Goal: Task Accomplishment & Management: Manage account settings

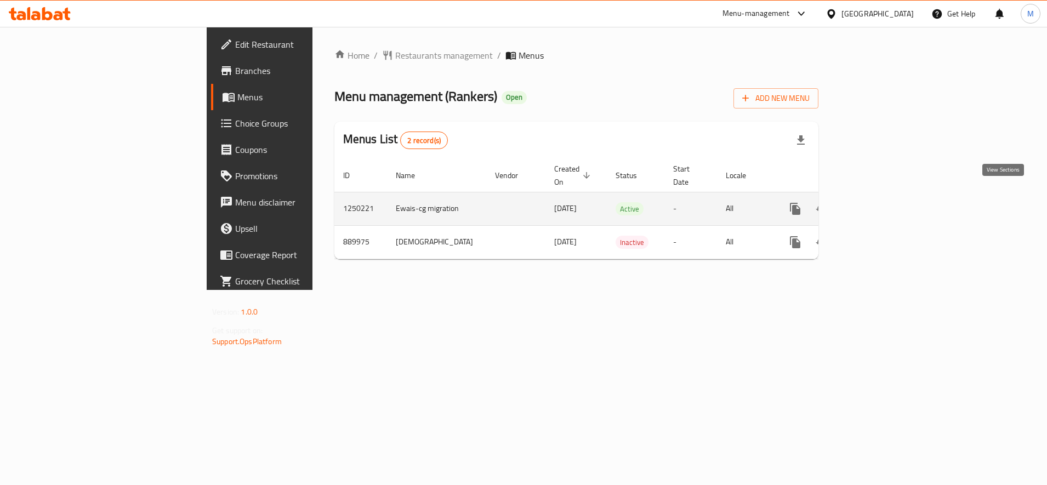
click at [881, 202] on icon "enhanced table" at bounding box center [874, 208] width 13 height 13
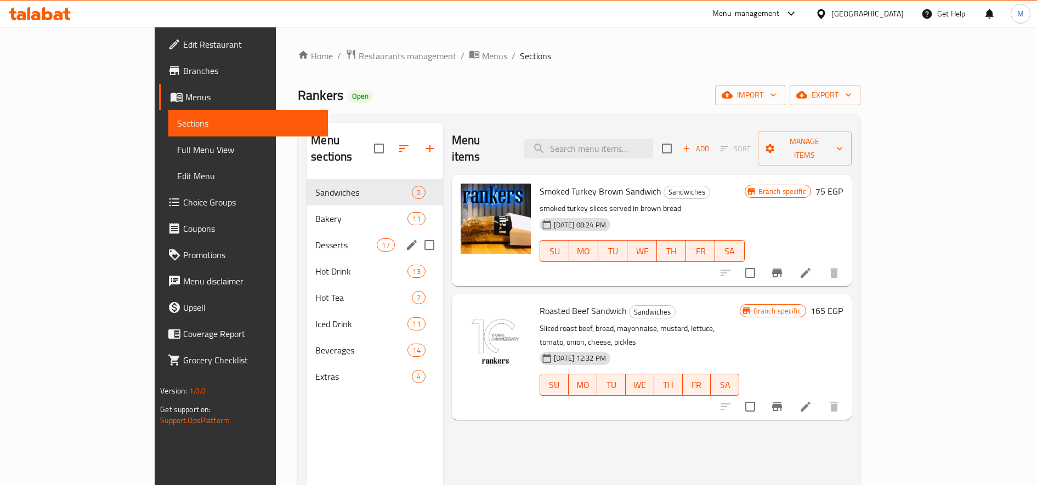
drag, startPoint x: 267, startPoint y: 236, endPoint x: 337, endPoint y: 229, distance: 69.9
click at [306, 236] on div "Desserts 17" at bounding box center [374, 245] width 136 height 26
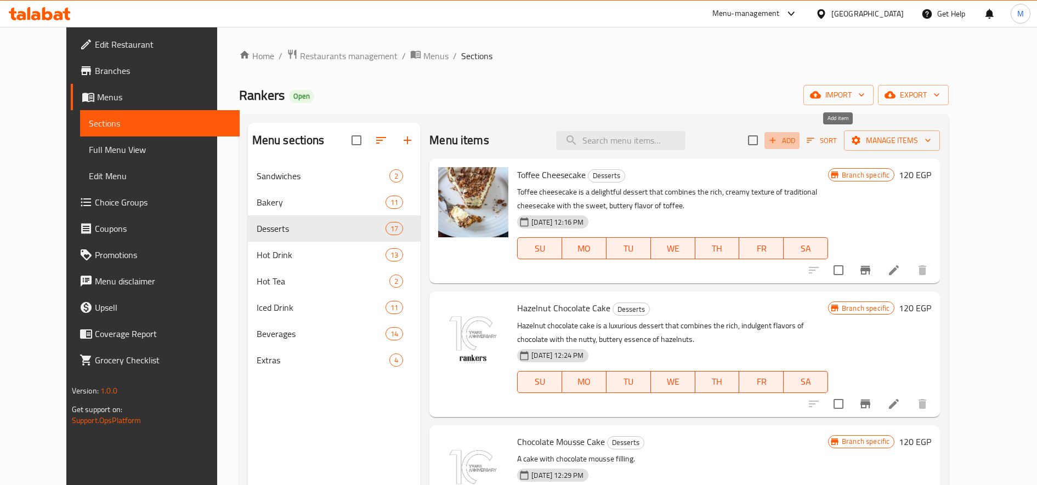
click at [797, 143] on span "Add" at bounding box center [782, 140] width 30 height 13
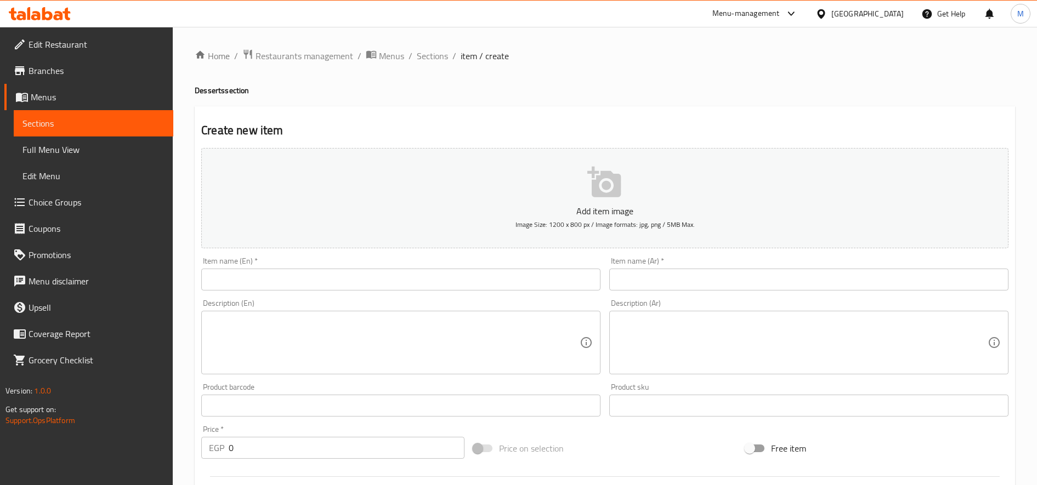
click at [682, 274] on input "text" at bounding box center [808, 280] width 399 height 22
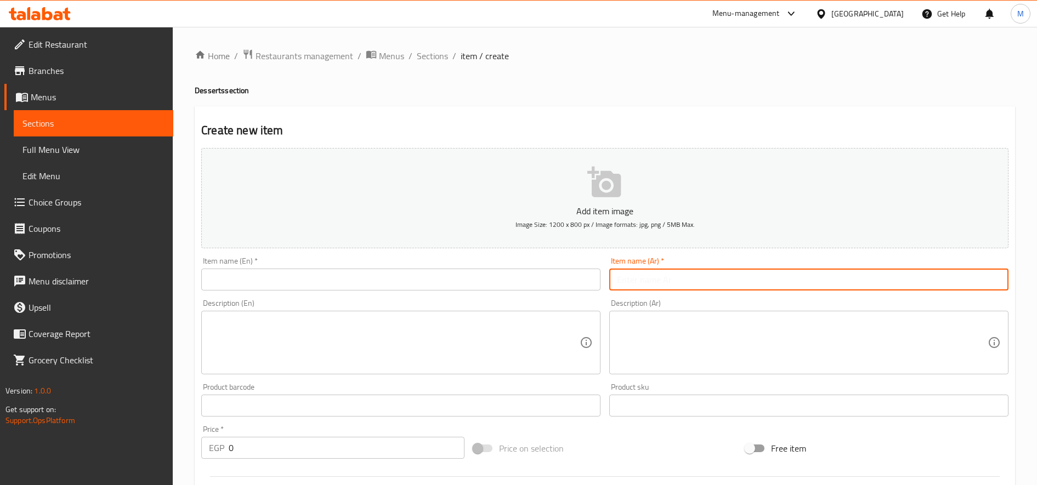
paste input "بروفيترول"
type input "بروفيترول"
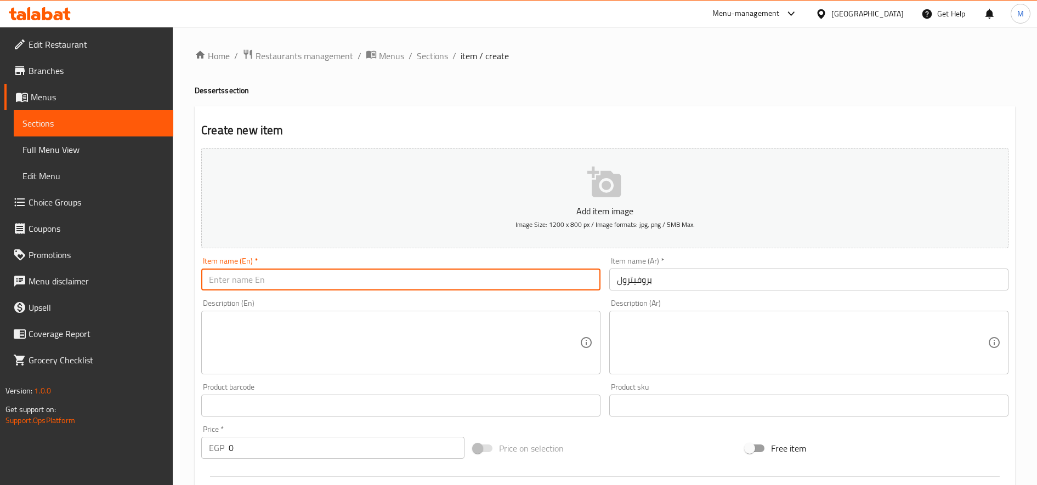
click at [476, 289] on input "text" at bounding box center [400, 280] width 399 height 22
paste input "profiterole"
click at [212, 284] on input "profiterole" at bounding box center [400, 280] width 399 height 22
type input "Profiterole"
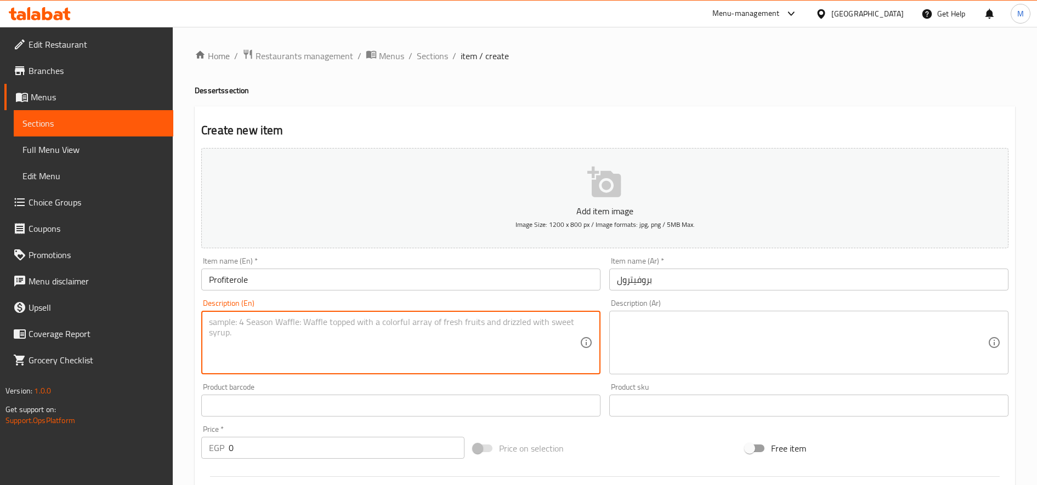
click at [347, 330] on textarea at bounding box center [394, 343] width 371 height 52
click at [640, 282] on input "بروفيترول" at bounding box center [808, 280] width 399 height 22
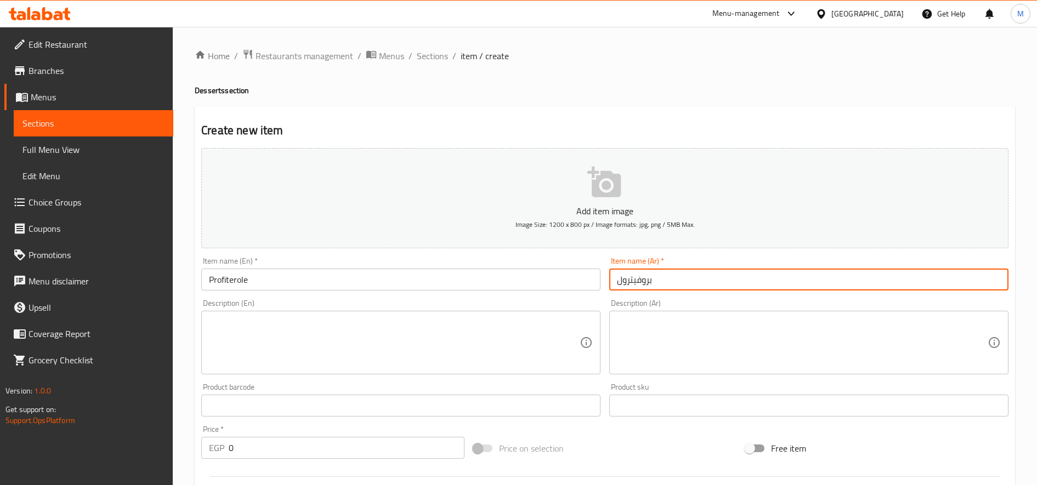
click at [640, 282] on input "بروفيترول" at bounding box center [808, 280] width 399 height 22
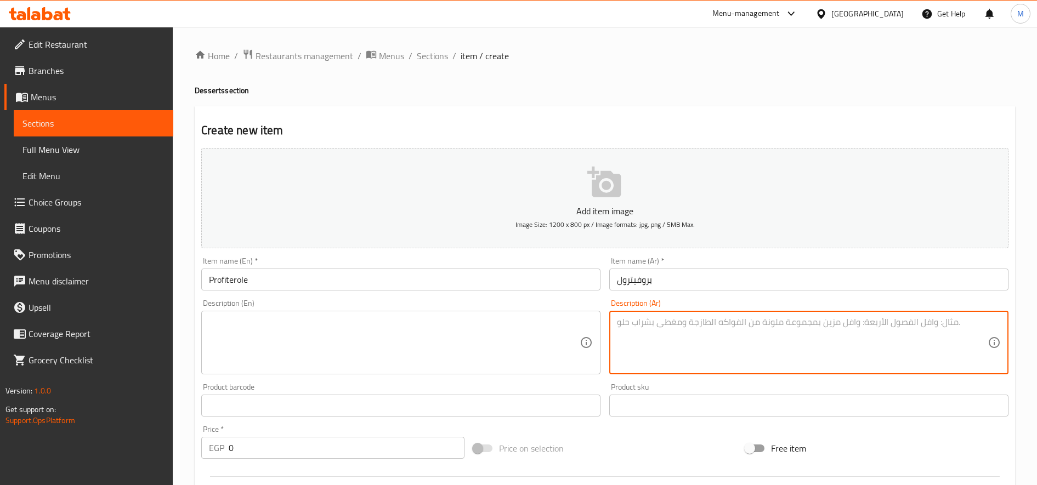
click at [790, 360] on textarea at bounding box center [802, 343] width 371 height 52
paste textarea "حلوى فرنسية كلاسيكية تتكون من كرات صغيرة من عجينة الشو (choux pastry) المخبوزة،…"
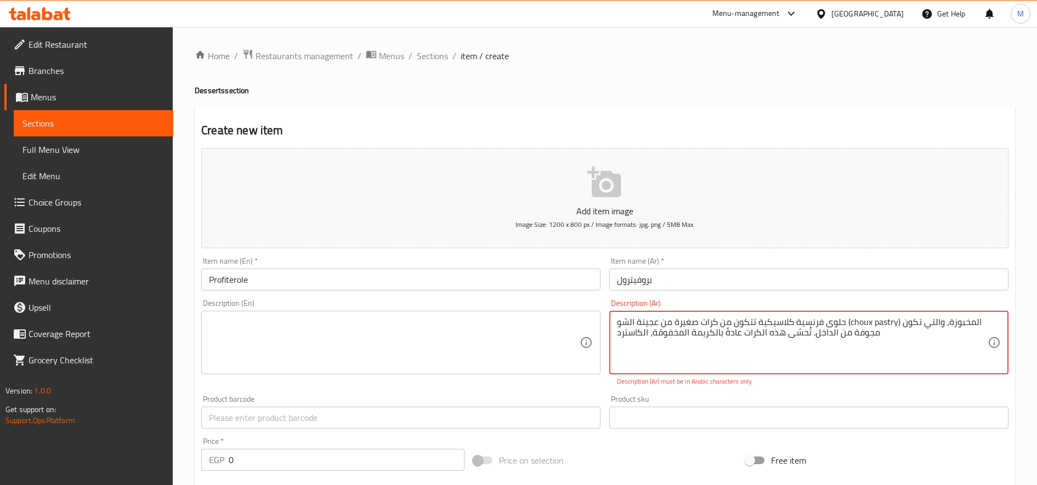
drag, startPoint x: 848, startPoint y: 323, endPoint x: 901, endPoint y: 321, distance: 52.7
type textarea "حلوى فرنسية كلاسيكية تتكون من كرات صغيرة من عجينة الشو المخبوزة، والتي تكون مجو…"
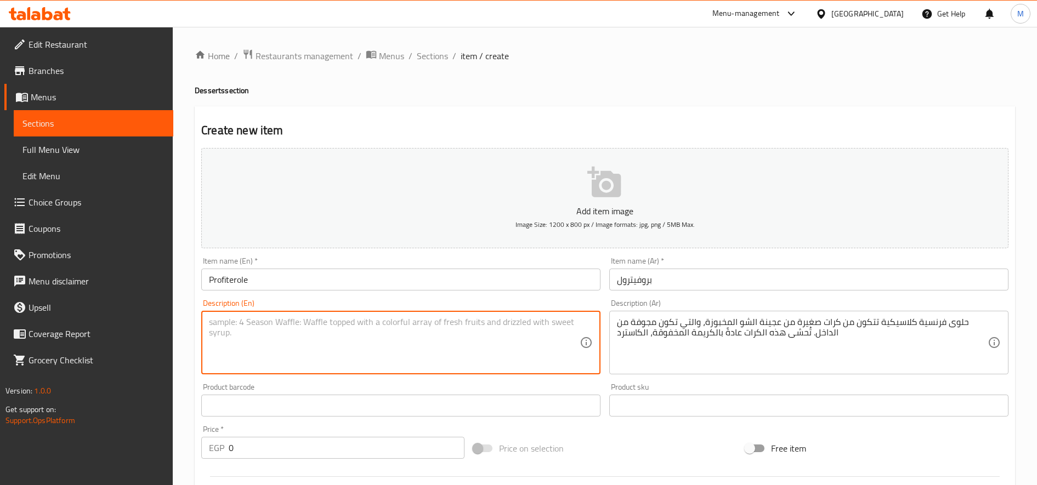
click at [530, 338] on textarea at bounding box center [394, 343] width 371 height 52
paste textarea "These pastry shells are typically filled with whipped cream, custard"
click at [208, 321] on div "These pastry shells are typically filled with whipped cream, custard Descriptio…" at bounding box center [400, 343] width 399 height 64
paste textarea "Profiteroles are classic French pastries made from small, hollow balls of baked…"
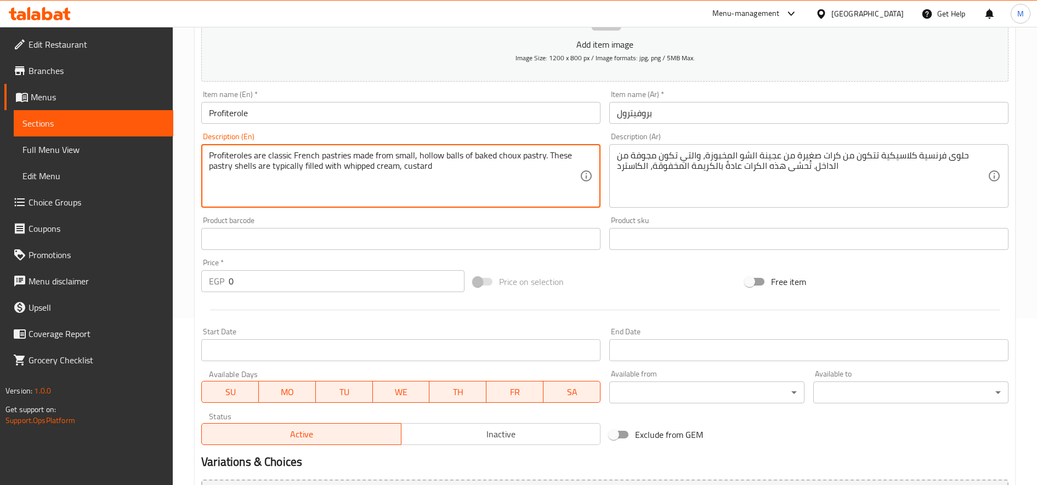
scroll to position [274, 0]
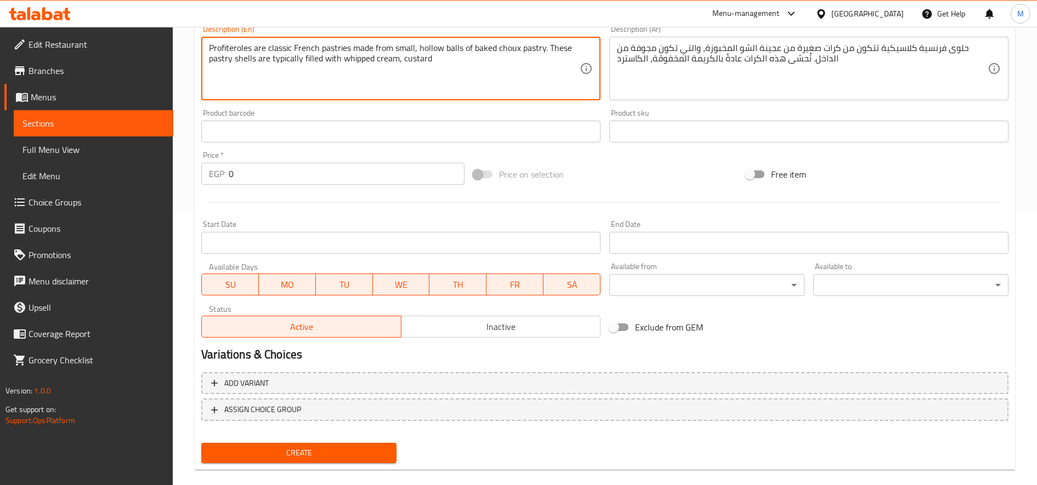
type textarea "Profiteroles are classic French pastries made from small, hollow balls of baked…"
click at [230, 172] on input "0" at bounding box center [347, 174] width 236 height 22
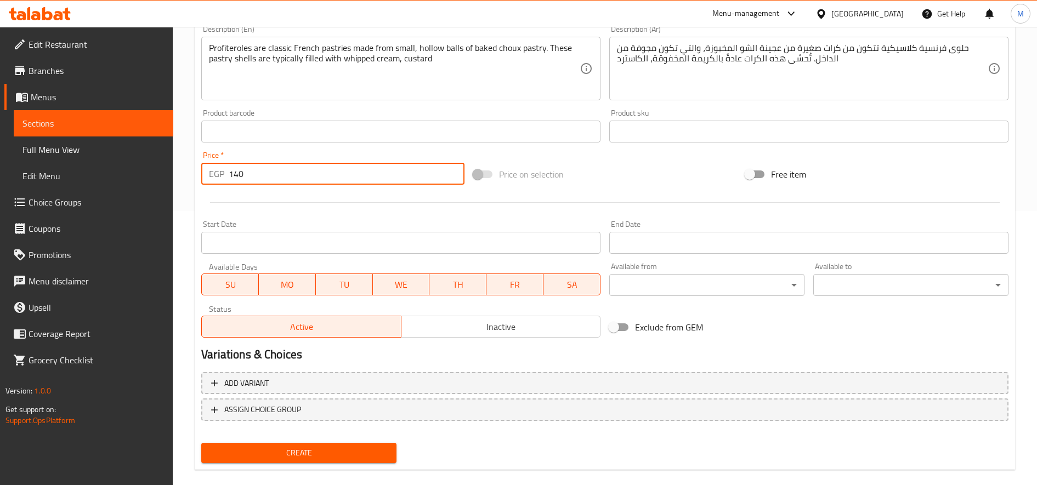
type input "140"
click at [201, 443] on button "Create" at bounding box center [298, 453] width 195 height 20
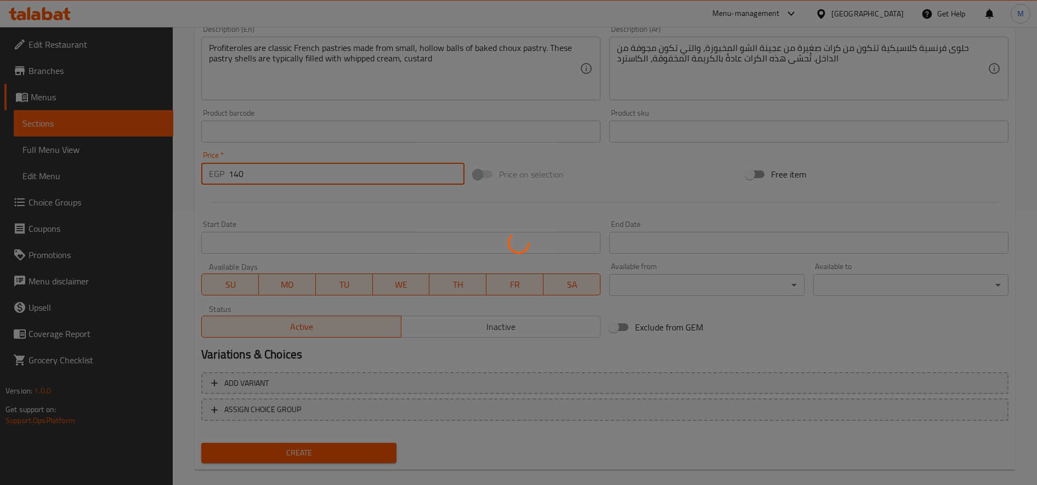
type input "0"
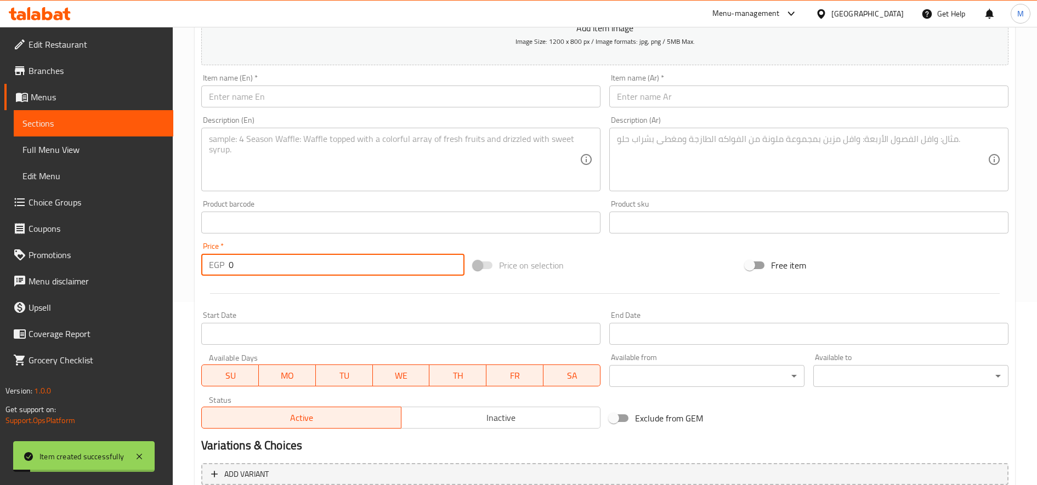
scroll to position [0, 0]
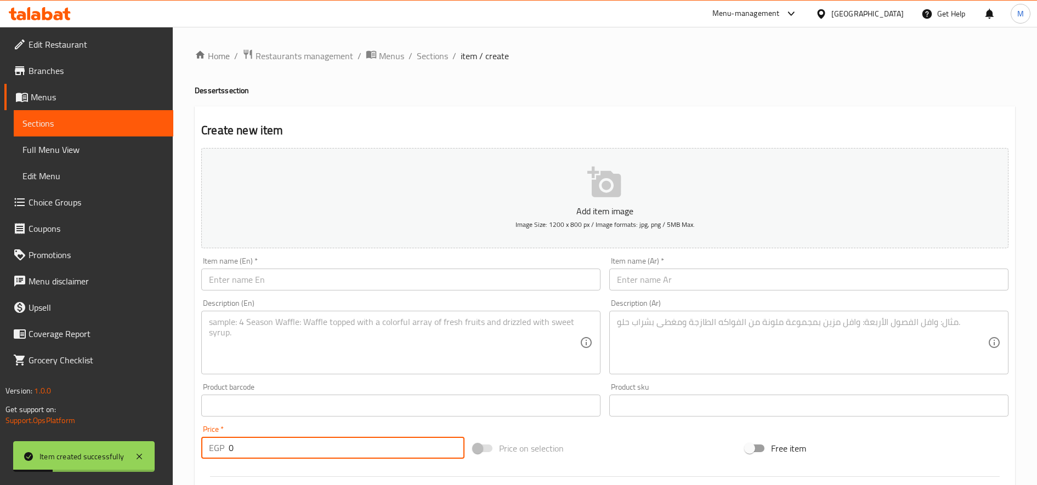
click at [811, 274] on input "text" at bounding box center [808, 280] width 399 height 22
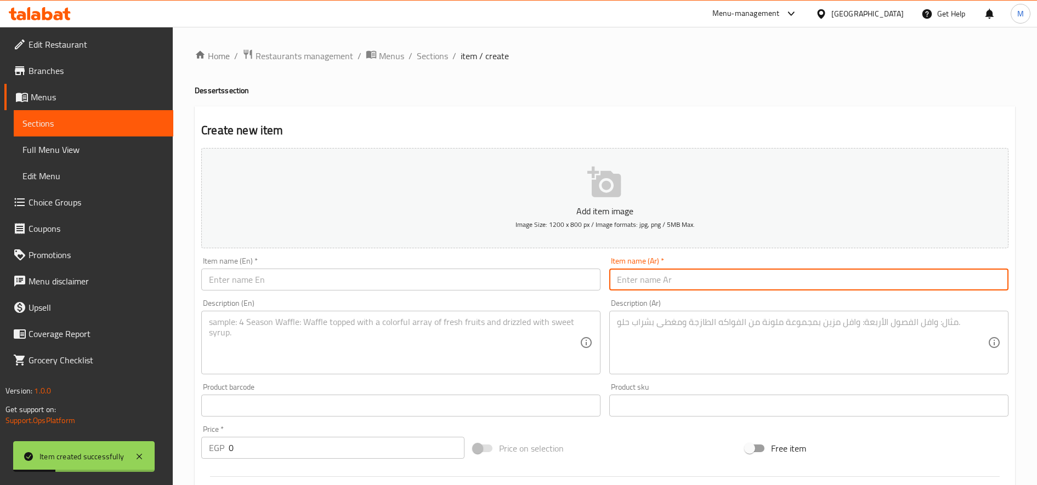
paste input "تيراميسو"
type input "تيراميسو"
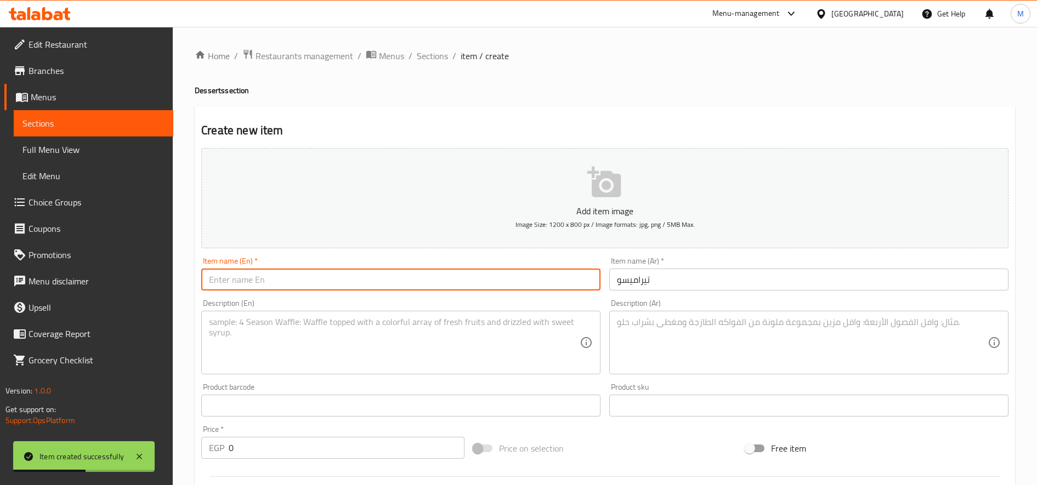
click at [405, 281] on input "text" at bounding box center [400, 280] width 399 height 22
paste input "tiramisu"
click at [213, 285] on input "tiramisu" at bounding box center [400, 280] width 399 height 22
click at [309, 279] on input "Tiramisu" at bounding box center [400, 280] width 399 height 22
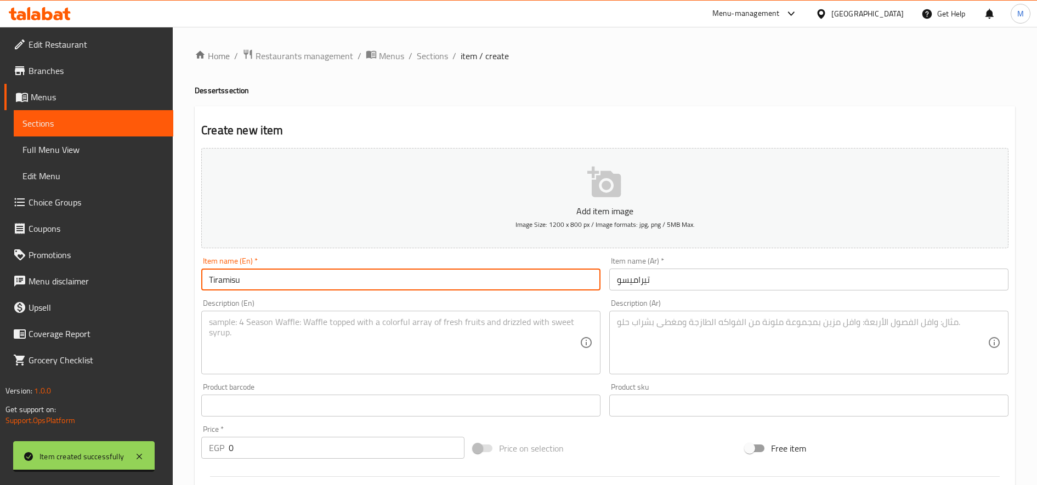
click at [309, 279] on input "Tiramisu" at bounding box center [400, 280] width 399 height 22
type input "Tiramisu"
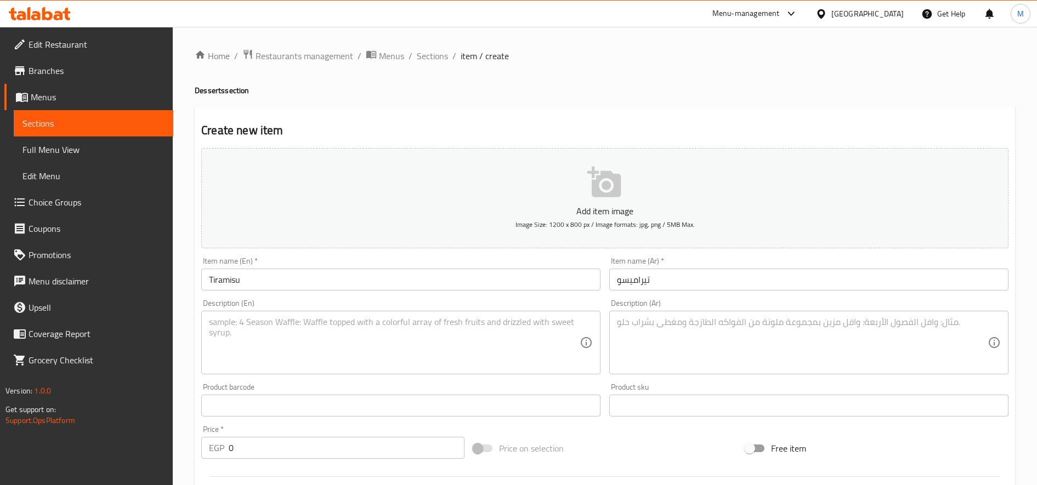
click at [395, 315] on div "Description (En)" at bounding box center [400, 343] width 399 height 64
paste textarea "A classic Italian dessert layered with coffee-dipped ladyfingers (savoiardi bis…"
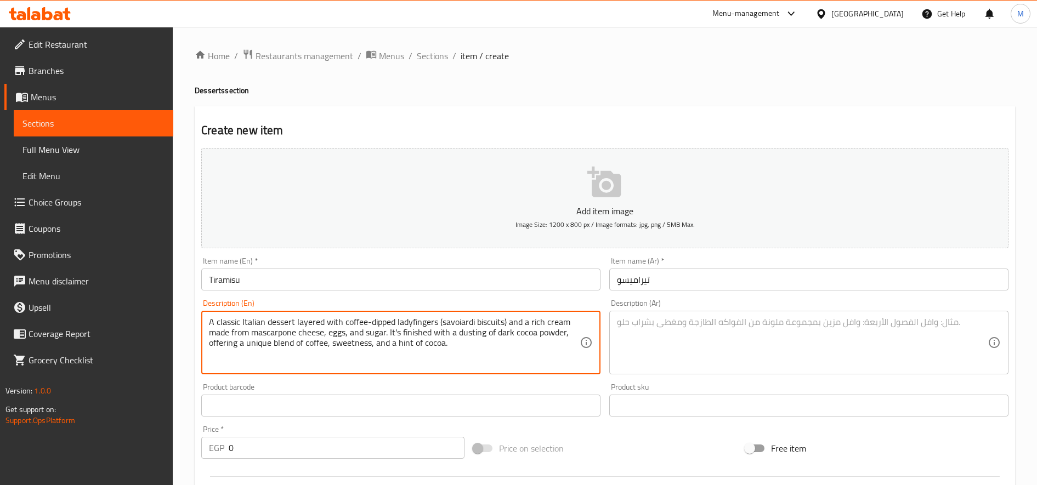
type textarea "A classic Italian dessert layered with coffee-dipped ladyfingers (savoiardi bis…"
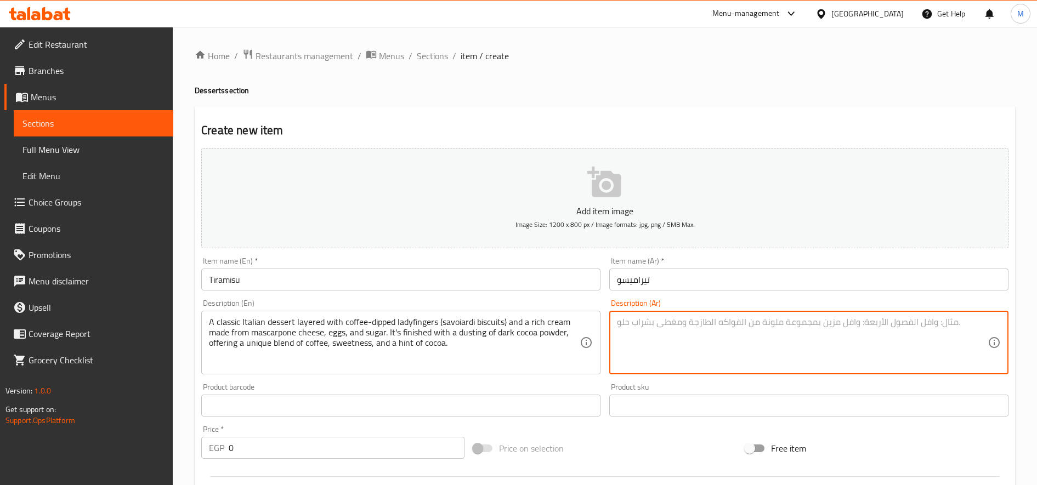
click at [736, 336] on textarea at bounding box center [802, 343] width 371 height 52
paste textarea "حلوى إيطالية كلاسيكية تتكون من طبقات من بسكويت السافوياردي المنقوع في القهوة، م…"
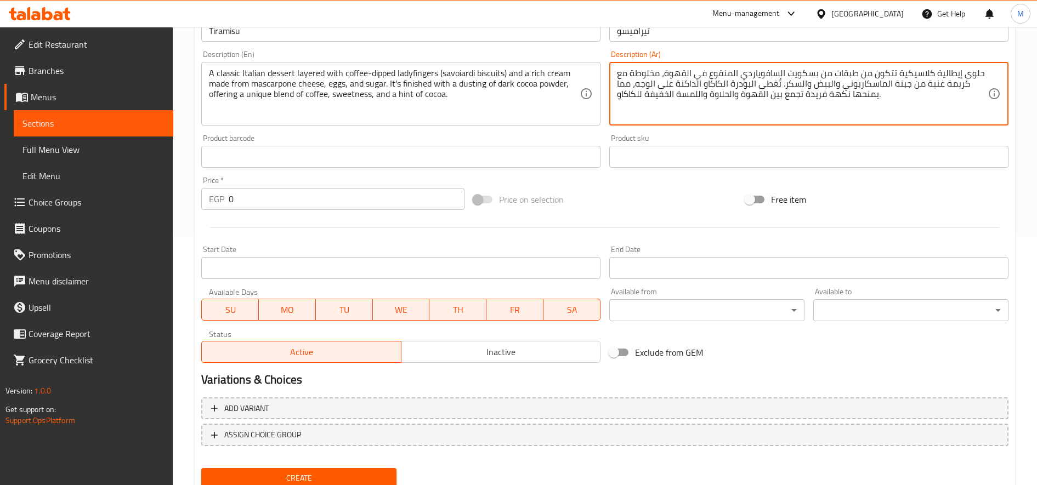
scroll to position [274, 0]
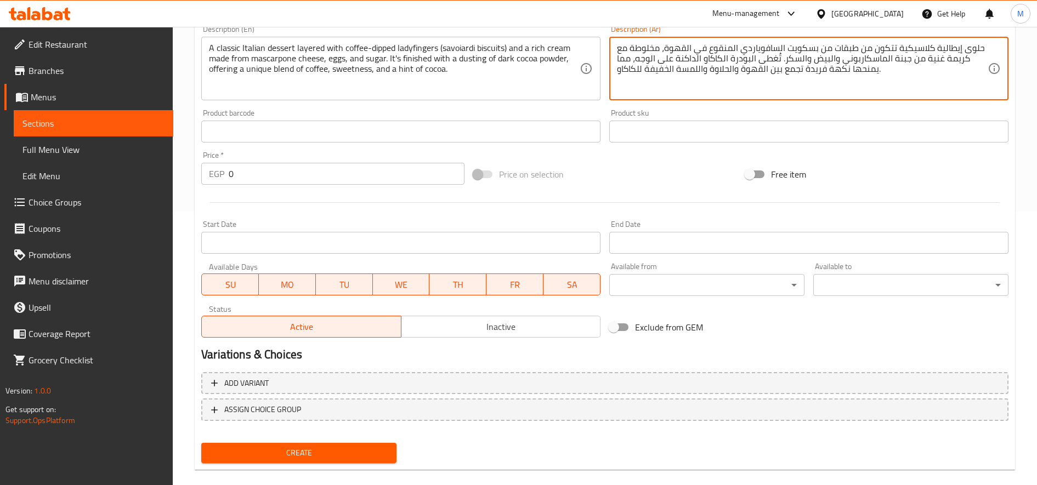
type textarea "حلوى إيطالية كلاسيكية تتكون من طبقات من بسكويت السافوياردي المنقوع في القهوة، م…"
click at [230, 172] on input "0" at bounding box center [347, 174] width 236 height 22
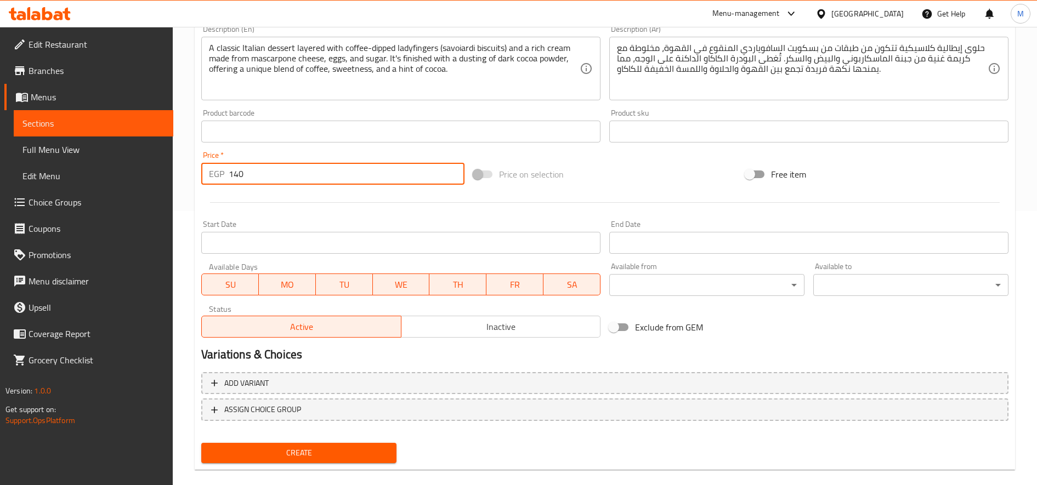
type input "140"
click at [201, 443] on button "Create" at bounding box center [298, 453] width 195 height 20
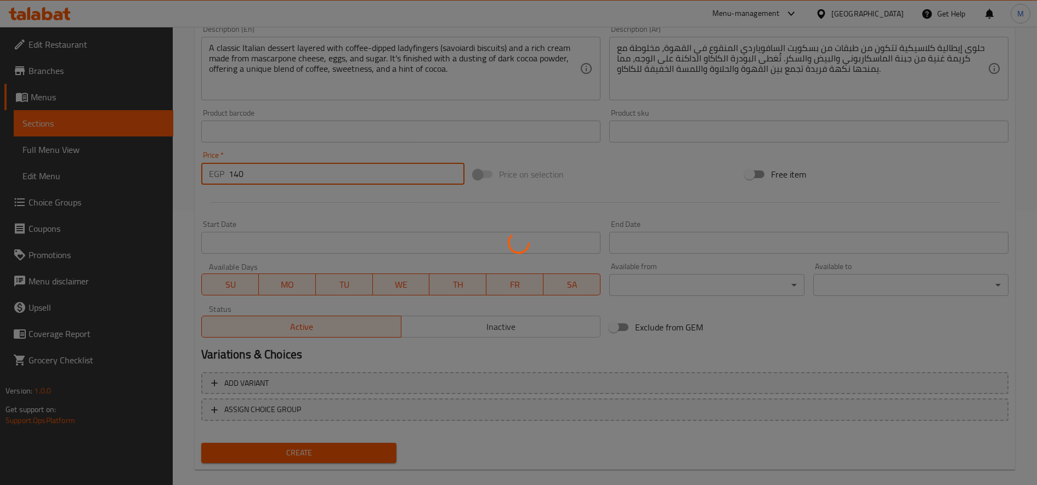
type input "0"
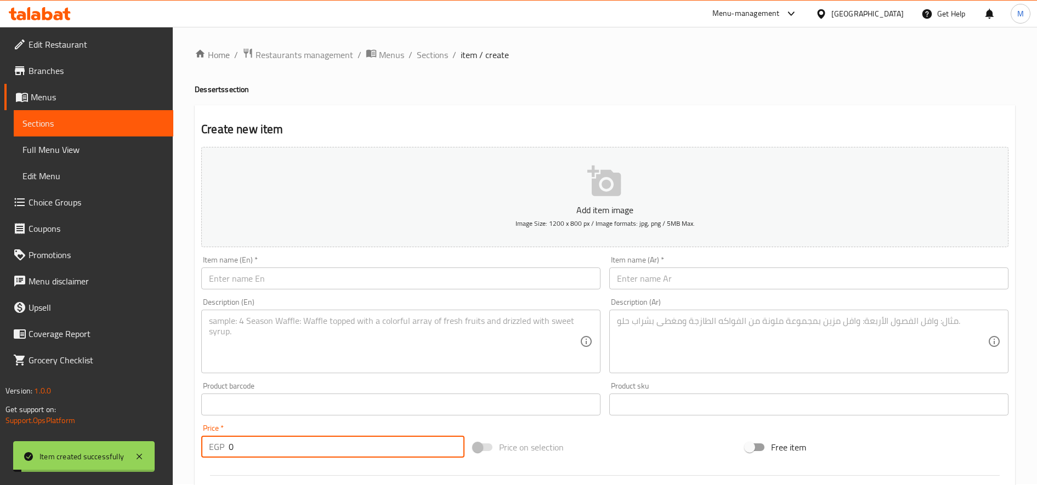
scroll to position [0, 0]
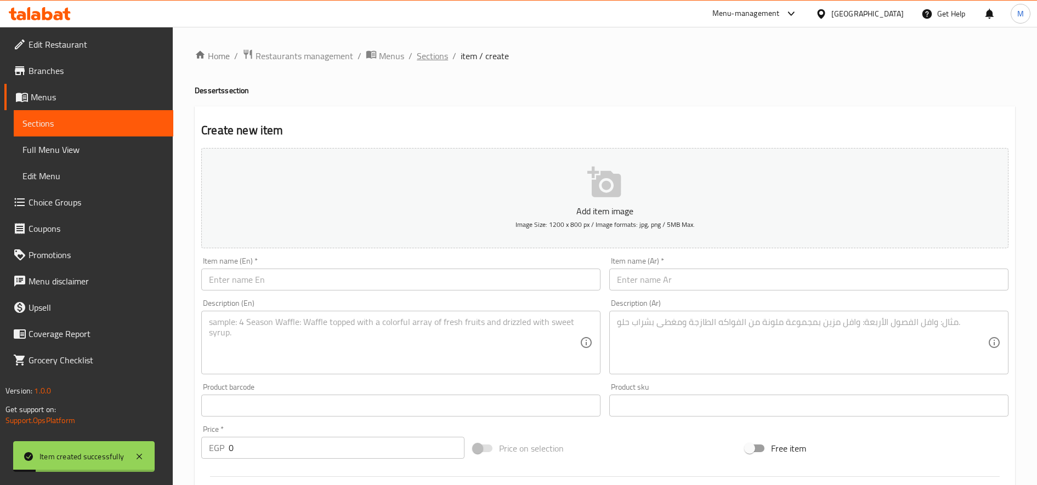
click at [424, 57] on span "Sections" at bounding box center [432, 55] width 31 height 13
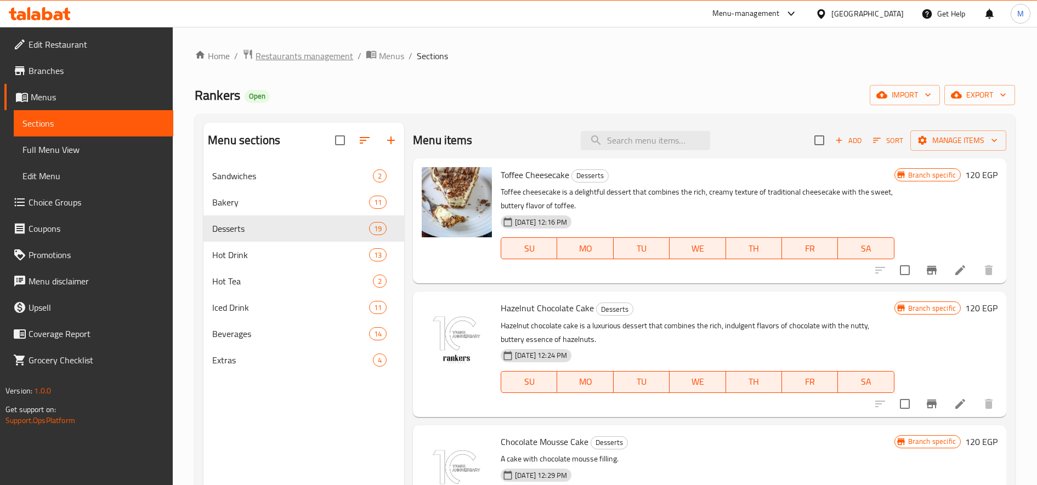
click at [322, 60] on span "Restaurants management" at bounding box center [304, 55] width 98 height 13
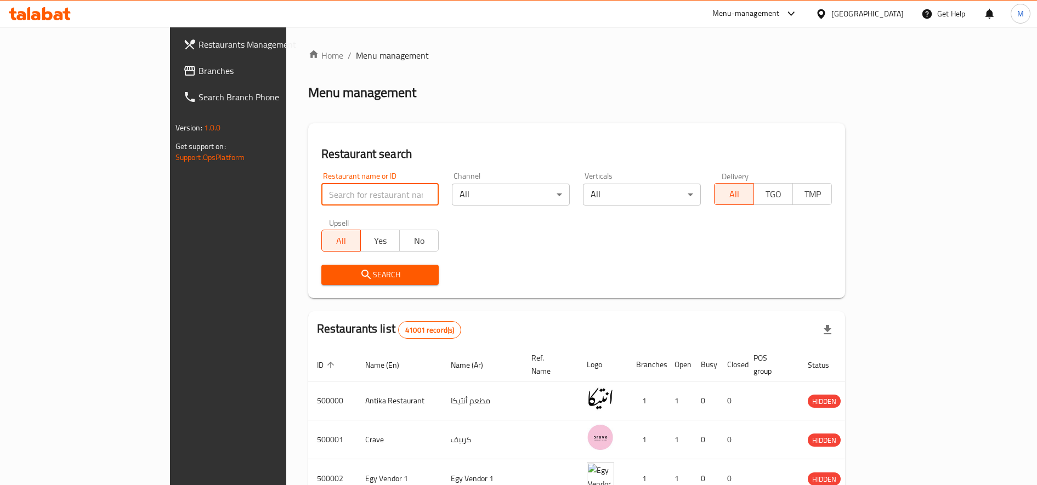
click at [354, 196] on input "search" at bounding box center [380, 195] width 118 height 22
paste input "704292"
type input "704292"
click button "Search" at bounding box center [380, 275] width 118 height 20
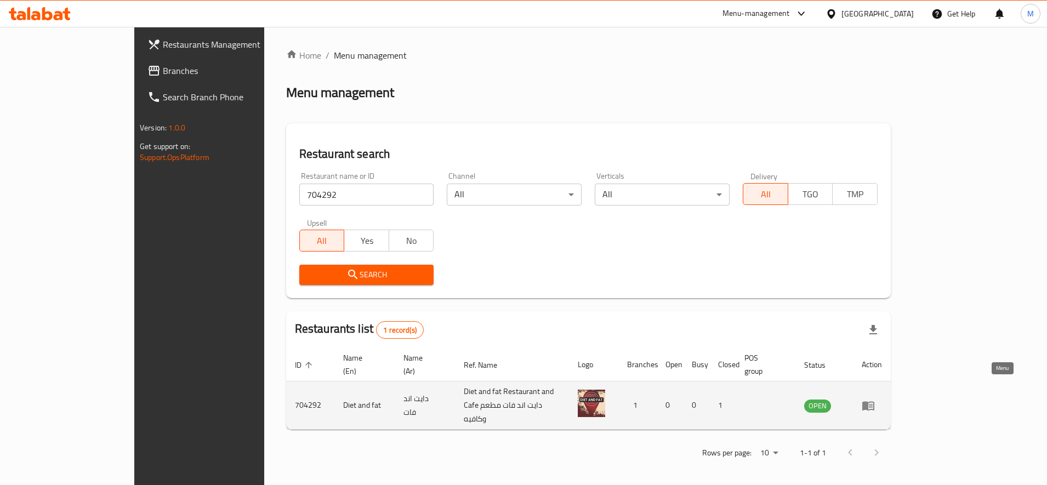
click at [874, 401] on icon "enhanced table" at bounding box center [868, 405] width 12 height 9
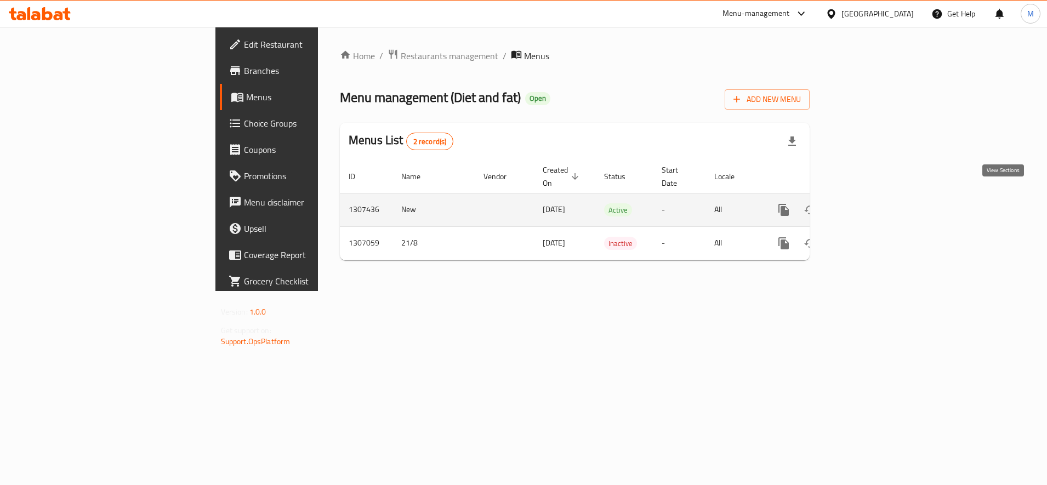
click at [869, 203] on icon "enhanced table" at bounding box center [862, 209] width 13 height 13
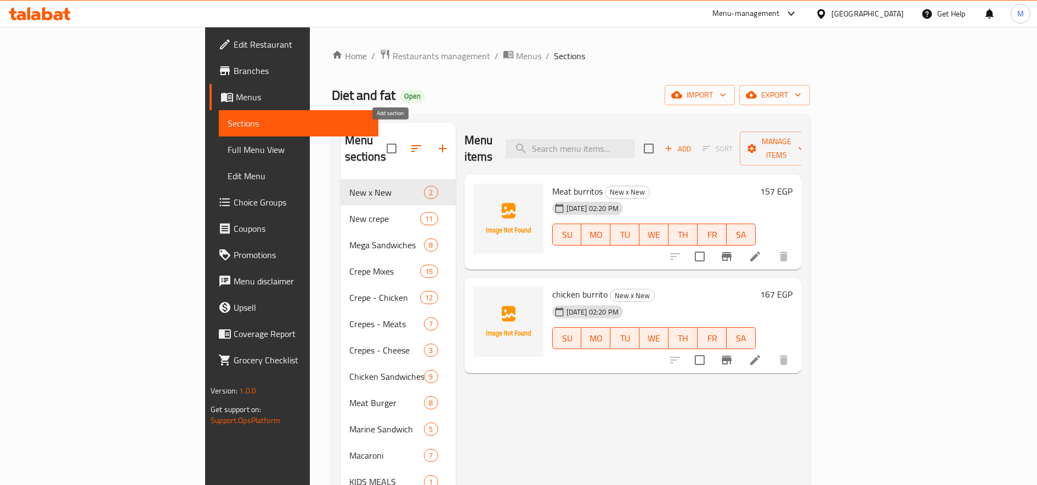
click at [436, 145] on icon "button" at bounding box center [442, 148] width 13 height 13
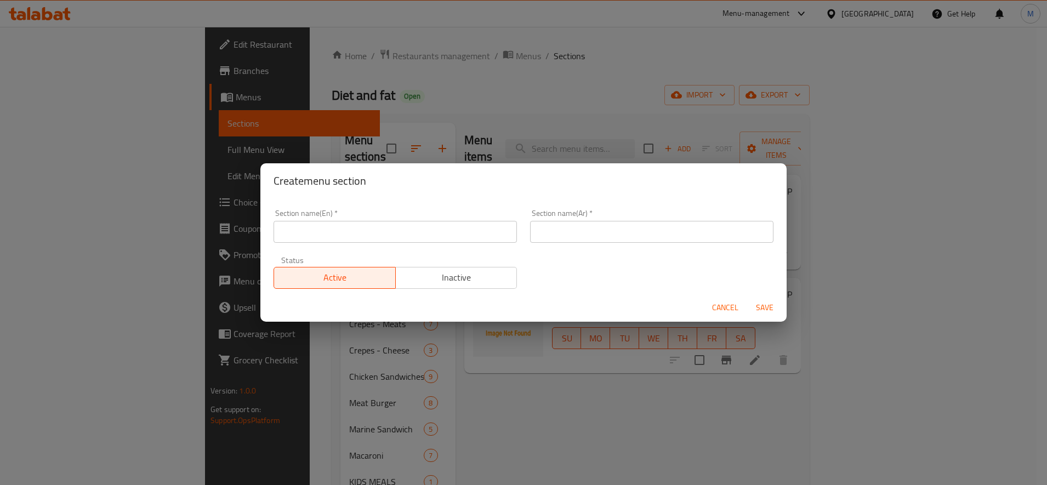
click at [538, 236] on input "text" at bounding box center [651, 232] width 243 height 22
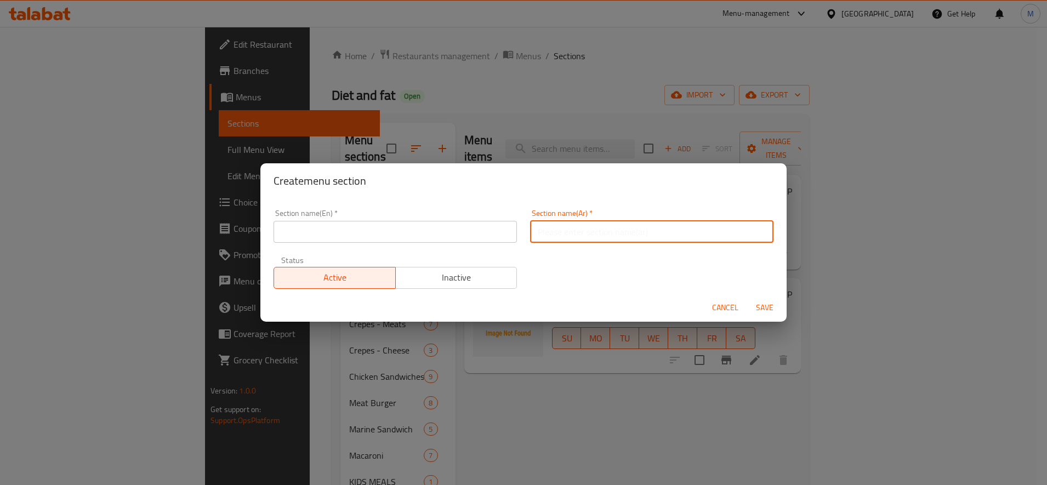
paste input "704292"
type input "704292"
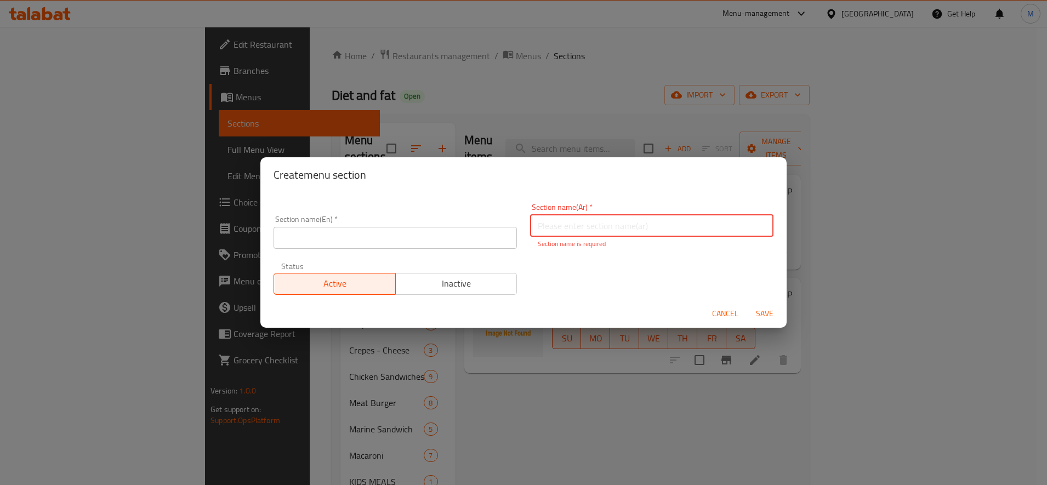
paste input "ناشفيل تشيكن"
type input "ناشفيل تشيكن"
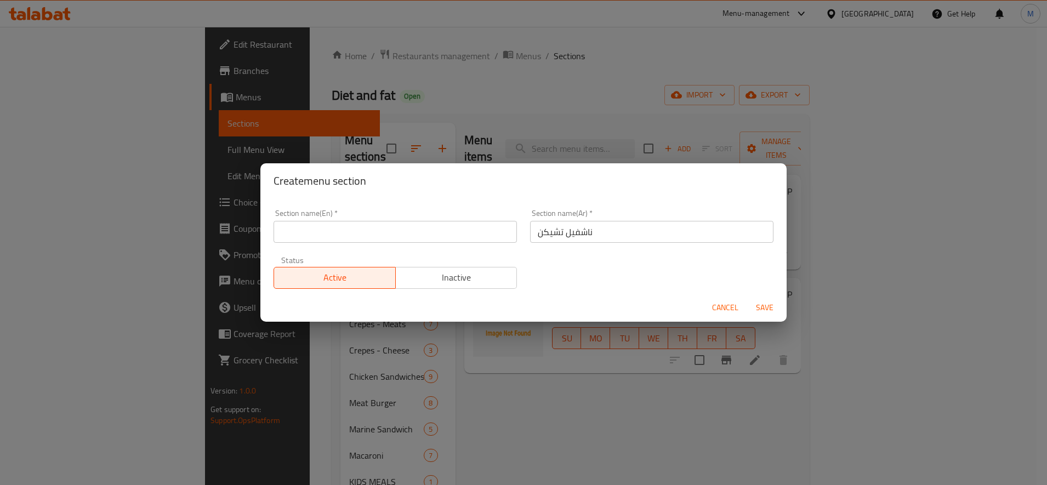
click at [409, 246] on div "Section name(En)   * Section name(En) *" at bounding box center [395, 226] width 257 height 47
click at [414, 235] on input "text" at bounding box center [395, 232] width 243 height 22
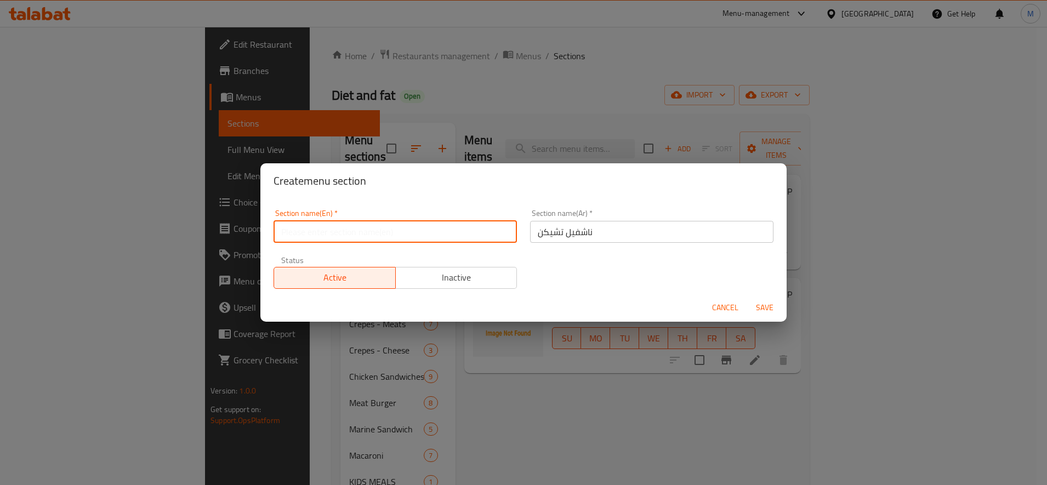
paste input "Nashville Chicken"
type input "Nashville Chicken"
click at [770, 310] on span "Save" at bounding box center [765, 308] width 26 height 14
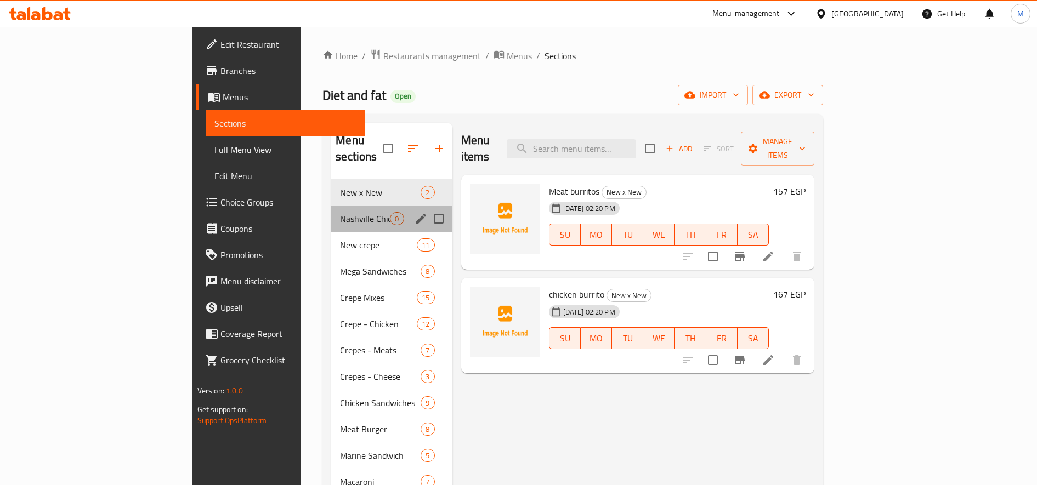
click at [331, 206] on div "Nashville Chicken 0" at bounding box center [391, 219] width 121 height 26
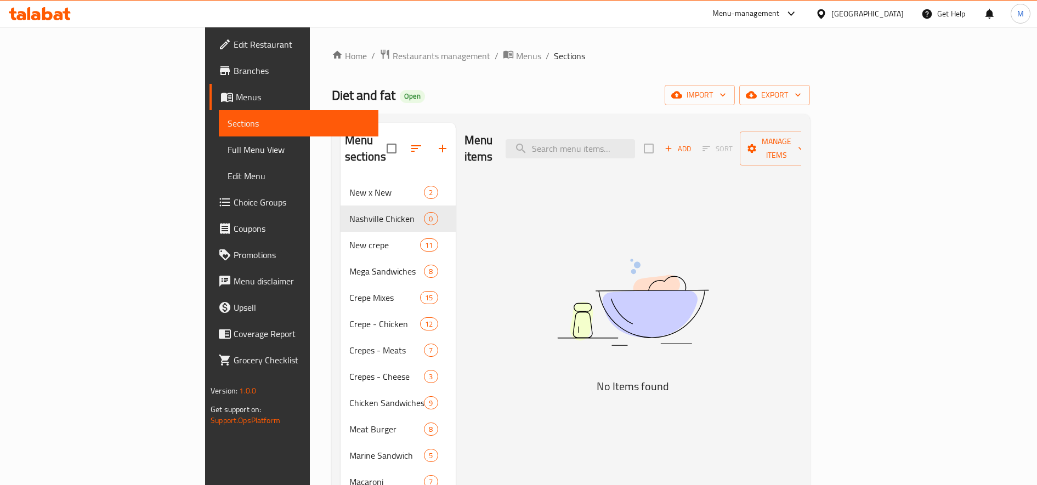
click at [672, 146] on icon "button" at bounding box center [669, 149] width 6 height 6
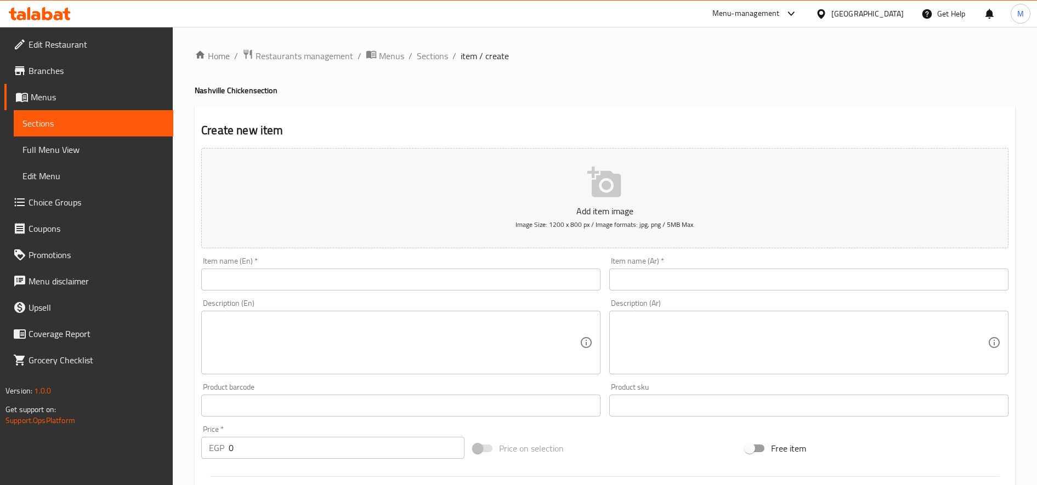
click at [793, 285] on input "text" at bounding box center [808, 280] width 399 height 22
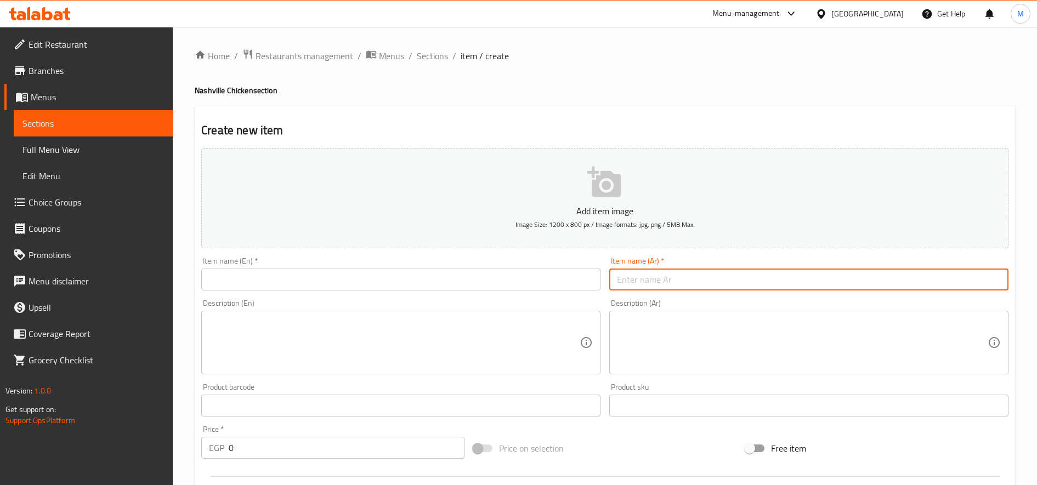
paste input "وجبه ناشفيل 6 قطع"
type input "وجبه ناشفيل 6 قطع"
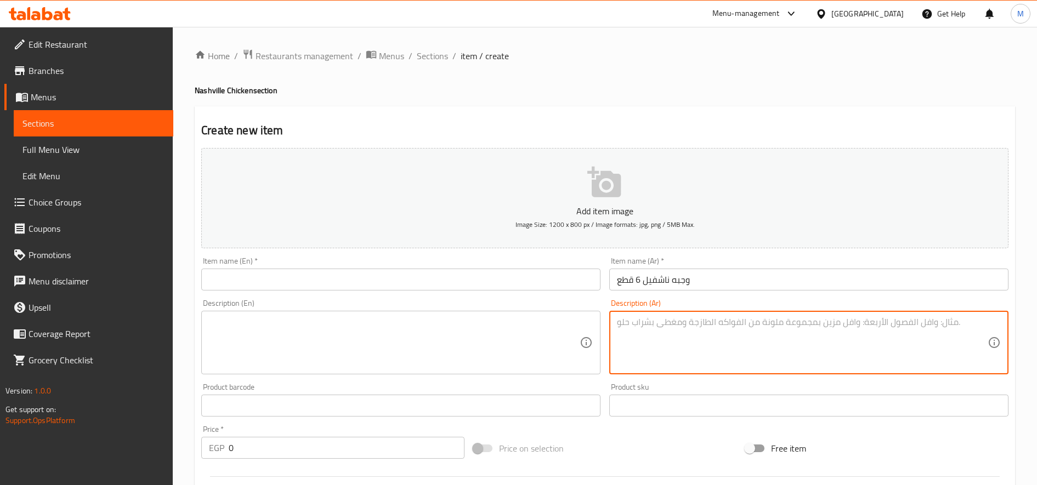
click at [726, 350] on textarea at bounding box center [802, 343] width 371 height 52
paste textarea "وجبه ناشفيل 6 قطع ب 345 جنيه مع ماك اندتشيز و2كول سلو و2عيش"
click at [773, 332] on textarea "وجبه ناشفيل 6 قطع ب 345 جنيه مع ماك اندتشيز و2كول سلو و2عيش" at bounding box center [802, 343] width 371 height 52
click at [772, 340] on textarea "وجبه ناشفيل 6 قطع ب جنيه مع ماك اندتشيز و2كول سلو و2عيش" at bounding box center [802, 343] width 371 height 52
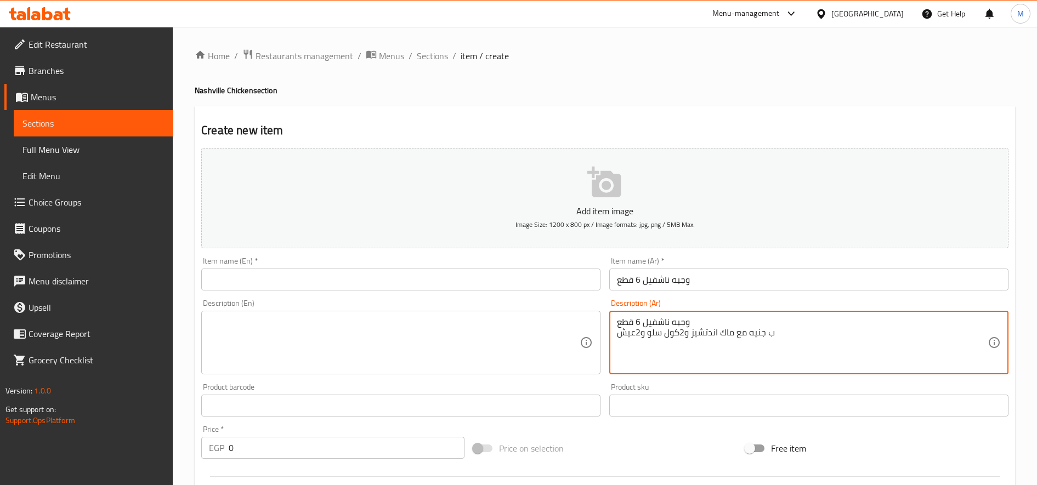
click at [772, 340] on textarea "وجبه ناشفيل 6 قطع ب جنيه مع ماك اندتشيز و2كول سلو و2عيش" at bounding box center [802, 343] width 371 height 52
drag, startPoint x: 746, startPoint y: 334, endPoint x: 792, endPoint y: 334, distance: 45.5
click at [792, 334] on textarea "وجبه ناشفيل 6 قطع ب جنيه مع ماك اندتشيز و2كول سلو و2عيش" at bounding box center [802, 343] width 371 height 52
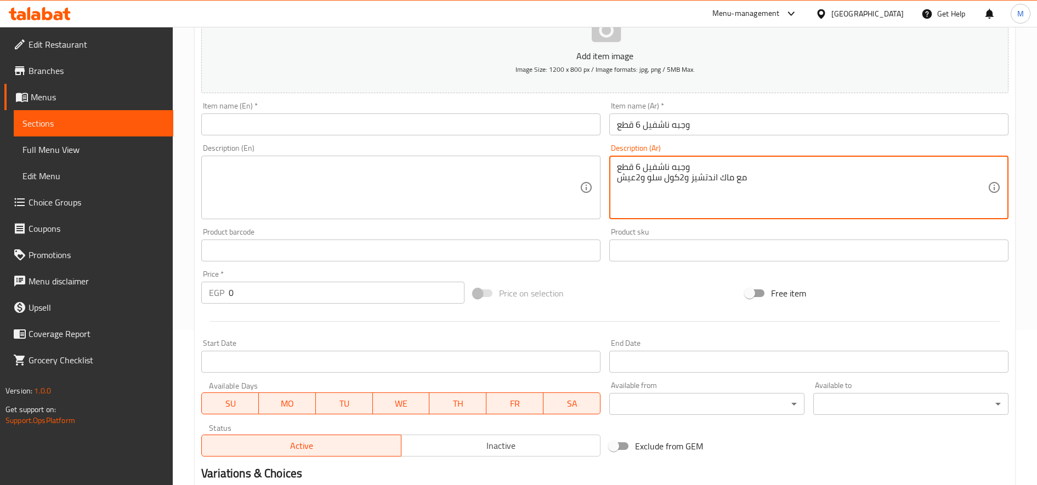
scroll to position [183, 0]
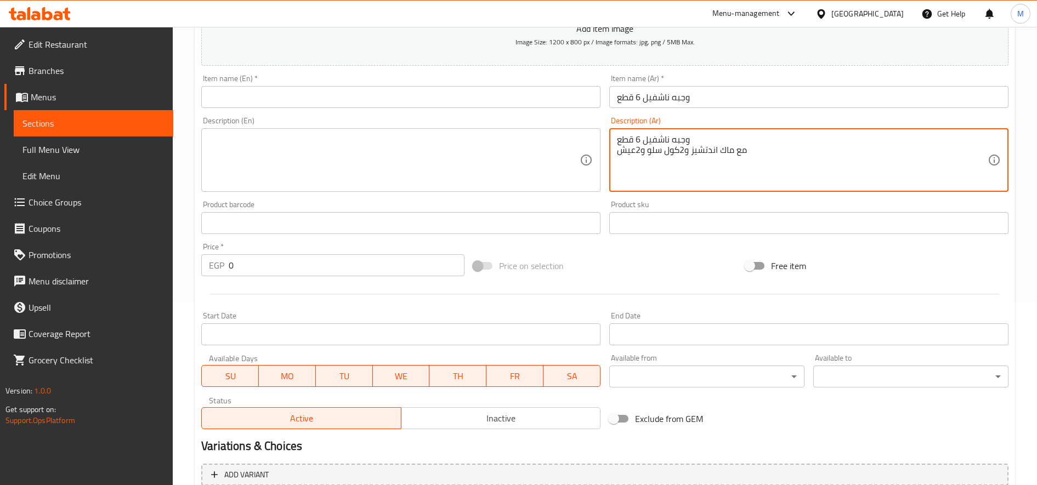
type textarea "وجبه ناشفيل 6 قطع مع ماك اندتشيز و2كول سلو و2عيش"
click at [301, 265] on input "0" at bounding box center [347, 265] width 236 height 22
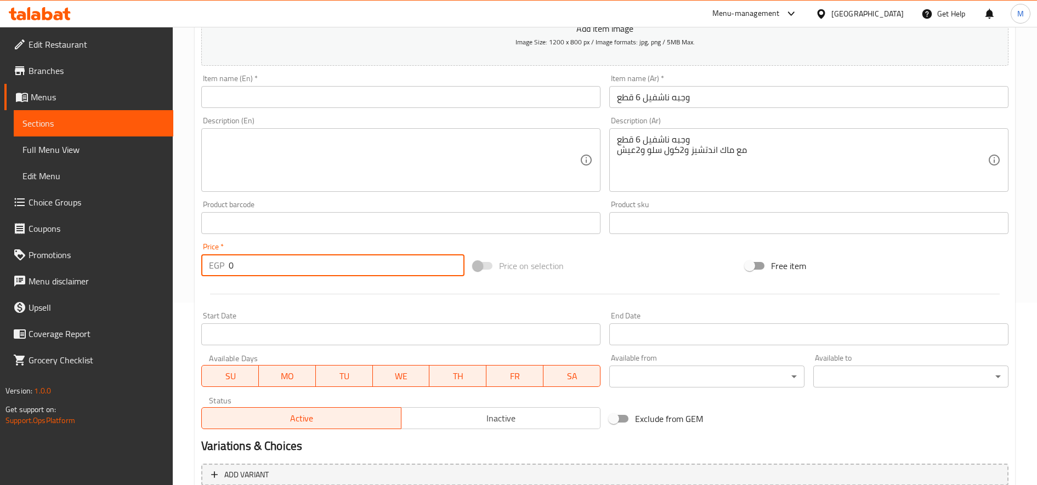
click at [301, 265] on input "0" at bounding box center [347, 265] width 236 height 22
paste input "345"
type input "345"
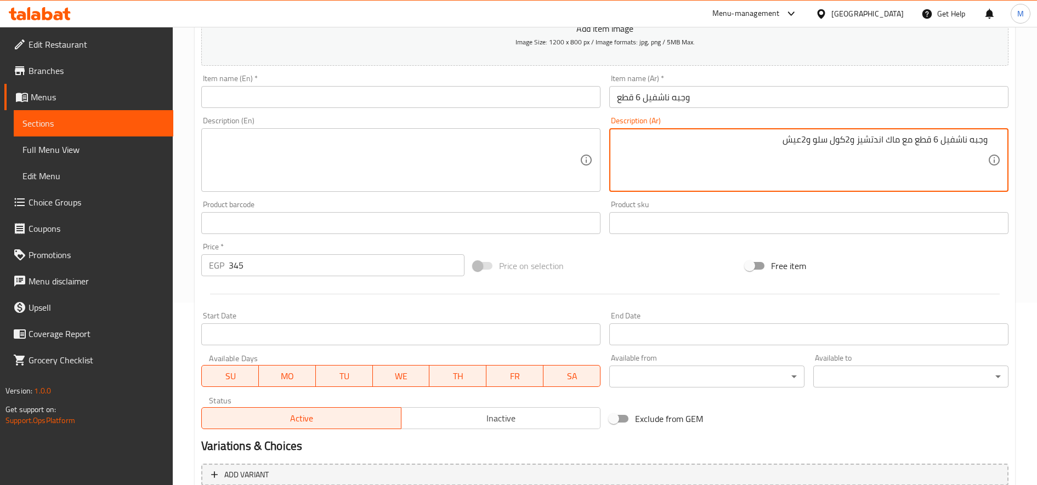
type textarea "وجبه ناشفيل 6 قطع مع ماك اندتشيز و2كول سلو و2عيش"
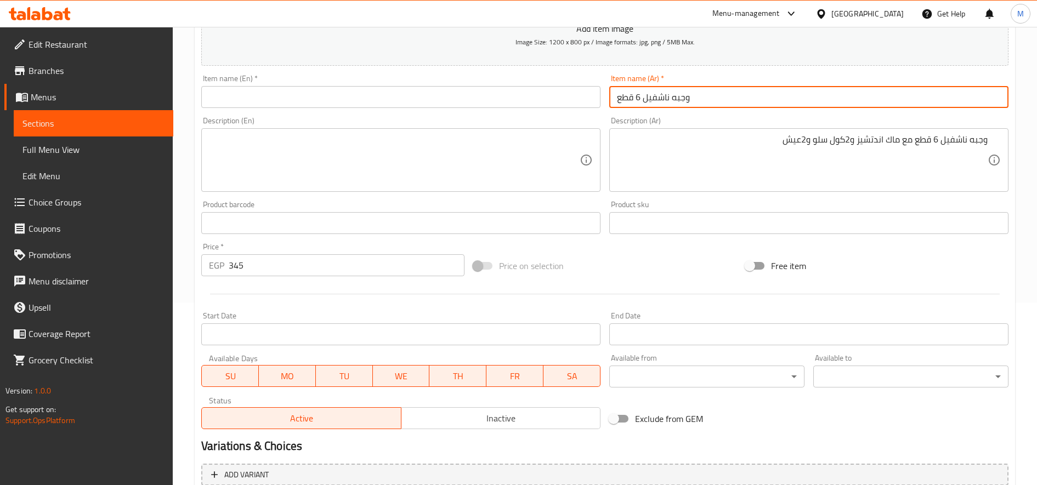
click at [689, 106] on input "وجبه ناشفيل 6 قطع" at bounding box center [808, 97] width 399 height 22
click at [375, 106] on input "text" at bounding box center [400, 97] width 399 height 22
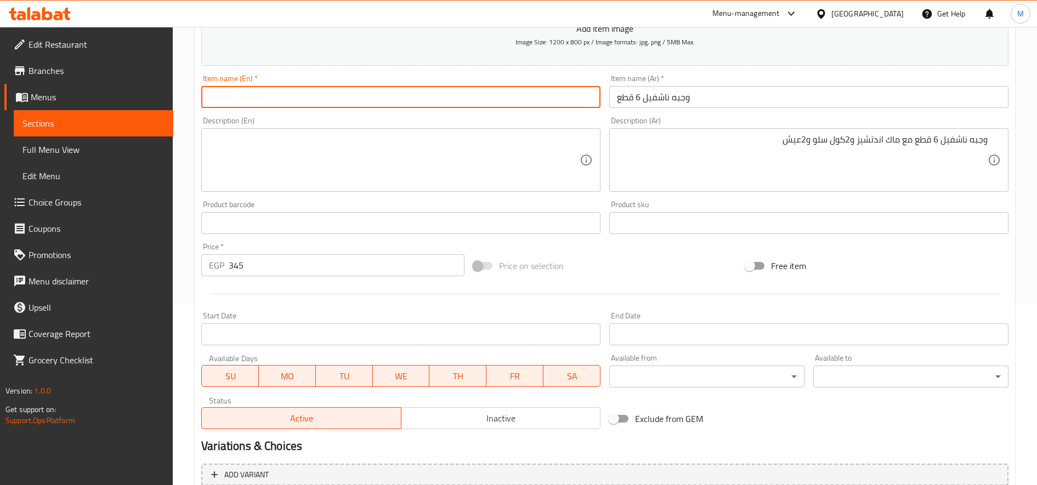
paste input "Nashville Meal 6 Pieces"
type input "Nashville Meal 6 Pieces"
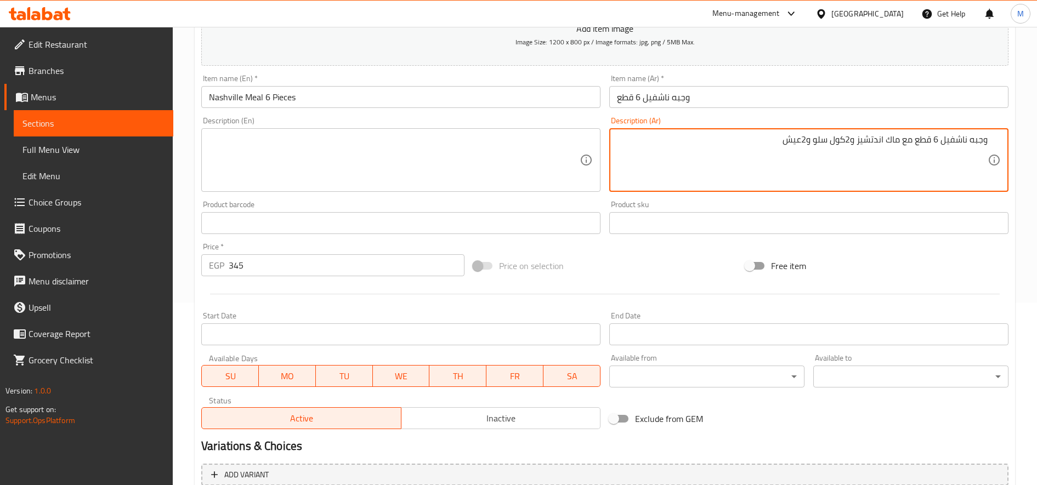
click at [821, 137] on textarea "وجبه ناشفيل 6 قطع مع ماك اندتشيز و2كول سلو و2عيش" at bounding box center [802, 160] width 371 height 52
click at [333, 155] on textarea at bounding box center [394, 160] width 371 height 52
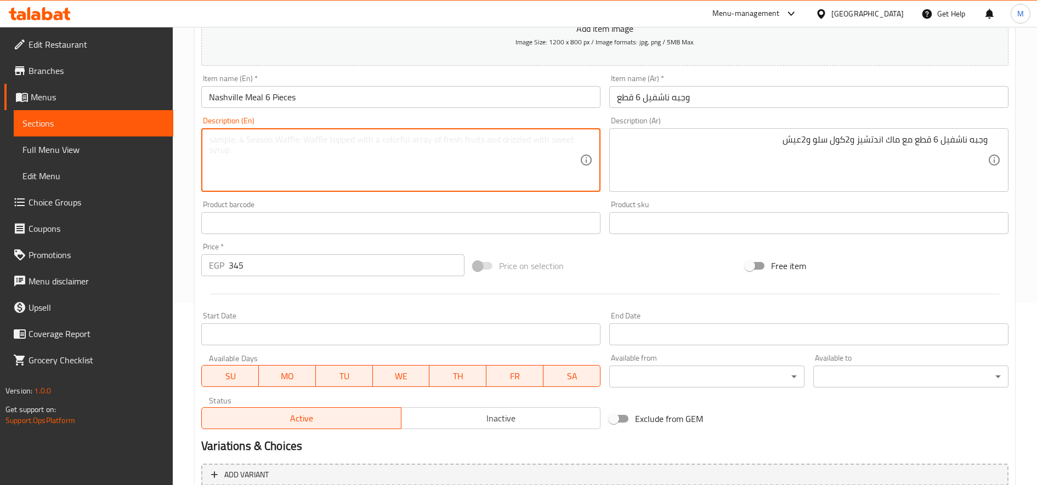
paste textarea "Nashville Meal 6 pieces with Mac & Cheese, 2 coleslaw and 2 bread"
type textarea "Nashville Meal 6 pieces with Mac & Cheese, 2 coleslaw and 2 bread"
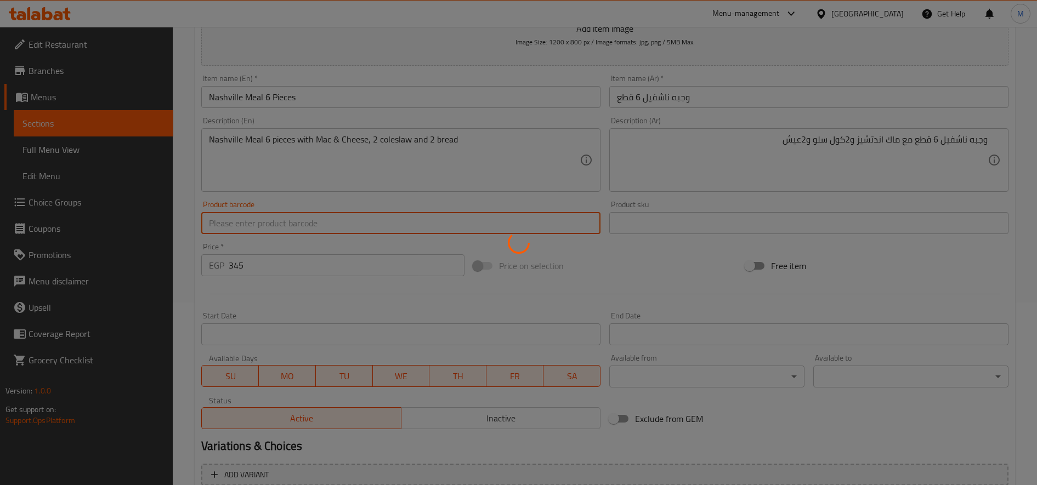
type input "0"
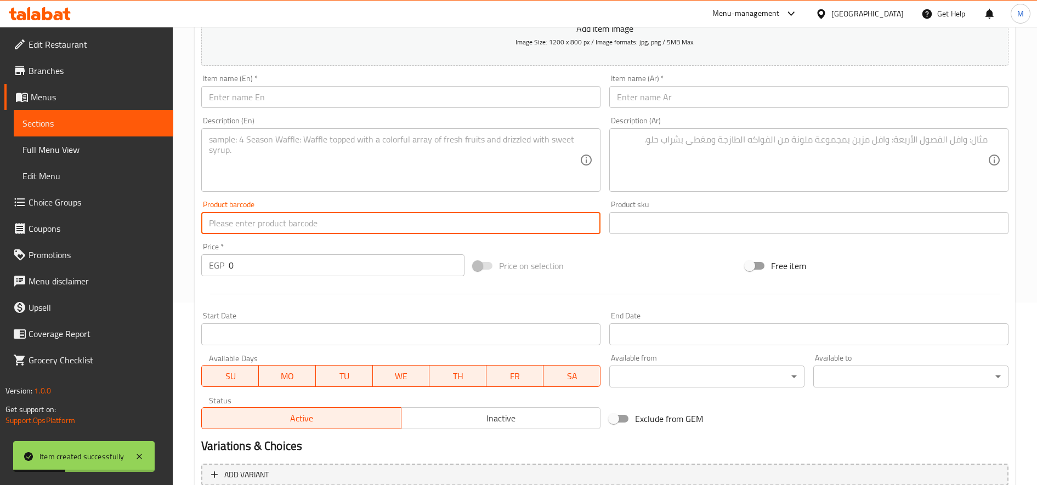
click at [818, 166] on textarea at bounding box center [802, 160] width 371 height 52
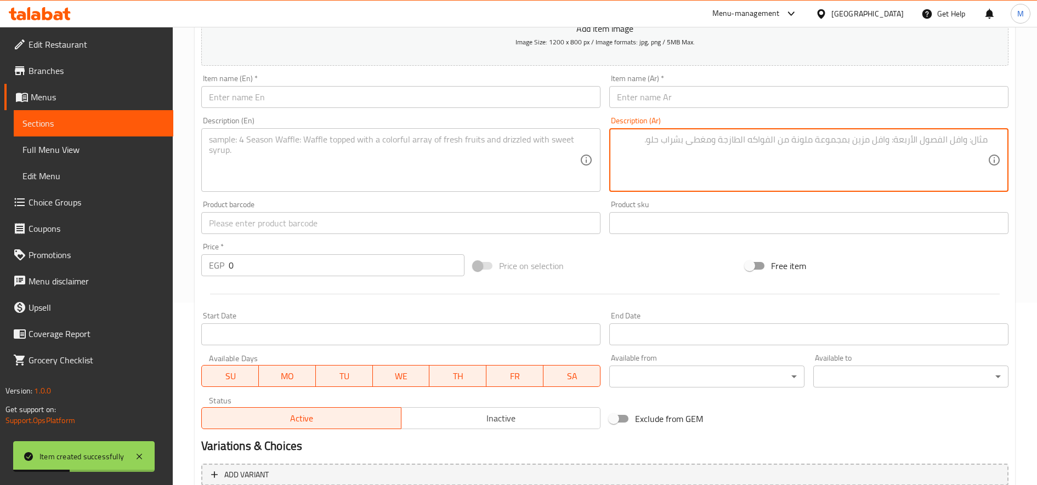
paste textarea "وجبه ناشفيل 4 قطع ب 270 و كب ماك اند تشيز و بطاطس و2 كول سلو صغير وعيش"
click at [894, 138] on textarea "وجبه ناشفيل 4 قطع ب 270 و كب ماك اند تشيز و بطاطس و2 كول سلو صغير وعيش" at bounding box center [802, 160] width 371 height 52
type textarea "وجبه ناشفيل 4 قطع ب 270 و كب ماك اند تشيز و بطاطس و2 كول سلو صغير وعيش"
click at [252, 266] on input "0" at bounding box center [347, 265] width 236 height 22
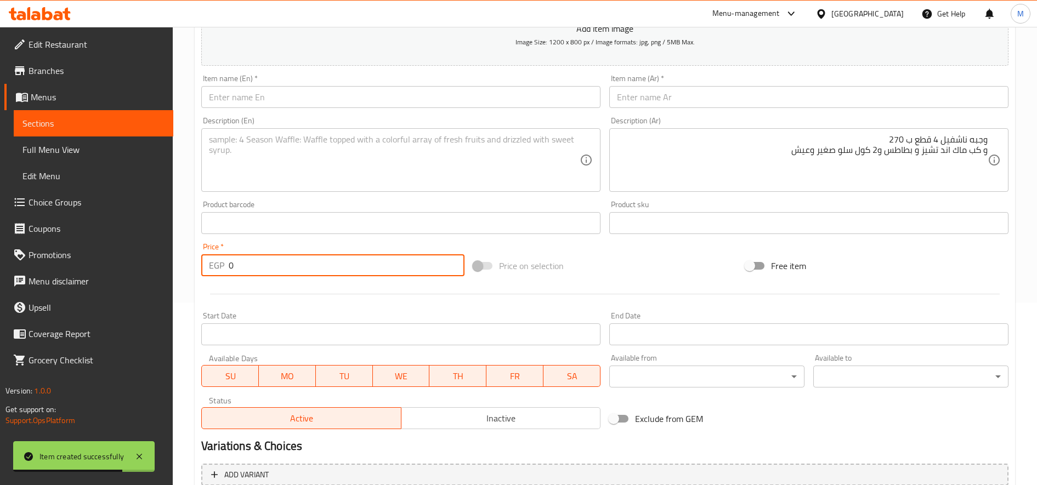
click at [252, 266] on input "0" at bounding box center [347, 265] width 236 height 22
paste input "27"
type input "270"
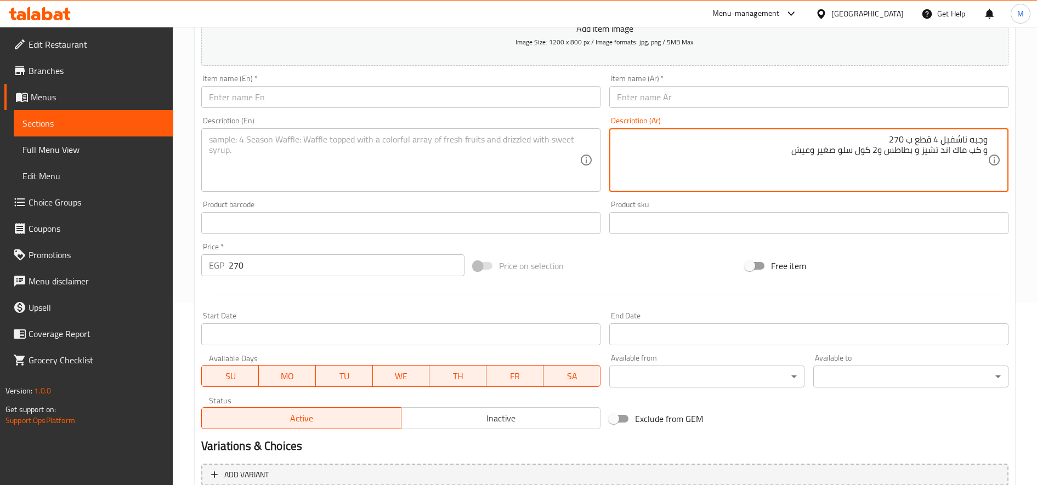
drag, startPoint x: 890, startPoint y: 139, endPoint x: 912, endPoint y: 138, distance: 22.0
click at [940, 135] on textarea "وجبه ناشفيل 4 قطع و كب ماك اند تشيز و بطاطس و2 كول سلو صغير وعيش" at bounding box center [802, 160] width 371 height 52
type textarea "و كب ماك اند تشيز و بطاطس و2 كول سلو صغير وعيش"
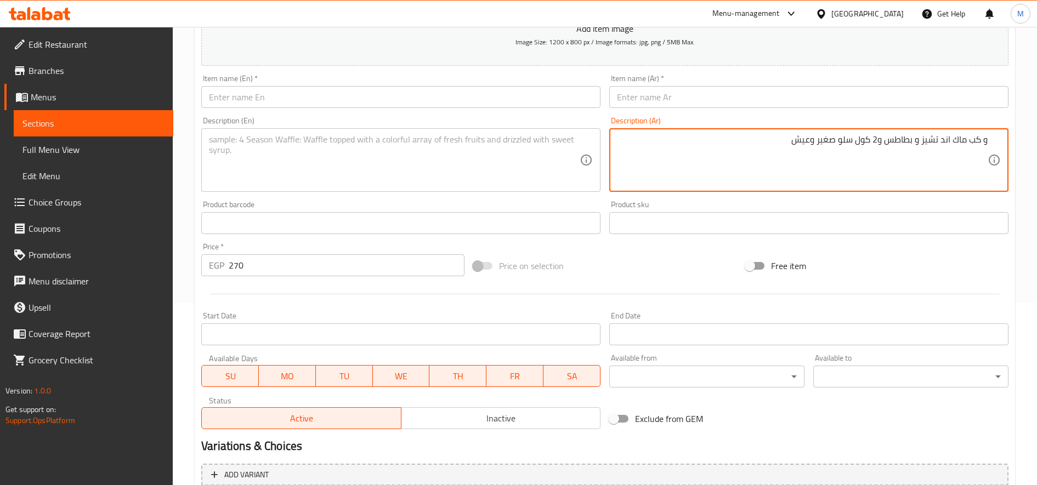
click at [869, 86] on div "Item name (Ar)   * Item name (Ar) *" at bounding box center [808, 91] width 399 height 33
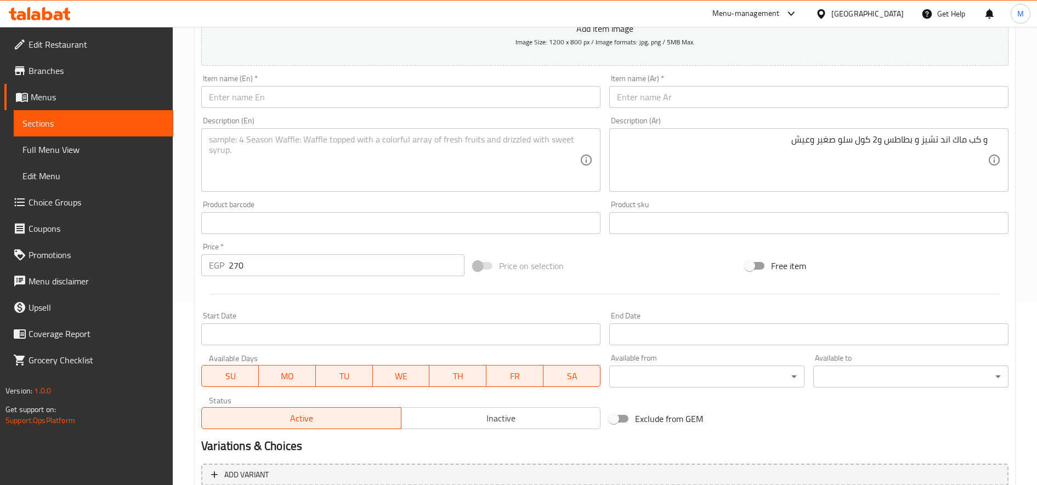
click at [859, 98] on input "text" at bounding box center [808, 97] width 399 height 22
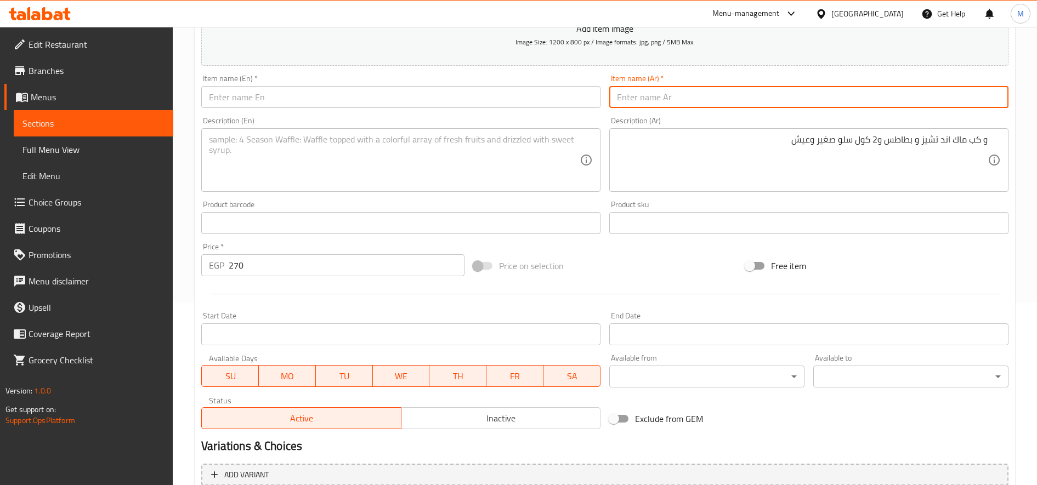
paste input "وجبه ناشفيل 4 قطع"
type input "وجبه ناشفيل 4 قطع"
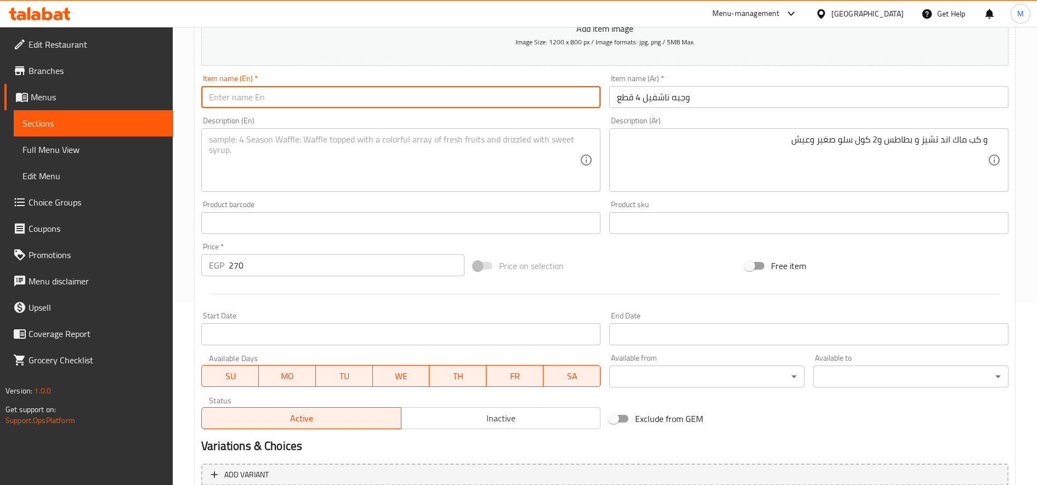
click at [354, 98] on input "text" at bounding box center [400, 97] width 399 height 22
paste input "Nashville Meal 4 Pieces"
type input "Nashville Meal 4 Pieces"
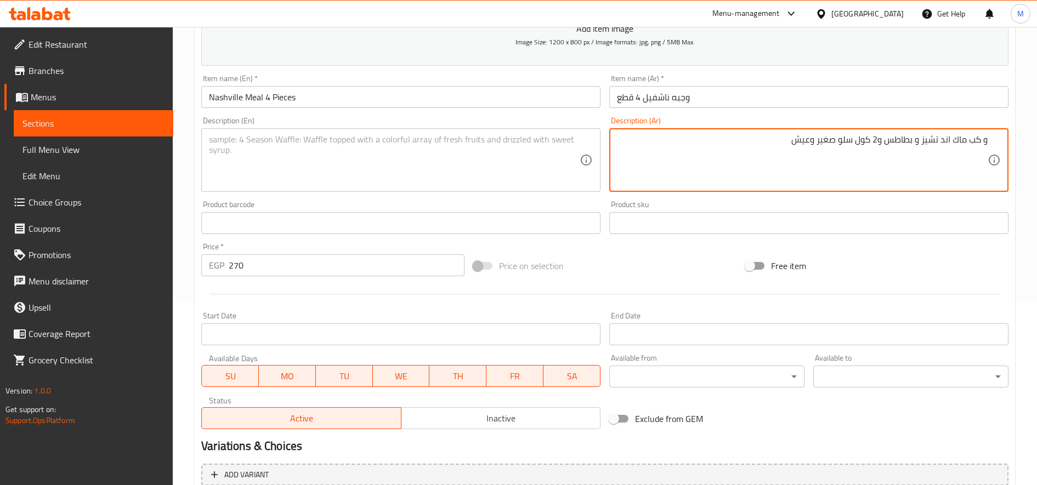
click at [867, 146] on textarea "و كب ماك اند تشيز و بطاطس و2 كول سلو صغير وعيش" at bounding box center [802, 160] width 371 height 52
click at [416, 174] on textarea at bounding box center [394, 160] width 371 height 52
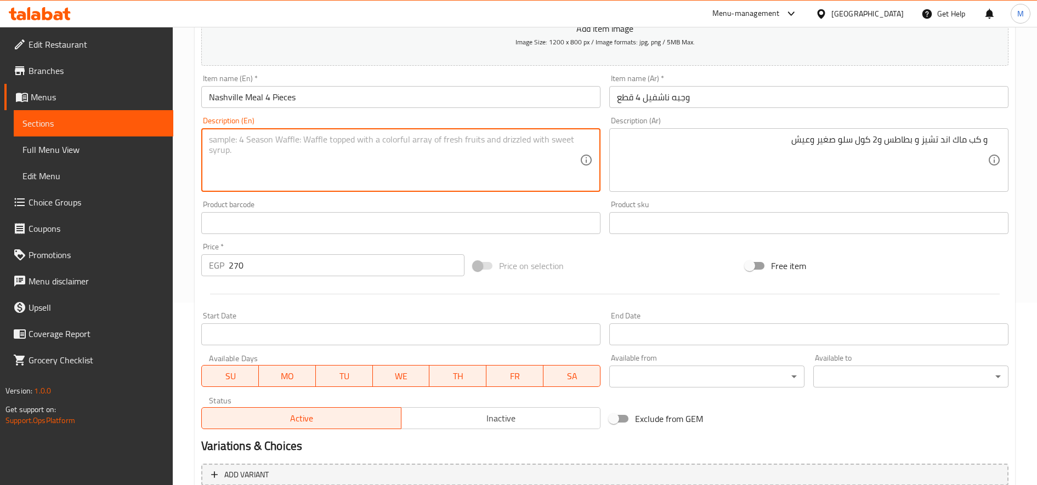
paste textarea "Mac and cheese cup, fries, 2 small coleslaw and bread"
type textarea "Mac and cheese cup, fries, 2 small coleslaw and bread"
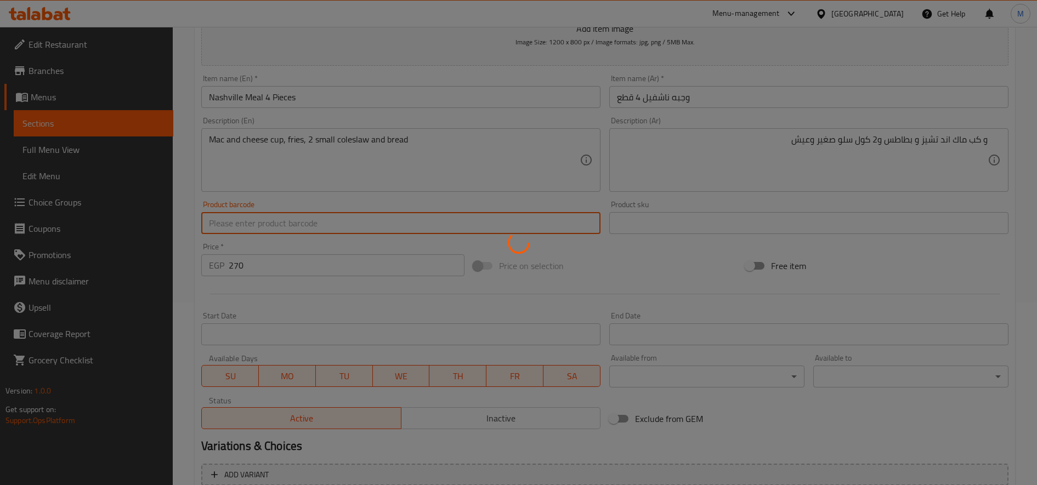
type input "0"
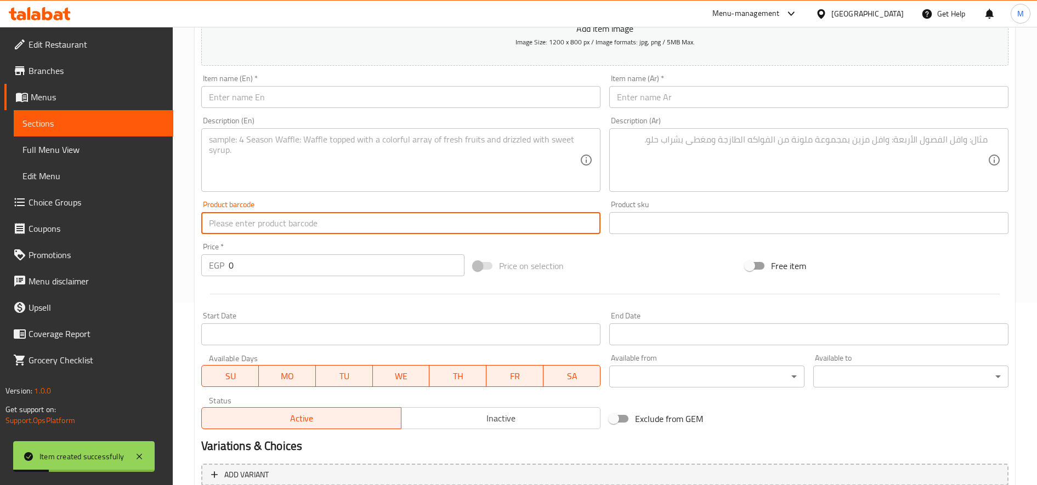
click at [820, 164] on textarea at bounding box center [802, 160] width 371 height 52
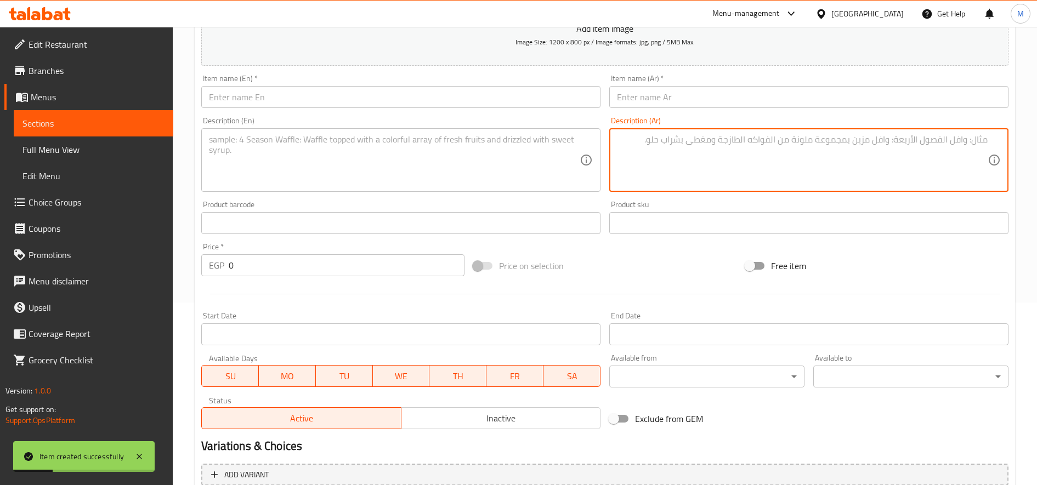
paste textarea "وجبه ناشفيل3 قطع ماك اند نشيز 215 جنيه"
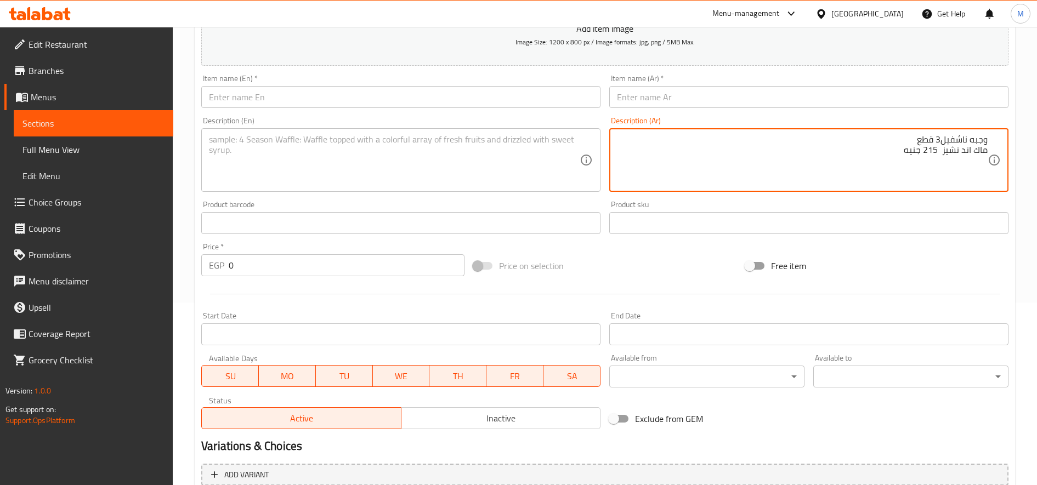
drag, startPoint x: 937, startPoint y: 150, endPoint x: 869, endPoint y: 152, distance: 67.4
click at [888, 153] on textarea "وجبه ناشفيل3 قطع ماك اند نشيز 215 جنيه" at bounding box center [802, 160] width 371 height 52
type textarea "وجبه ناشفيل3 قطع ماك اند نشيز"
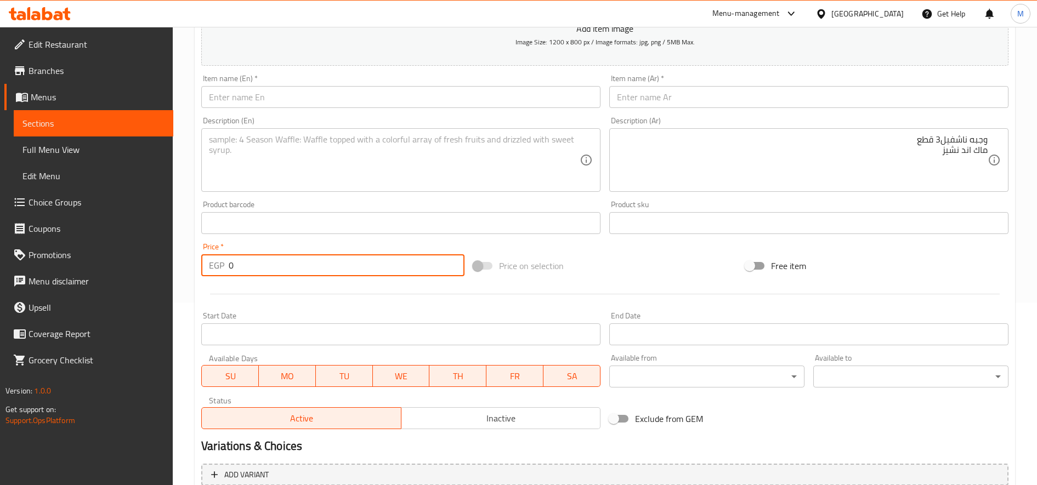
click at [355, 267] on input "0" at bounding box center [347, 265] width 236 height 22
paste input "215"
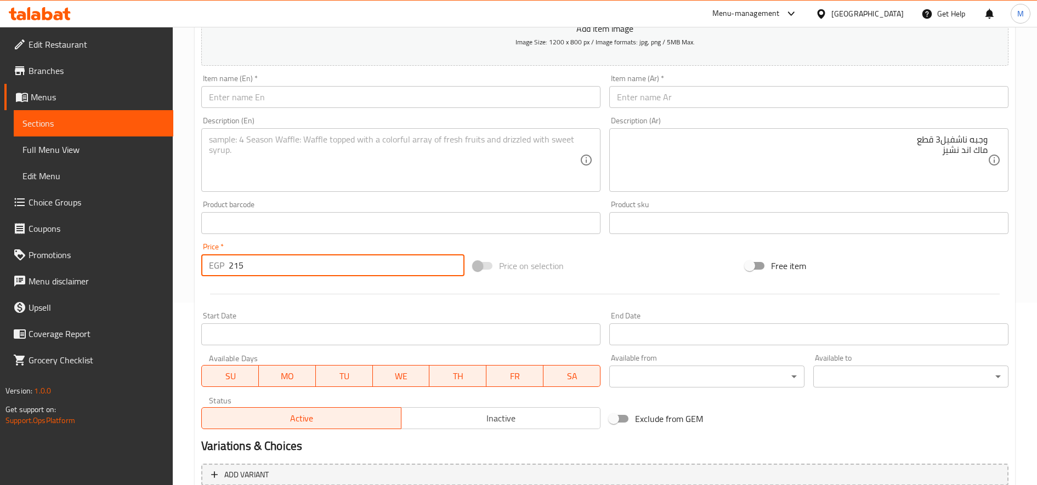
type input "215"
drag, startPoint x: 991, startPoint y: 138, endPoint x: 942, endPoint y: 141, distance: 48.4
click at [942, 141] on div "وجبه ناشفيل3 قطع ماك اند نشيز Description (Ar)" at bounding box center [808, 160] width 399 height 64
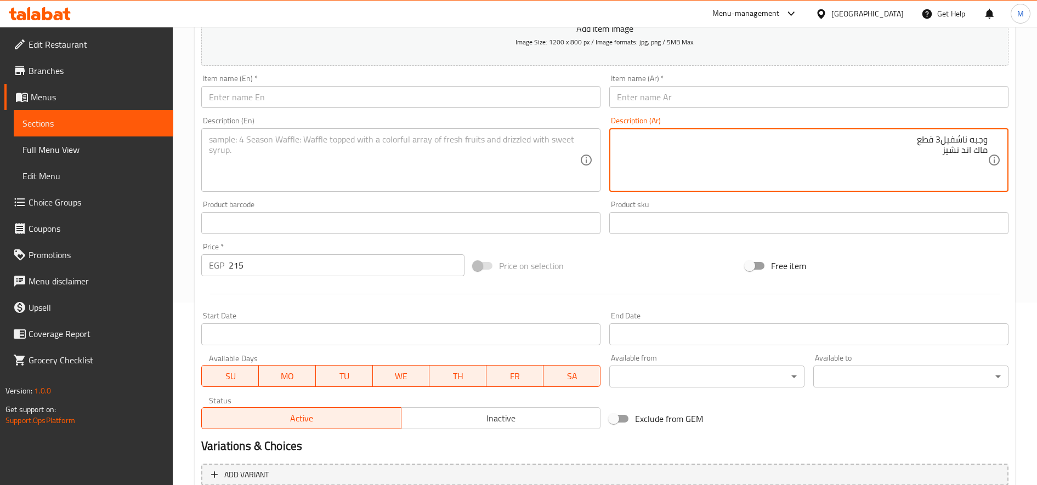
click at [943, 139] on textarea "وجبه ناشفيل3 قطع ماك اند نشيز" at bounding box center [802, 160] width 371 height 52
click at [822, 101] on input "text" at bounding box center [808, 97] width 399 height 22
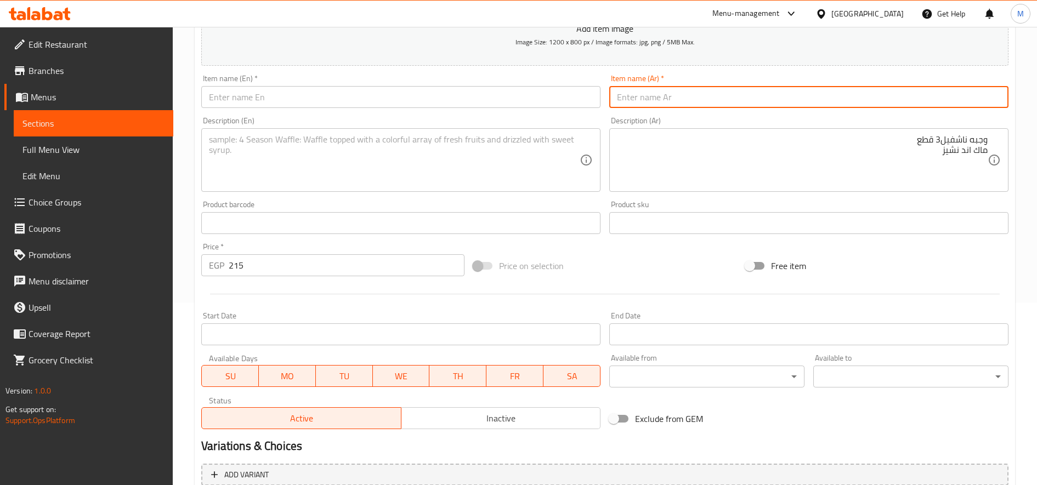
paste input "وجبه ناشفيل3 قطع"
type input "وجبه ناشفيل3 قطع"
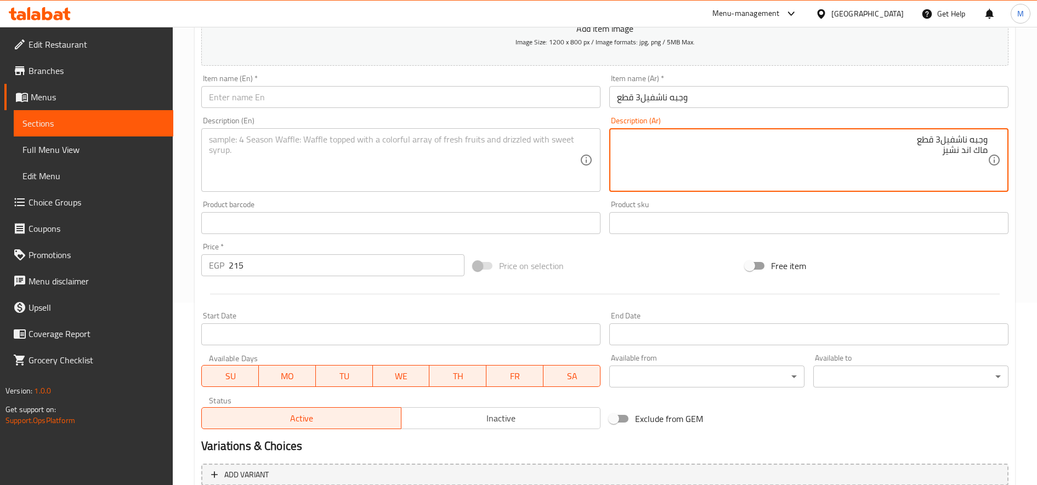
click at [883, 144] on textarea "وجبه ناشفيل3 قطع ماك اند نشيز" at bounding box center [802, 160] width 371 height 52
type textarea "وجبه ناشفيل3 قطع مع ماك اند نشيز"
click at [670, 100] on input "وجبه ناشفيل3 قطع" at bounding box center [808, 97] width 399 height 22
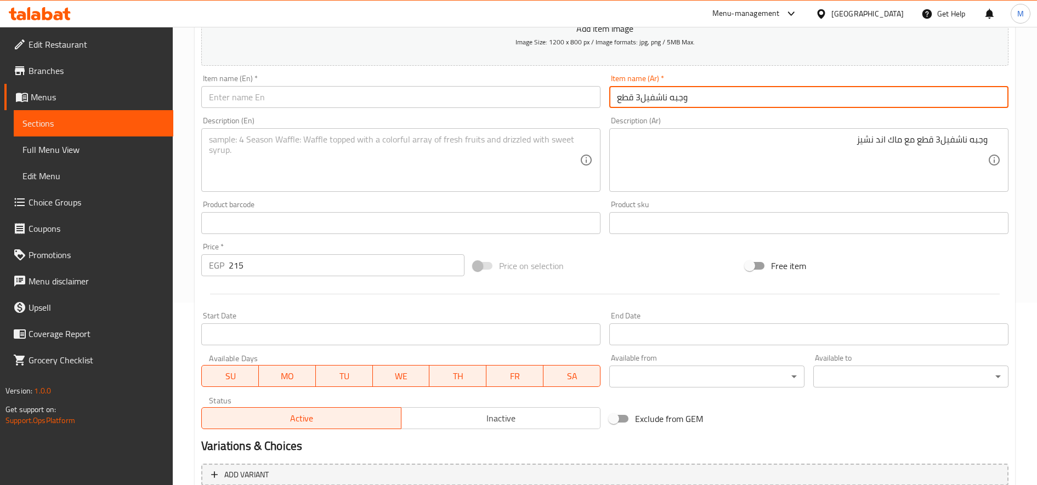
click at [670, 100] on input "وجبه ناشفيل3 قطع" at bounding box center [808, 97] width 399 height 22
click at [306, 99] on input "text" at bounding box center [400, 97] width 399 height 22
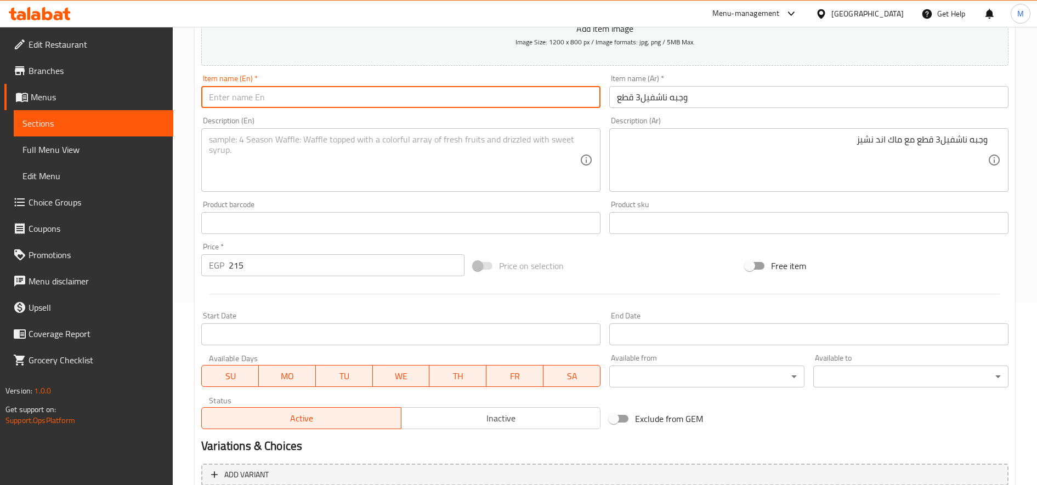
paste input "Nashville Meal 3 Pieces"
type input "Nashville Meal 3 Pieces"
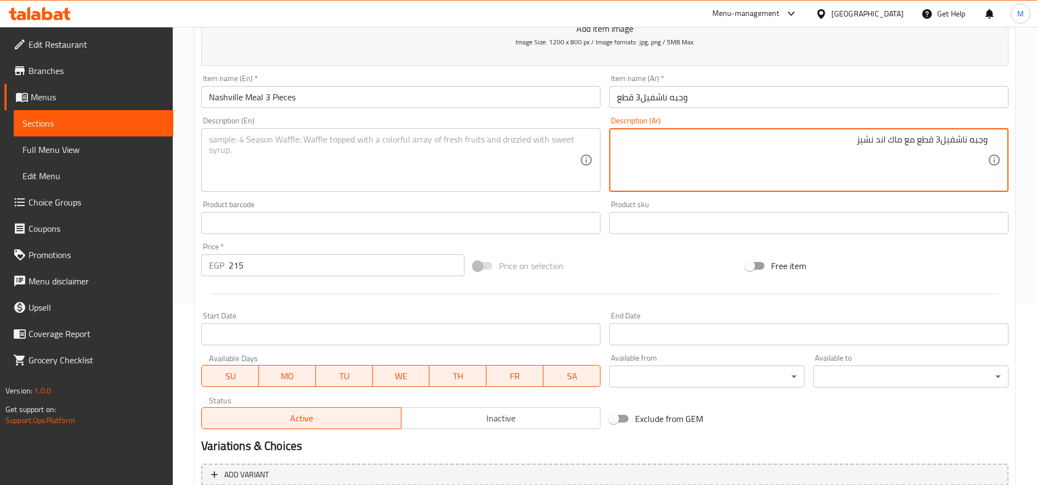
click at [831, 137] on textarea "وجبه ناشفيل3 قطع مع ماك اند نشيز" at bounding box center [802, 160] width 371 height 52
paste textarea "3 قطع مع ماك اند تشيز"
type textarea "وجبه ناشفيل 3 قطع مع ماك اند تشيز"
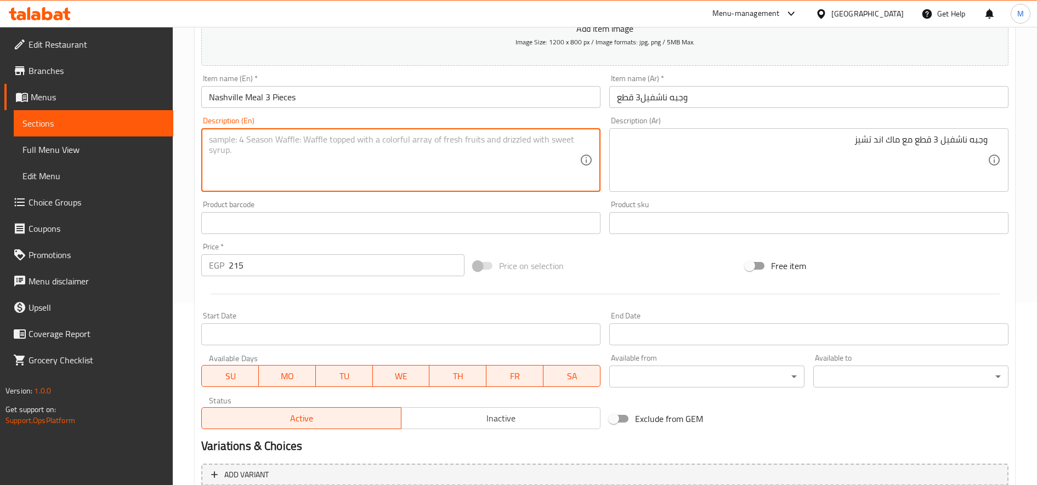
click at [351, 174] on textarea at bounding box center [394, 160] width 371 height 52
paste textarea "Nashville 3 Pieces Meal with Mac & Cheese"
type textarea "Nashville 3 Pieces Meal with Mac & Cheese"
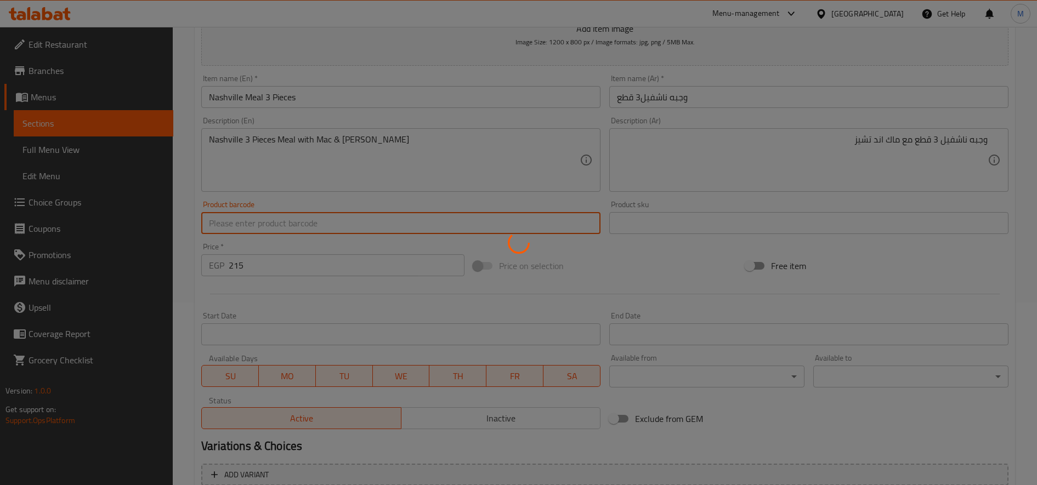
type input "0"
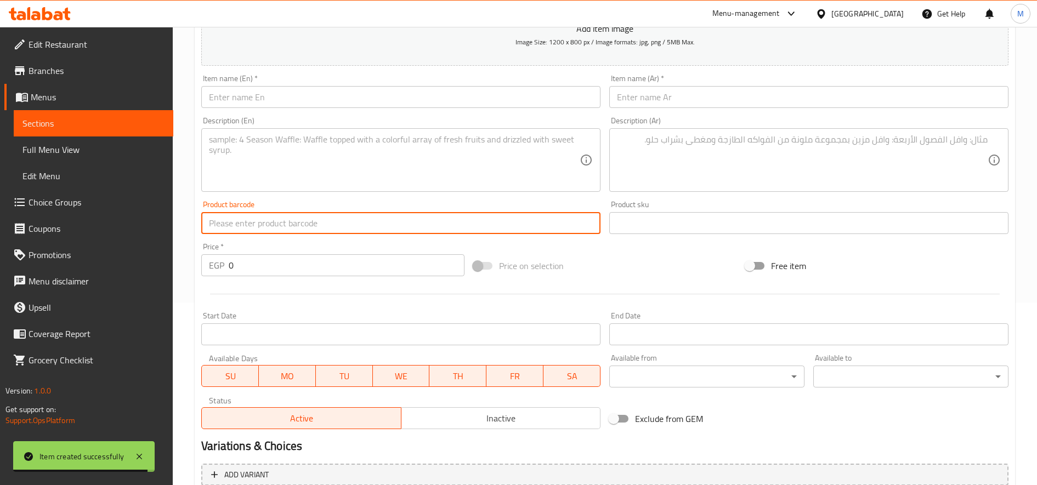
click at [874, 98] on input "text" at bounding box center [808, 97] width 399 height 22
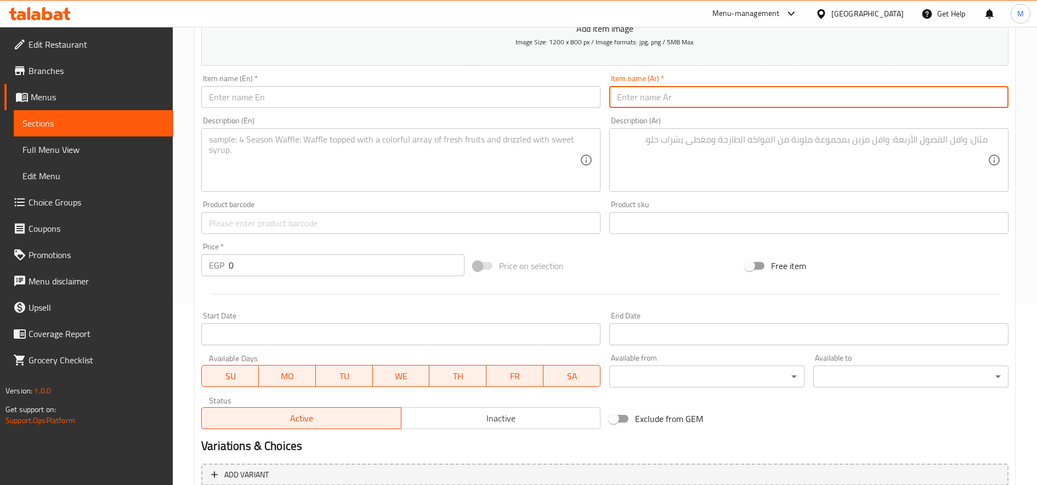
paste input "ناشفيل الغرقانه ب 170 جنيه"
drag, startPoint x: 659, startPoint y: 96, endPoint x: 604, endPoint y: 100, distance: 55.5
click at [604, 100] on div "Add item image Image Size: 1200 x 800 px / Image formats: jpg, png / 5MB Max. I…" at bounding box center [605, 197] width 816 height 473
type input "ناشفيل الغرقانه"
click at [338, 268] on input "0" at bounding box center [347, 265] width 236 height 22
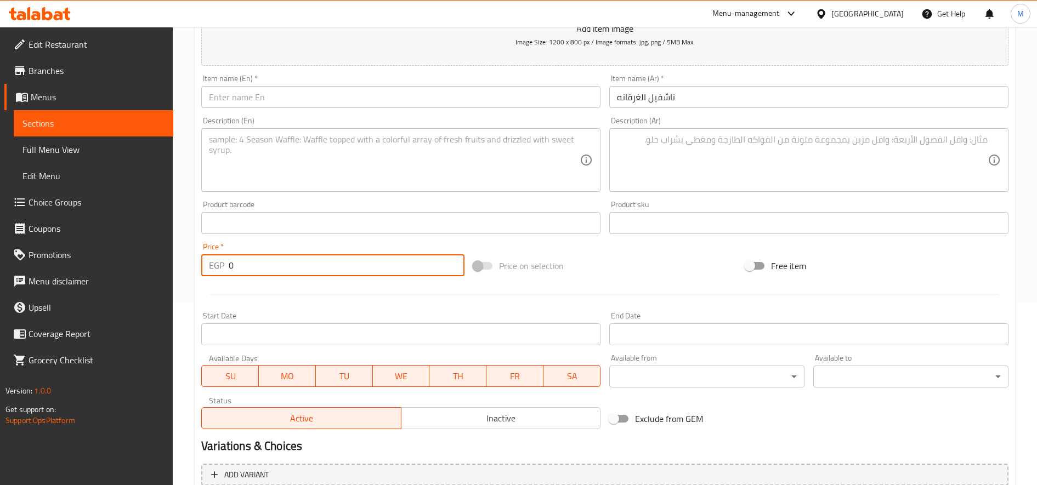
click at [338, 268] on input "0" at bounding box center [347, 265] width 236 height 22
paste input "17"
type input "170"
click at [729, 141] on textarea at bounding box center [802, 160] width 371 height 52
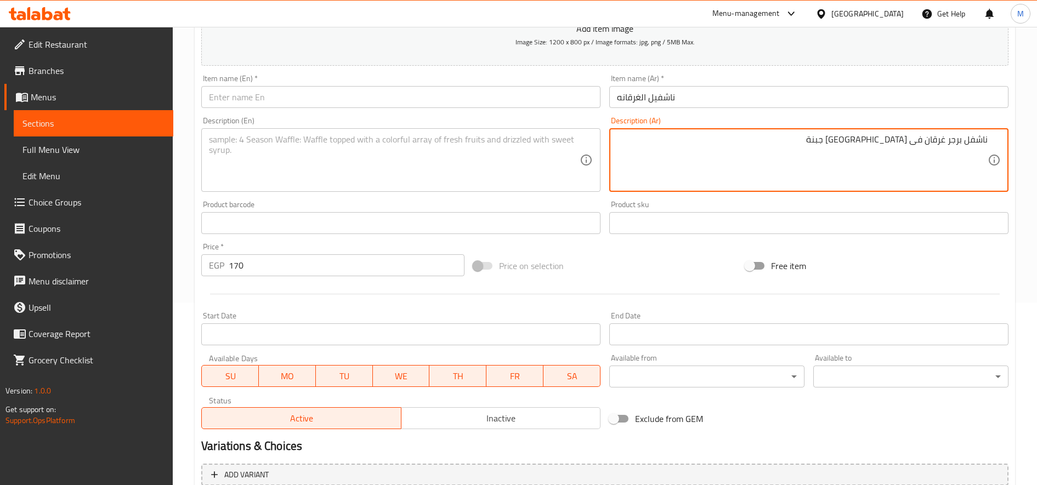
type textarea "ناشفل برجر غرقان فى طاسه جبنة"
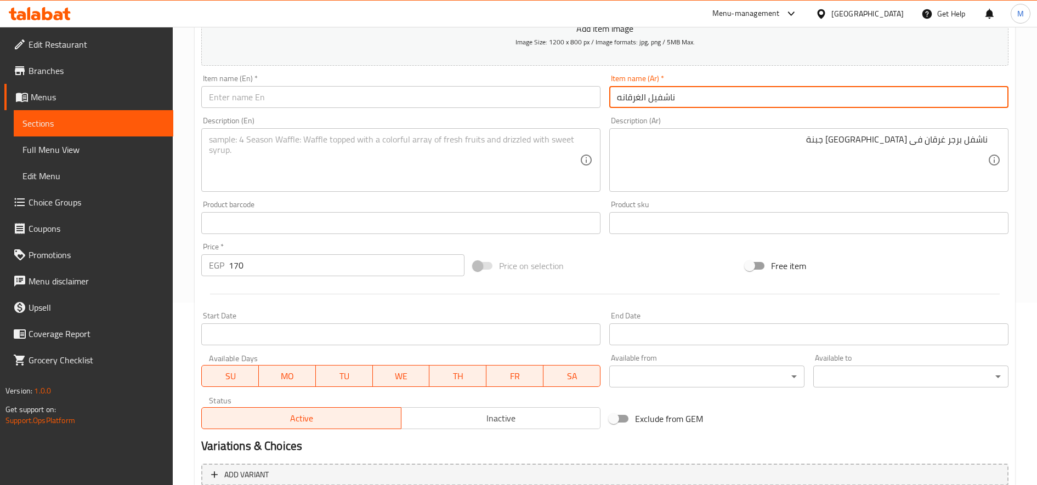
click at [726, 91] on input "ناشفيل الغرقانه" at bounding box center [808, 97] width 399 height 22
click at [291, 84] on div "Item name (En)   * Item name (En) *" at bounding box center [400, 91] width 399 height 33
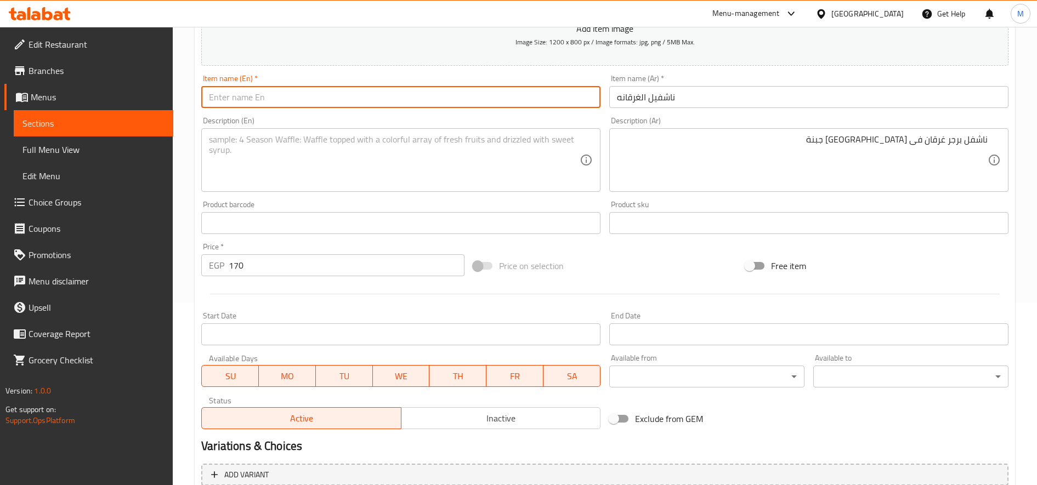
click at [283, 100] on input "text" at bounding box center [400, 97] width 399 height 22
paste input "drowning nashville"
type input "drowning Nashville"
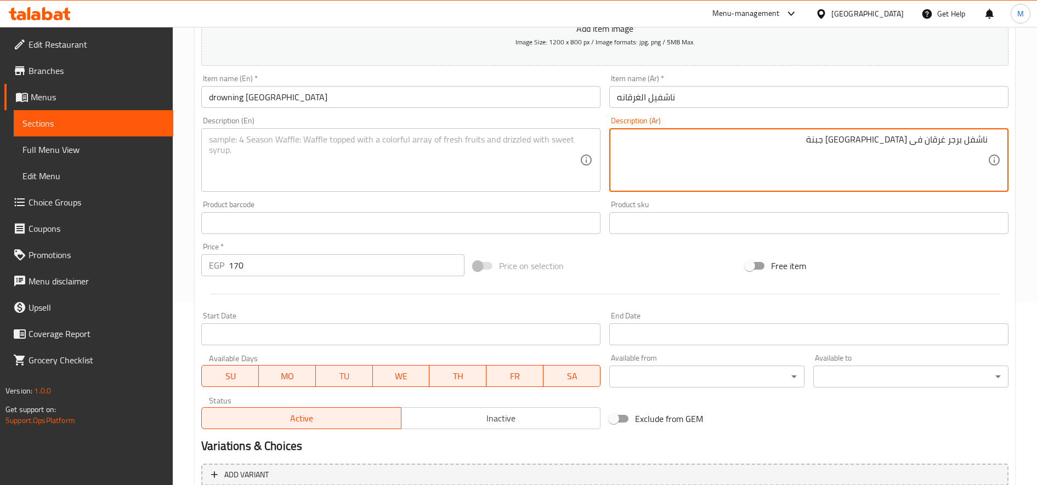
click at [899, 143] on textarea "ناشفل برجر غرقان فى طاسه جبنة" at bounding box center [802, 160] width 371 height 52
click at [316, 163] on textarea at bounding box center [394, 160] width 371 height 52
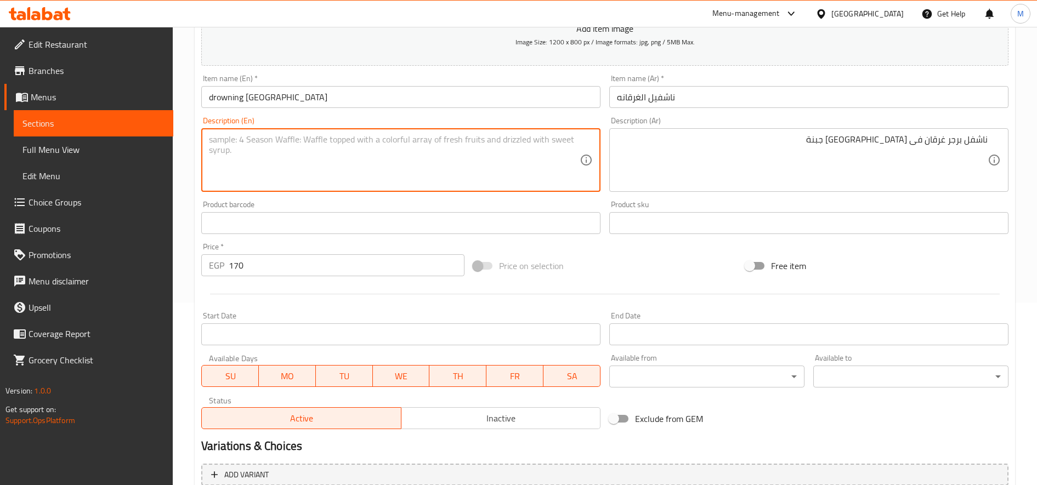
paste textarea "Nashville Burger Drowned in a Cheese Bread"
type textarea "Nashville Burger Drowned in a Cheese Bread"
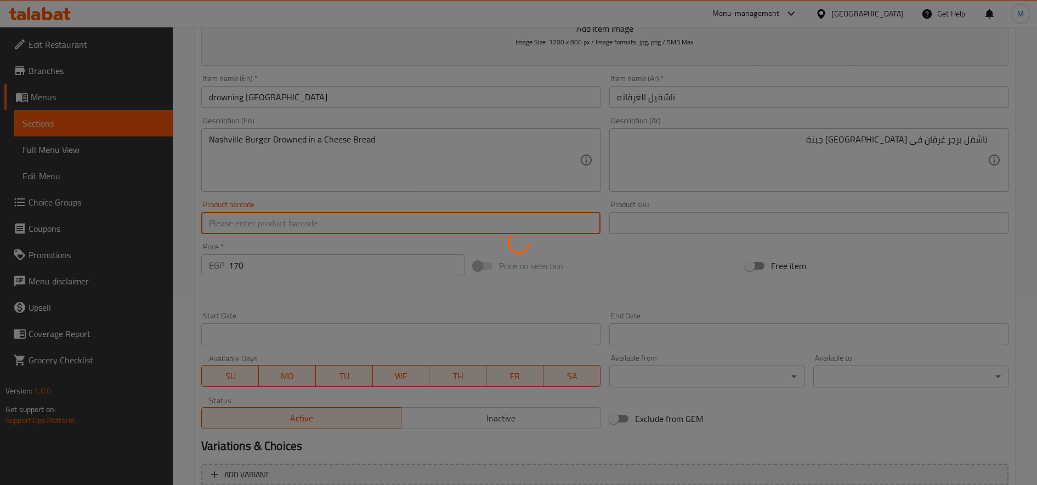
type input "0"
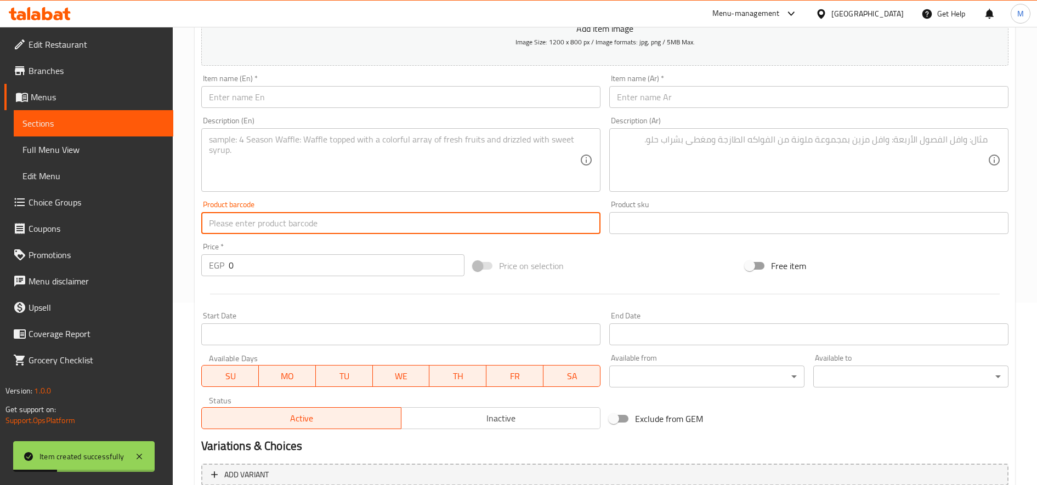
click at [683, 96] on input "text" at bounding box center [808, 97] width 399 height 22
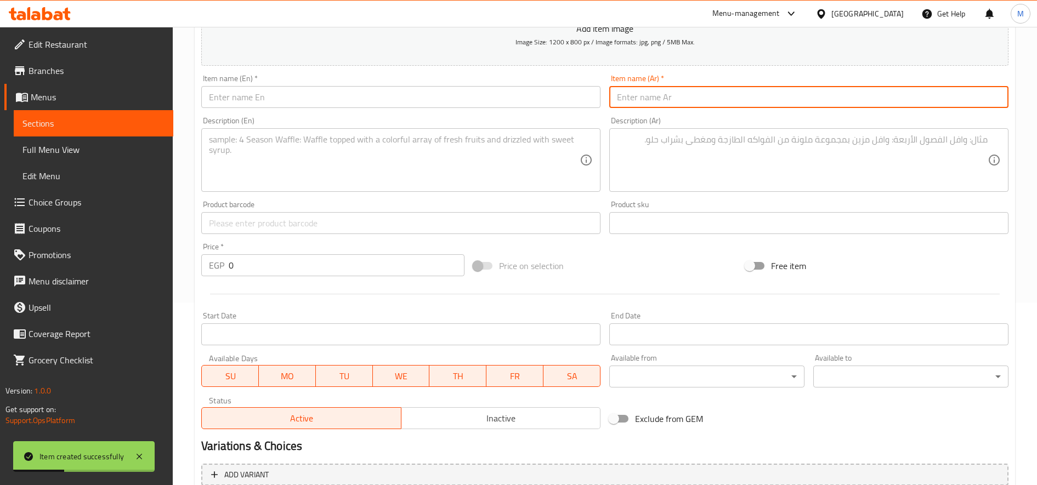
paste input "تشيكن سلو ب 140 جنيه"
click at [650, 96] on input "تشيكن سلو ب 140 جنيه" at bounding box center [808, 97] width 399 height 22
drag, startPoint x: 658, startPoint y: 99, endPoint x: 501, endPoint y: 83, distance: 157.5
click at [501, 83] on div "Add item image Image Size: 1200 x 800 px / Image formats: jpg, png / 5MB Max. I…" at bounding box center [605, 197] width 816 height 473
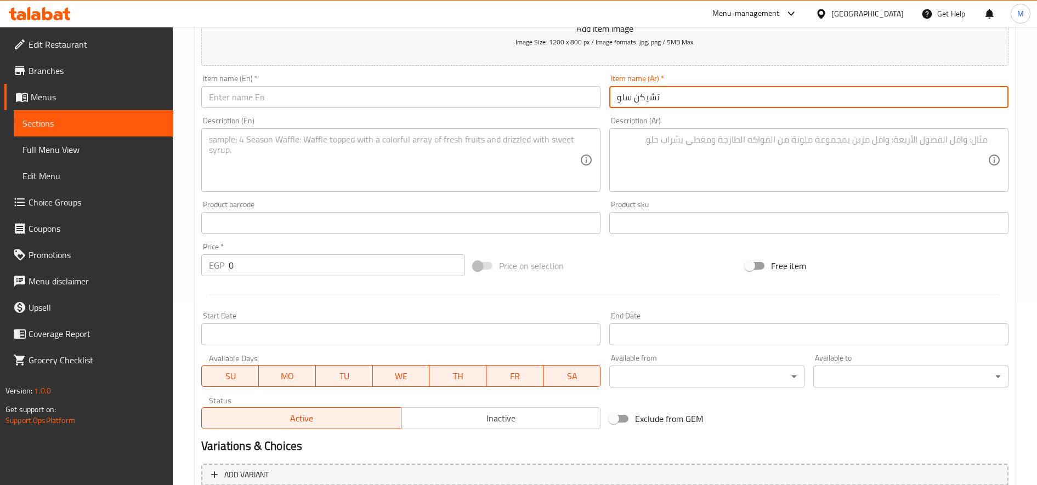
type input "تشيكن سلو"
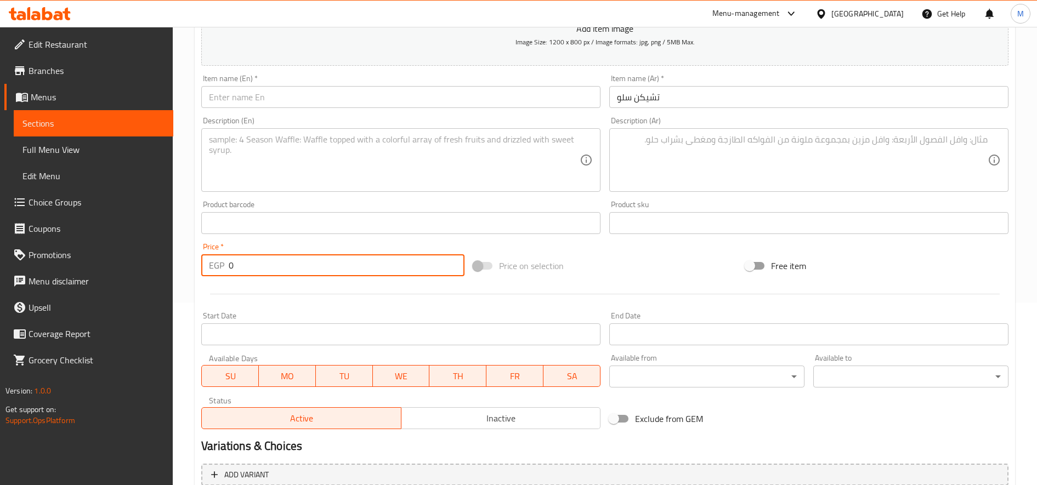
click at [343, 266] on input "0" at bounding box center [347, 265] width 236 height 22
paste input "14"
type input "140"
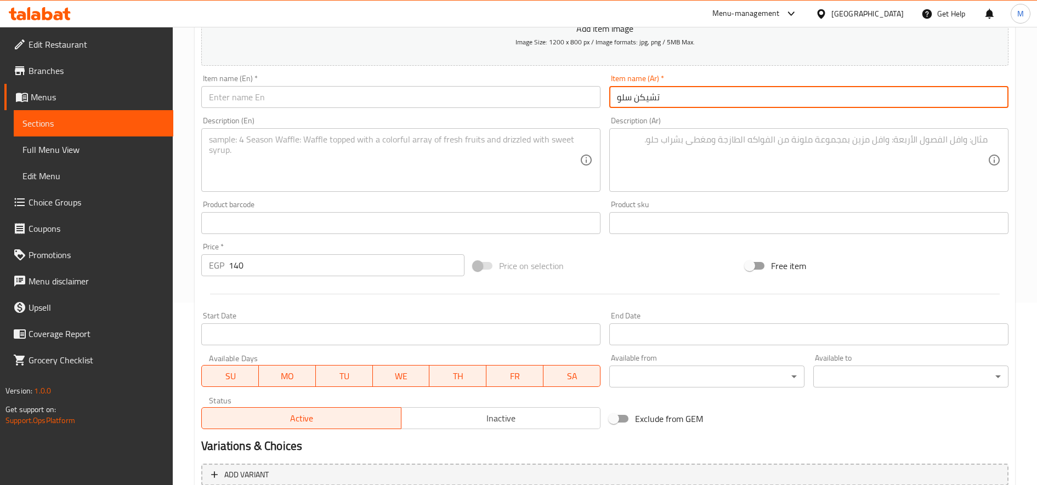
click at [645, 93] on input "تشيكن سلو" at bounding box center [808, 97] width 399 height 22
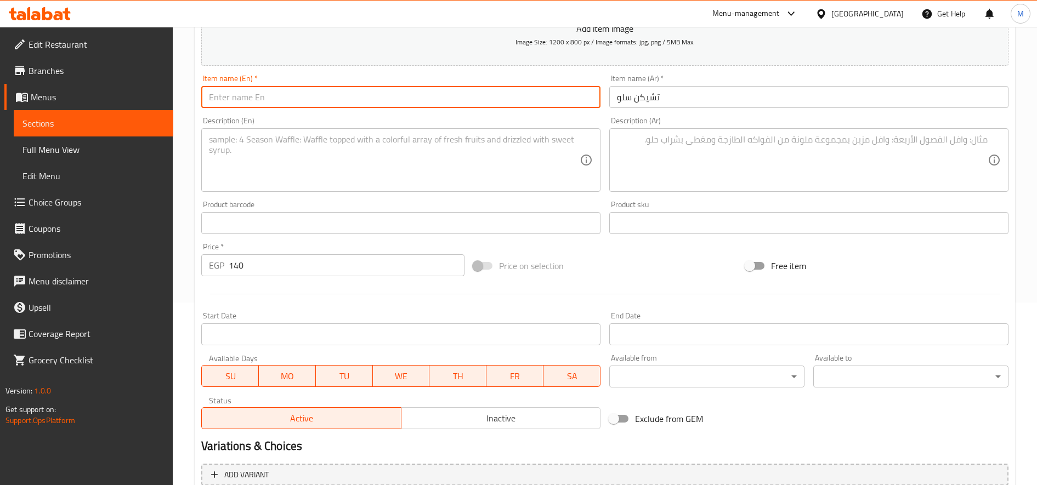
click at [315, 100] on input "text" at bounding box center [400, 97] width 399 height 22
paste input "Chicken Slaw"
type input "Chicken Slaw"
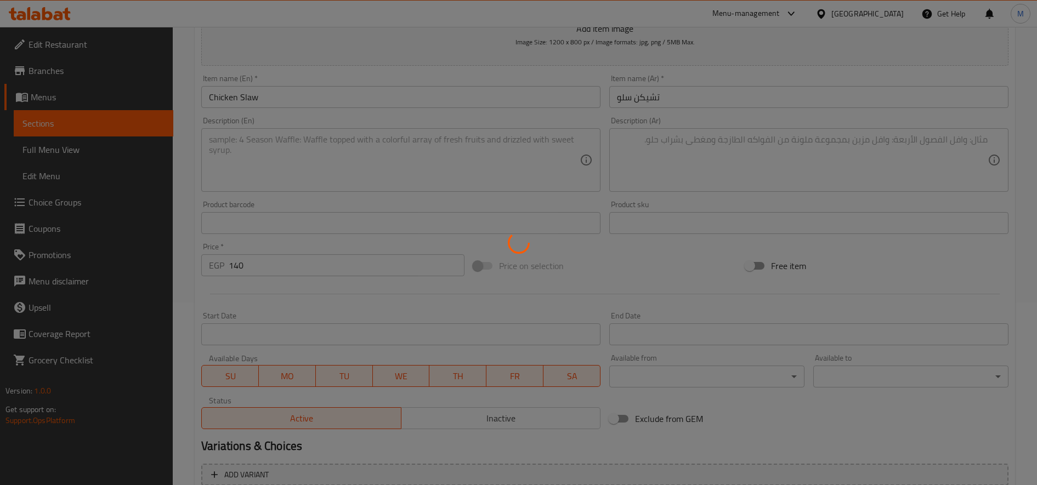
type input "0"
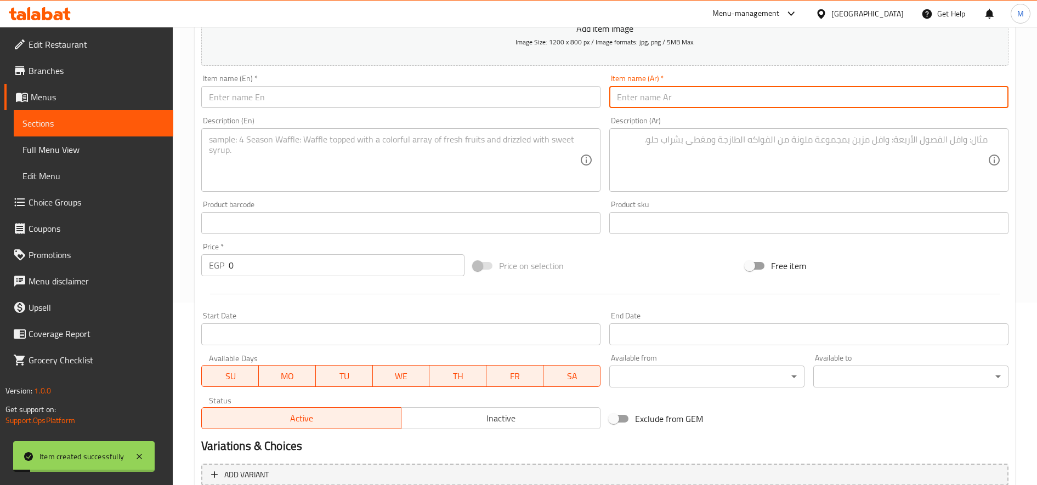
click at [809, 106] on input "text" at bounding box center [808, 97] width 399 height 22
paste input "فرايز ناشفيل ب 110 جنيه"
click at [641, 100] on input "فرايز ناشفيل ب 110 جنيه" at bounding box center [808, 97] width 399 height 22
click at [639, 100] on input "فرايز ناشفيل ب 110 جنيه" at bounding box center [808, 97] width 399 height 22
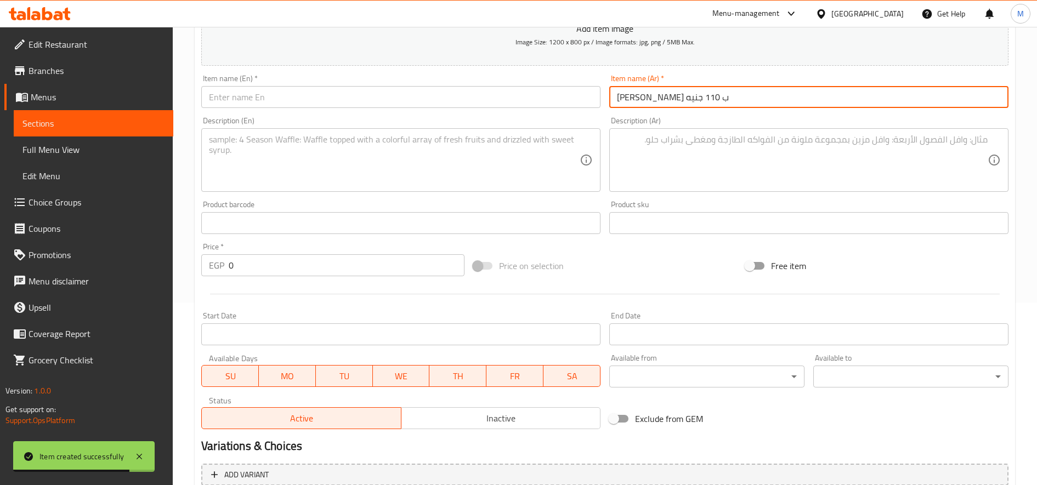
drag, startPoint x: 661, startPoint y: 98, endPoint x: 594, endPoint y: 98, distance: 66.9
click at [594, 98] on div "Add item image Image Size: 1200 x 800 px / Image formats: jpg, png / 5MB Max. I…" at bounding box center [605, 197] width 816 height 473
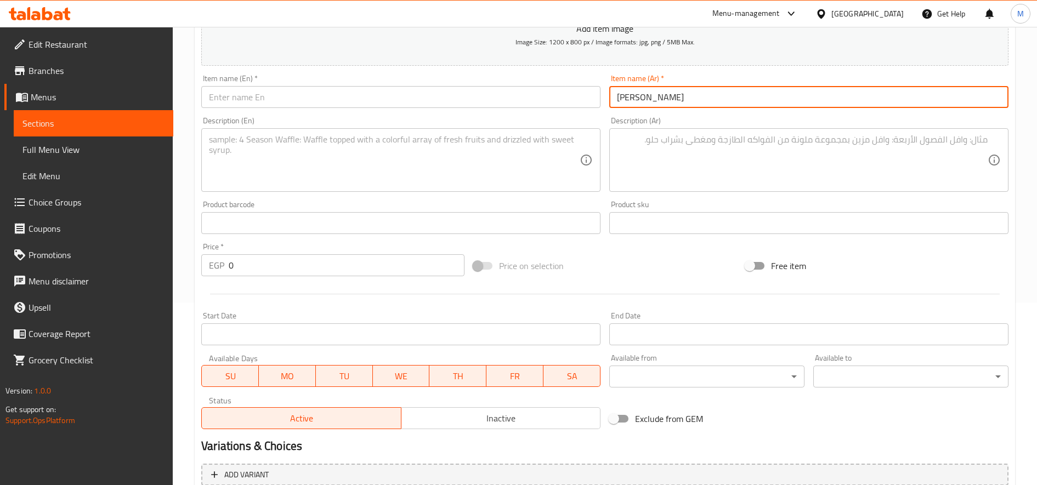
type input "فرايز ناشفيل"
click at [326, 261] on input "0" at bounding box center [347, 265] width 236 height 22
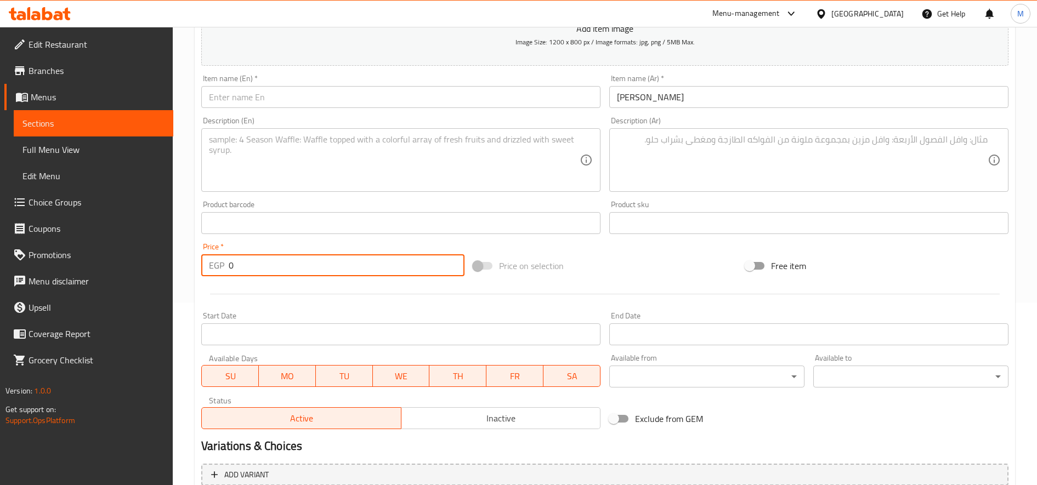
click at [326, 261] on input "0" at bounding box center [347, 265] width 236 height 22
paste input "11"
type input "110"
click at [701, 94] on input "فرايز ناشفيل" at bounding box center [808, 97] width 399 height 22
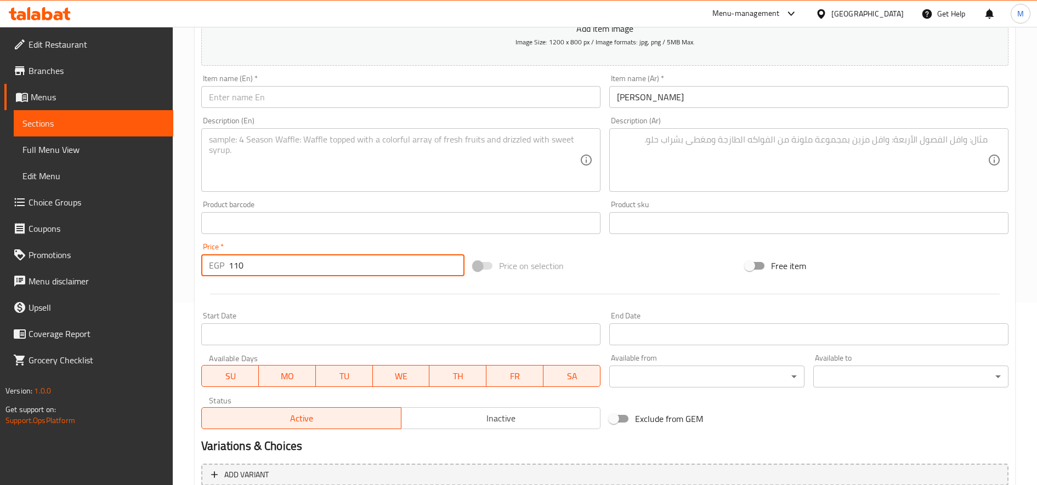
click at [701, 94] on input "فرايز ناشفيل" at bounding box center [808, 97] width 399 height 22
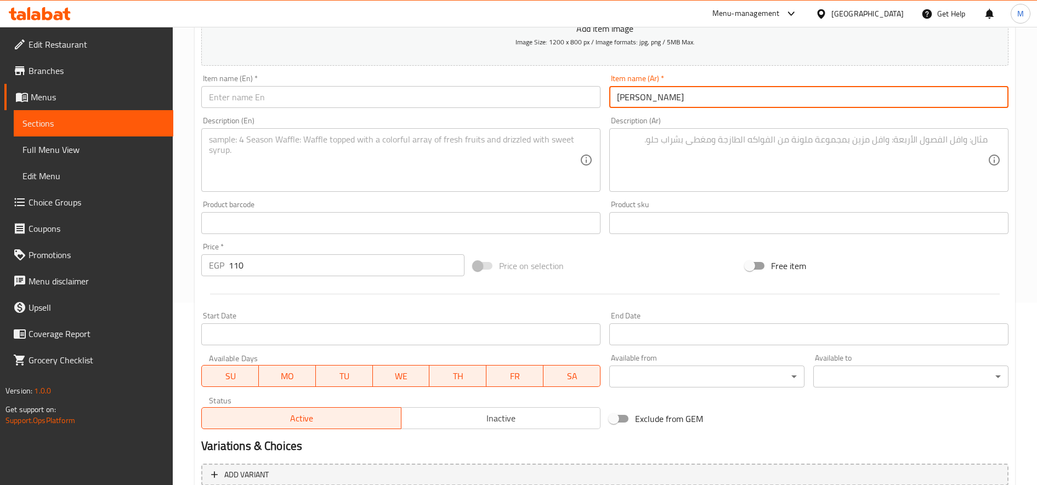
click at [701, 94] on input "فرايز ناشفيل" at bounding box center [808, 97] width 399 height 22
click at [363, 96] on input "text" at bounding box center [400, 97] width 399 height 22
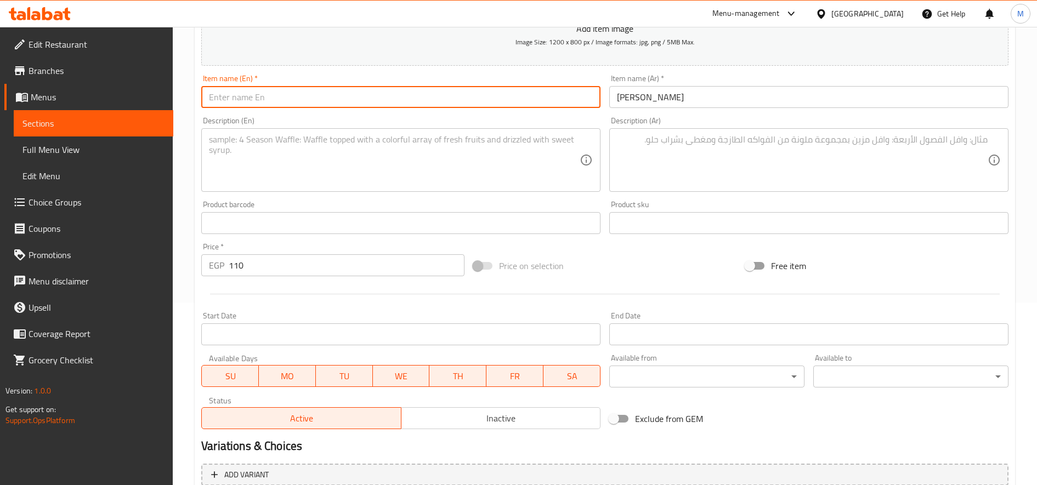
click at [363, 96] on input "text" at bounding box center [400, 97] width 399 height 22
paste input "Nashville Fries"
type input "Nashville Fries"
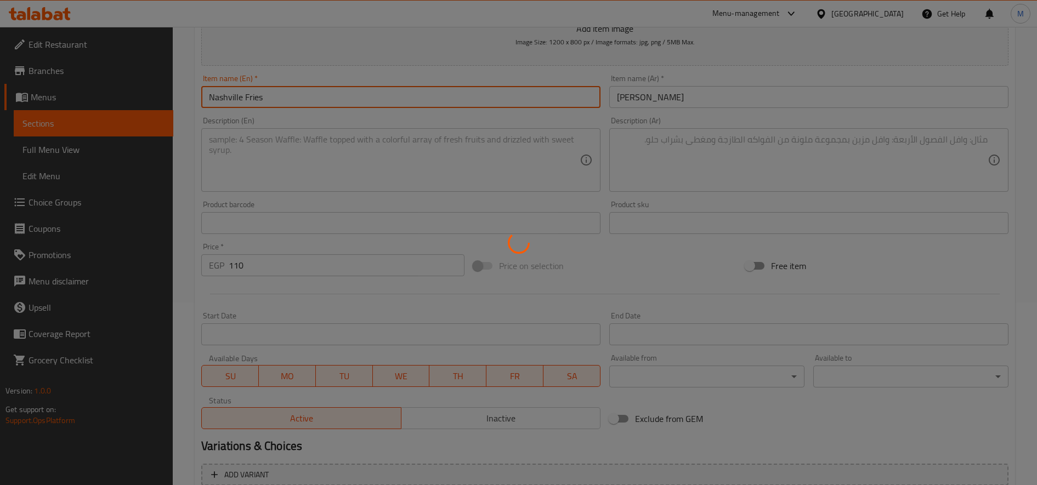
type input "0"
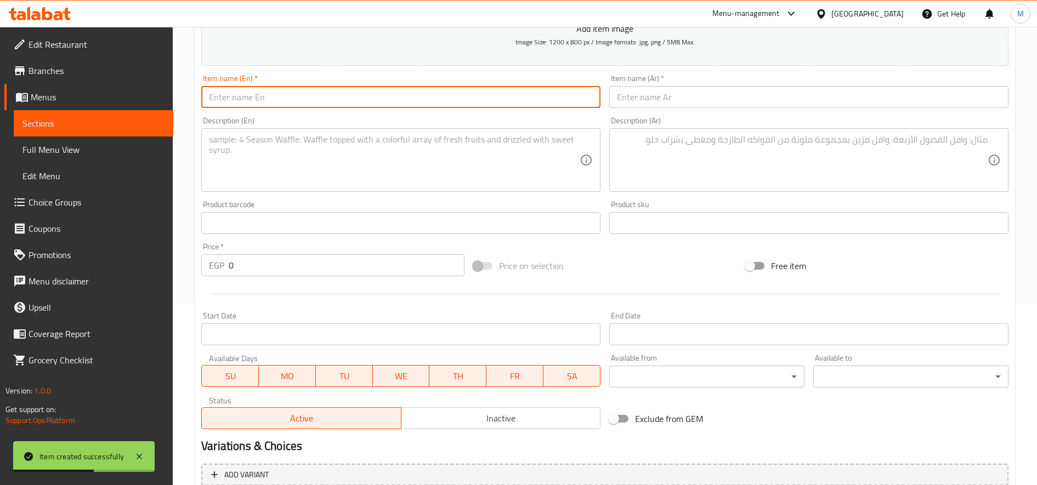
scroll to position [0, 0]
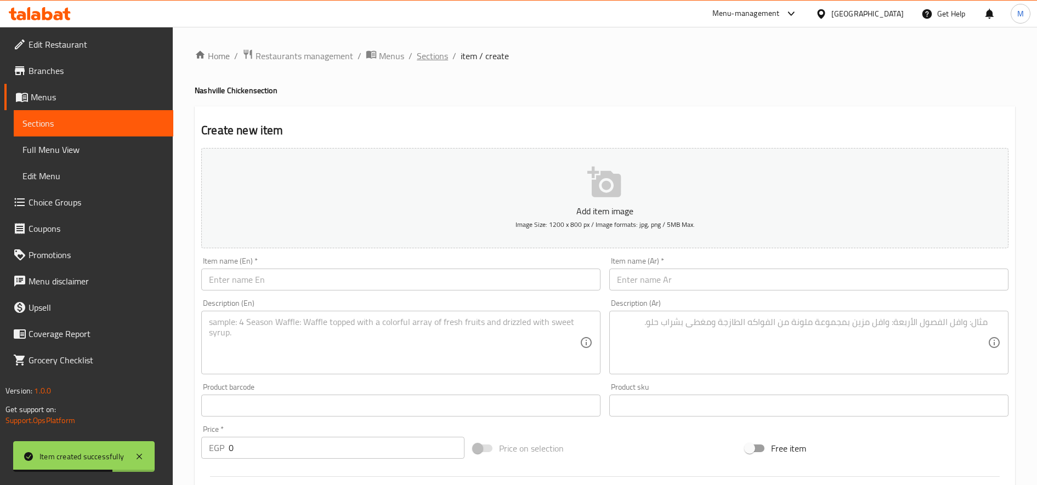
click at [425, 56] on span "Sections" at bounding box center [432, 55] width 31 height 13
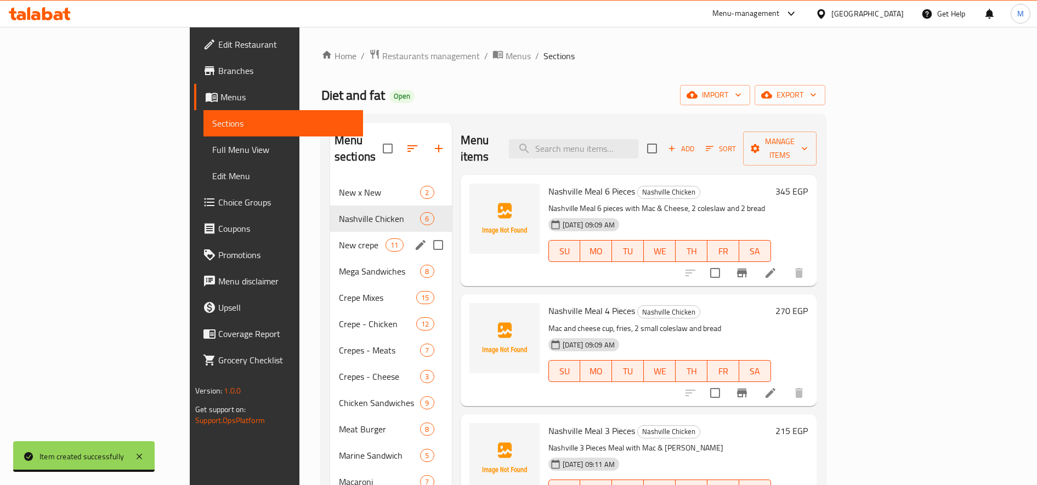
click at [339, 238] on span "New crepe" at bounding box center [362, 244] width 47 height 13
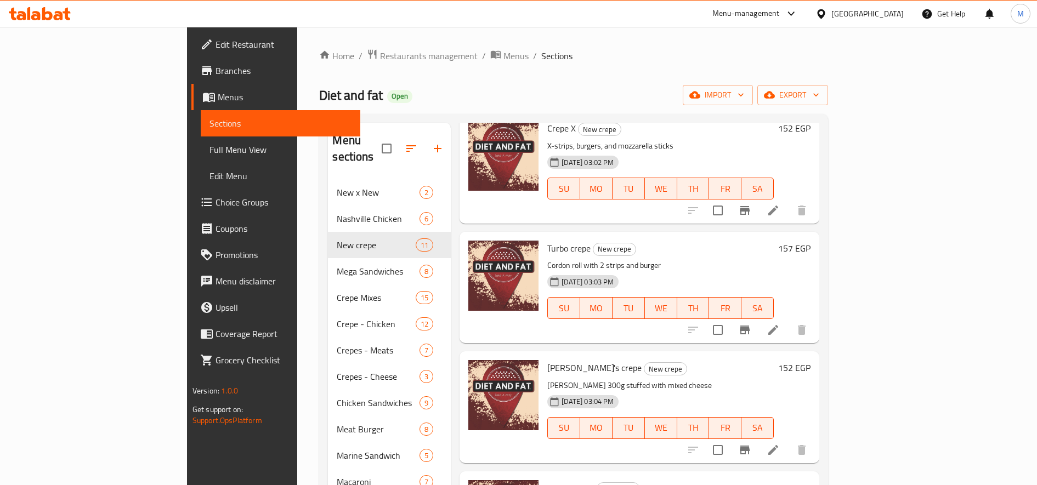
scroll to position [274, 0]
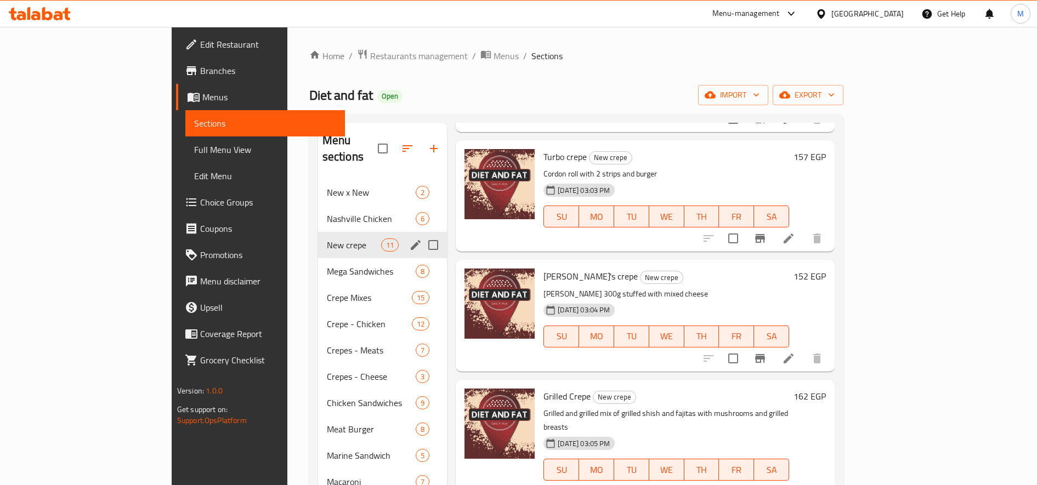
click at [318, 258] on div "Mega Sandwiches 8" at bounding box center [382, 271] width 129 height 26
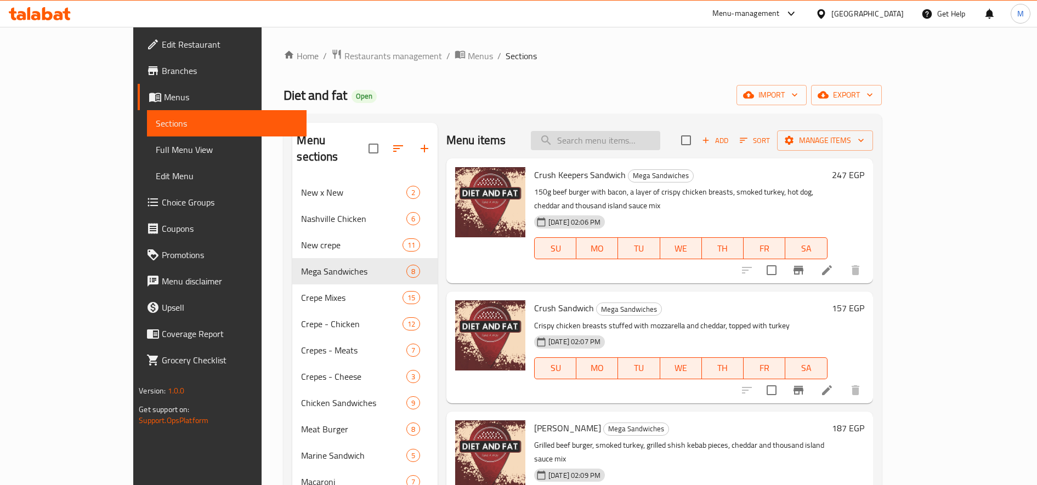
click at [641, 134] on input "search" at bounding box center [595, 140] width 129 height 19
paste input "trend"
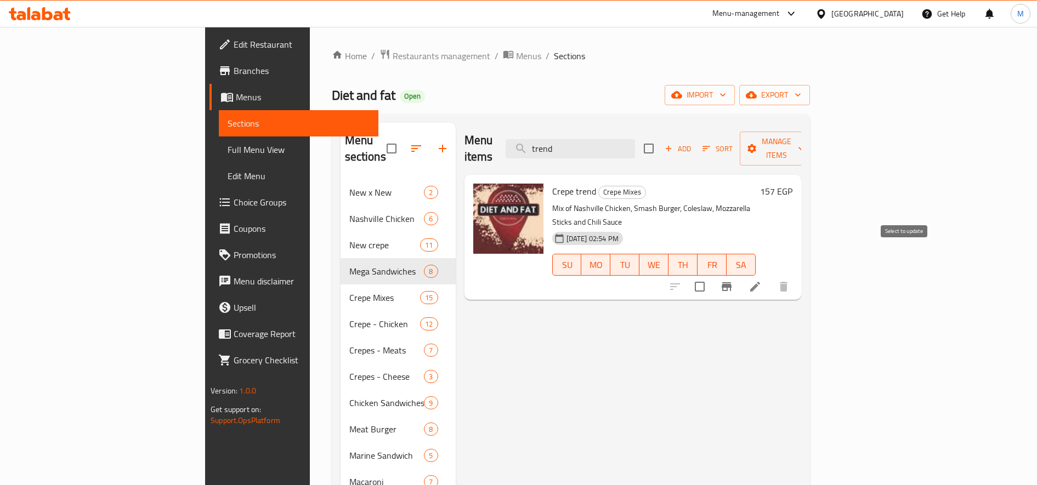
type input "trend"
click at [711, 275] on input "checkbox" at bounding box center [699, 286] width 23 height 23
checkbox input "true"
click at [804, 138] on span "Manage items" at bounding box center [776, 148] width 56 height 27
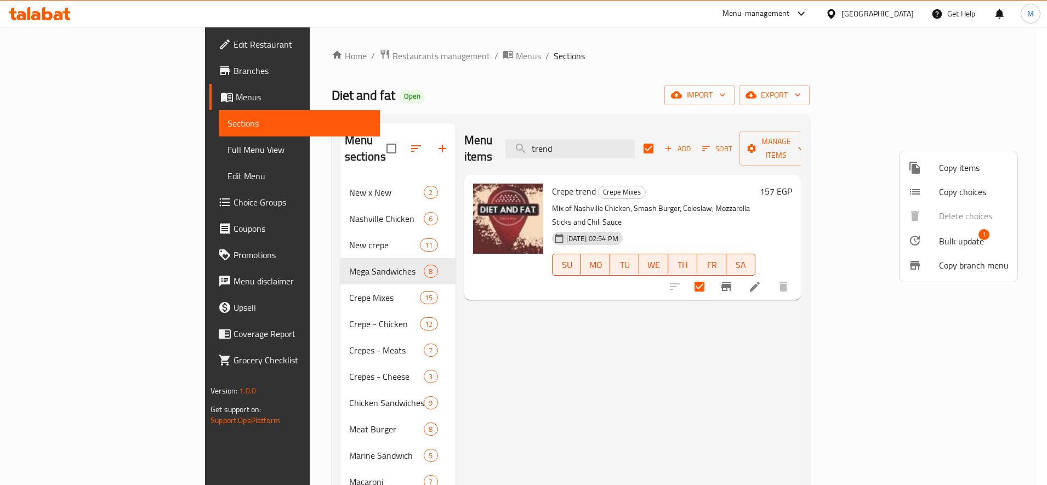
click at [261, 290] on div at bounding box center [523, 242] width 1047 height 485
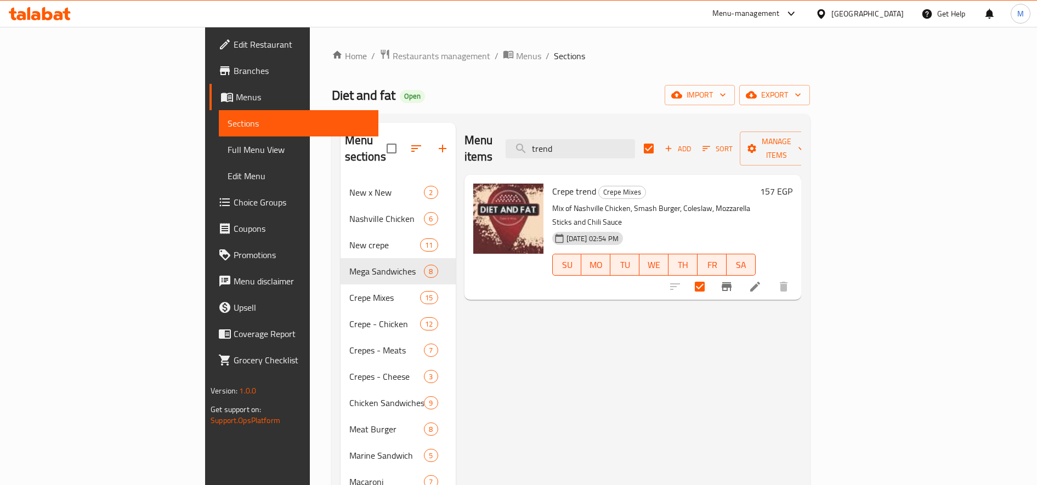
click at [349, 291] on span "Crepe Mixes" at bounding box center [384, 297] width 71 height 13
checkbox input "false"
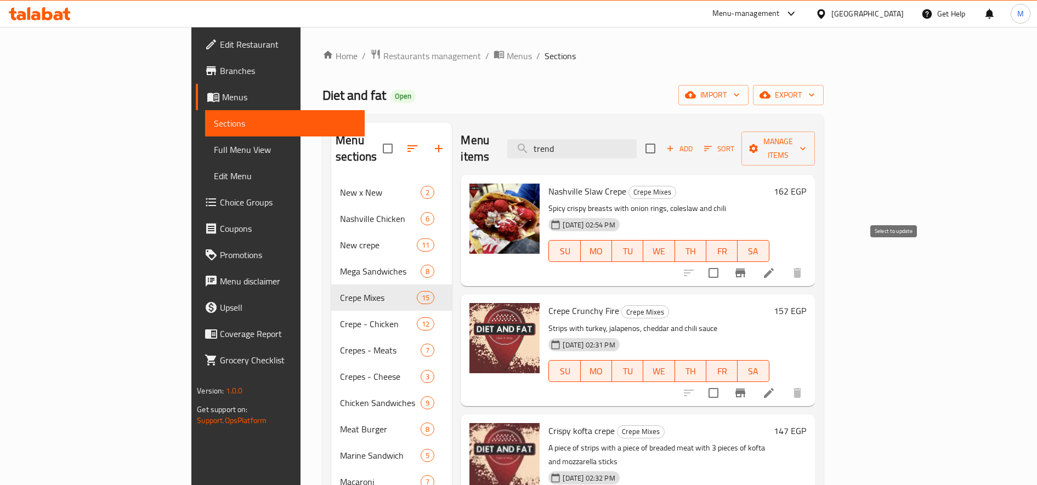
click at [725, 261] on input "checkbox" at bounding box center [713, 272] width 23 height 23
click at [806, 145] on span "Manage items" at bounding box center [778, 148] width 56 height 27
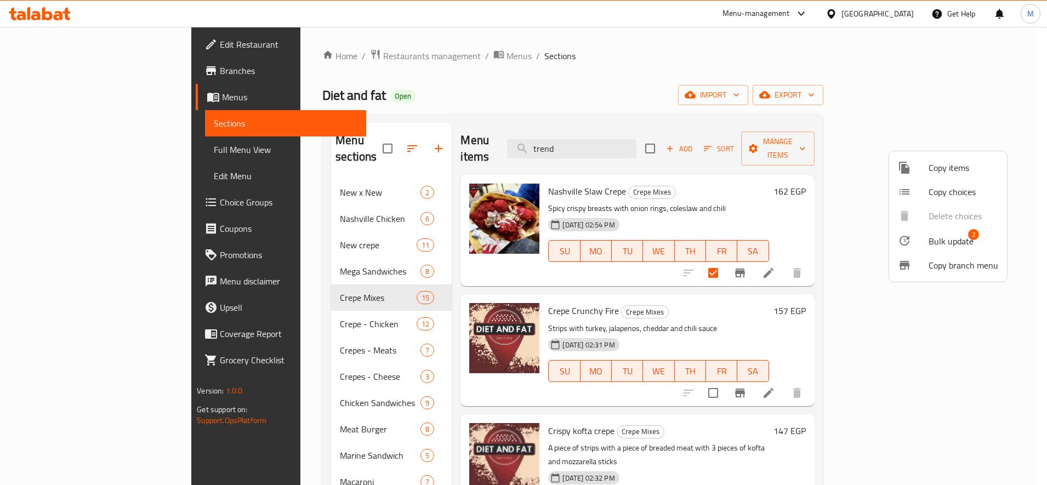
click at [963, 234] on li "Bulk update 2" at bounding box center [948, 240] width 118 height 25
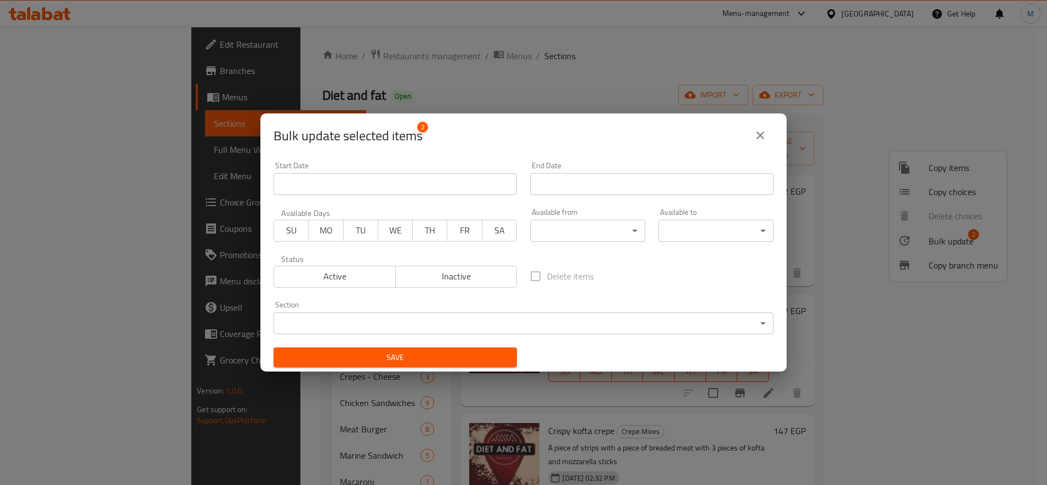
click at [333, 308] on div "Section ​ ​" at bounding box center [524, 317] width 500 height 33
click at [332, 316] on body "​ Menu-management Egypt Get Help M Edit Restaurant Branches Menus Sections Full…" at bounding box center [523, 256] width 1047 height 458
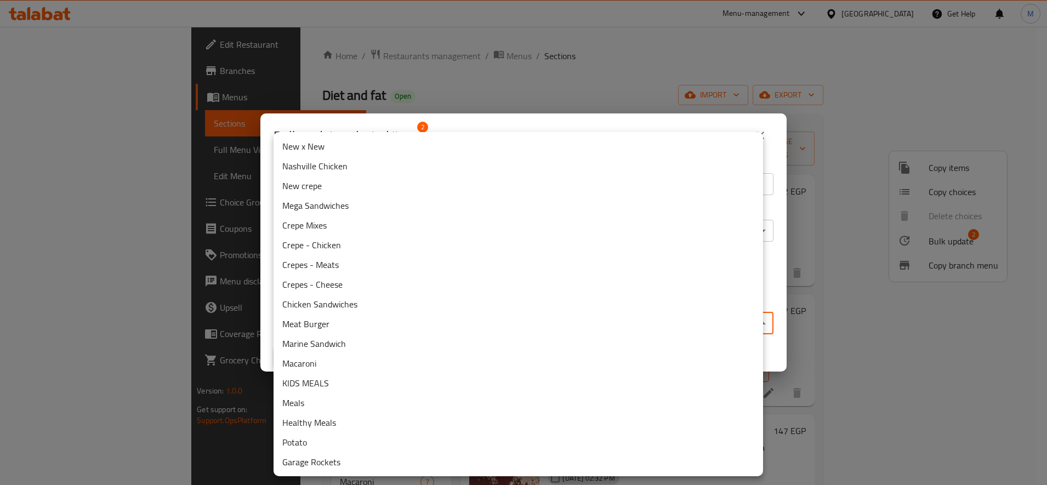
click at [351, 164] on li "Nashville Chicken" at bounding box center [519, 166] width 490 height 20
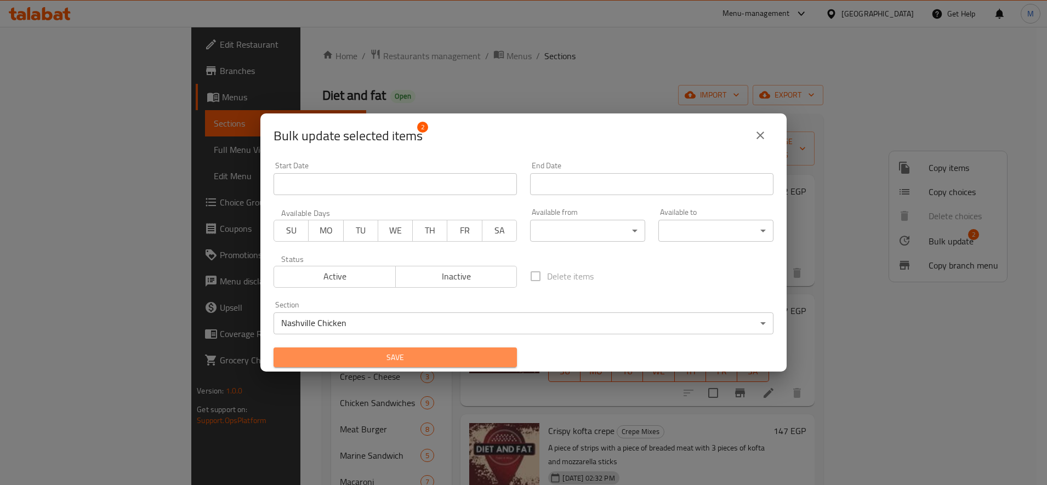
click at [477, 351] on span "Save" at bounding box center [395, 358] width 226 height 14
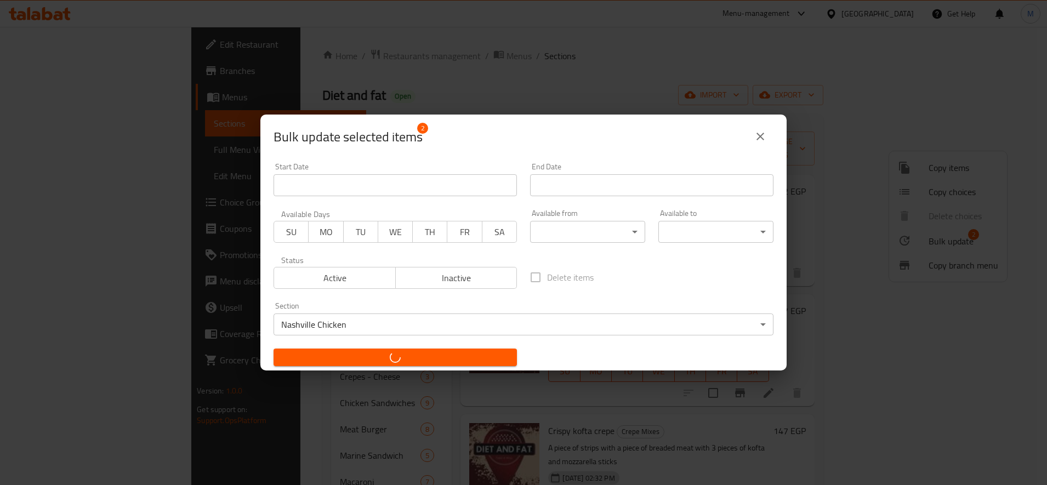
checkbox input "false"
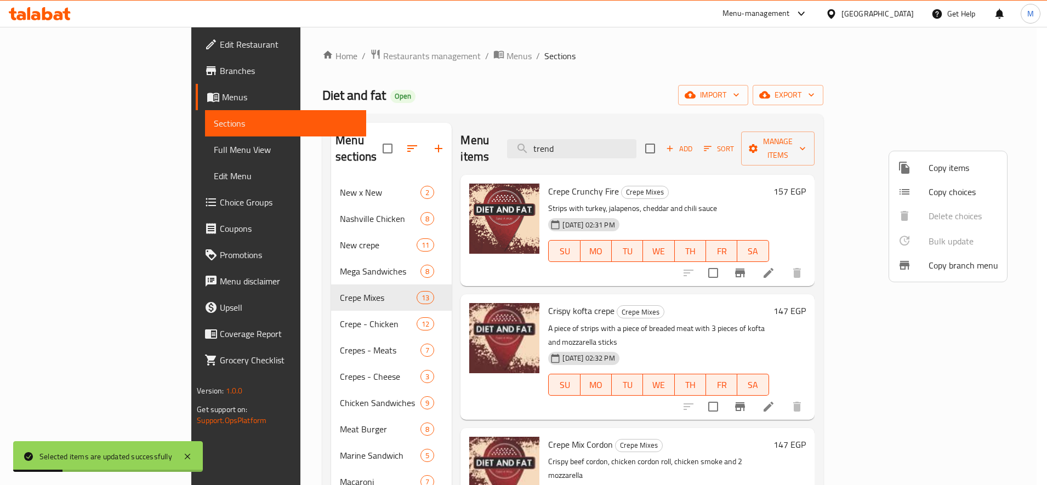
click at [279, 202] on div at bounding box center [523, 242] width 1047 height 485
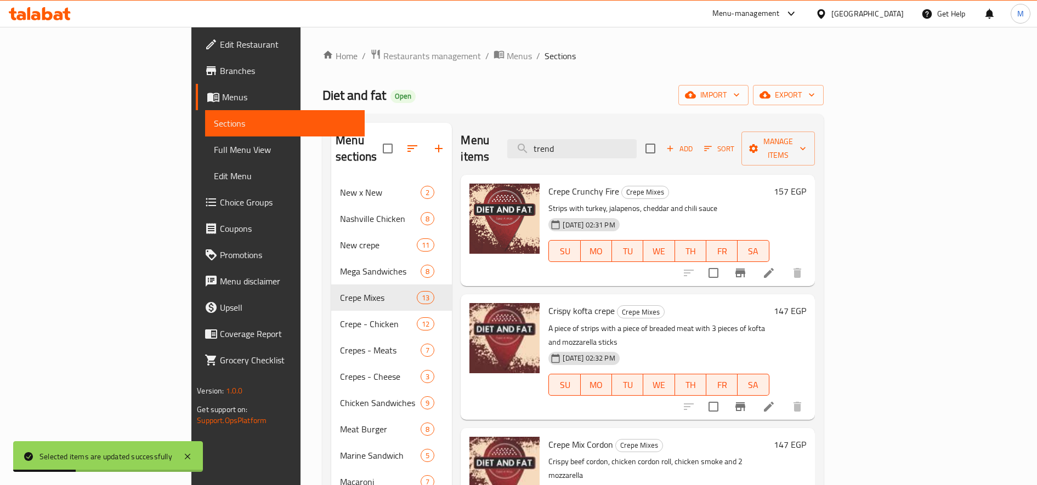
click at [331, 209] on div "Nashville Chicken 8" at bounding box center [391, 219] width 121 height 26
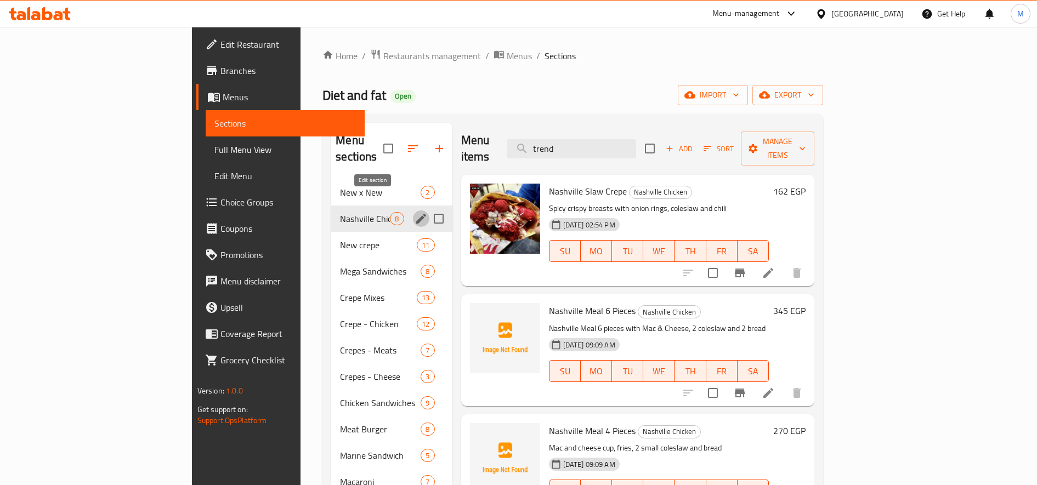
click at [414, 212] on icon "edit" at bounding box center [420, 218] width 13 height 13
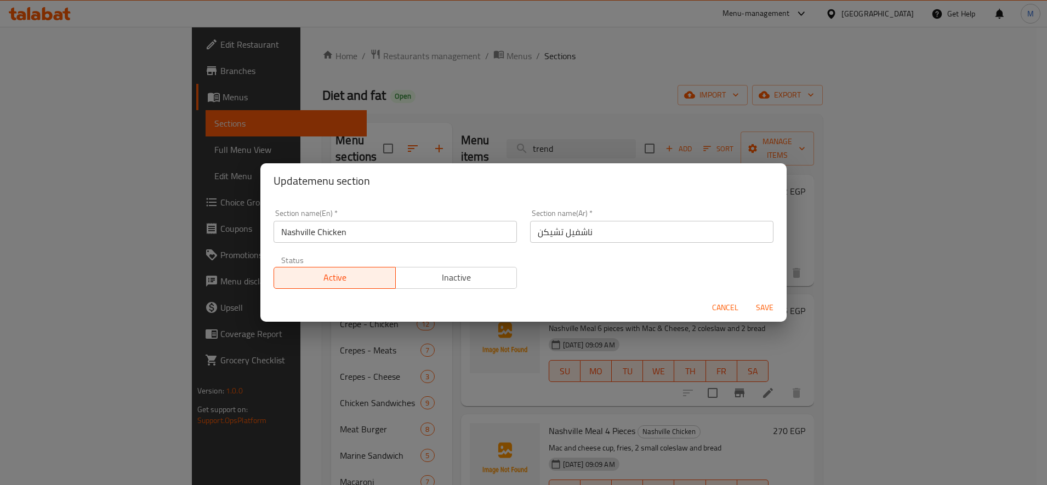
click at [395, 275] on button "Inactive" at bounding box center [456, 278] width 122 height 22
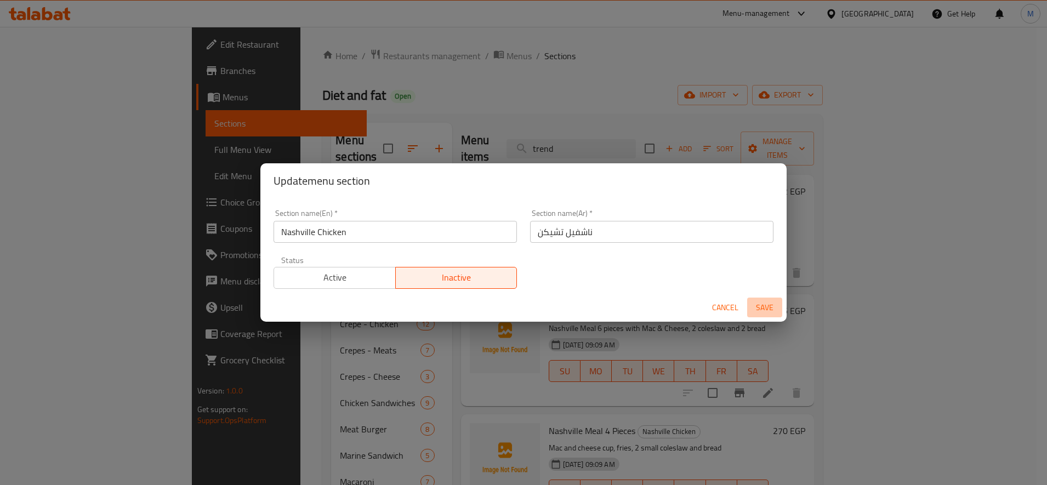
click at [762, 310] on span "Save" at bounding box center [765, 308] width 26 height 14
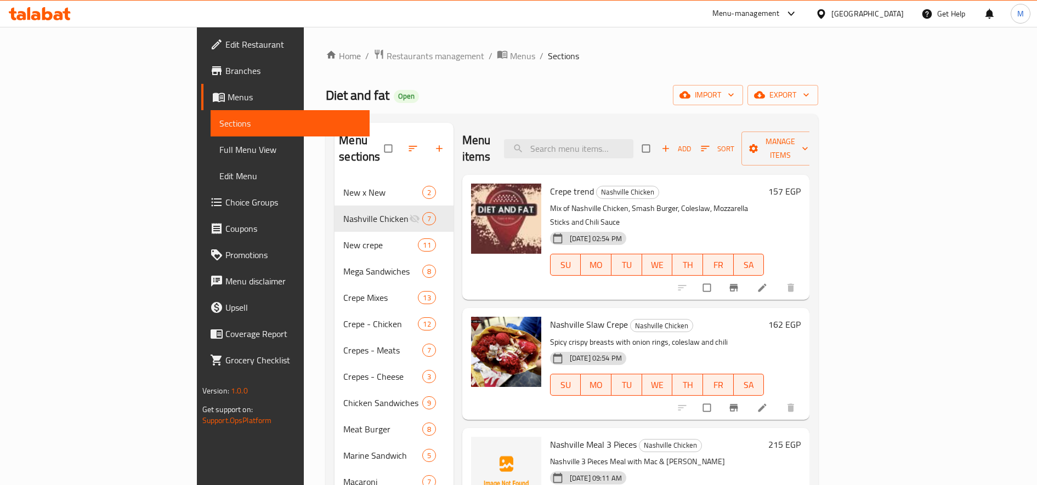
click at [800, 317] on h6 "162 EGP" at bounding box center [784, 324] width 32 height 15
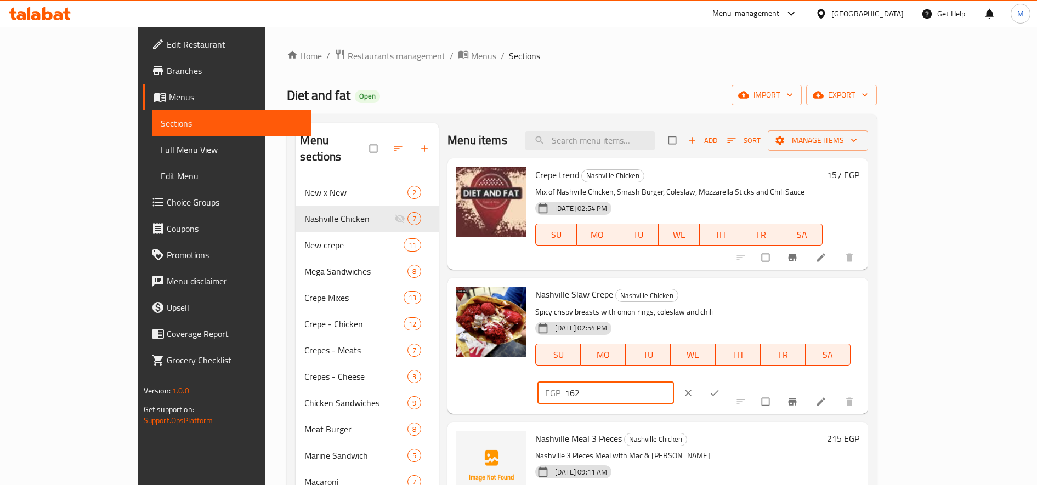
click at [674, 382] on input "162" at bounding box center [619, 393] width 109 height 22
type input "172"
click at [720, 388] on icon "ok" at bounding box center [714, 393] width 11 height 11
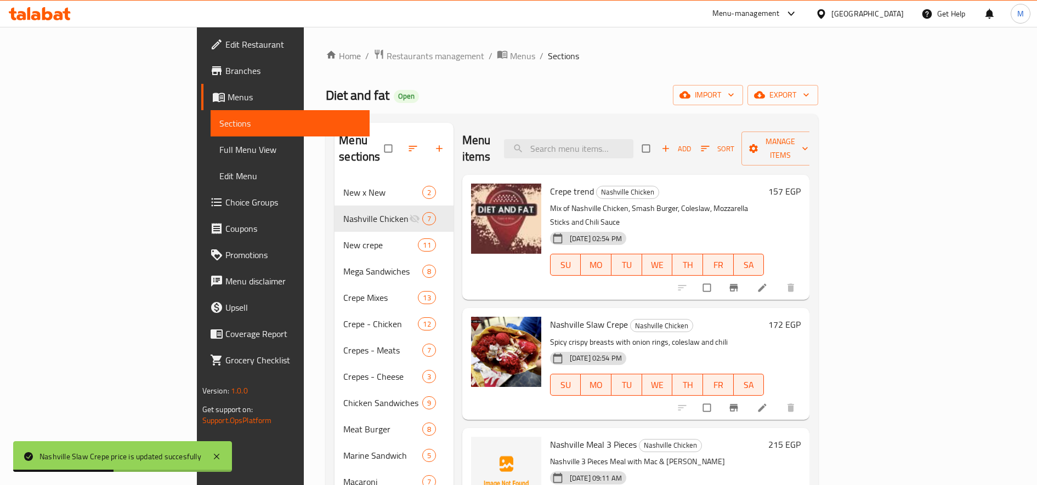
click at [800, 317] on h6 "172 EGP" at bounding box center [784, 324] width 32 height 15
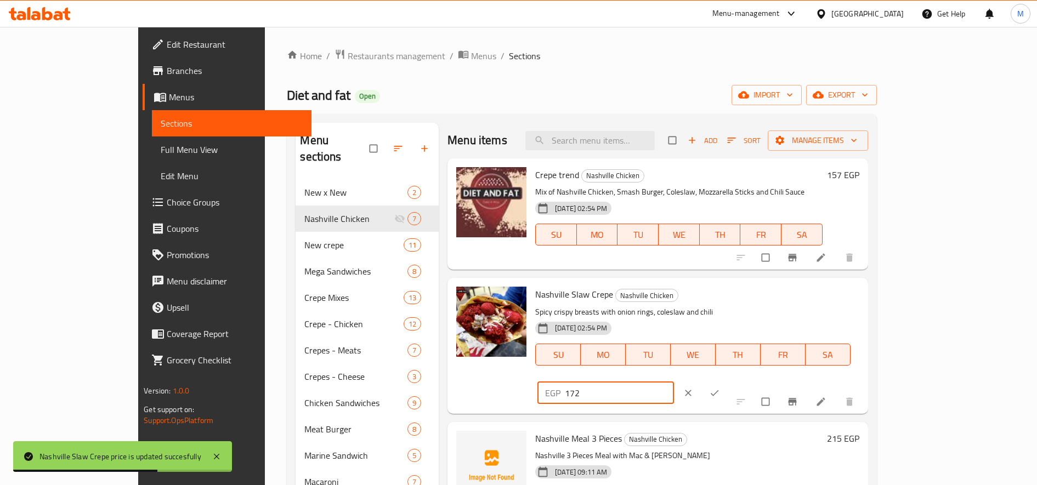
click at [674, 382] on input "172" at bounding box center [619, 393] width 109 height 22
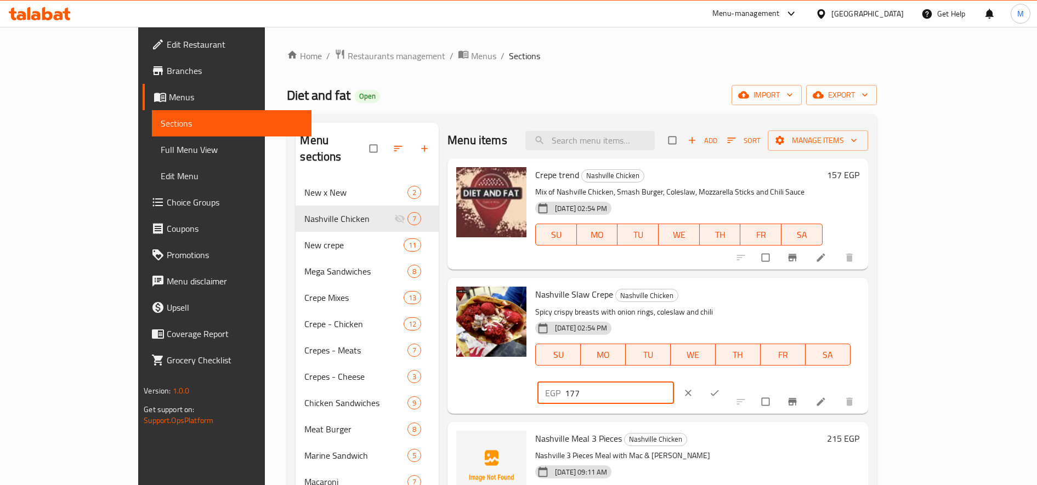
type input "177"
click at [719, 390] on icon "ok" at bounding box center [714, 393] width 8 height 6
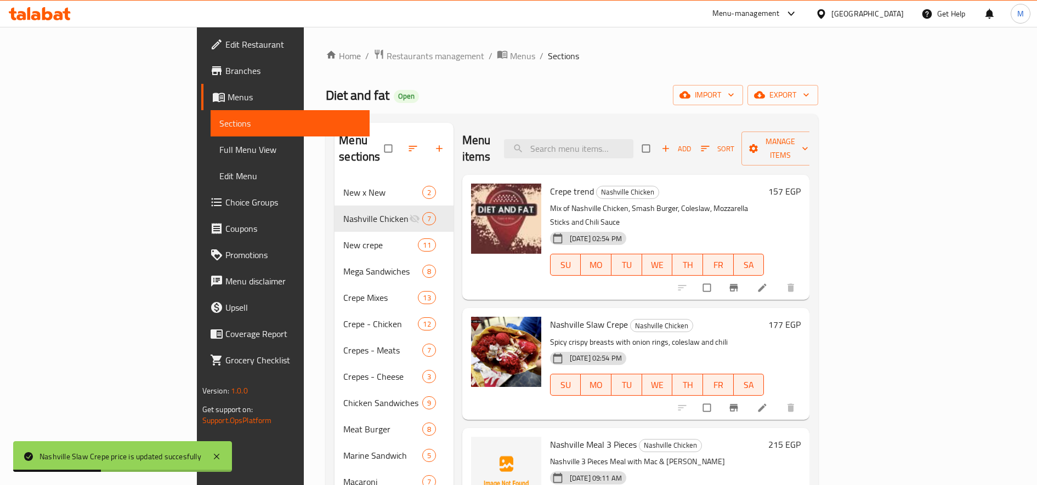
click at [800, 184] on h6 "157 EGP" at bounding box center [784, 191] width 32 height 15
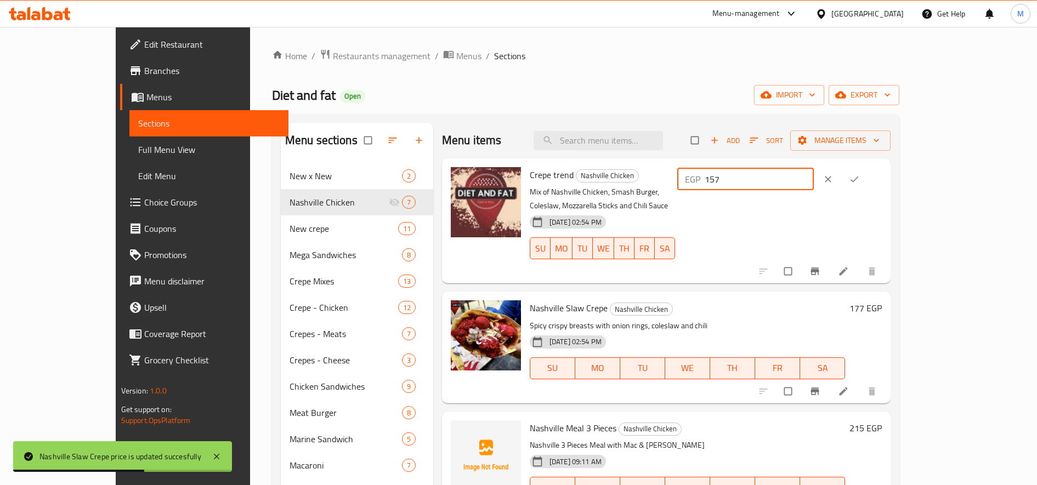
drag, startPoint x: 839, startPoint y: 181, endPoint x: 853, endPoint y: 185, distance: 14.4
click at [814, 185] on input "157" at bounding box center [758, 179] width 109 height 22
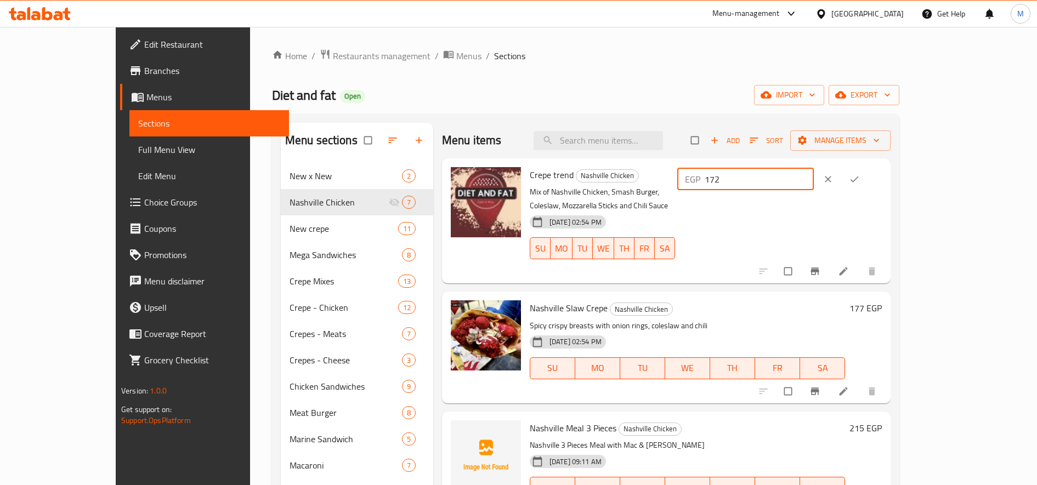
type input "172"
click at [862, 180] on span "ok" at bounding box center [855, 179] width 13 height 11
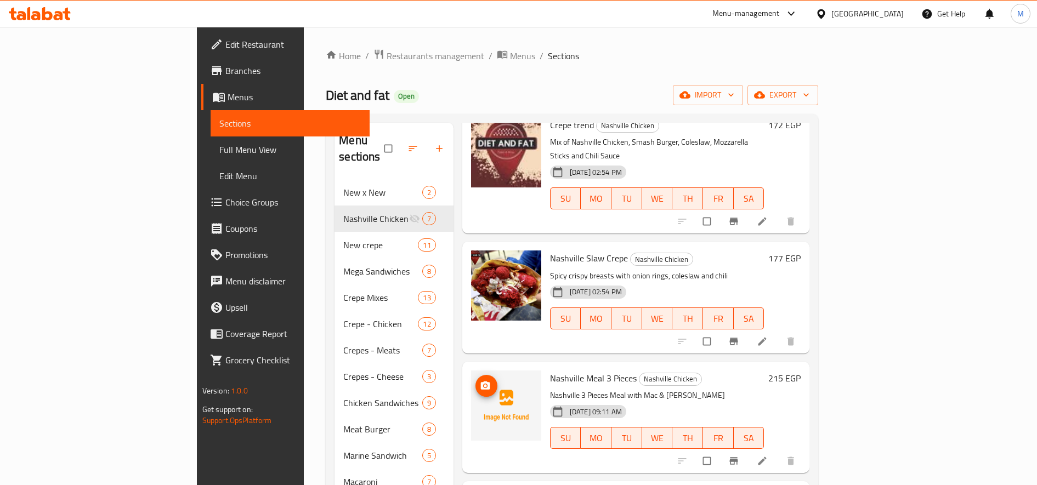
scroll to position [92, 0]
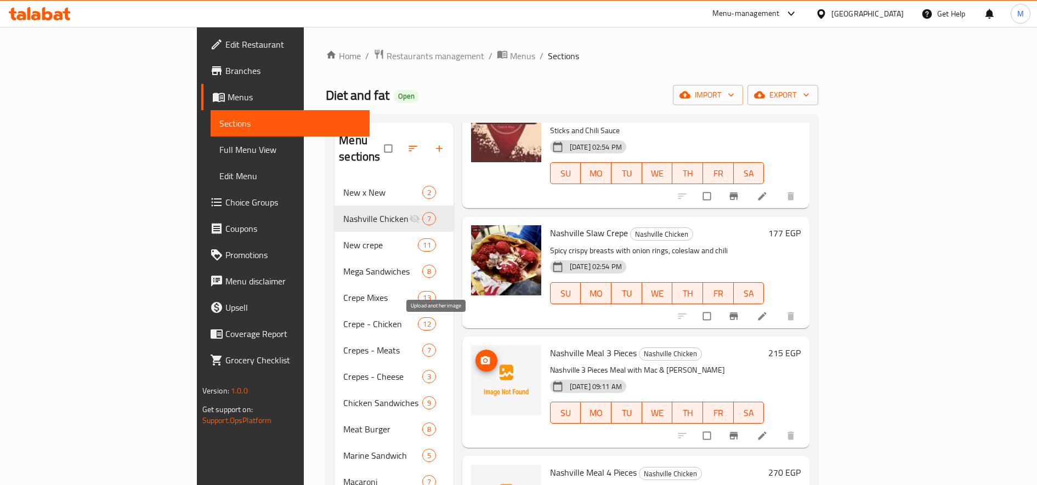
click at [480, 356] on icon "upload picture" at bounding box center [484, 360] width 9 height 8
click at [480, 355] on icon "upload picture" at bounding box center [485, 360] width 11 height 11
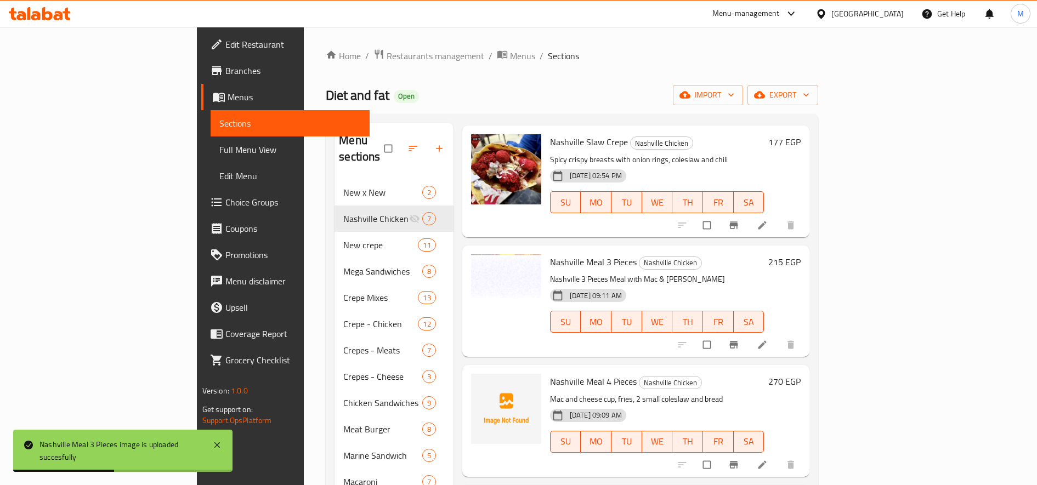
scroll to position [274, 0]
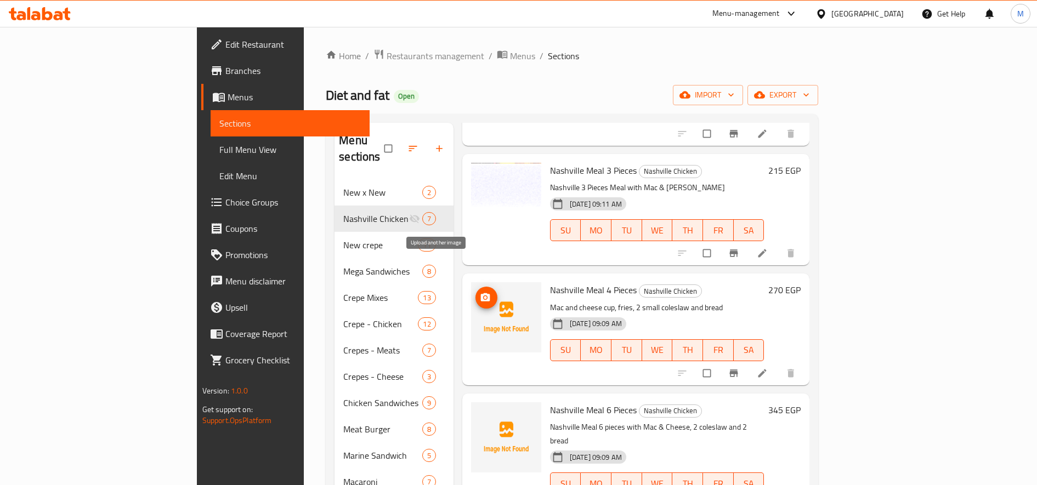
click at [475, 287] on button "upload picture" at bounding box center [486, 298] width 22 height 22
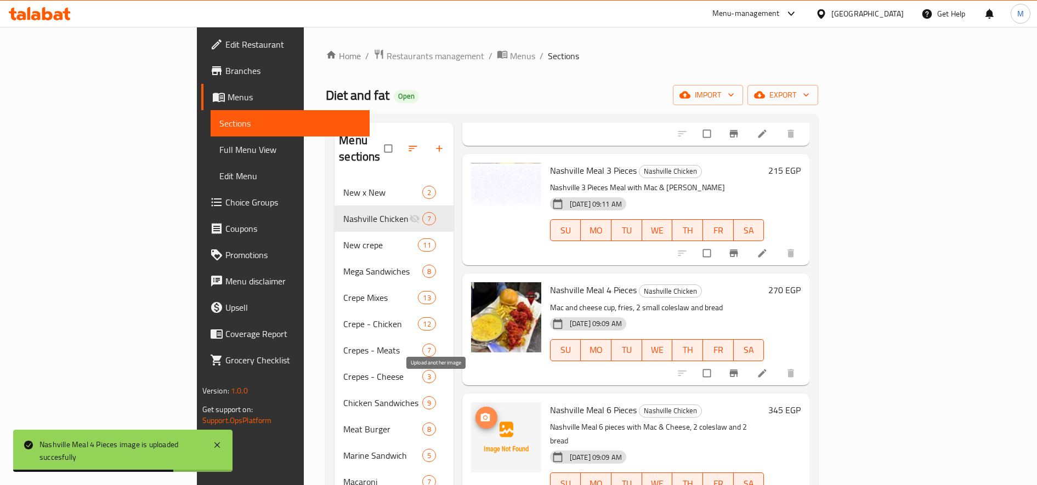
click at [480, 413] on icon "upload picture" at bounding box center [484, 417] width 9 height 8
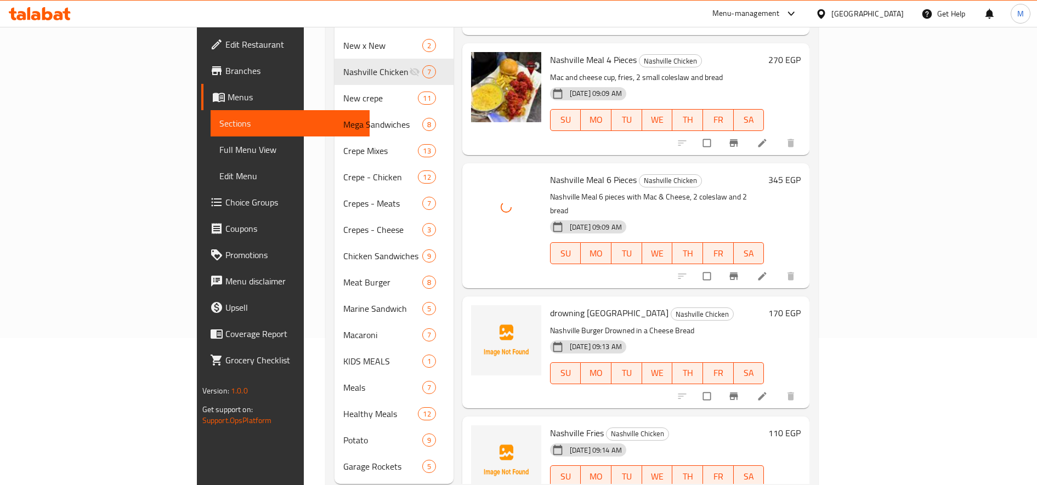
scroll to position [160, 0]
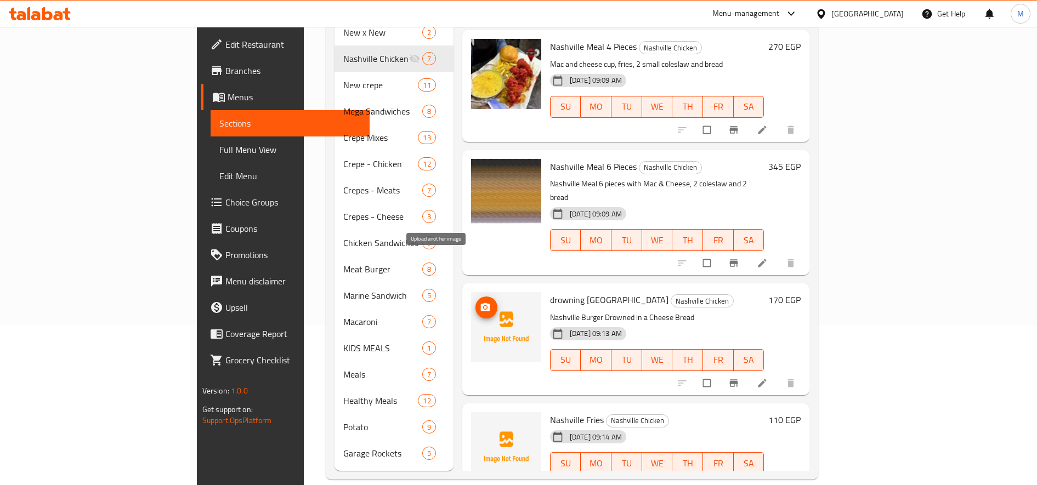
click at [480, 303] on icon "upload picture" at bounding box center [484, 307] width 9 height 8
click at [480, 302] on icon "upload picture" at bounding box center [485, 307] width 11 height 11
click at [480, 303] on icon "upload picture" at bounding box center [484, 307] width 9 height 8
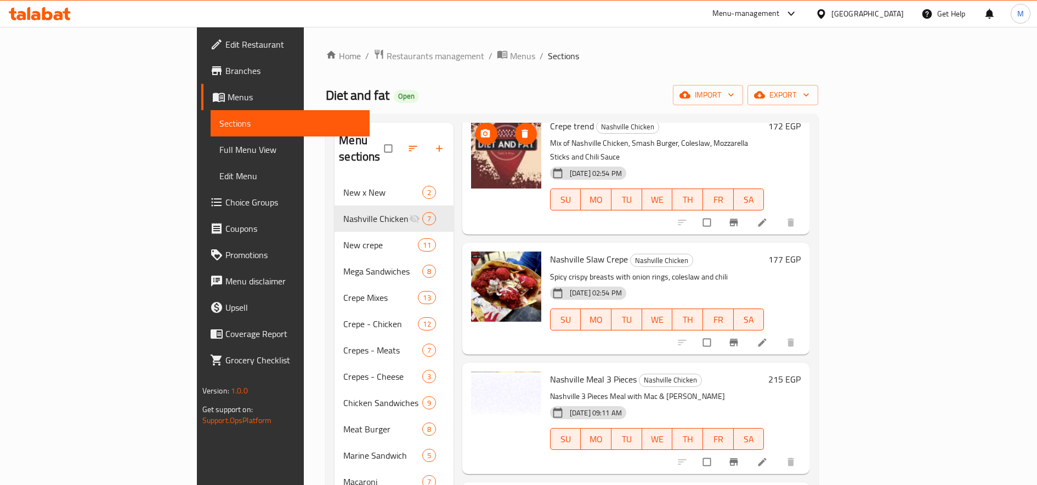
scroll to position [92, 0]
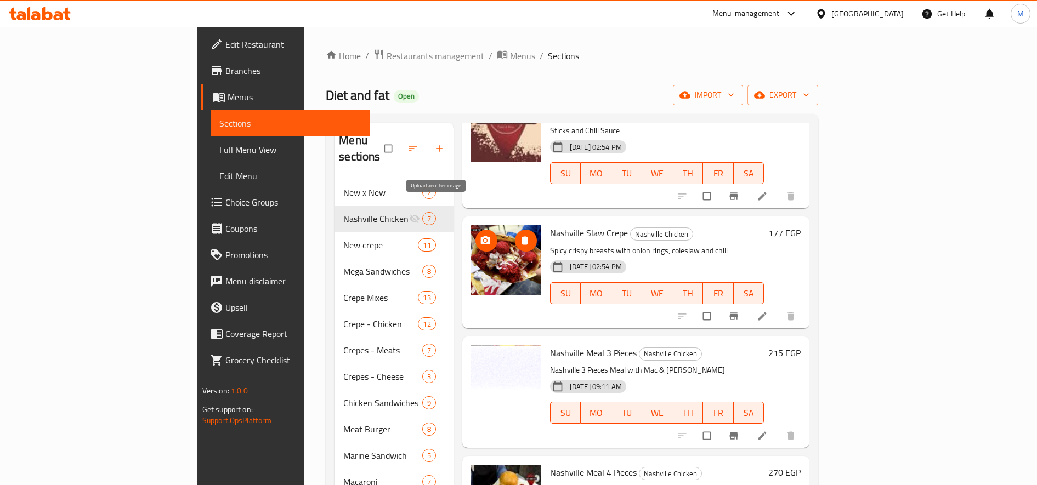
click at [480, 235] on icon "upload picture" at bounding box center [485, 240] width 11 height 11
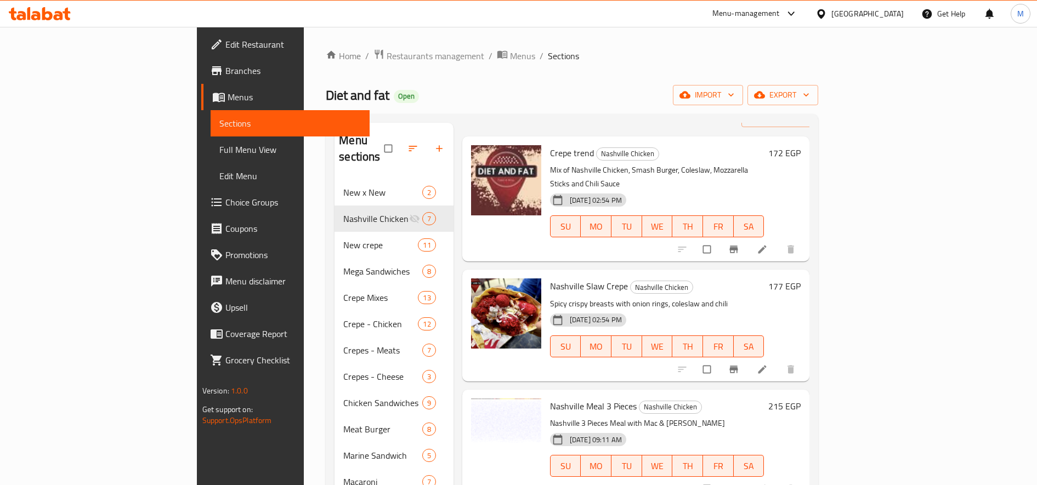
scroll to position [0, 0]
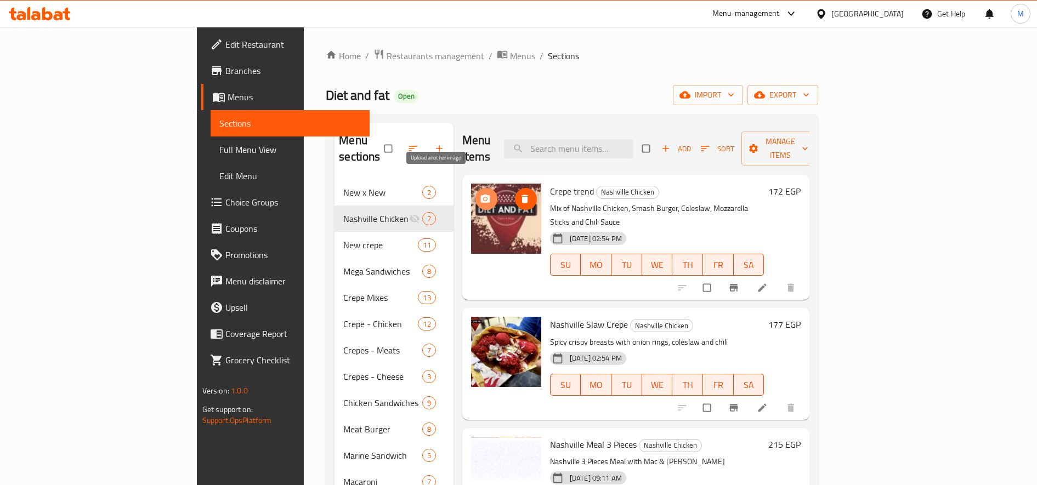
click at [475, 194] on span "upload picture" at bounding box center [486, 199] width 22 height 11
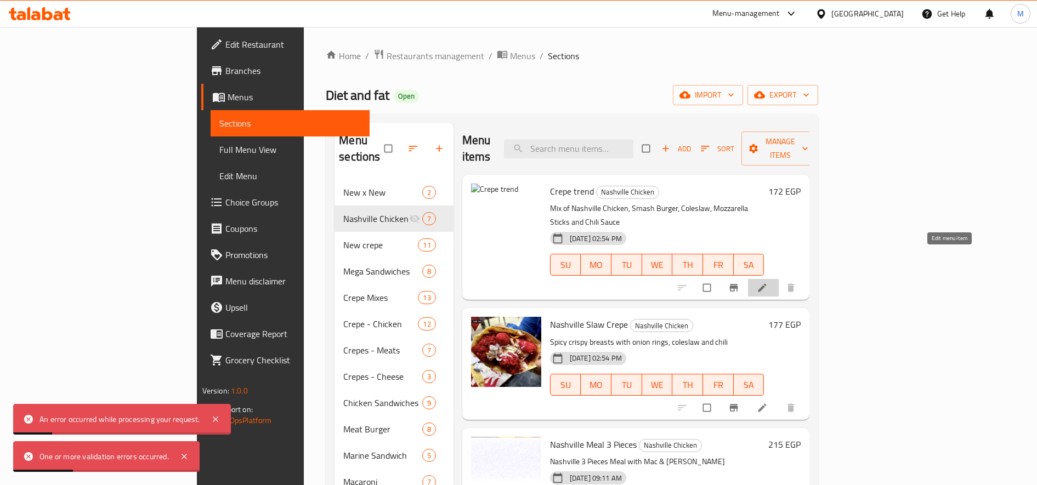
click at [767, 282] on icon at bounding box center [762, 287] width 11 height 11
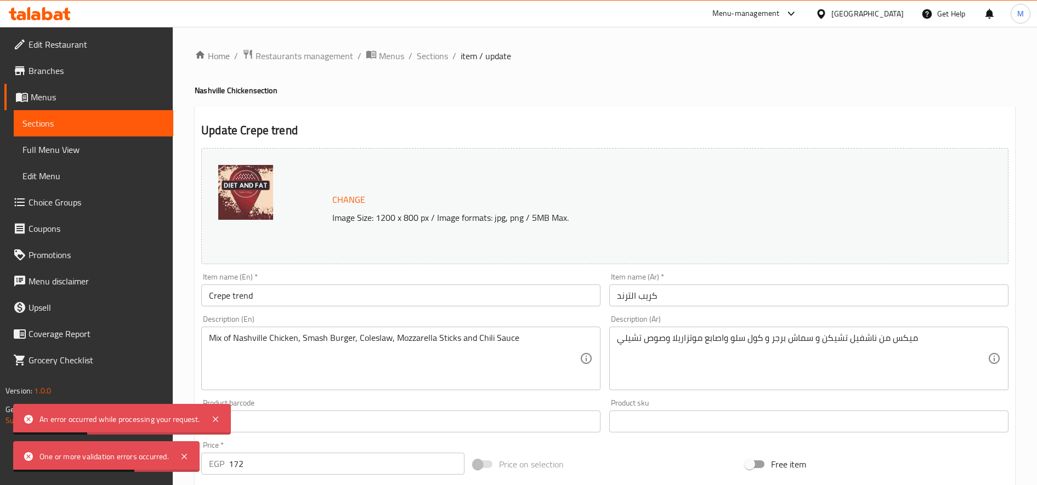
click at [435, 188] on div "Change Image Size: 1200 x 800 px / Image formats: jpg, png / 5MB Max." at bounding box center [604, 206] width 807 height 116
click at [347, 203] on span "Change" at bounding box center [348, 200] width 33 height 16
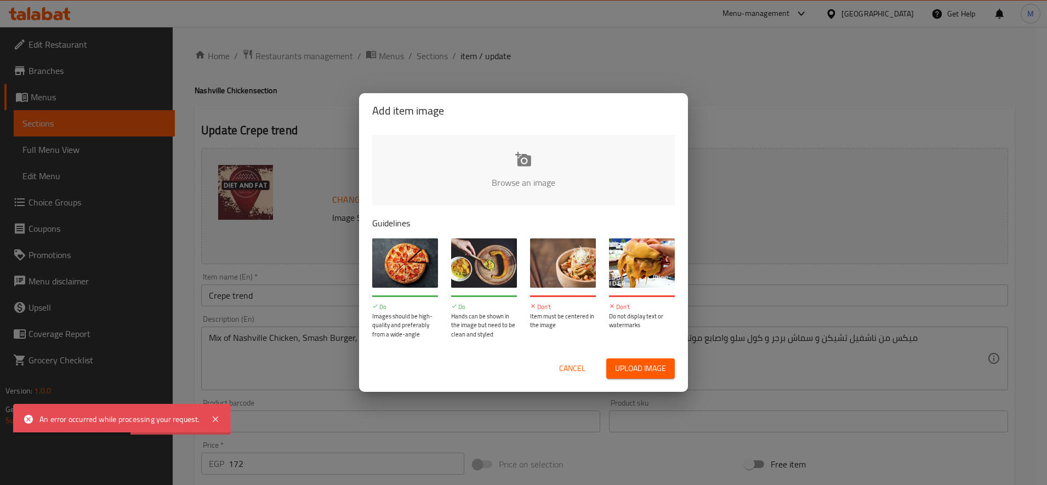
click at [512, 187] on input "file" at bounding box center [894, 186] width 1044 height 103
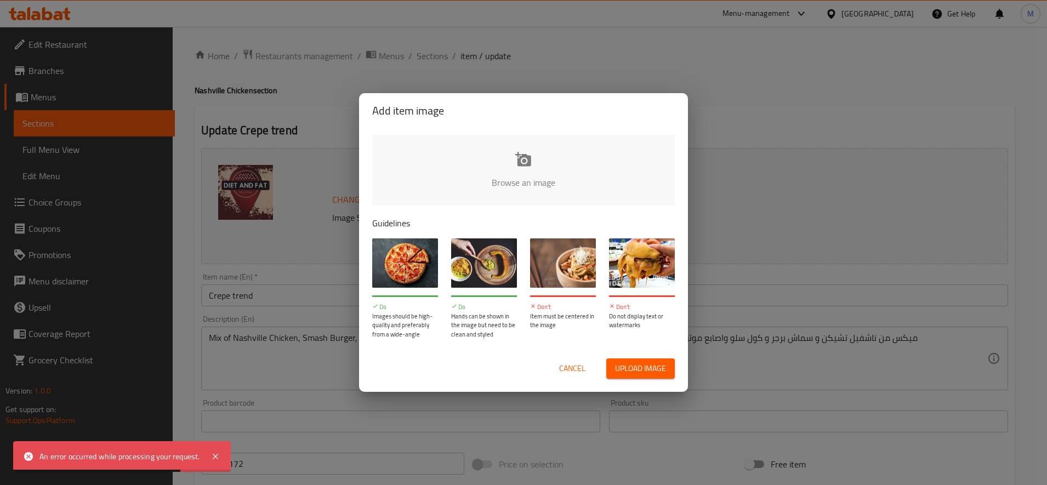
type input "C:\fakepath\WPS Photos(1).png"
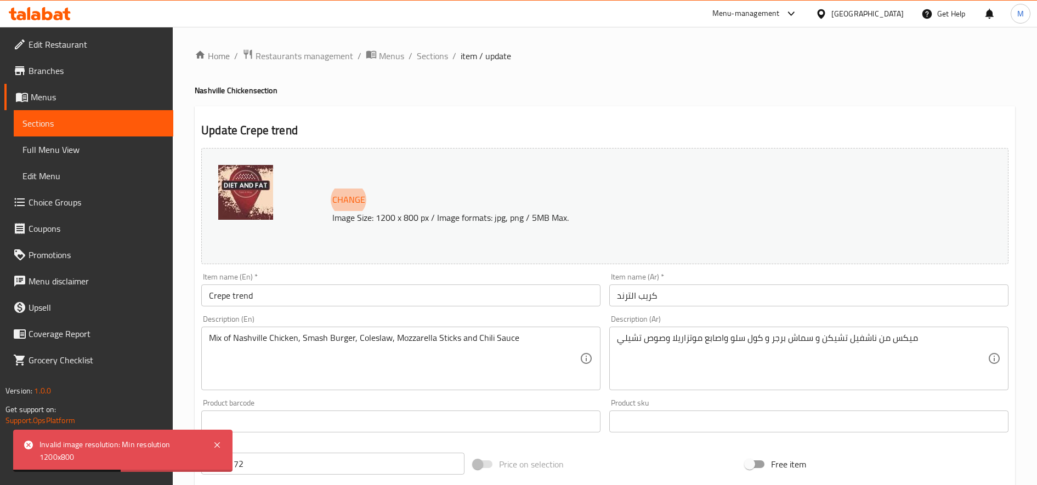
click at [655, 297] on input "كريب الترند" at bounding box center [808, 296] width 399 height 22
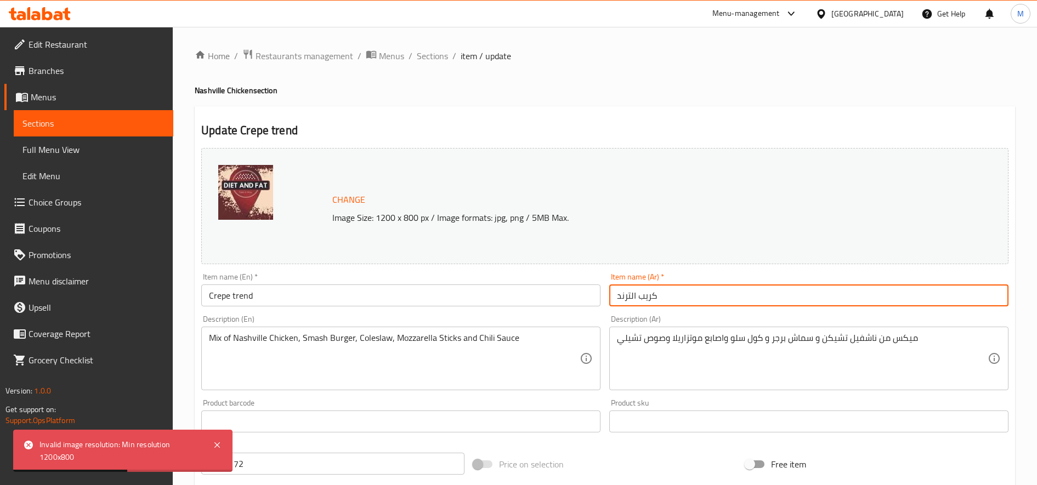
click at [655, 297] on input "كريب الترند" at bounding box center [808, 296] width 399 height 22
click at [437, 61] on span "Sections" at bounding box center [432, 55] width 31 height 13
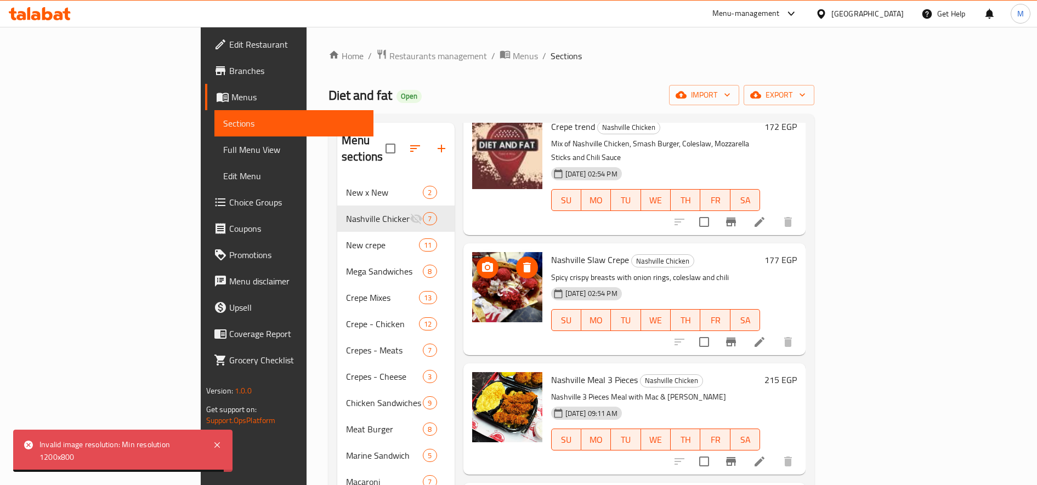
scroll to position [92, 0]
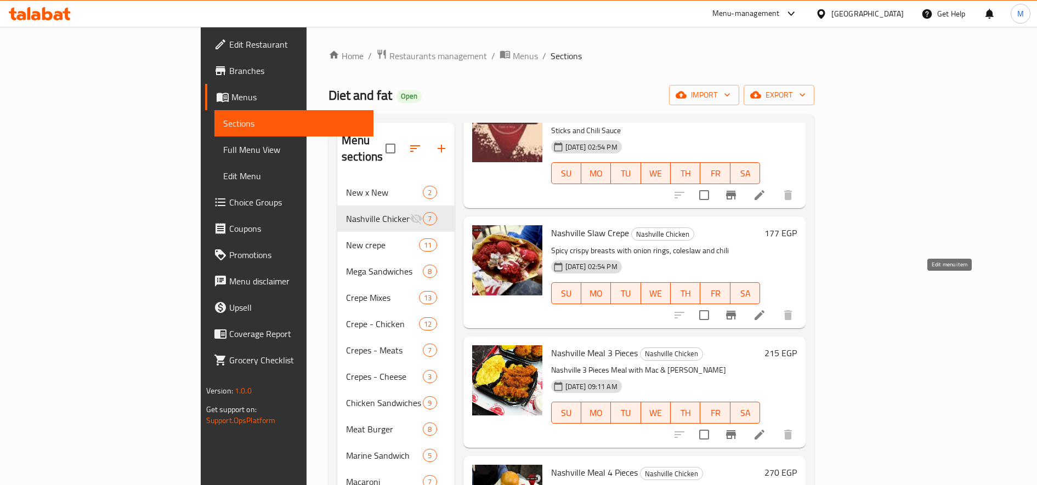
click at [766, 309] on icon at bounding box center [759, 315] width 13 height 13
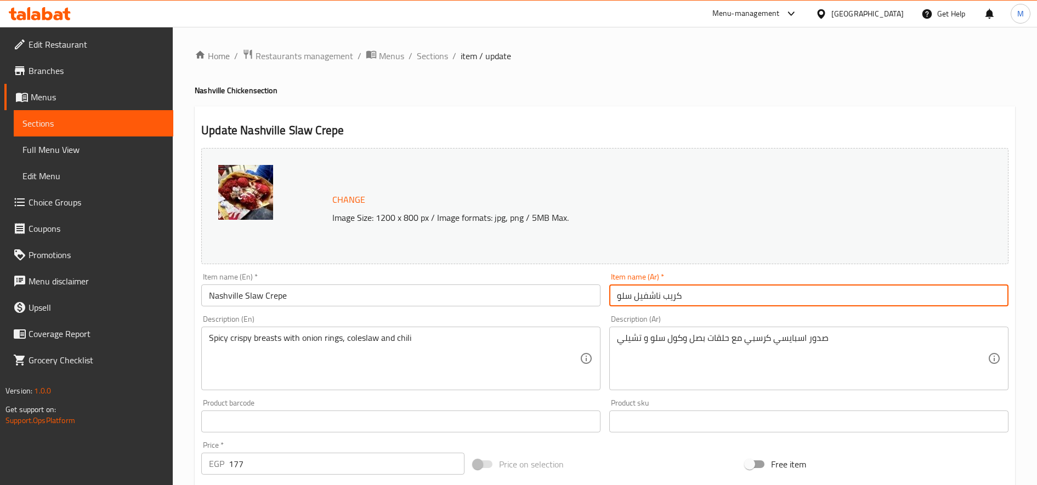
click at [676, 296] on input "كريب ناشفيل سلو" at bounding box center [808, 296] width 399 height 22
type input "ناشفيل سلو"
click at [275, 294] on input "Nashville Slaw Crepe" at bounding box center [400, 296] width 399 height 22
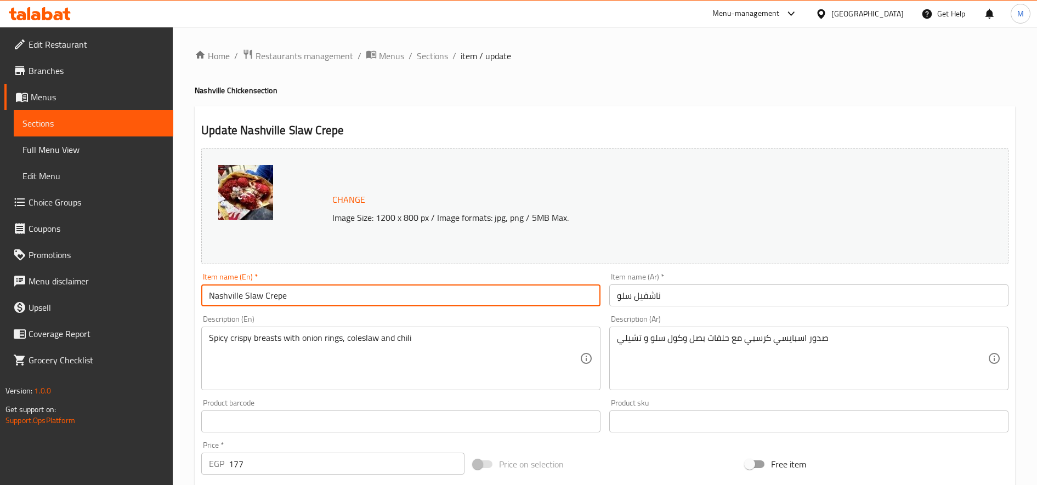
click at [275, 294] on input "Nashville Slaw Crepe" at bounding box center [400, 296] width 399 height 22
type input "Nashville Slaw"
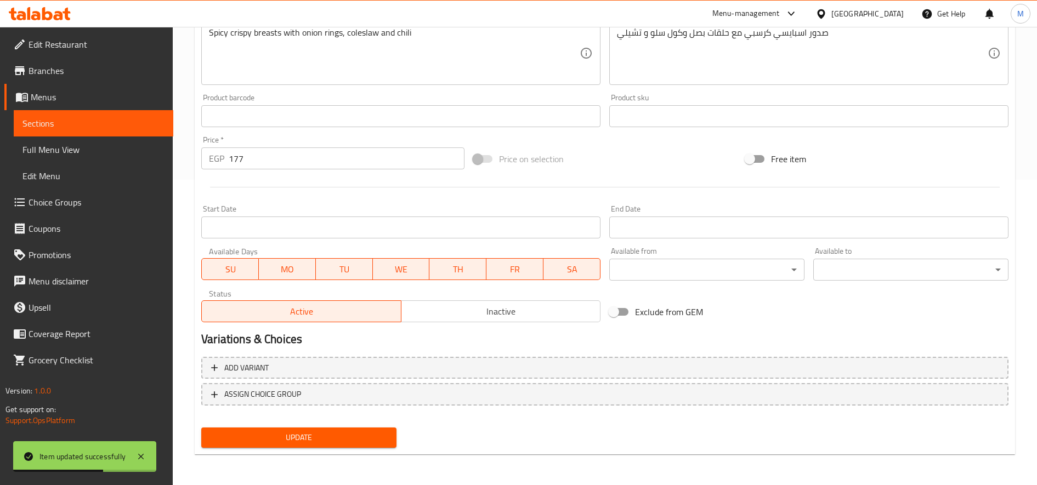
click at [316, 439] on span "Update" at bounding box center [299, 438] width 178 height 14
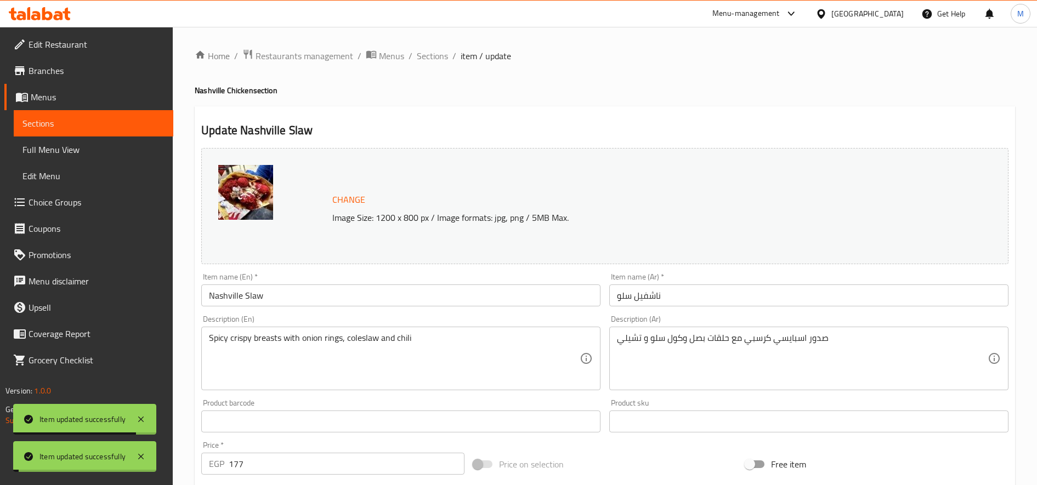
click at [436, 55] on span "Sections" at bounding box center [432, 55] width 31 height 13
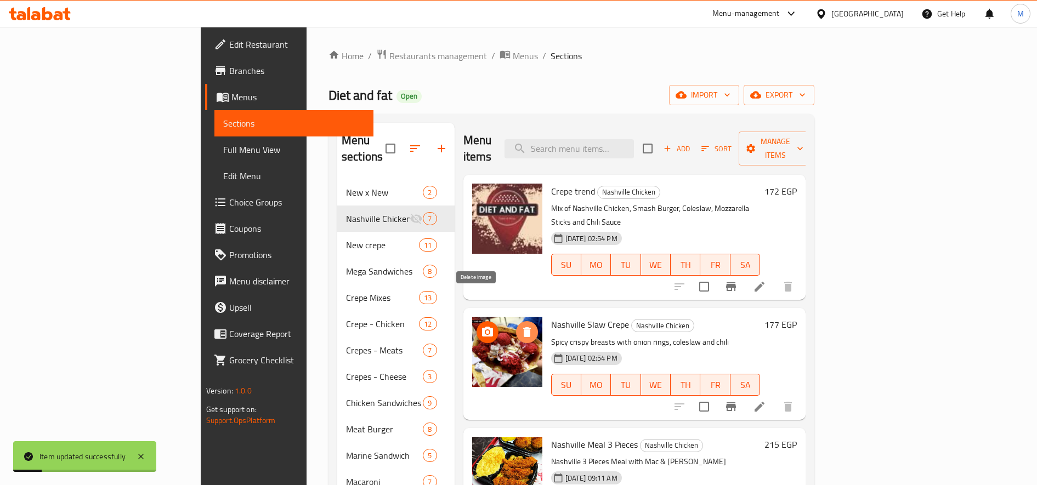
click at [520, 326] on icon "delete image" at bounding box center [526, 332] width 13 height 13
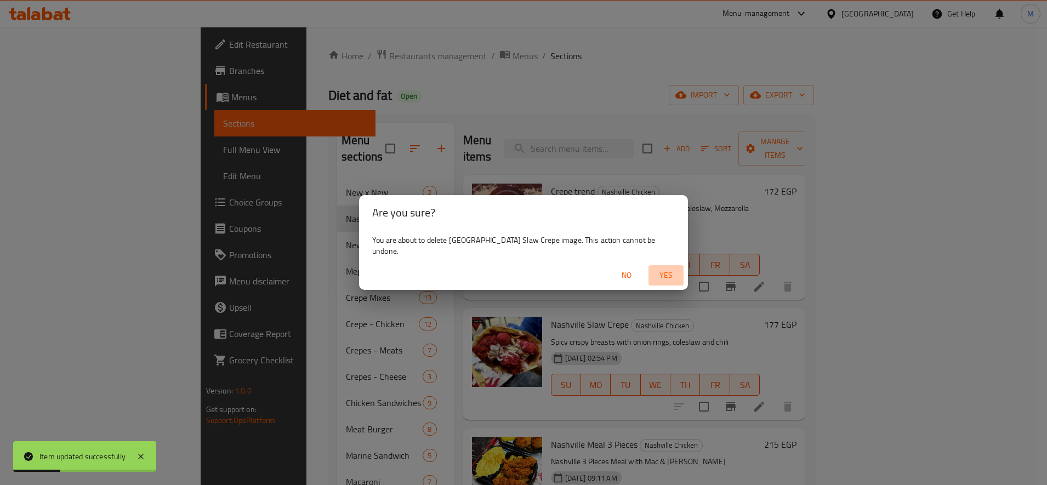
click at [657, 269] on span "Yes" at bounding box center [666, 276] width 26 height 14
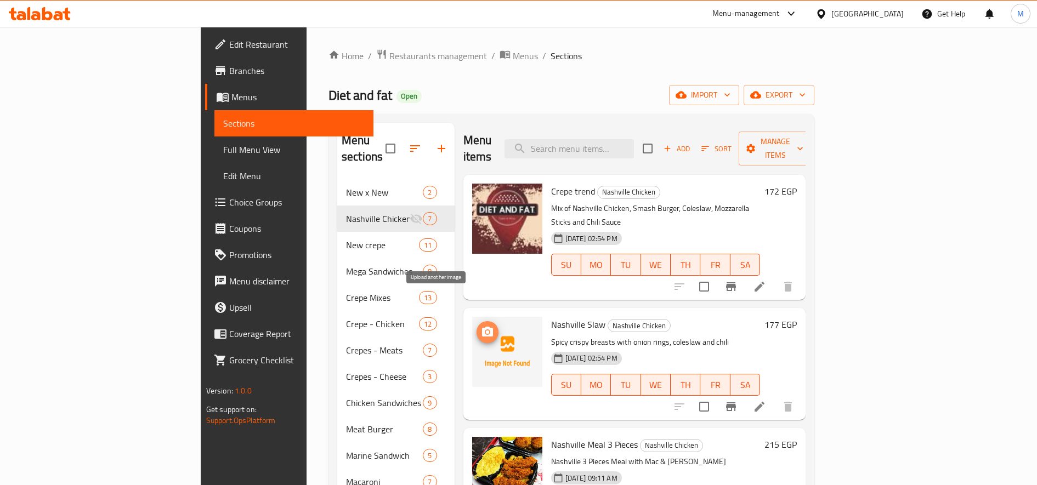
click at [482, 327] on icon "upload picture" at bounding box center [487, 332] width 11 height 10
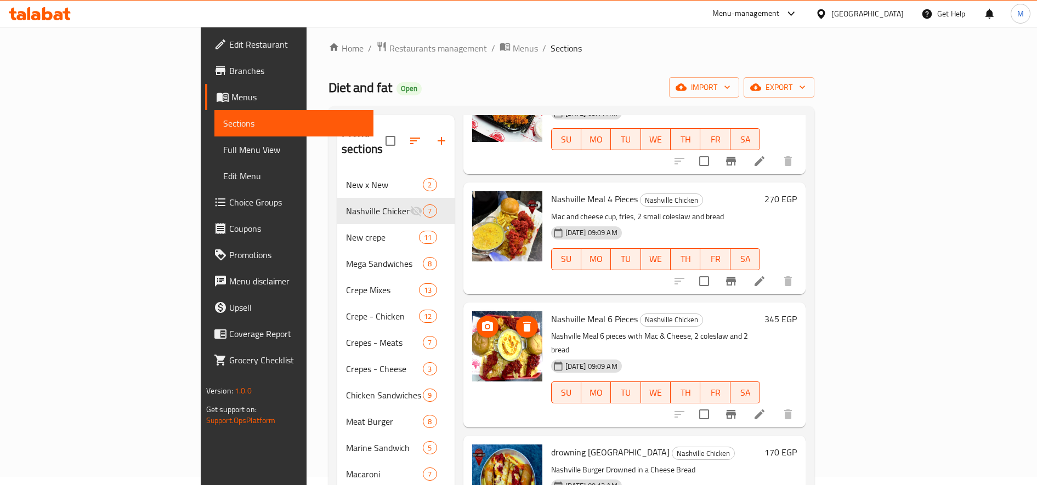
scroll to position [160, 0]
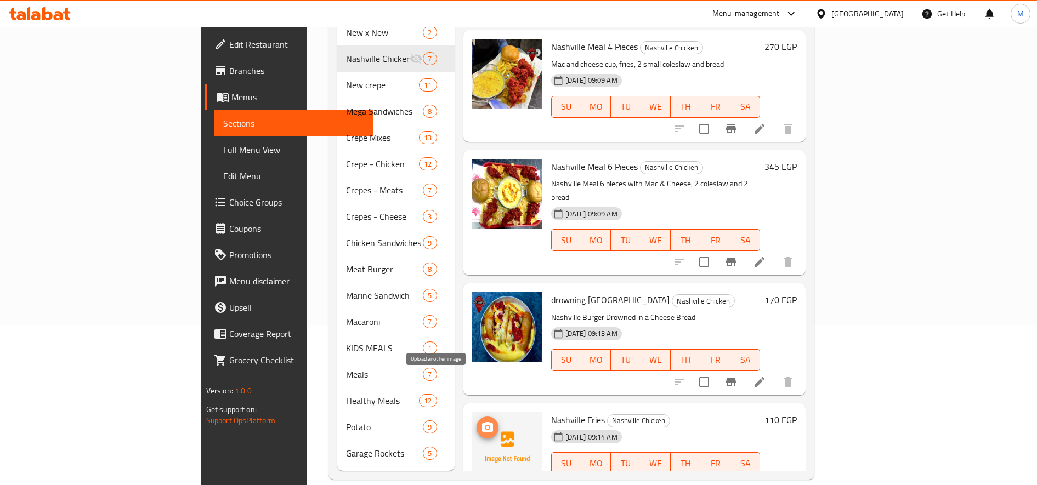
click at [476, 417] on button "upload picture" at bounding box center [487, 428] width 22 height 22
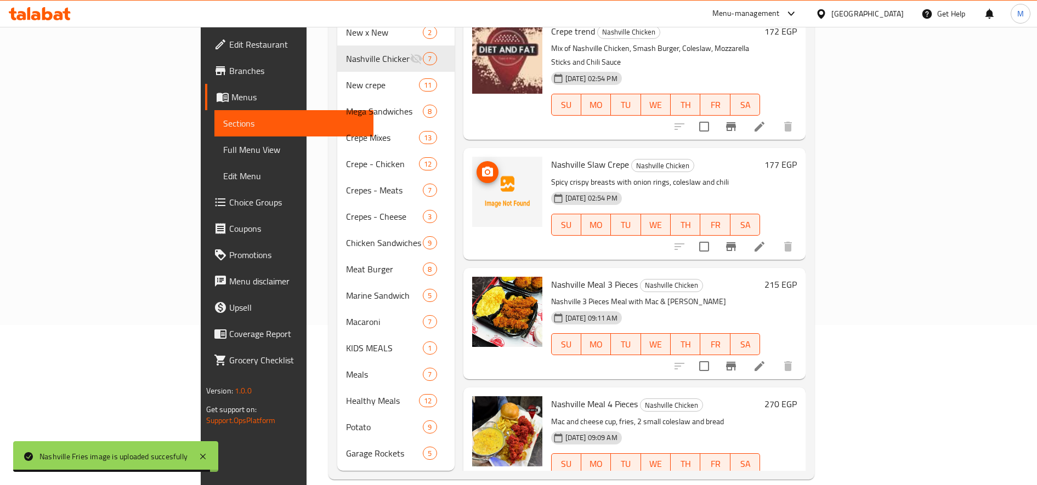
scroll to position [0, 0]
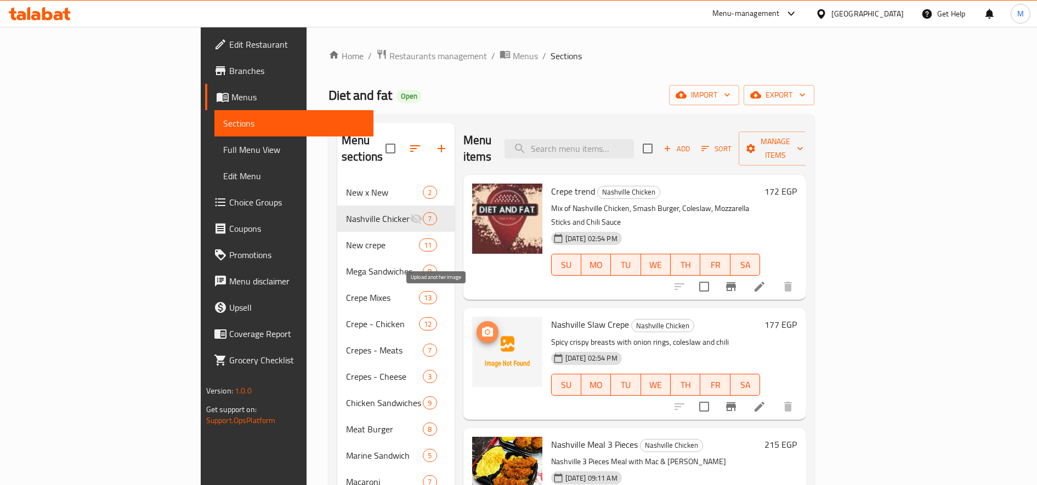
click at [481, 326] on icon "upload picture" at bounding box center [487, 332] width 13 height 13
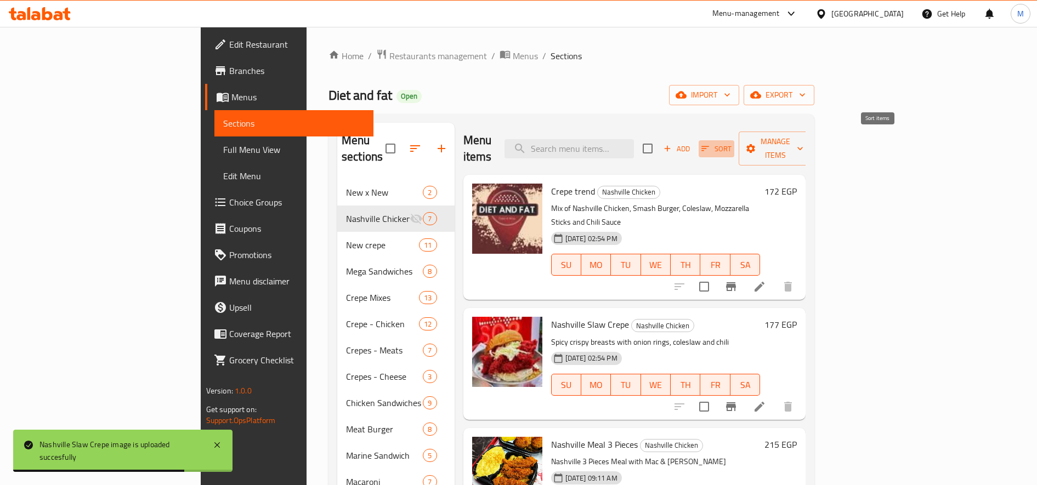
click at [731, 143] on span "Sort" at bounding box center [716, 149] width 30 height 13
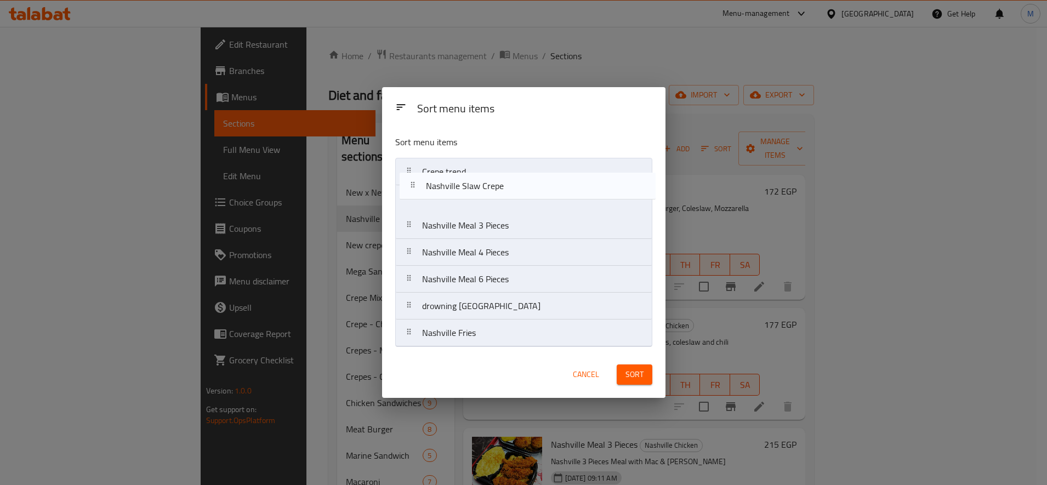
drag, startPoint x: 417, startPoint y: 203, endPoint x: 420, endPoint y: 175, distance: 27.5
click at [420, 179] on nav "Crepe trend Nashville Slaw Crepe Nashville Meal 3 Pieces Nashville Meal 4 Piece…" at bounding box center [523, 252] width 257 height 189
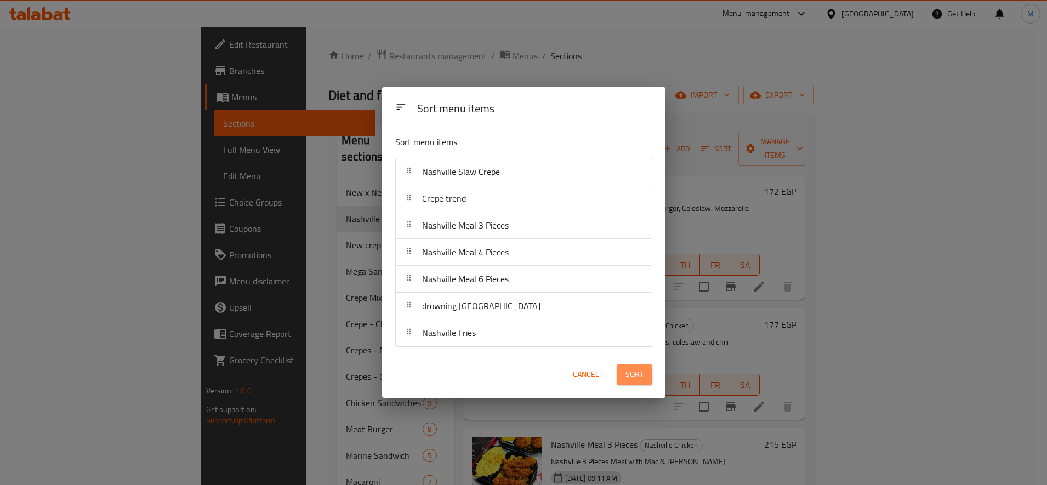
click at [632, 366] on button "Sort" at bounding box center [635, 375] width 36 height 20
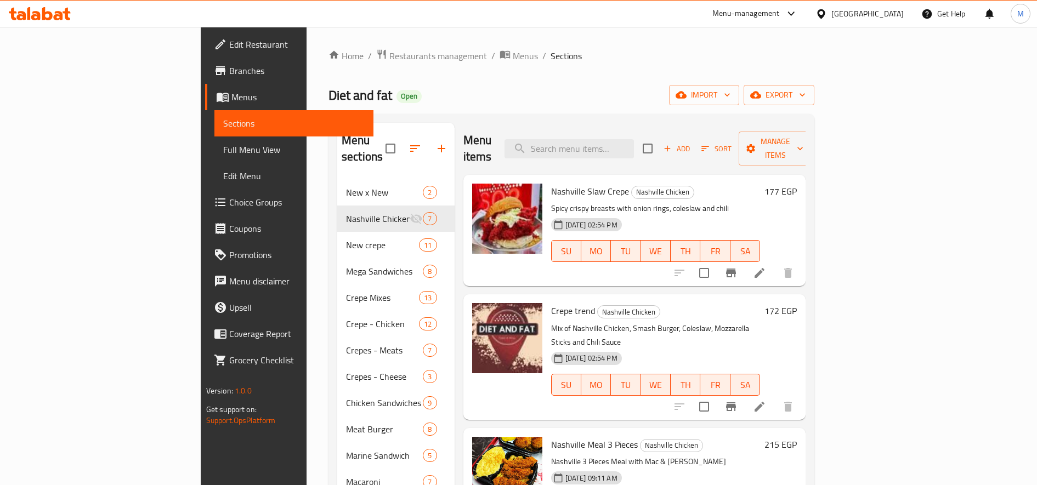
click at [766, 266] on icon at bounding box center [759, 272] width 13 height 13
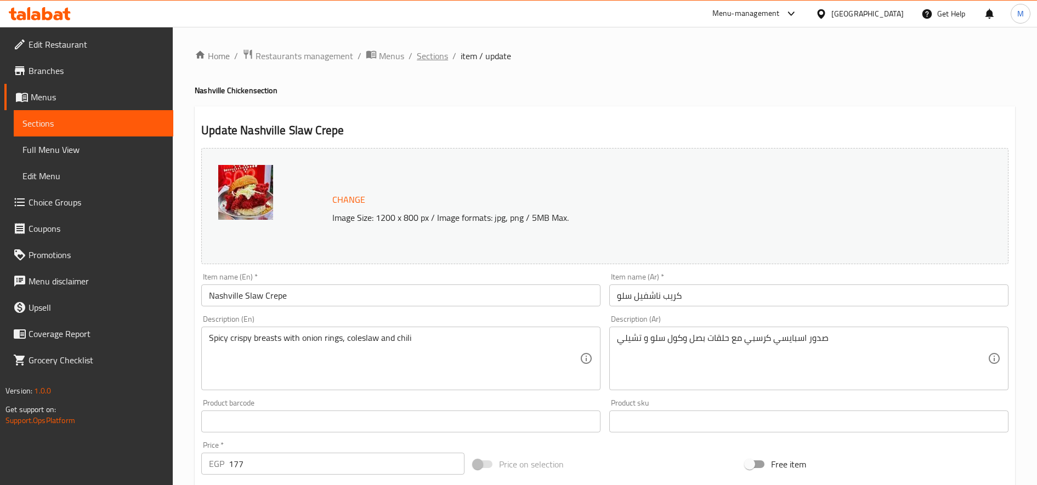
click at [430, 56] on span "Sections" at bounding box center [432, 55] width 31 height 13
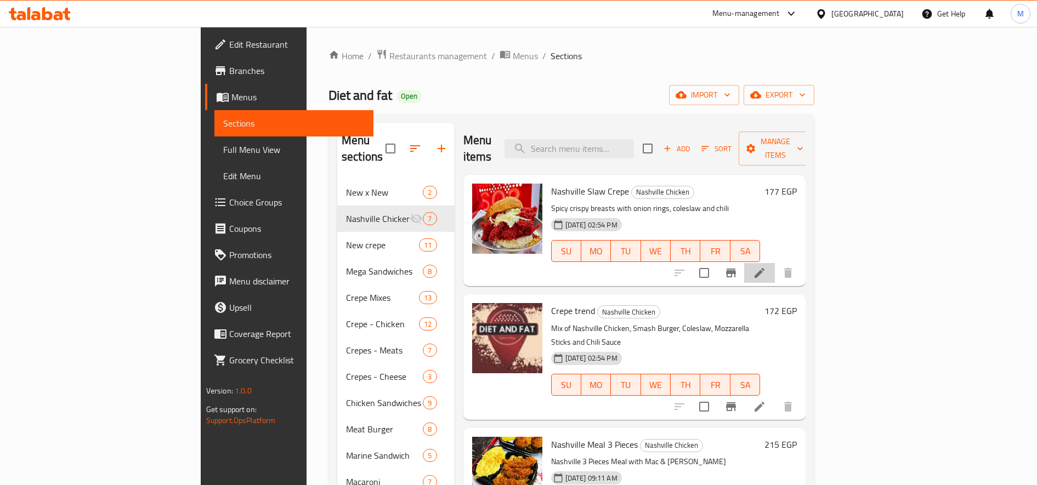
click at [766, 266] on icon at bounding box center [759, 272] width 13 height 13
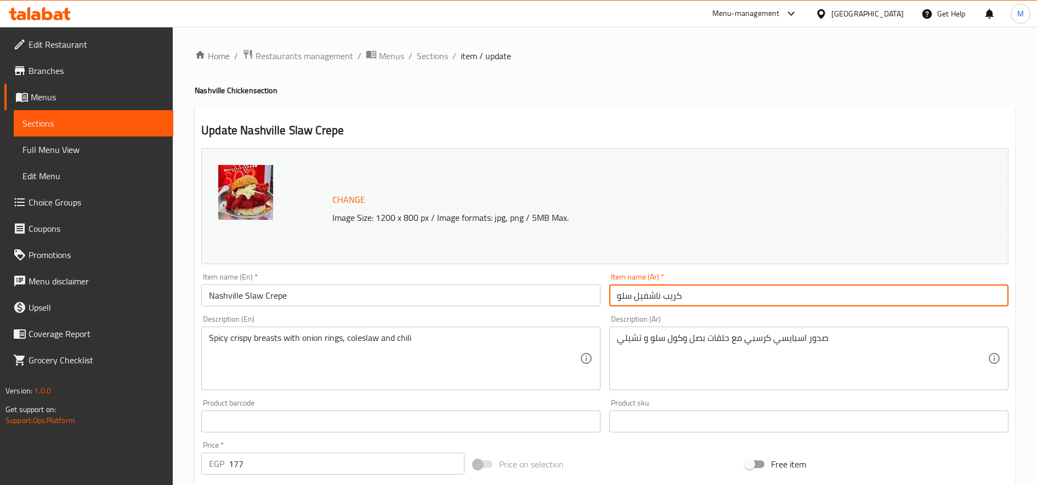
click at [716, 294] on input "كريب ناشفيل سلو" at bounding box center [808, 296] width 399 height 22
click at [716, 293] on input "كريب ناشفيل سلو" at bounding box center [808, 296] width 399 height 22
paste input "تشيكن سلو"
type input "تشيكن سلو"
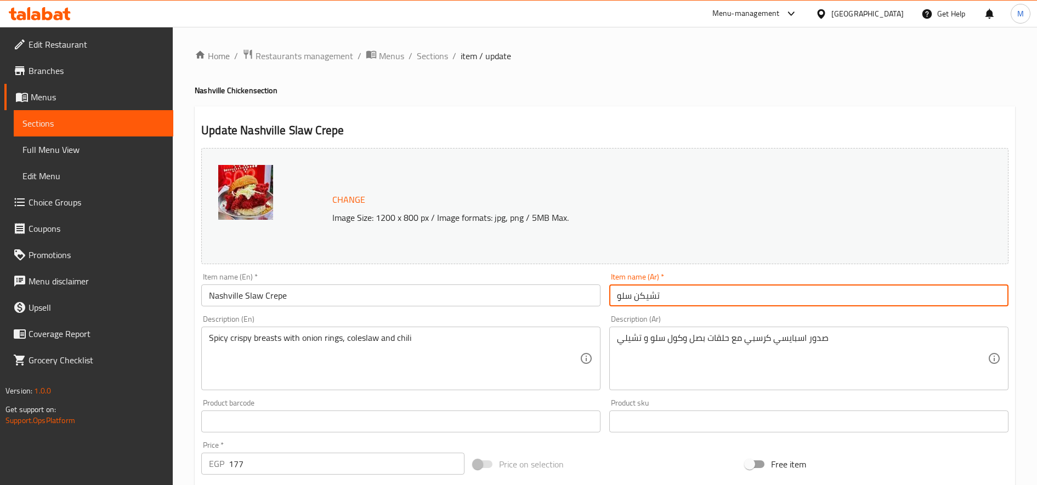
click at [475, 289] on input "Nashville Slaw Crepe" at bounding box center [400, 296] width 399 height 22
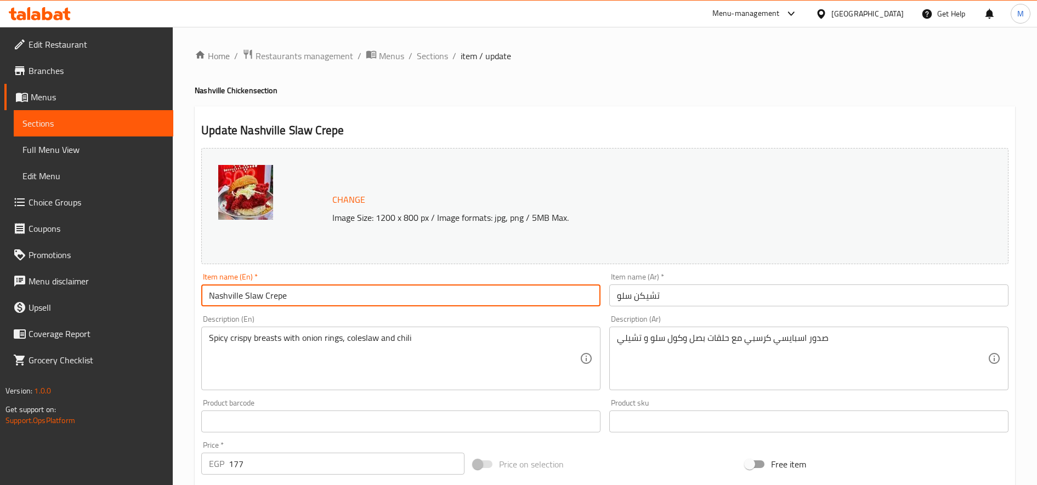
click at [475, 289] on input "Nashville Slaw Crepe" at bounding box center [400, 296] width 399 height 22
paste input "Chicken Slaw"
type input "Chicken Slaw"
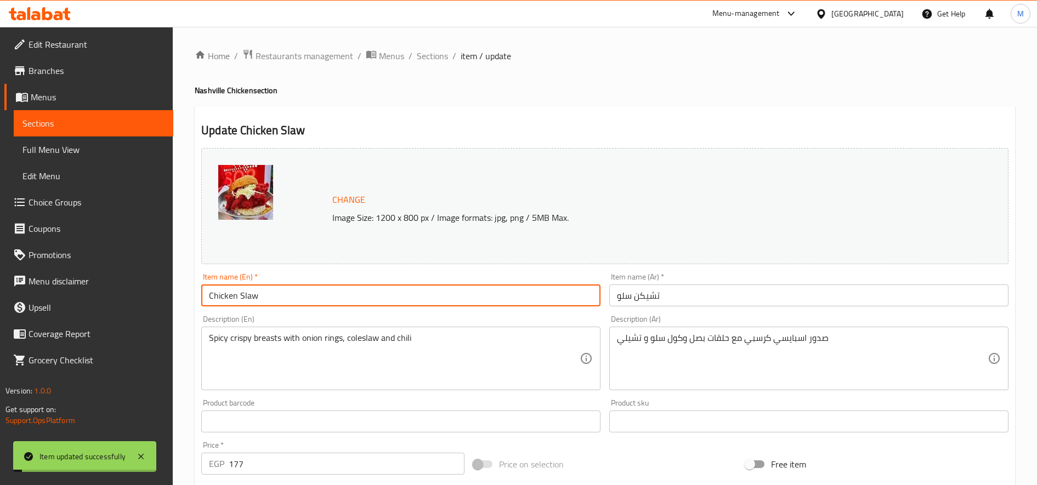
drag, startPoint x: 440, startPoint y: 61, endPoint x: 464, endPoint y: 76, distance: 28.3
click at [440, 61] on span "Sections" at bounding box center [432, 55] width 31 height 13
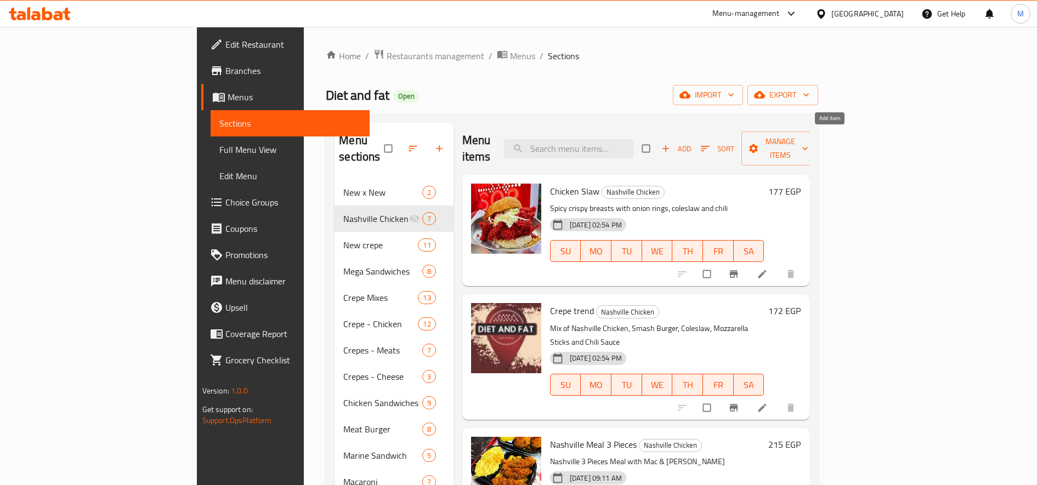
click at [691, 143] on span "Add" at bounding box center [676, 149] width 30 height 13
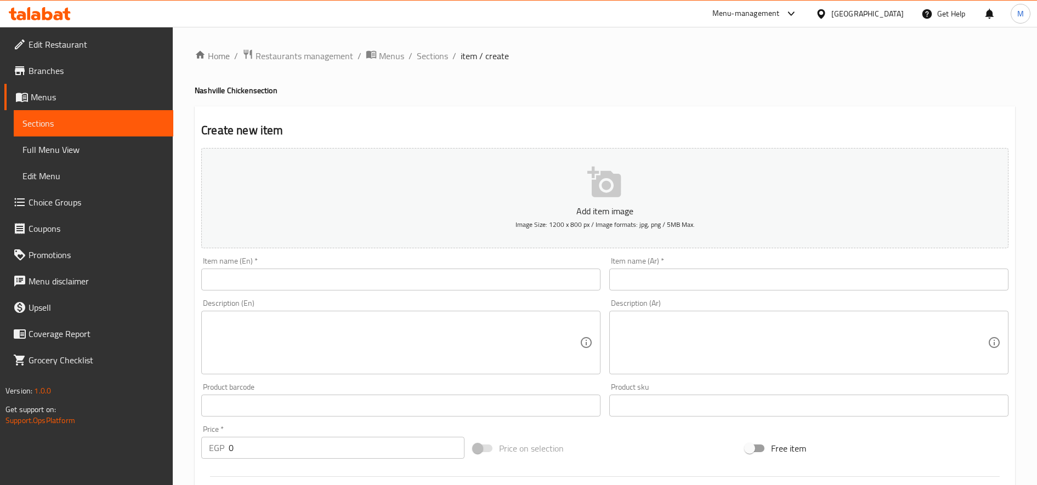
click at [800, 274] on input "text" at bounding box center [808, 280] width 399 height 22
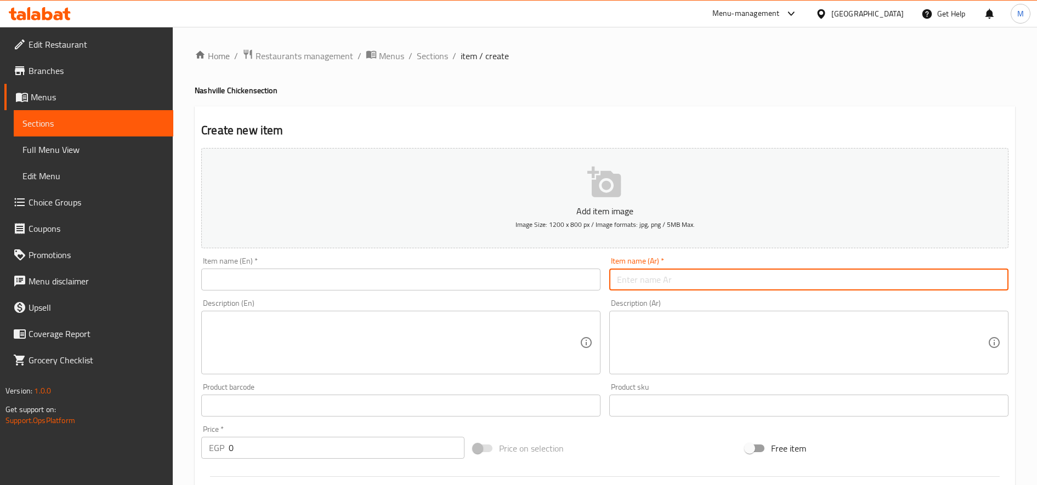
paste input "كريب ناشفيل تشيكن مع حلقات بصل كرسبي ب 165 جنيه"
type input "كريب ناشفيل تشيكن مع حلقات بصل كرسبي ب 165 جنيه"
click at [777, 312] on div "Description (Ar) Description (Ar)" at bounding box center [808, 336] width 399 height 75
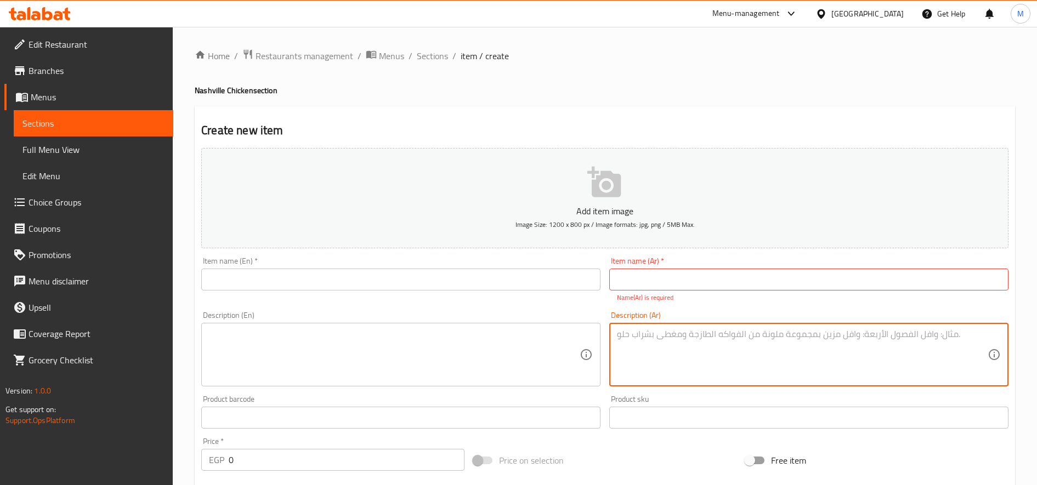
click at [781, 333] on textarea at bounding box center [802, 355] width 371 height 52
paste textarea "كريب ناشفيل تشيكن مع حلقات بصل كرسبي ب 165 جنيه"
drag, startPoint x: 660, startPoint y: 335, endPoint x: 612, endPoint y: 329, distance: 48.6
click at [612, 329] on div "كريب ناشفيل تشيكن مع حلقات بصل كرسبي ب 165 جنيه Description (Ar)" at bounding box center [808, 355] width 399 height 64
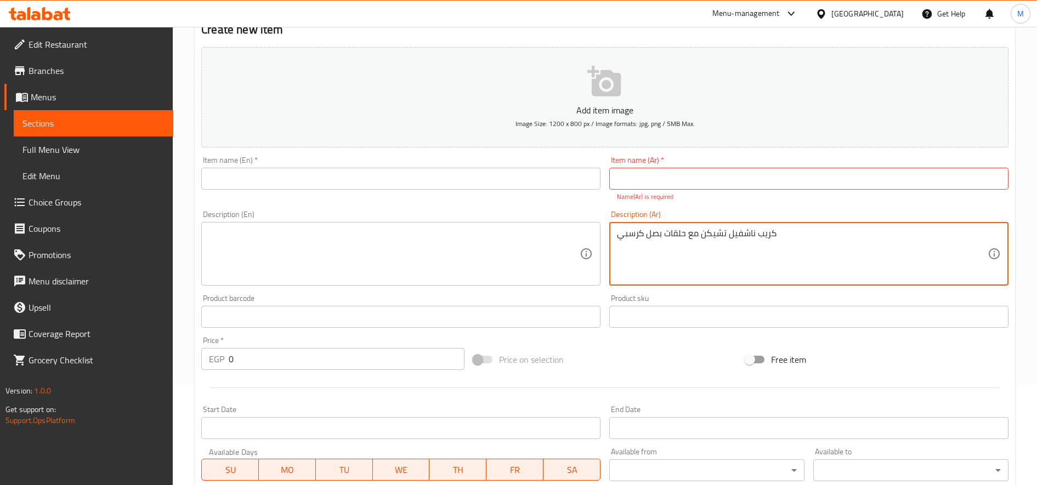
scroll to position [183, 0]
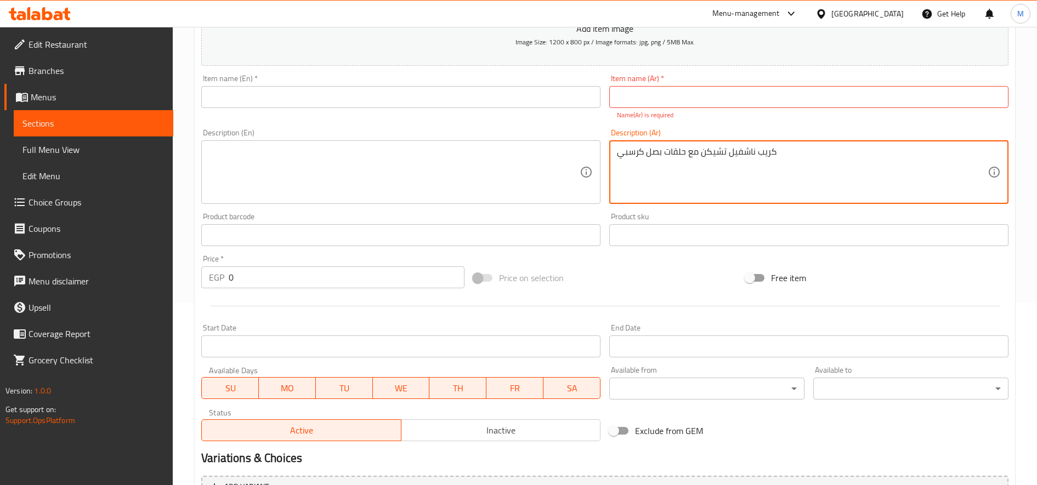
type textarea "كريب ناشفيل تشيكن مع حلقات بصل كرسبي"
click at [354, 279] on input "0" at bounding box center [347, 277] width 236 height 22
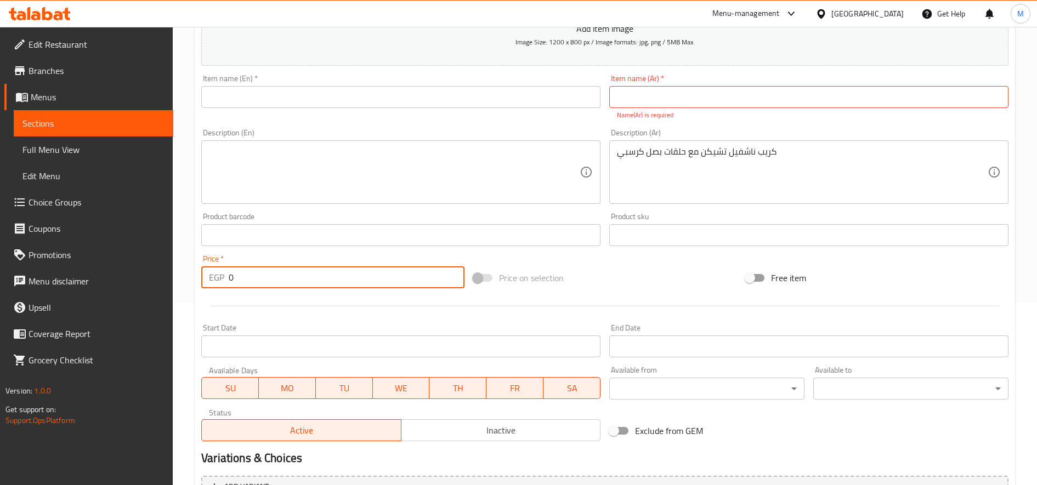
click at [354, 279] on input "0" at bounding box center [347, 277] width 236 height 22
paste input "165"
type input "165"
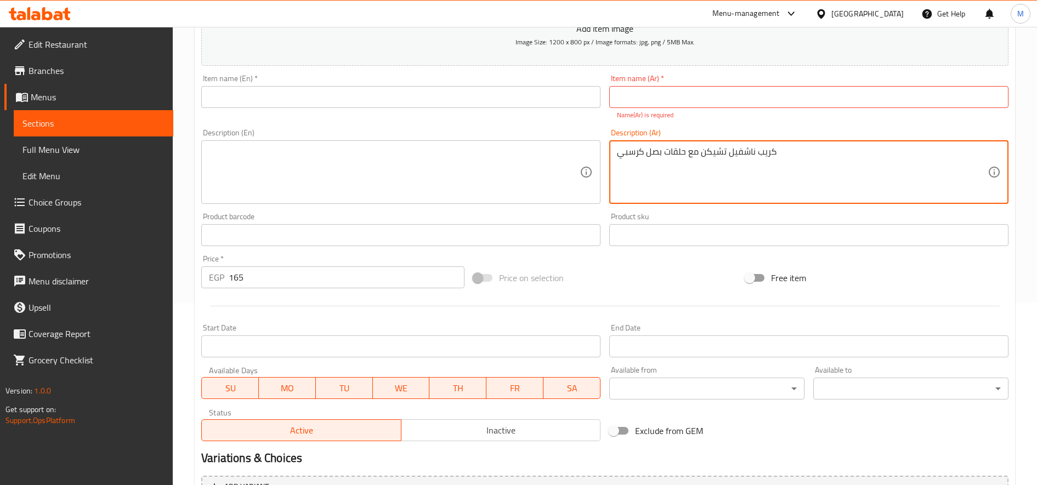
drag, startPoint x: 777, startPoint y: 157, endPoint x: 735, endPoint y: 151, distance: 43.2
click at [735, 151] on textarea "كريب ناشفيل تشيكن مع حلقات بصل كرسبي" at bounding box center [802, 172] width 371 height 52
drag, startPoint x: 773, startPoint y: 153, endPoint x: 730, endPoint y: 154, distance: 43.3
click at [730, 154] on textarea "كريب ناشفيل تشيكن مع حلقات بصل كرسبي" at bounding box center [802, 172] width 371 height 52
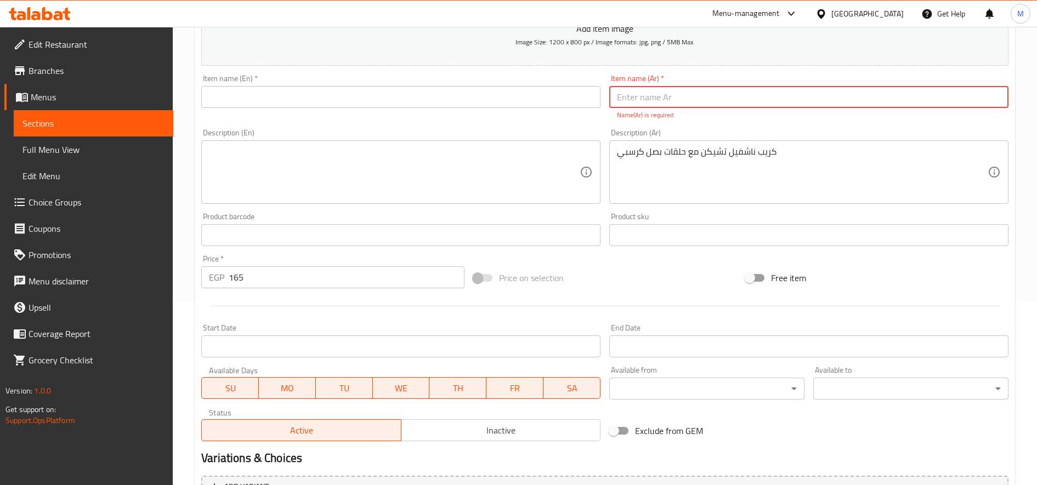
click at [775, 93] on input "text" at bounding box center [808, 97] width 399 height 22
paste input "كريب ناشفيل"
type input "كريب ناشفيل"
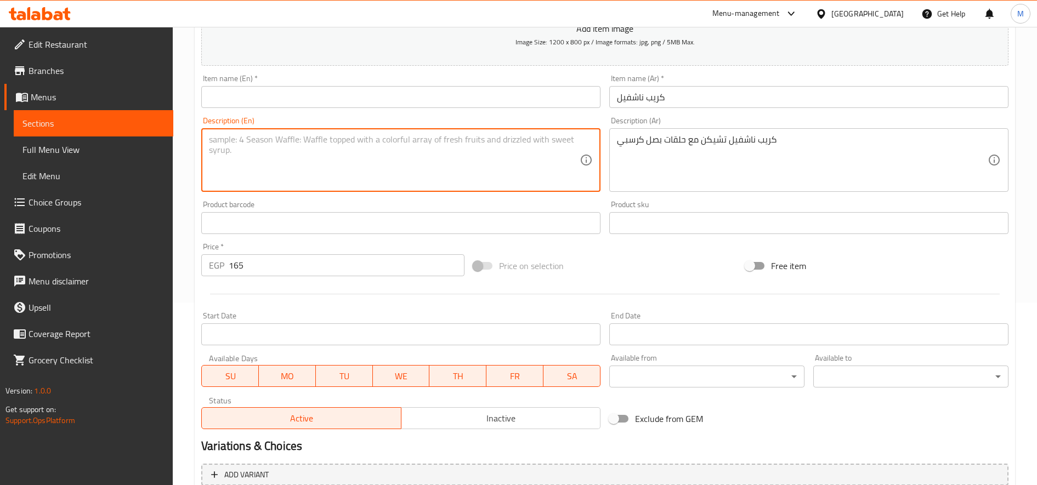
click at [538, 100] on input "text" at bounding box center [400, 97] width 399 height 22
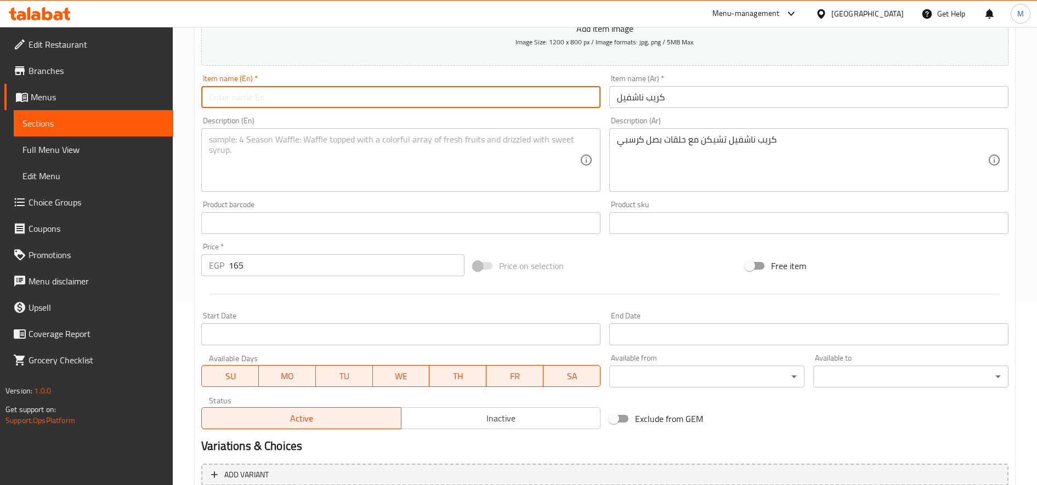
paste input "Nashville Crepe"
type input "Nashville Crepe"
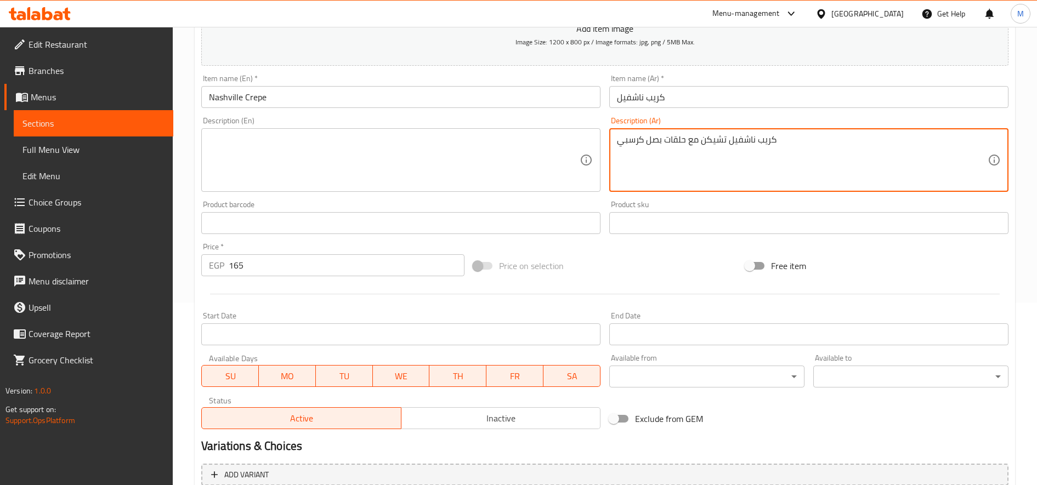
click at [673, 142] on textarea "كريب ناشفيل تشيكن مع حلقات بصل كرسبي" at bounding box center [802, 160] width 371 height 52
click at [435, 169] on textarea at bounding box center [394, 160] width 371 height 52
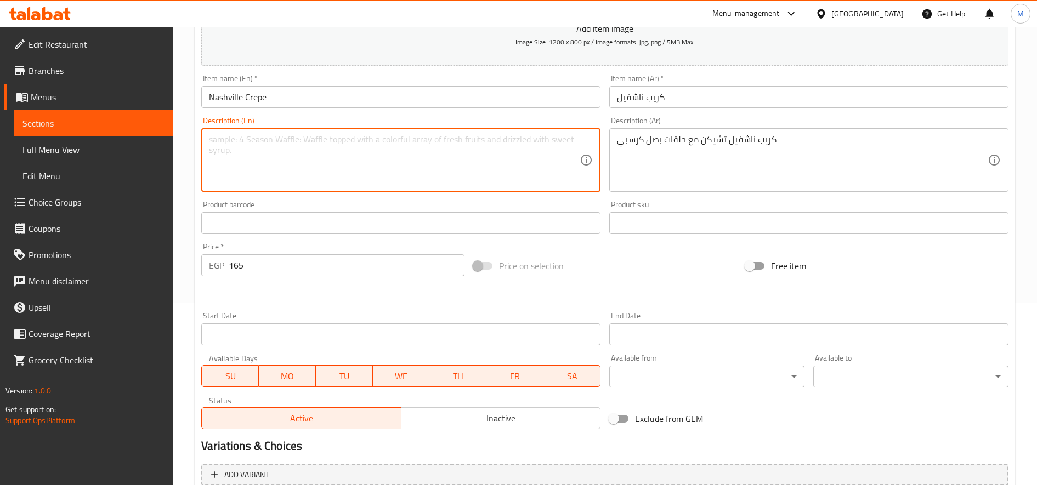
paste textarea "Nashville Chicken Crepe with Crispy Onion Rings"
type textarea "Nashville Chicken Crepe with Crispy Onion Rings"
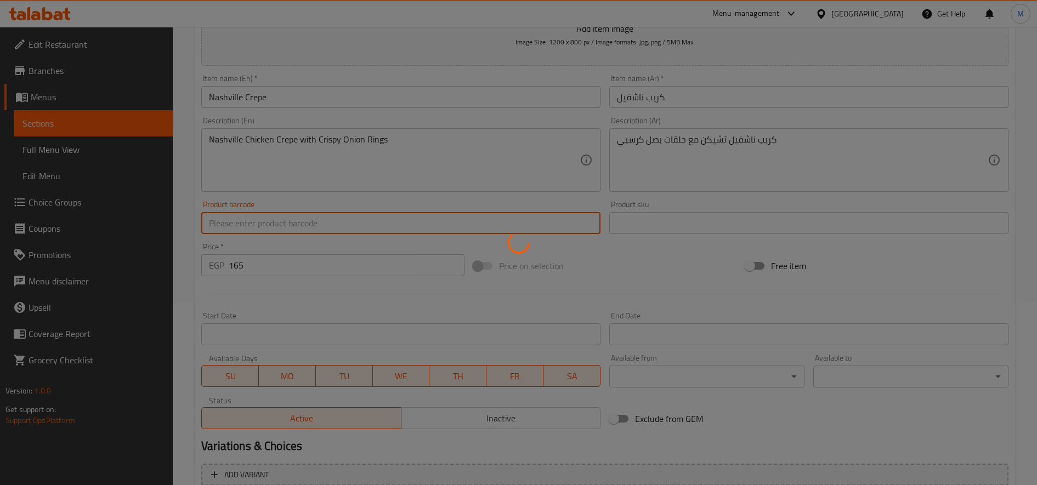
type input "0"
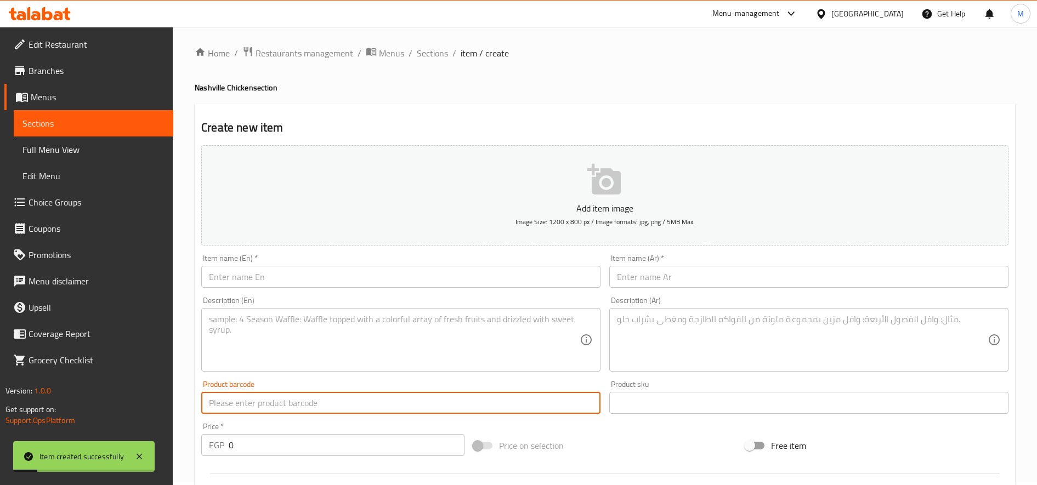
scroll to position [0, 0]
click at [436, 59] on span "Sections" at bounding box center [432, 55] width 31 height 13
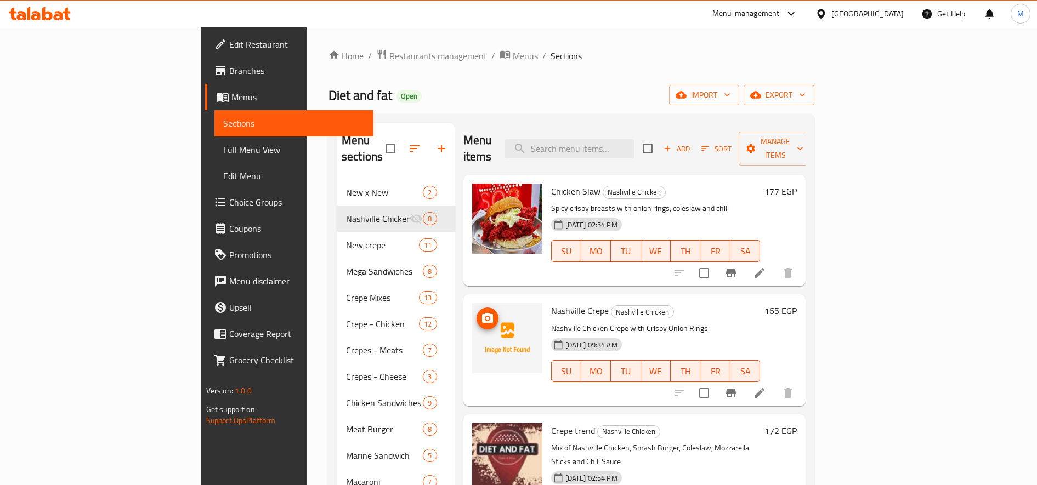
click at [482, 313] on icon "upload picture" at bounding box center [487, 318] width 11 height 10
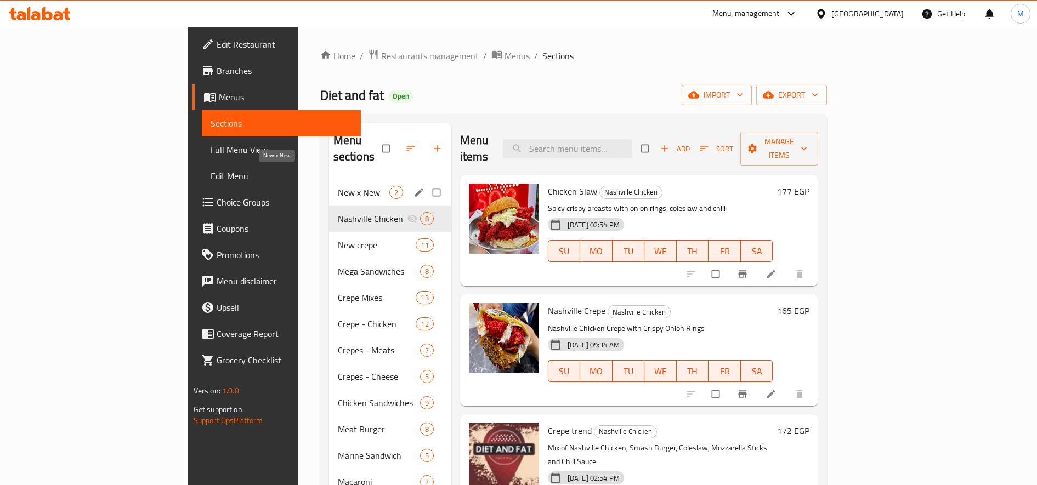
click at [338, 186] on span "New x New" at bounding box center [364, 192] width 52 height 13
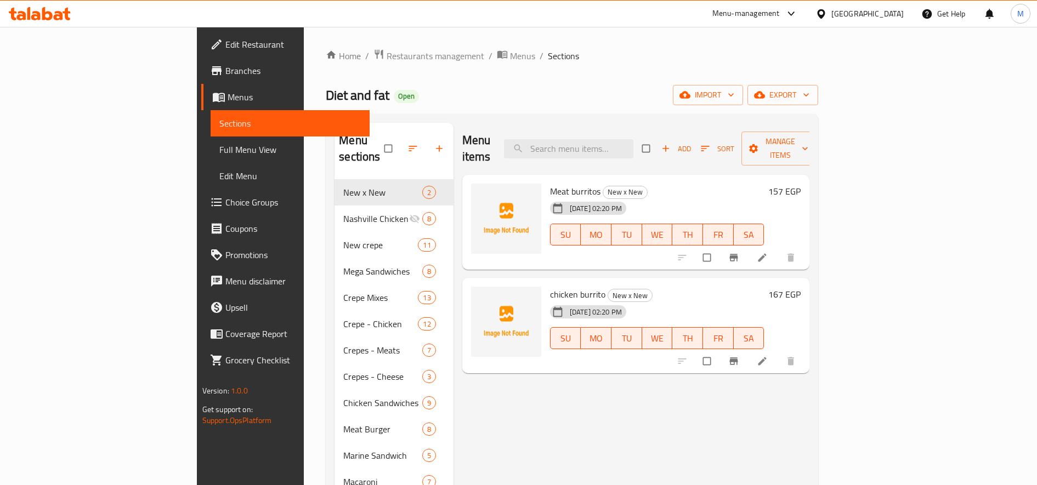
click at [550, 183] on span "Meat burritos" at bounding box center [575, 191] width 50 height 16
copy h6 "Meat burritos"
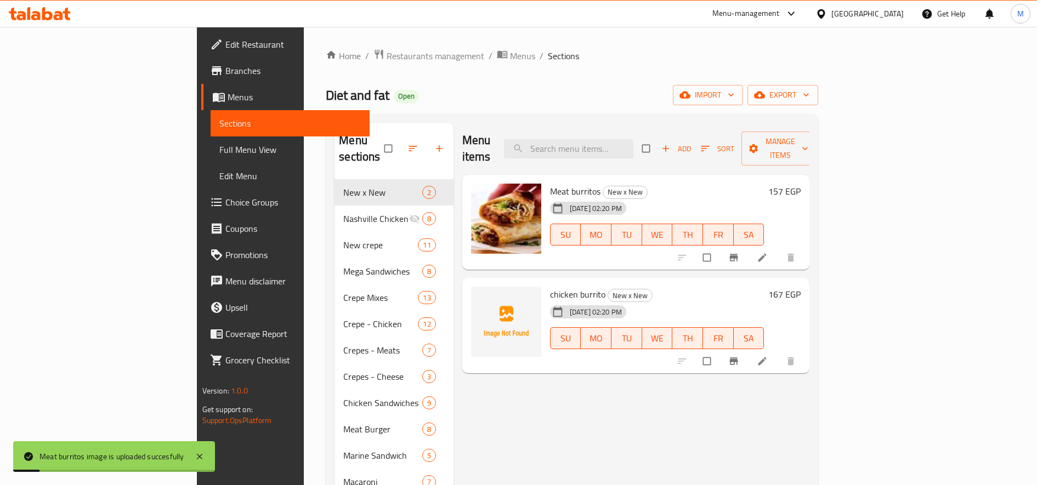
click at [550, 286] on span "chicken burrito" at bounding box center [577, 294] width 55 height 16
copy h6 "chicken burrito"
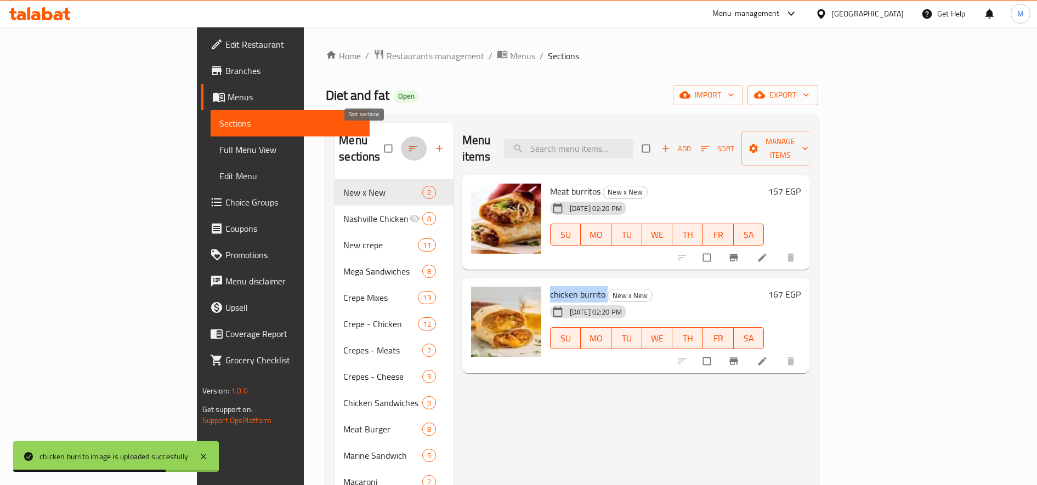
click at [407, 144] on icon "button" at bounding box center [412, 148] width 11 height 11
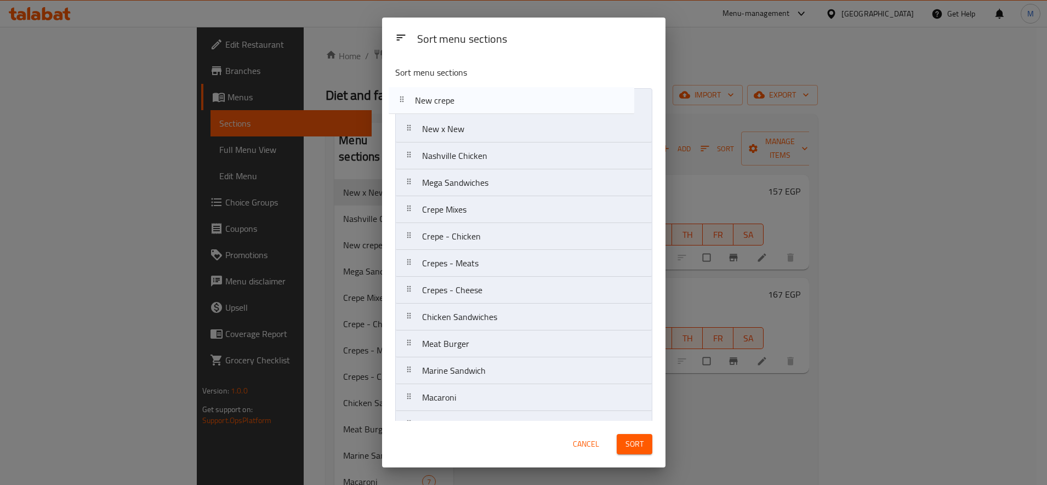
drag, startPoint x: 402, startPoint y: 159, endPoint x: 395, endPoint y: 101, distance: 58.5
click at [395, 101] on nav "New x New Nashville Chicken New crepe Mega Sandwiches Crepe Mixes Crepe - Chick…" at bounding box center [523, 317] width 257 height 458
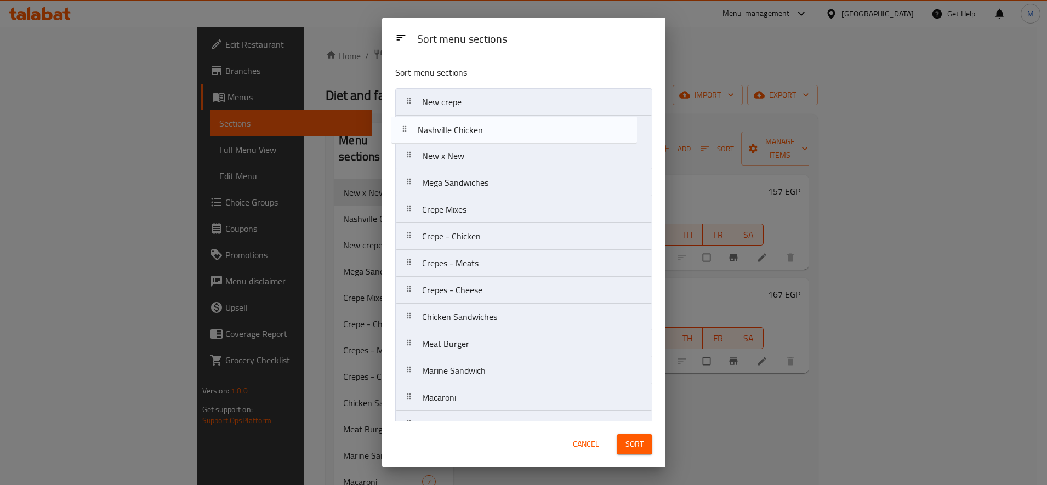
drag, startPoint x: 402, startPoint y: 153, endPoint x: 411, endPoint y: 120, distance: 34.7
click at [396, 122] on nav "New crepe New x New Nashville Chicken Mega Sandwiches Crepe Mixes Crepe - Chick…" at bounding box center [523, 317] width 257 height 458
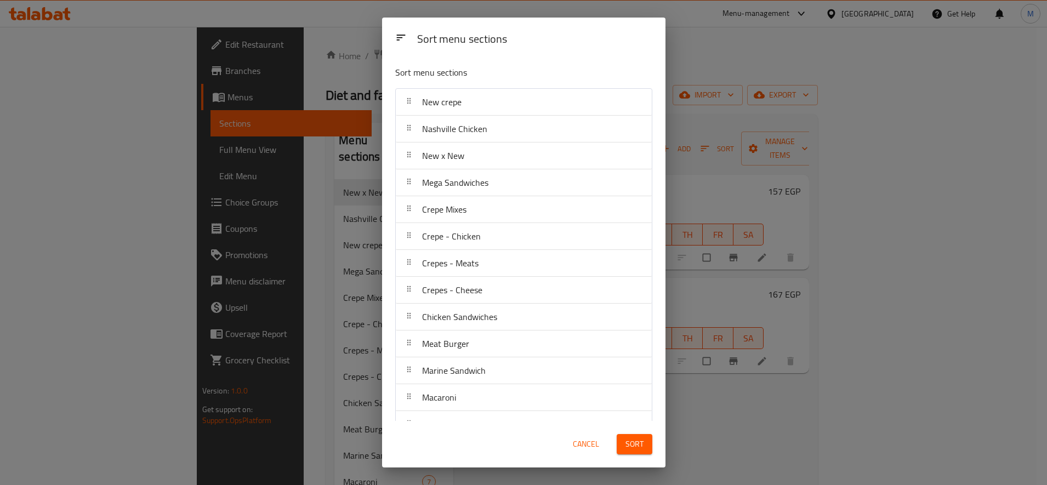
click at [637, 444] on span "Sort" at bounding box center [634, 444] width 18 height 14
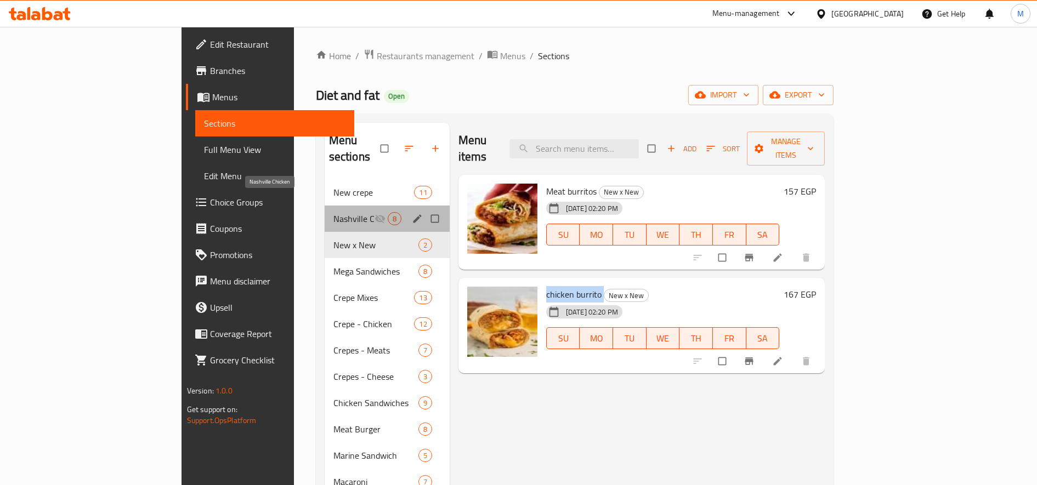
click at [333, 212] on span "Nashville Chicken" at bounding box center [353, 218] width 41 height 13
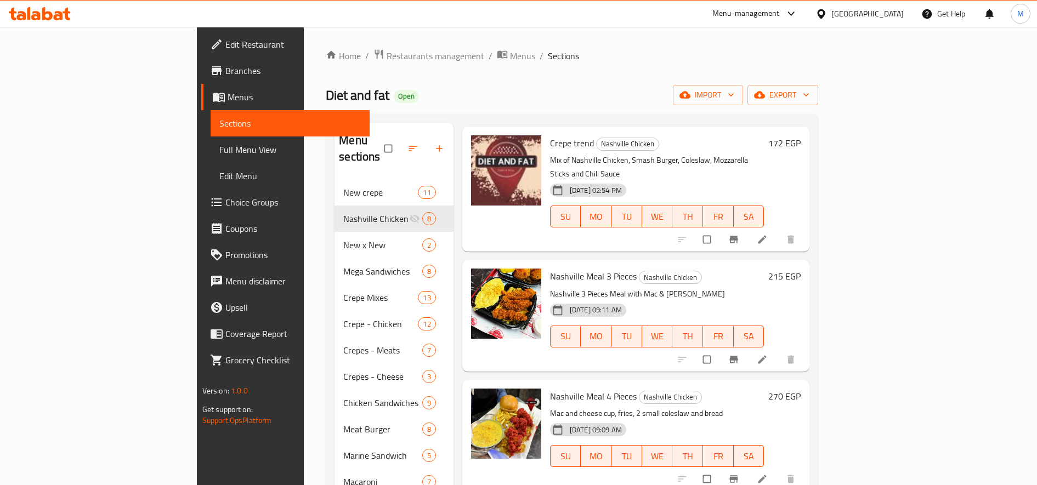
scroll to position [295, 0]
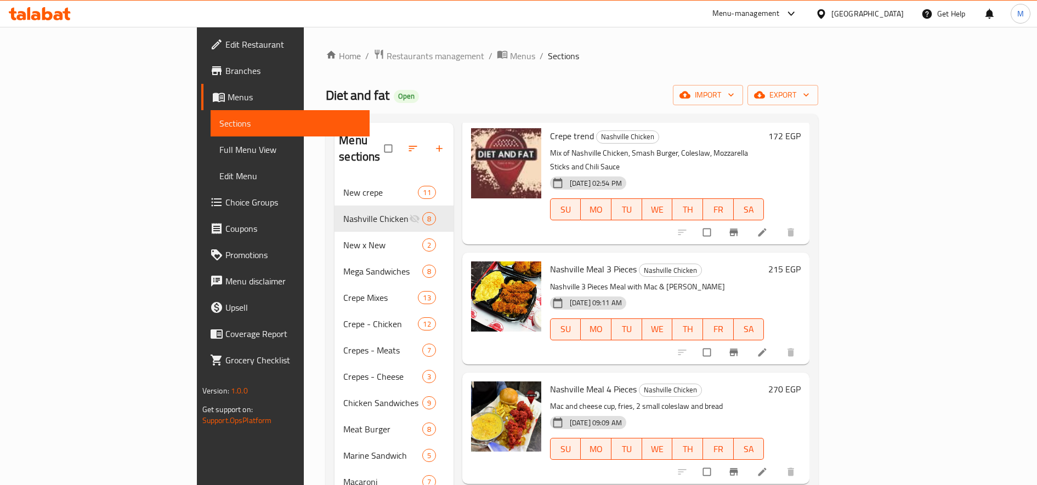
click at [800, 261] on h6 "215 EGP" at bounding box center [784, 268] width 32 height 15
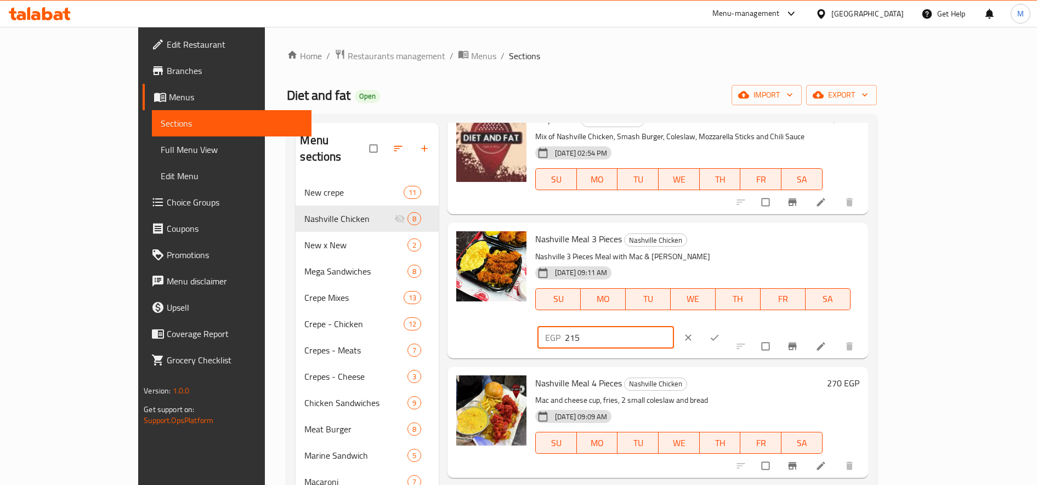
drag, startPoint x: 840, startPoint y: 245, endPoint x: 861, endPoint y: 241, distance: 21.3
click at [674, 327] on input "215" at bounding box center [619, 338] width 109 height 22
type input "227"
click at [720, 332] on icon "ok" at bounding box center [714, 337] width 11 height 11
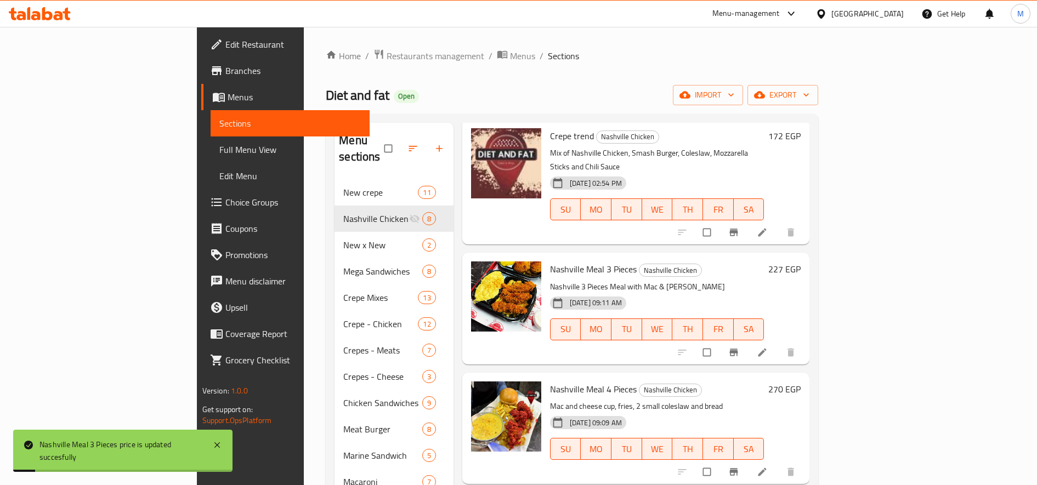
click at [800, 382] on h6 "270 EGP" at bounding box center [784, 389] width 32 height 15
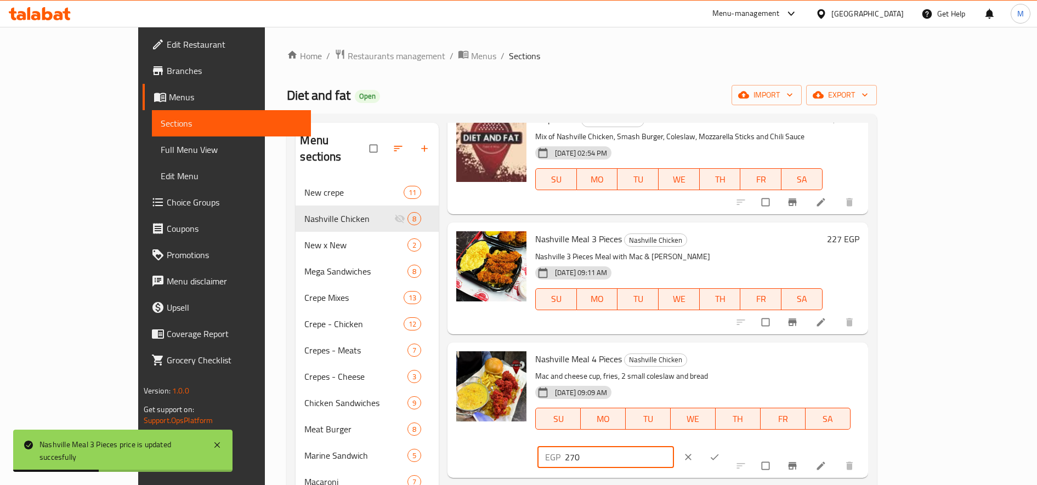
drag, startPoint x: 840, startPoint y: 360, endPoint x: 857, endPoint y: 362, distance: 17.1
click at [674, 446] on input "270" at bounding box center [619, 457] width 109 height 22
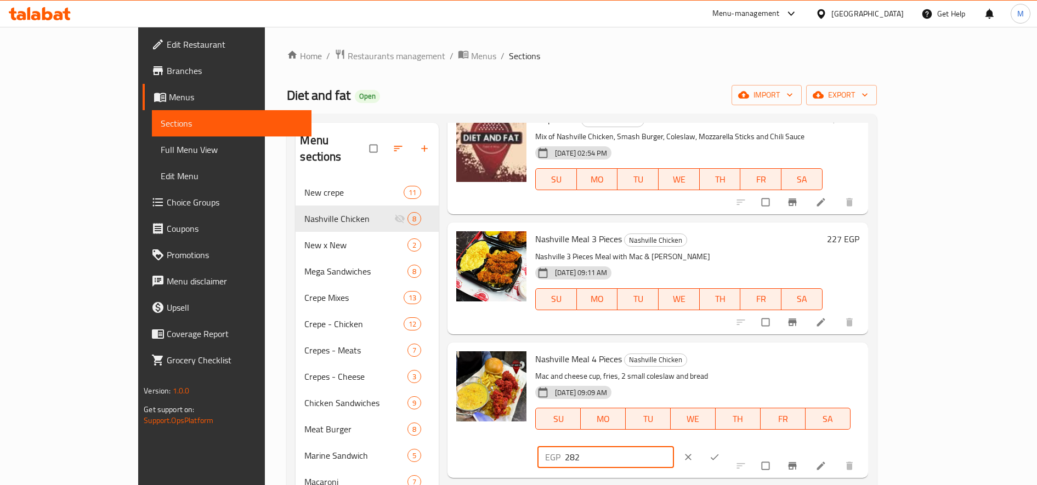
type input "282"
click at [720, 452] on icon "ok" at bounding box center [714, 457] width 11 height 11
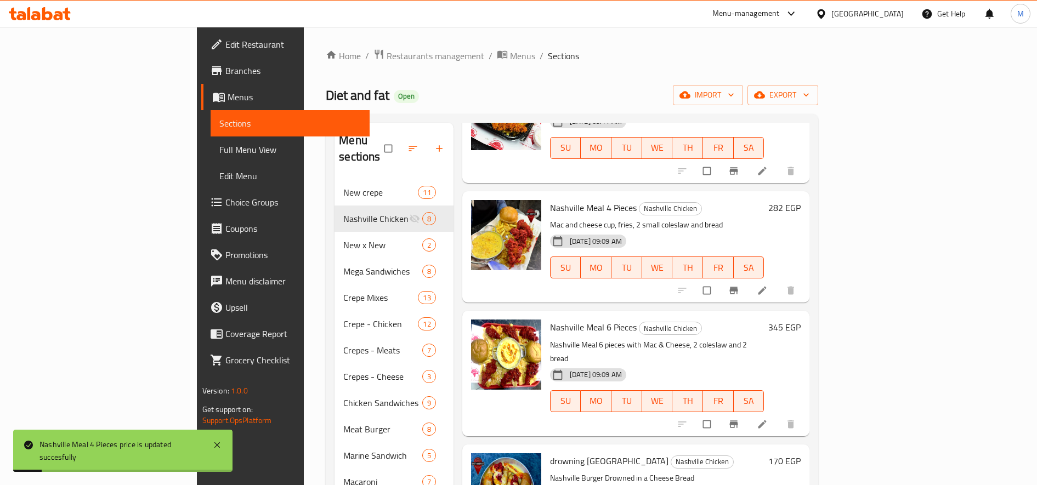
scroll to position [477, 0]
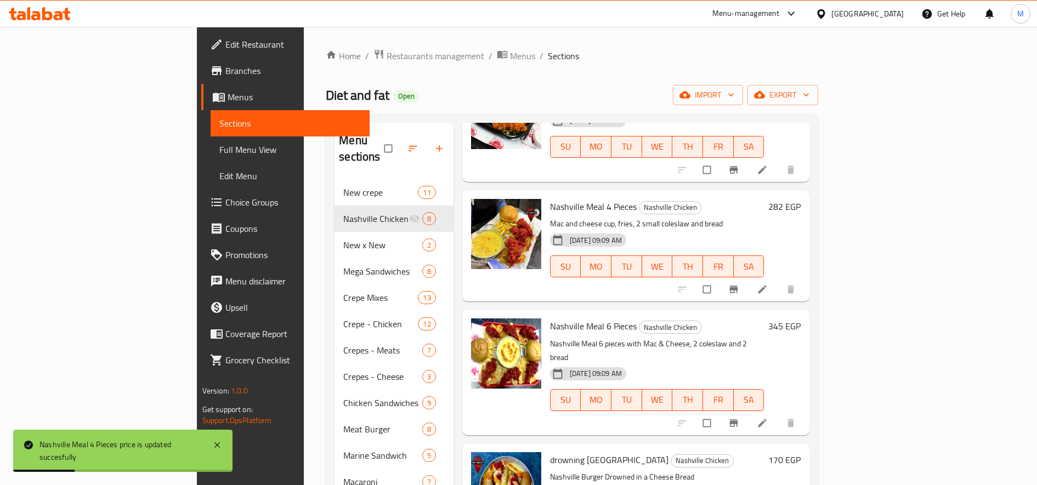
click at [800, 319] on h6 "345 EGP" at bounding box center [784, 326] width 32 height 15
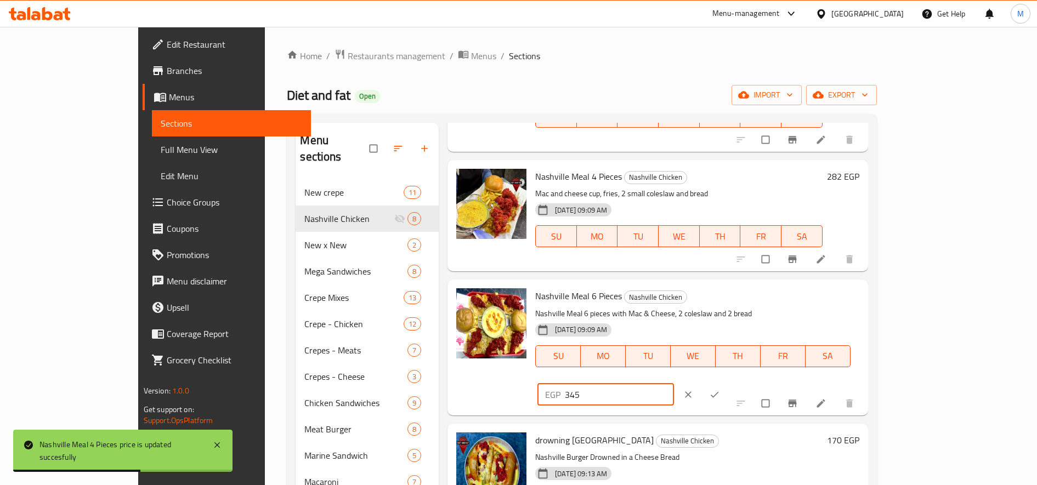
drag, startPoint x: 837, startPoint y: 301, endPoint x: 852, endPoint y: 300, distance: 14.8
click at [674, 384] on input "345" at bounding box center [619, 395] width 109 height 22
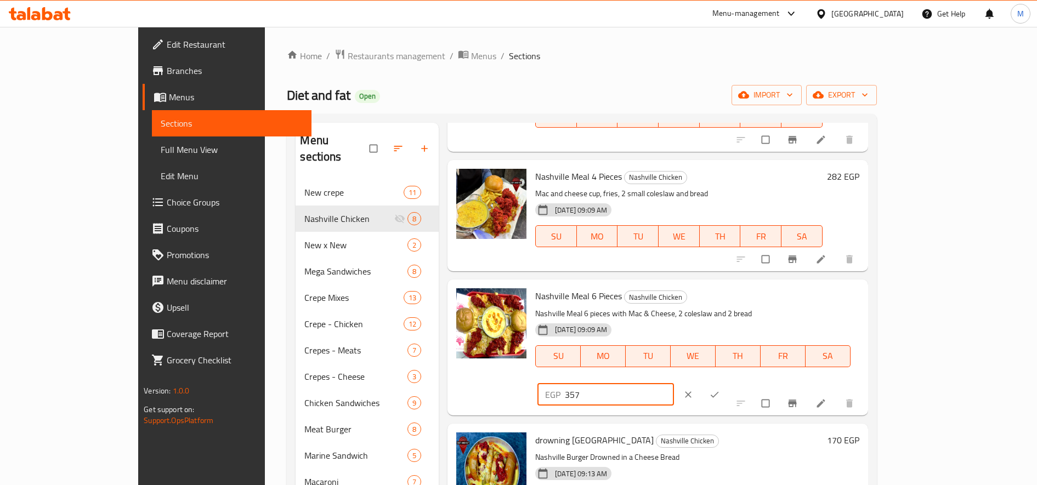
type input "357"
click at [720, 389] on icon "ok" at bounding box center [714, 394] width 11 height 11
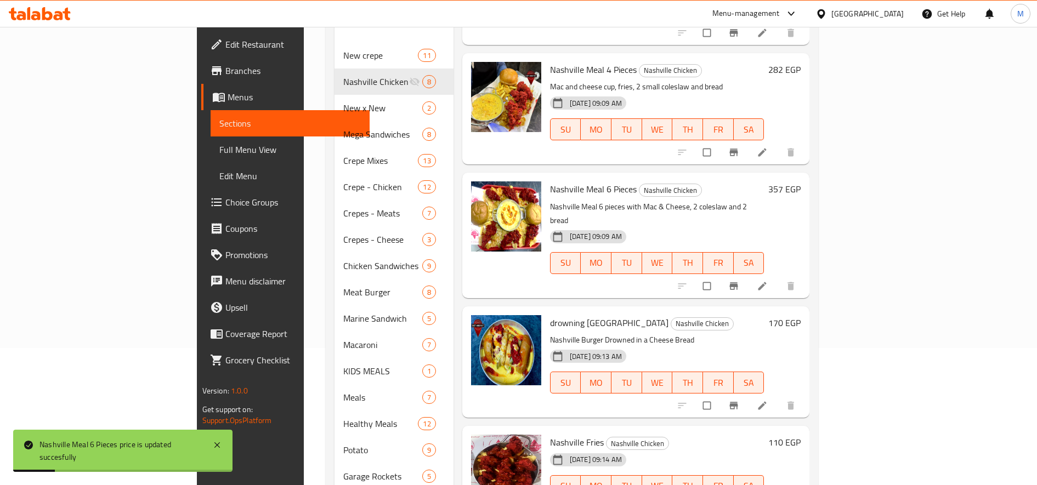
scroll to position [160, 0]
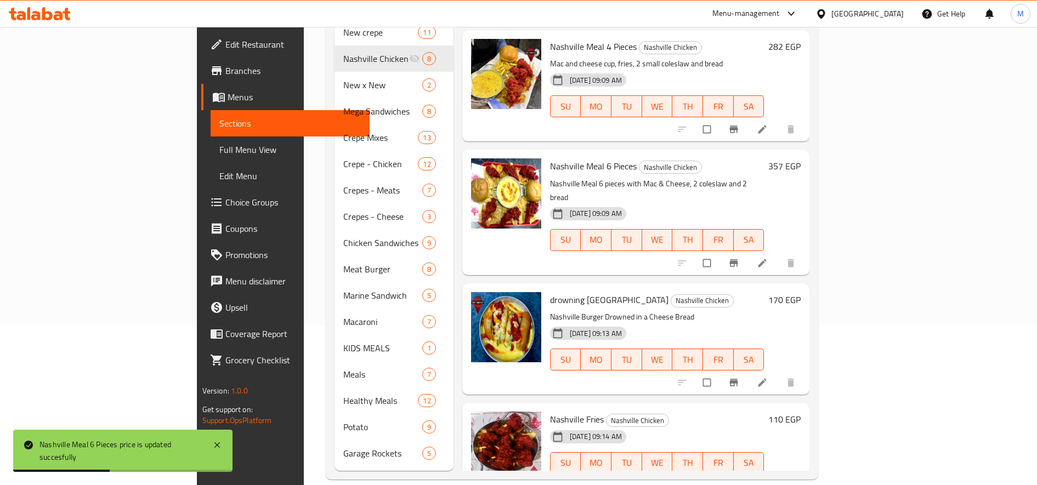
click at [800, 292] on h6 "170 EGP" at bounding box center [784, 299] width 32 height 15
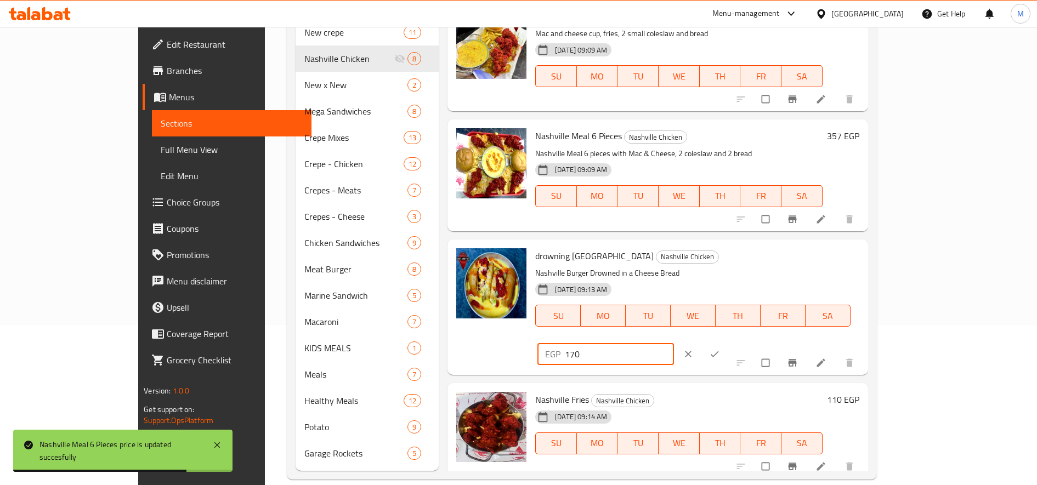
drag, startPoint x: 835, startPoint y: 264, endPoint x: 855, endPoint y: 260, distance: 20.1
click at [674, 343] on input "170" at bounding box center [619, 354] width 109 height 22
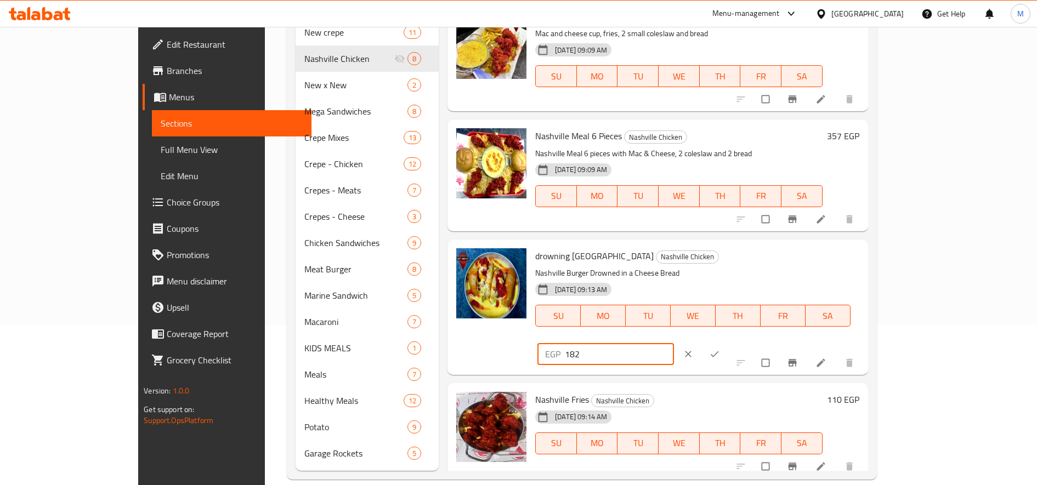
type input "182"
click at [720, 349] on icon "ok" at bounding box center [714, 354] width 11 height 11
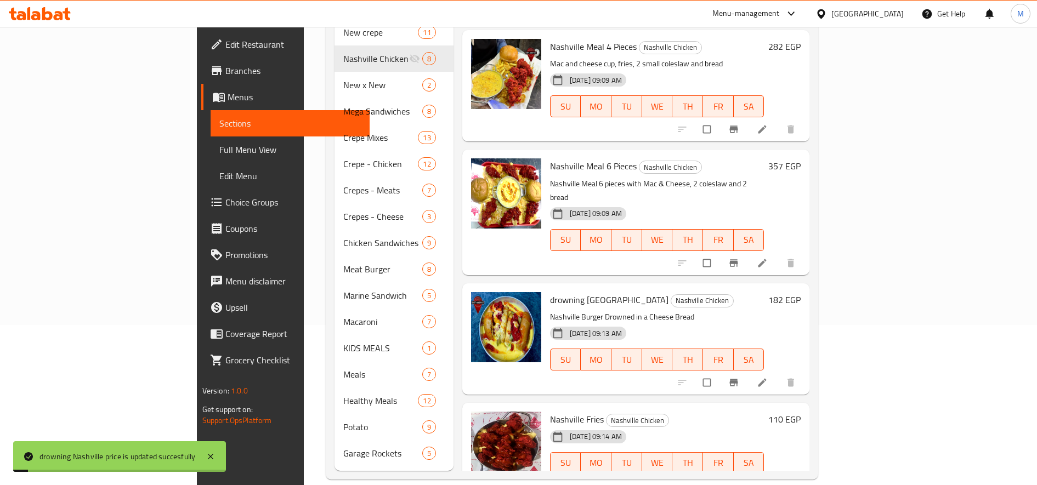
click at [800, 412] on h6 "110 EGP" at bounding box center [784, 419] width 32 height 15
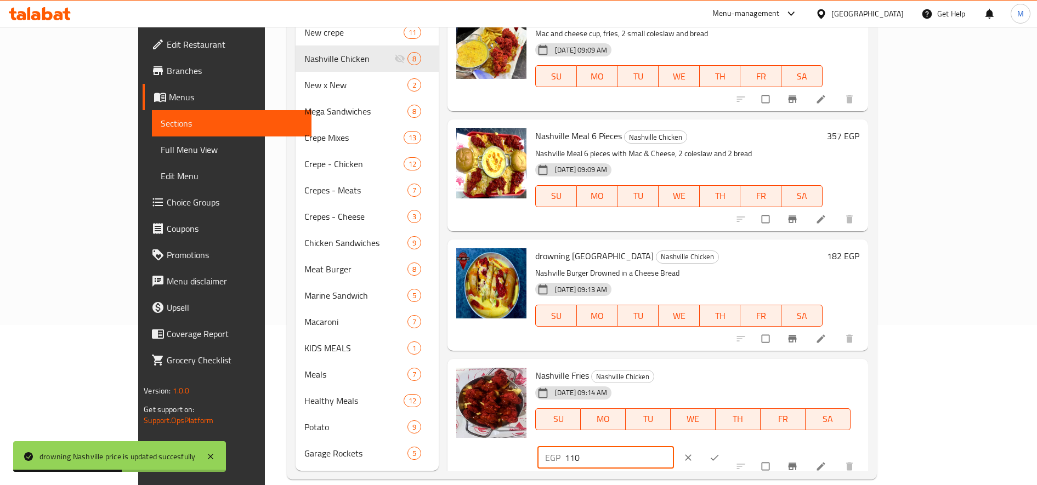
drag, startPoint x: 840, startPoint y: 381, endPoint x: 850, endPoint y: 382, distance: 9.9
click at [674, 447] on input "110" at bounding box center [619, 458] width 109 height 22
drag, startPoint x: 846, startPoint y: 383, endPoint x: 839, endPoint y: 386, distance: 7.1
click at [674, 447] on input "110" at bounding box center [619, 458] width 109 height 22
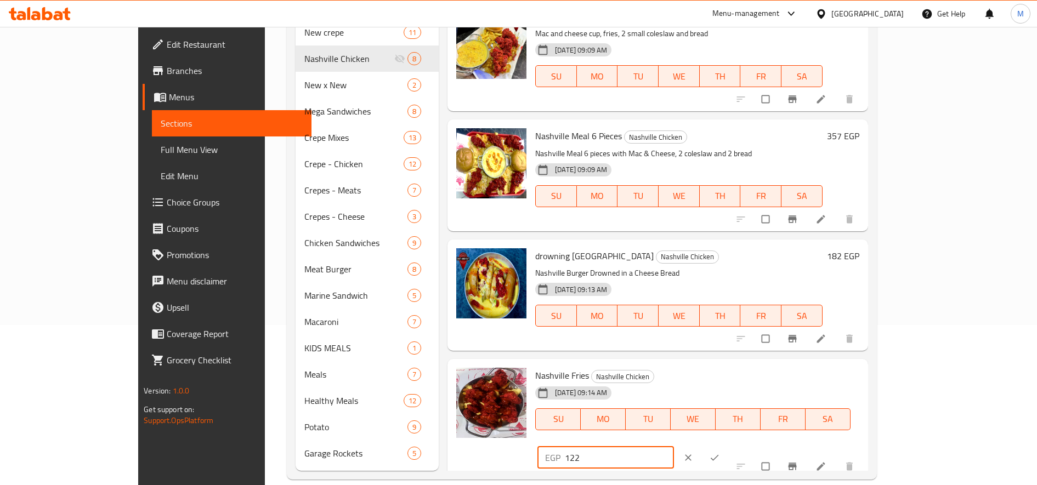
type input "122"
click at [720, 452] on icon "ok" at bounding box center [714, 457] width 11 height 11
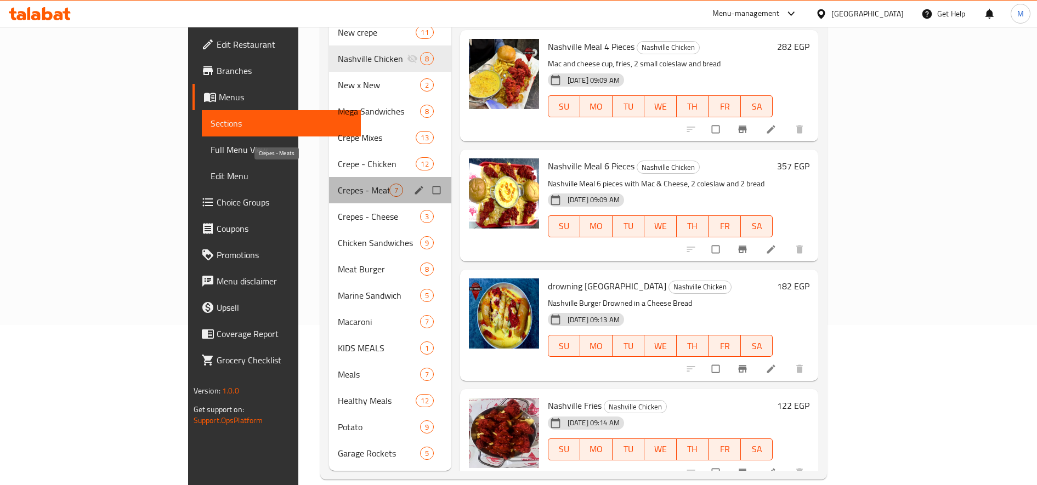
click at [338, 184] on span "Crepes - Meats" at bounding box center [364, 190] width 52 height 13
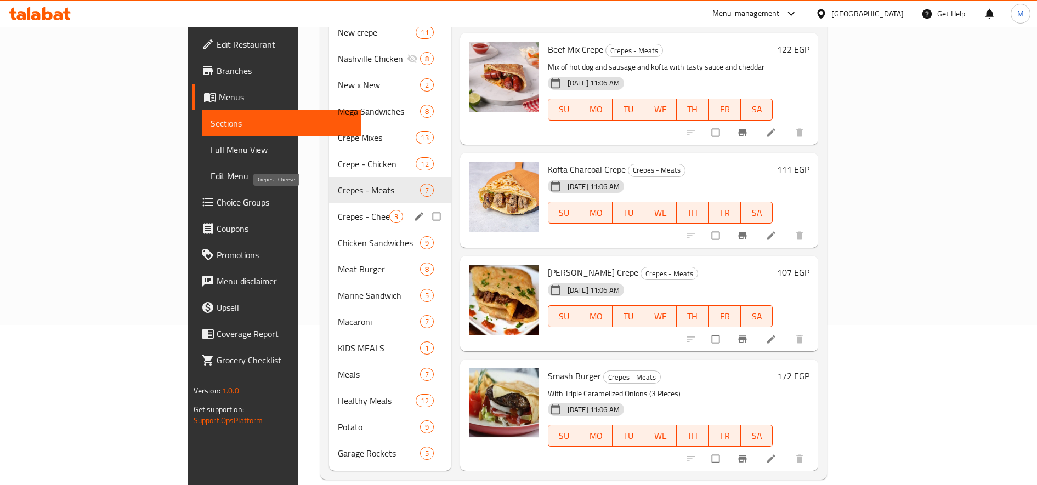
scroll to position [341, 0]
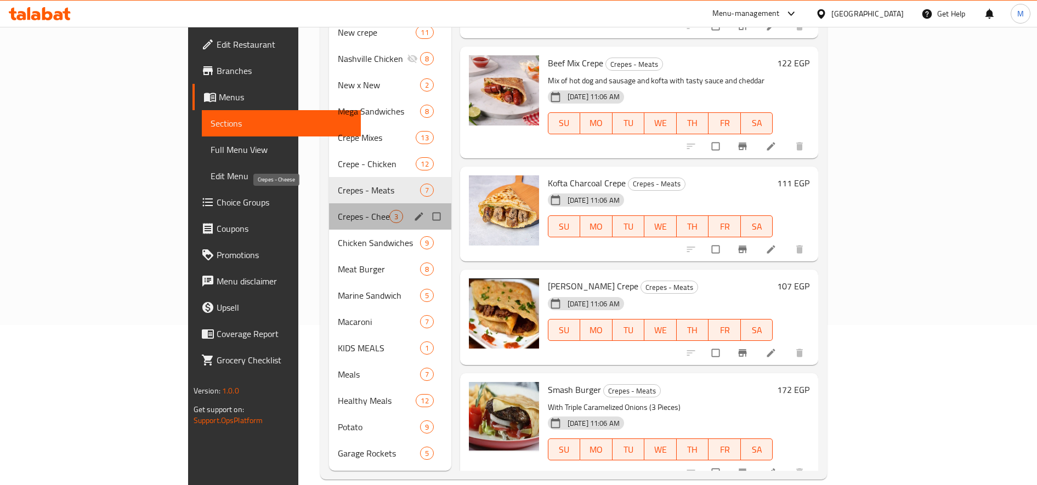
click at [338, 210] on span "Crepes - Cheese" at bounding box center [364, 216] width 52 height 13
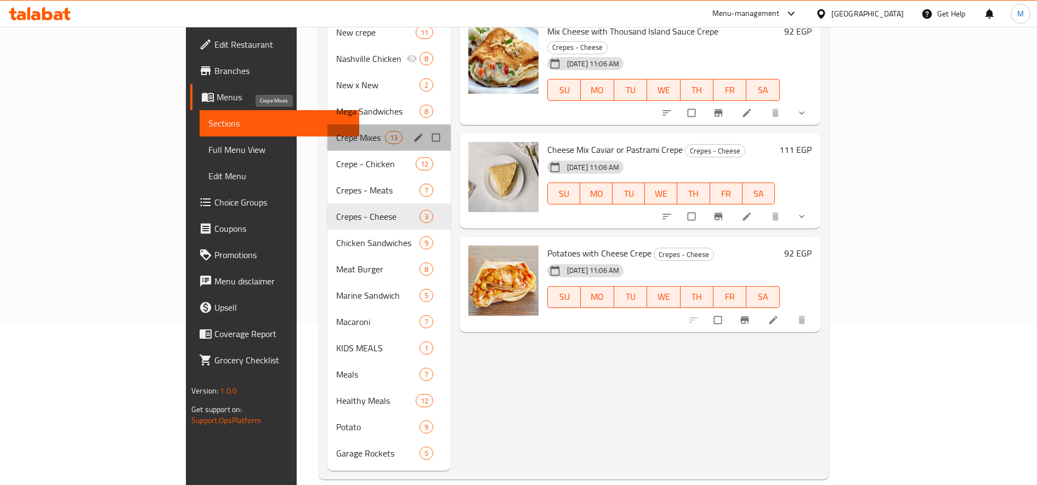
click at [336, 131] on span "Crepe Mixes" at bounding box center [360, 137] width 48 height 13
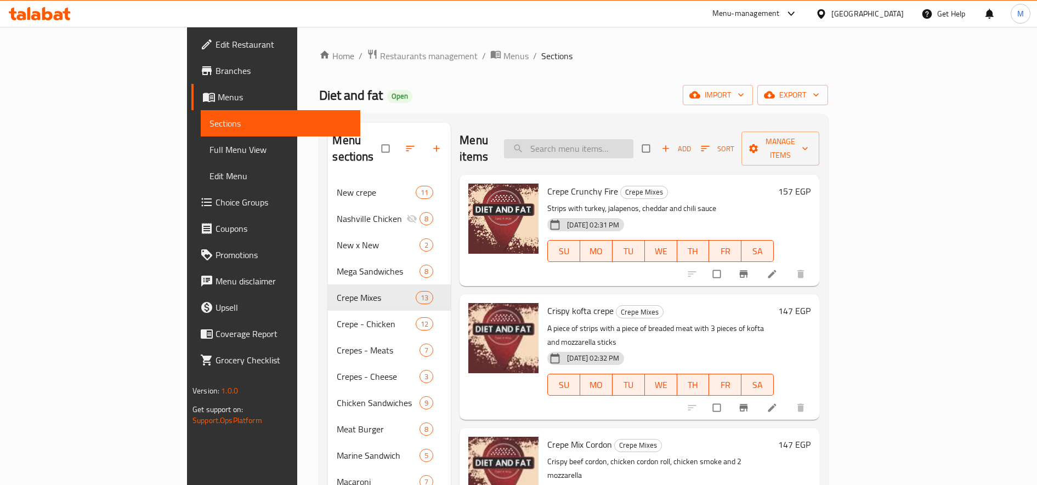
click at [633, 140] on input "search" at bounding box center [568, 148] width 129 height 19
paste input "نيو ميكسيكو"
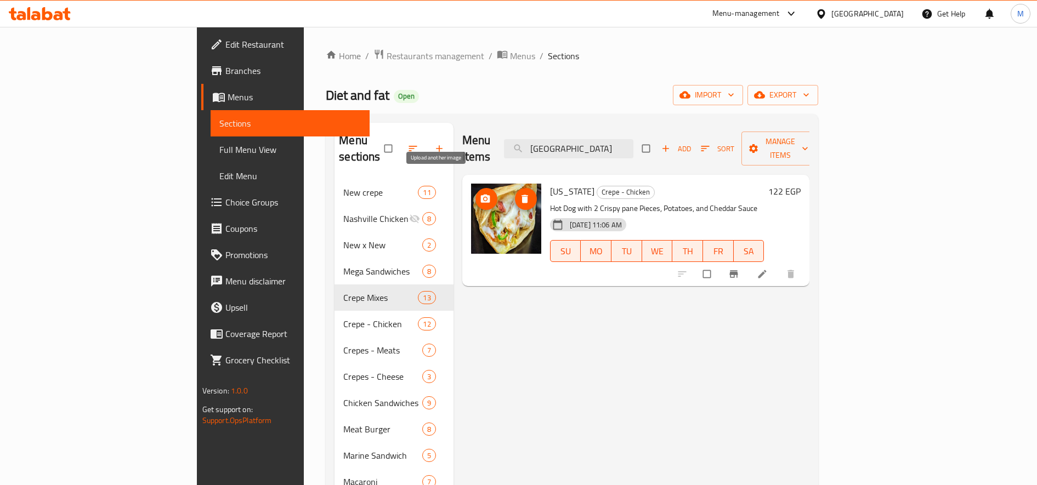
type input "نيو ميكسيكو"
click at [480, 194] on icon "upload picture" at bounding box center [485, 199] width 11 height 11
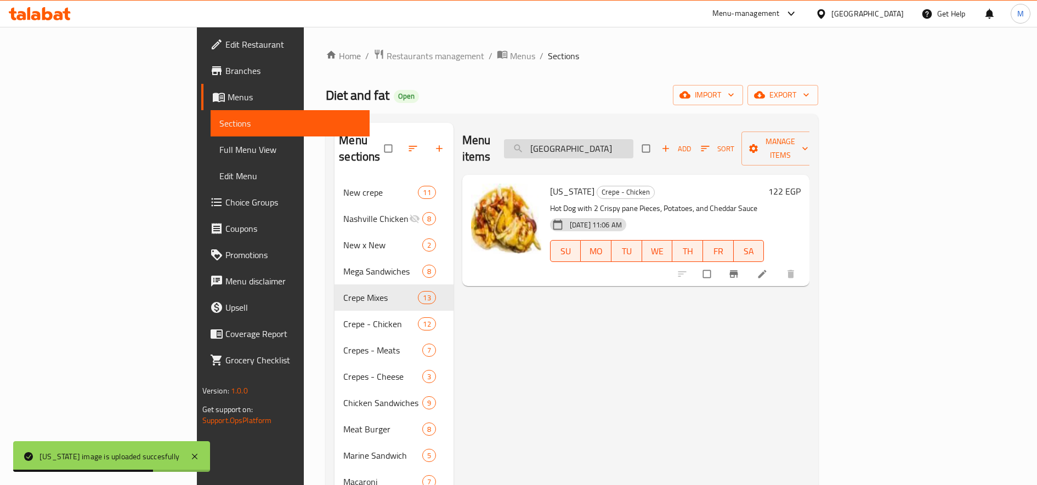
click at [633, 143] on input "نيو ميكسيكو" at bounding box center [568, 148] width 129 height 19
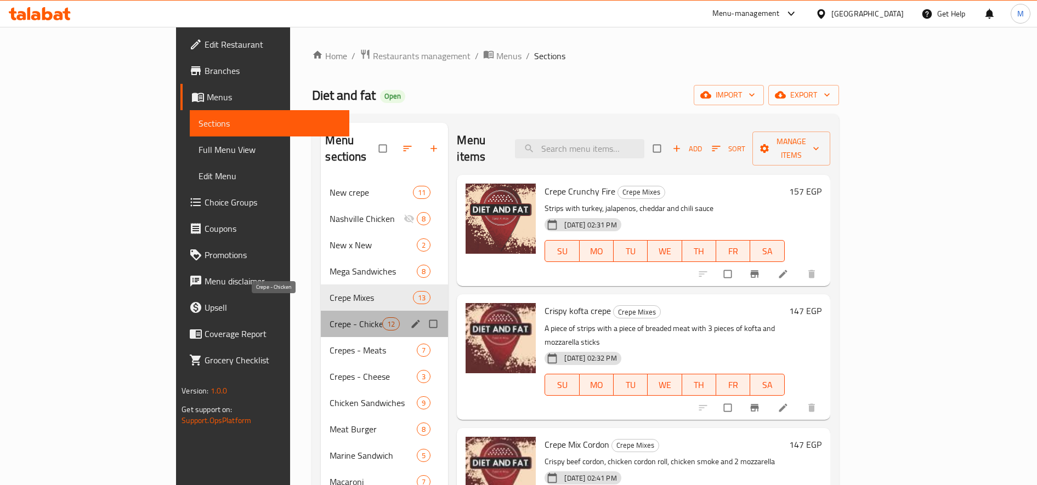
click at [329, 317] on span "Crepe - Chicken" at bounding box center [355, 323] width 53 height 13
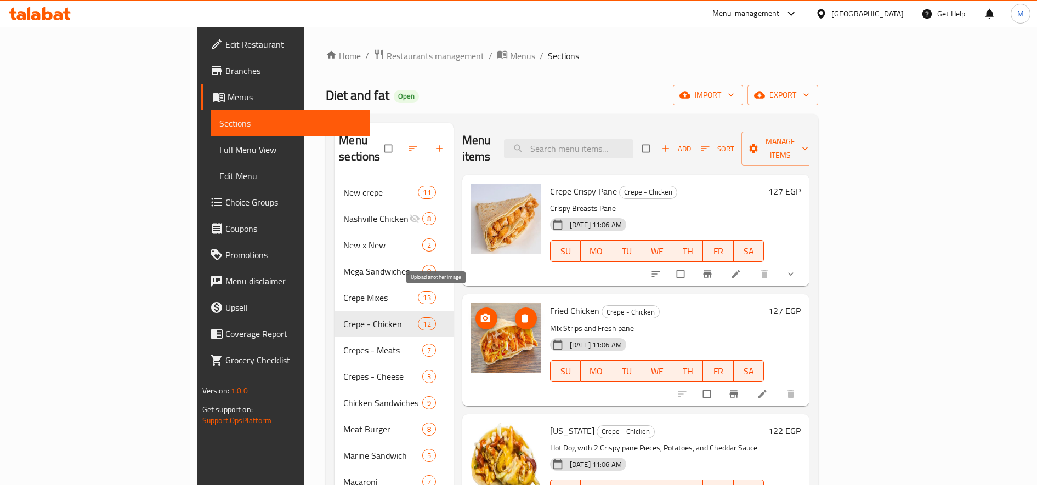
click at [480, 314] on icon "upload picture" at bounding box center [484, 318] width 9 height 8
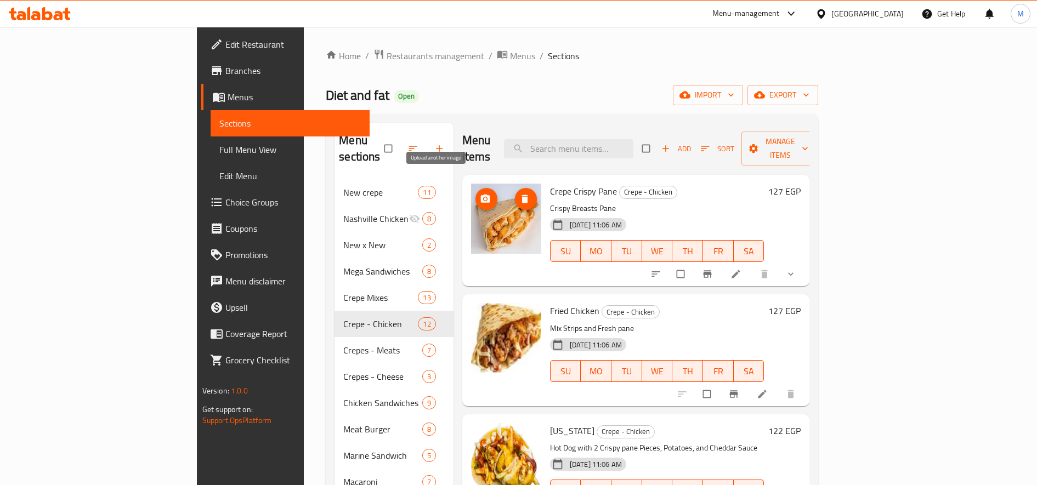
click at [480, 195] on icon "upload picture" at bounding box center [484, 199] width 9 height 8
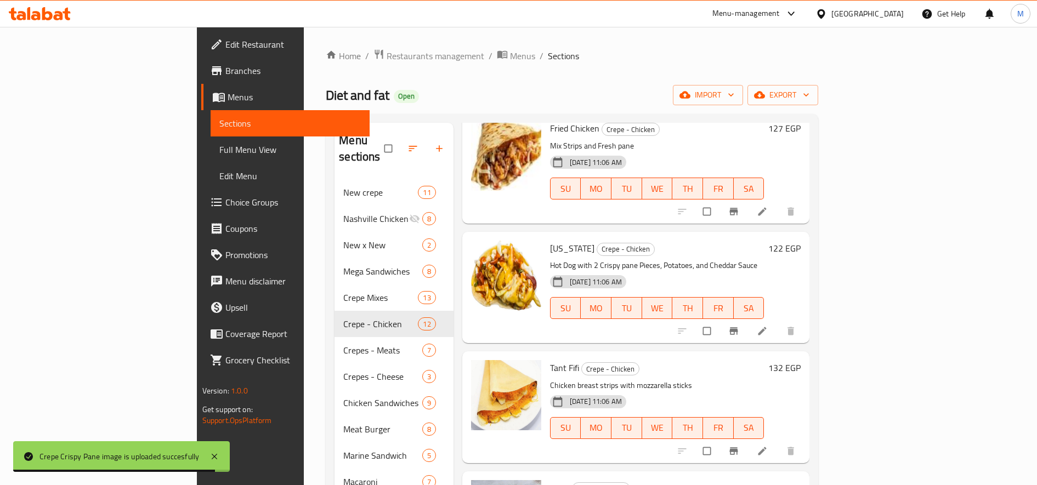
scroll to position [274, 0]
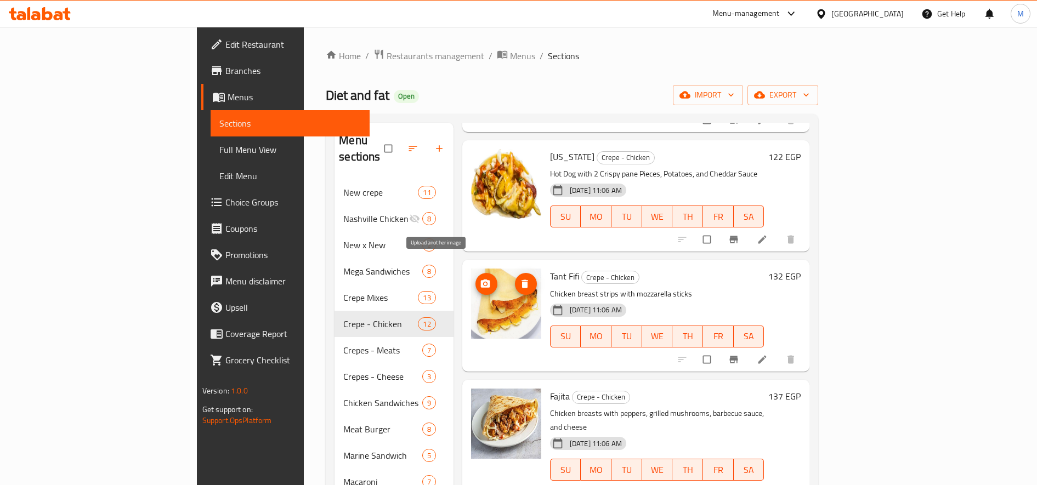
click at [480, 278] on icon "upload picture" at bounding box center [485, 283] width 11 height 11
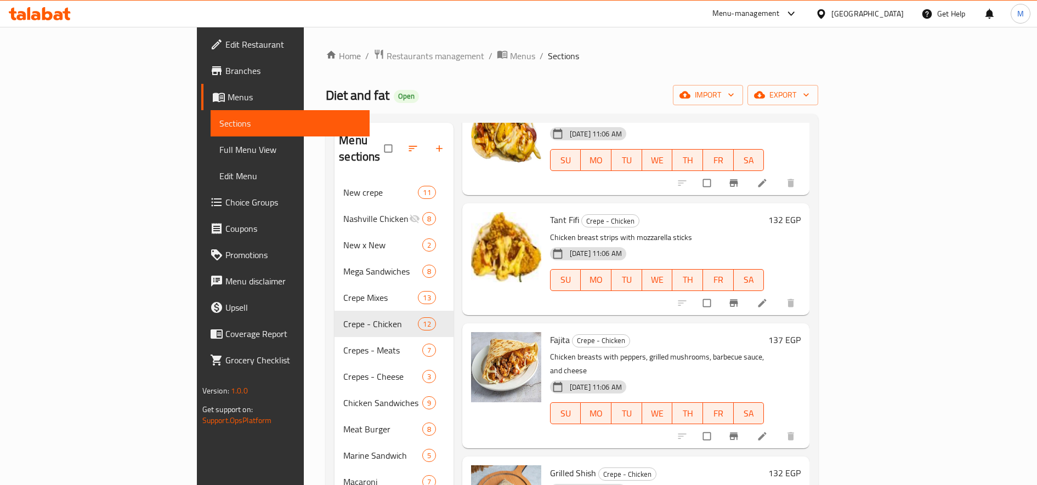
scroll to position [366, 0]
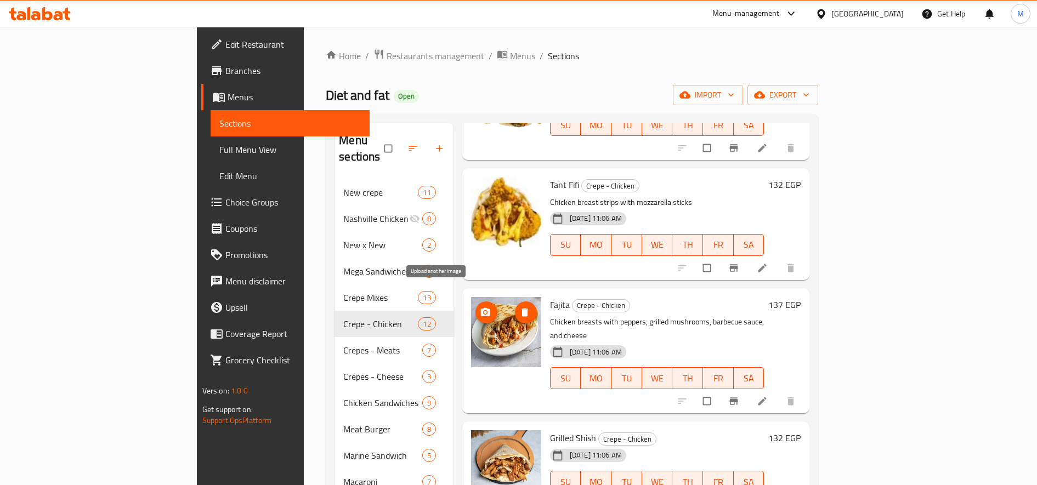
click at [475, 302] on button "upload picture" at bounding box center [486, 313] width 22 height 22
click at [480, 308] on icon "upload picture" at bounding box center [484, 312] width 9 height 8
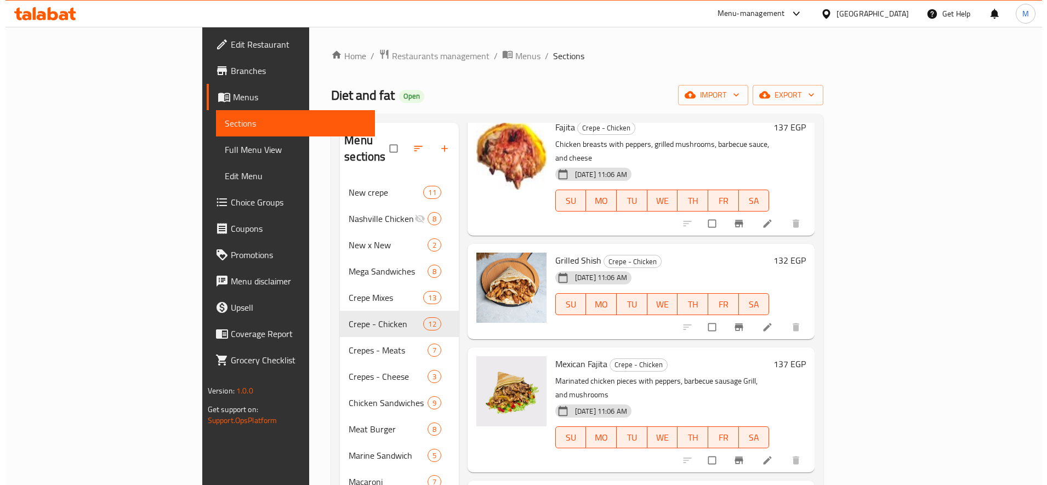
scroll to position [548, 0]
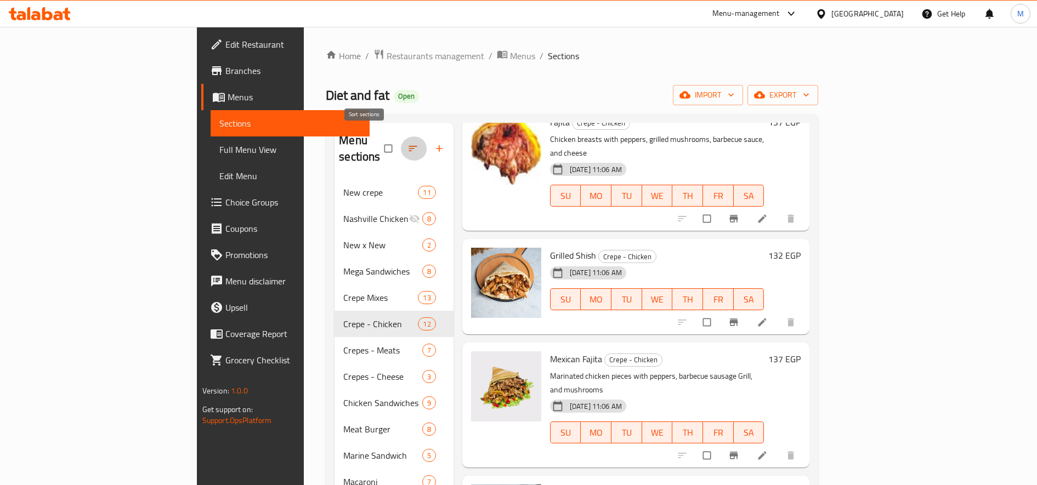
click at [408, 146] on icon "button" at bounding box center [412, 148] width 8 height 5
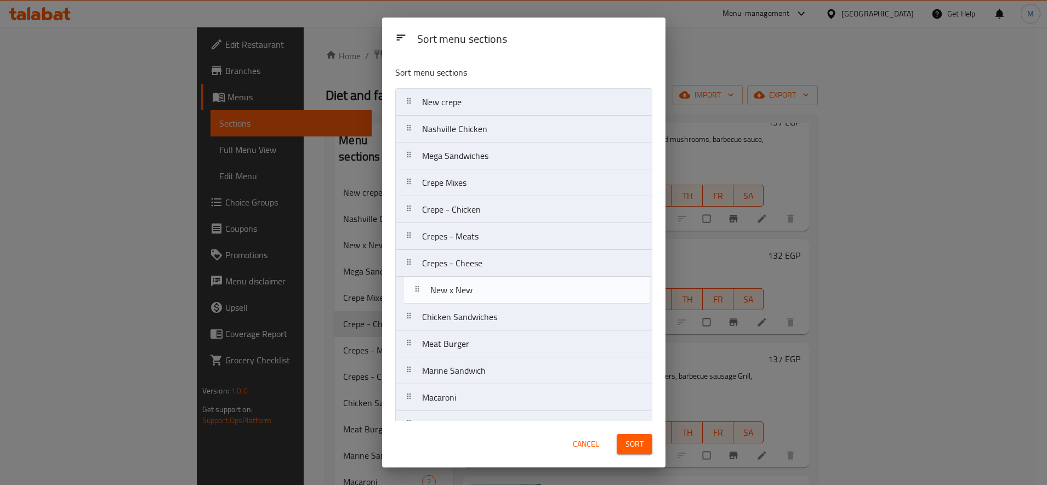
drag, startPoint x: 406, startPoint y: 161, endPoint x: 414, endPoint y: 303, distance: 141.7
click at [414, 303] on nav "New crepe Nashville Chicken New x New Mega Sandwiches Crepe Mixes Crepe - Chick…" at bounding box center [523, 317] width 257 height 458
drag, startPoint x: 409, startPoint y: 185, endPoint x: 410, endPoint y: 310, distance: 125.5
click at [410, 310] on nav "New crepe Nashville Chicken Mega Sandwiches Crepe Mixes Crepe - Chicken Crepes …" at bounding box center [523, 317] width 257 height 458
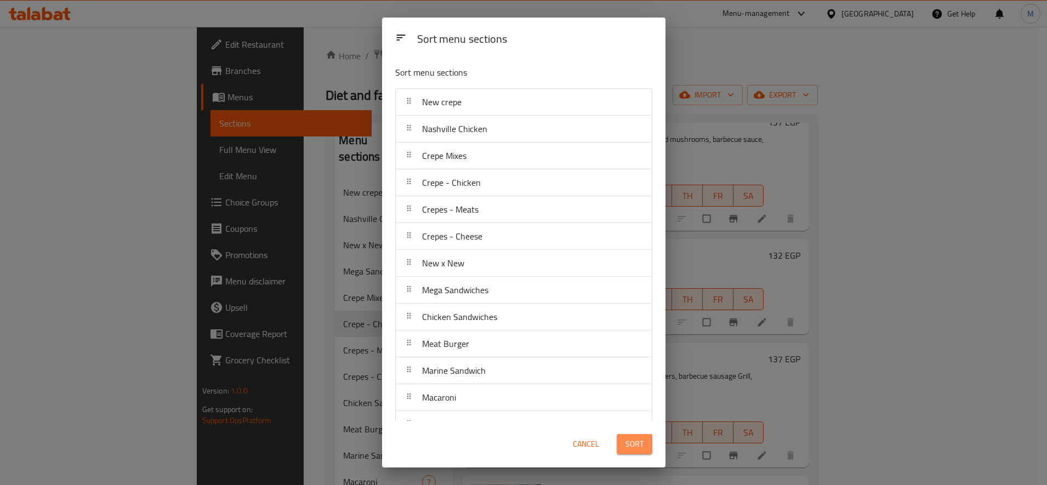
click at [646, 447] on button "Sort" at bounding box center [635, 444] width 36 height 20
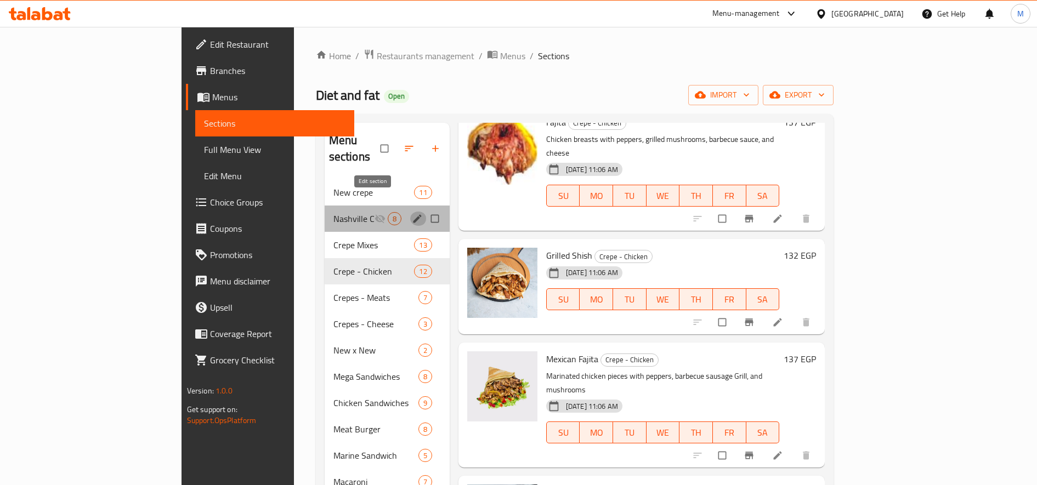
click at [412, 213] on icon "edit" at bounding box center [417, 218] width 11 height 11
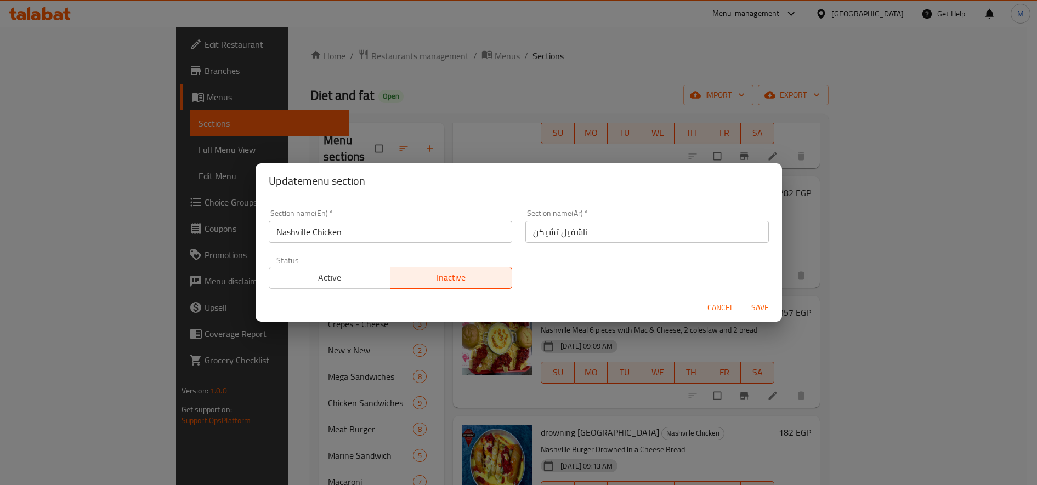
scroll to position [477, 0]
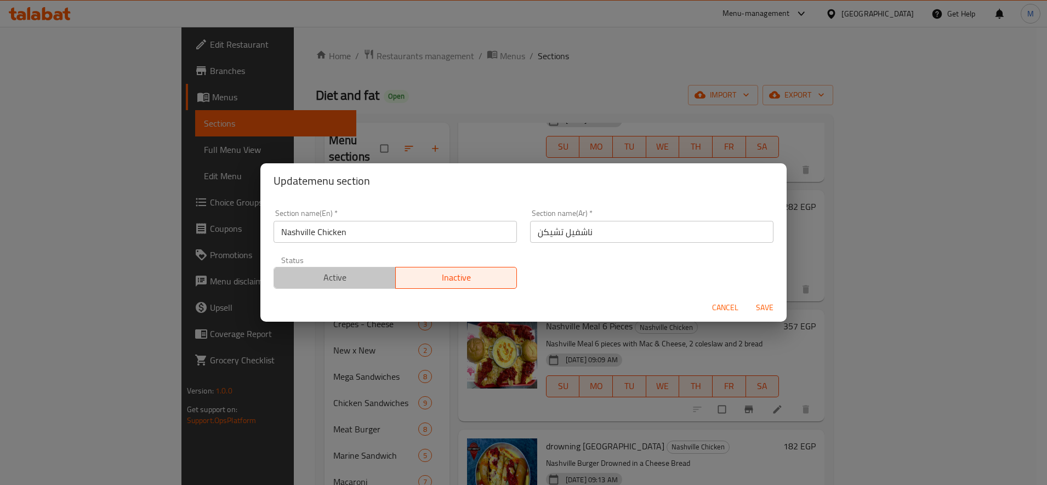
click at [346, 279] on span "Active" at bounding box center [334, 278] width 113 height 16
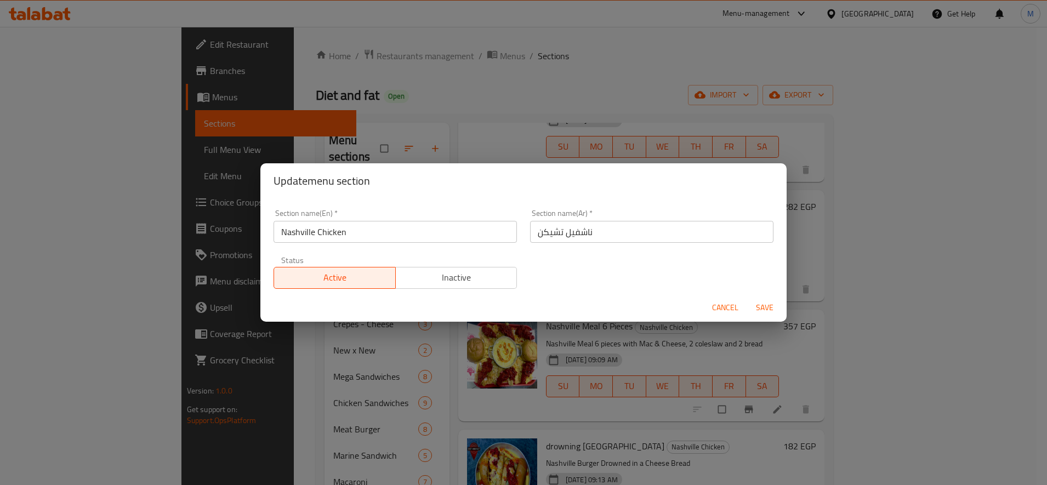
click at [768, 312] on span "Save" at bounding box center [765, 308] width 26 height 14
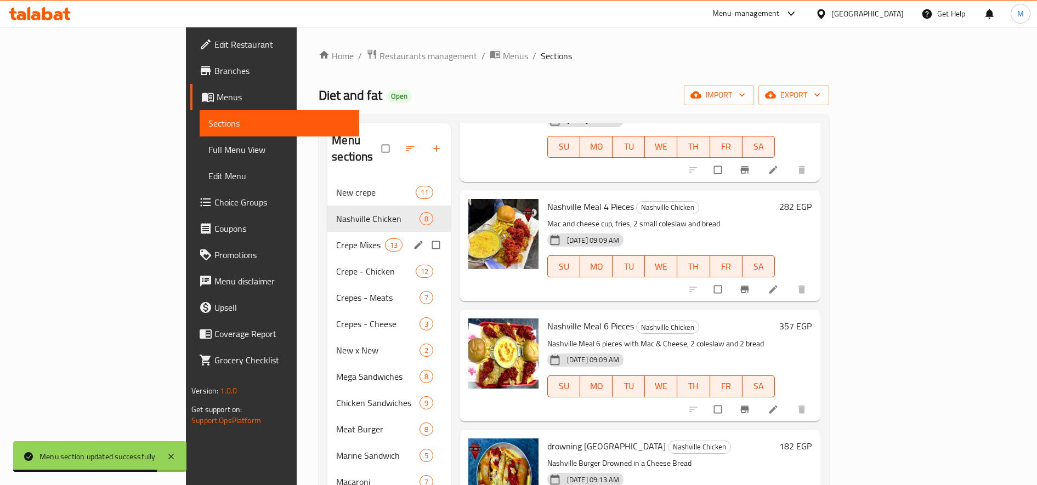
click at [327, 240] on div "Crepe Mixes 13" at bounding box center [388, 245] width 123 height 26
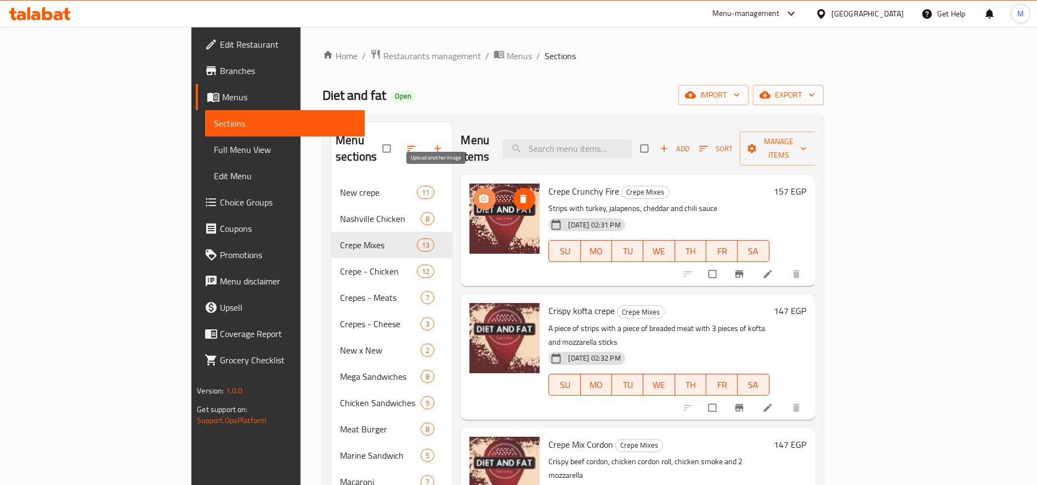
click at [478, 194] on icon "upload picture" at bounding box center [483, 199] width 11 height 11
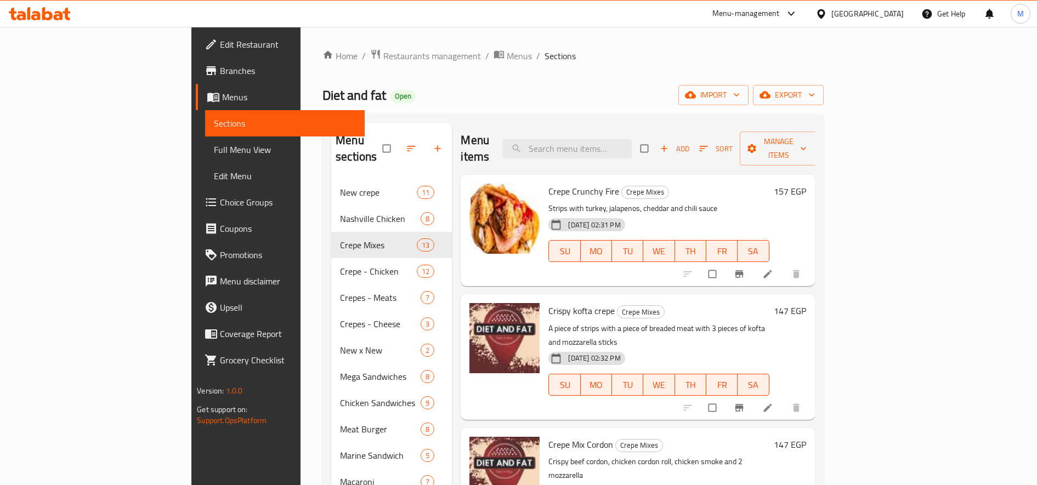
click at [548, 303] on span "Crispy kofta crepe" at bounding box center [581, 311] width 66 height 16
click at [479, 314] on icon "upload picture" at bounding box center [483, 318] width 9 height 8
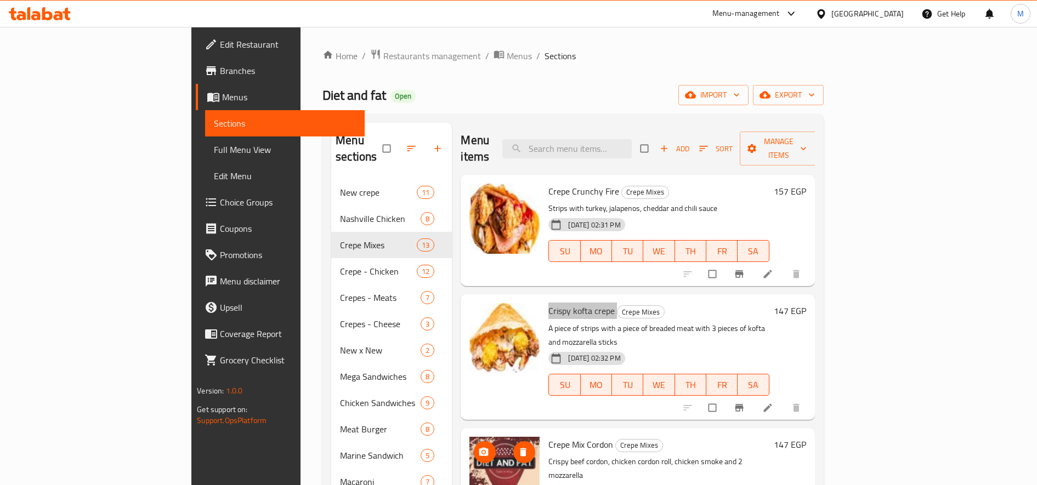
scroll to position [92, 0]
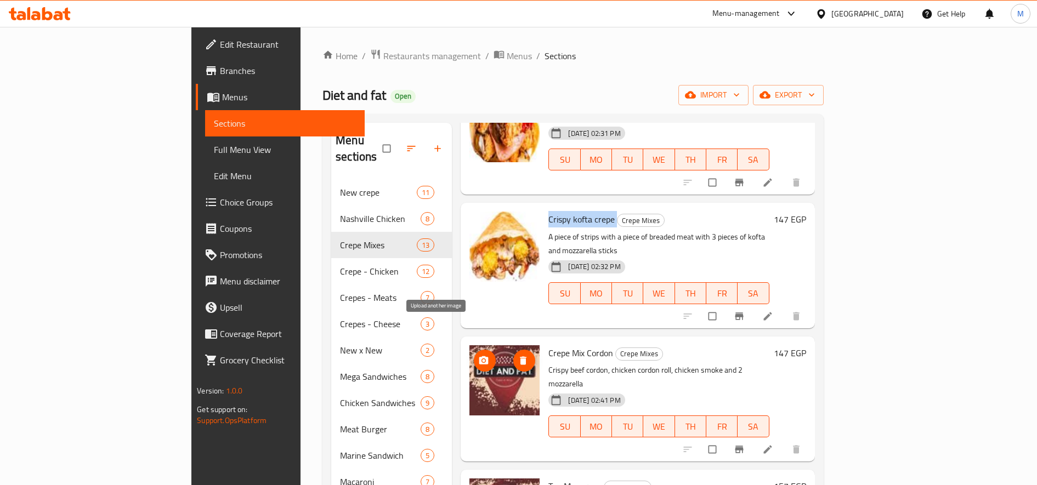
click at [479, 356] on icon "upload picture" at bounding box center [483, 360] width 9 height 8
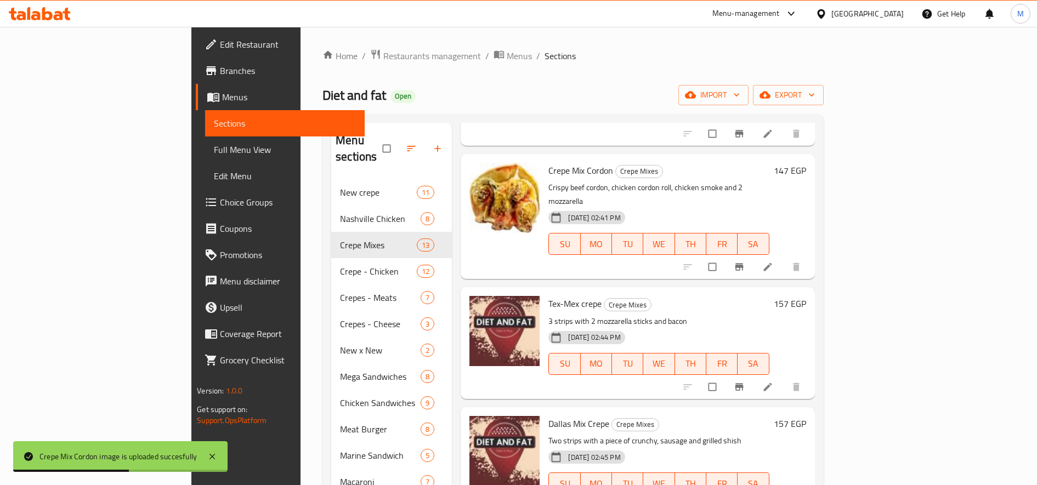
scroll to position [366, 0]
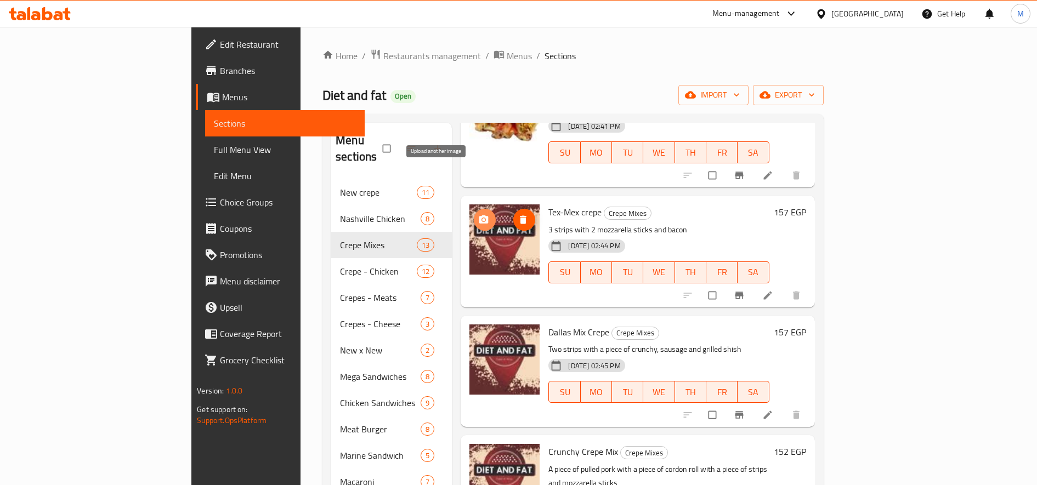
click at [478, 214] on icon "upload picture" at bounding box center [483, 219] width 11 height 11
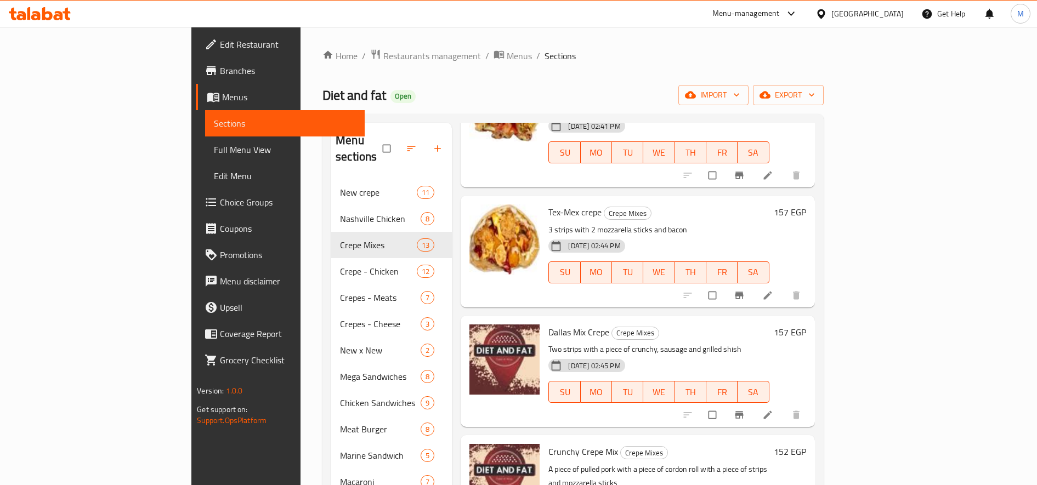
scroll to position [457, 0]
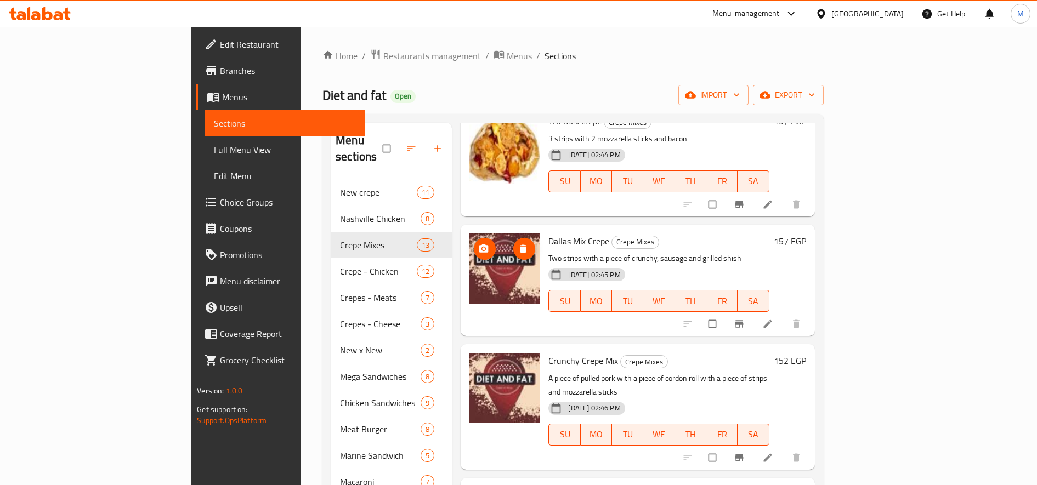
click at [479, 244] on icon "upload picture" at bounding box center [483, 248] width 9 height 8
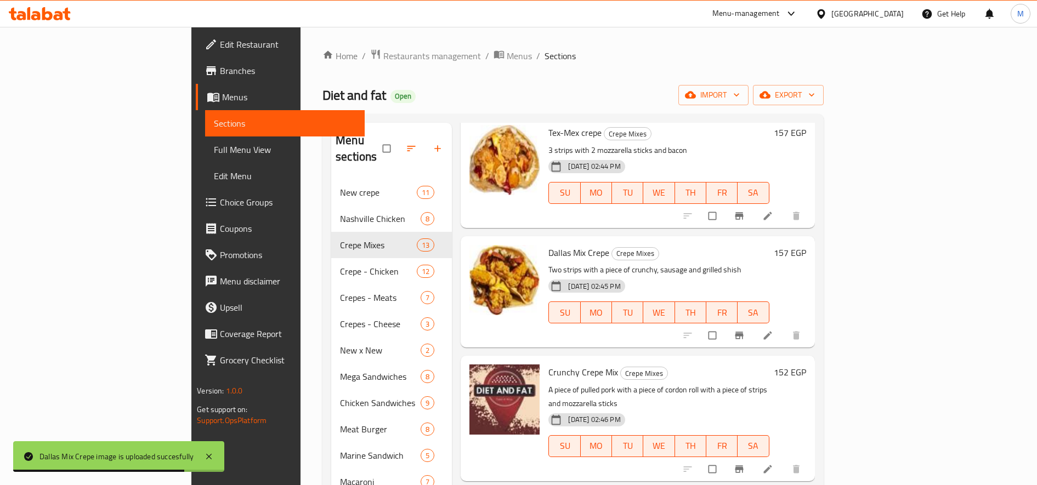
scroll to position [548, 0]
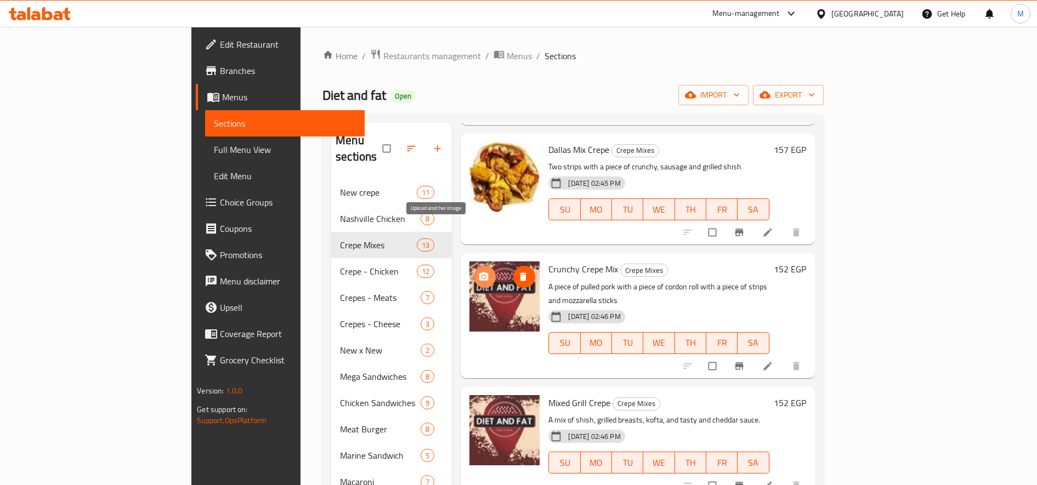
click at [478, 271] on icon "upload picture" at bounding box center [483, 276] width 11 height 11
click at [479, 272] on icon "upload picture" at bounding box center [483, 276] width 9 height 8
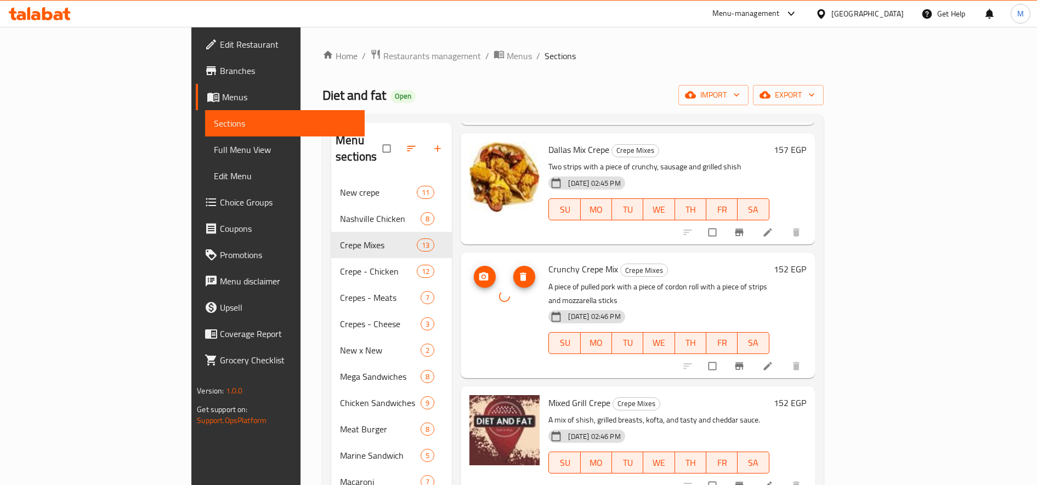
click at [474, 266] on button "upload picture" at bounding box center [485, 277] width 22 height 22
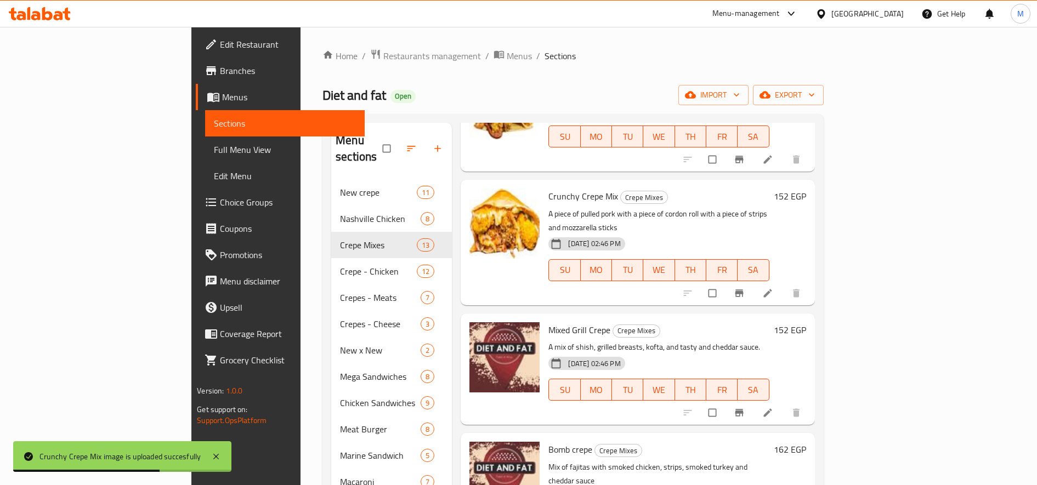
scroll to position [731, 0]
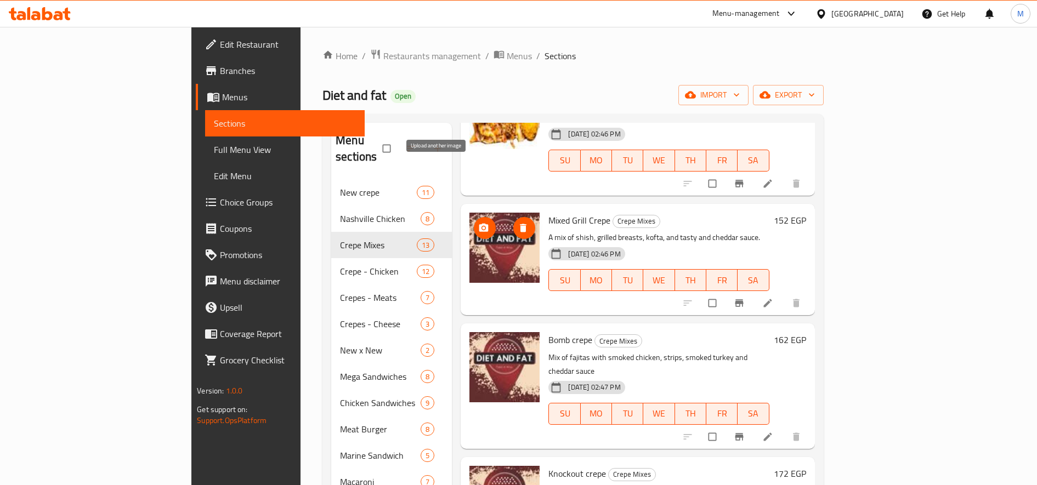
click at [482, 226] on circle "upload picture" at bounding box center [483, 227] width 3 height 3
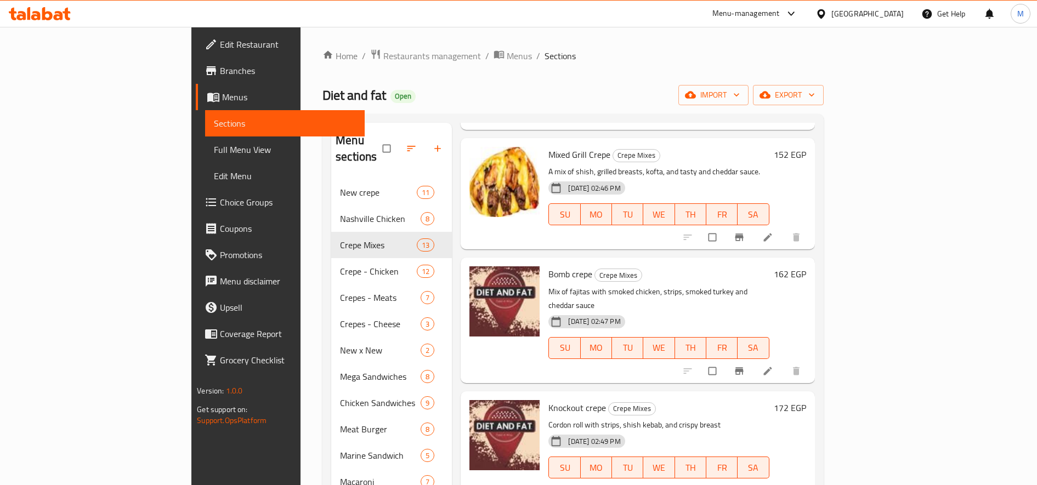
scroll to position [818, 0]
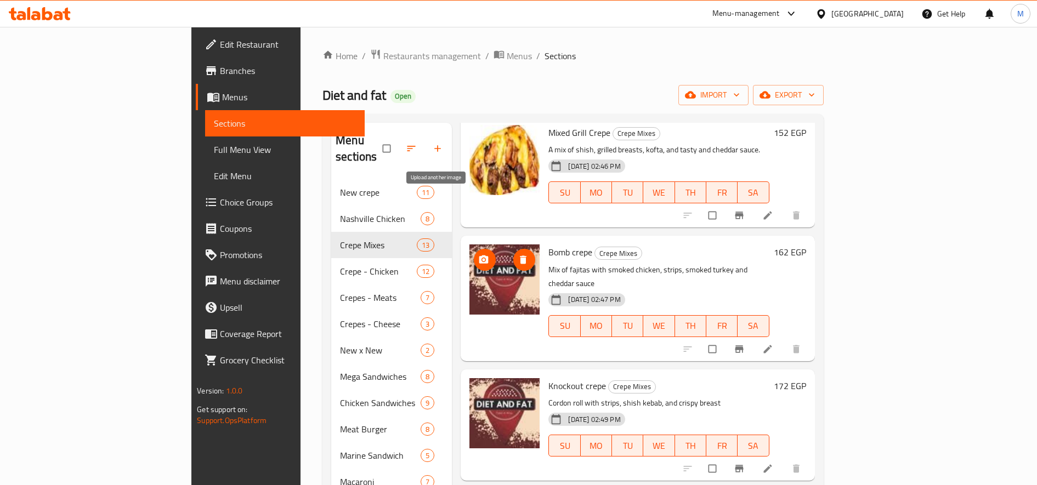
click at [478, 254] on icon "upload picture" at bounding box center [483, 259] width 11 height 11
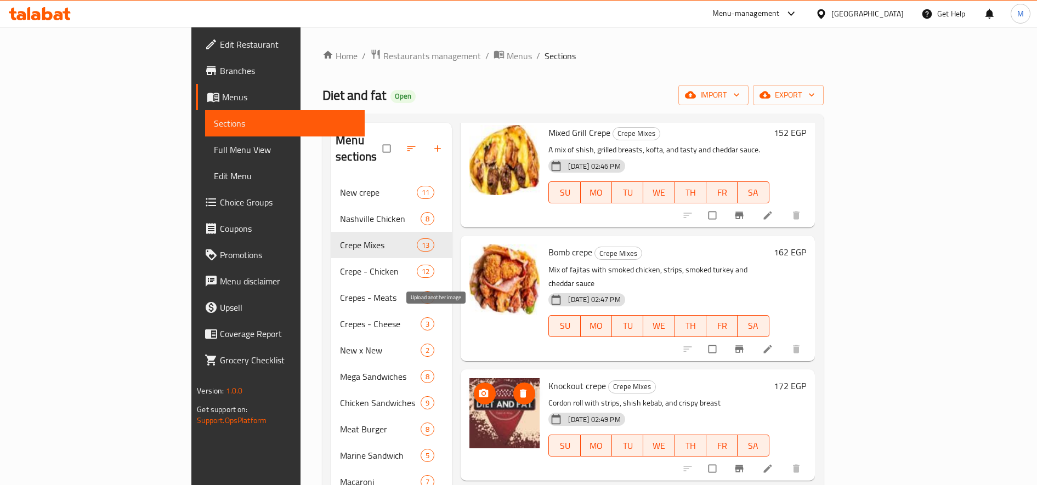
click at [479, 389] on icon "upload picture" at bounding box center [483, 393] width 9 height 8
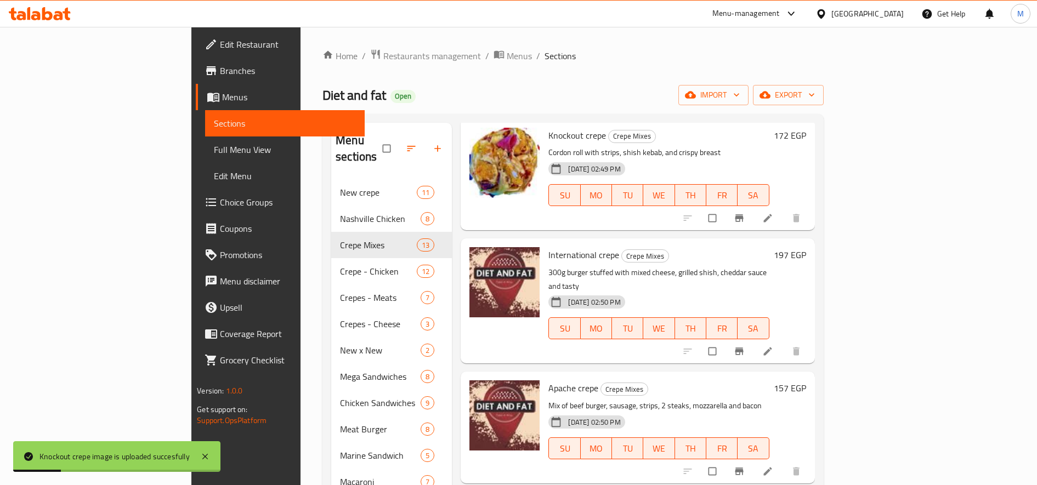
scroll to position [1093, 0]
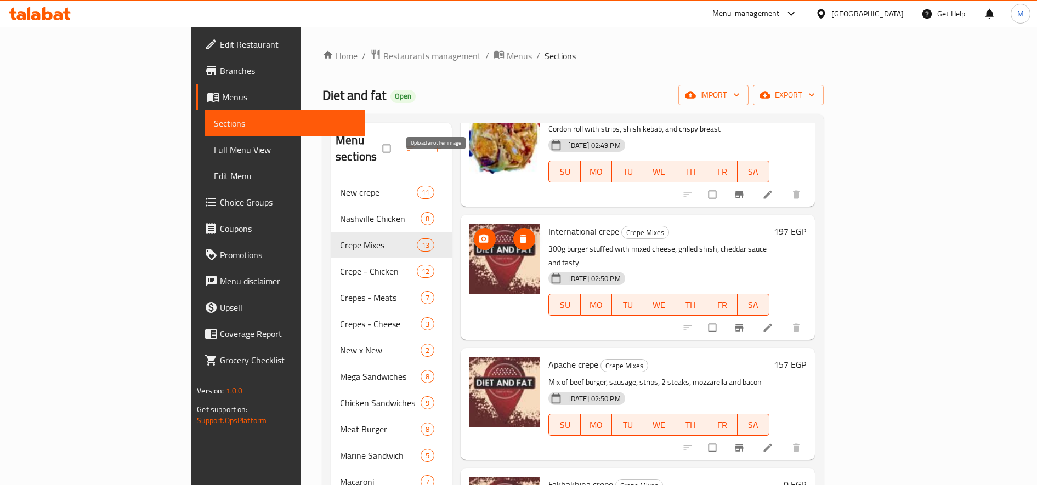
click at [478, 234] on icon "upload picture" at bounding box center [483, 239] width 11 height 11
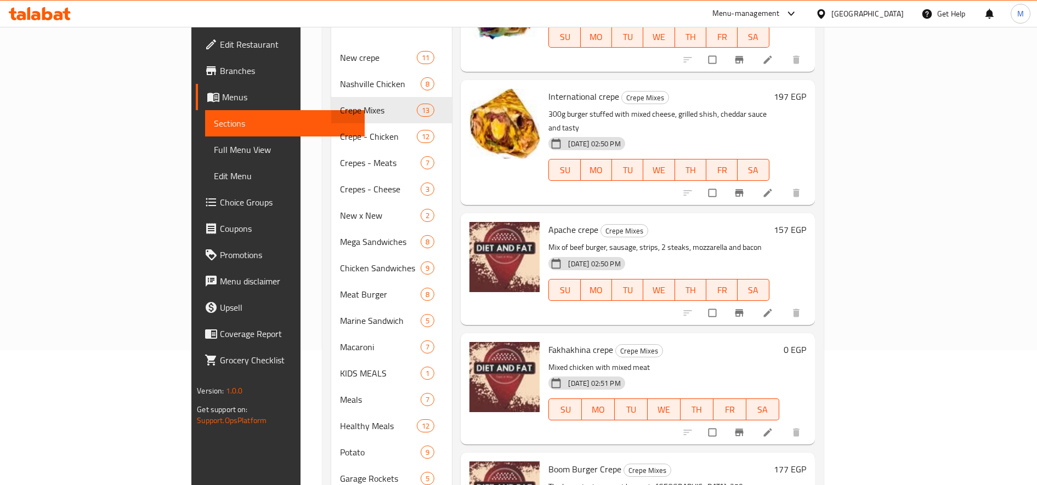
scroll to position [160, 0]
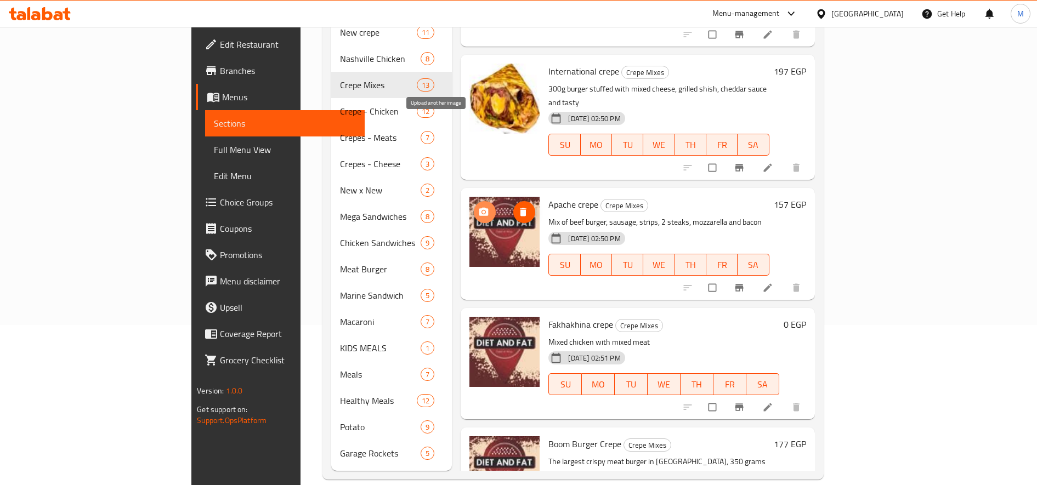
click at [478, 207] on icon "upload picture" at bounding box center [483, 212] width 11 height 11
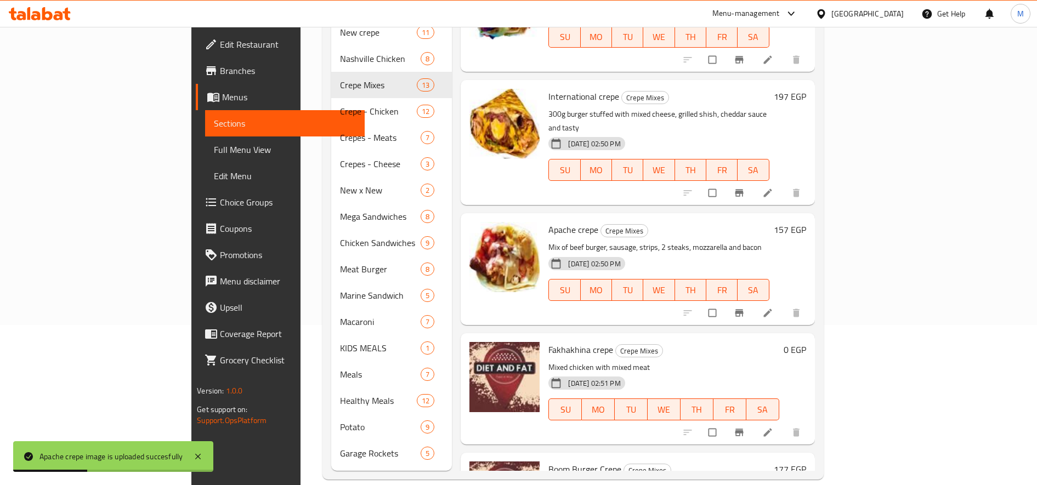
scroll to position [1093, 0]
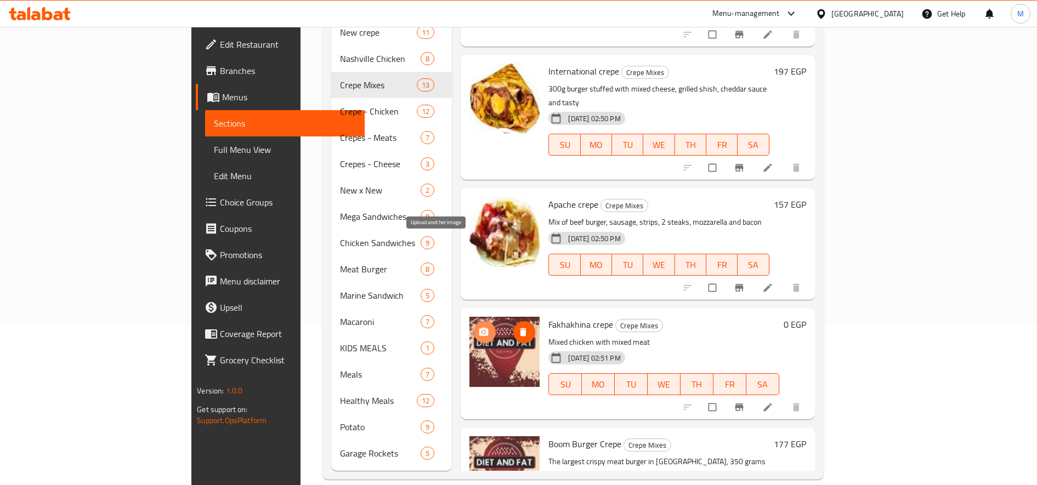
click at [479, 328] on icon "upload picture" at bounding box center [483, 332] width 9 height 8
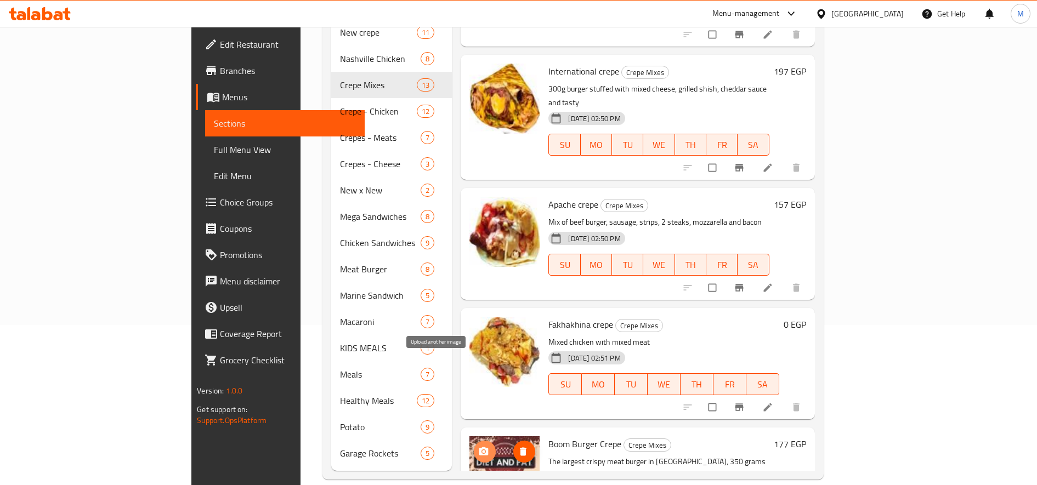
click at [479, 447] on icon "upload picture" at bounding box center [483, 451] width 9 height 8
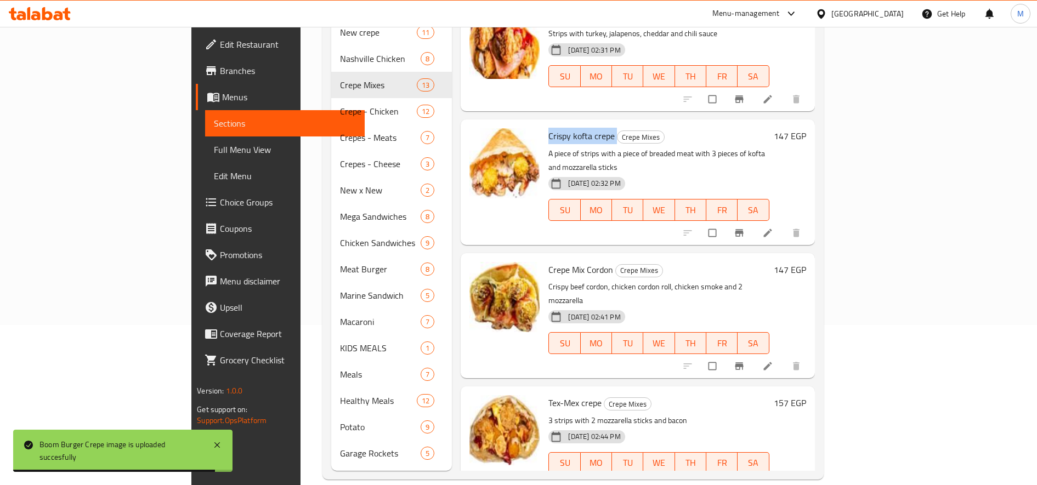
scroll to position [0, 0]
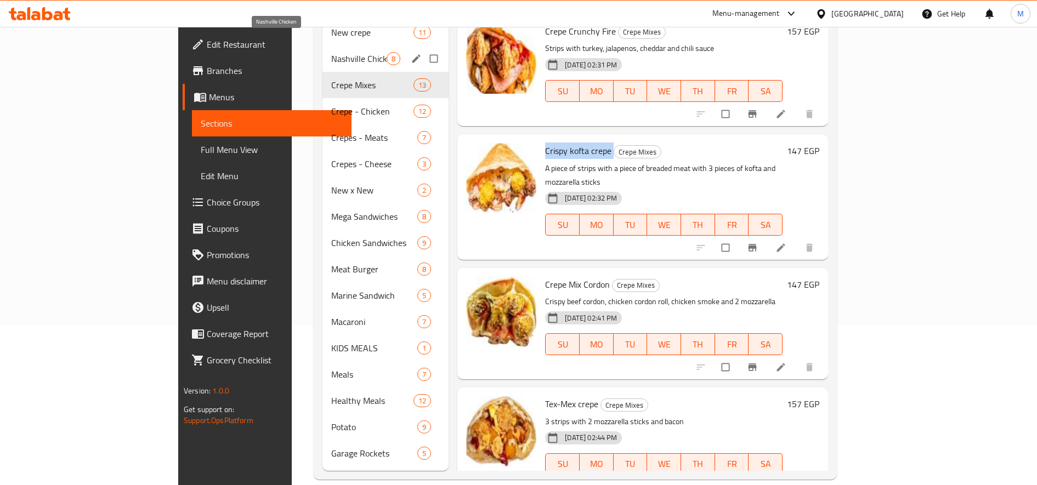
drag, startPoint x: 281, startPoint y: 44, endPoint x: 512, endPoint y: 113, distance: 241.3
click at [331, 52] on span "Nashville Chicken" at bounding box center [358, 58] width 55 height 13
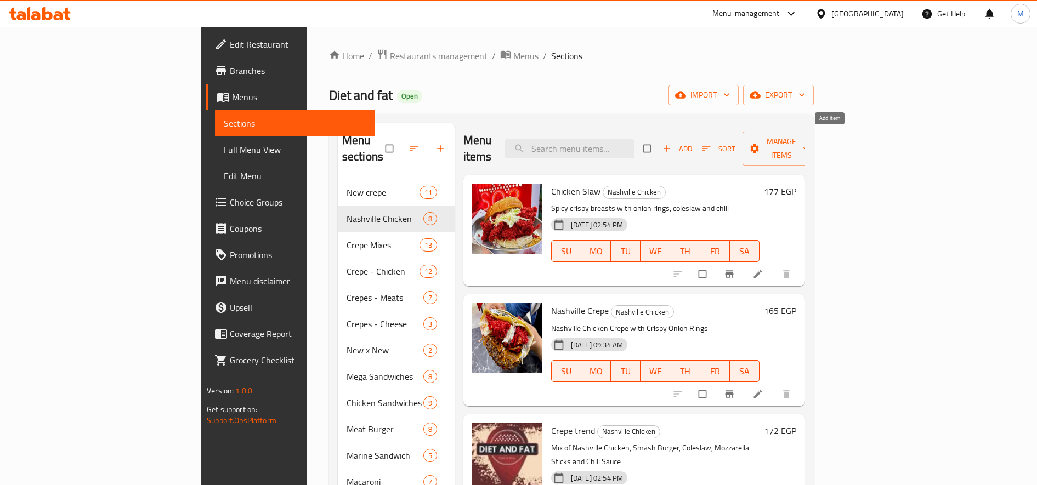
click at [672, 143] on icon "button" at bounding box center [666, 148] width 11 height 11
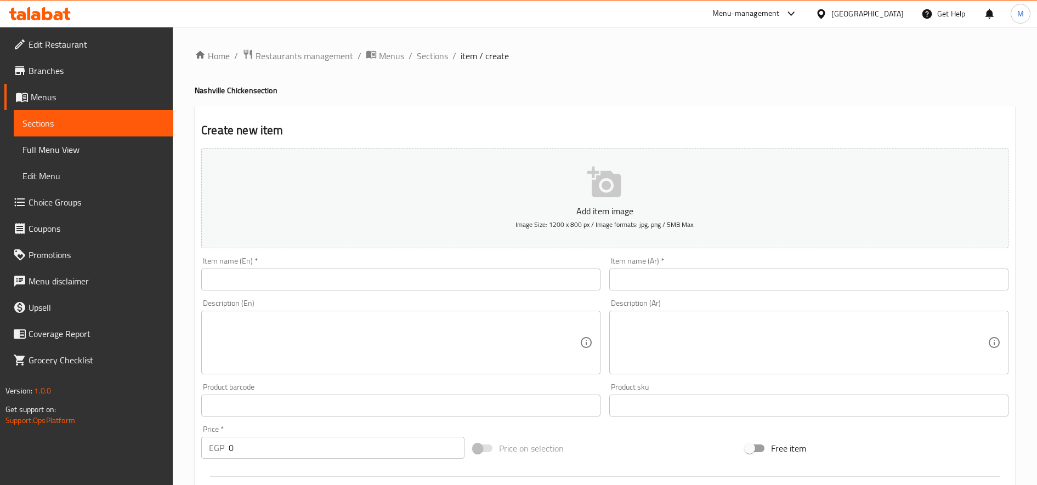
click at [692, 272] on input "text" at bounding box center [808, 280] width 399 height 22
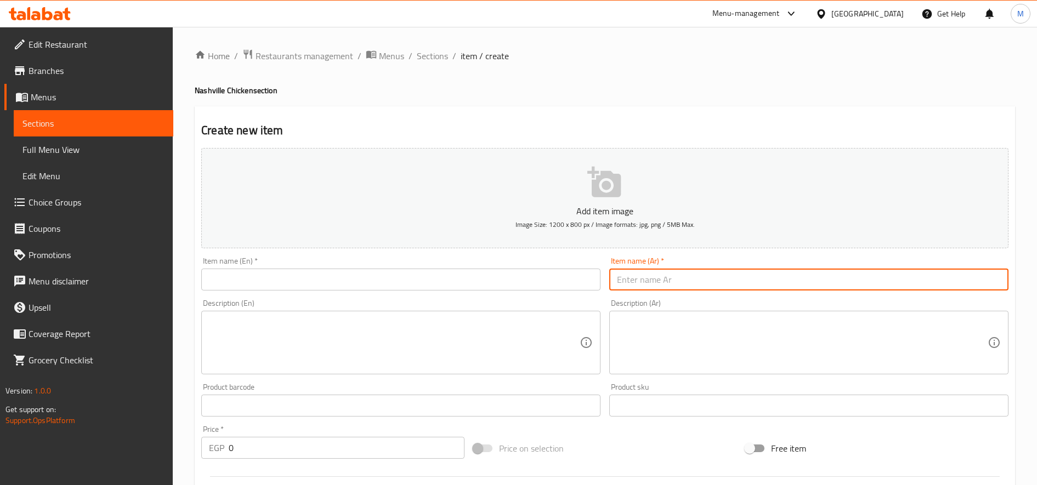
paste input "ناشفيل سلو"
click at [703, 277] on input "ناشفيل سلو كريب" at bounding box center [808, 280] width 399 height 22
click at [704, 277] on input "ناشفيل سلو كريب" at bounding box center [808, 280] width 399 height 22
click at [621, 279] on input "ناشفيل سلو كريب" at bounding box center [808, 280] width 399 height 22
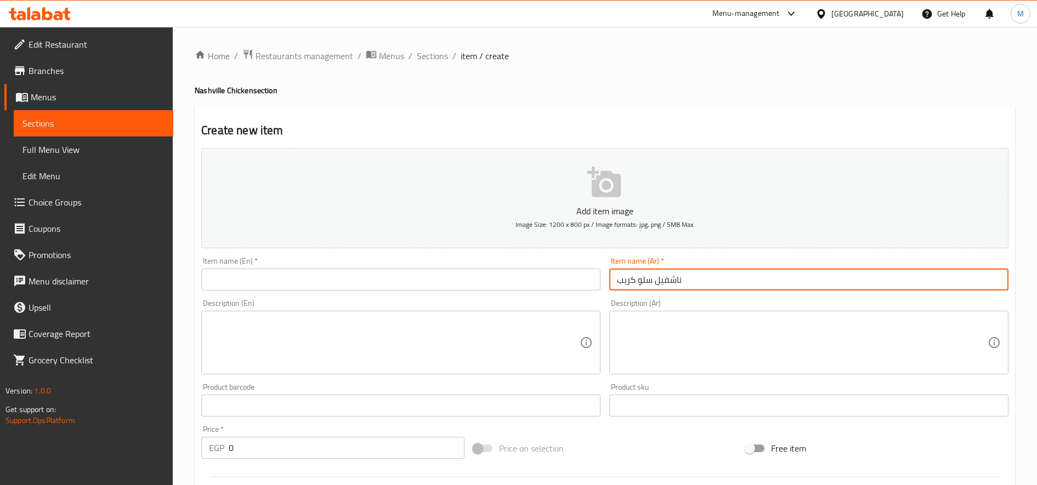
click at [621, 279] on input "ناشفيل سلو كريب" at bounding box center [808, 280] width 399 height 22
paste input "كريب"
click at [656, 278] on input "كريب ناشفيل سلو" at bounding box center [808, 280] width 399 height 22
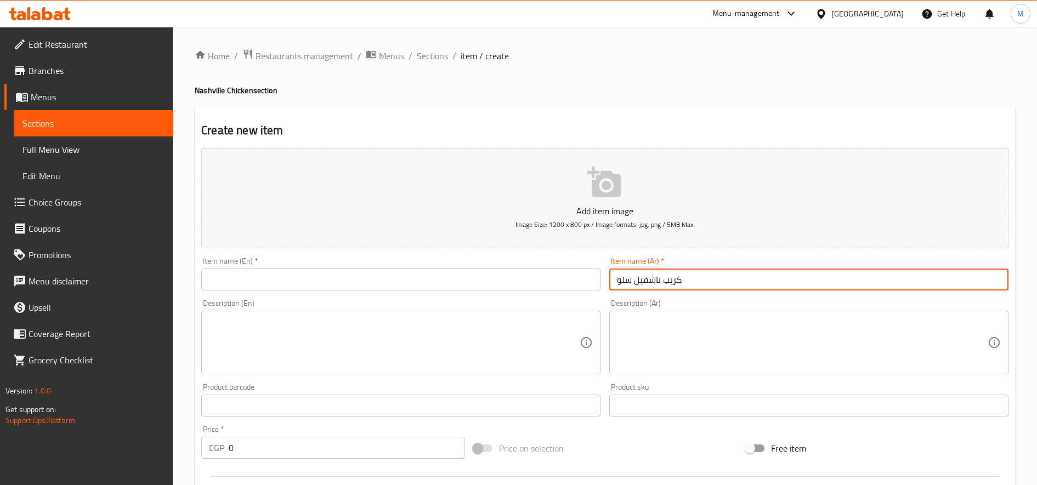
type input "كريب ناشفيل سلو"
drag, startPoint x: 360, startPoint y: 271, endPoint x: 358, endPoint y: 280, distance: 8.4
click at [358, 278] on input "text" at bounding box center [400, 280] width 399 height 22
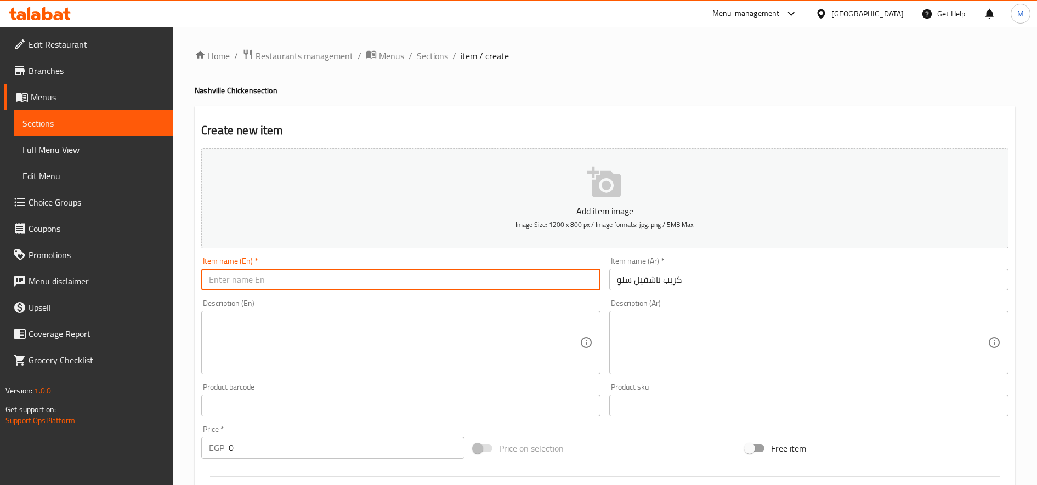
paste input "Nashville Slaw Crepe"
type input "Nashville Slaw Crepe"
click at [715, 332] on textarea at bounding box center [802, 343] width 371 height 52
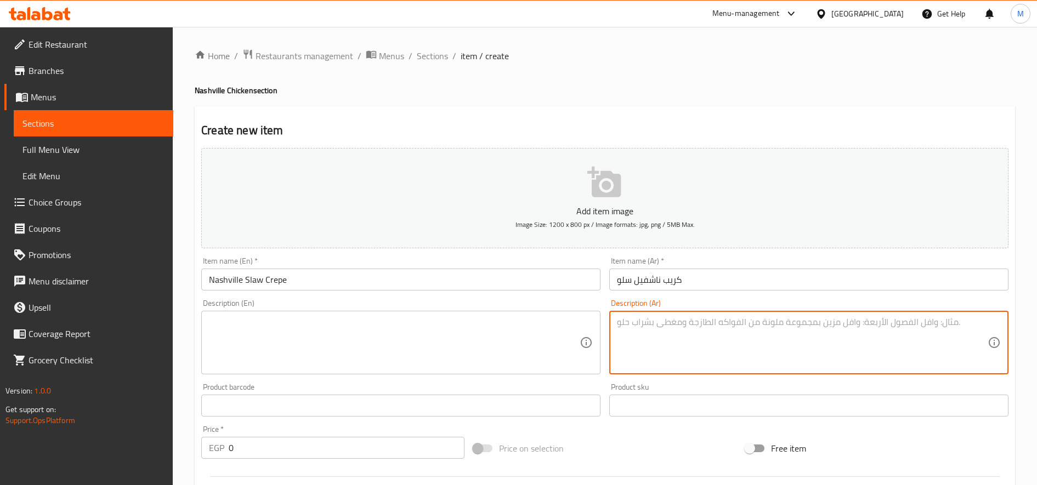
paste textarea "صدور اسبايسي كرسبي مع حلقات بصل وكول سلو و تشيلي"
type textarea "صدور اسبايسي كرسبي مع حلقات بصل وكول سلو و تشيلي"
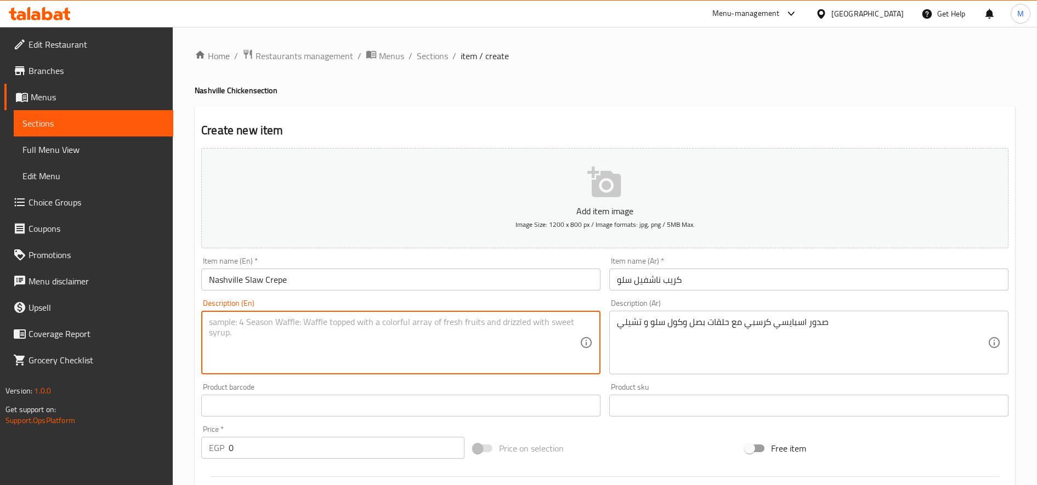
click at [479, 332] on textarea at bounding box center [394, 343] width 371 height 52
paste textarea "Spicy crispy breasts with onion rings, coleslaw and chili"
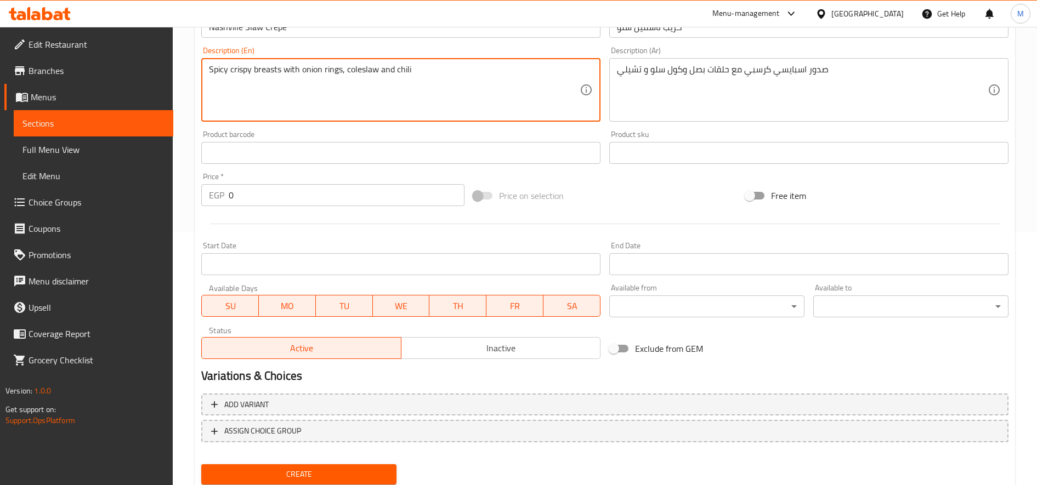
scroll to position [274, 0]
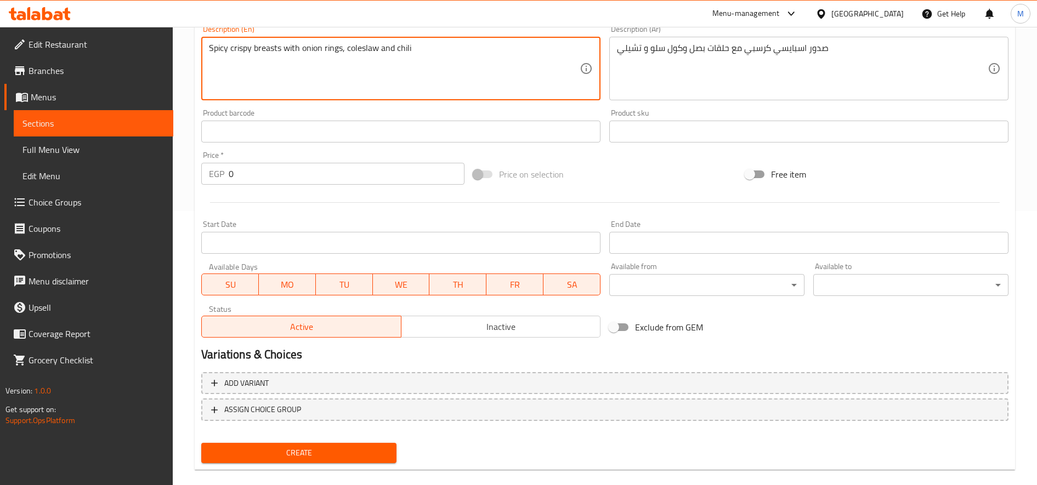
type textarea "Spicy crispy breasts with onion rings, coleslaw and chili"
click at [266, 174] on input "0" at bounding box center [347, 174] width 236 height 22
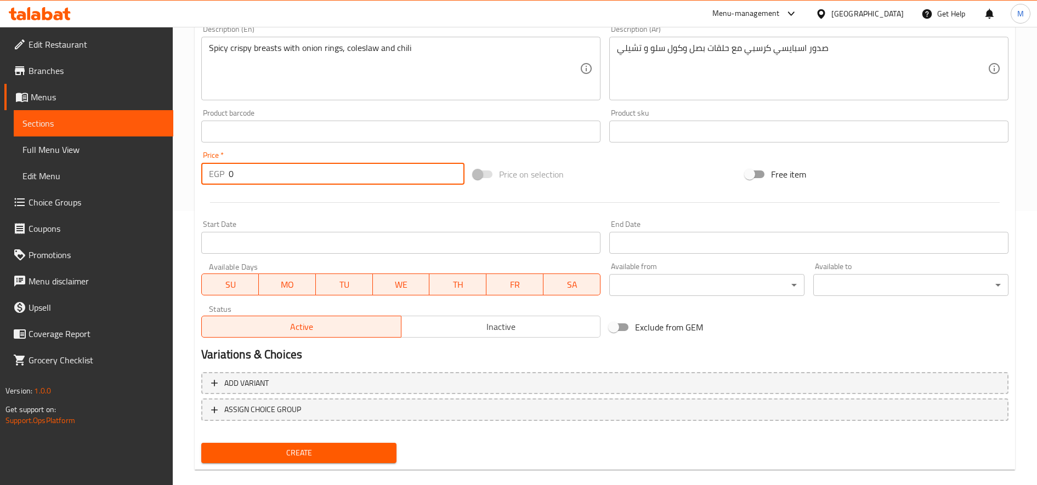
click at [266, 174] on input "0" at bounding box center [347, 174] width 236 height 22
type input "167"
click at [201, 443] on button "Create" at bounding box center [298, 453] width 195 height 20
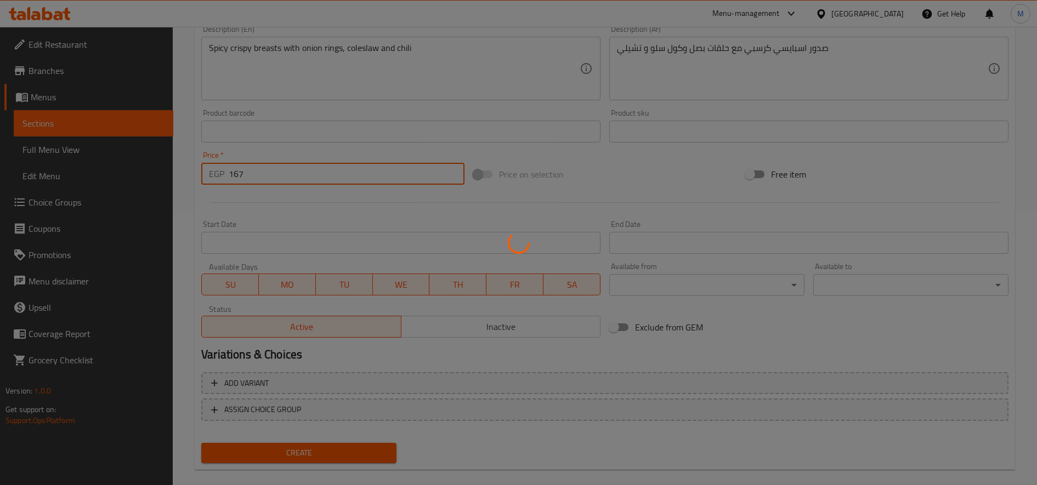
type input "0"
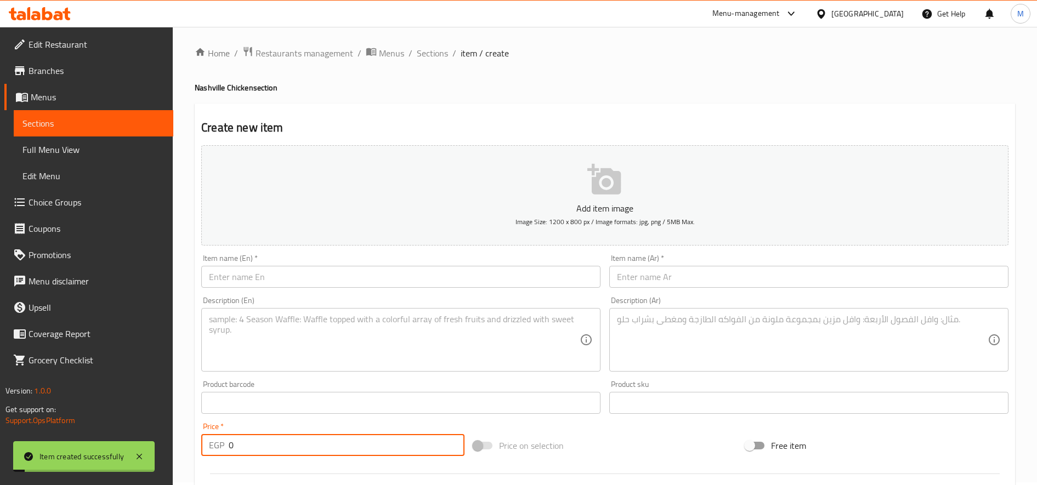
scroll to position [0, 0]
drag, startPoint x: 419, startPoint y: 53, endPoint x: 419, endPoint y: 70, distance: 17.5
click at [420, 52] on span "Sections" at bounding box center [432, 55] width 31 height 13
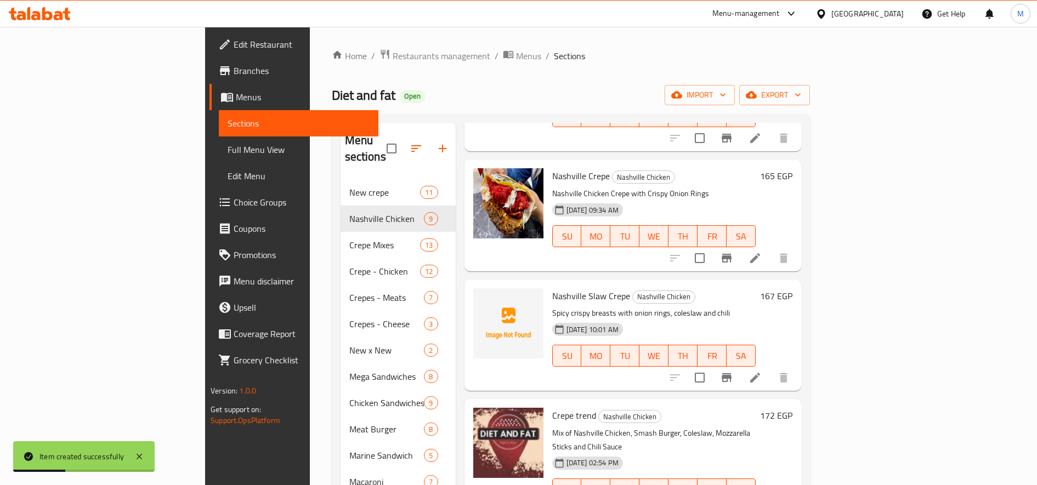
scroll to position [183, 0]
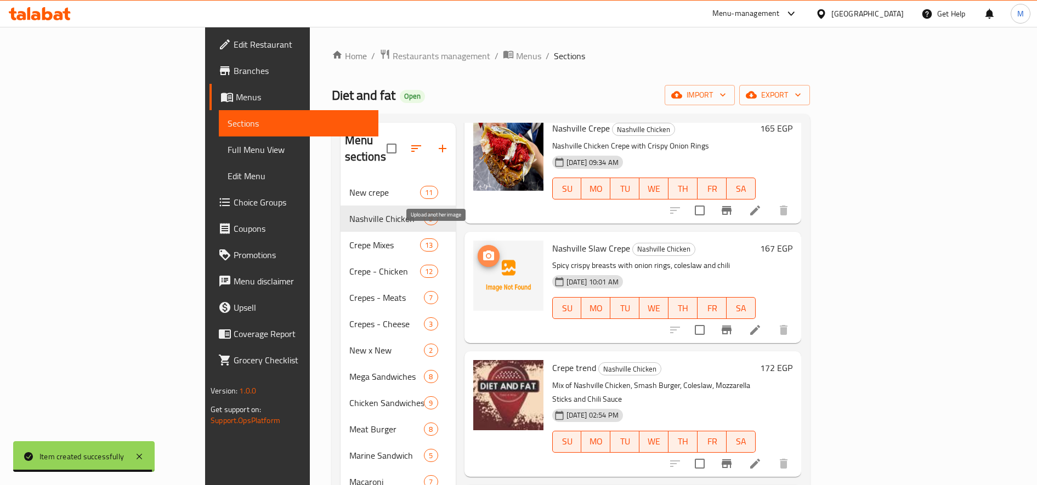
click at [477, 248] on button "upload picture" at bounding box center [488, 256] width 22 height 22
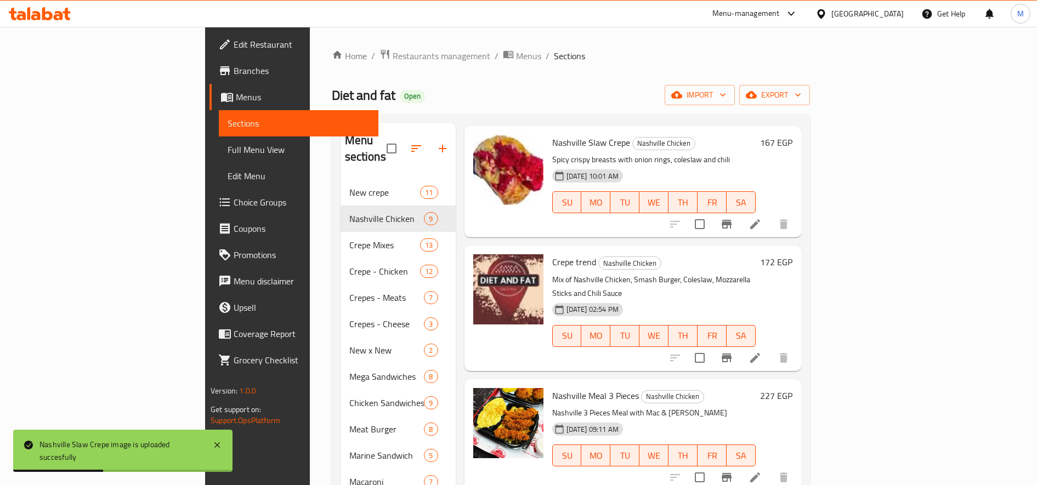
scroll to position [274, 0]
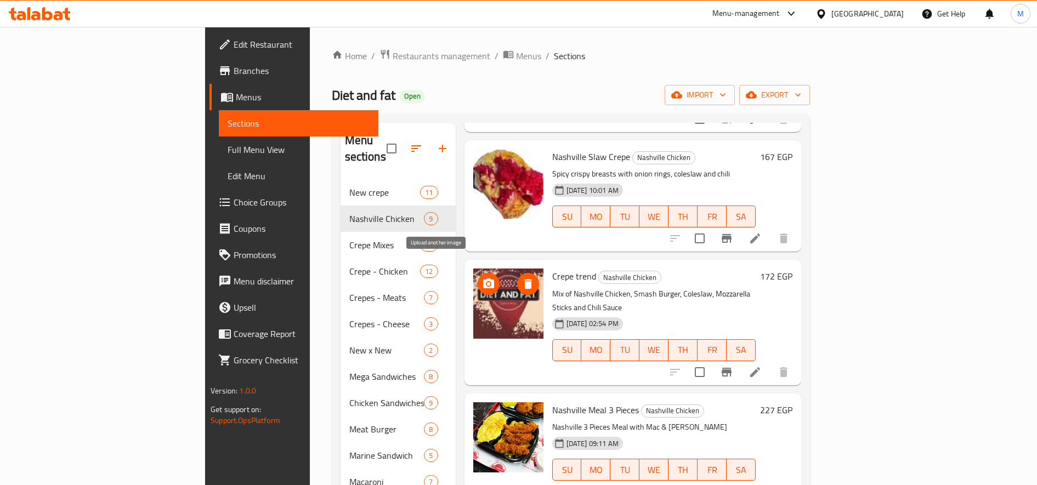
click at [482, 277] on icon "upload picture" at bounding box center [488, 283] width 13 height 13
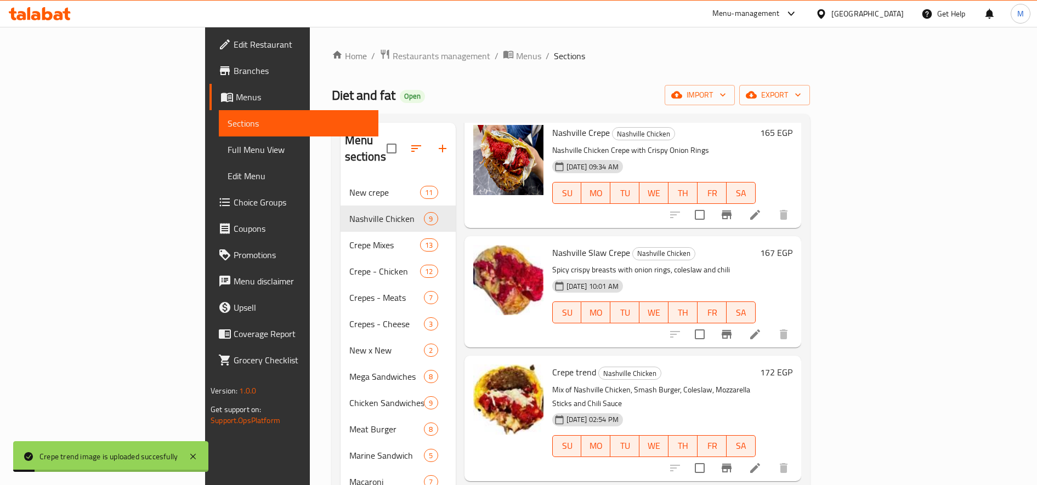
scroll to position [183, 0]
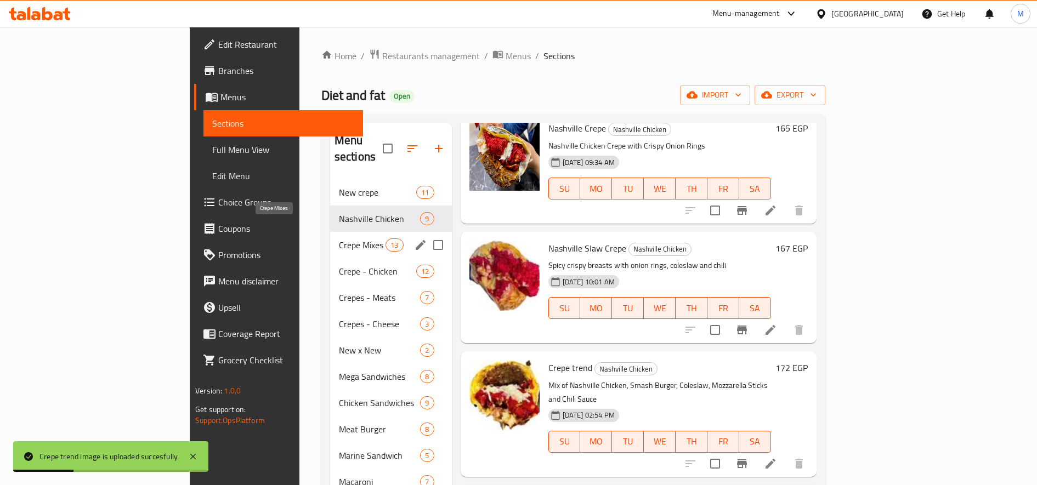
drag, startPoint x: 233, startPoint y: 224, endPoint x: 239, endPoint y: 224, distance: 6.0
click at [339, 238] on span "Crepe Mixes" at bounding box center [362, 244] width 47 height 13
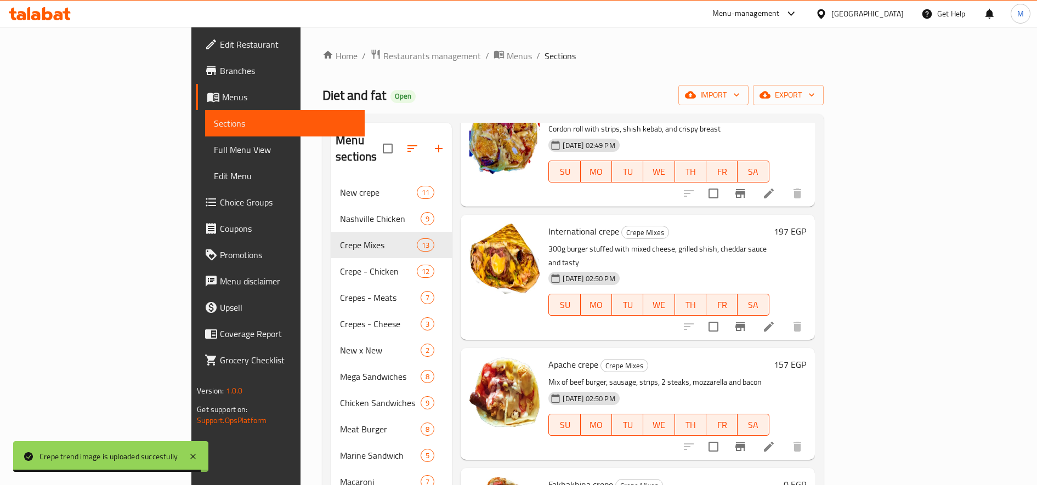
scroll to position [160, 0]
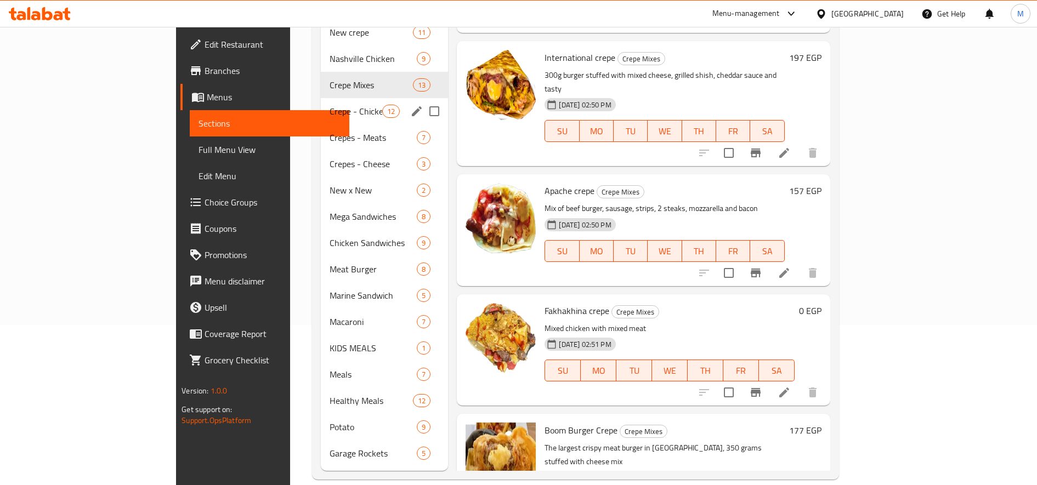
click at [329, 105] on span "Crepe - Chicken" at bounding box center [355, 111] width 53 height 13
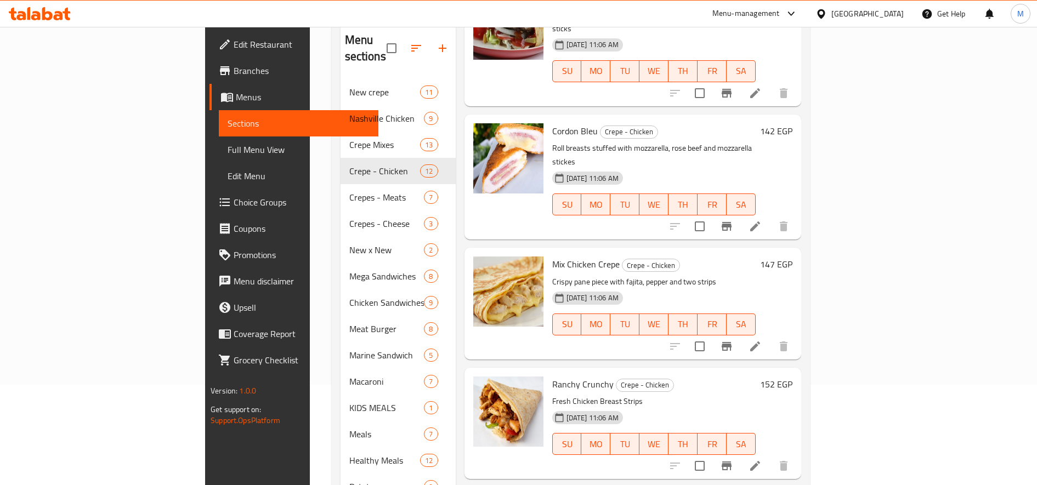
scroll to position [160, 0]
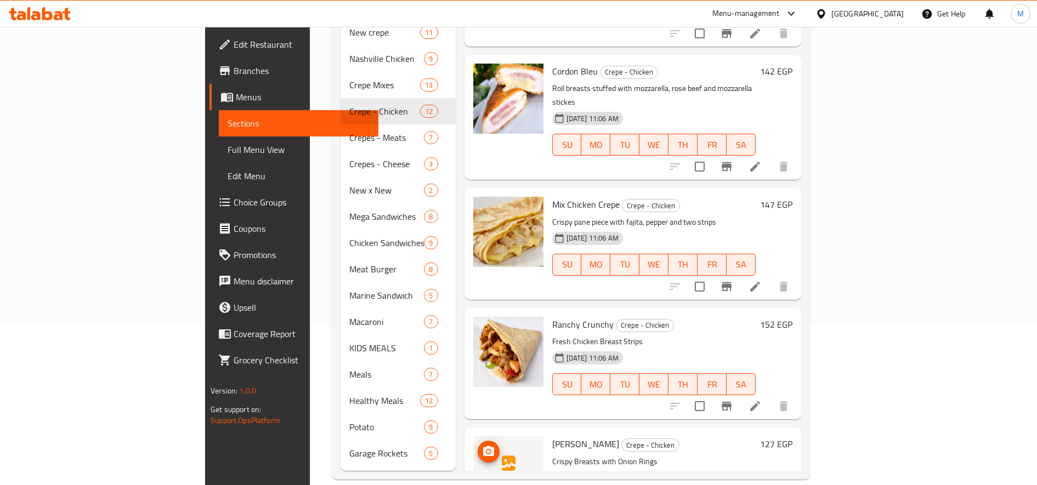
click at [483, 446] on icon "upload picture" at bounding box center [488, 451] width 11 height 10
click at [482, 326] on icon "upload picture" at bounding box center [488, 332] width 13 height 13
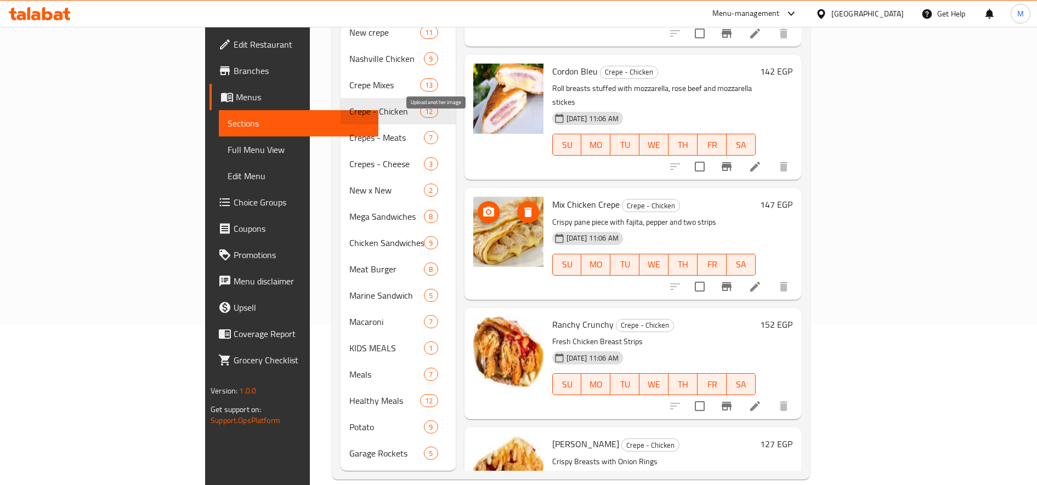
click at [483, 207] on icon "upload picture" at bounding box center [488, 212] width 11 height 10
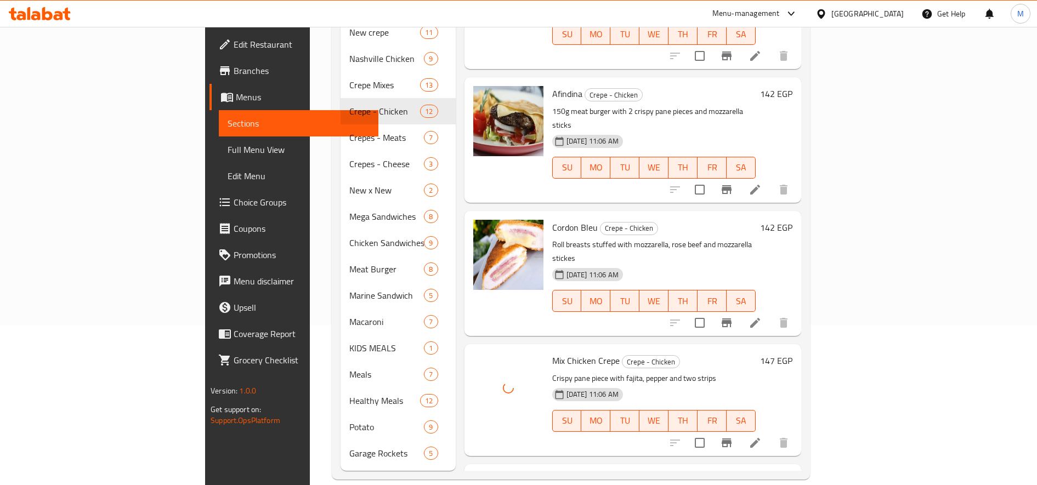
scroll to position [774, 0]
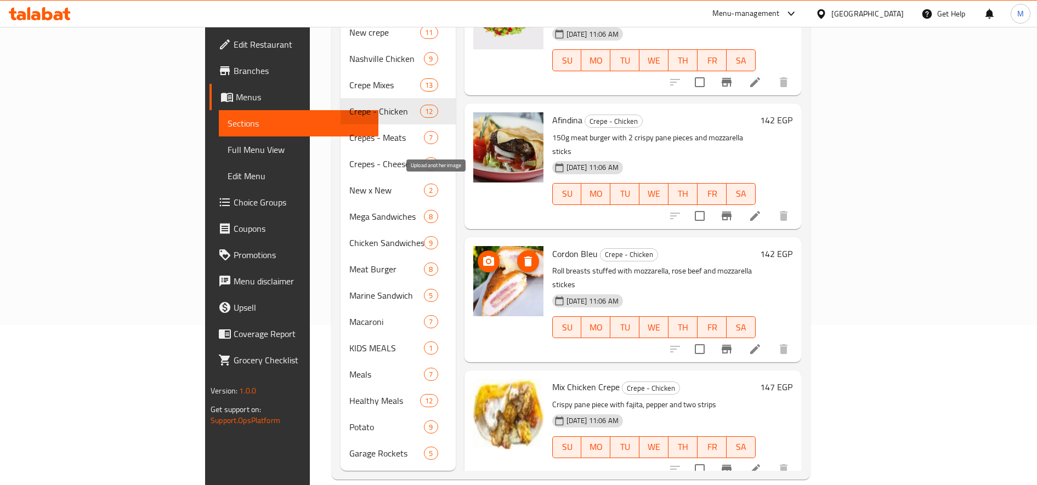
click at [482, 255] on icon "upload picture" at bounding box center [488, 261] width 13 height 13
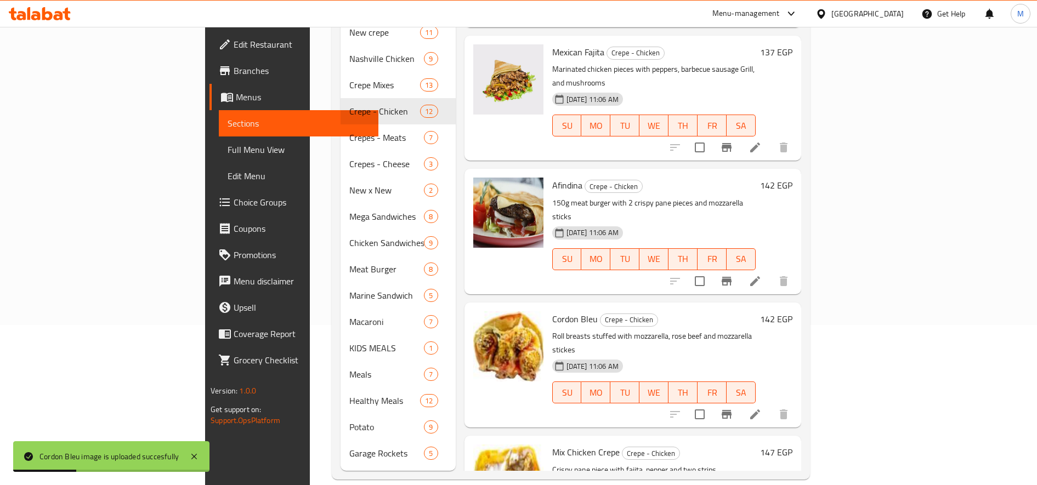
scroll to position [683, 0]
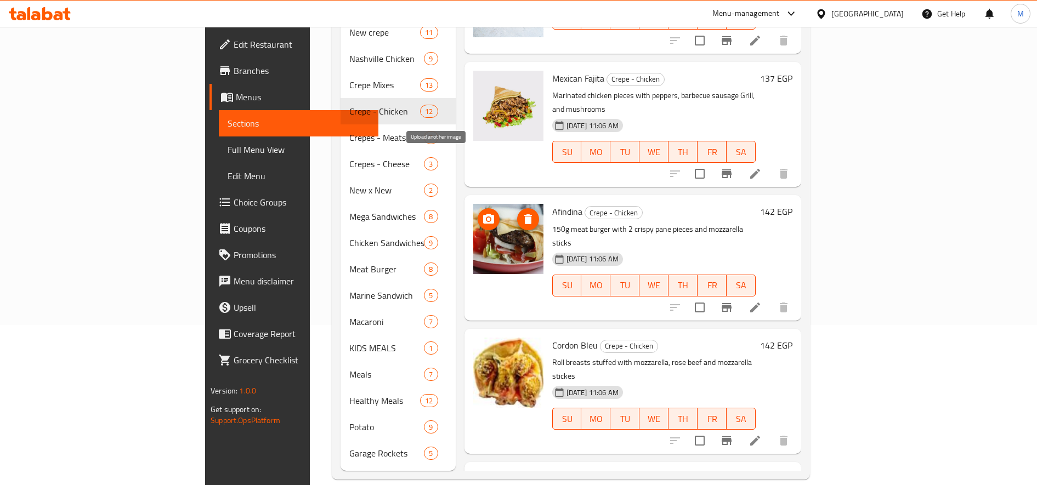
click at [482, 213] on icon "upload picture" at bounding box center [488, 219] width 13 height 13
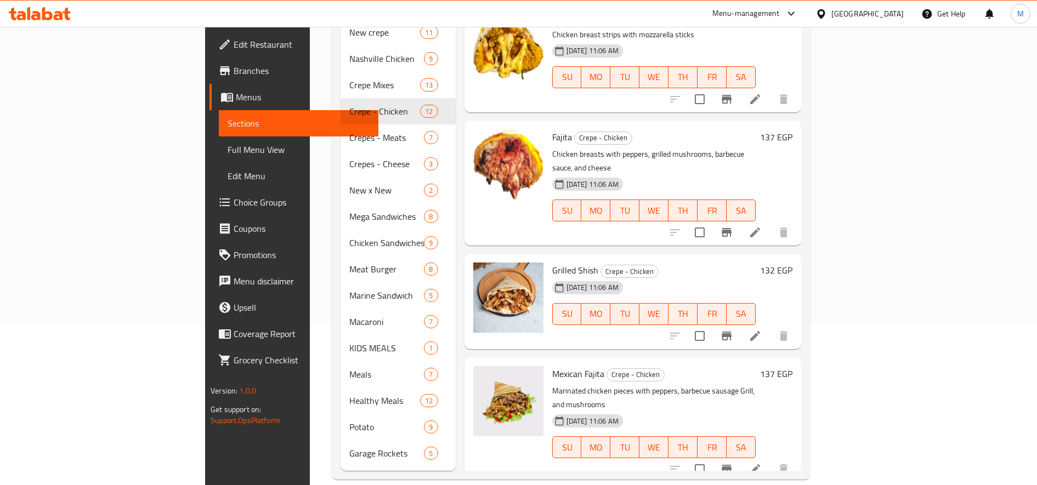
scroll to position [408, 0]
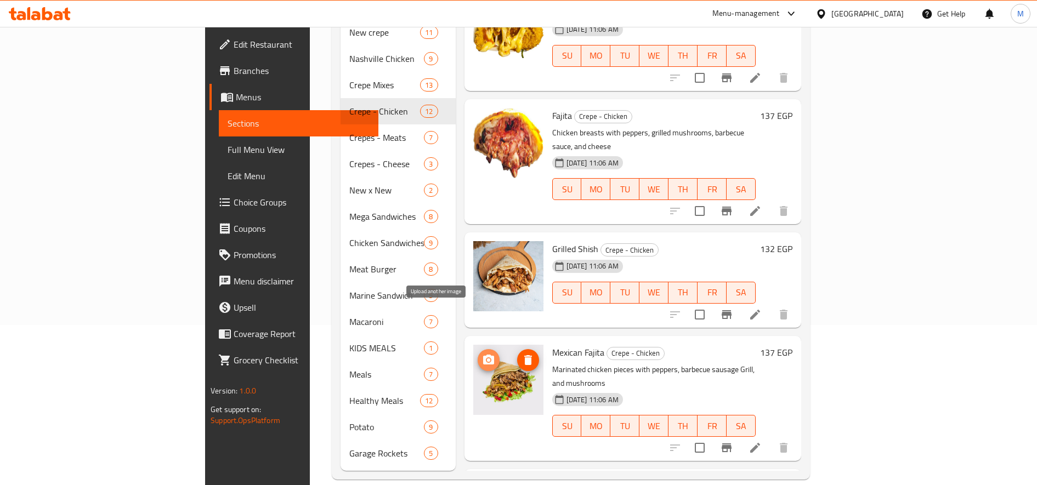
click at [486, 359] on circle "upload picture" at bounding box center [487, 360] width 3 height 3
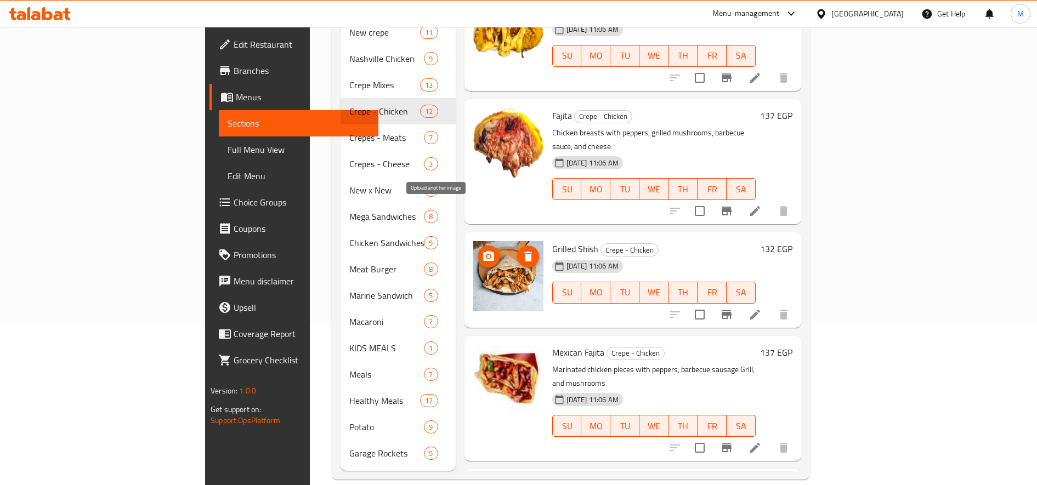
click at [482, 250] on icon "upload picture" at bounding box center [488, 256] width 13 height 13
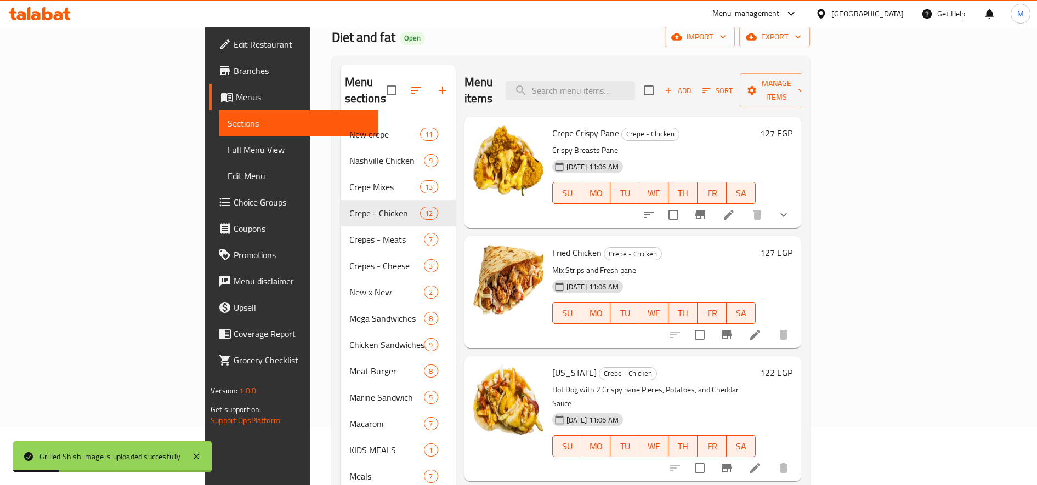
scroll to position [0, 0]
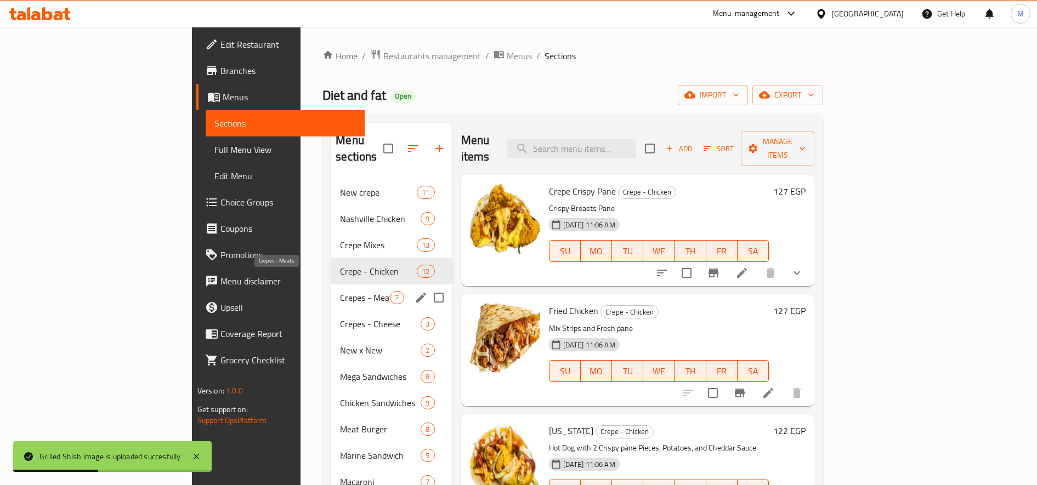
click at [340, 291] on span "Crepes - Meats" at bounding box center [365, 297] width 50 height 13
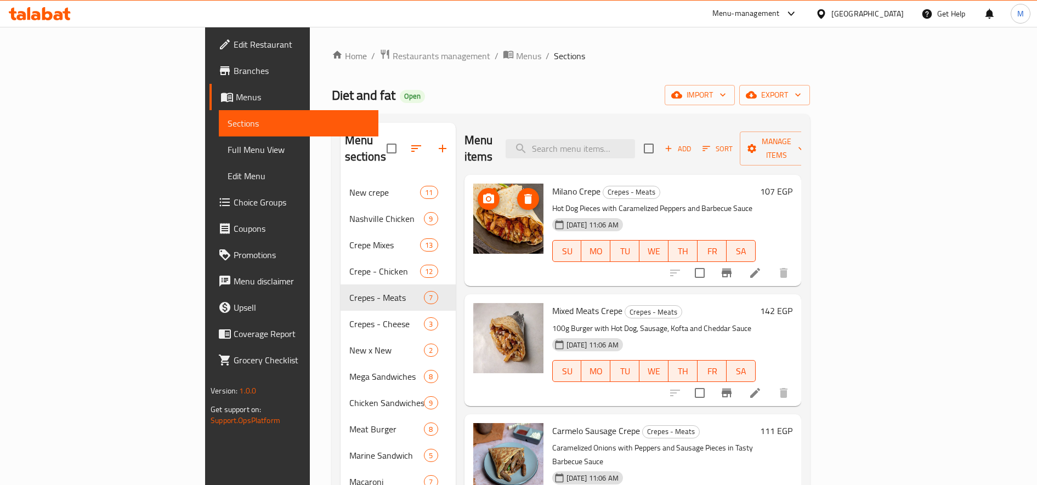
click at [477, 192] on span "upload picture" at bounding box center [488, 198] width 22 height 13
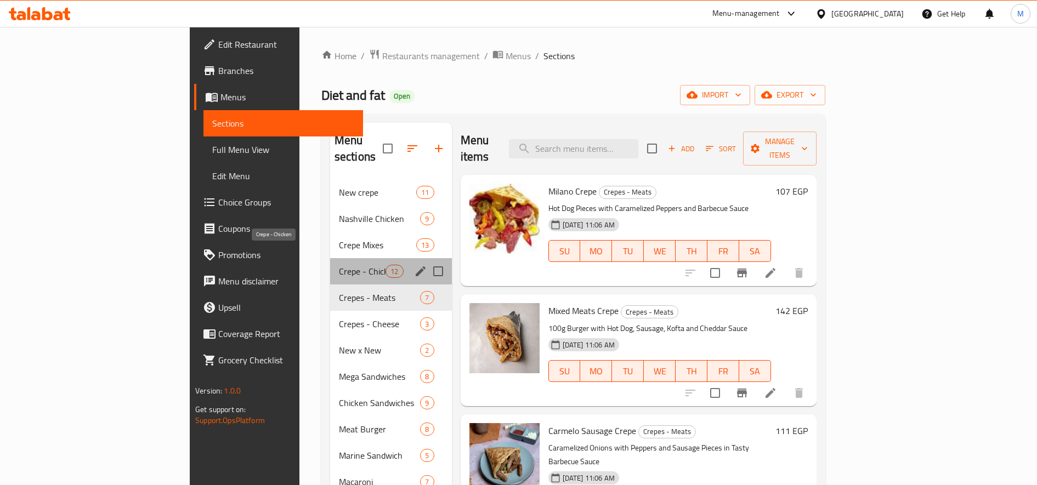
click at [339, 265] on span "Crepe - Chicken" at bounding box center [362, 271] width 47 height 13
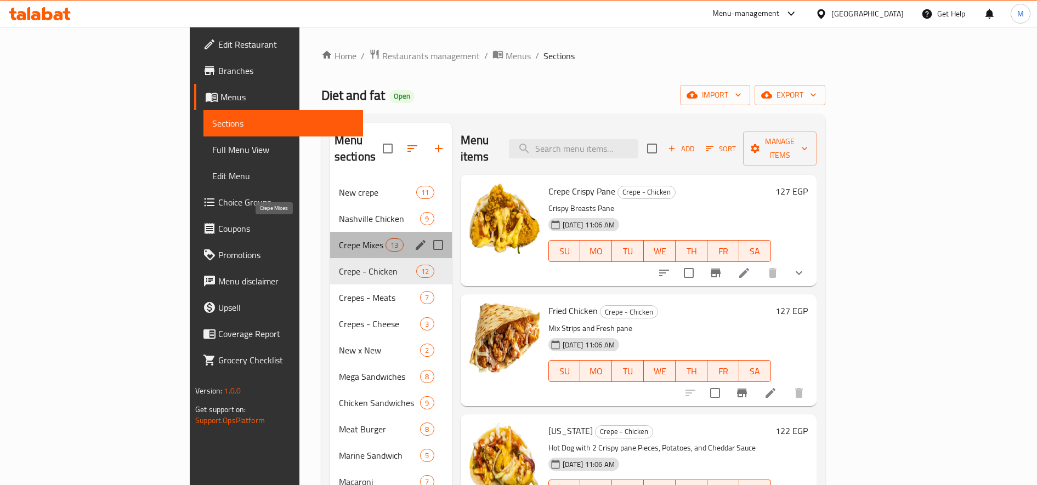
click at [339, 238] on span "Crepe Mixes" at bounding box center [362, 244] width 47 height 13
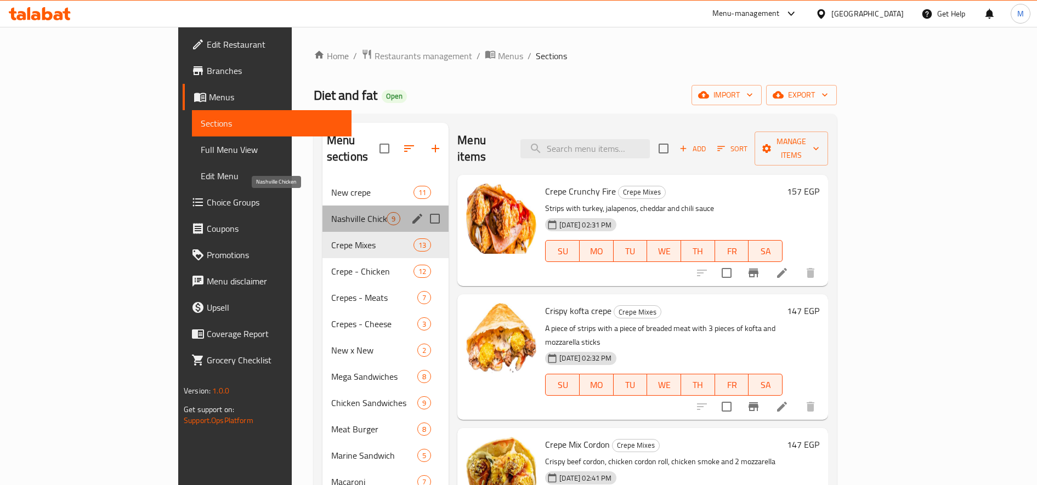
click at [331, 212] on span "Nashville Chicken" at bounding box center [358, 218] width 55 height 13
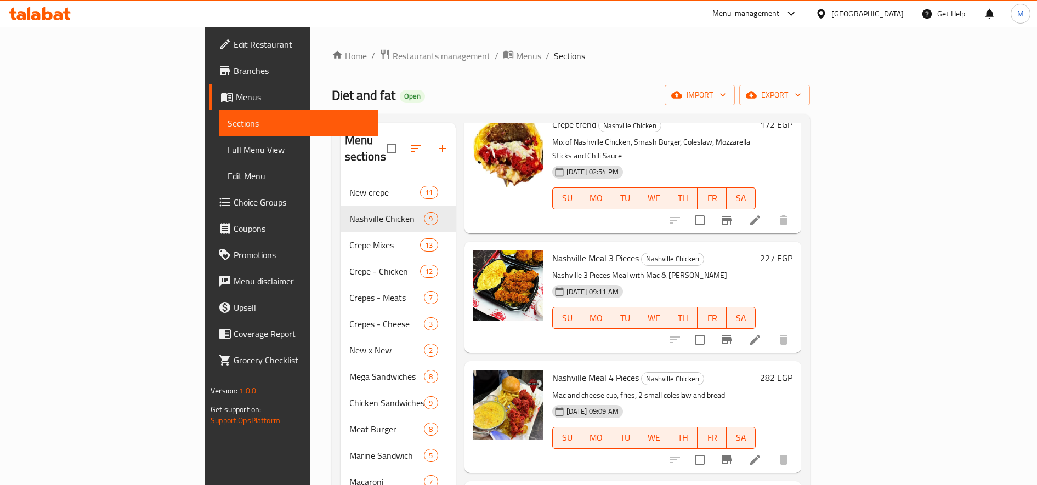
scroll to position [414, 0]
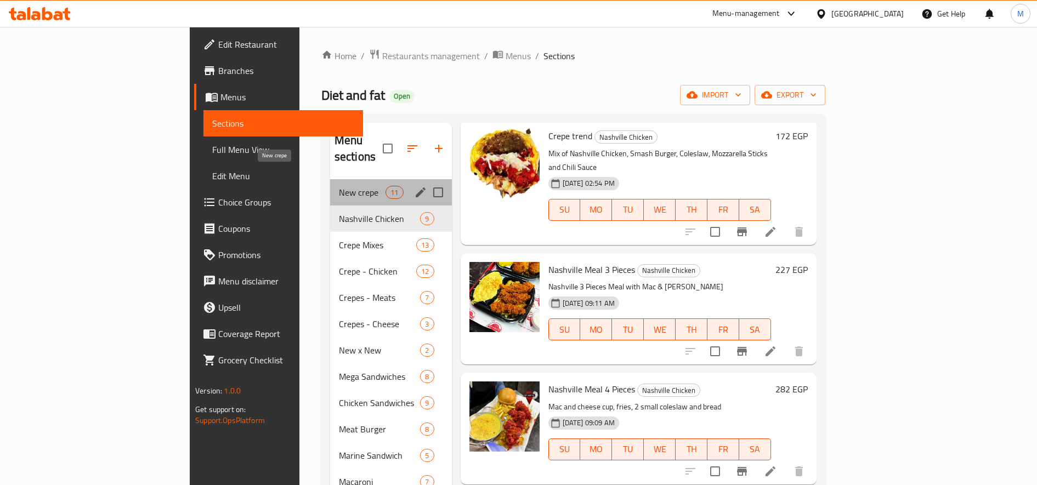
click at [339, 186] on span "New crepe" at bounding box center [362, 192] width 47 height 13
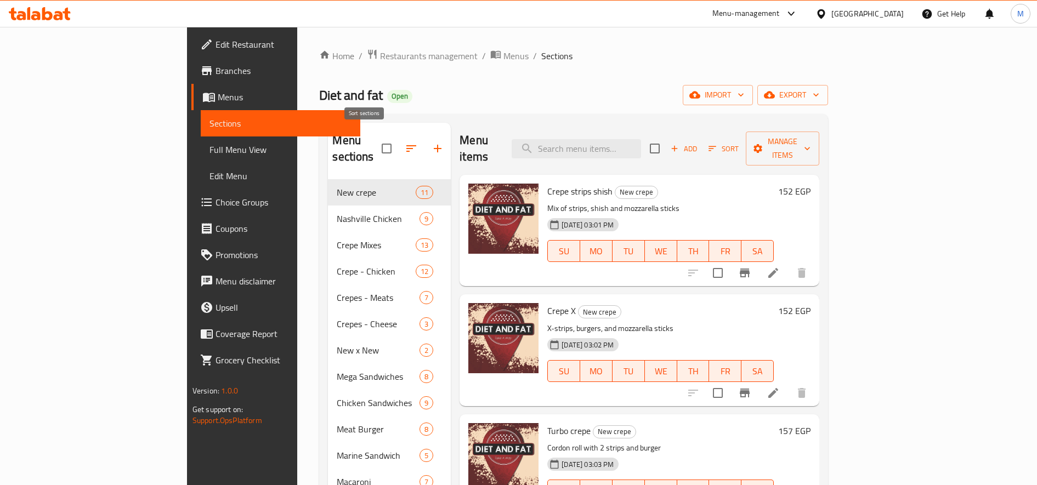
click at [405, 144] on icon "button" at bounding box center [411, 148] width 13 height 13
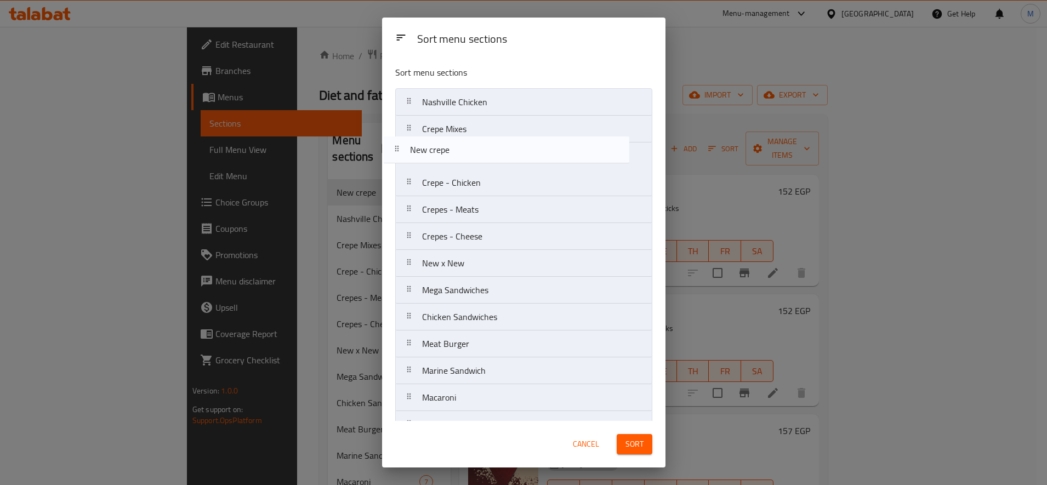
drag, startPoint x: 403, startPoint y: 103, endPoint x: 392, endPoint y: 155, distance: 52.8
click at [392, 155] on div "Sort menu sections New crepe Nashville Chicken Crepe Mixes Crepe - Chicken Crep…" at bounding box center [523, 239] width 283 height 364
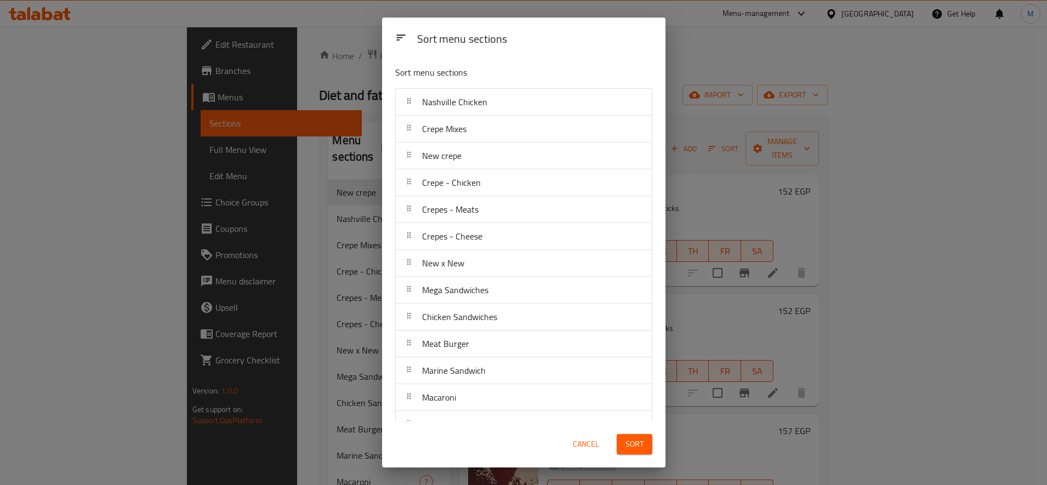
click at [632, 445] on span "Sort" at bounding box center [634, 444] width 18 height 14
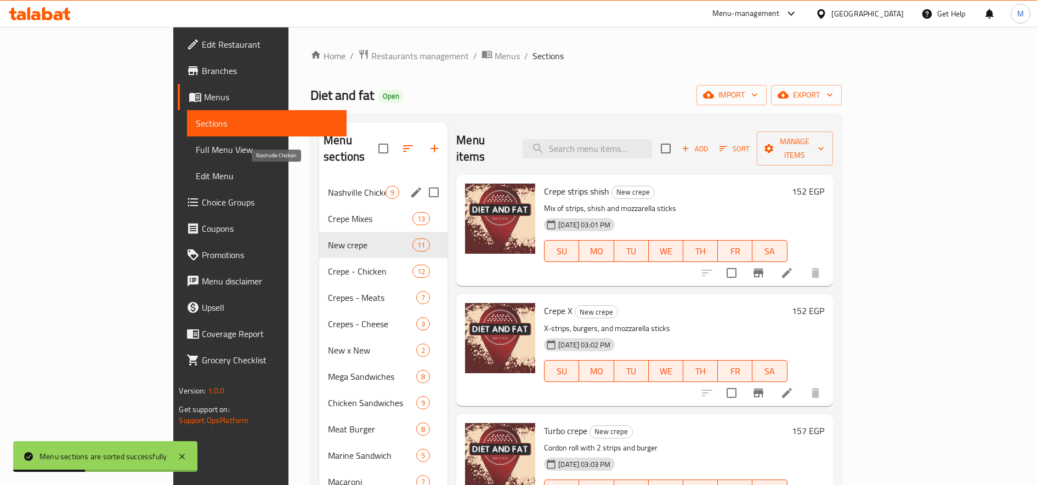
click at [328, 186] on span "Nashville Chicken" at bounding box center [357, 192] width 58 height 13
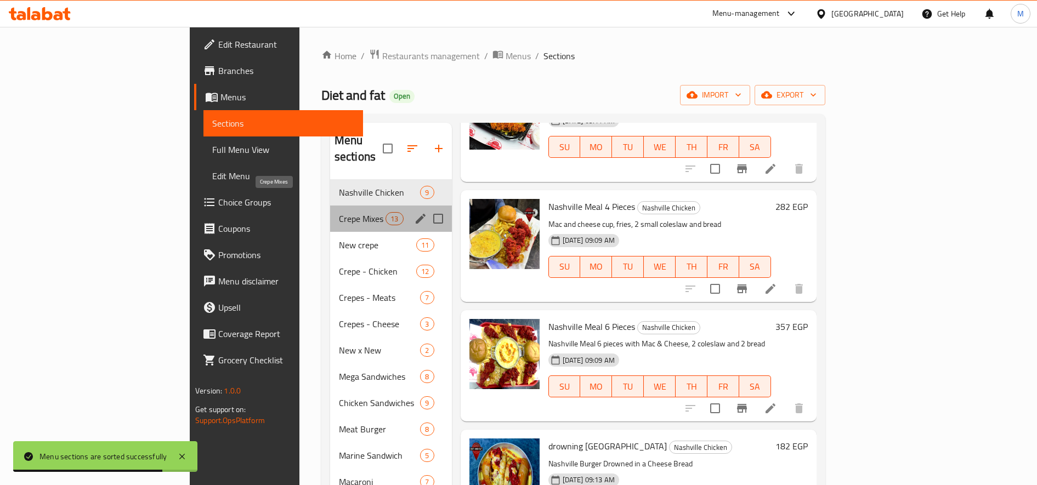
click at [339, 212] on span "Crepe Mixes" at bounding box center [362, 218] width 47 height 13
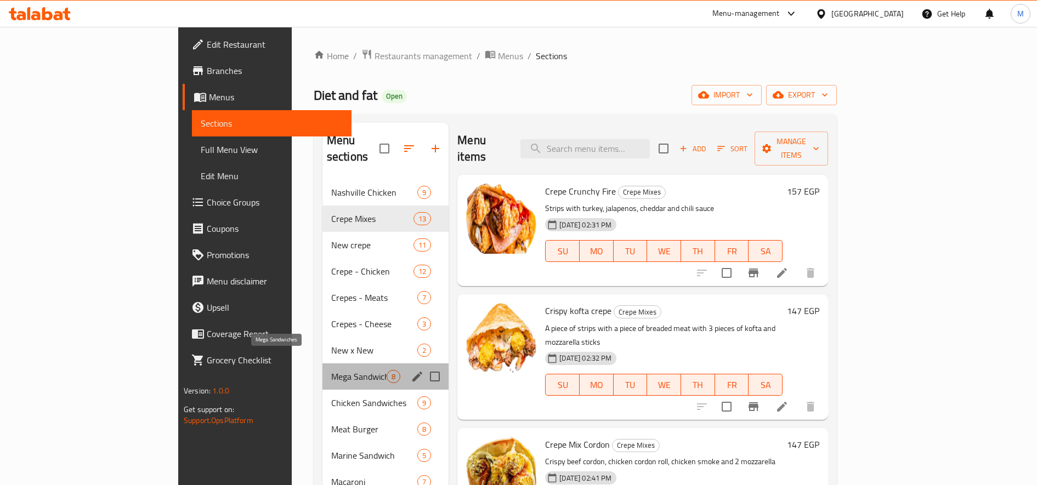
click at [331, 370] on span "Mega Sandwiches" at bounding box center [358, 376] width 55 height 13
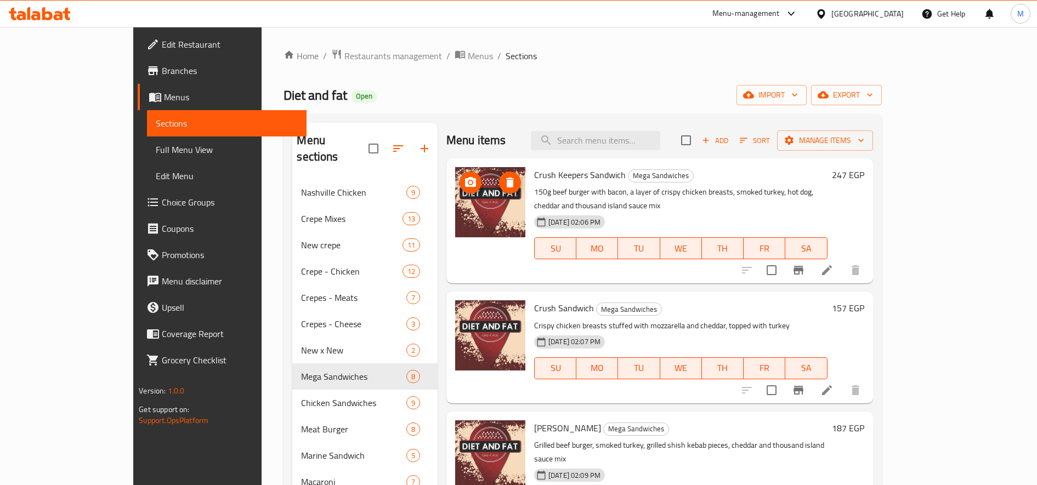
click at [465, 184] on icon "upload picture" at bounding box center [470, 182] width 11 height 10
click at [328, 65] on div "Home / Restaurants management / Menus / Sections Diet and fat Open import expor…" at bounding box center [582, 344] width 598 height 591
click at [344, 56] on span "Restaurants management" at bounding box center [393, 55] width 98 height 13
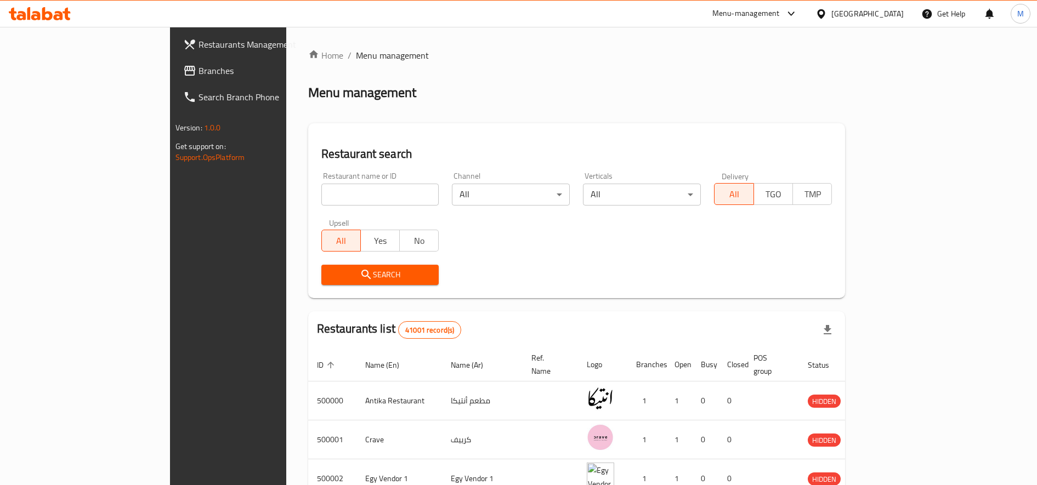
click at [321, 184] on input "search" at bounding box center [380, 195] width 118 height 22
type input "ة"
type input "mad cup"
click at [330, 276] on span "Search" at bounding box center [380, 275] width 100 height 14
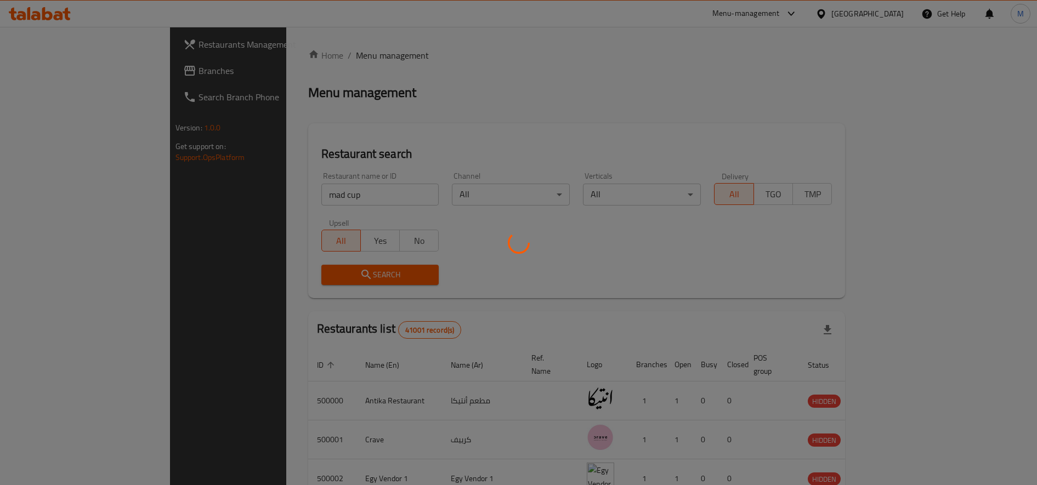
click at [270, 272] on div at bounding box center [518, 242] width 1037 height 485
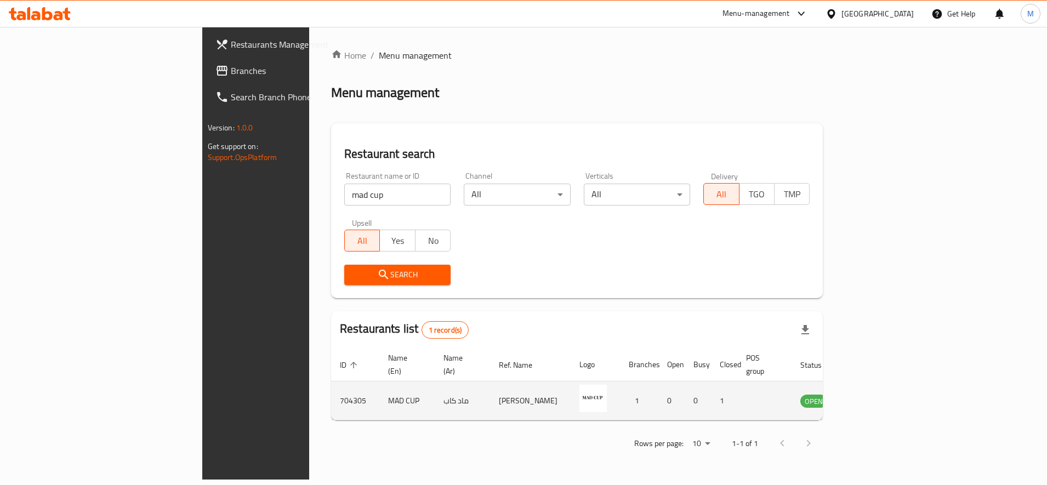
click at [871, 397] on icon "enhanced table" at bounding box center [864, 401] width 12 height 9
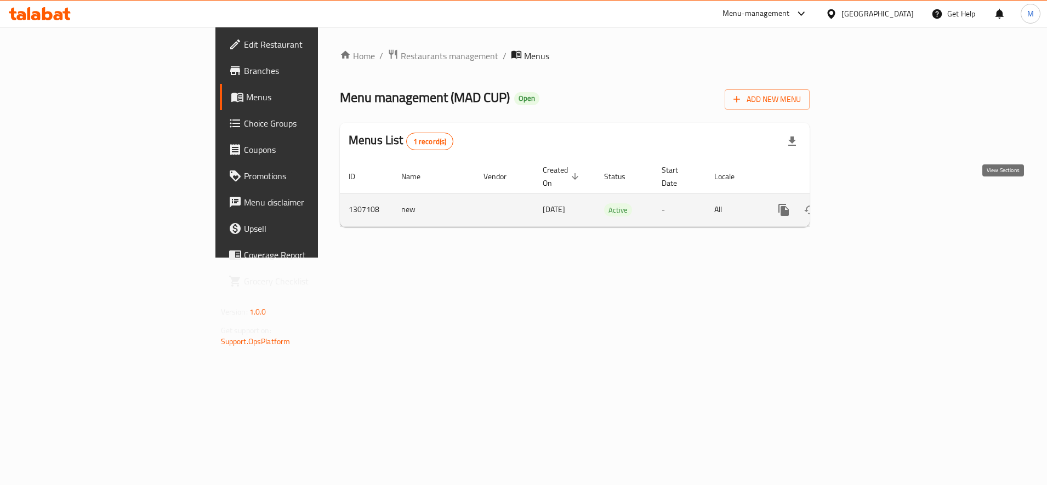
click at [869, 203] on icon "enhanced table" at bounding box center [862, 209] width 13 height 13
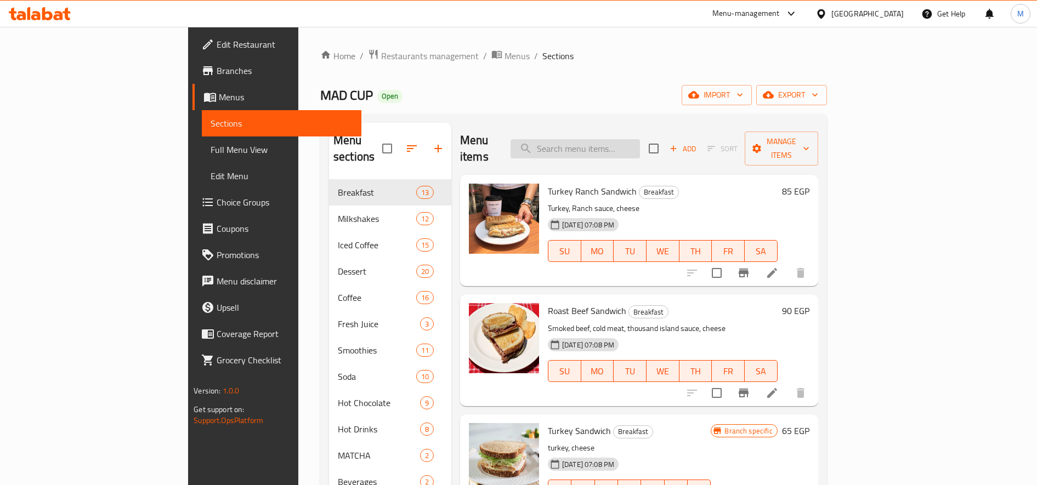
click at [610, 139] on input "search" at bounding box center [574, 148] width 129 height 19
paste input "Iced Nutella mocha"
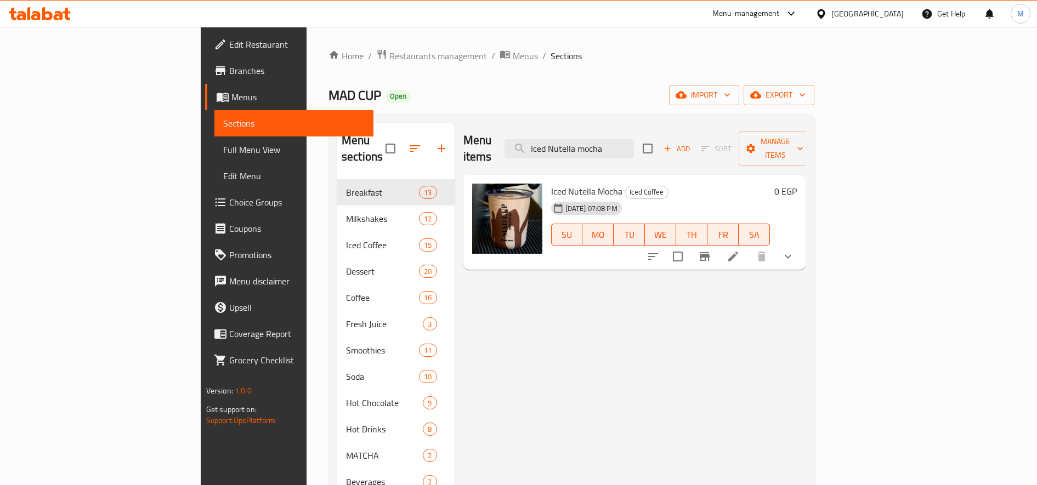
type input "Iced Nutella mocha"
click at [794, 250] on icon "show more" at bounding box center [787, 256] width 13 height 13
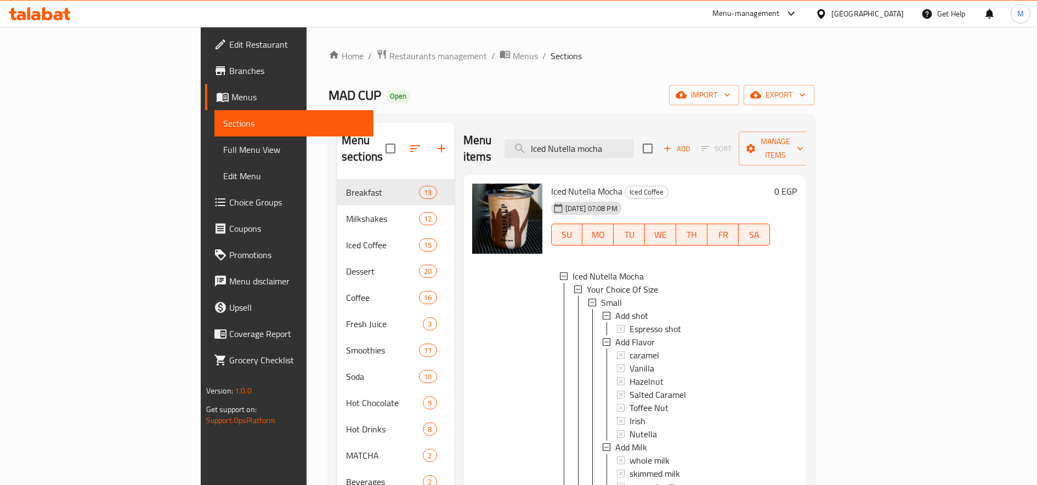
scroll to position [2, 0]
click at [602, 308] on div "Add shot Espresso shot Add Flavor caramel Vanilla Hazelnut Salted Caramel Toffe…" at bounding box center [681, 406] width 159 height 197
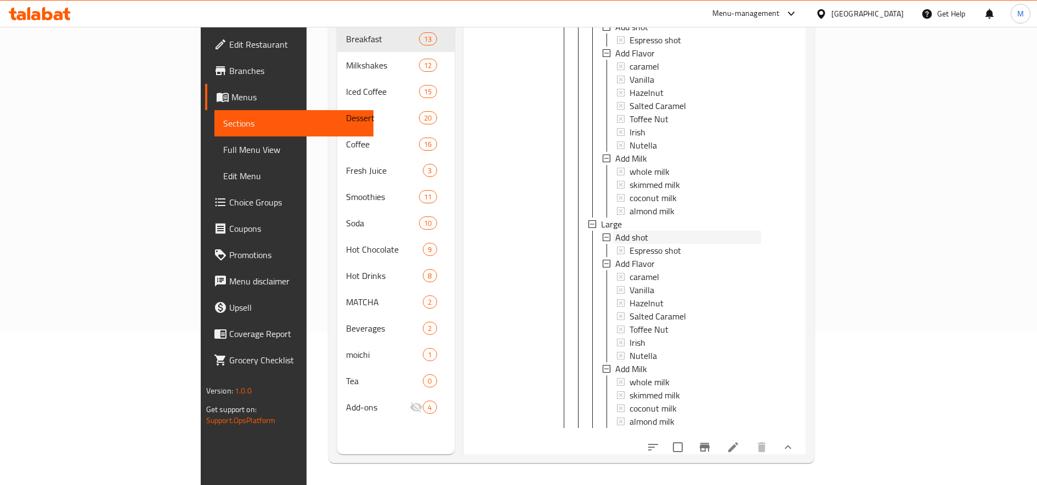
scroll to position [0, 0]
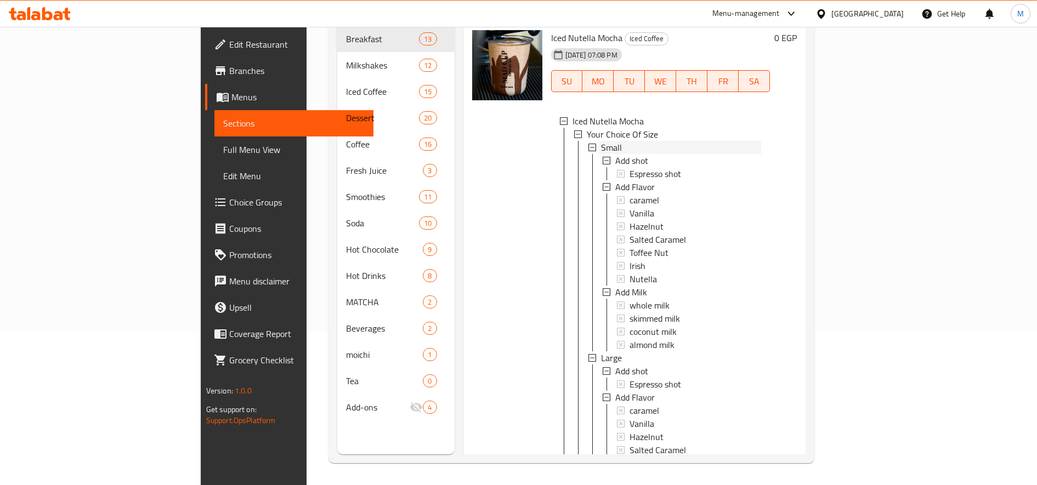
click at [601, 141] on span "Small" at bounding box center [611, 147] width 21 height 13
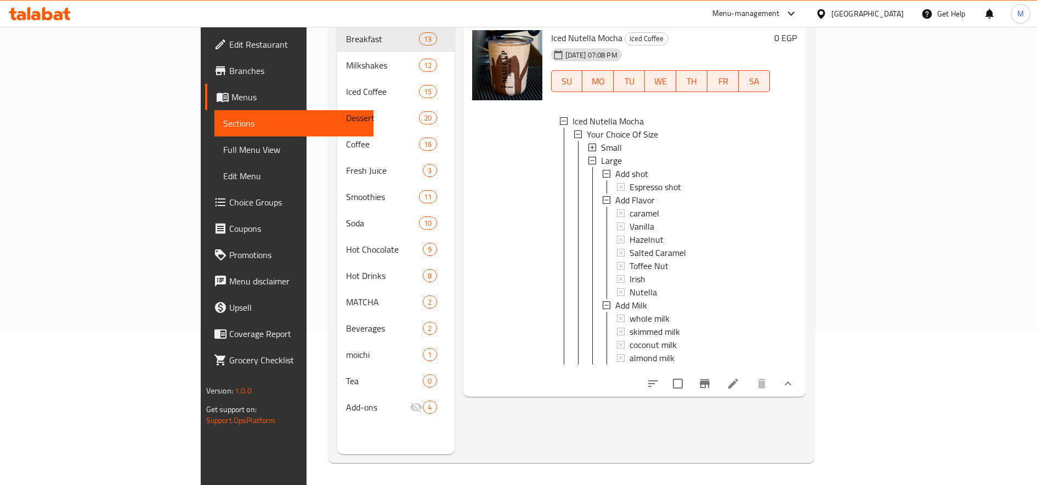
click at [740, 377] on icon at bounding box center [732, 383] width 13 height 13
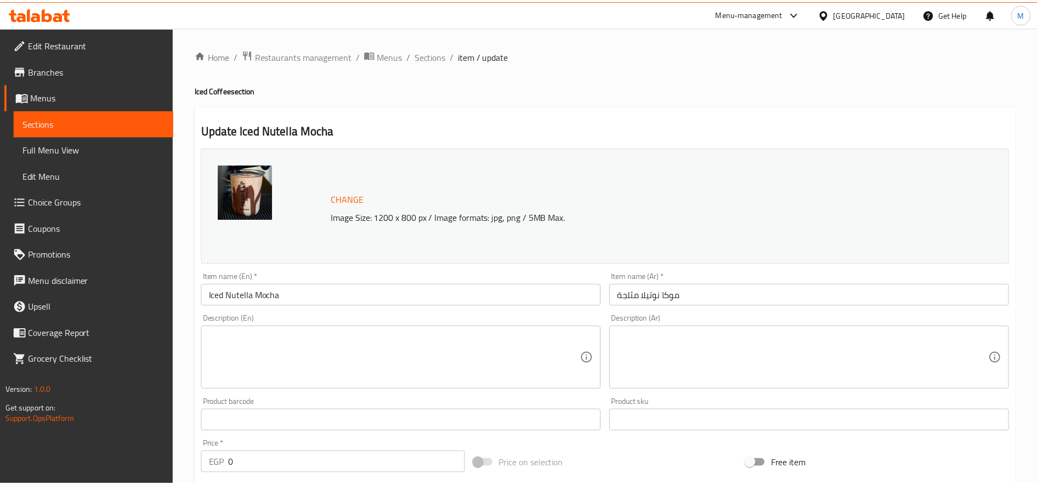
scroll to position [548, 0]
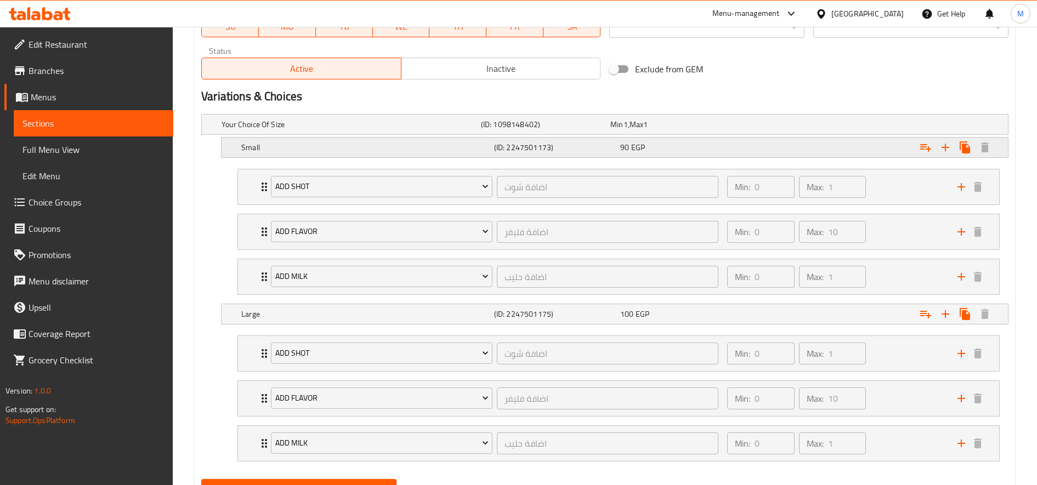
click at [681, 145] on div "90 EGP" at bounding box center [681, 147] width 122 height 11
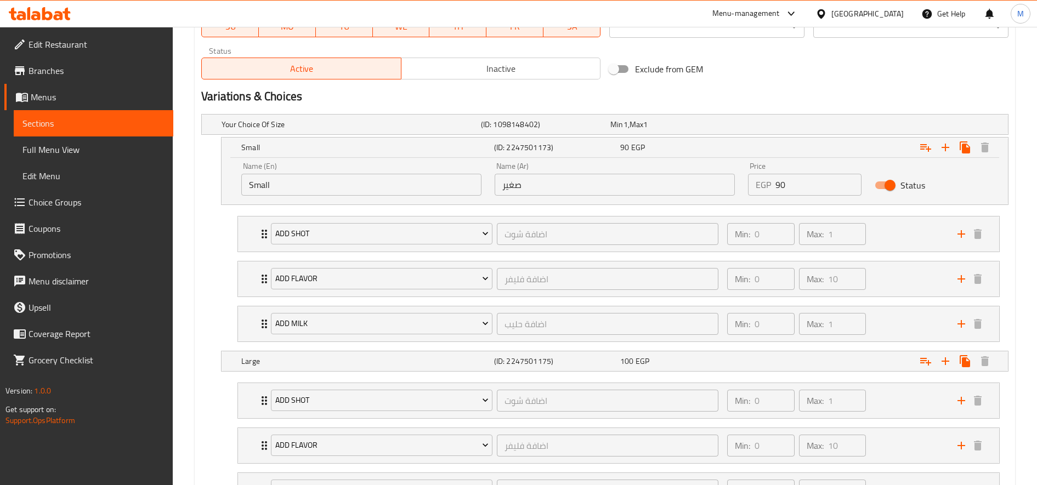
click at [778, 179] on input "90" at bounding box center [818, 185] width 86 height 22
paste input "11"
type input "110"
click at [695, 360] on div "100 EGP" at bounding box center [681, 361] width 122 height 11
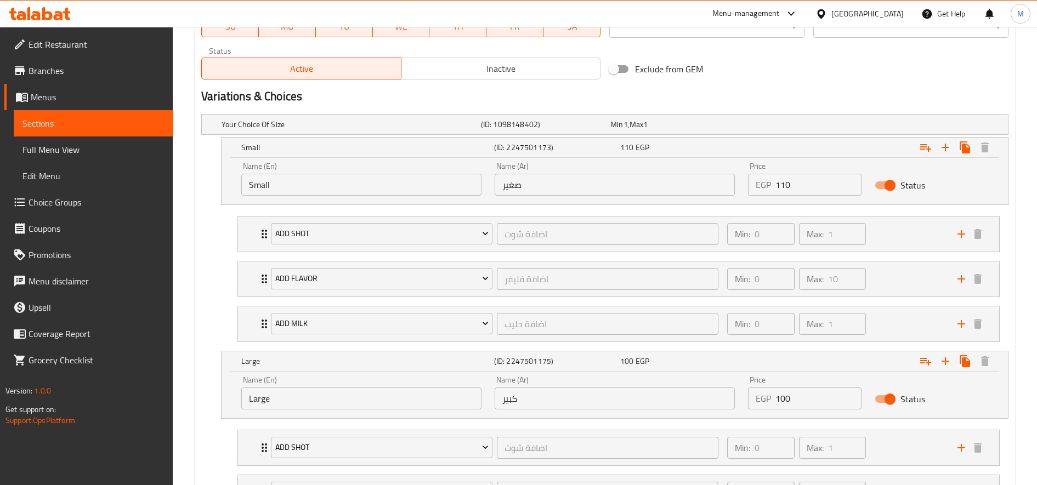
click at [784, 390] on input "100" at bounding box center [818, 399] width 86 height 22
paste input "2"
type input "120"
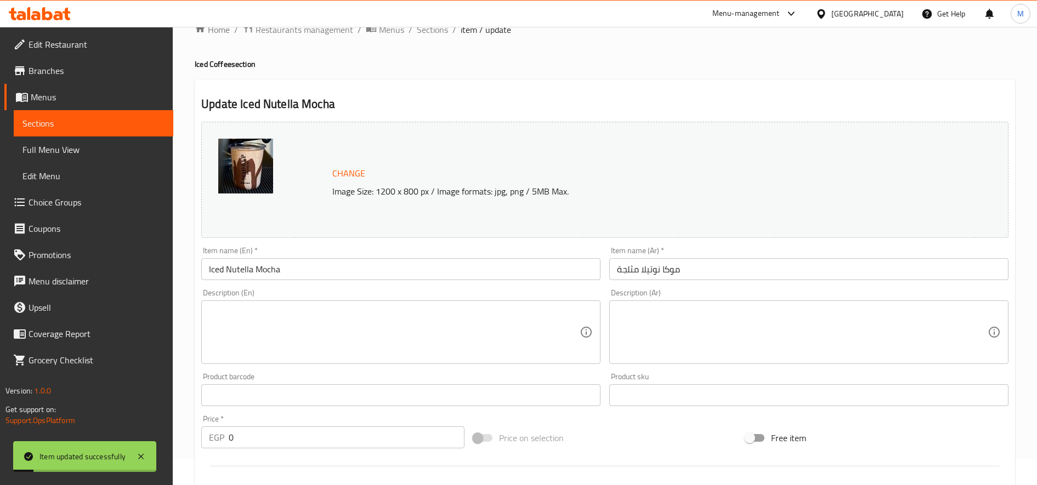
scroll to position [0, 0]
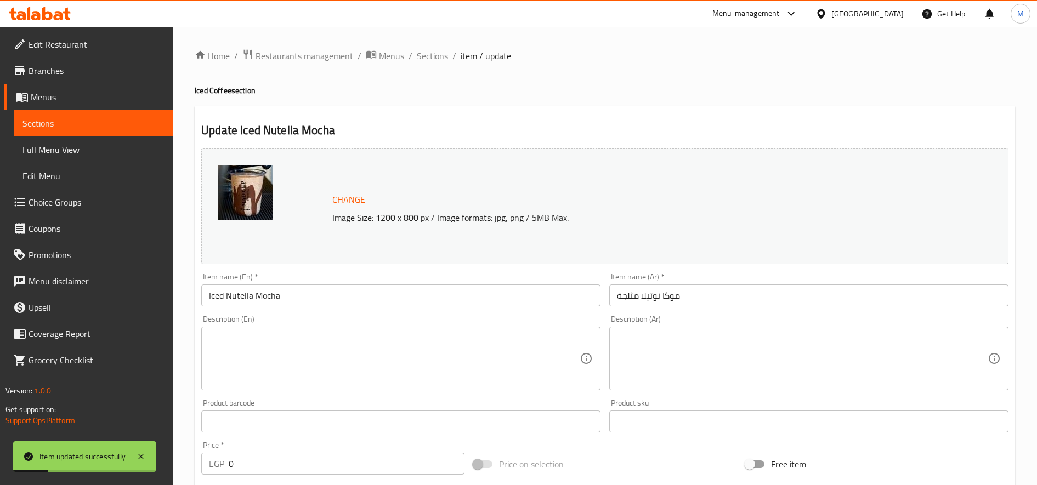
click at [429, 58] on span "Sections" at bounding box center [432, 55] width 31 height 13
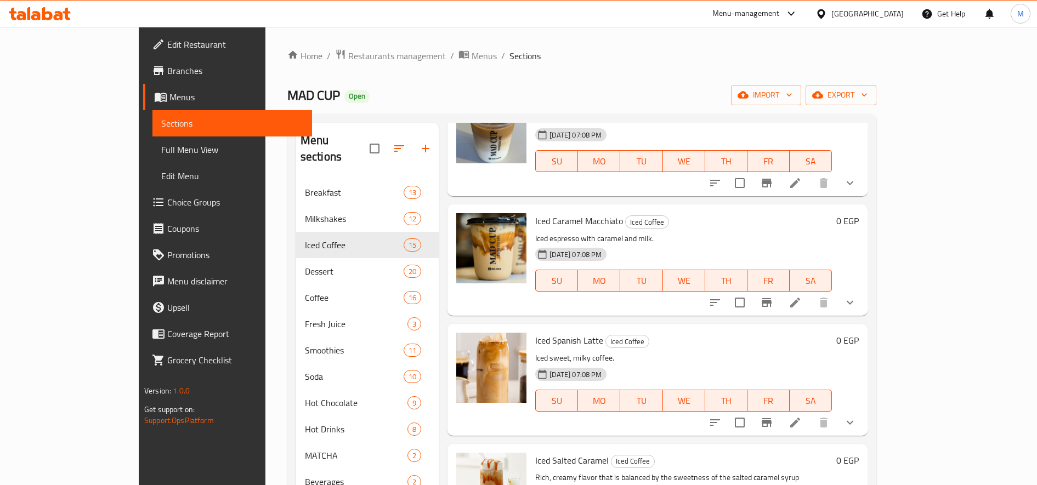
scroll to position [731, 0]
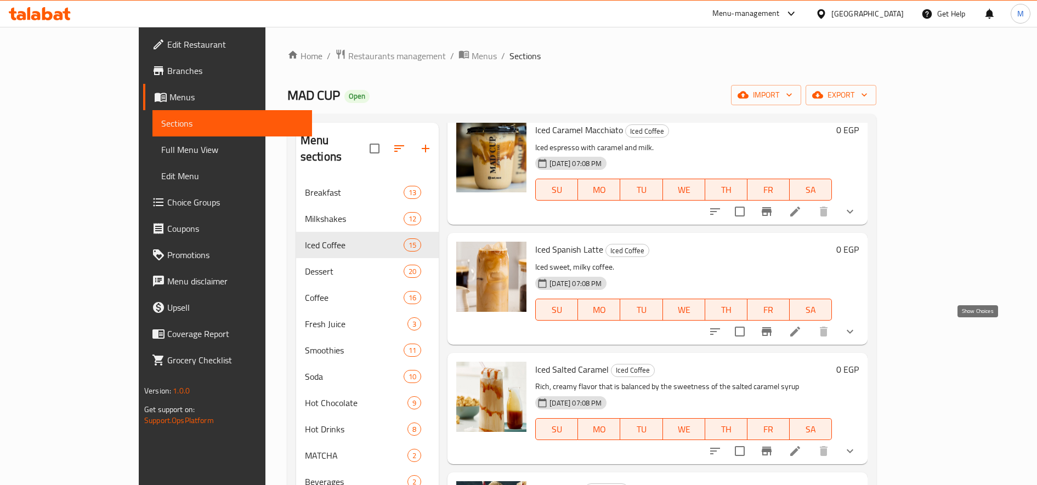
click at [856, 326] on icon "show more" at bounding box center [849, 331] width 13 height 13
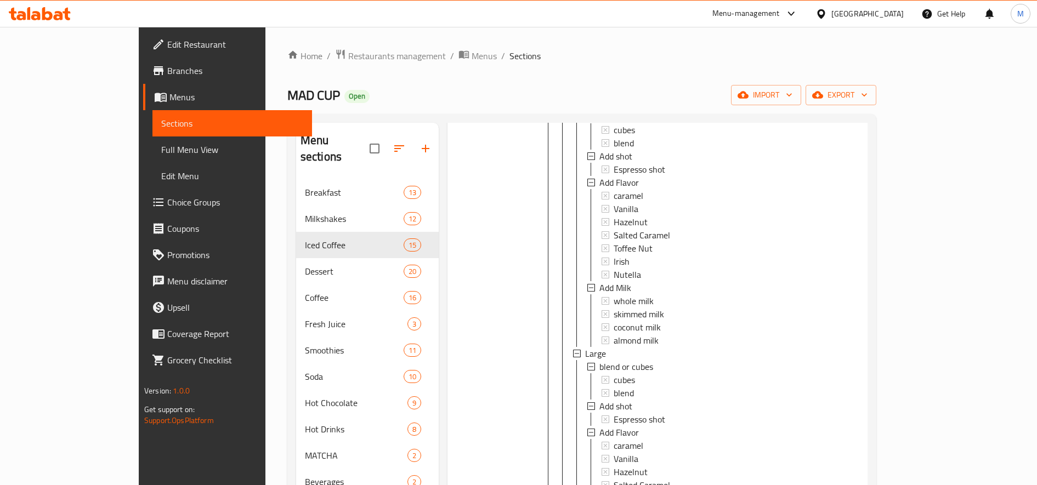
scroll to position [1279, 0]
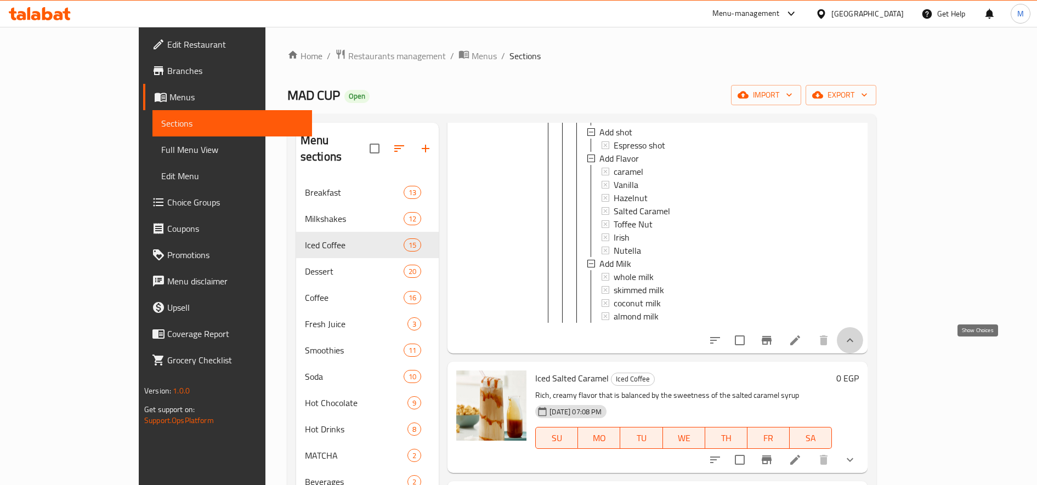
click at [853, 342] on icon "show more" at bounding box center [849, 340] width 7 height 4
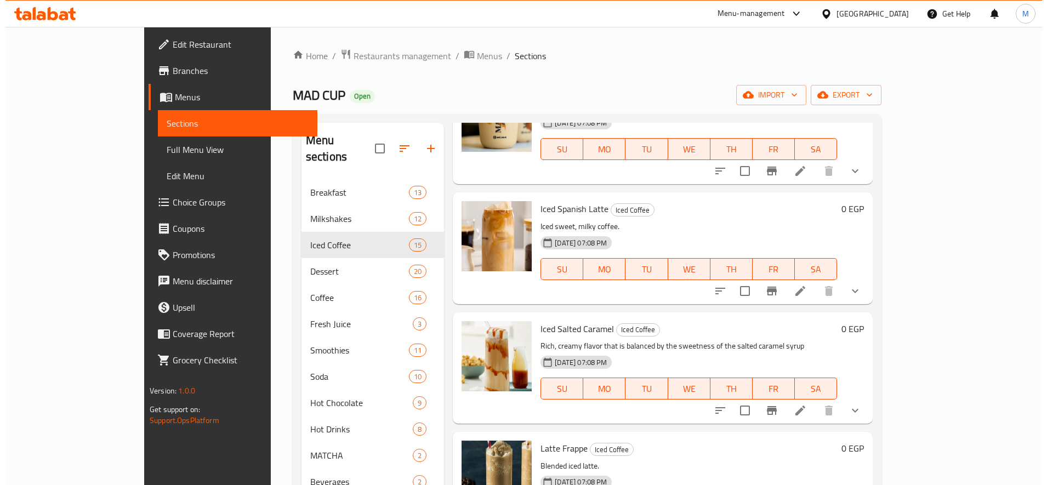
scroll to position [745, 0]
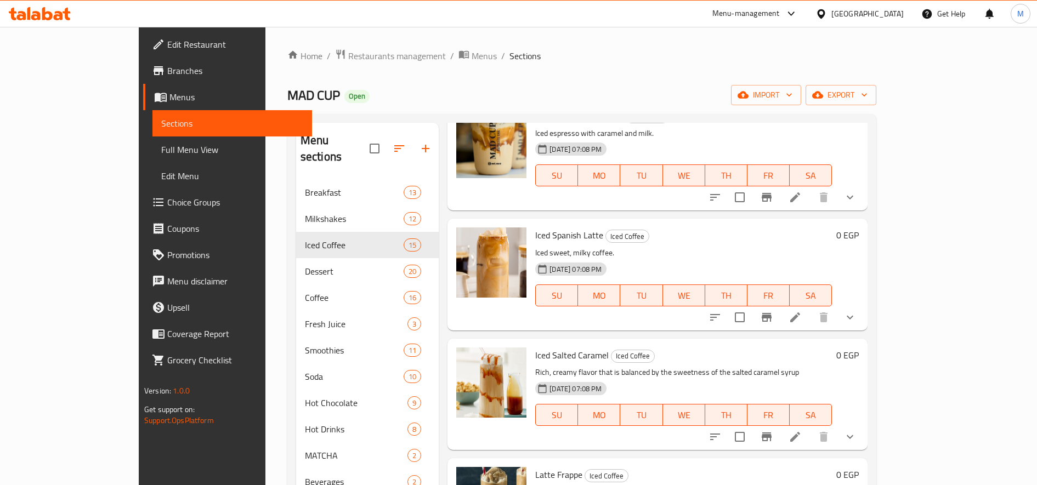
click at [810, 316] on li at bounding box center [795, 318] width 31 height 20
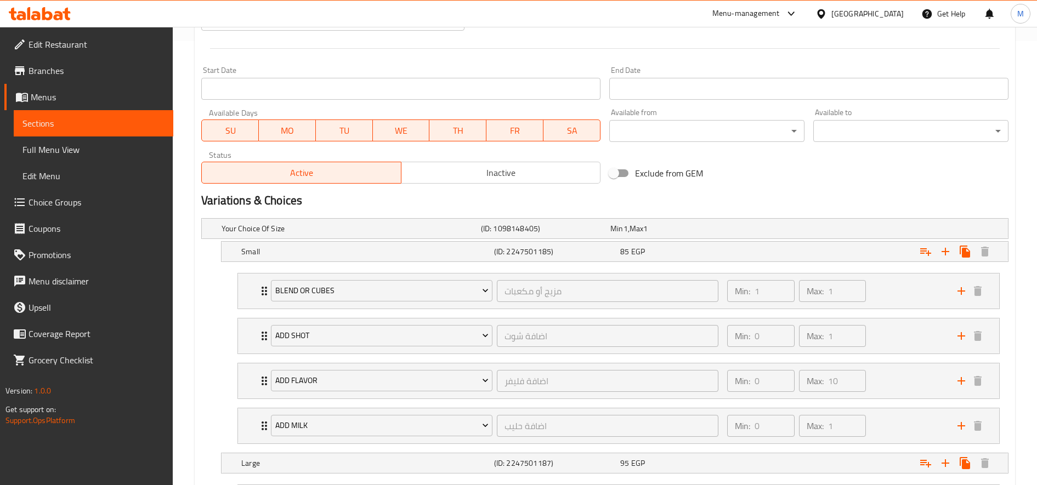
scroll to position [548, 0]
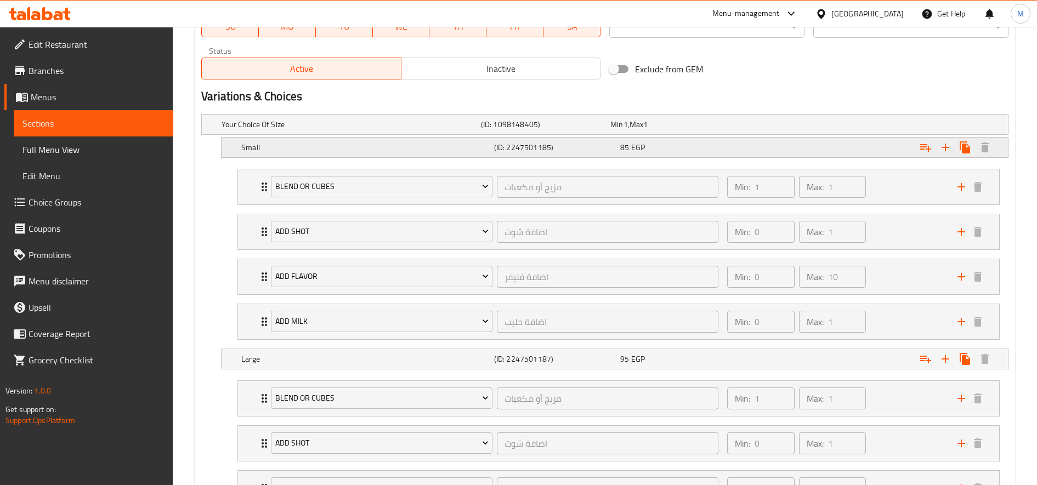
click at [705, 151] on div "85 EGP" at bounding box center [681, 147] width 122 height 11
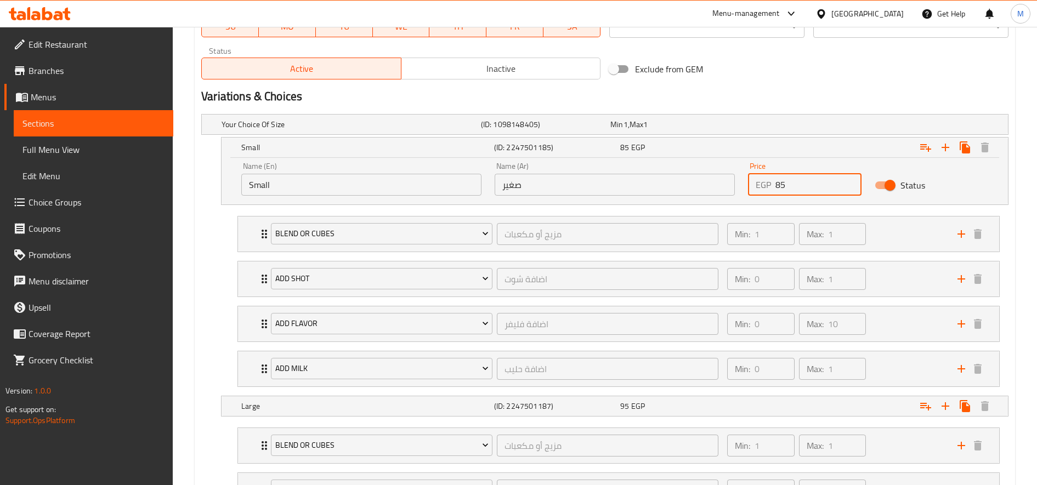
click at [814, 190] on input "85" at bounding box center [818, 185] width 86 height 22
paste input "90"
type input "90"
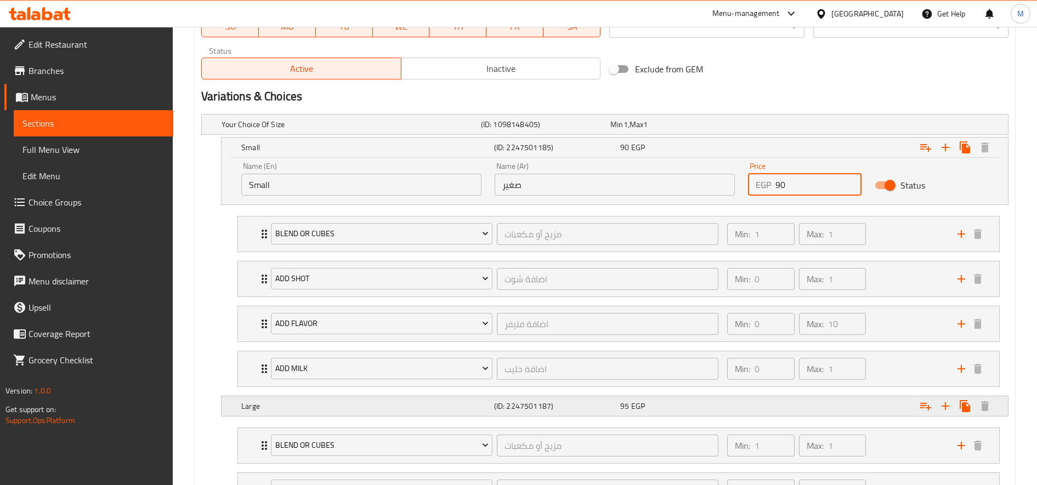
click at [728, 407] on div "95 EGP" at bounding box center [681, 406] width 122 height 11
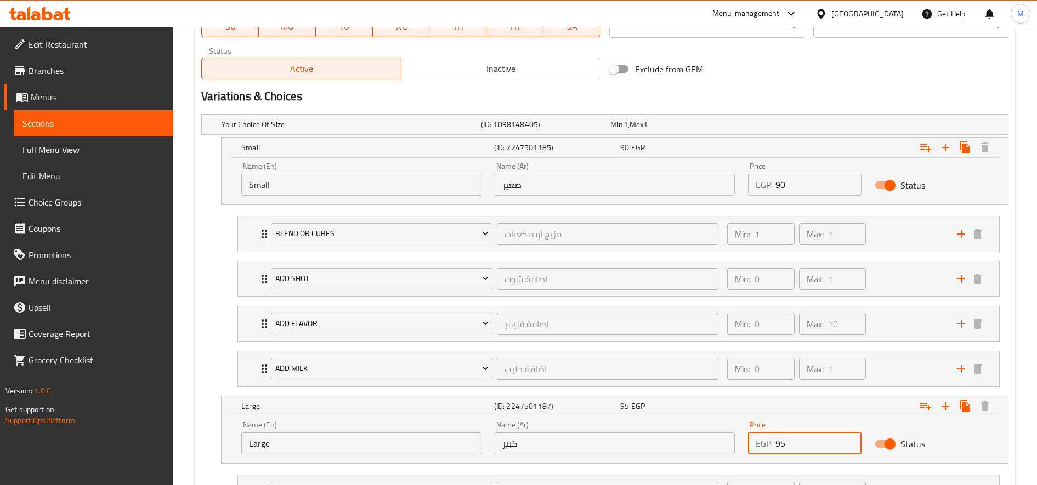
click at [787, 440] on input "95" at bounding box center [818, 444] width 86 height 22
paste input "100"
type input "100"
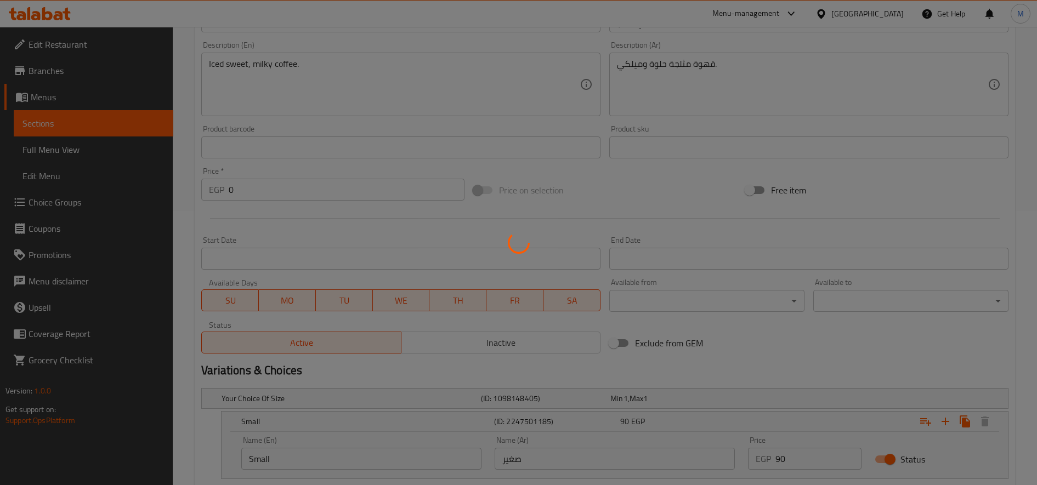
scroll to position [0, 0]
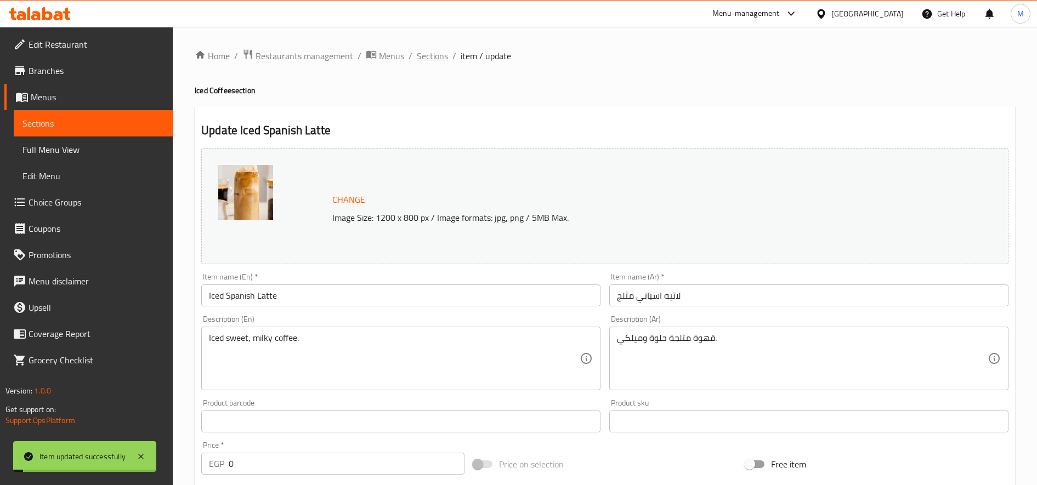
click at [443, 50] on span "Sections" at bounding box center [432, 55] width 31 height 13
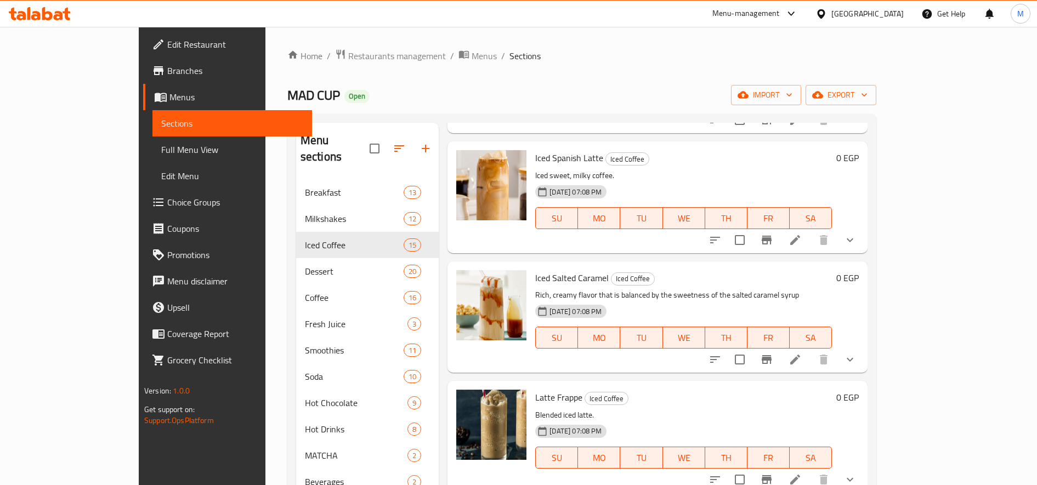
scroll to position [914, 0]
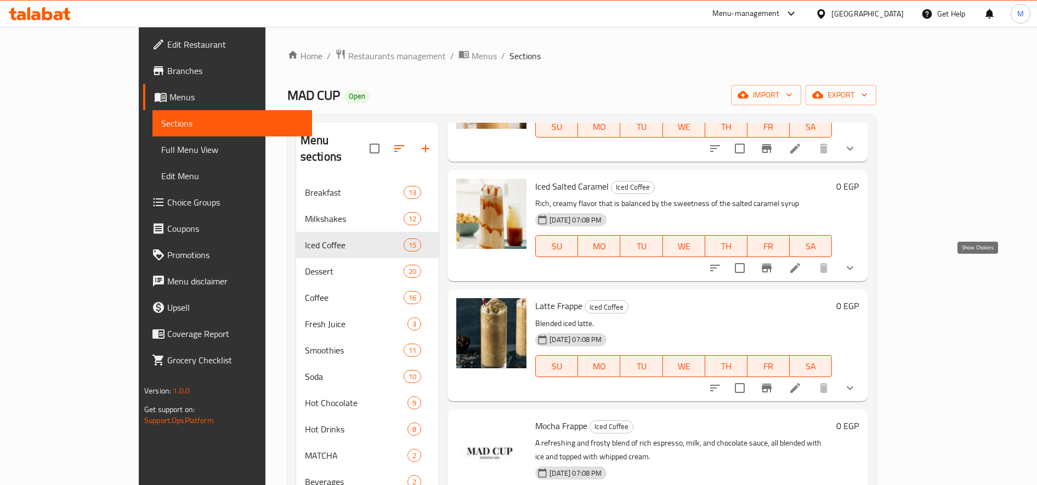
click at [856, 270] on icon "show more" at bounding box center [849, 267] width 13 height 13
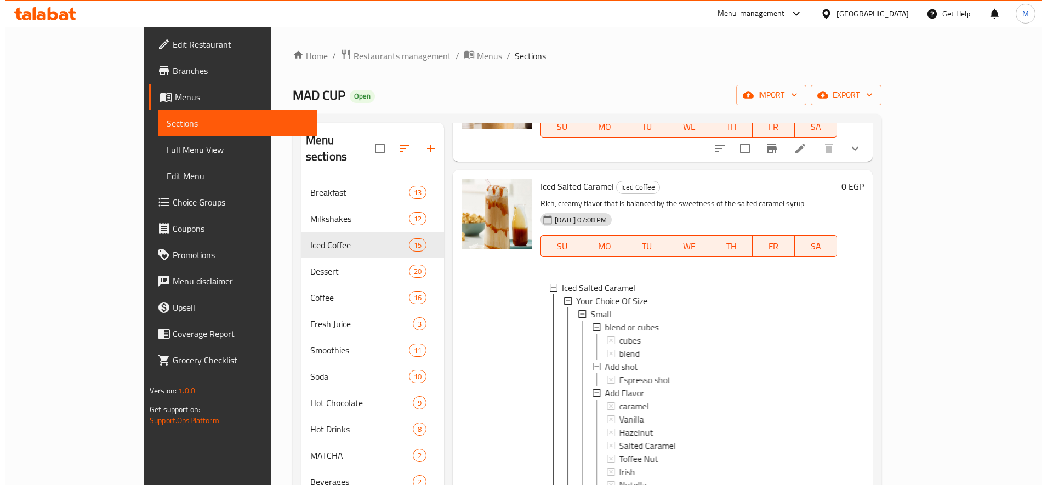
scroll to position [2, 0]
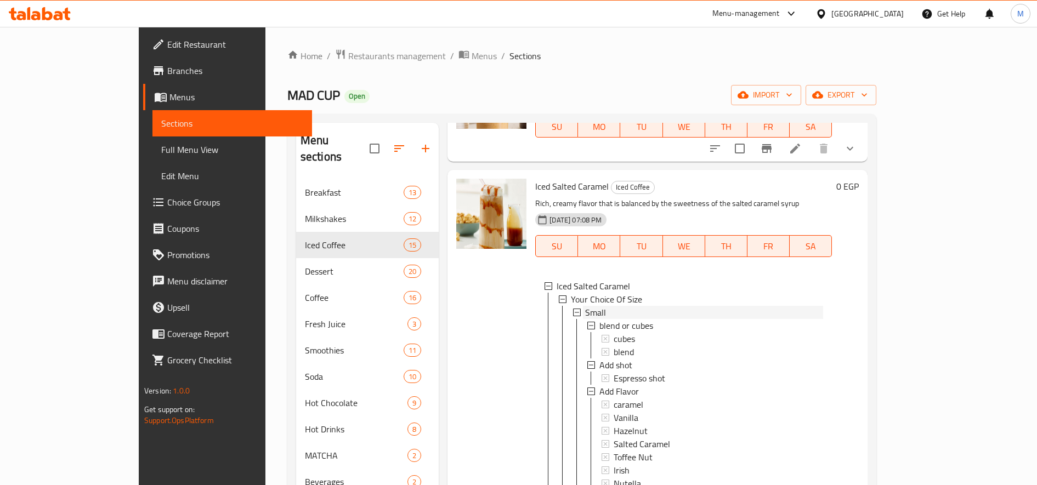
click at [585, 315] on span "Small" at bounding box center [595, 312] width 21 height 13
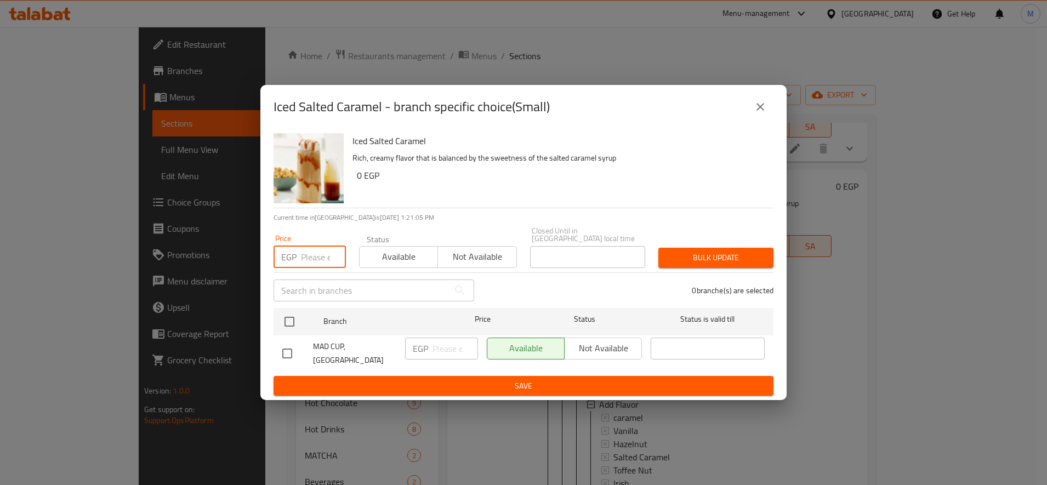
click at [309, 257] on input "number" at bounding box center [323, 257] width 45 height 22
paste input "90"
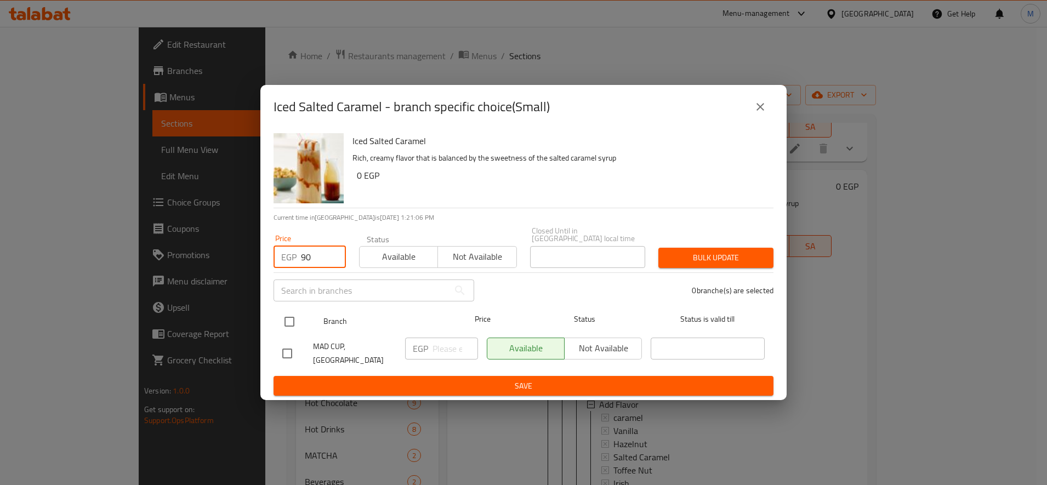
type input "90"
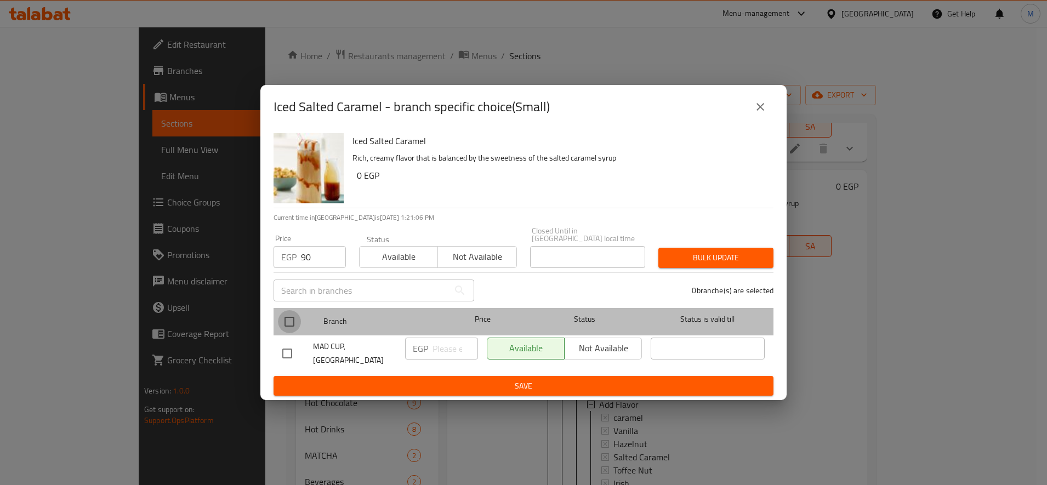
click at [297, 314] on input "checkbox" at bounding box center [289, 321] width 23 height 23
checkbox input "true"
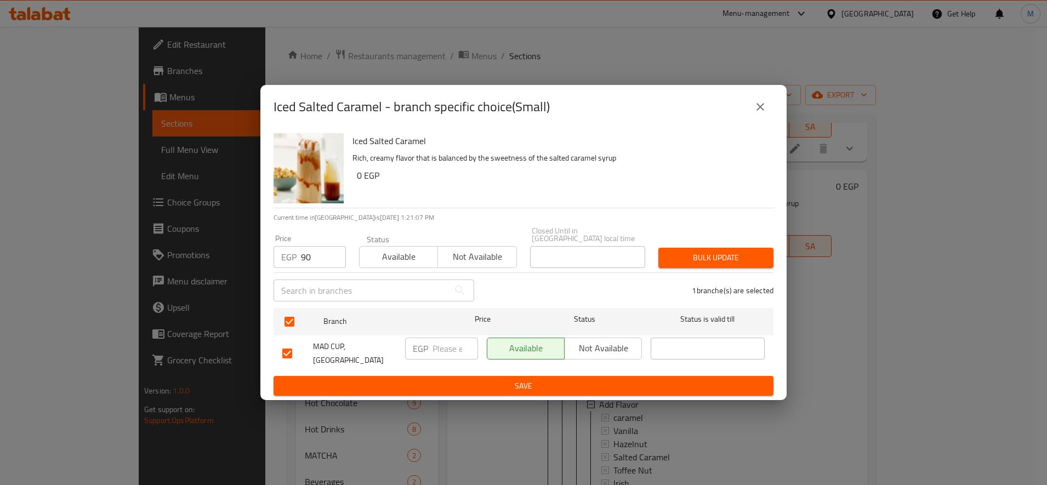
click at [703, 257] on span "Bulk update" at bounding box center [716, 258] width 98 height 14
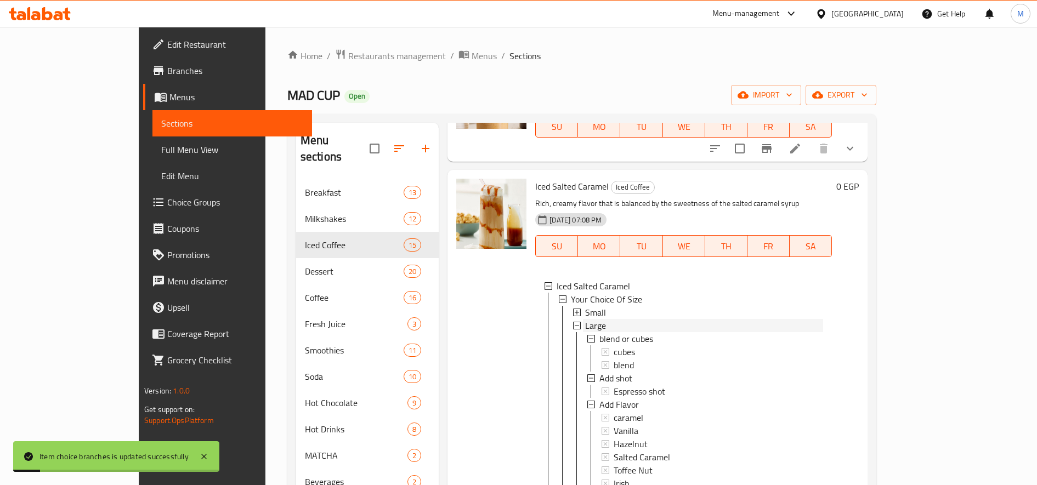
click at [585, 327] on span "Large" at bounding box center [595, 325] width 21 height 13
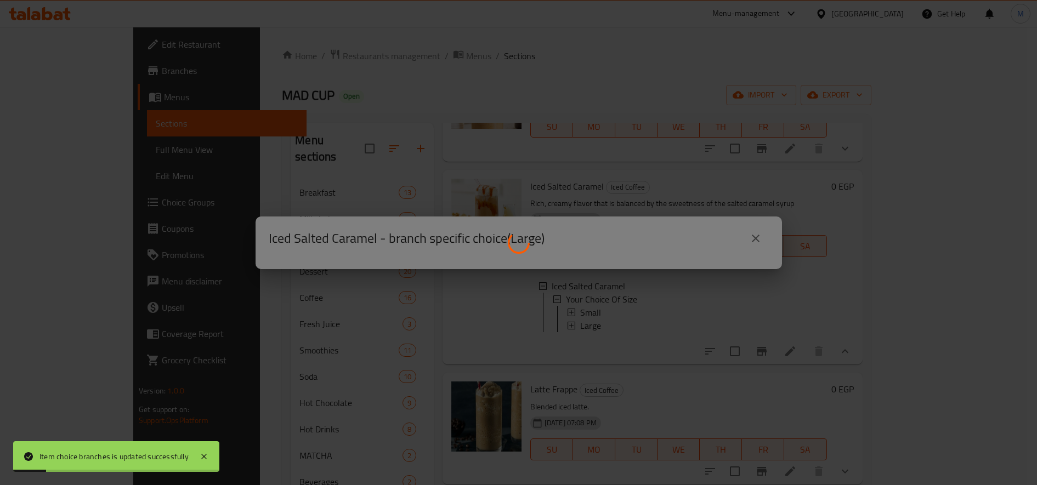
scroll to position [0, 0]
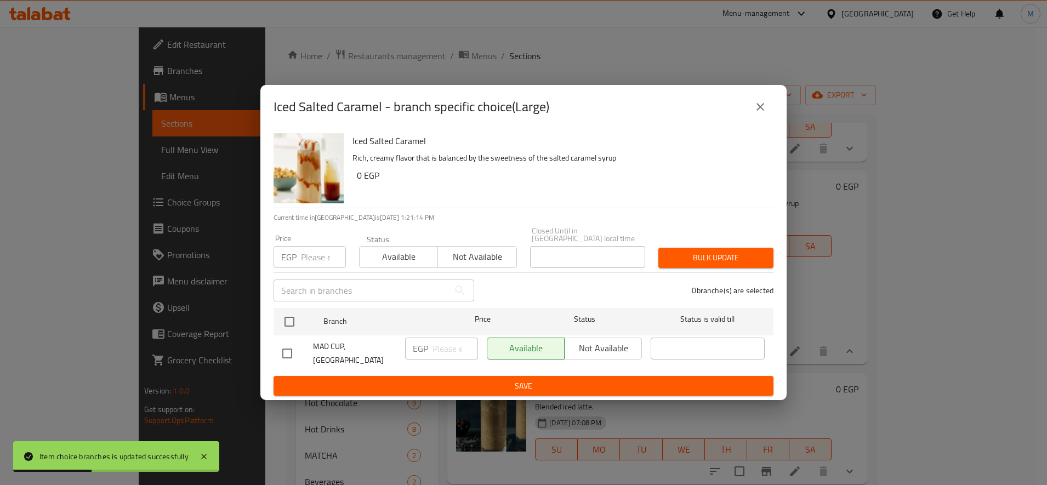
click at [321, 253] on input "number" at bounding box center [323, 257] width 45 height 22
paste input "100"
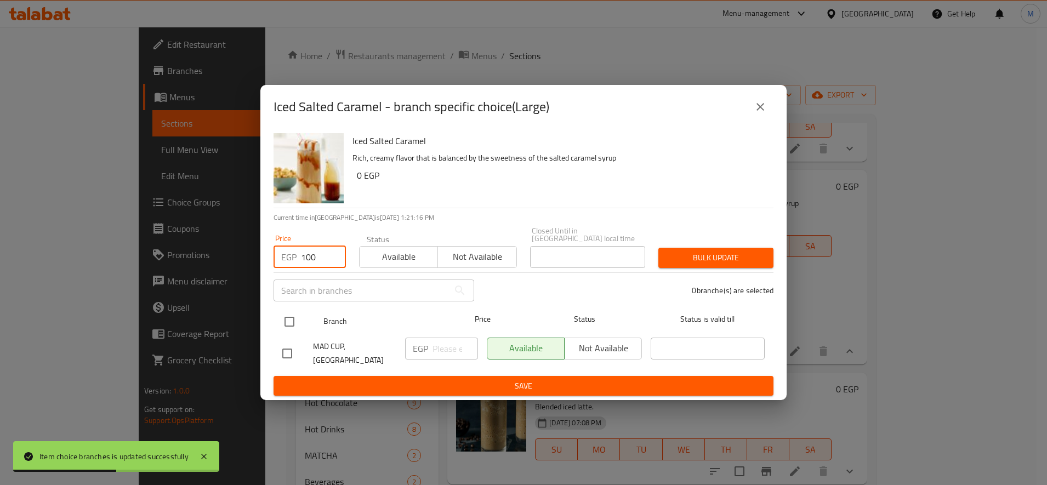
type input "100"
click at [287, 314] on input "checkbox" at bounding box center [289, 321] width 23 height 23
checkbox input "true"
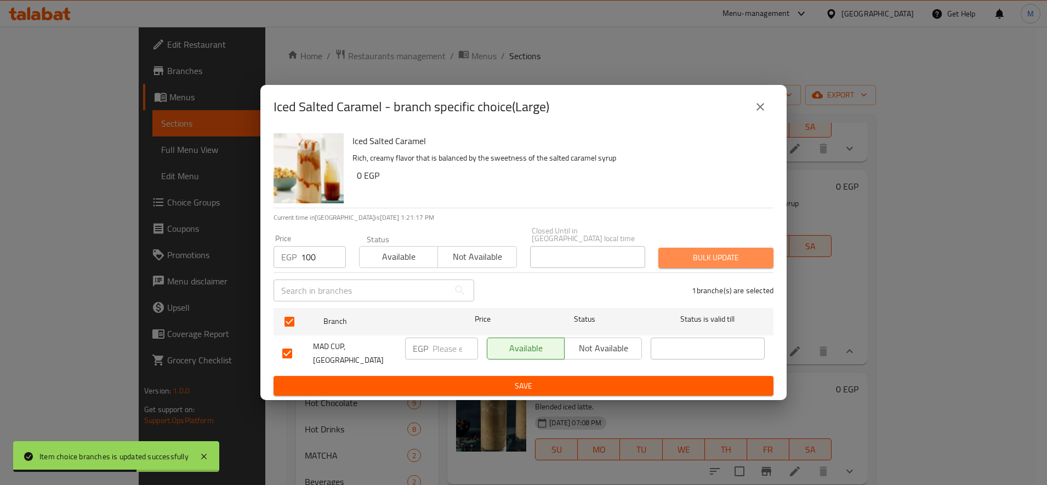
click at [712, 251] on span "Bulk update" at bounding box center [716, 258] width 98 height 14
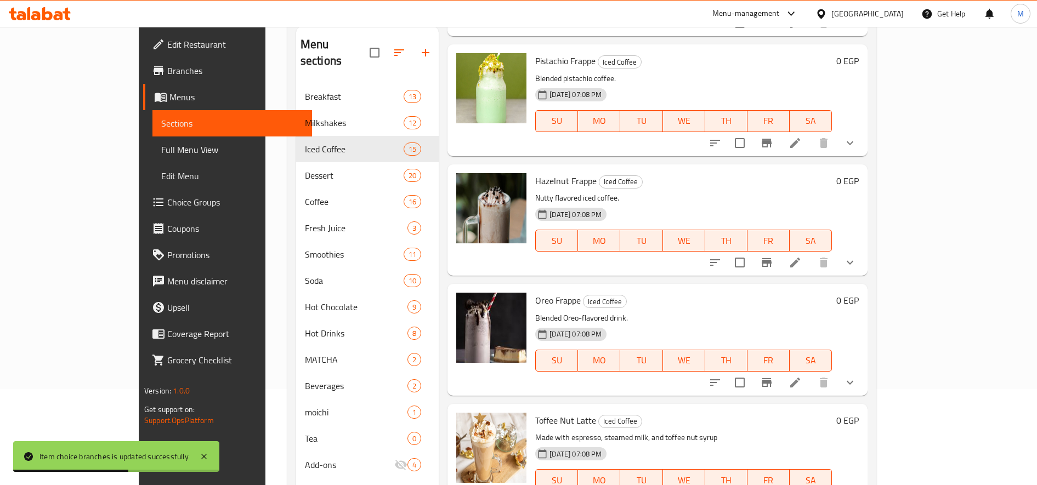
scroll to position [153, 0]
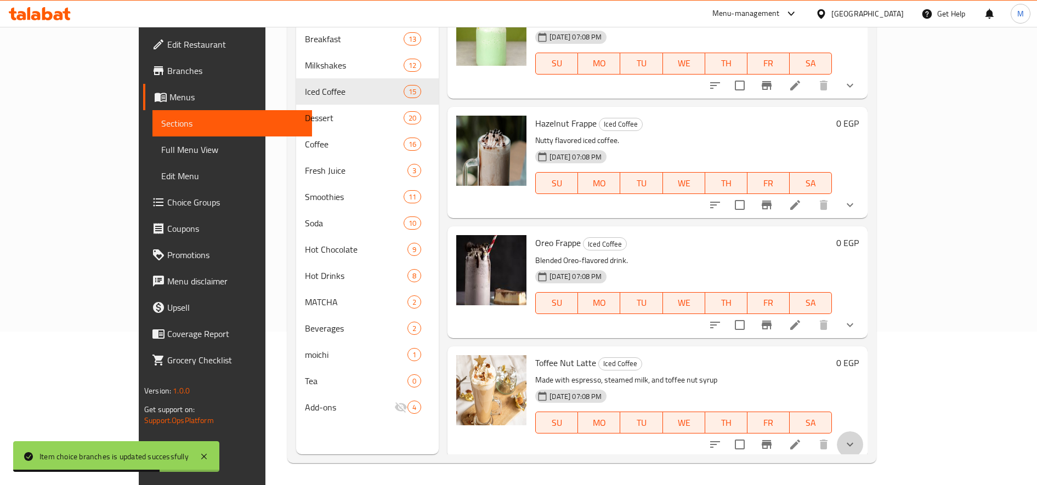
click at [863, 445] on button "show more" at bounding box center [850, 444] width 26 height 26
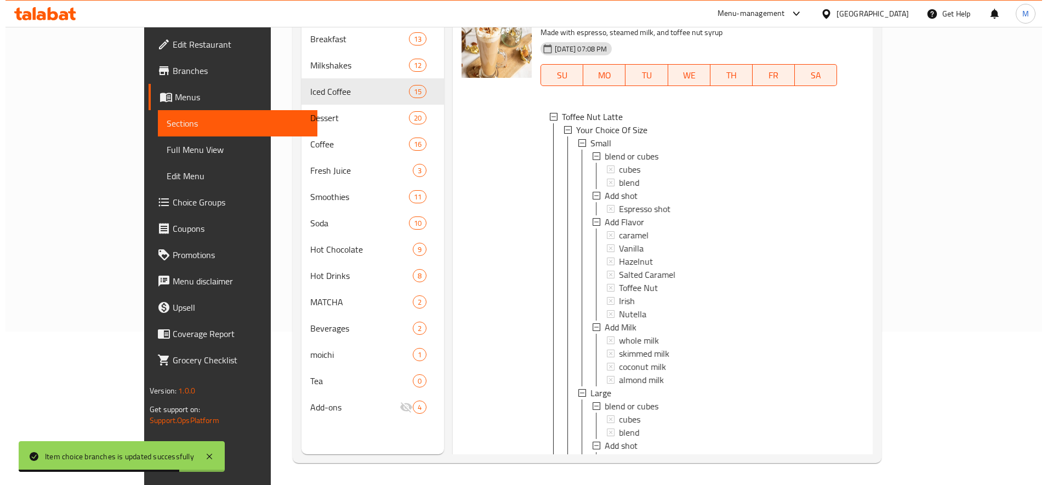
scroll to position [1765, 0]
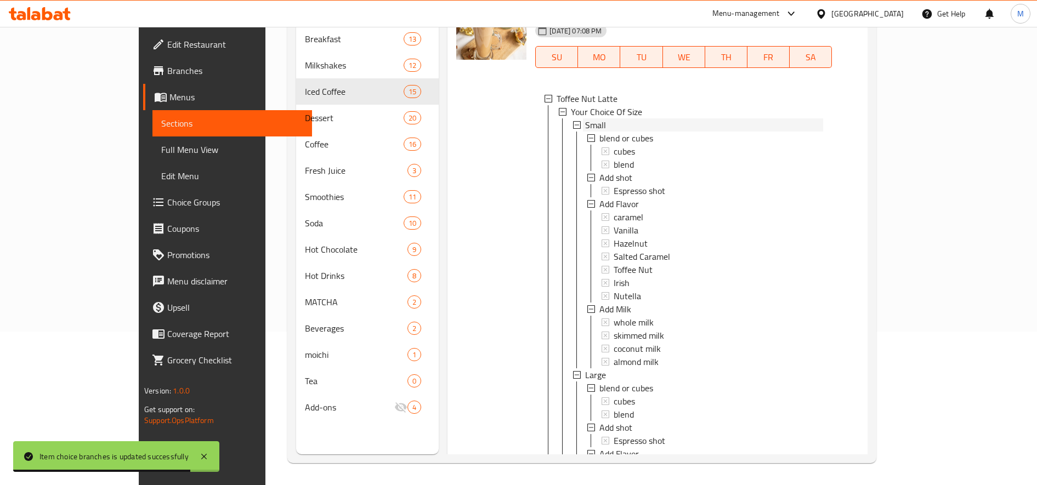
click at [585, 124] on span "Small" at bounding box center [595, 124] width 21 height 13
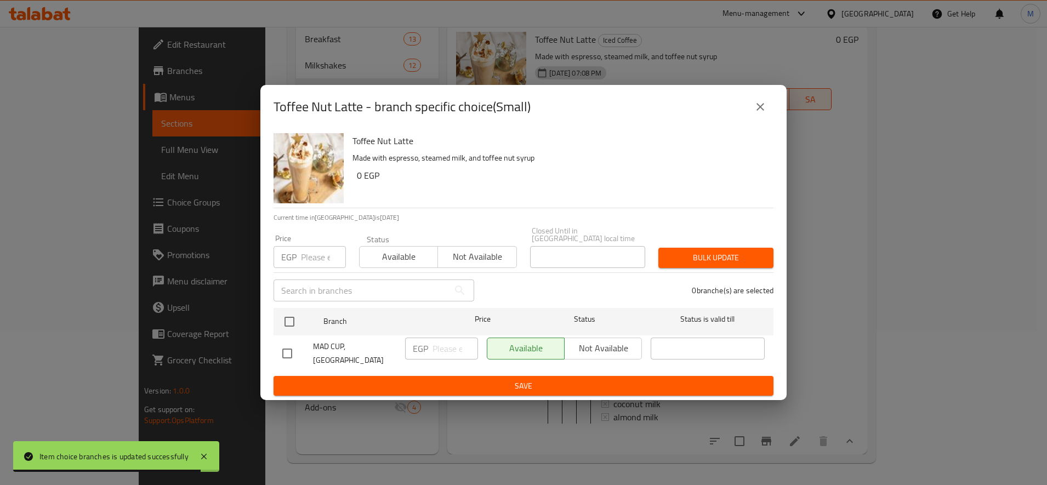
scroll to position [1730, 0]
click at [315, 252] on input "number" at bounding box center [323, 257] width 45 height 22
paste input "90"
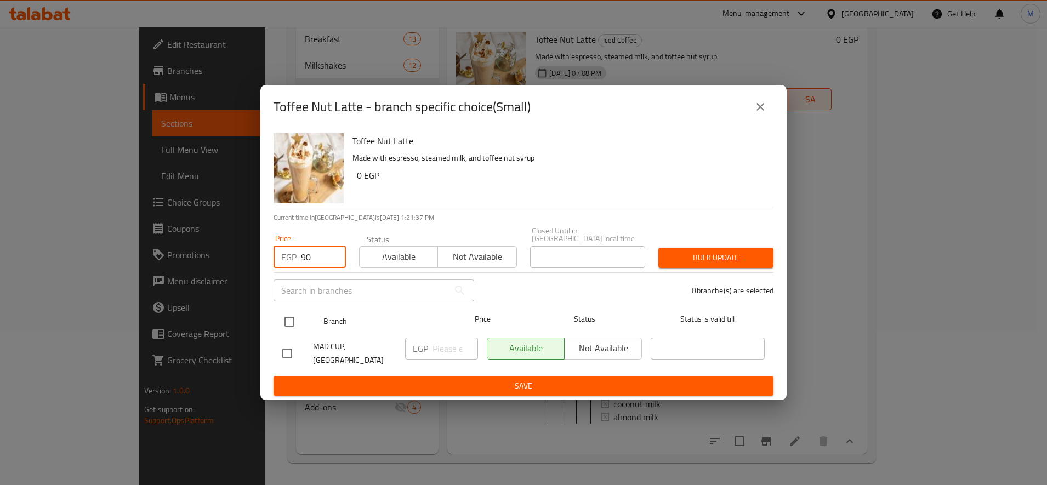
type input "90"
click at [288, 314] on input "checkbox" at bounding box center [289, 321] width 23 height 23
checkbox input "true"
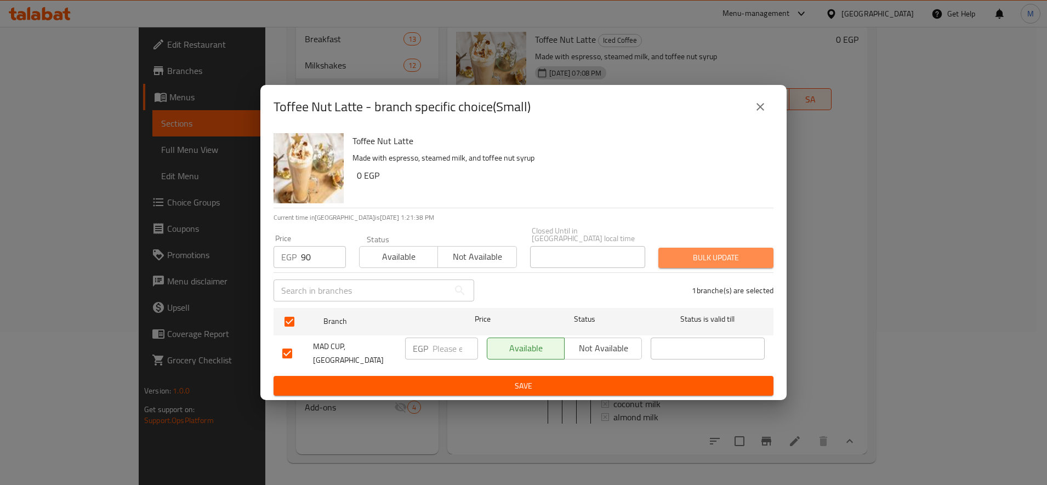
click at [728, 251] on span "Bulk update" at bounding box center [716, 258] width 98 height 14
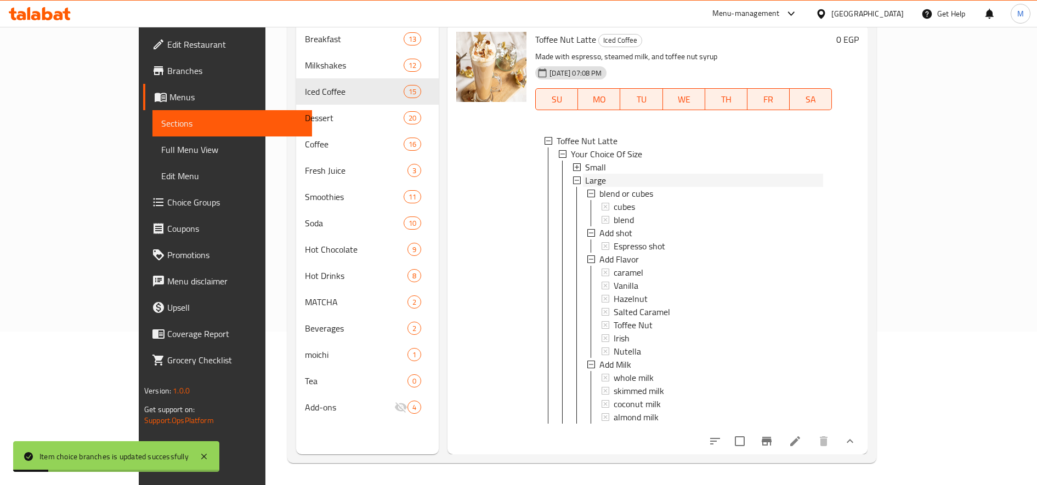
click at [585, 174] on div "Large" at bounding box center [704, 180] width 238 height 13
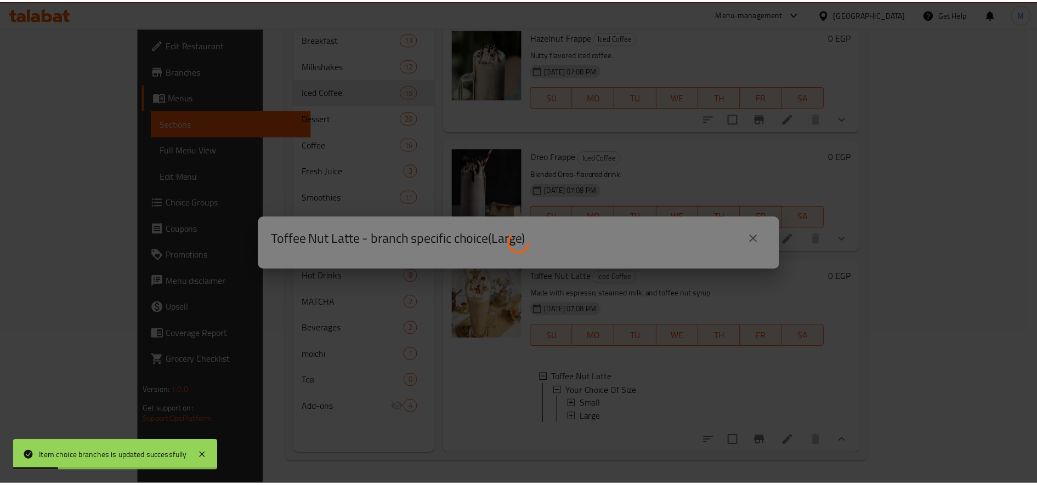
scroll to position [1493, 0]
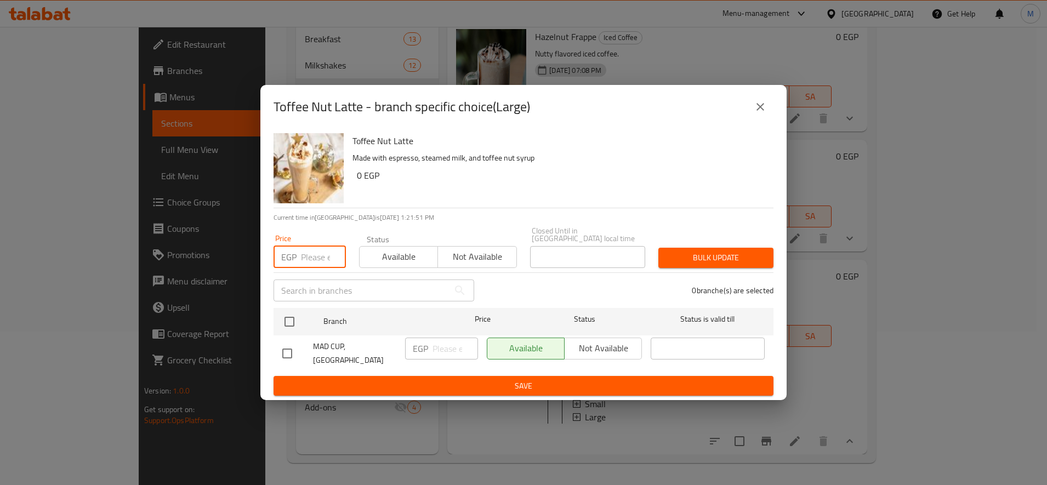
click at [316, 258] on input "number" at bounding box center [323, 257] width 45 height 22
paste input "100"
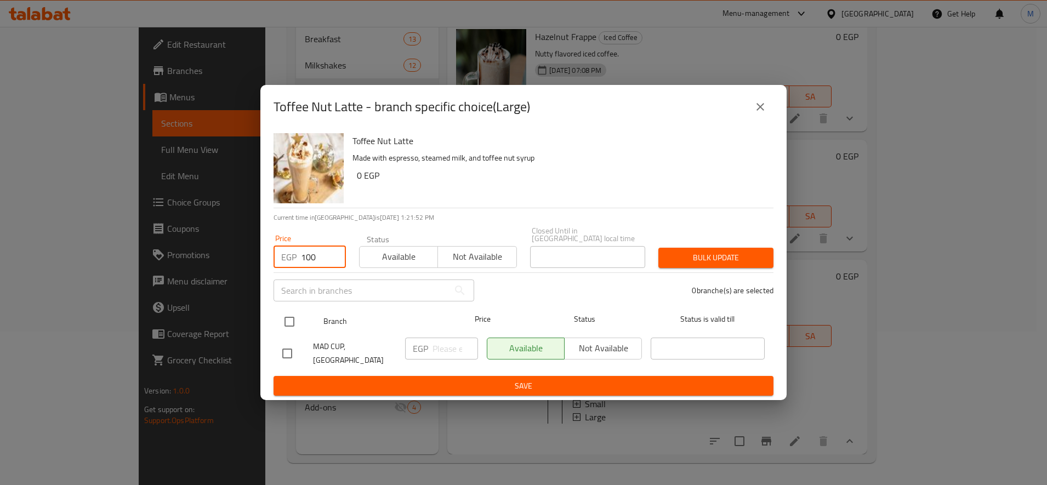
type input "100"
click at [288, 318] on input "checkbox" at bounding box center [289, 321] width 23 height 23
checkbox input "true"
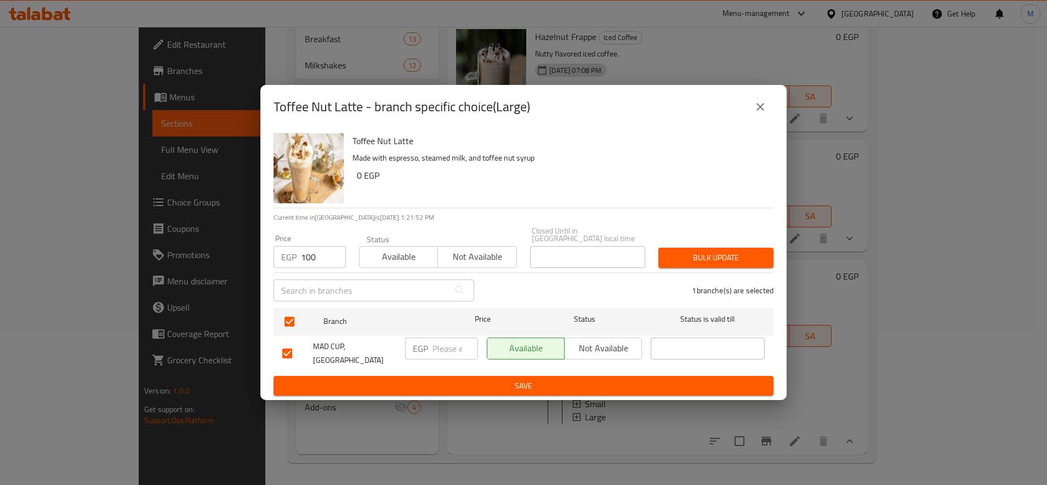
click at [706, 248] on button "Bulk update" at bounding box center [715, 258] width 115 height 20
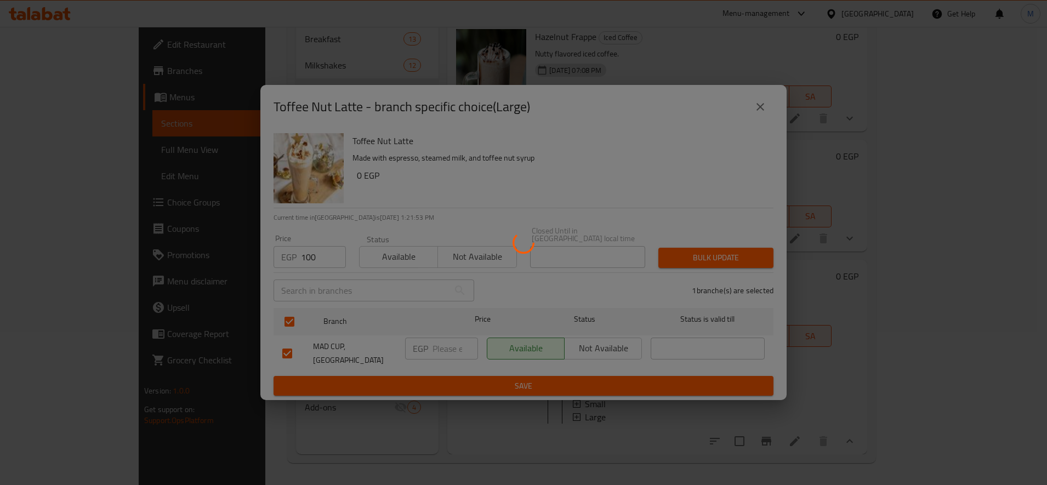
click at [703, 252] on div at bounding box center [523, 242] width 1047 height 485
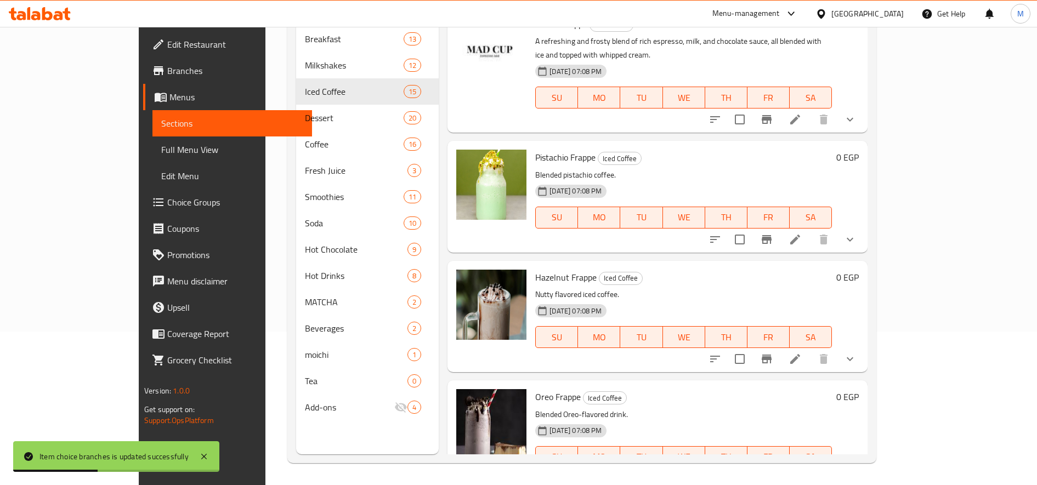
scroll to position [1219, 0]
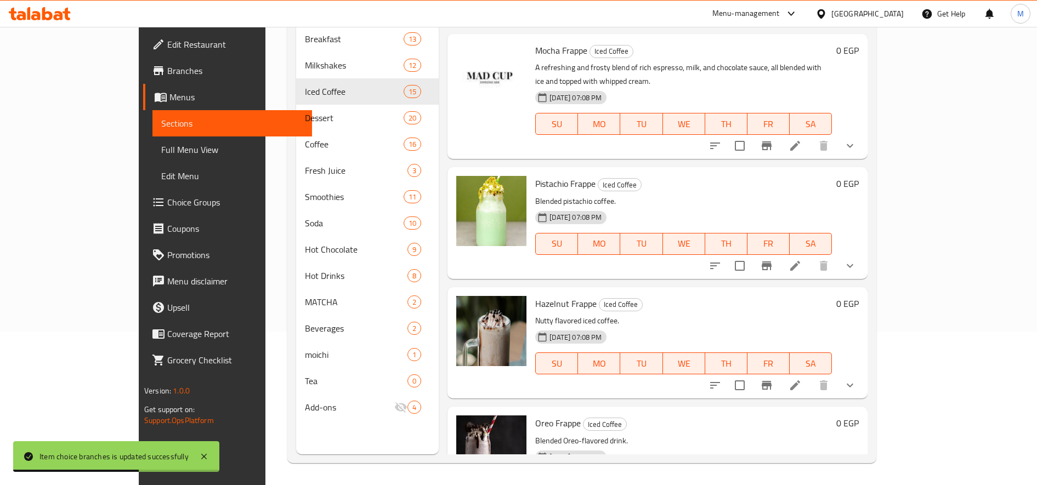
click at [863, 264] on button "show more" at bounding box center [850, 266] width 26 height 26
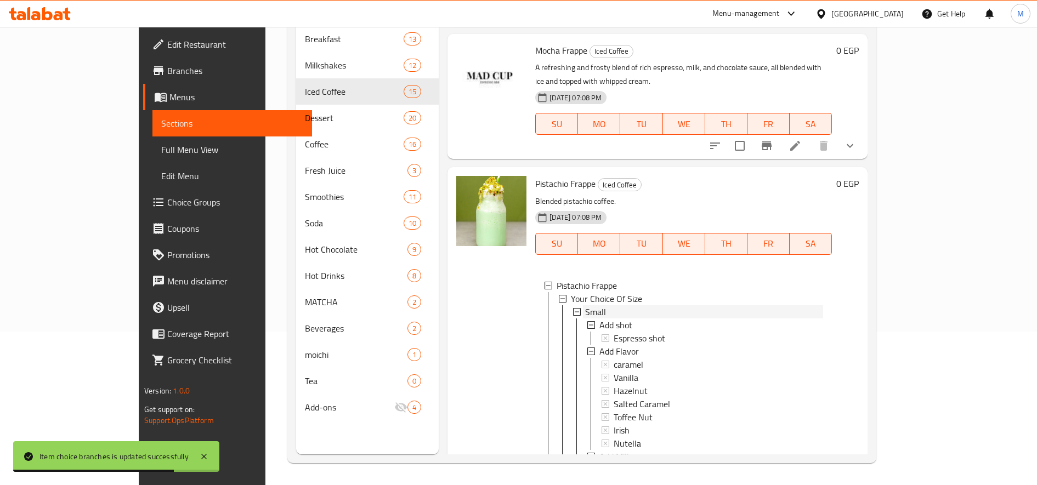
click at [585, 307] on span "Small" at bounding box center [595, 311] width 21 height 13
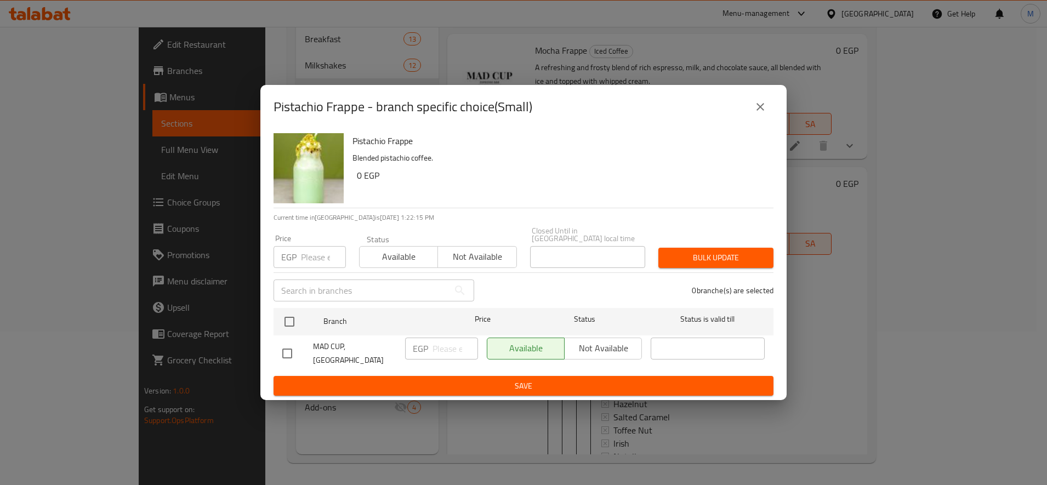
drag, startPoint x: 299, startPoint y: 254, endPoint x: 305, endPoint y: 253, distance: 6.7
click at [301, 254] on div "EGP Price" at bounding box center [310, 257] width 72 height 22
paste input "105"
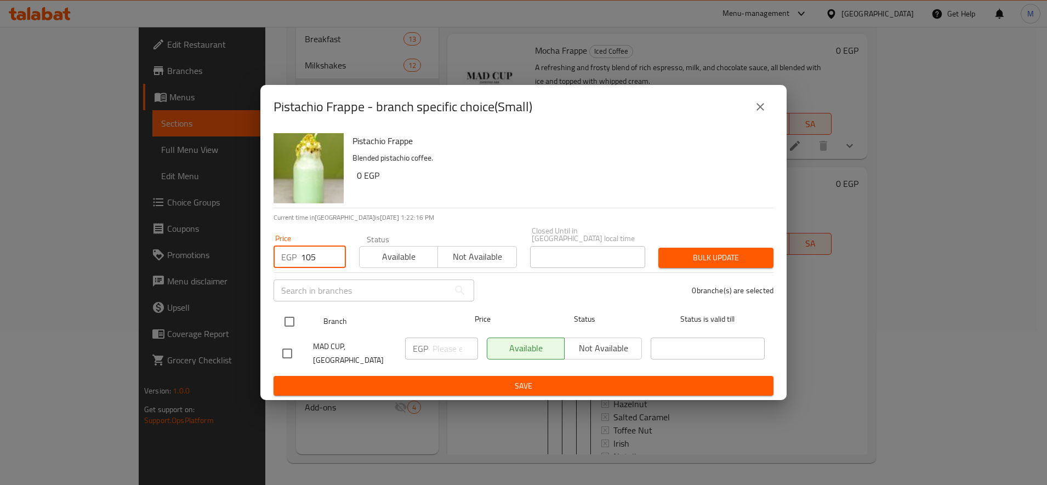
type input "105"
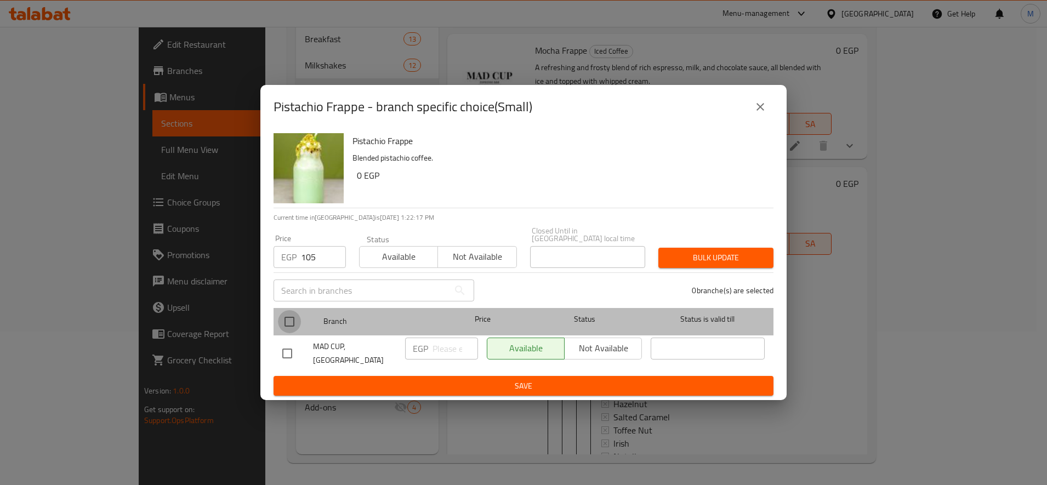
click at [291, 313] on input "checkbox" at bounding box center [289, 321] width 23 height 23
checkbox input "true"
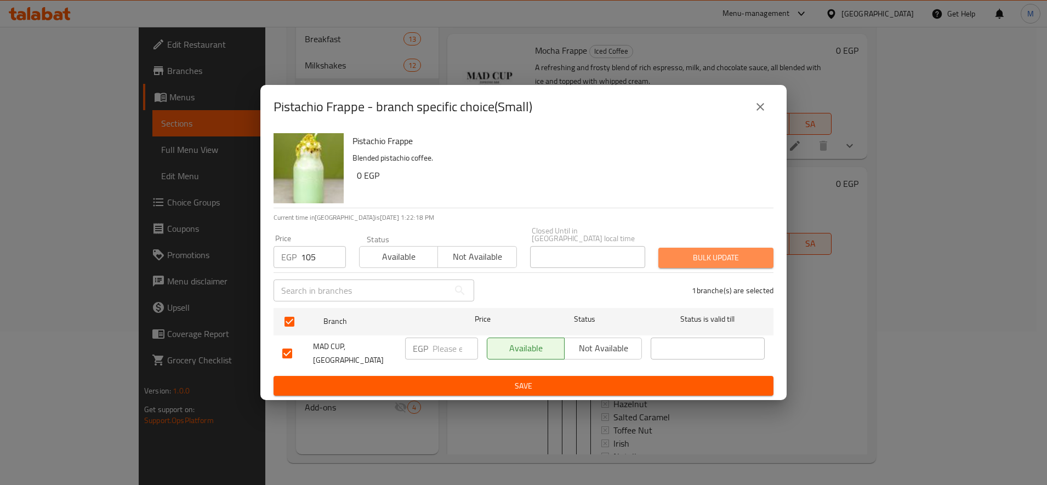
click at [678, 248] on button "Bulk update" at bounding box center [715, 258] width 115 height 20
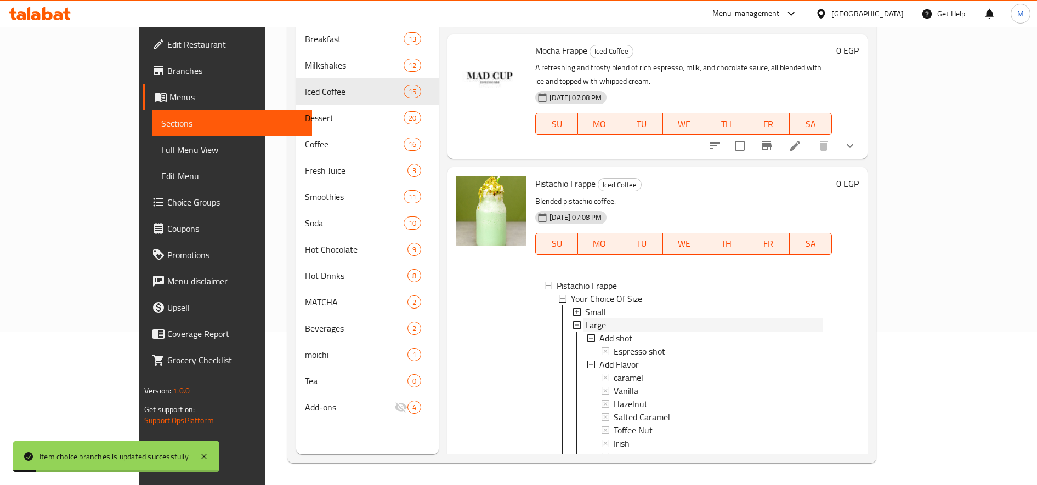
click at [585, 319] on span "Large" at bounding box center [595, 325] width 21 height 13
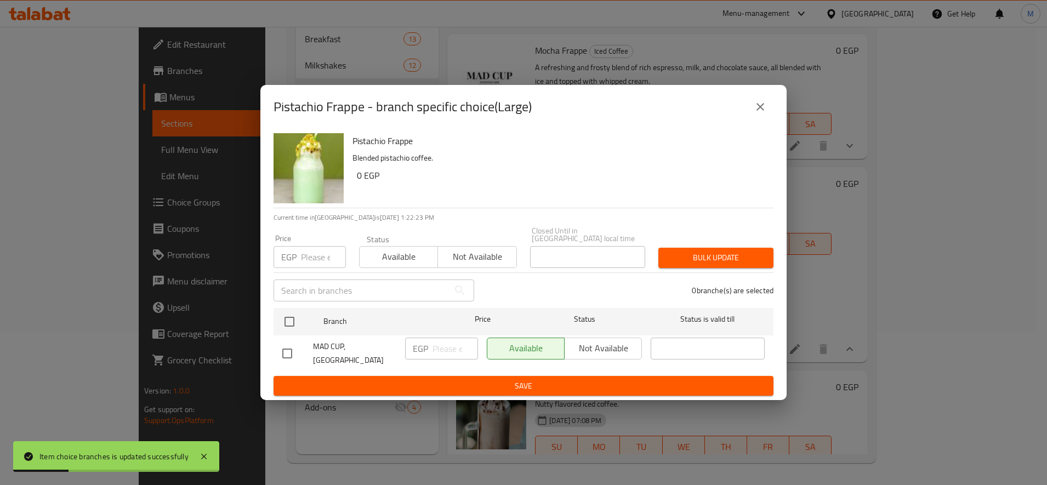
click at [314, 262] on input "number" at bounding box center [323, 257] width 45 height 22
paste input "115"
drag, startPoint x: 314, startPoint y: 262, endPoint x: 344, endPoint y: 332, distance: 75.9
click at [344, 332] on div "Pistachio Frappe Blended pistachio coffee. 0 EGP Current time in Egypt is 06 Se…" at bounding box center [523, 265] width 526 height 272
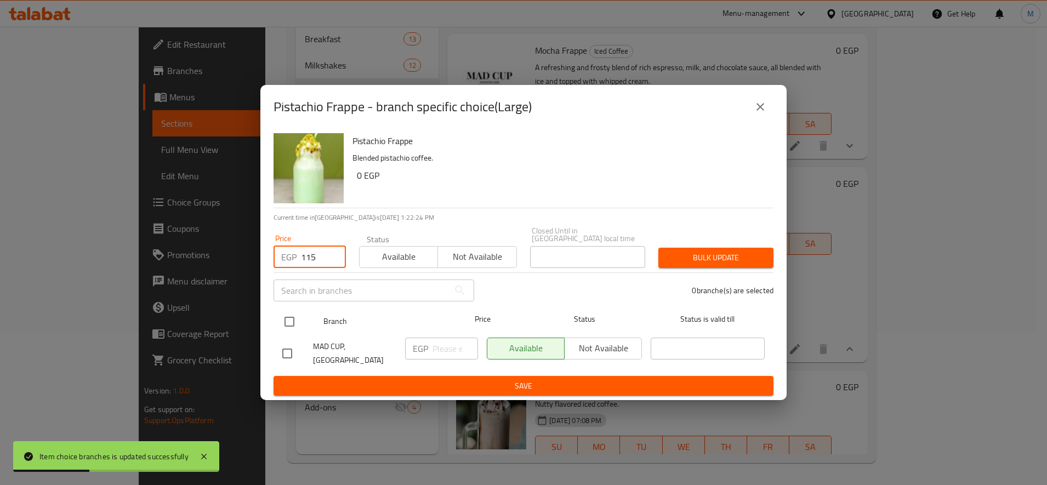
type input "115"
click at [295, 310] on input "checkbox" at bounding box center [289, 321] width 23 height 23
checkbox input "true"
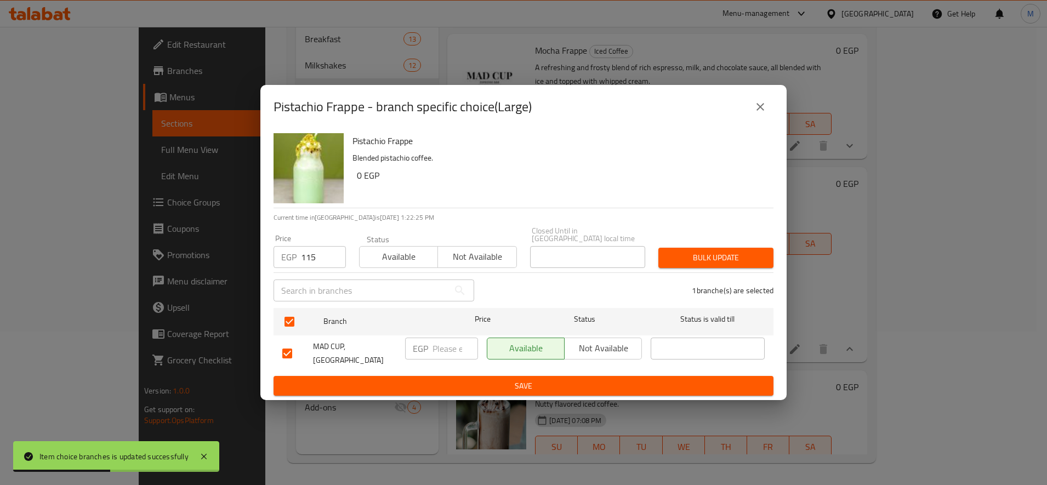
click at [691, 251] on span "Bulk update" at bounding box center [716, 258] width 98 height 14
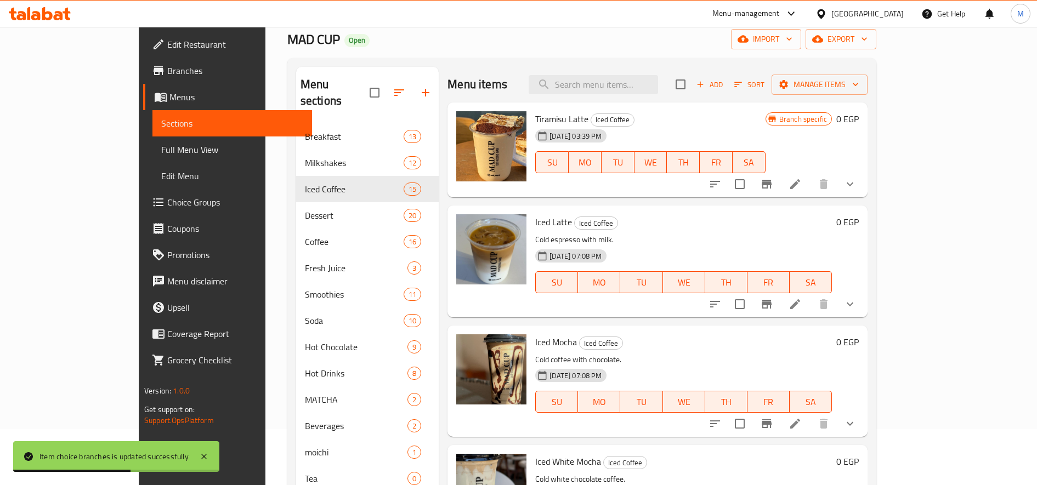
scroll to position [0, 0]
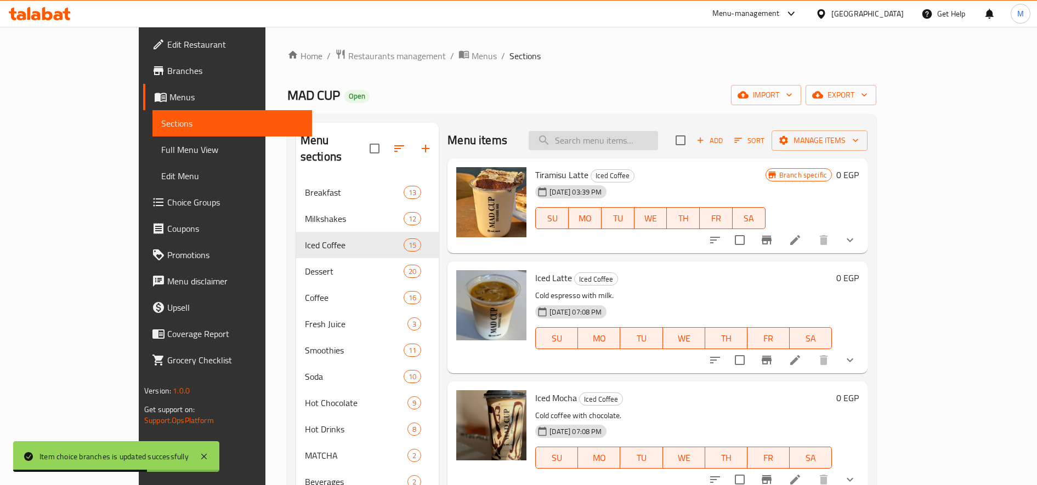
click at [632, 143] on input "search" at bounding box center [592, 140] width 129 height 19
paste input "Mega"
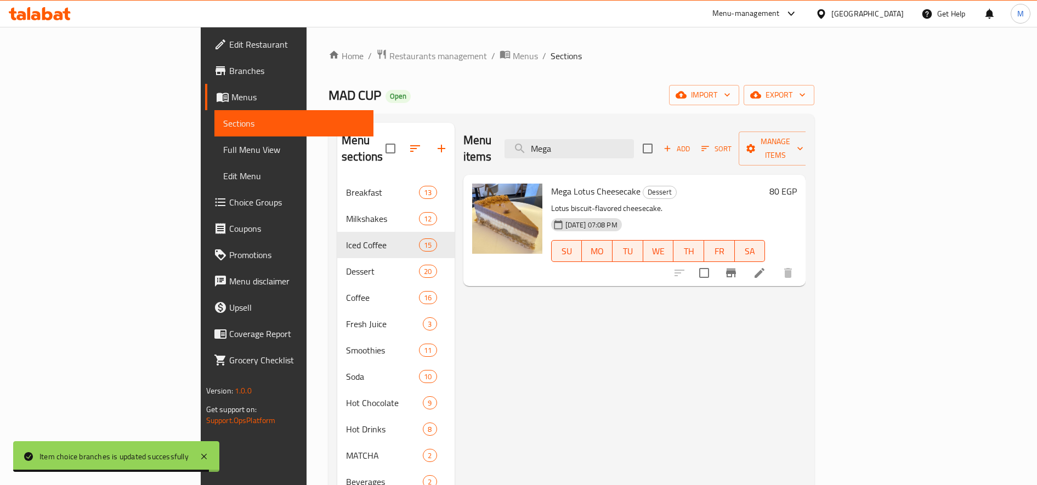
type input "Mega"
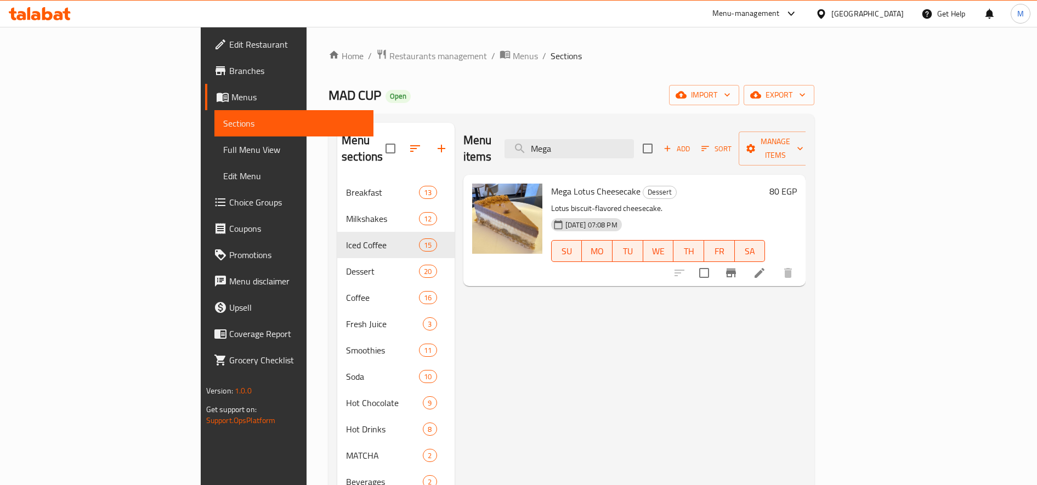
click at [797, 184] on h6 "80 EGP" at bounding box center [782, 191] width 27 height 15
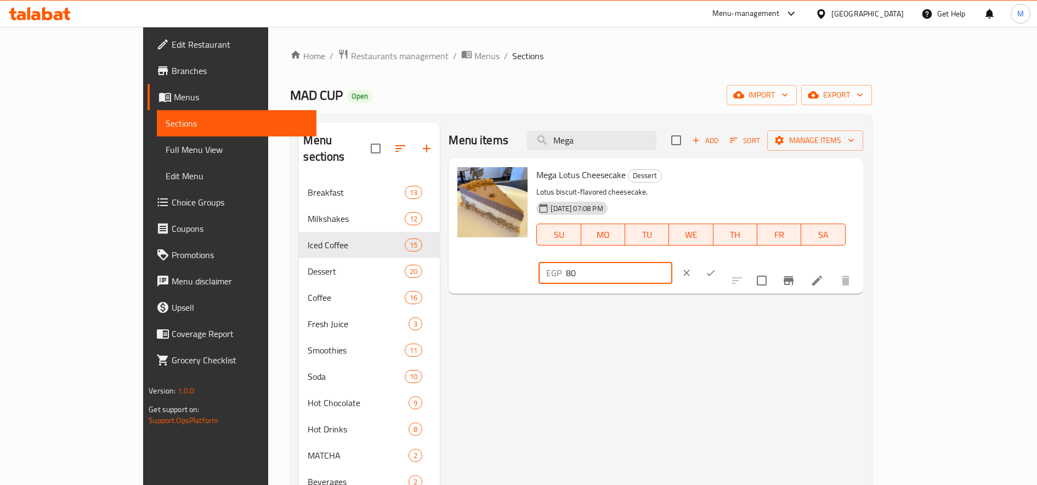
drag, startPoint x: 877, startPoint y: 180, endPoint x: 852, endPoint y: 180, distance: 24.7
click at [672, 262] on input "80" at bounding box center [619, 273] width 106 height 22
type input "85"
click at [716, 268] on icon "ok" at bounding box center [710, 273] width 11 height 11
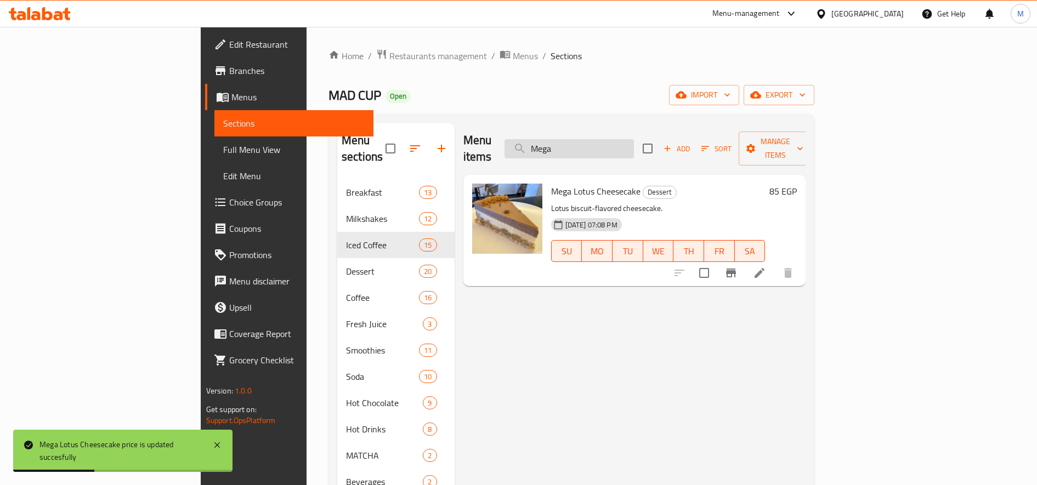
click at [634, 139] on input "Mega" at bounding box center [568, 148] width 129 height 19
paste input "olten"
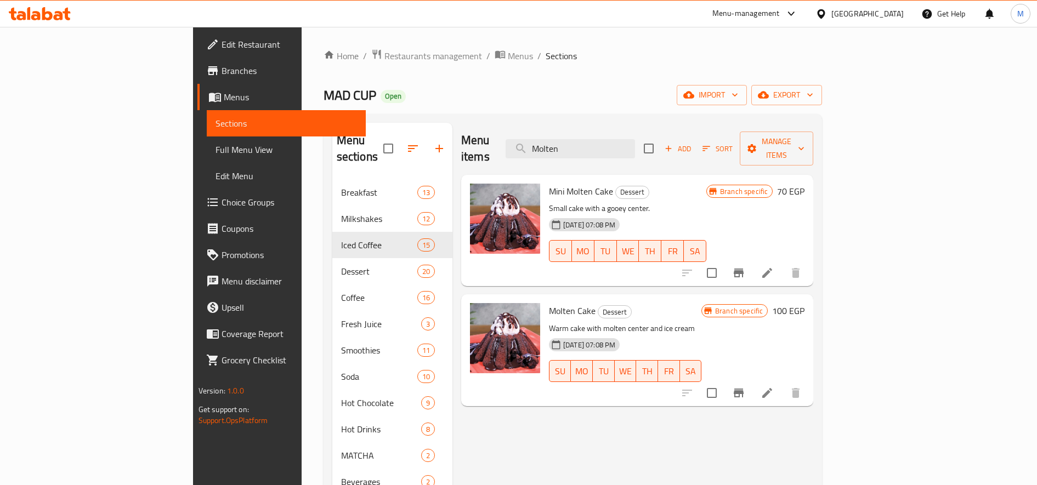
type input "Molten"
click at [804, 303] on h6 "100 EGP" at bounding box center [788, 310] width 32 height 15
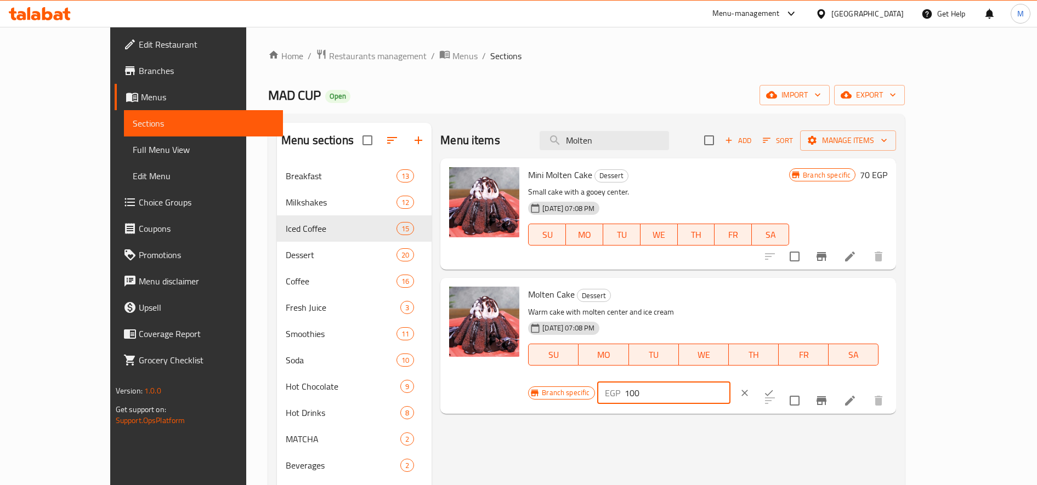
click at [730, 382] on input "100" at bounding box center [677, 393] width 106 height 22
type input "110"
click at [781, 381] on button "ok" at bounding box center [769, 393] width 24 height 24
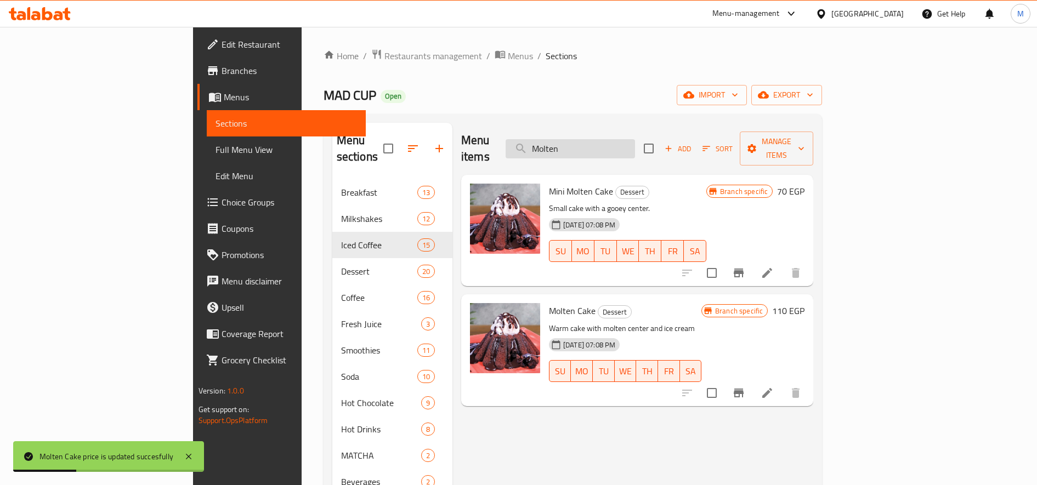
click at [635, 141] on input "Molten" at bounding box center [569, 148] width 129 height 19
paste input "White mocha"
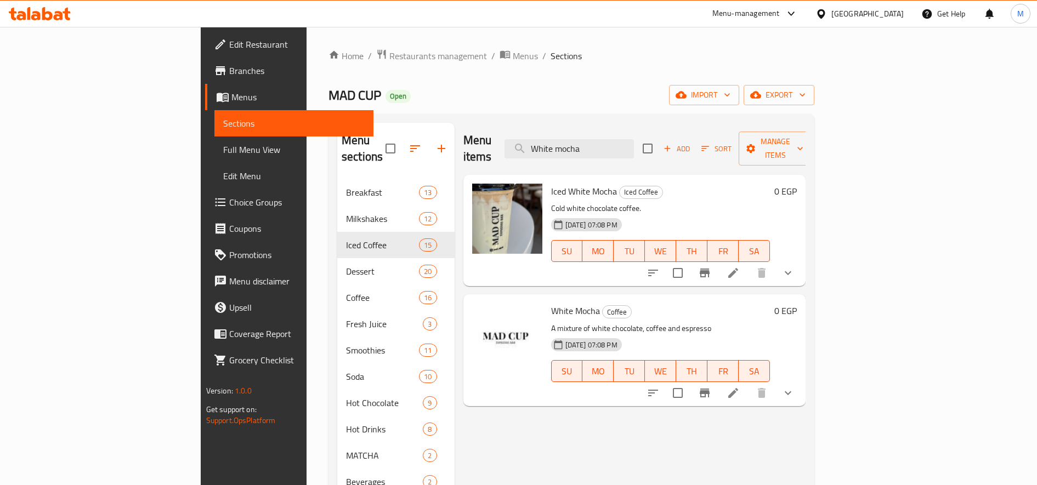
type input "White mocha"
click at [794, 386] on icon "show more" at bounding box center [787, 392] width 13 height 13
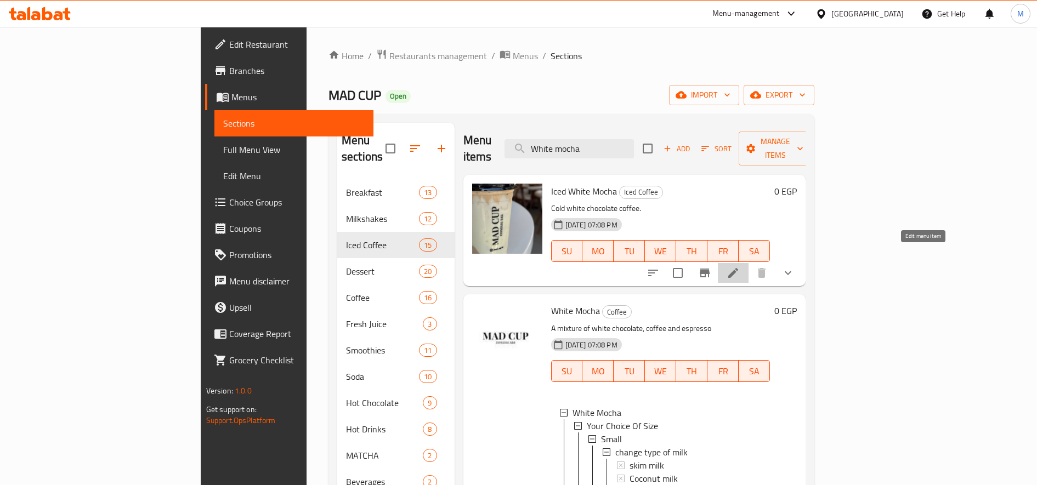
click at [738, 268] on icon at bounding box center [733, 273] width 10 height 10
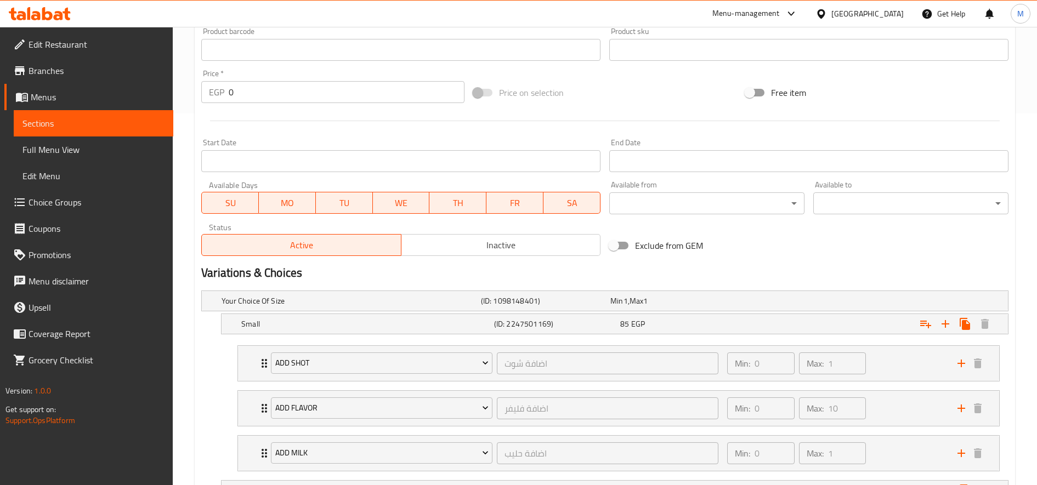
scroll to position [234, 0]
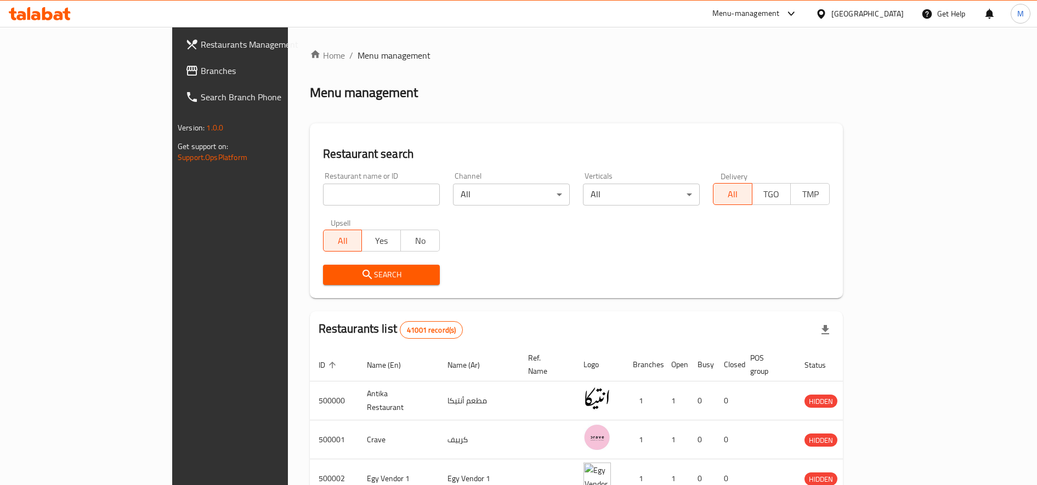
click at [349, 197] on input "search" at bounding box center [381, 195] width 117 height 22
type input "mad cup"
click at [374, 274] on span "Search" at bounding box center [381, 275] width 99 height 14
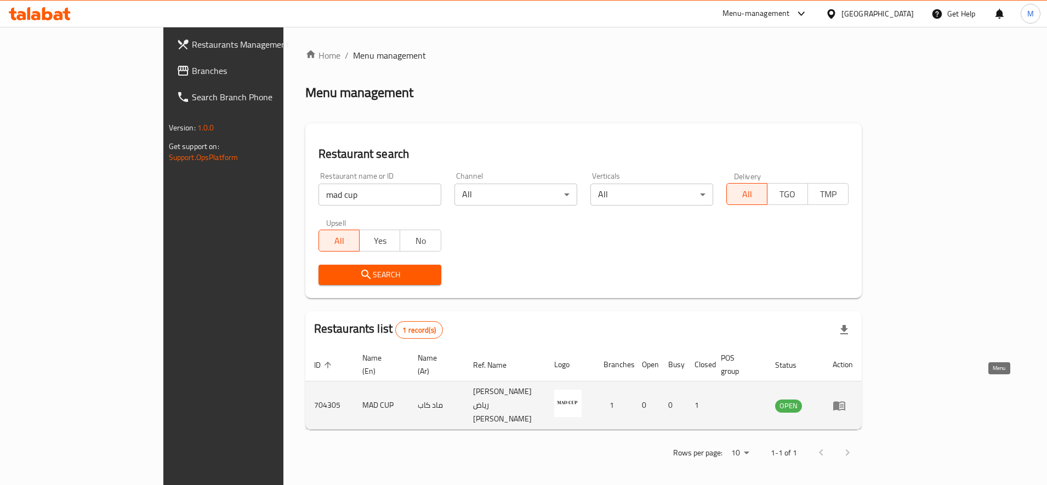
click at [844, 404] on icon "enhanced table" at bounding box center [842, 406] width 4 height 4
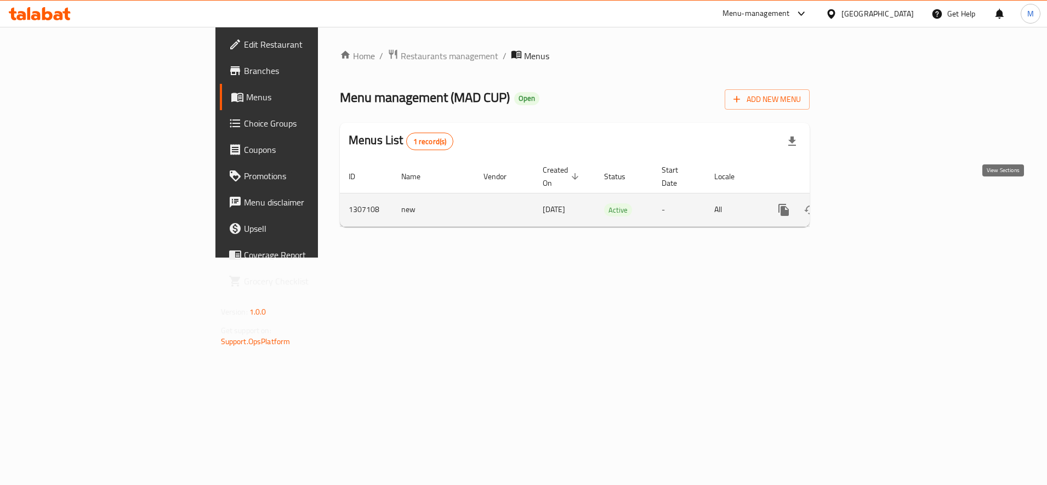
click at [869, 203] on icon "enhanced table" at bounding box center [862, 209] width 13 height 13
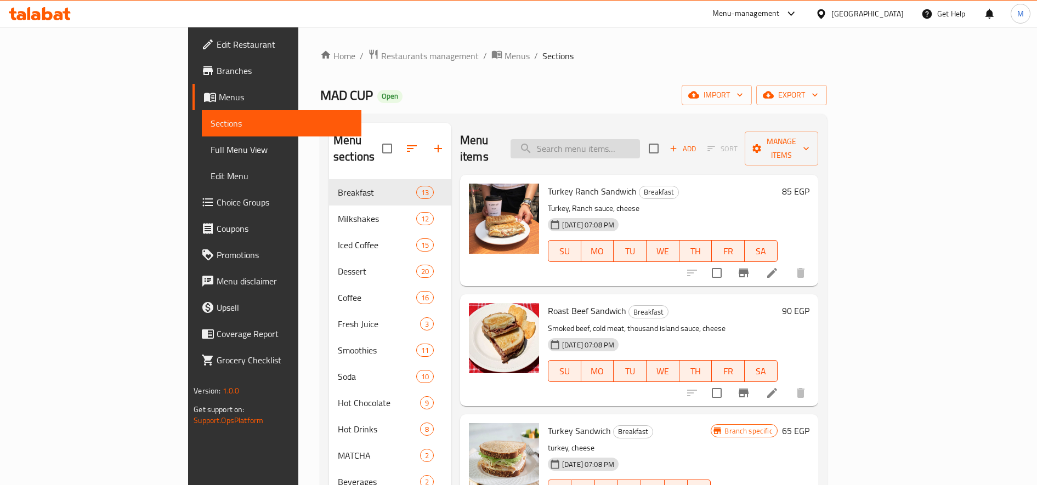
click at [640, 147] on input "search" at bounding box center [574, 148] width 129 height 19
paste input "White mocha"
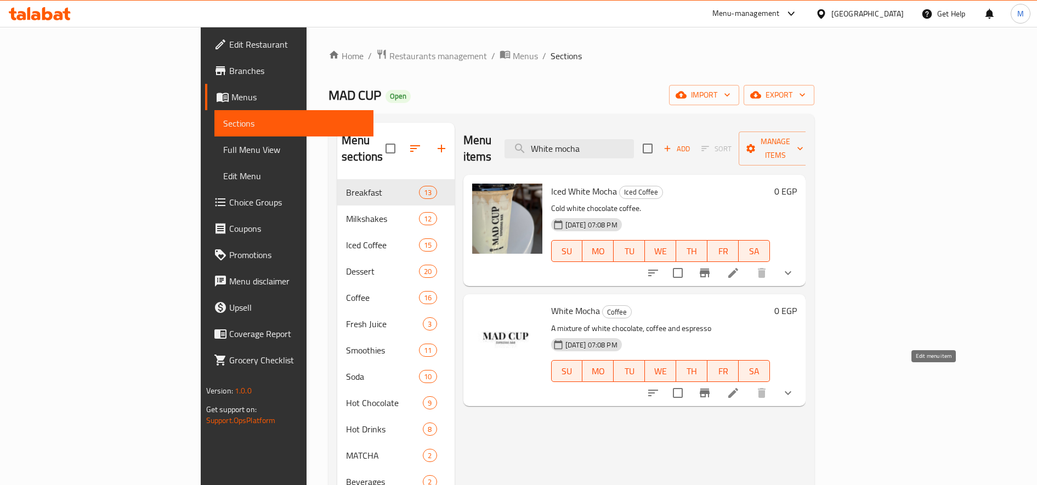
type input "White mocha"
click at [740, 386] on icon at bounding box center [732, 392] width 13 height 13
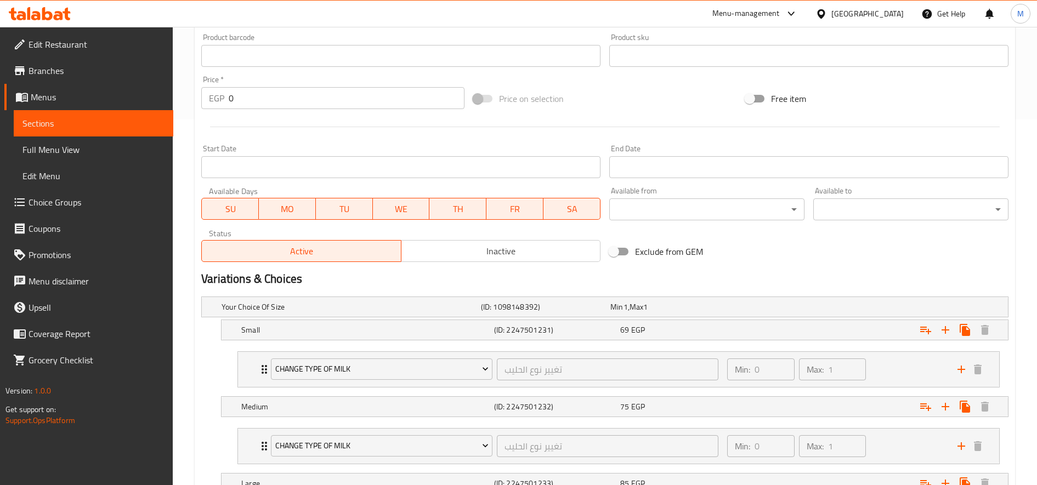
scroll to position [497, 0]
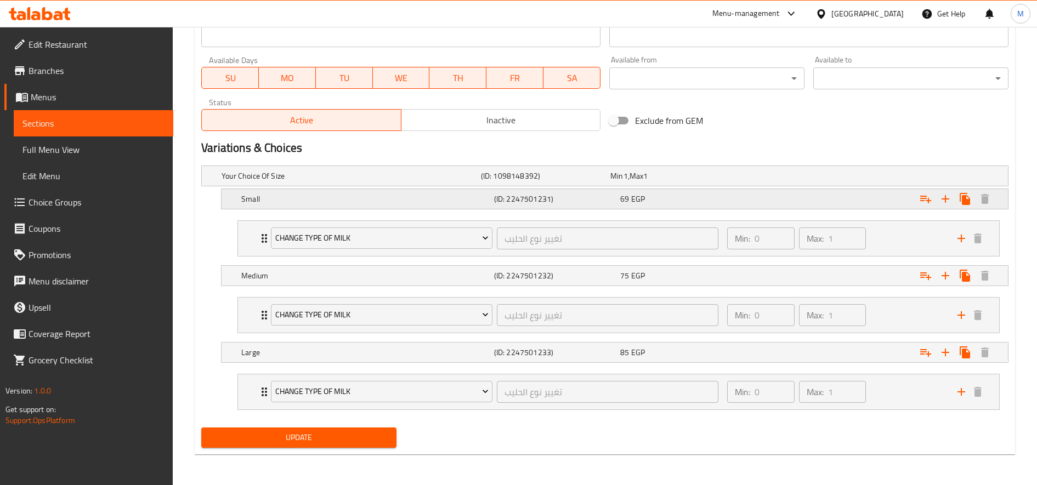
click at [685, 204] on div "69 EGP" at bounding box center [681, 199] width 122 height 11
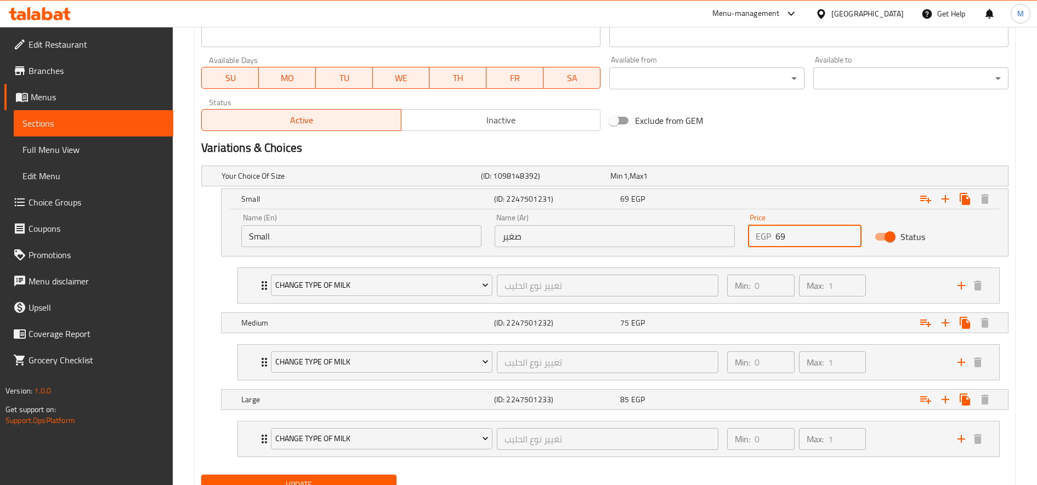
drag, startPoint x: 781, startPoint y: 238, endPoint x: 787, endPoint y: 238, distance: 6.0
click at [787, 238] on input "69" at bounding box center [818, 236] width 86 height 22
click at [781, 240] on input "65" at bounding box center [818, 236] width 86 height 22
type input "60"
click at [201, 475] on button "Update" at bounding box center [298, 485] width 195 height 20
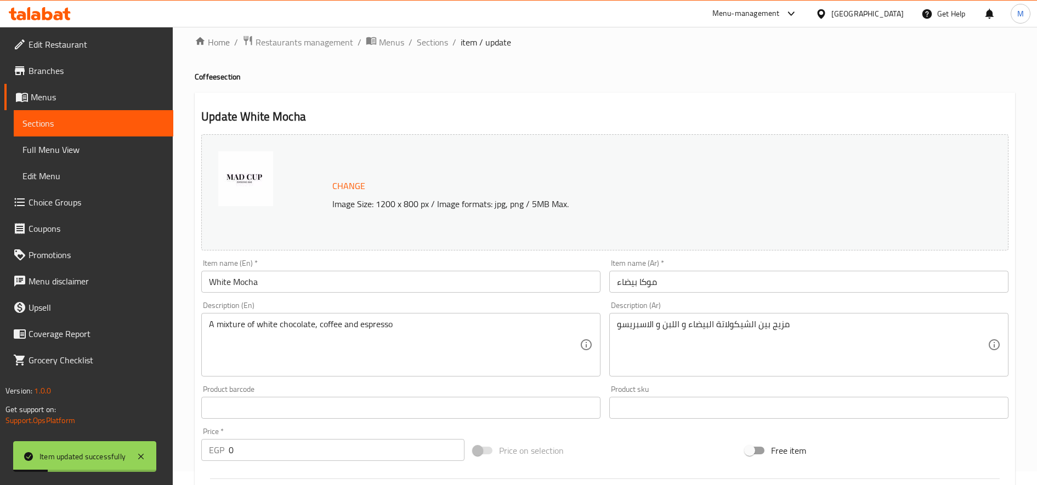
scroll to position [0, 0]
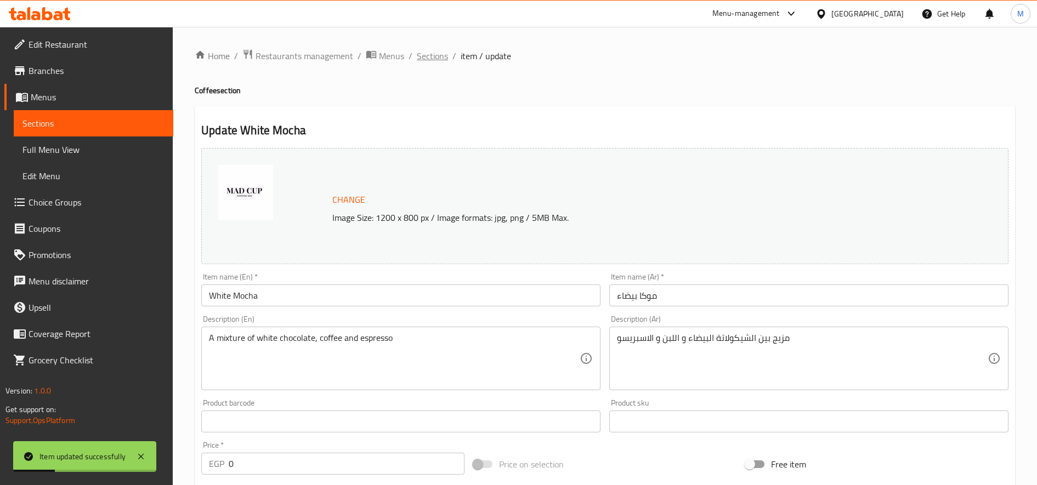
click at [436, 56] on span "Sections" at bounding box center [432, 55] width 31 height 13
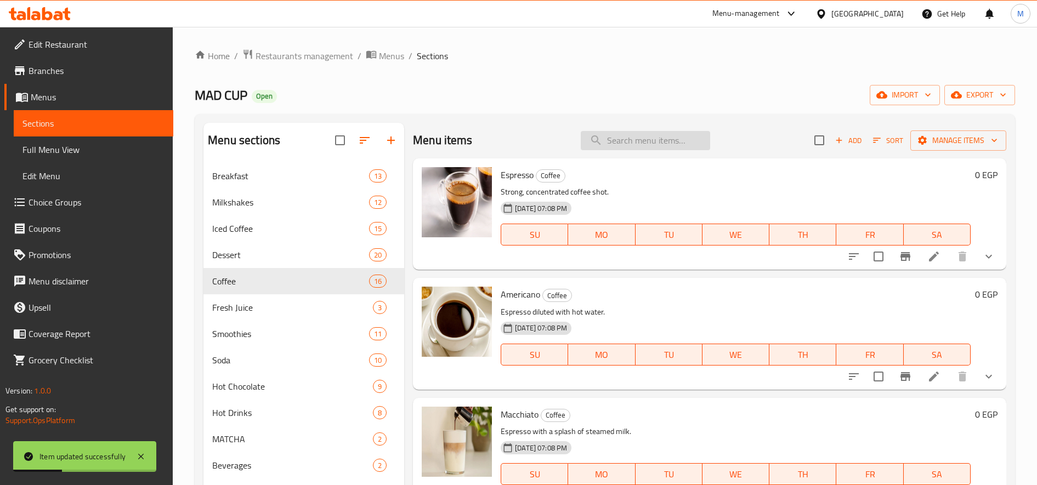
click at [619, 143] on input "search" at bounding box center [645, 140] width 129 height 19
paste input "Spanish"
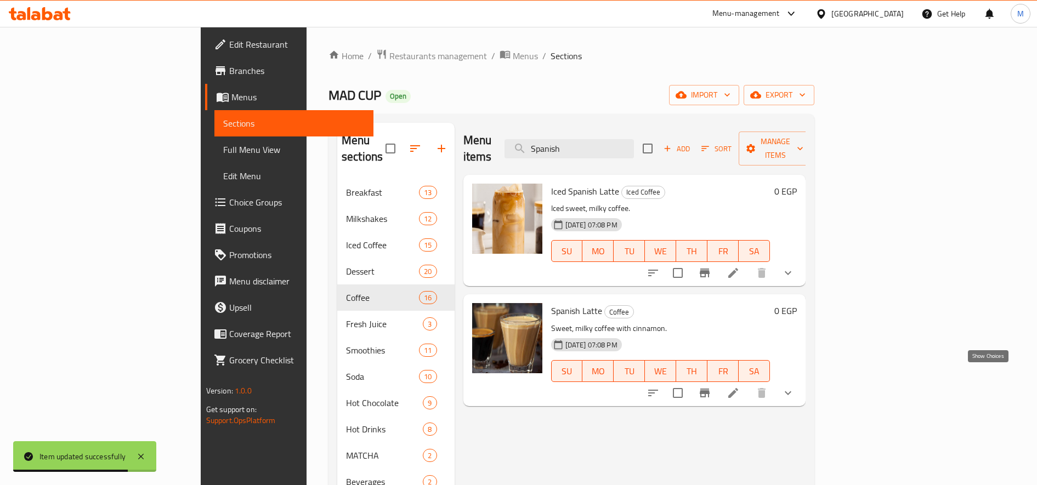
type input "Spanish"
click at [791, 391] on icon "show more" at bounding box center [787, 393] width 7 height 4
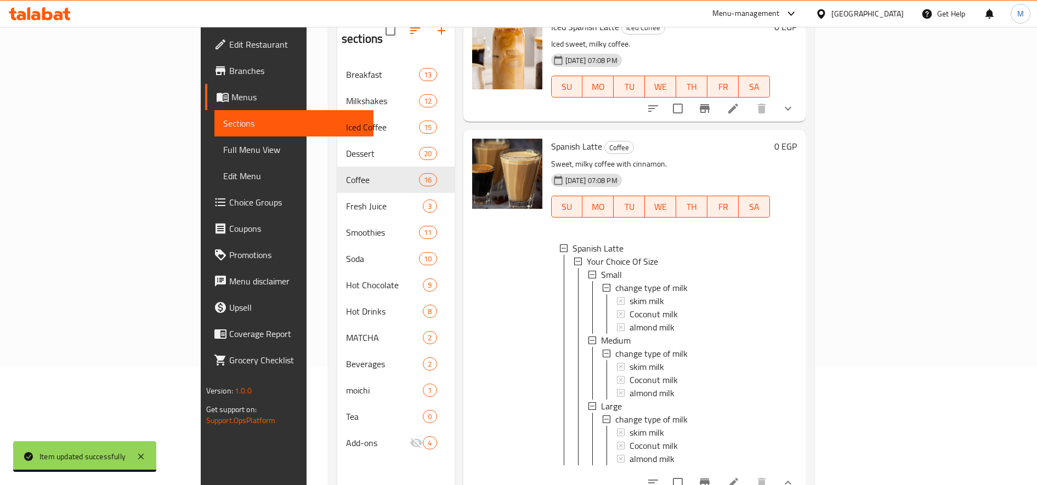
scroll to position [153, 0]
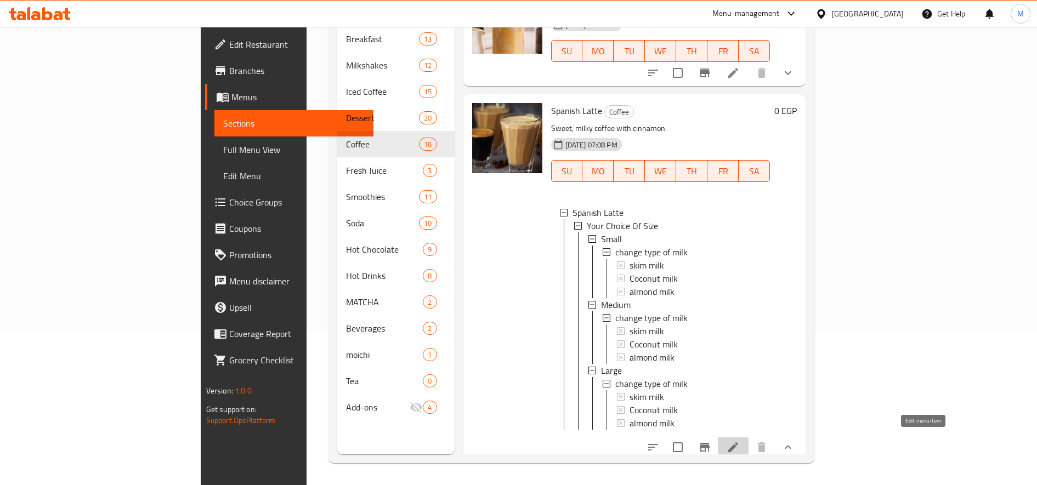
click at [738, 442] on icon at bounding box center [733, 447] width 10 height 10
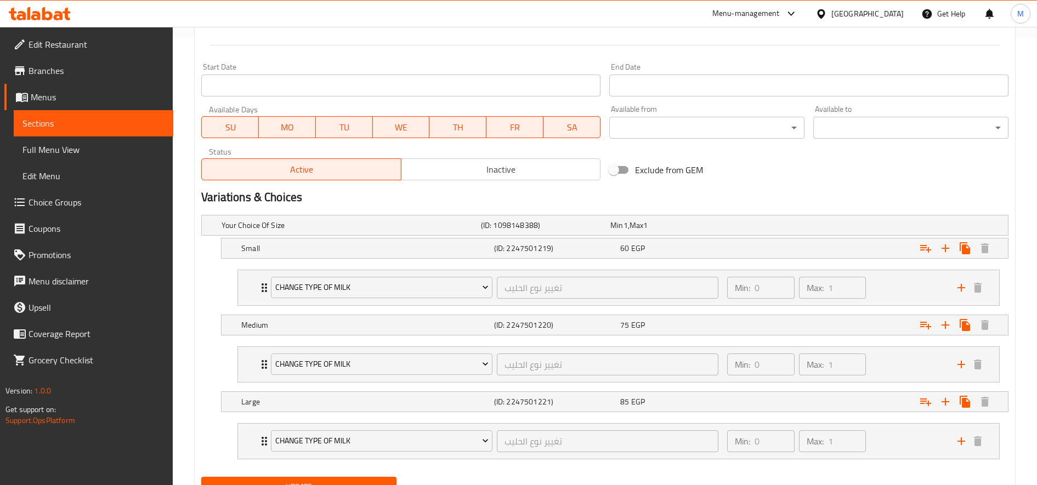
scroll to position [497, 0]
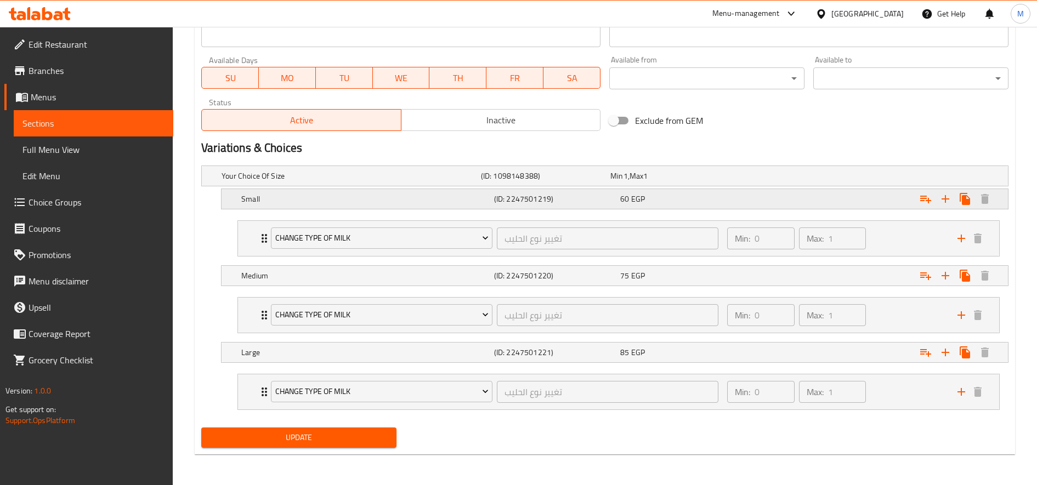
click at [757, 196] on div "Expand" at bounding box center [870, 199] width 253 height 24
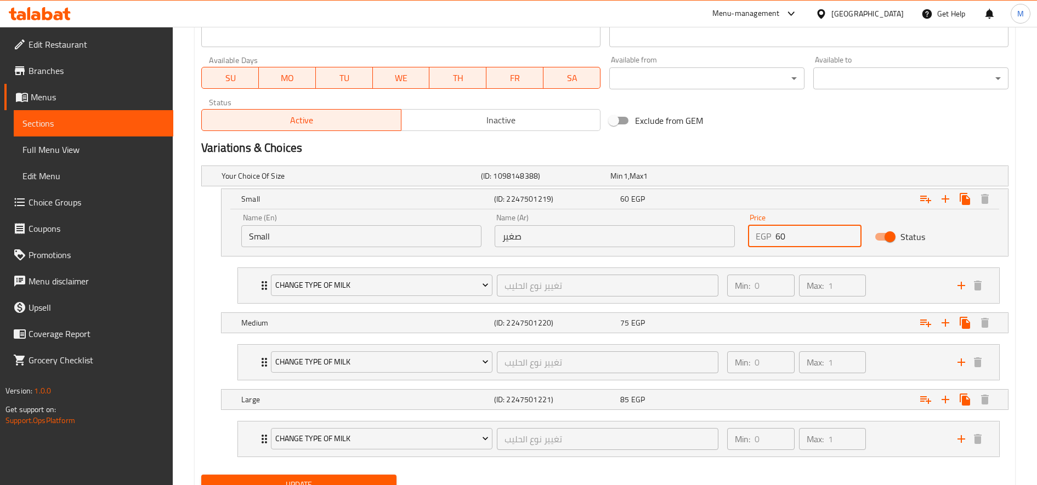
drag, startPoint x: 784, startPoint y: 237, endPoint x: 779, endPoint y: 239, distance: 5.7
click at [779, 239] on input "60" at bounding box center [818, 236] width 86 height 22
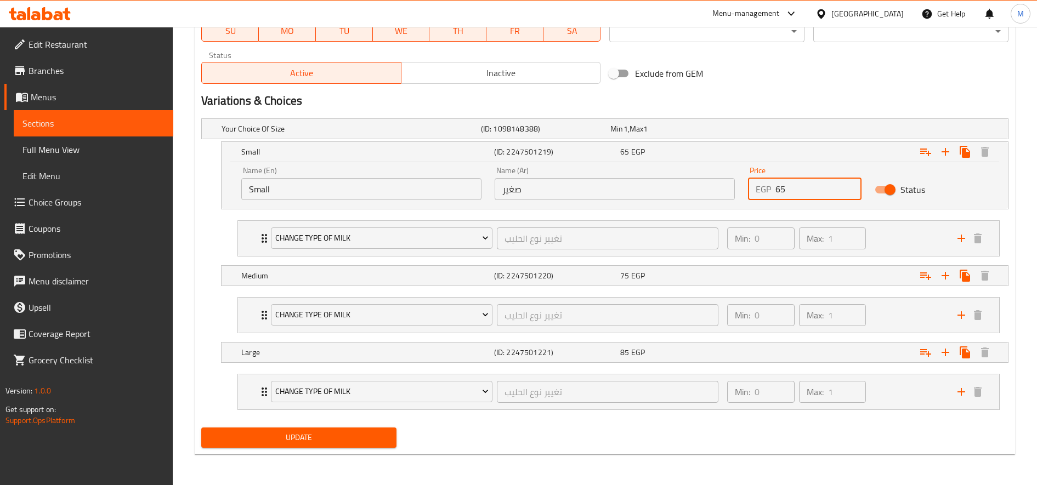
type input "65"
click at [364, 441] on span "Update" at bounding box center [299, 438] width 178 height 14
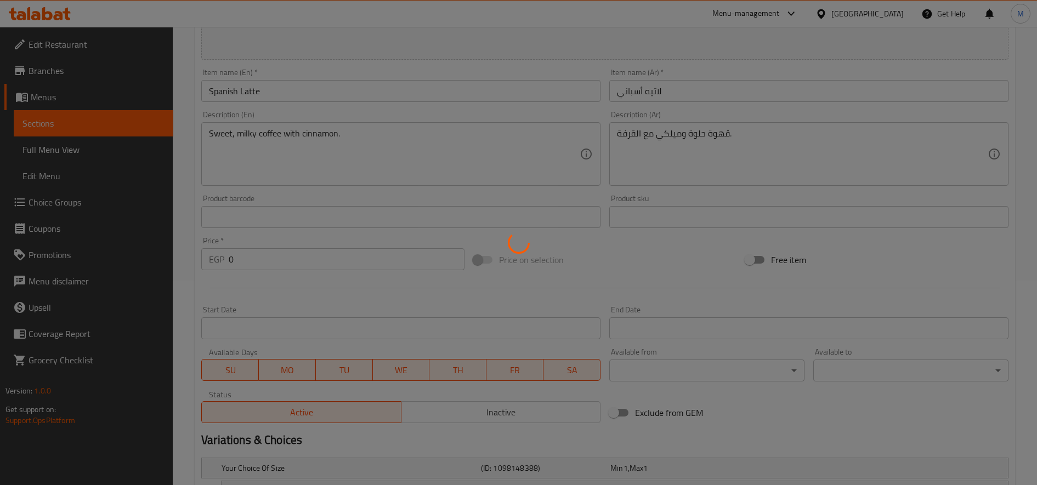
scroll to position [0, 0]
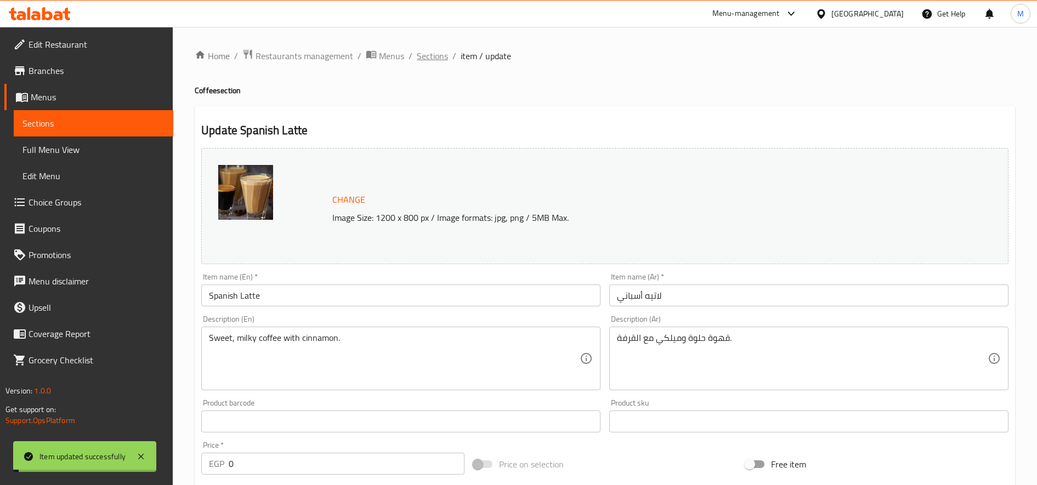
click at [429, 55] on span "Sections" at bounding box center [432, 55] width 31 height 13
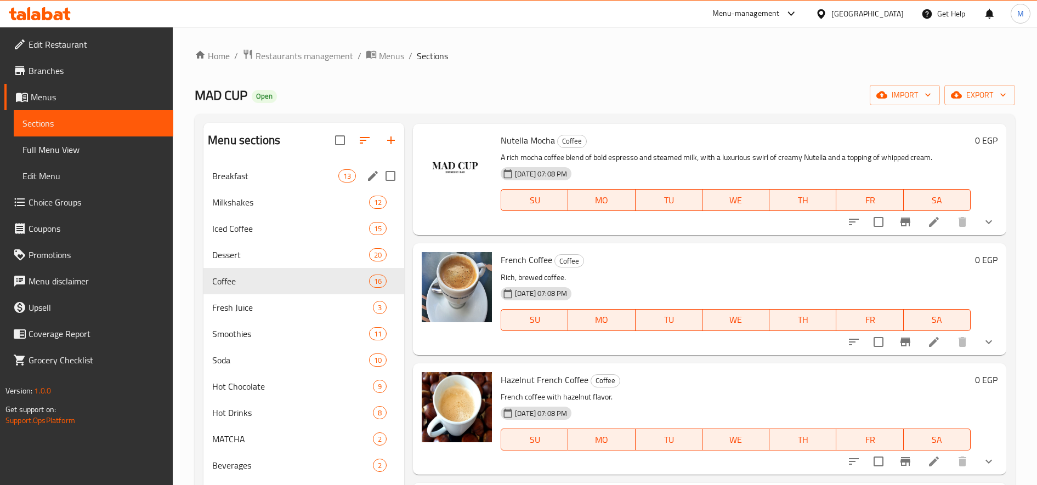
click at [245, 171] on span "Breakfast" at bounding box center [275, 175] width 126 height 13
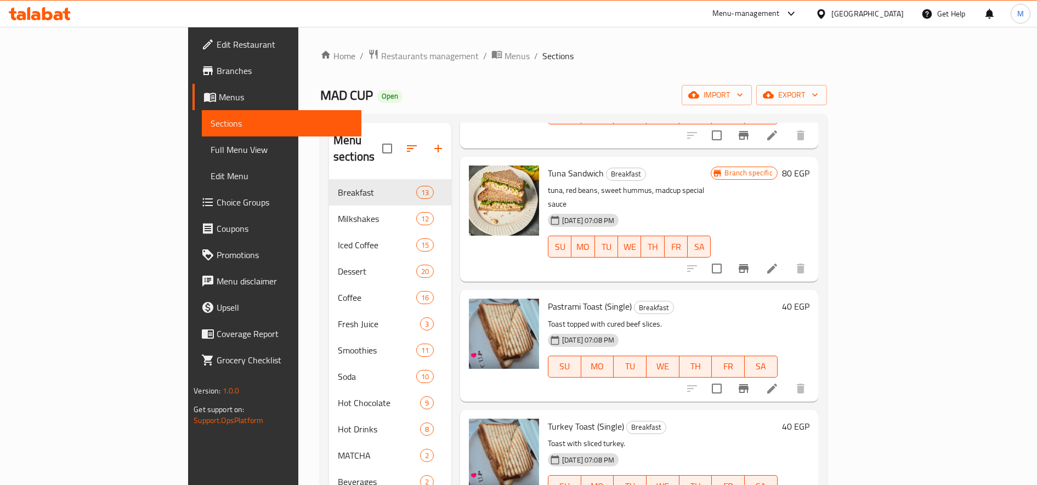
scroll to position [548, 0]
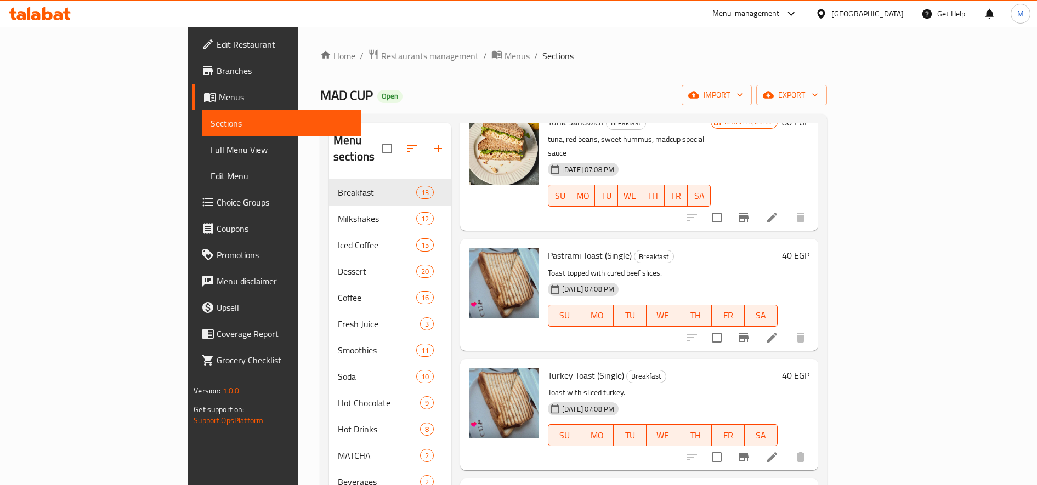
click at [809, 248] on h6 "40 EGP" at bounding box center [795, 255] width 27 height 15
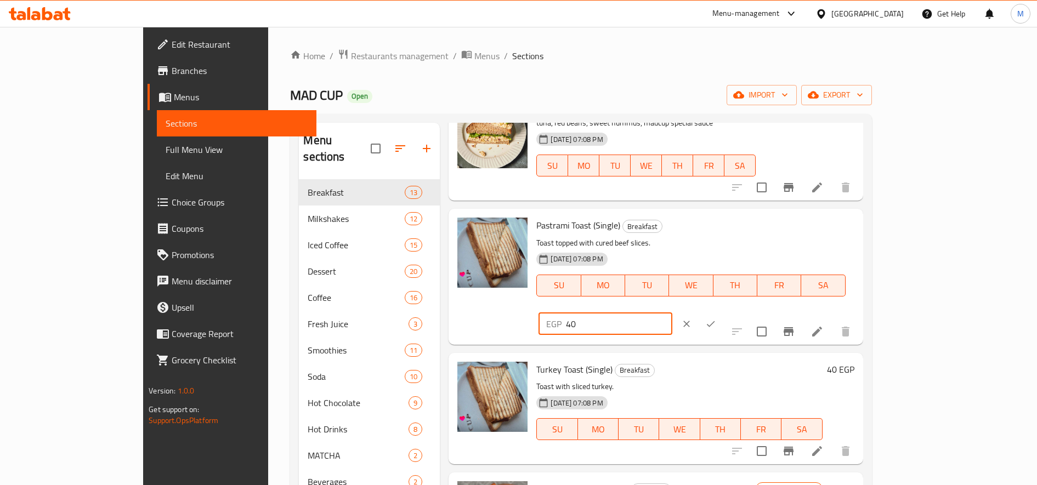
drag, startPoint x: 851, startPoint y: 230, endPoint x: 840, endPoint y: 231, distance: 10.5
click at [672, 313] on input "40" at bounding box center [619, 324] width 106 height 22
type input "45"
click at [716, 319] on icon "ok" at bounding box center [710, 324] width 11 height 11
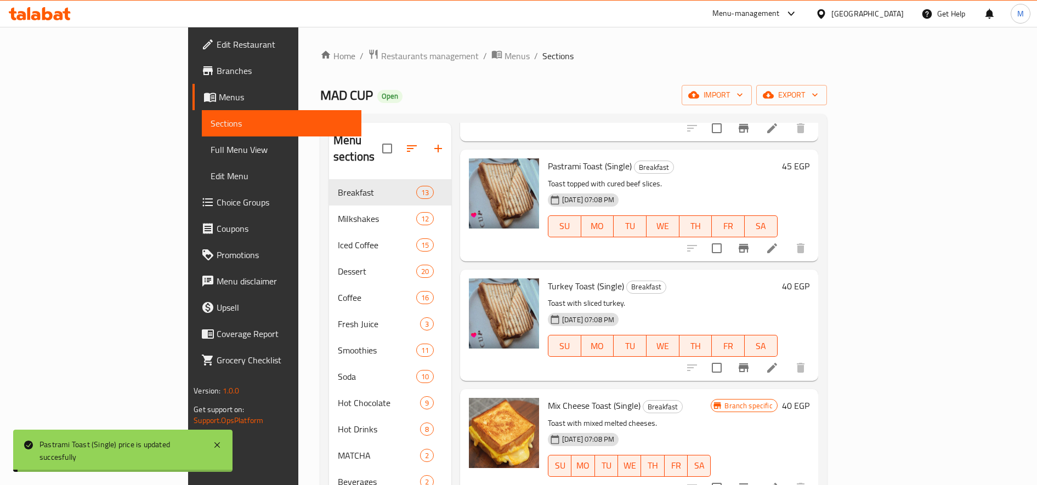
scroll to position [640, 0]
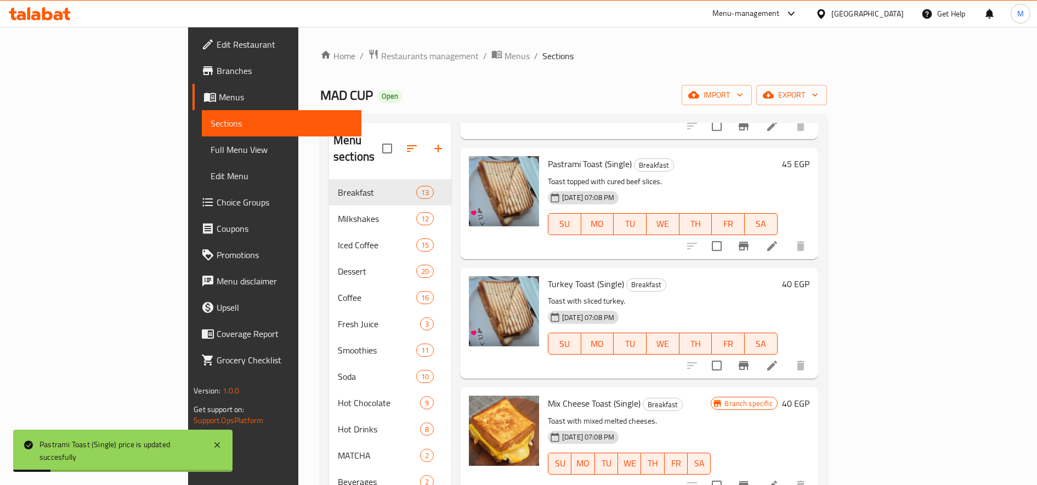
click at [809, 276] on h6 "40 EGP" at bounding box center [795, 283] width 27 height 15
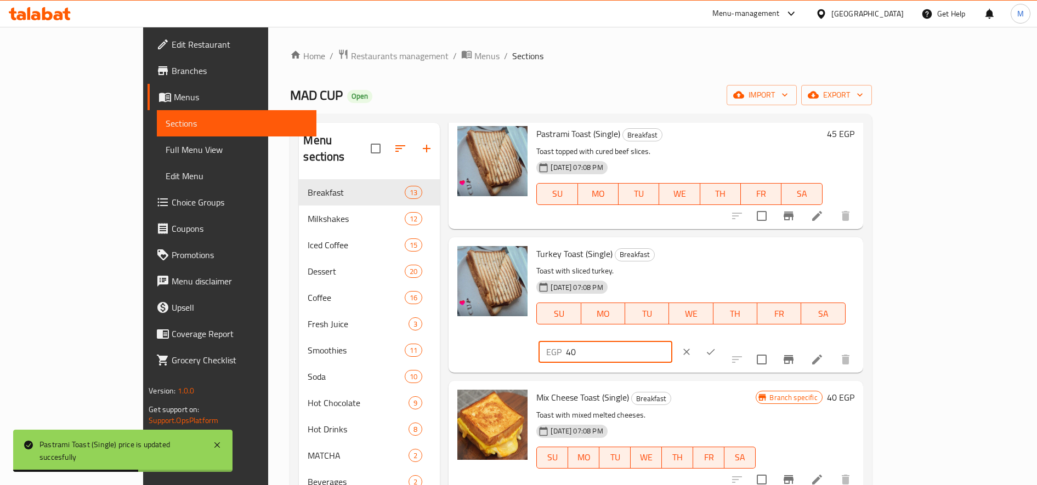
drag, startPoint x: 854, startPoint y: 258, endPoint x: 844, endPoint y: 259, distance: 9.9
click at [672, 341] on input "40" at bounding box center [619, 352] width 106 height 22
type input "45"
click at [723, 340] on button "ok" at bounding box center [710, 352] width 24 height 24
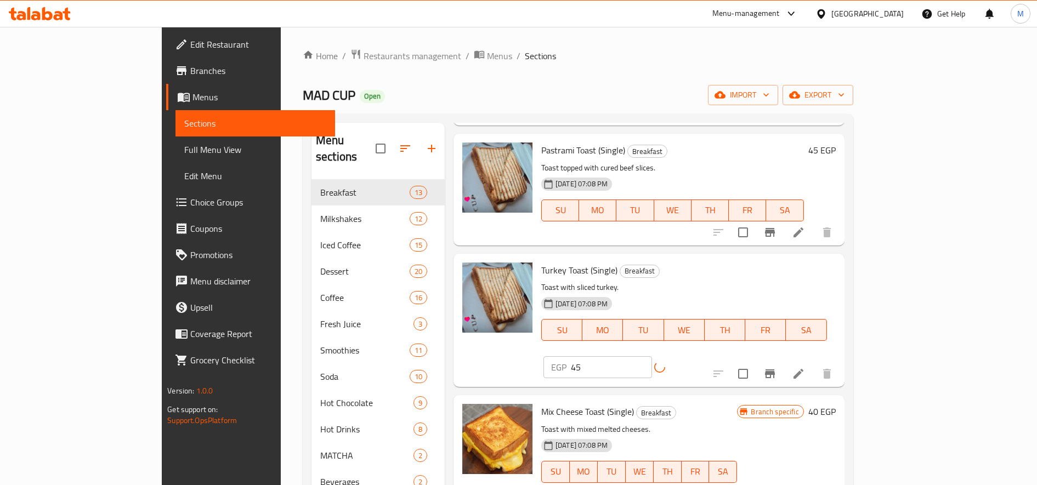
click at [835, 404] on h6 "40 EGP" at bounding box center [821, 411] width 27 height 15
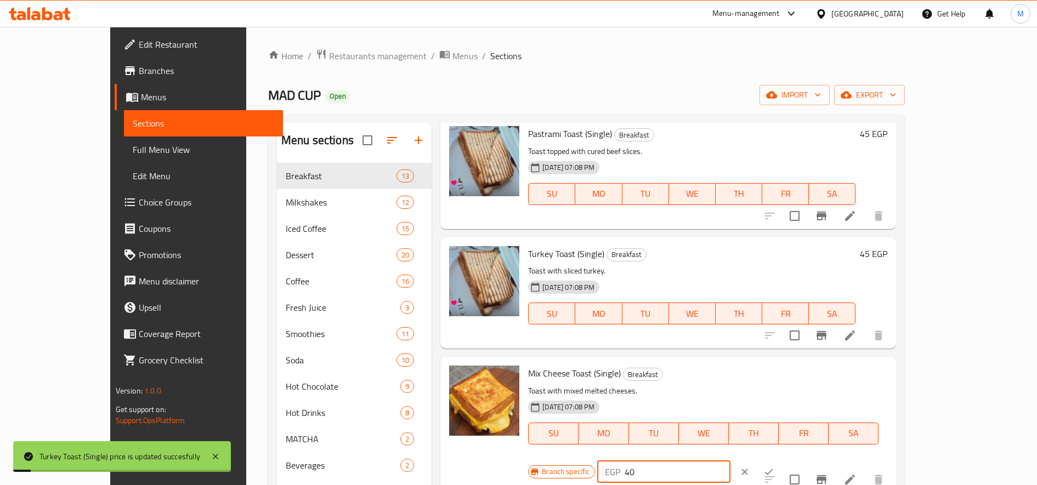
drag, startPoint x: 862, startPoint y: 374, endPoint x: 843, endPoint y: 377, distance: 20.0
click at [730, 461] on input "40" at bounding box center [677, 472] width 106 height 22
type input "45"
click at [774, 467] on icon "ok" at bounding box center [768, 472] width 11 height 11
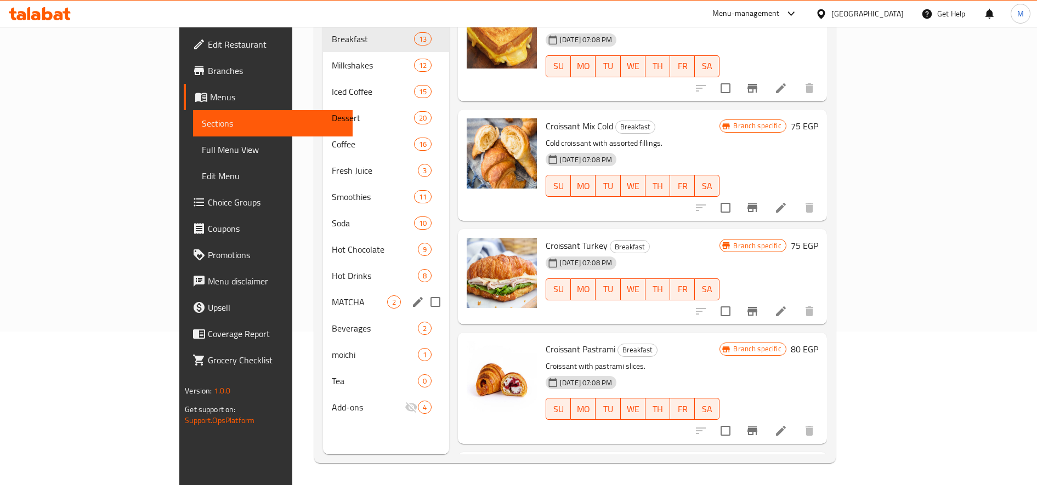
scroll to position [0, 0]
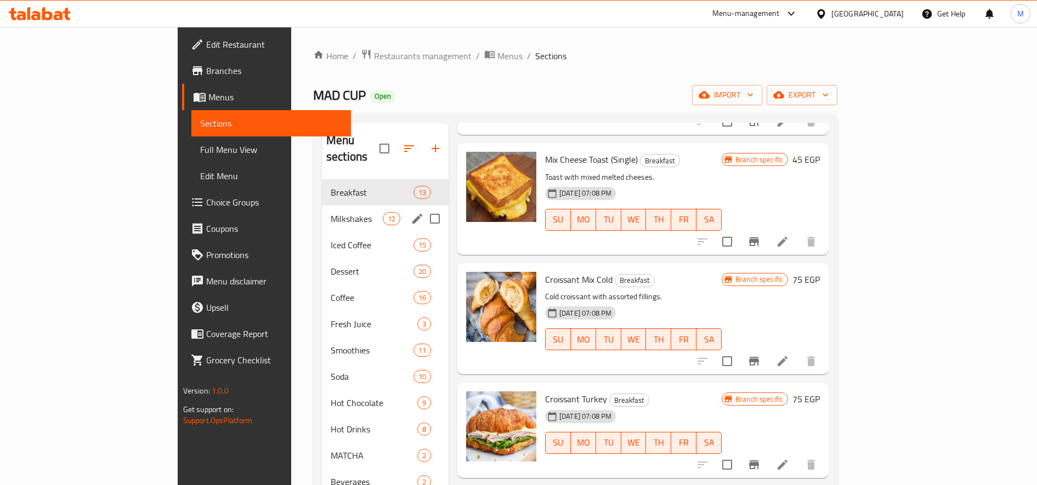
click at [331, 212] on span "Milkshakes" at bounding box center [357, 218] width 52 height 13
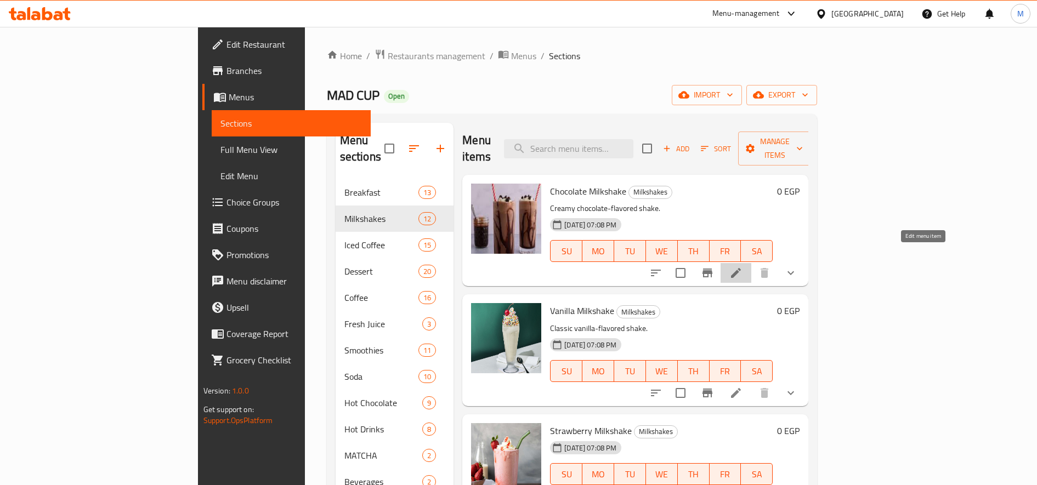
click at [742, 266] on icon at bounding box center [735, 272] width 13 height 13
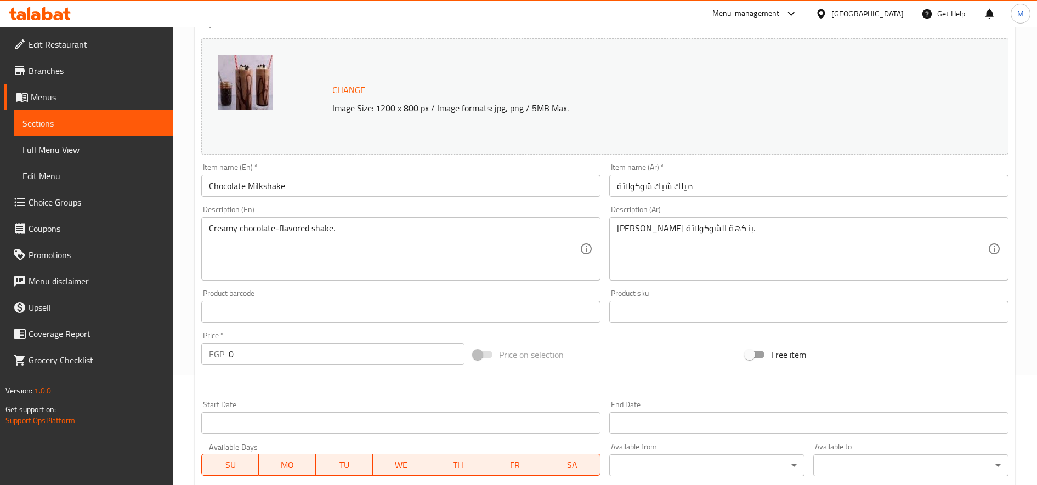
scroll to position [330, 0]
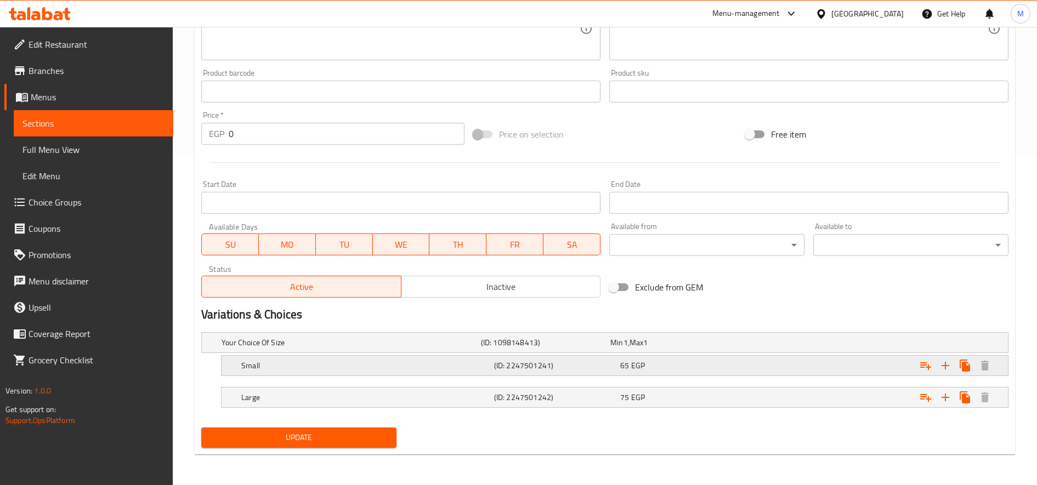
click at [678, 366] on div "65 EGP" at bounding box center [681, 365] width 122 height 11
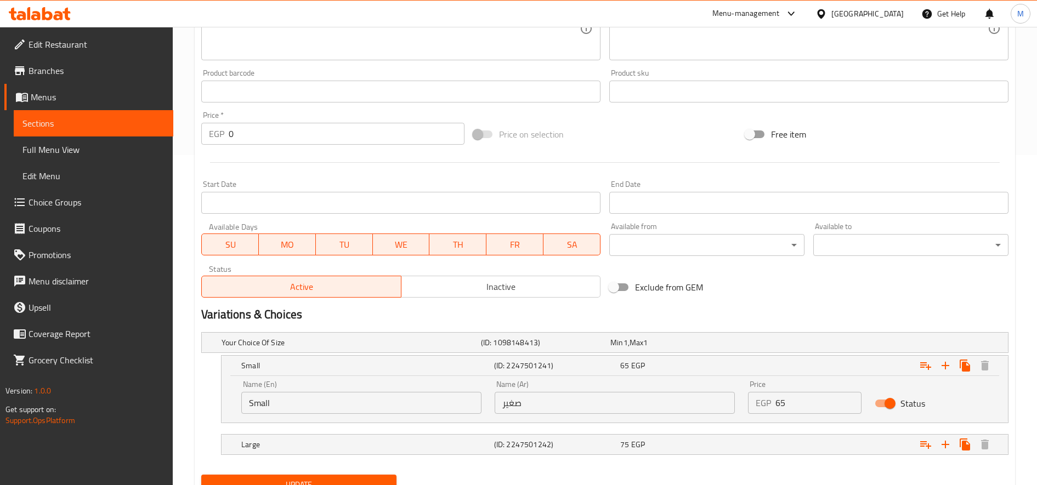
click at [783, 406] on input "65" at bounding box center [818, 403] width 86 height 22
type input "70"
click at [786, 449] on div "Expand" at bounding box center [870, 445] width 253 height 24
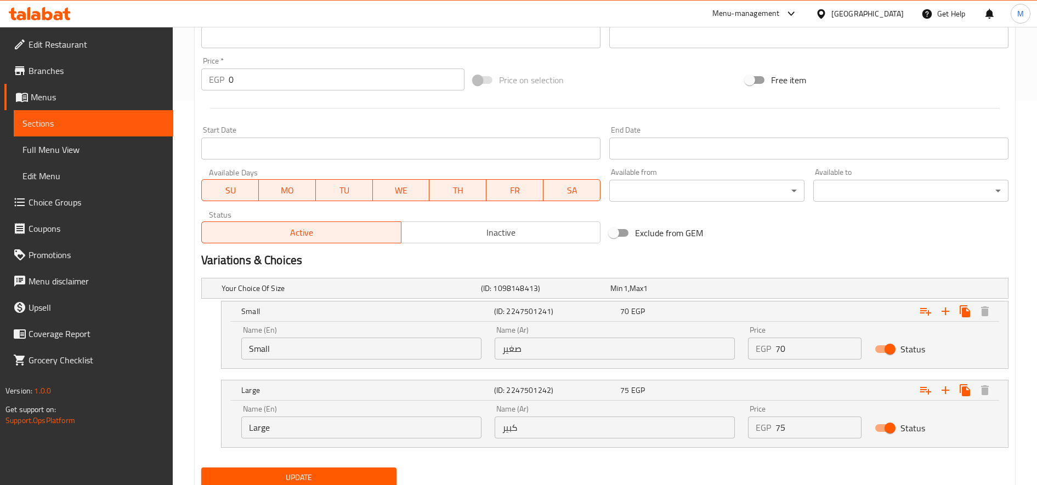
scroll to position [424, 0]
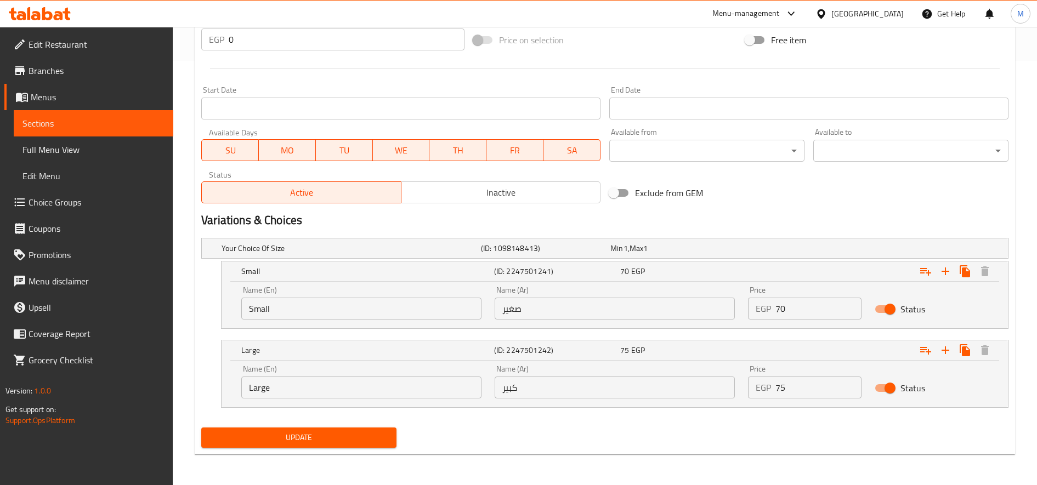
click at [778, 395] on input "75" at bounding box center [818, 388] width 86 height 22
type input "80"
click at [201, 428] on button "Update" at bounding box center [298, 438] width 195 height 20
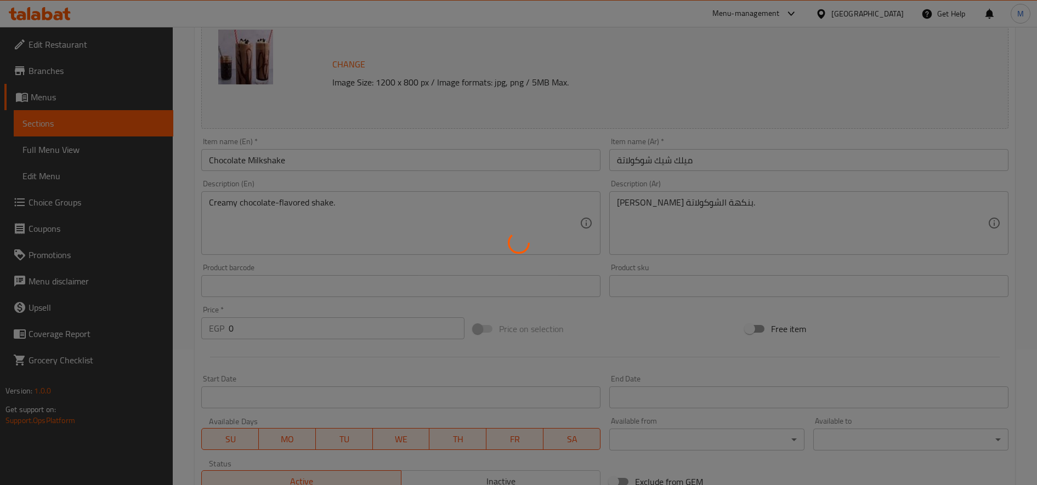
scroll to position [0, 0]
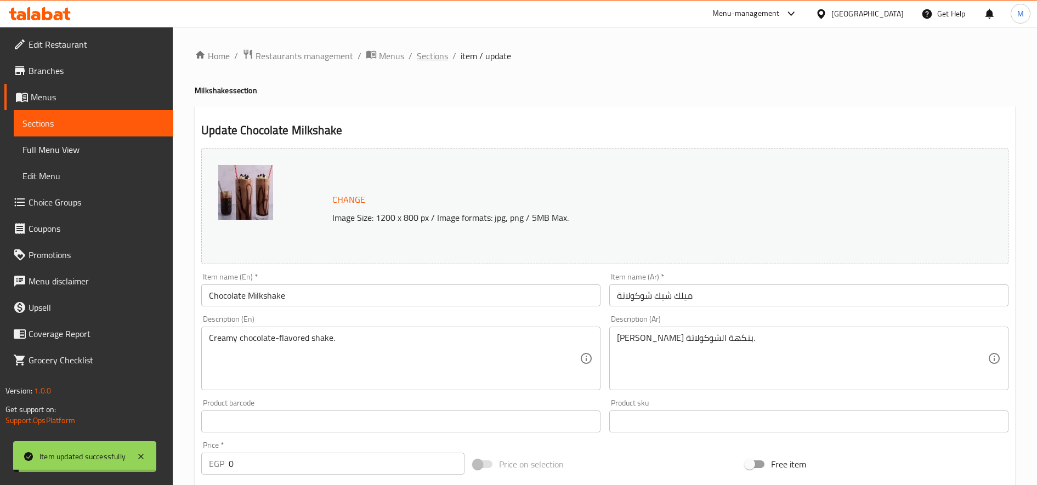
click at [438, 58] on span "Sections" at bounding box center [432, 55] width 31 height 13
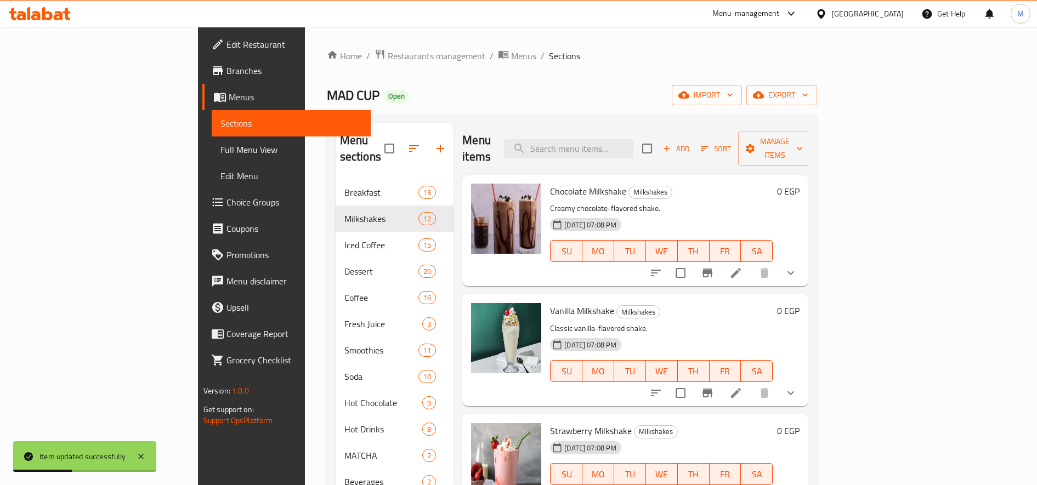
click at [742, 386] on icon at bounding box center [735, 392] width 13 height 13
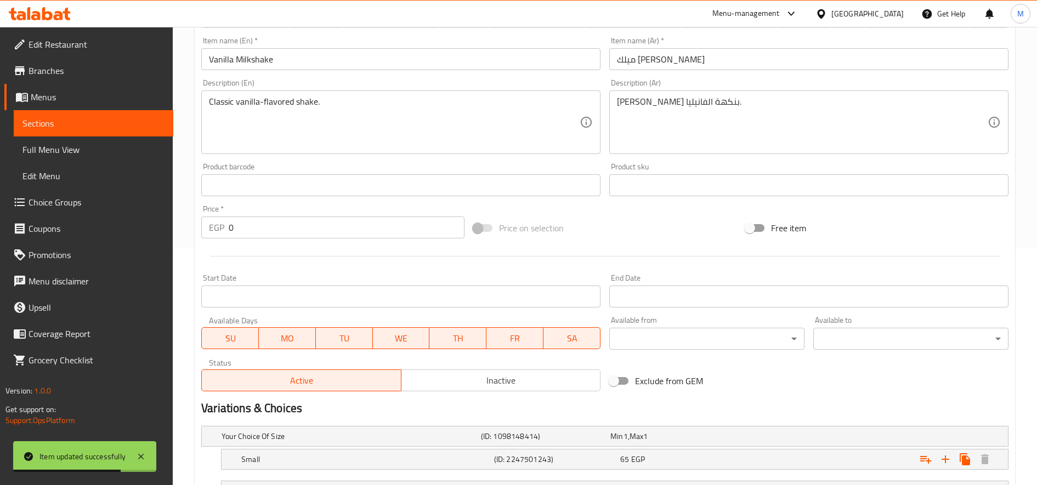
scroll to position [330, 0]
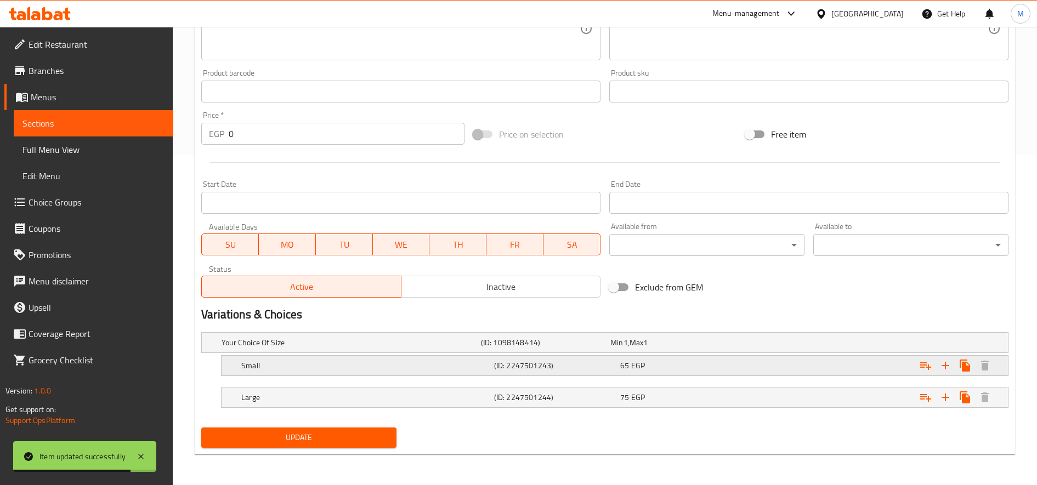
click at [763, 369] on div "Expand" at bounding box center [870, 366] width 253 height 24
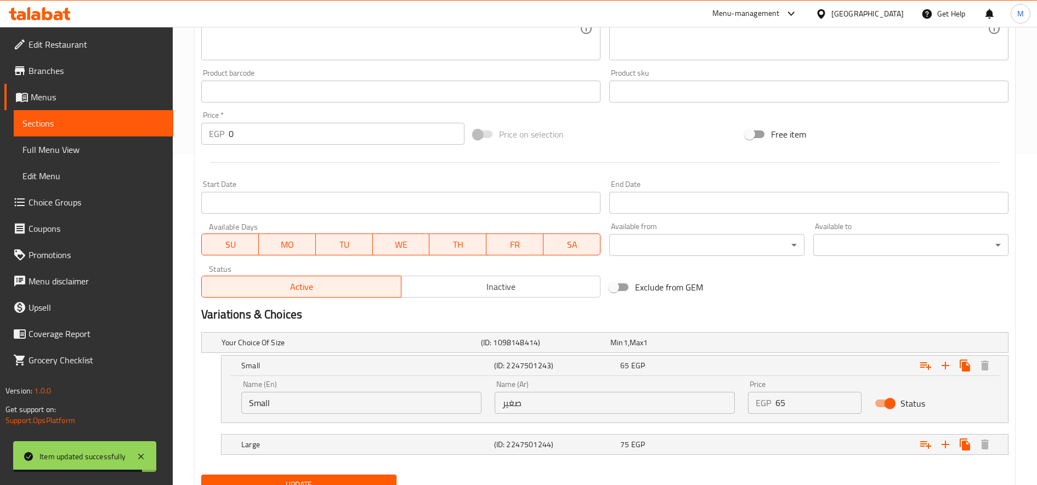
click at [798, 400] on input "65" at bounding box center [818, 403] width 86 height 22
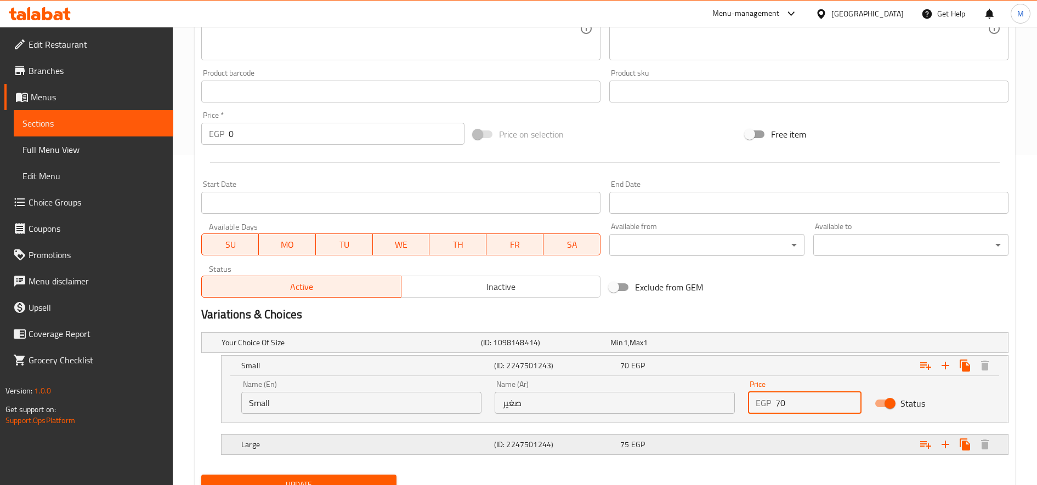
type input "70"
click at [788, 445] on div "Expand" at bounding box center [870, 445] width 253 height 24
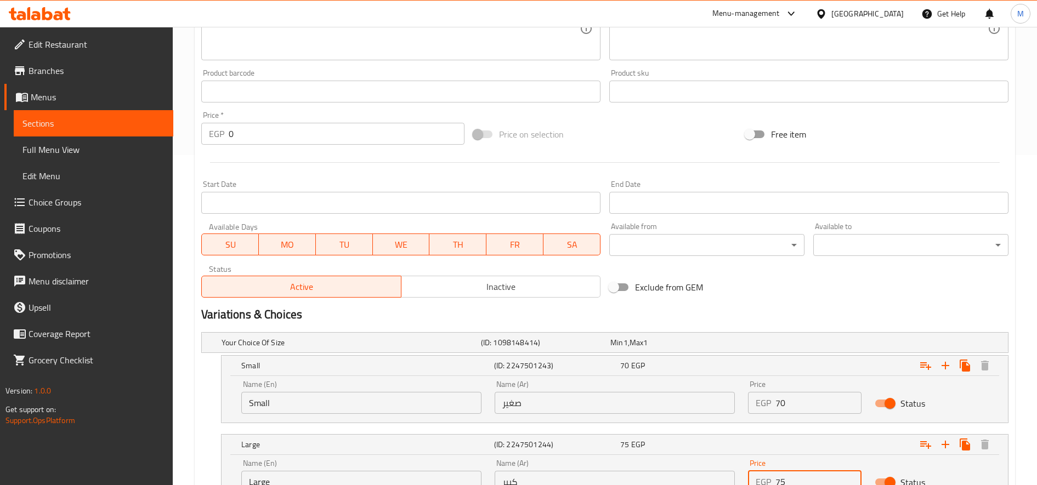
click at [801, 483] on input "75" at bounding box center [818, 482] width 86 height 22
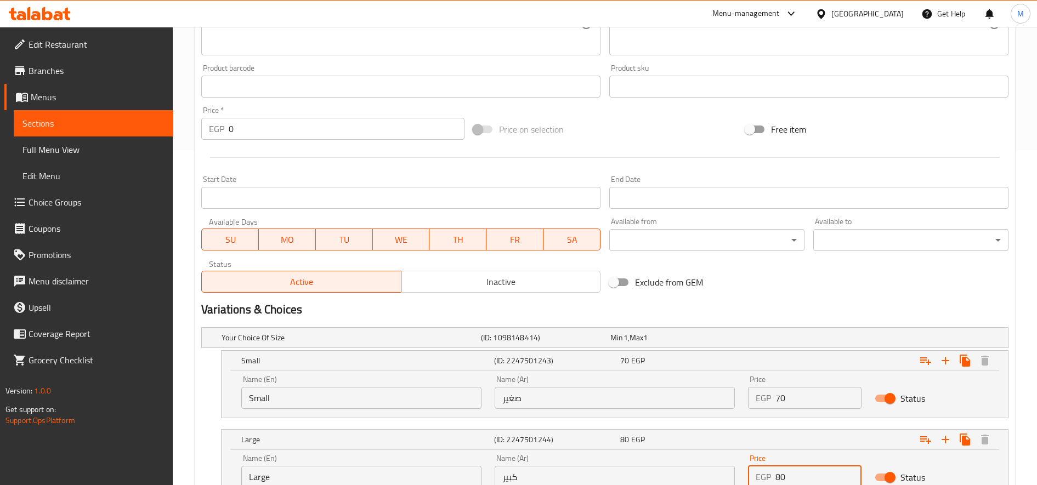
type input "80"
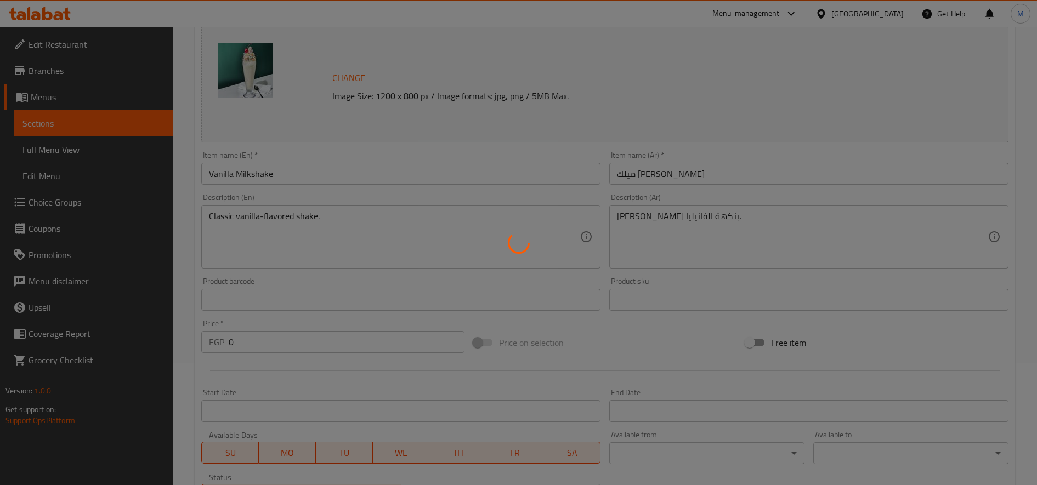
scroll to position [0, 0]
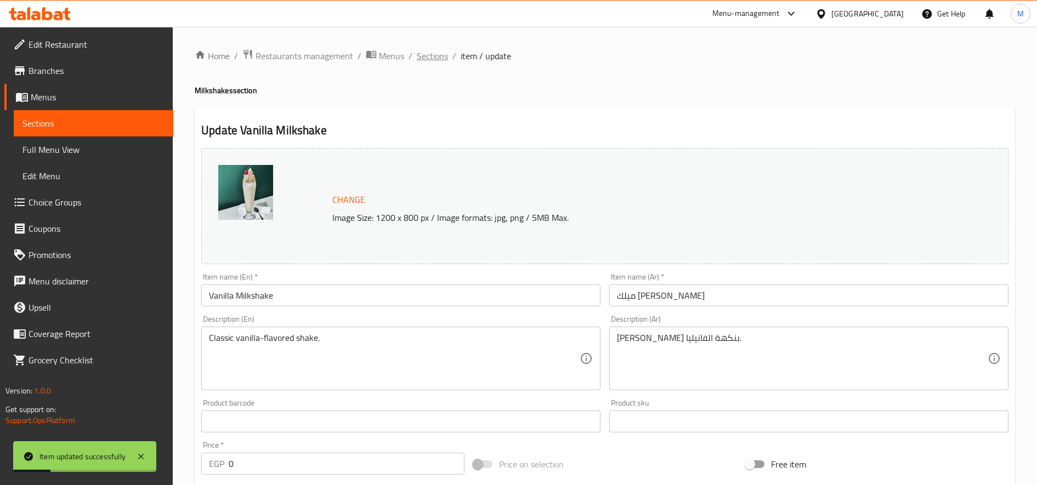
click at [424, 56] on span "Sections" at bounding box center [432, 55] width 31 height 13
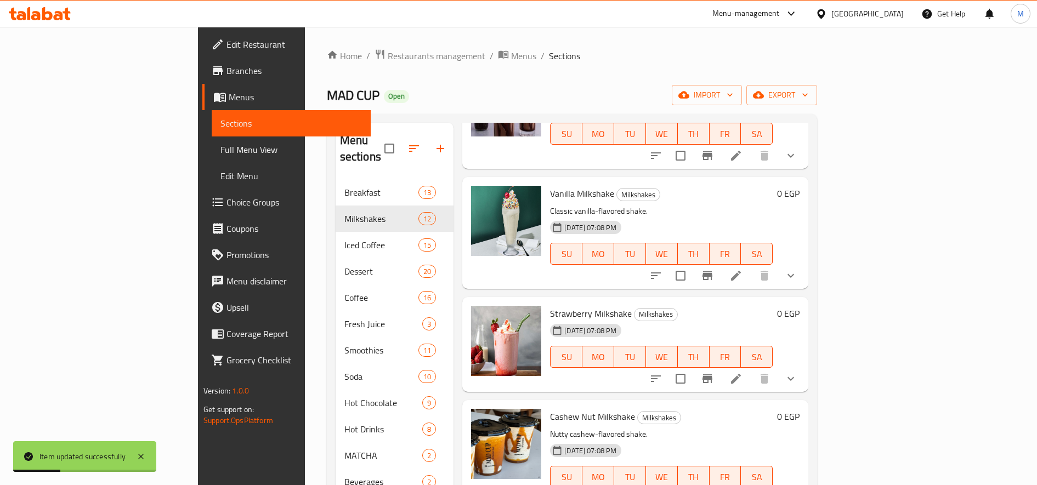
scroll to position [183, 0]
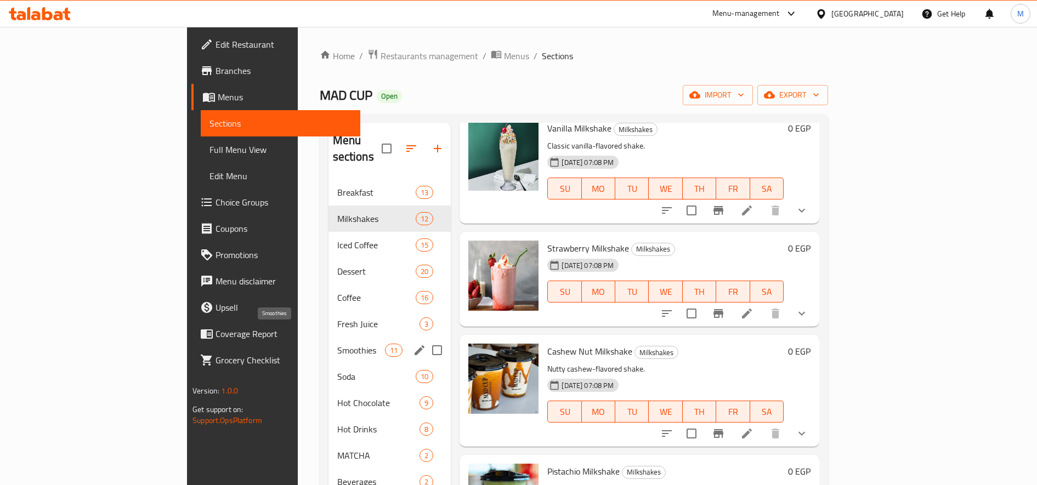
click at [337, 344] on span "Smoothies" at bounding box center [361, 350] width 48 height 13
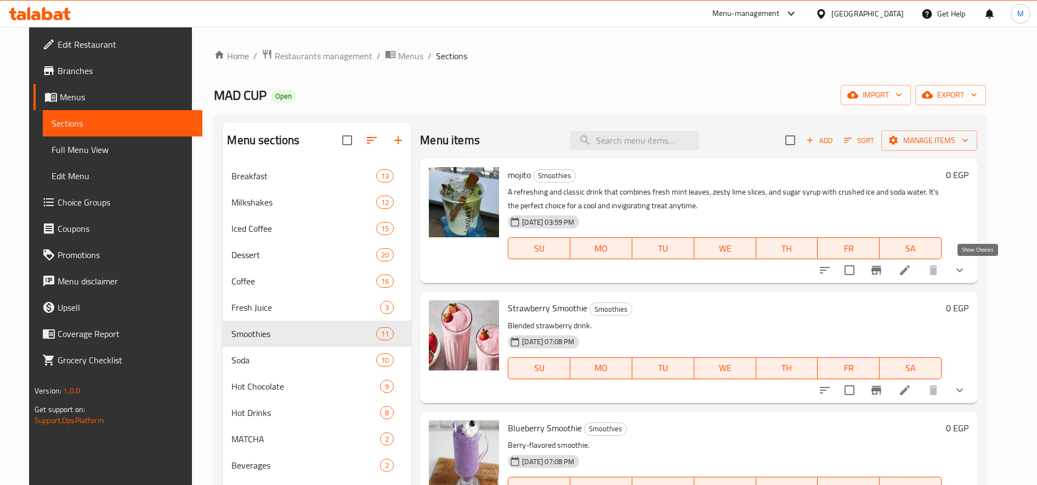
click at [966, 273] on icon "show more" at bounding box center [959, 270] width 13 height 13
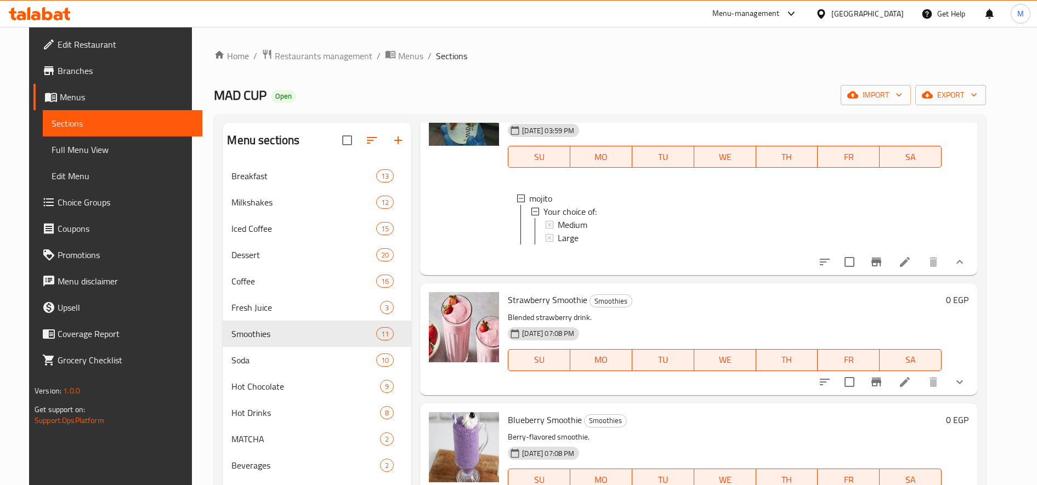
scroll to position [2, 0]
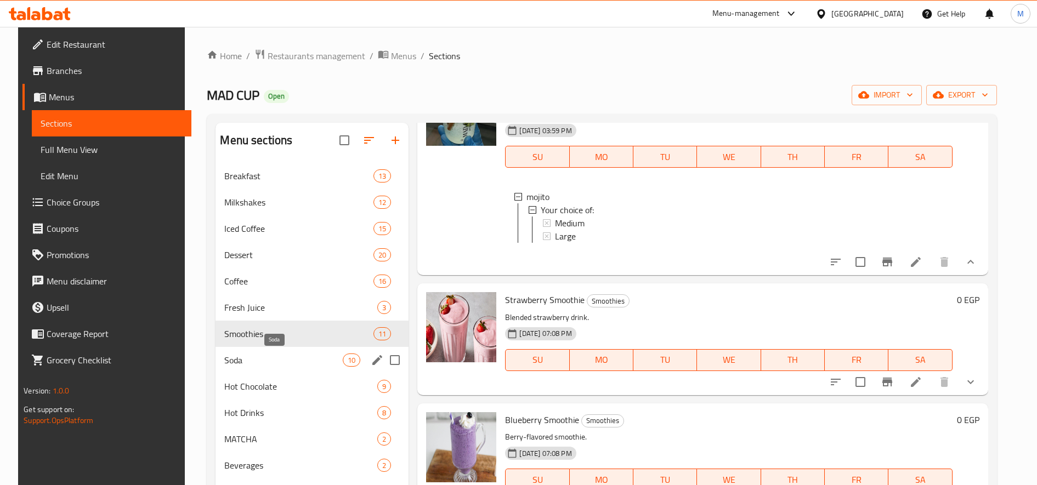
click at [248, 360] on span "Soda" at bounding box center [283, 360] width 118 height 13
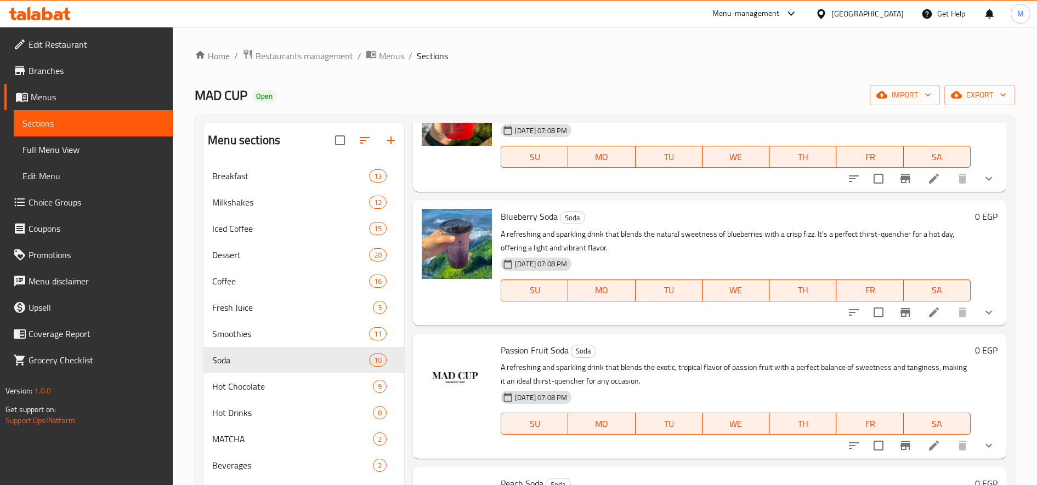
click at [976, 169] on button "show more" at bounding box center [988, 179] width 26 height 26
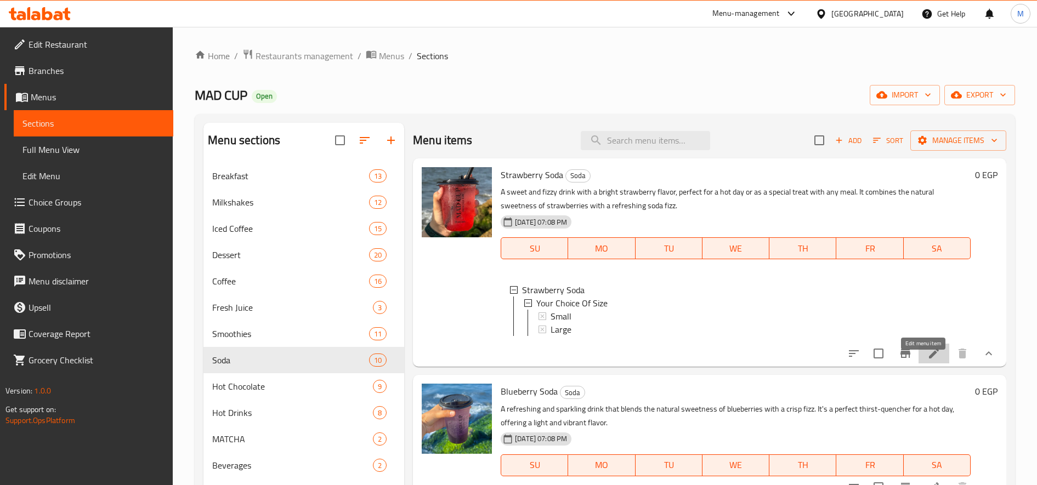
click at [927, 360] on icon at bounding box center [933, 353] width 13 height 13
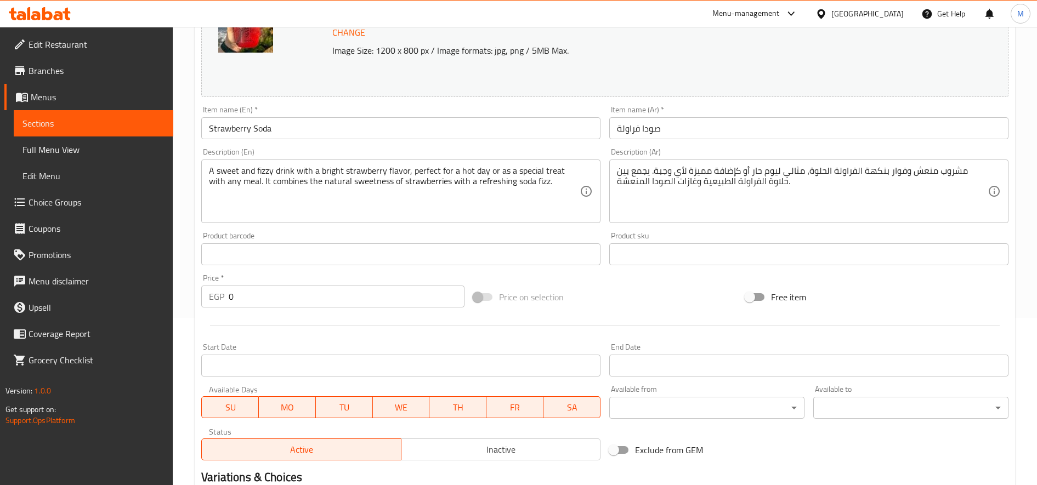
scroll to position [330, 0]
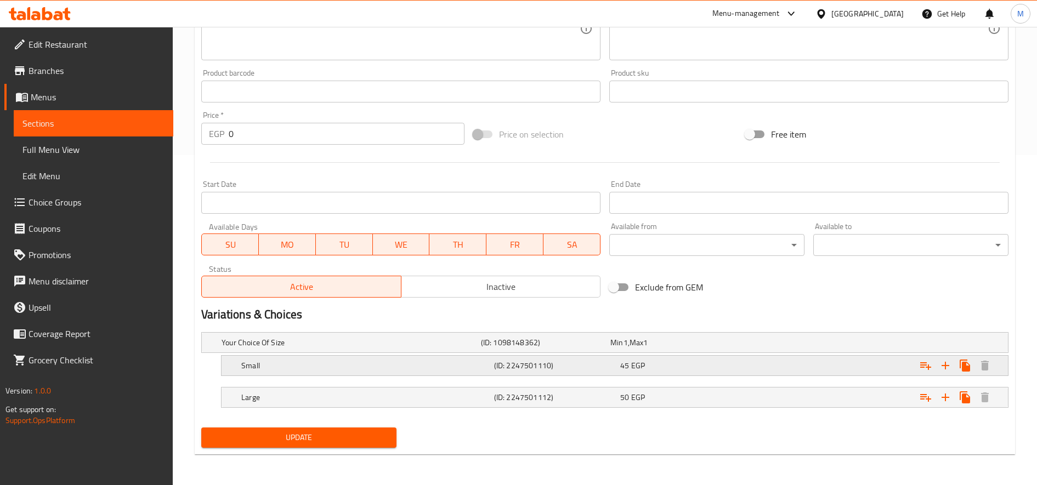
click at [382, 374] on div "Small (ID: 2247501110) 45 EGP" at bounding box center [618, 366] width 758 height 24
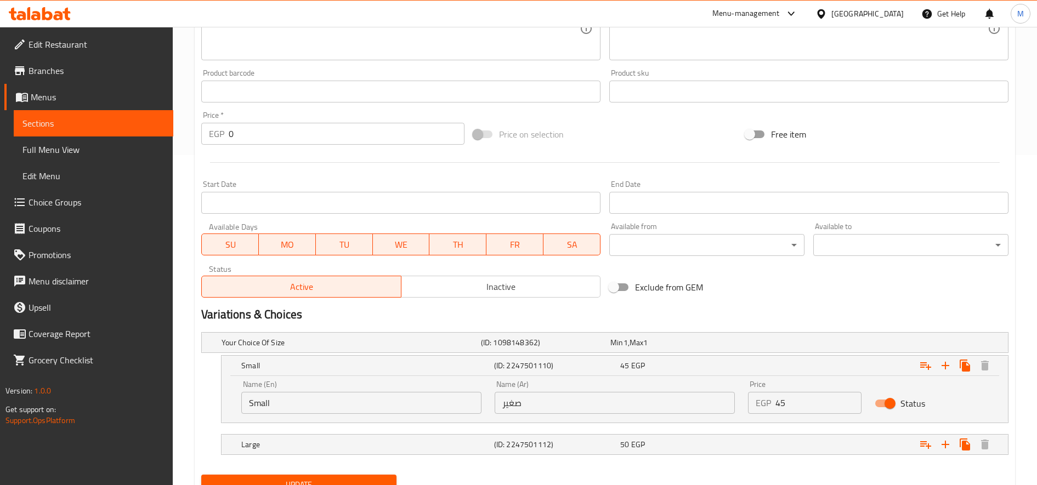
click at [322, 402] on input "Small" at bounding box center [361, 403] width 240 height 22
type input "ة"
click at [322, 402] on input "ة" at bounding box center [361, 403] width 240 height 22
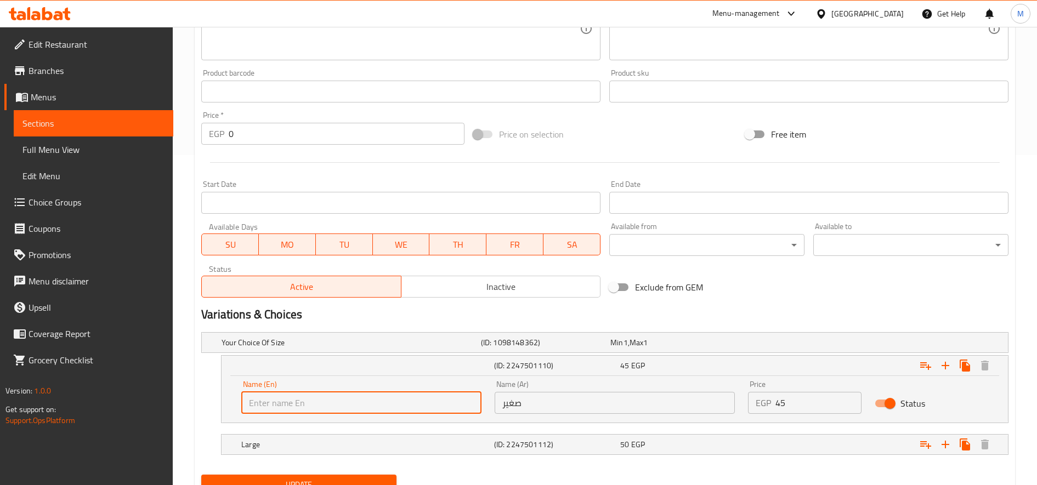
click at [322, 402] on input "text" at bounding box center [361, 403] width 240 height 22
type input "Medium"
click at [522, 397] on input "صغير" at bounding box center [614, 403] width 240 height 22
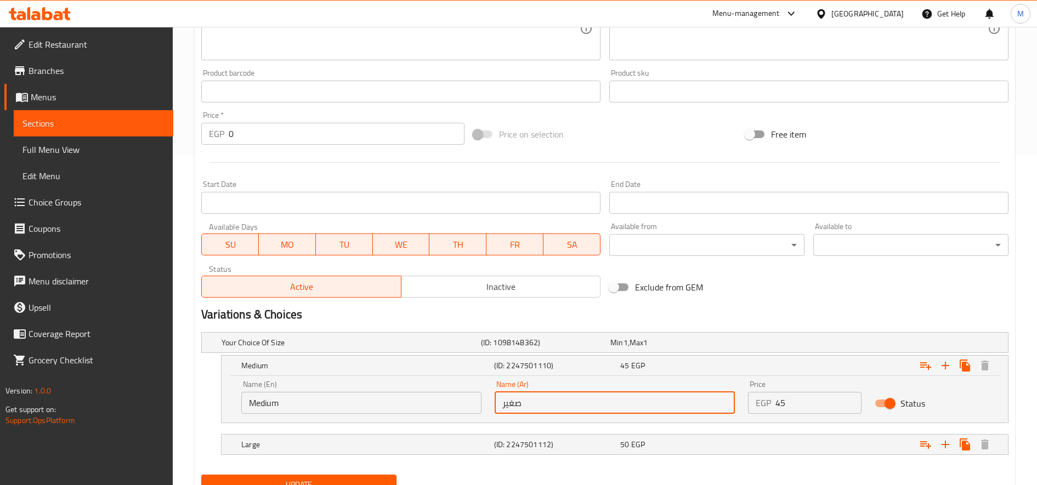
click at [522, 397] on input "صغير" at bounding box center [614, 403] width 240 height 22
click at [522, 397] on input "text" at bounding box center [614, 403] width 240 height 22
type input "وسط"
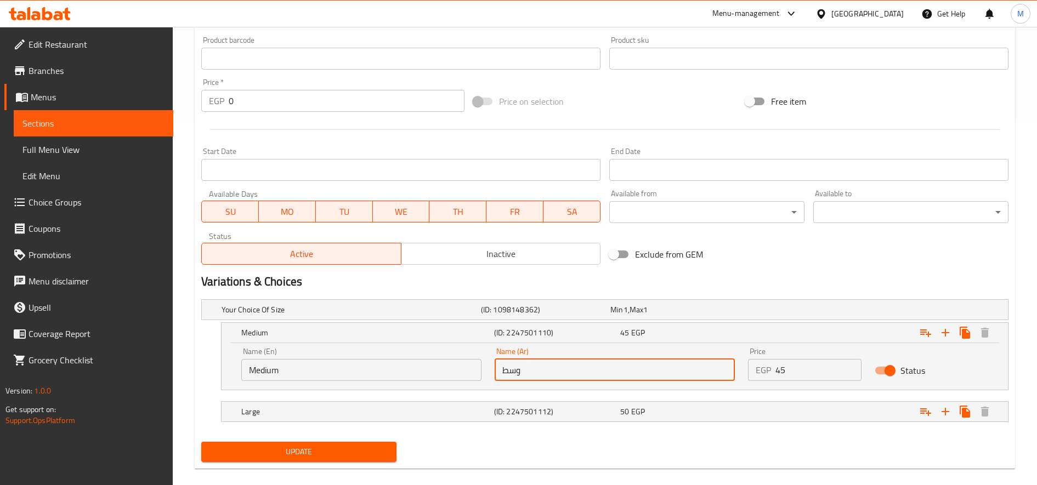
scroll to position [377, 0]
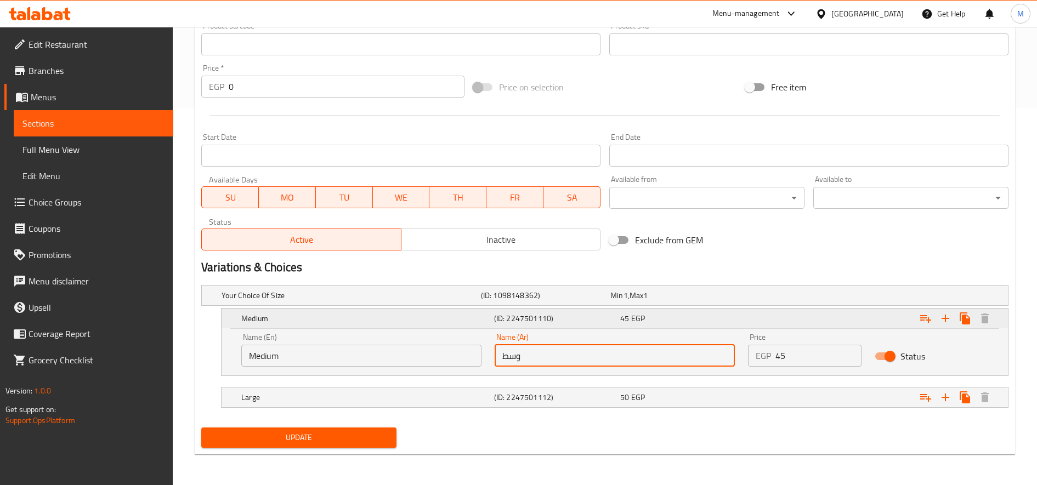
click at [201, 428] on button "Update" at bounding box center [298, 438] width 195 height 20
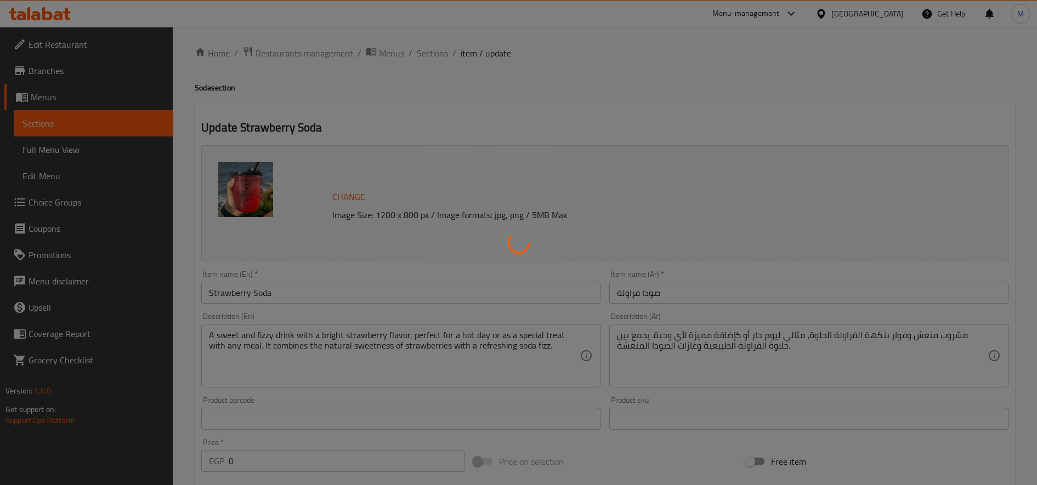
scroll to position [0, 0]
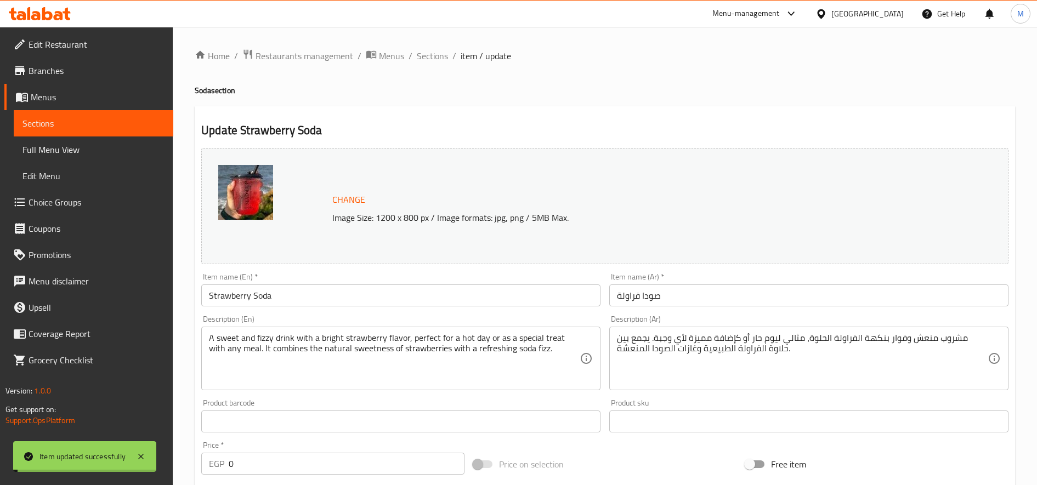
drag, startPoint x: 422, startPoint y: 52, endPoint x: 436, endPoint y: 65, distance: 19.0
click at [422, 52] on span "Sections" at bounding box center [432, 55] width 31 height 13
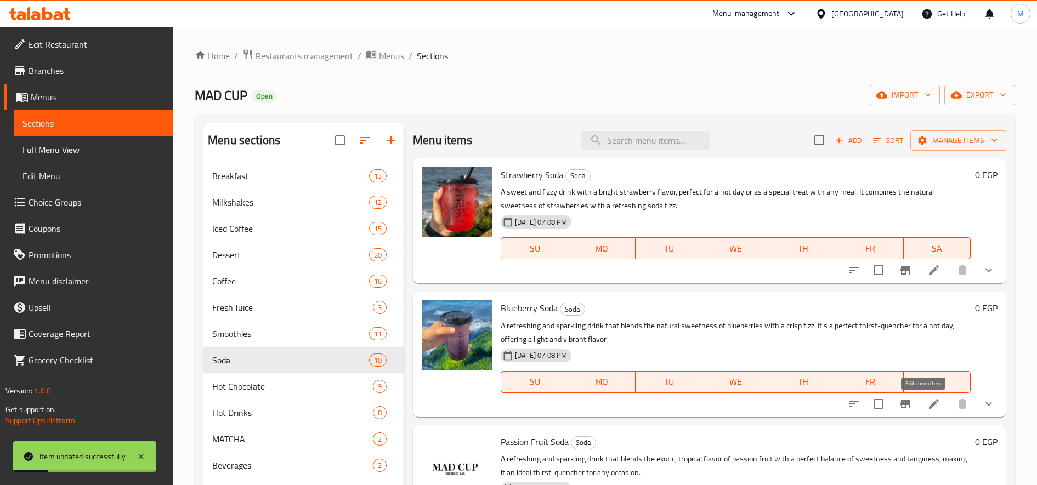
click at [927, 403] on icon at bounding box center [933, 403] width 13 height 13
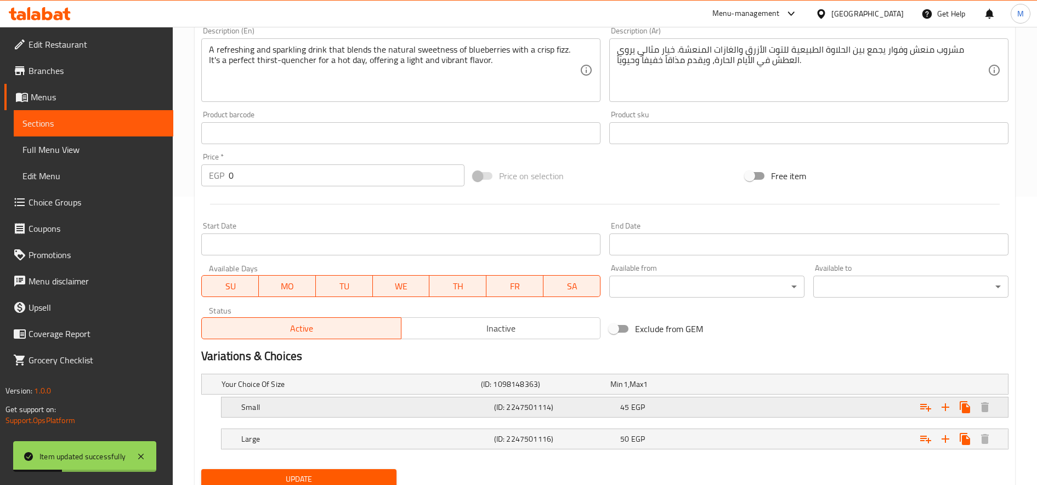
scroll to position [330, 0]
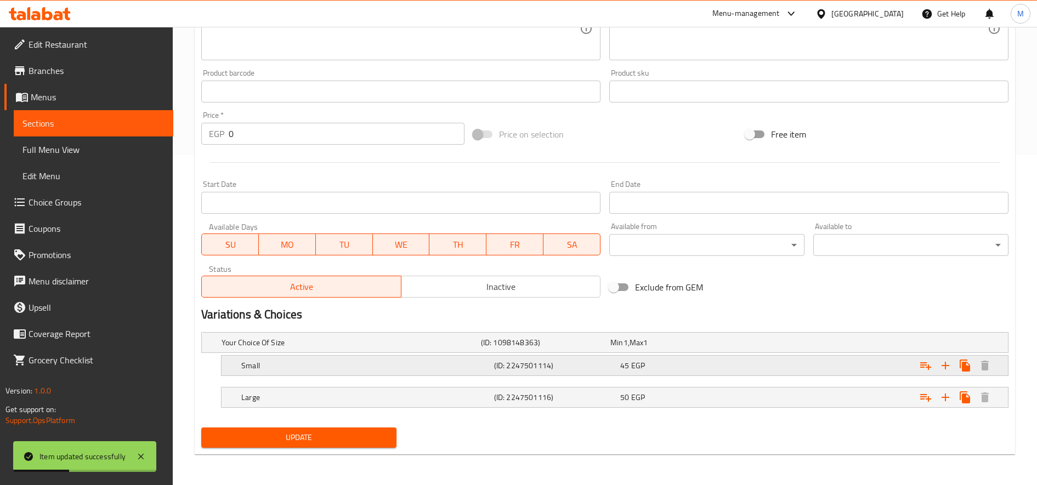
click at [363, 376] on div "Small (ID: 2247501114) 45 EGP" at bounding box center [618, 366] width 758 height 24
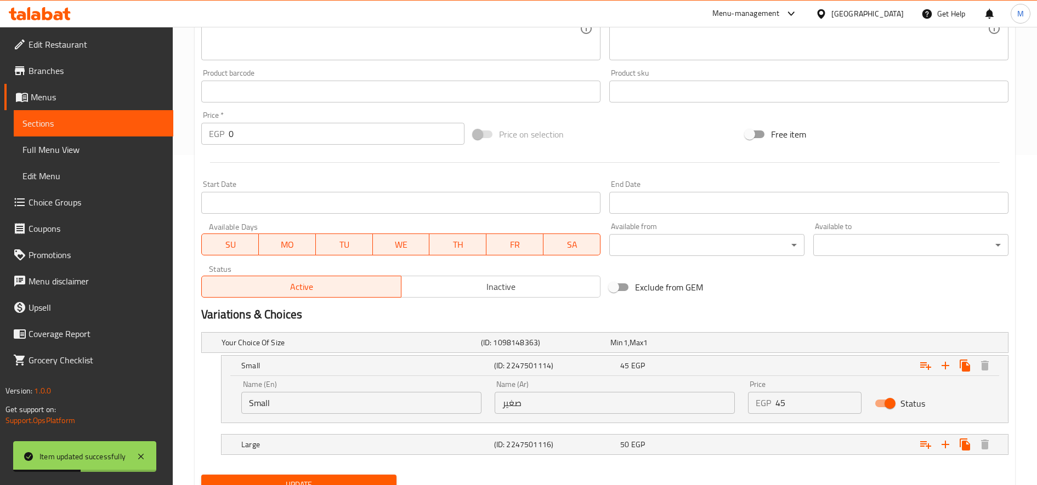
click at [303, 397] on input "Small" at bounding box center [361, 403] width 240 height 22
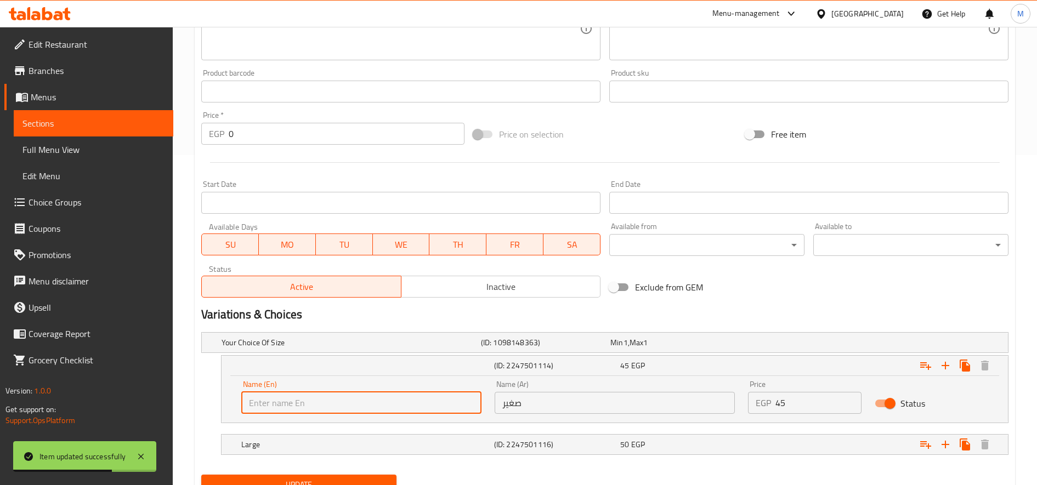
click at [304, 395] on input "text" at bounding box center [361, 403] width 240 height 22
type input "Medium"
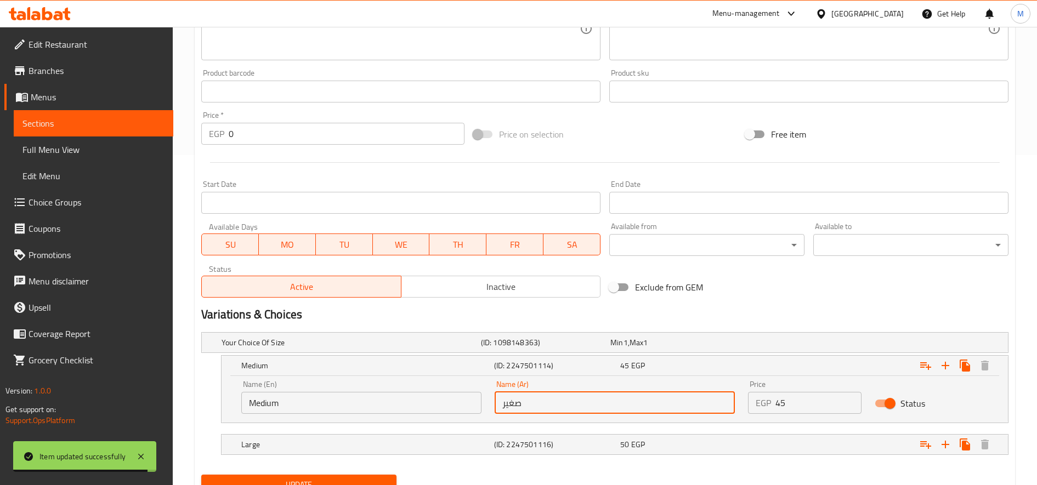
click at [540, 404] on input "صغير" at bounding box center [614, 403] width 240 height 22
click at [540, 405] on input "صغير" at bounding box center [614, 403] width 240 height 22
click at [540, 405] on input "text" at bounding box center [614, 403] width 240 height 22
type input "وسط"
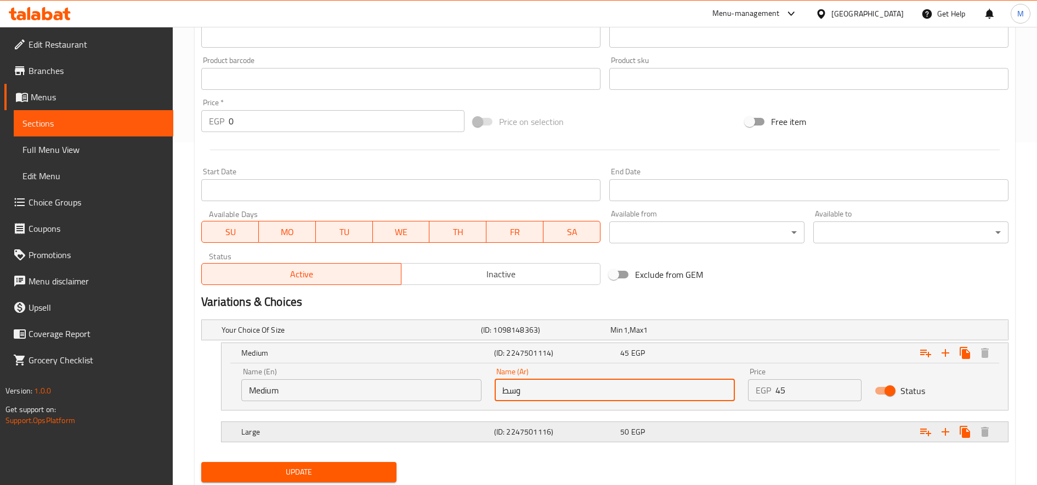
scroll to position [377, 0]
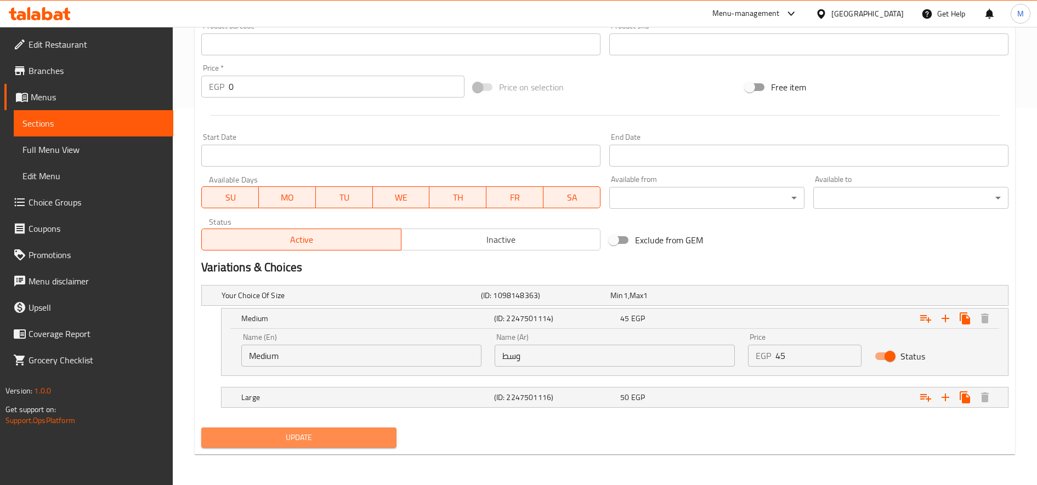
click at [365, 441] on span "Update" at bounding box center [299, 438] width 178 height 14
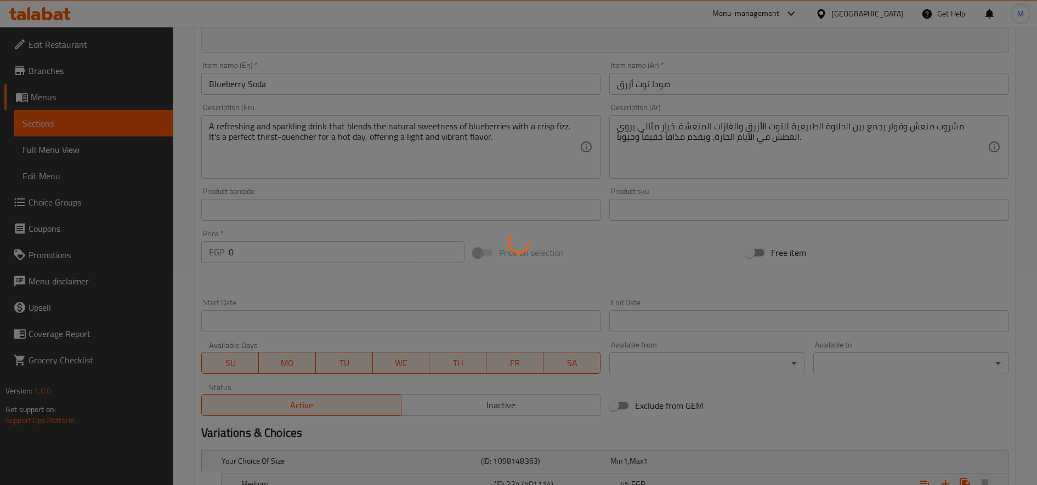
scroll to position [0, 0]
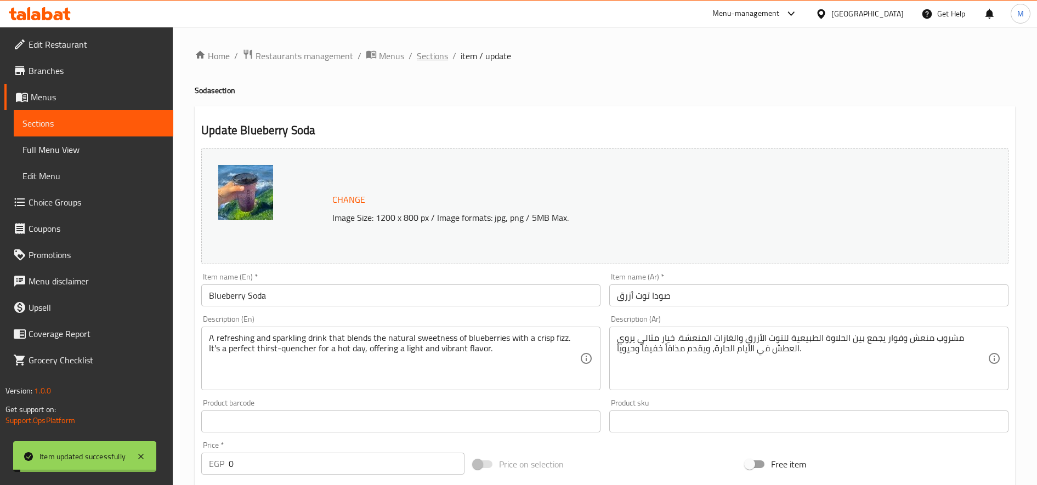
click at [426, 52] on span "Sections" at bounding box center [432, 55] width 31 height 13
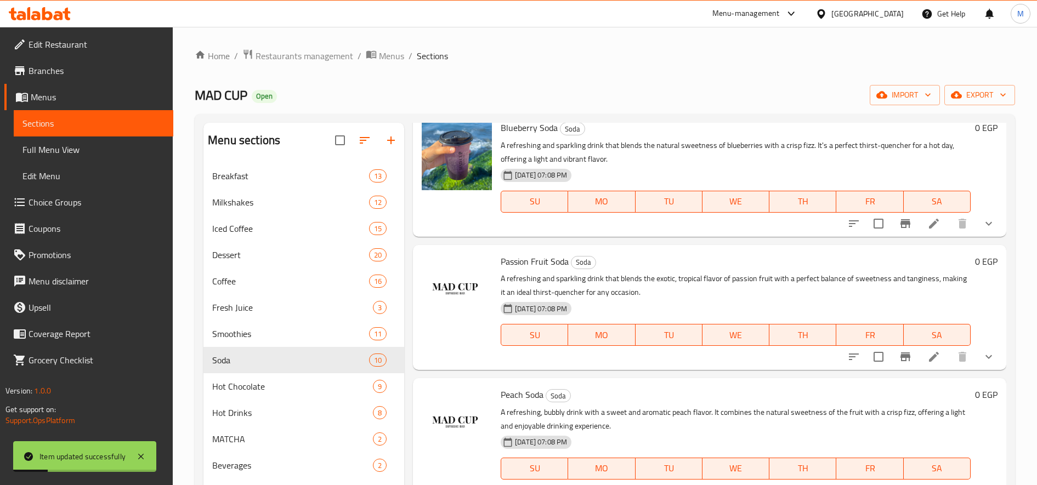
scroll to position [92, 0]
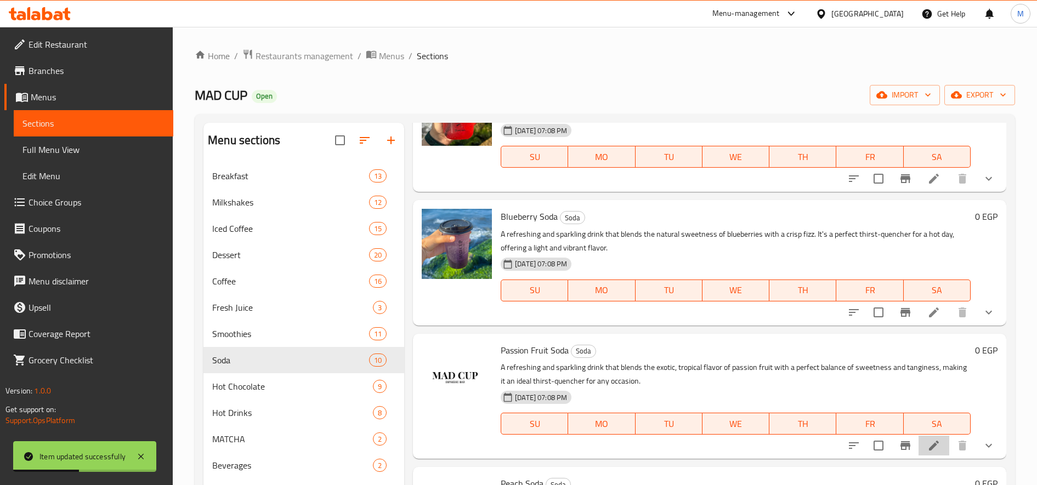
click at [934, 449] on li at bounding box center [933, 446] width 31 height 20
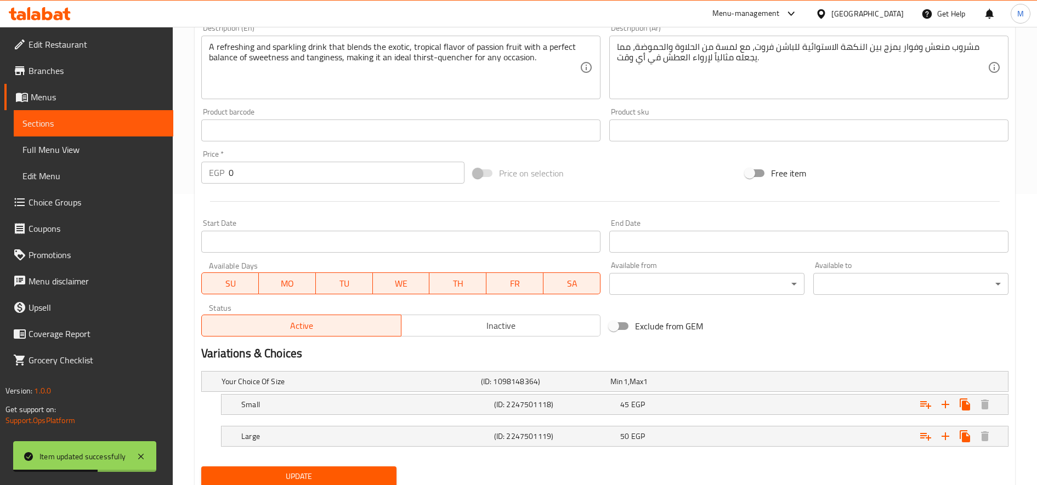
scroll to position [330, 0]
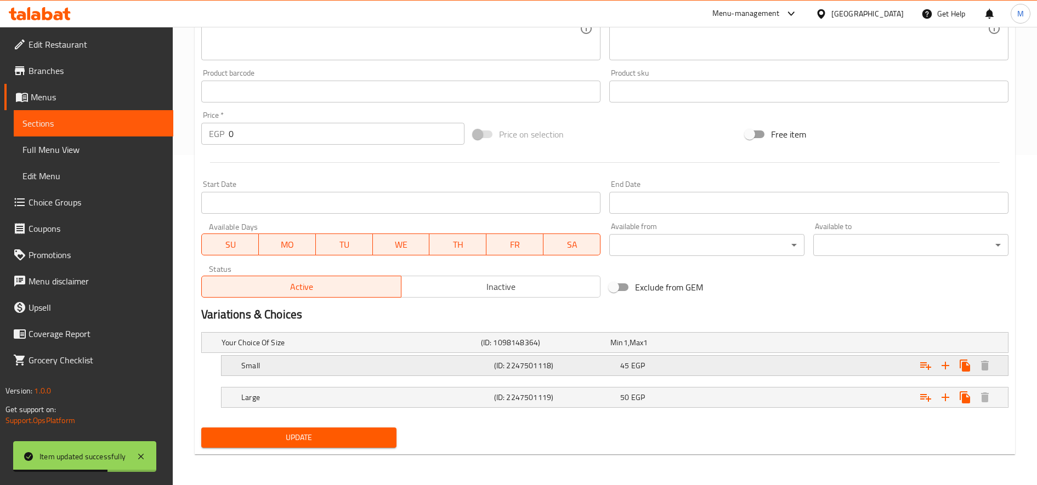
click at [292, 367] on h5 "Small" at bounding box center [365, 365] width 248 height 11
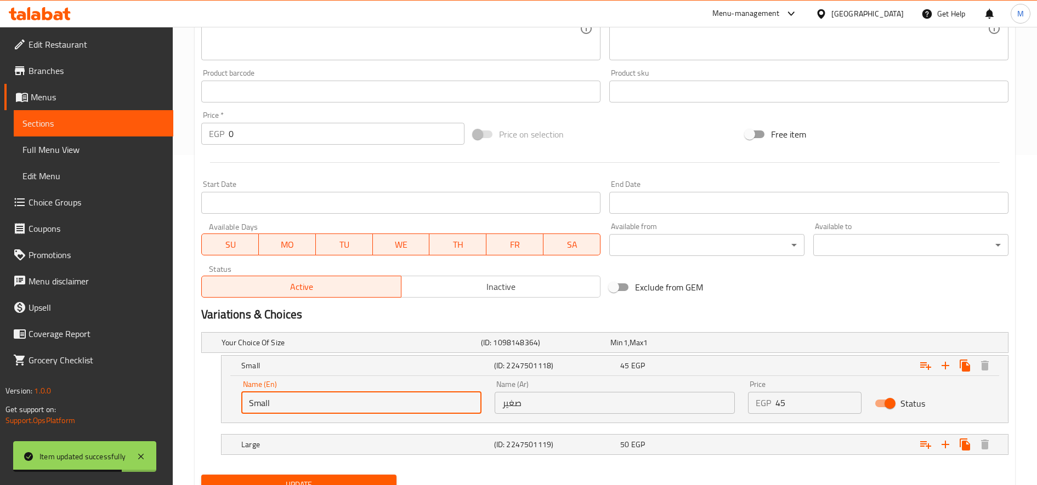
click at [294, 408] on input "Small" at bounding box center [361, 403] width 240 height 22
click at [570, 404] on input "صغير" at bounding box center [614, 403] width 240 height 22
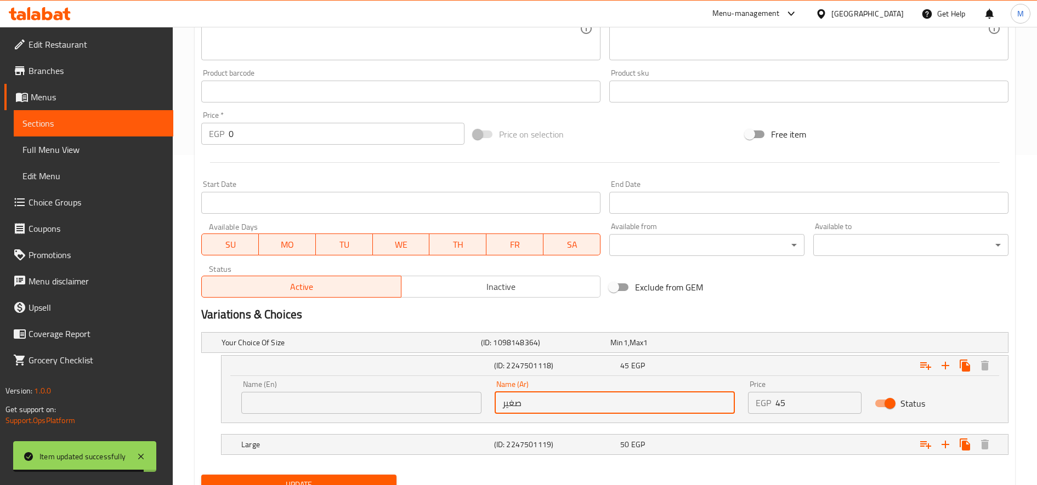
click at [570, 404] on input "صغير" at bounding box center [614, 403] width 240 height 22
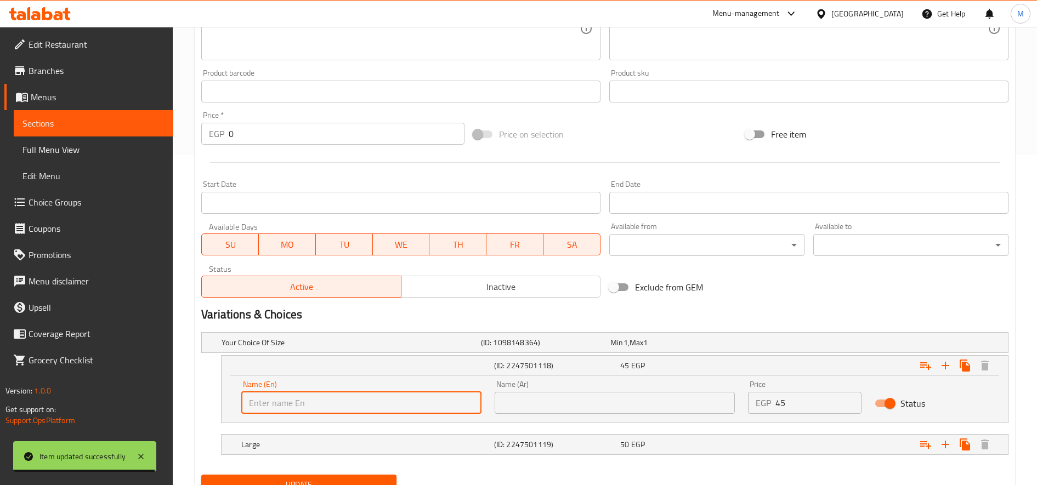
click at [378, 396] on input "text" at bounding box center [361, 403] width 240 height 22
type input "Medium"
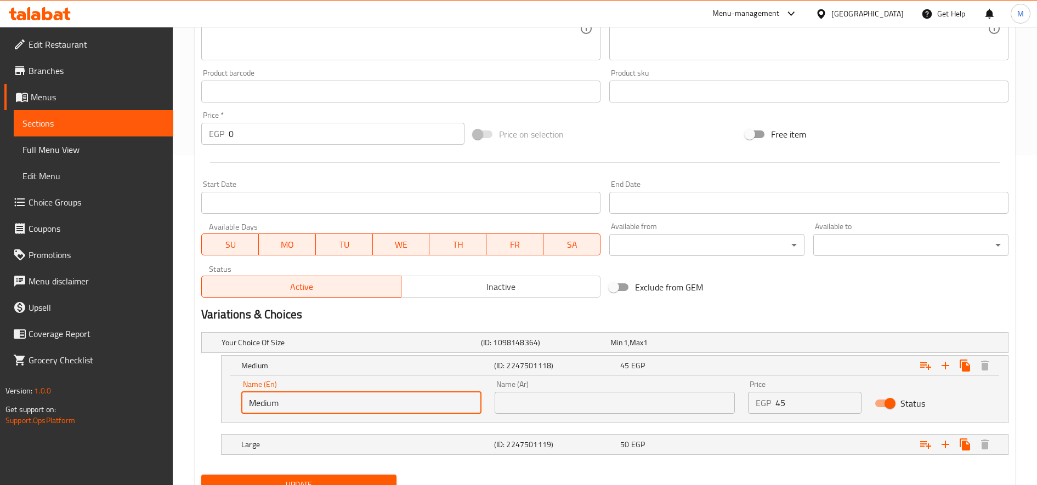
click at [566, 399] on input "text" at bounding box center [614, 403] width 240 height 22
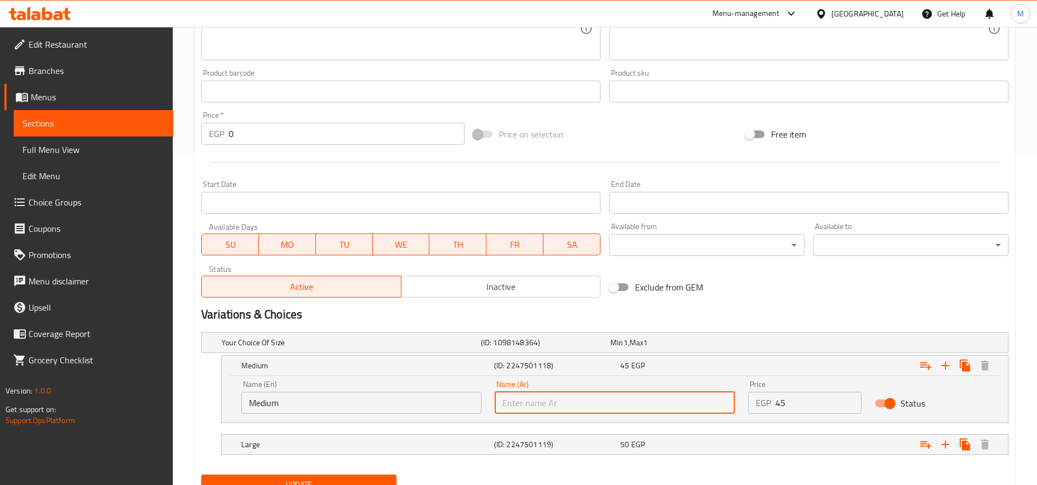
type input "وسط"
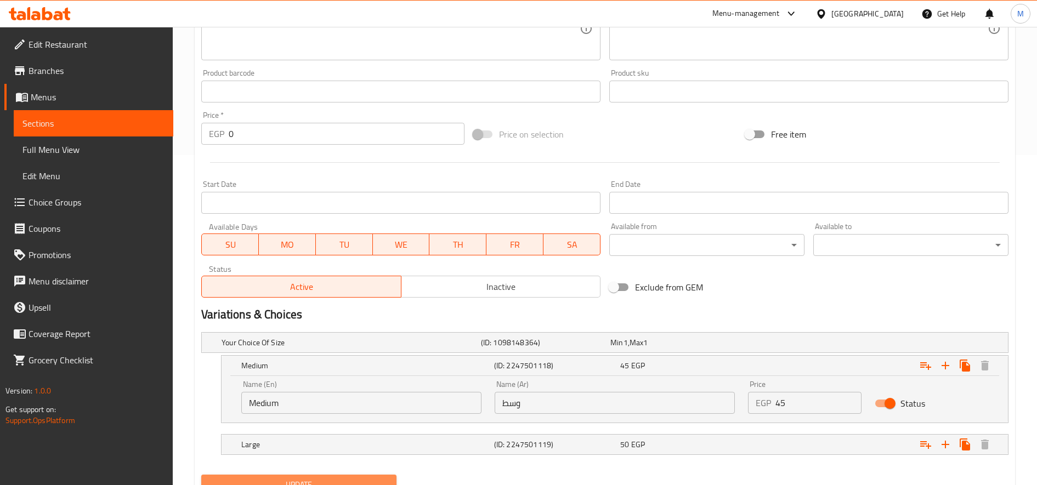
click at [331, 475] on button "Update" at bounding box center [298, 485] width 195 height 20
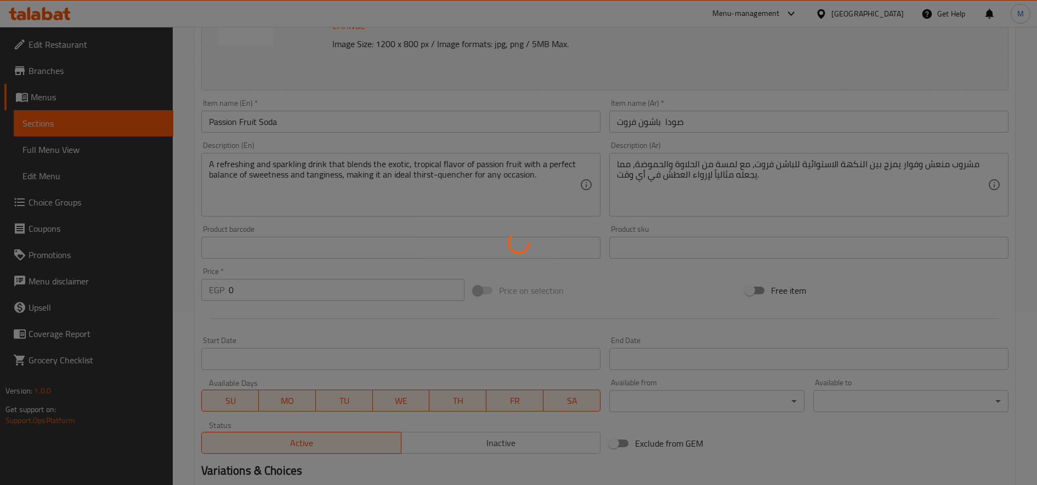
scroll to position [0, 0]
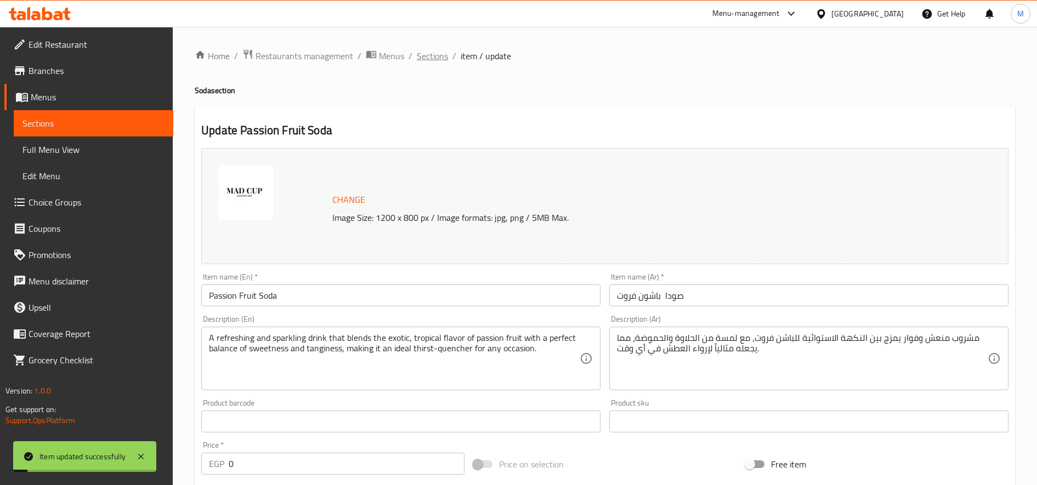
click at [433, 53] on span "Sections" at bounding box center [432, 55] width 31 height 13
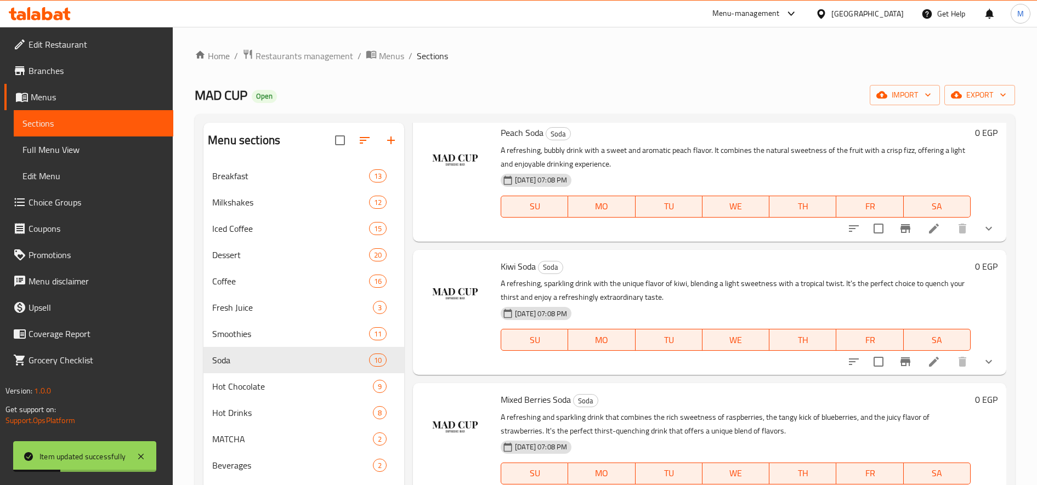
scroll to position [457, 0]
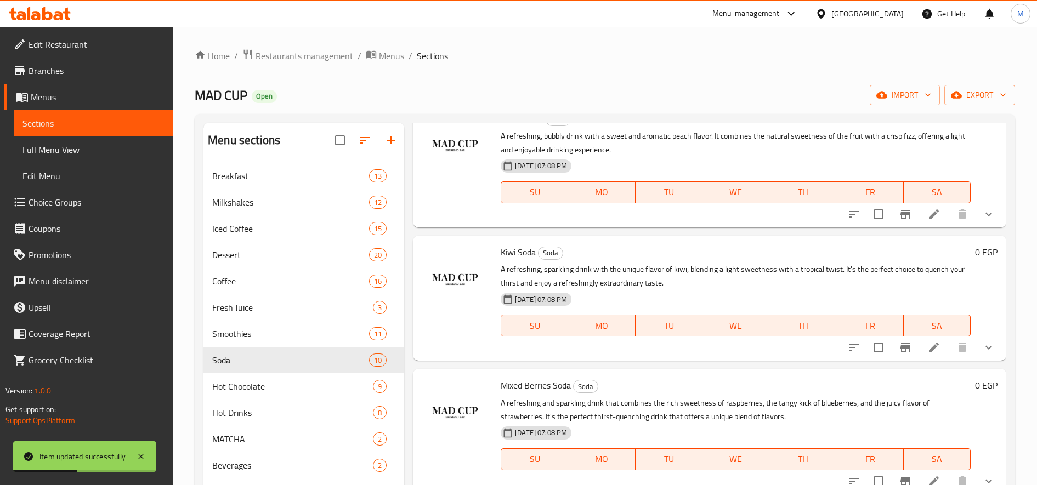
click at [931, 216] on li at bounding box center [933, 214] width 31 height 20
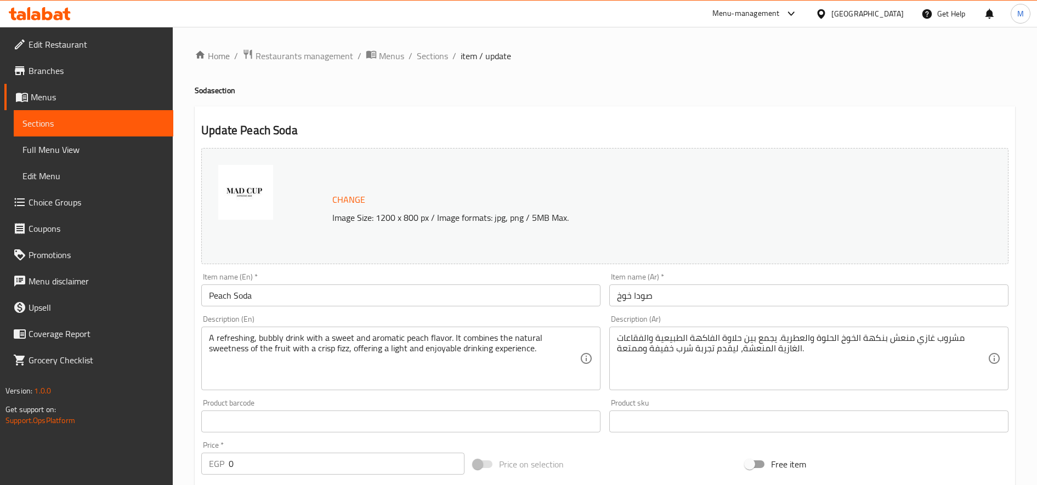
scroll to position [330, 0]
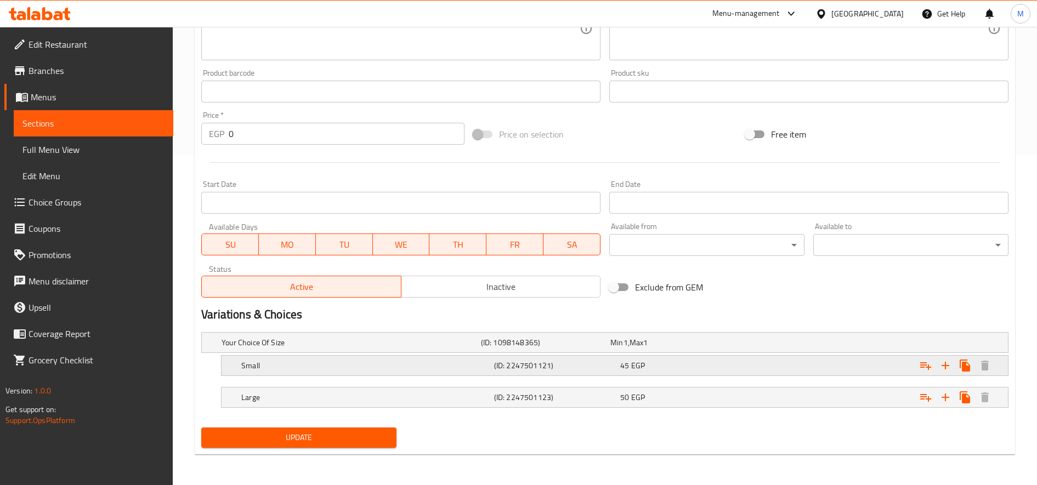
click at [414, 367] on h5 "Small" at bounding box center [365, 365] width 248 height 11
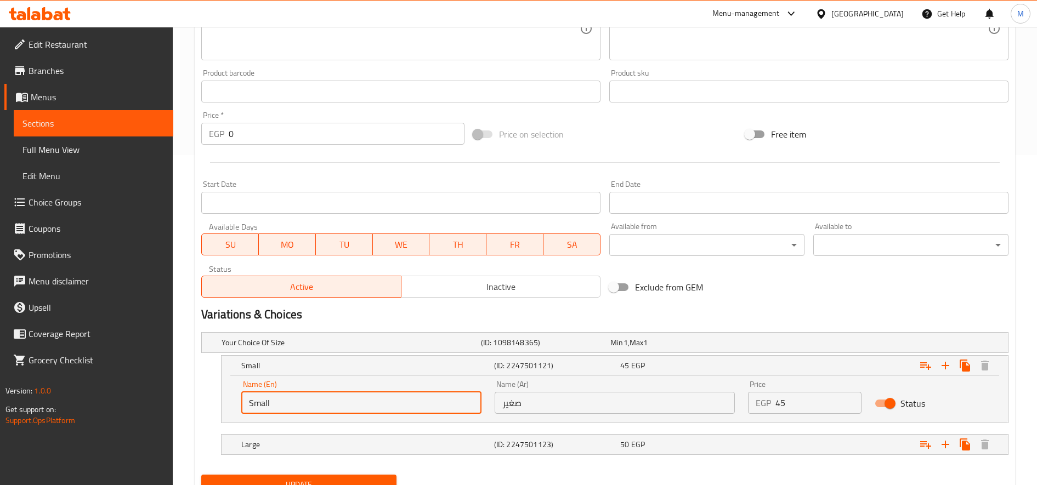
click at [278, 398] on input "Small" at bounding box center [361, 403] width 240 height 22
click at [512, 414] on div "Name (Ar) صغير Name (Ar)" at bounding box center [614, 397] width 253 height 47
click at [512, 399] on input "صغير" at bounding box center [614, 403] width 240 height 22
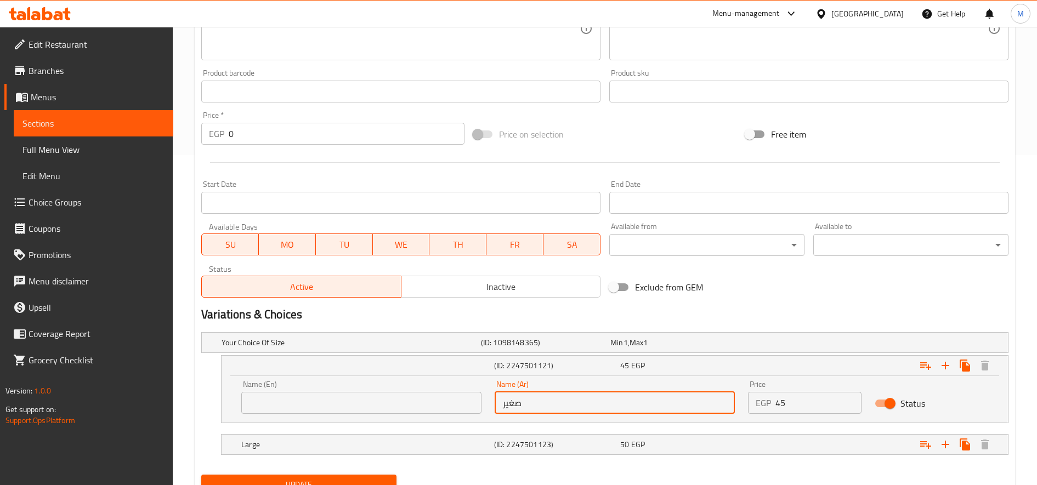
click at [512, 399] on input "صغير" at bounding box center [614, 403] width 240 height 22
click at [508, 400] on input "text" at bounding box center [614, 403] width 240 height 22
type input "وسط"
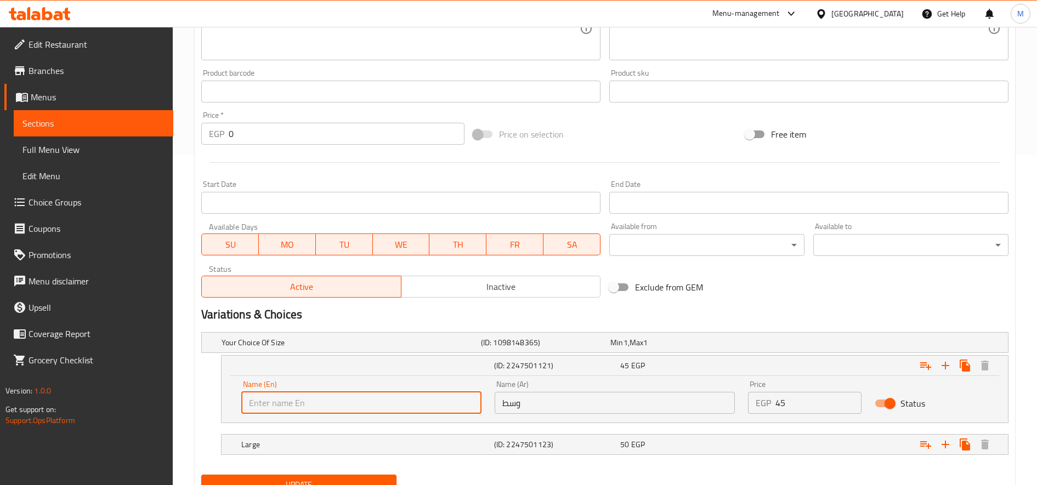
click at [404, 399] on input "text" at bounding box center [361, 403] width 240 height 22
type input "Medium"
click at [201, 475] on button "Update" at bounding box center [298, 485] width 195 height 20
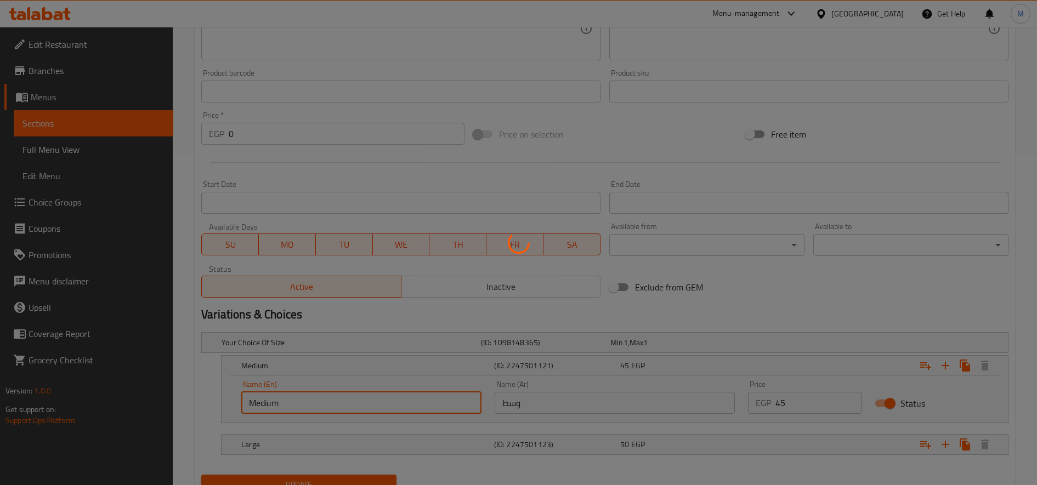
scroll to position [0, 0]
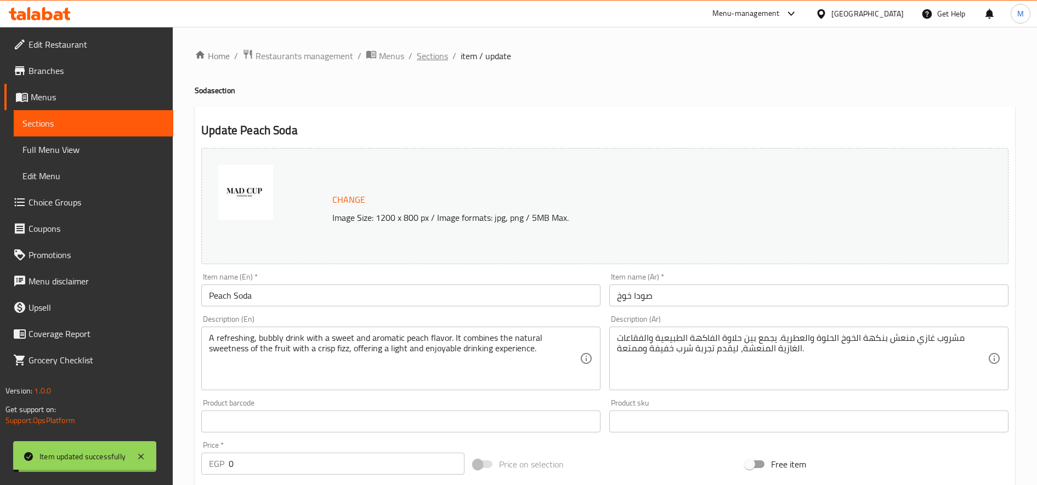
click at [424, 54] on span "Sections" at bounding box center [432, 55] width 31 height 13
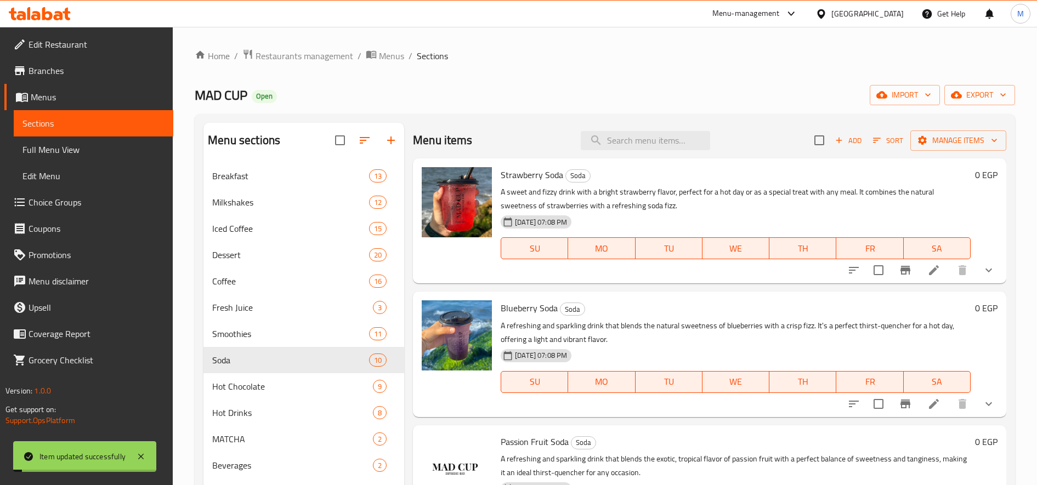
click at [424, 54] on span "Sections" at bounding box center [432, 55] width 31 height 13
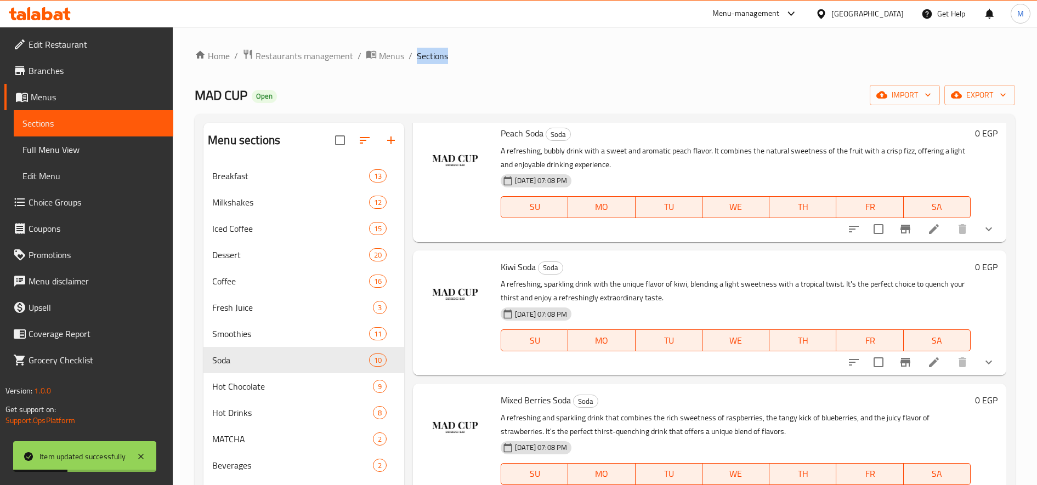
scroll to position [457, 0]
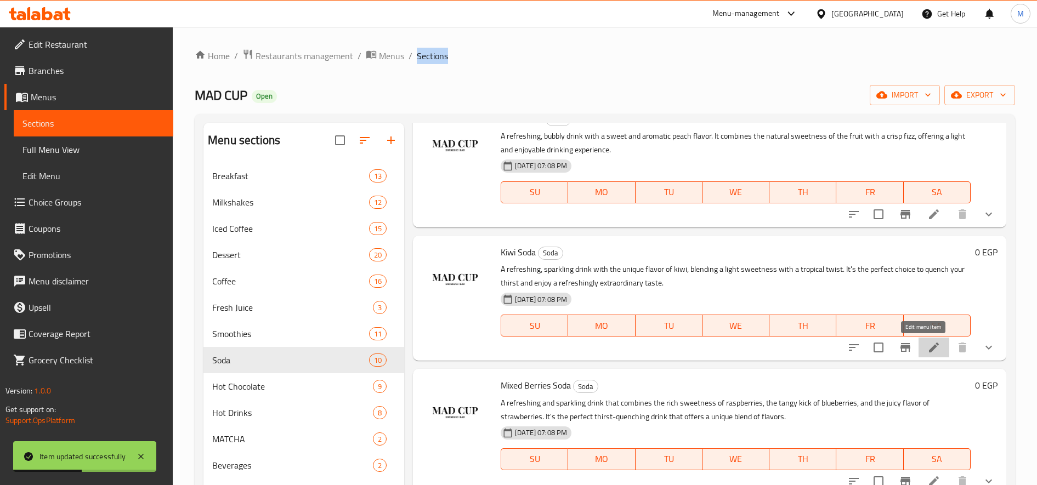
click at [929, 344] on icon at bounding box center [934, 348] width 10 height 10
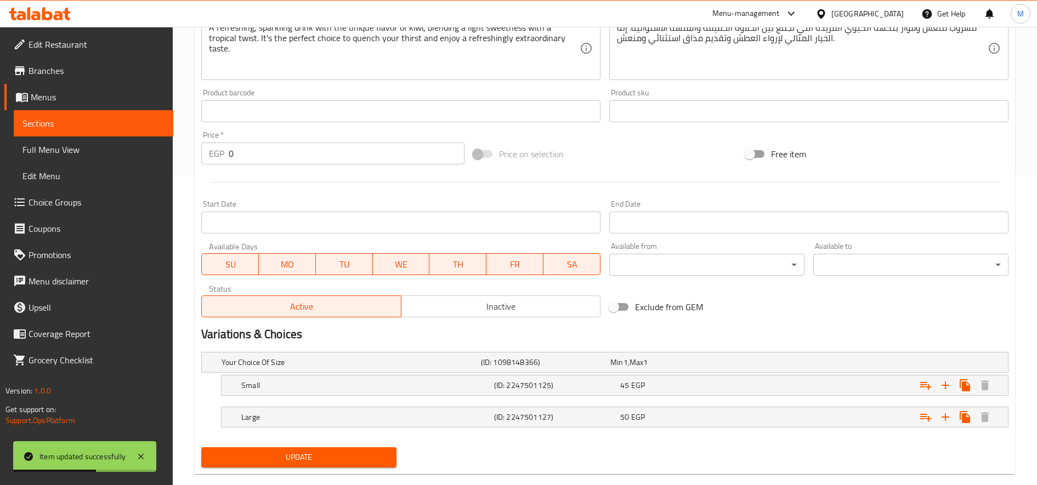
scroll to position [330, 0]
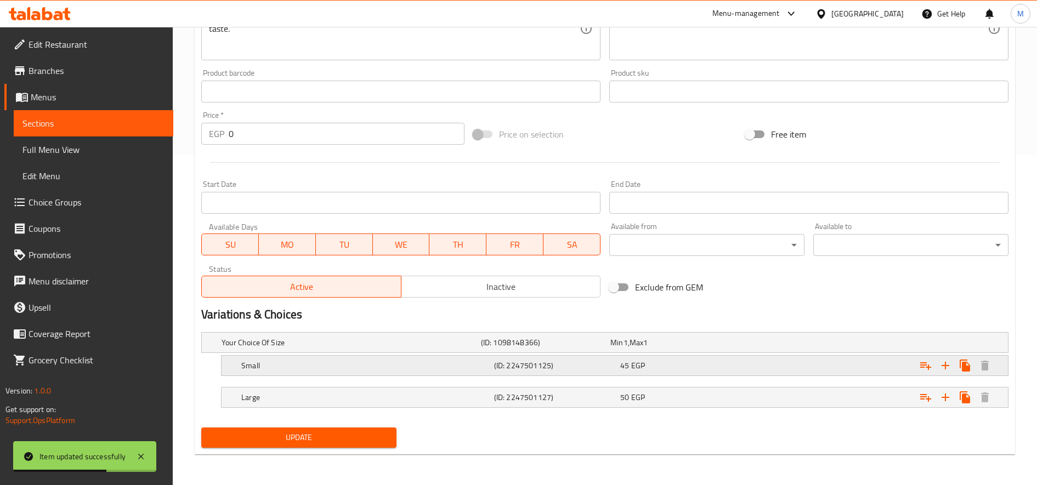
click at [363, 365] on h5 "Small" at bounding box center [365, 365] width 248 height 11
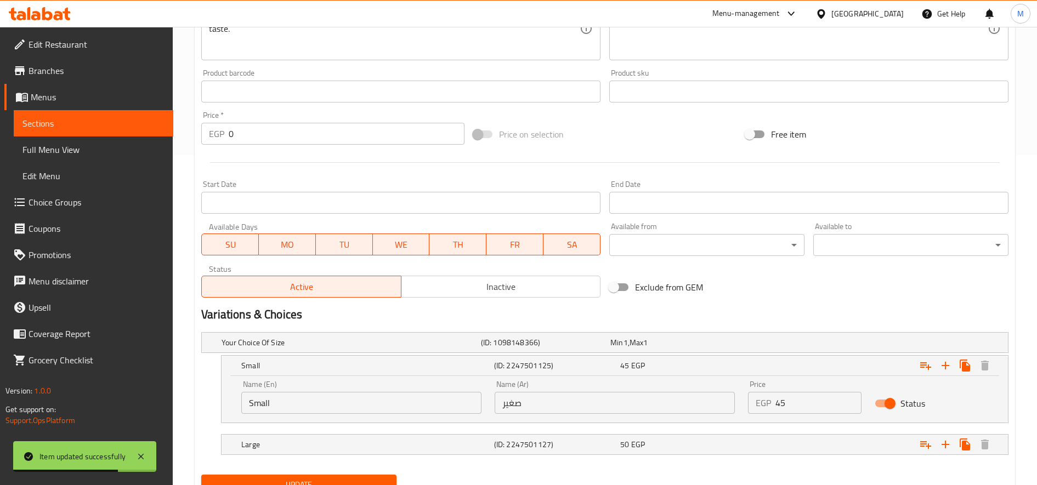
click at [352, 409] on input "Small" at bounding box center [361, 403] width 240 height 22
click at [352, 409] on input "text" at bounding box center [361, 403] width 240 height 22
type input "Medium"
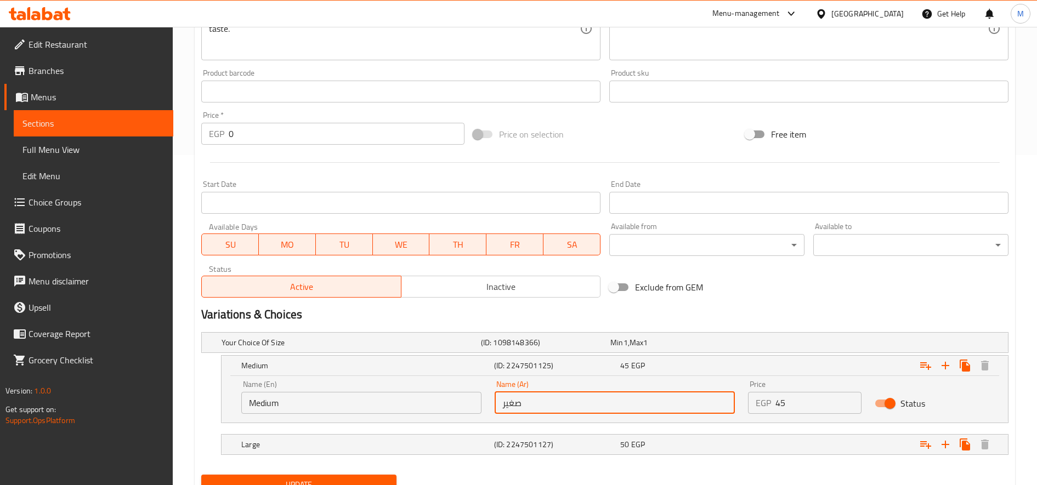
click at [587, 406] on input "صغير" at bounding box center [614, 403] width 240 height 22
click at [587, 405] on input "text" at bounding box center [614, 403] width 240 height 22
type input "وسط"
click at [201, 475] on button "Update" at bounding box center [298, 485] width 195 height 20
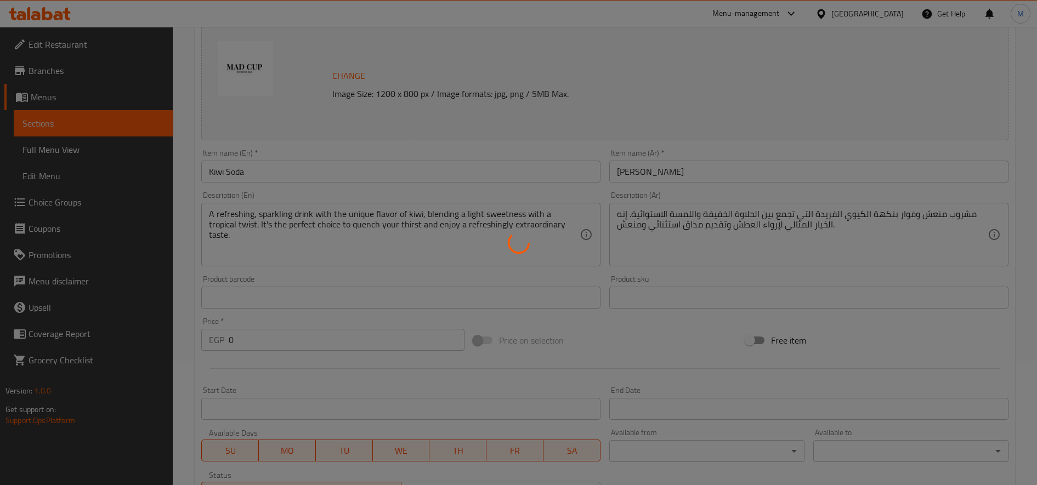
scroll to position [0, 0]
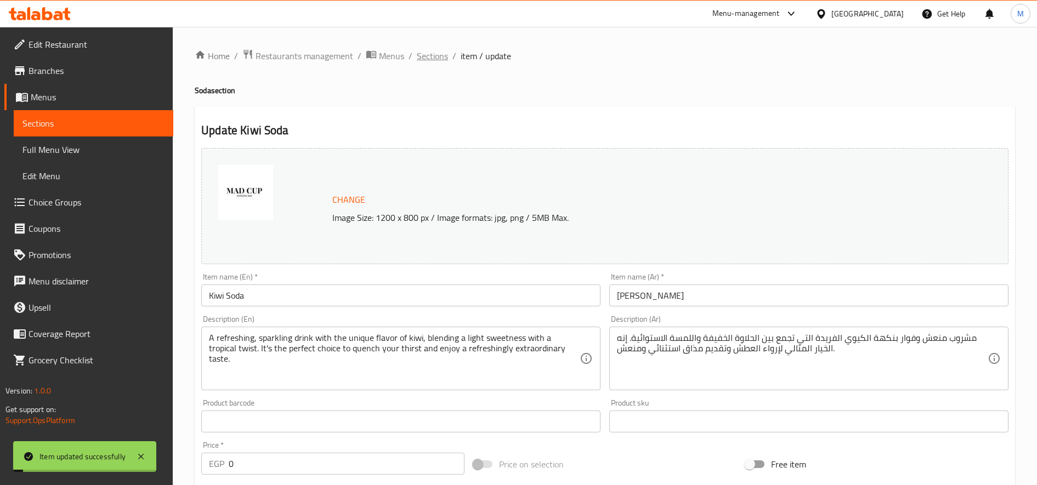
click at [418, 57] on span "Sections" at bounding box center [432, 55] width 31 height 13
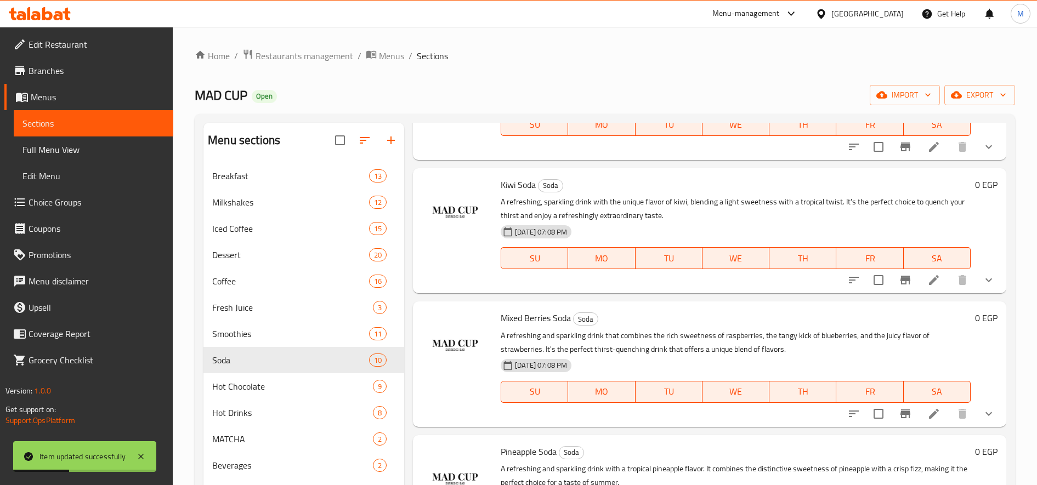
scroll to position [548, 0]
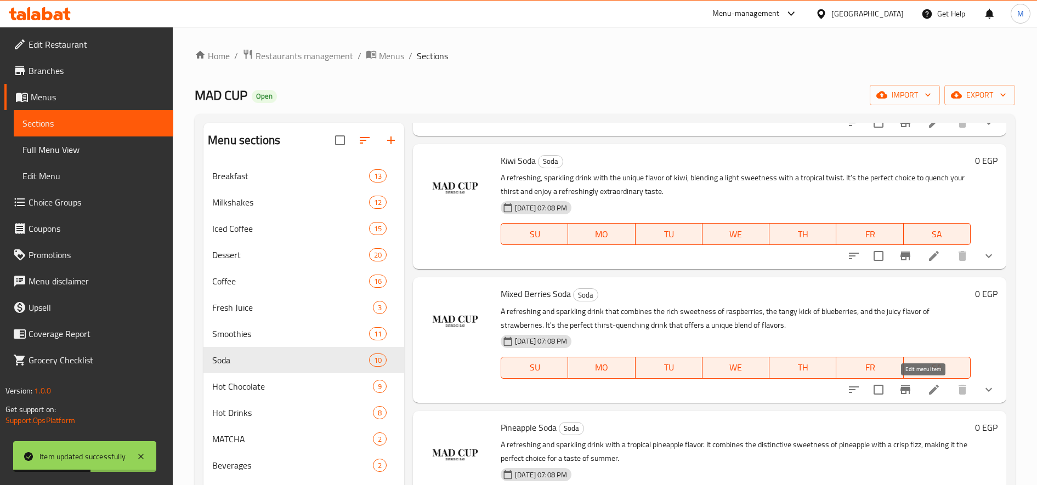
click at [927, 388] on icon at bounding box center [933, 389] width 13 height 13
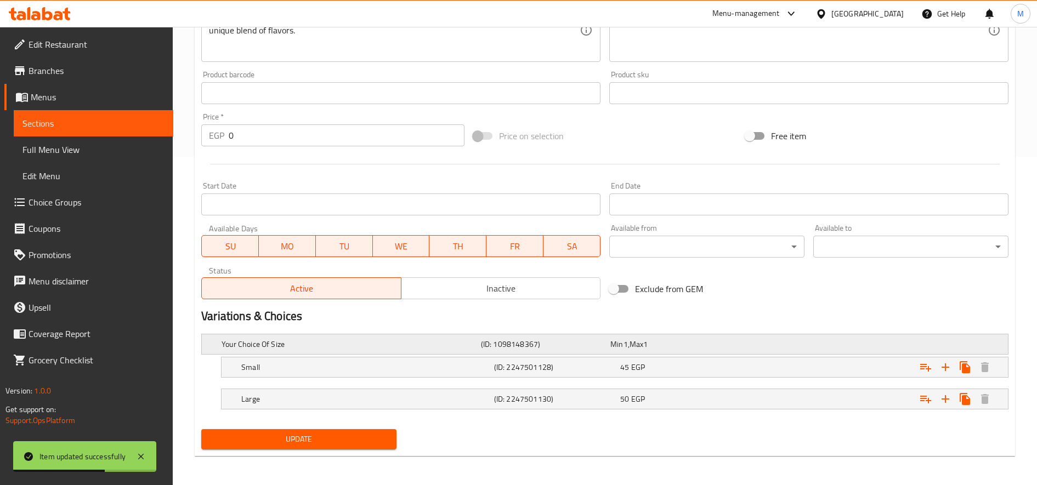
scroll to position [330, 0]
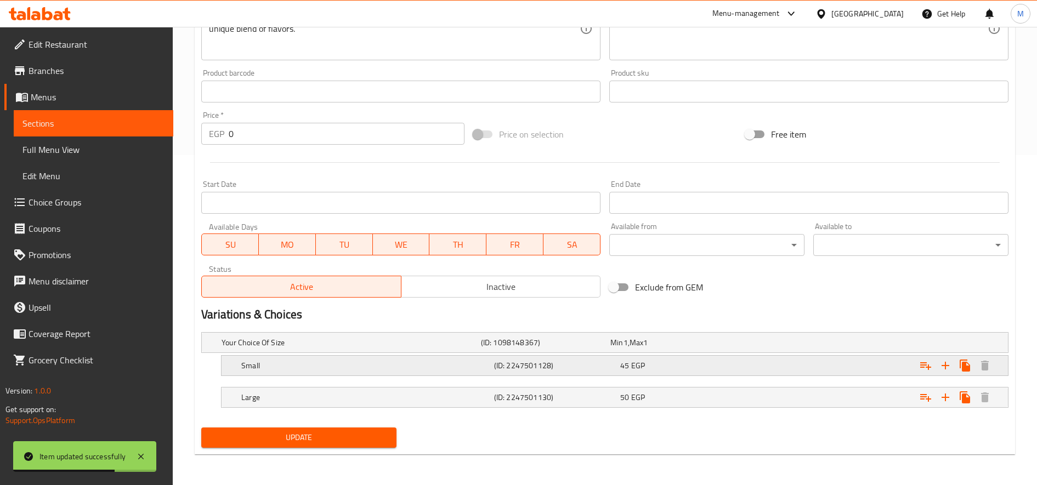
click at [316, 364] on h5 "Small" at bounding box center [365, 365] width 248 height 11
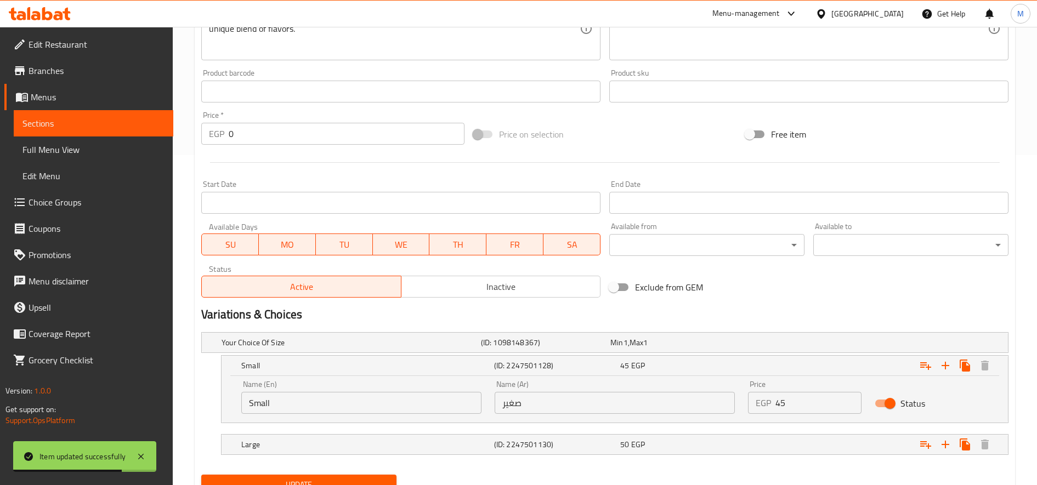
scroll to position [377, 0]
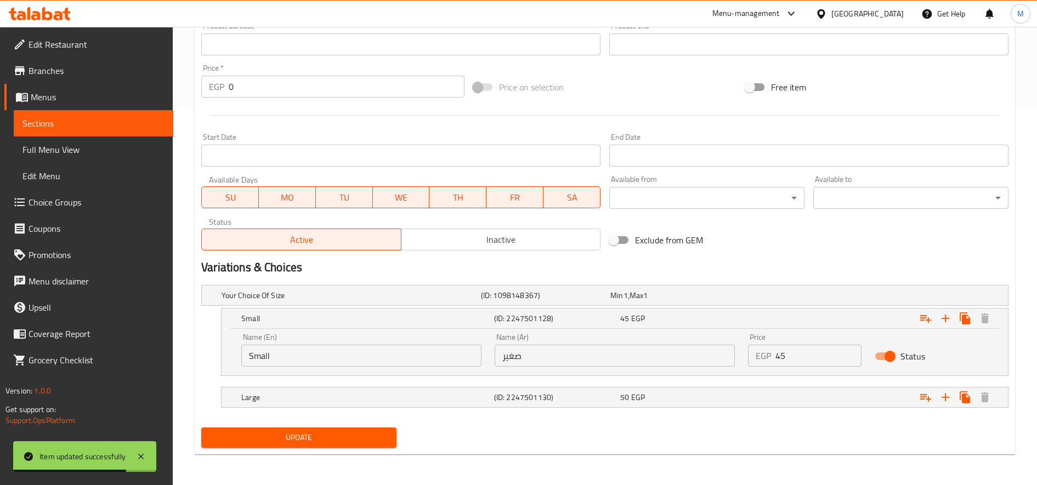
click at [333, 349] on input "Small" at bounding box center [361, 356] width 240 height 22
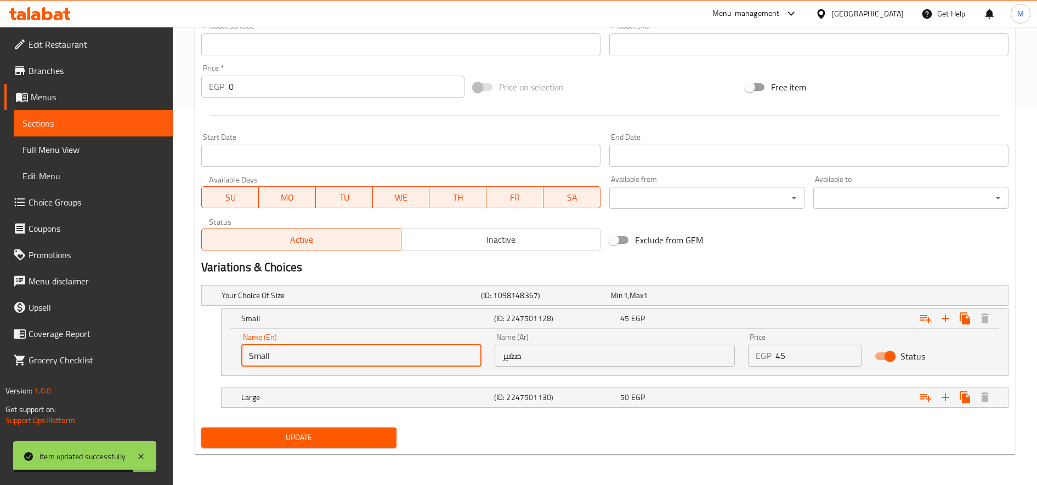
click at [333, 349] on input "Small" at bounding box center [361, 356] width 240 height 22
click at [333, 349] on input "text" at bounding box center [361, 356] width 240 height 22
type input "Medium"
click at [649, 356] on input "صغير" at bounding box center [614, 356] width 240 height 22
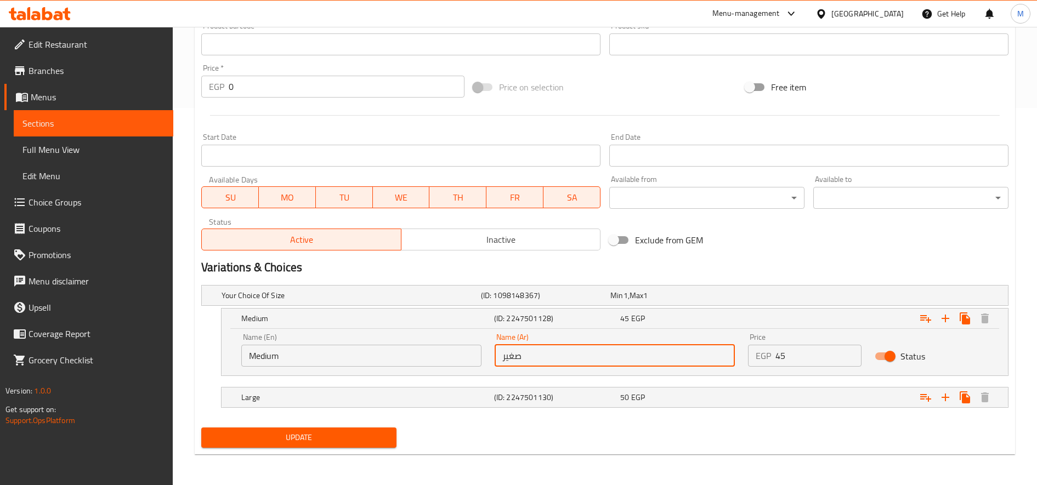
click at [649, 356] on input "صغير" at bounding box center [614, 356] width 240 height 22
click at [649, 356] on input "text" at bounding box center [614, 356] width 240 height 22
type input "وسط"
click at [201, 428] on button "Update" at bounding box center [298, 438] width 195 height 20
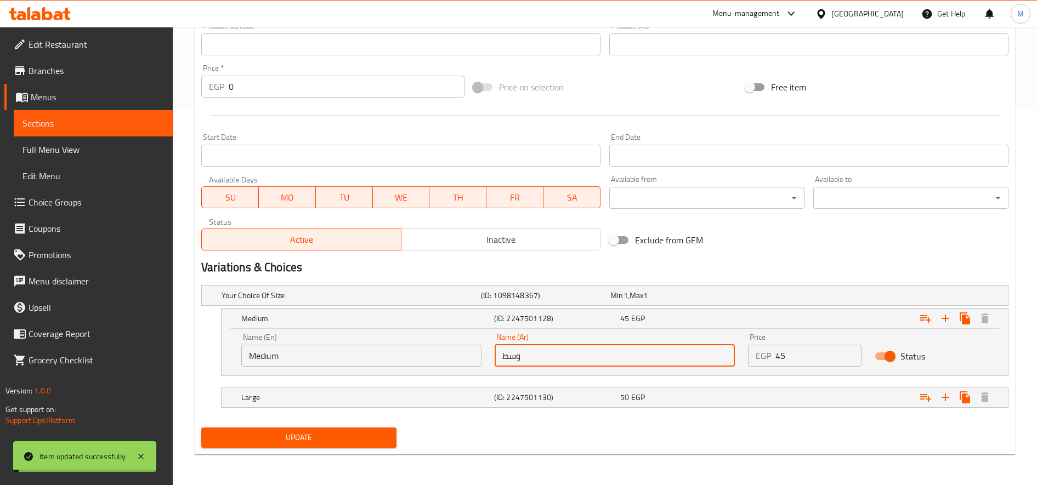
scroll to position [0, 0]
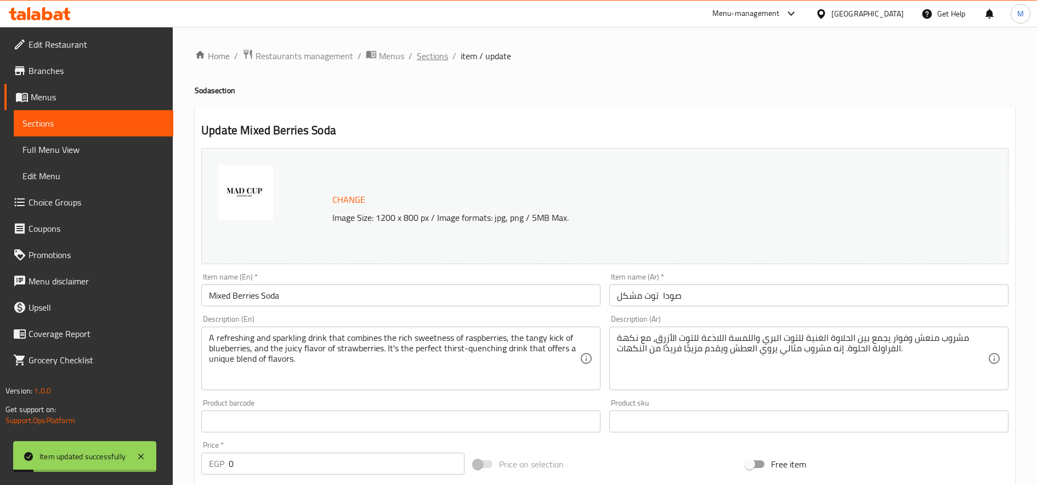
click at [437, 56] on span "Sections" at bounding box center [432, 55] width 31 height 13
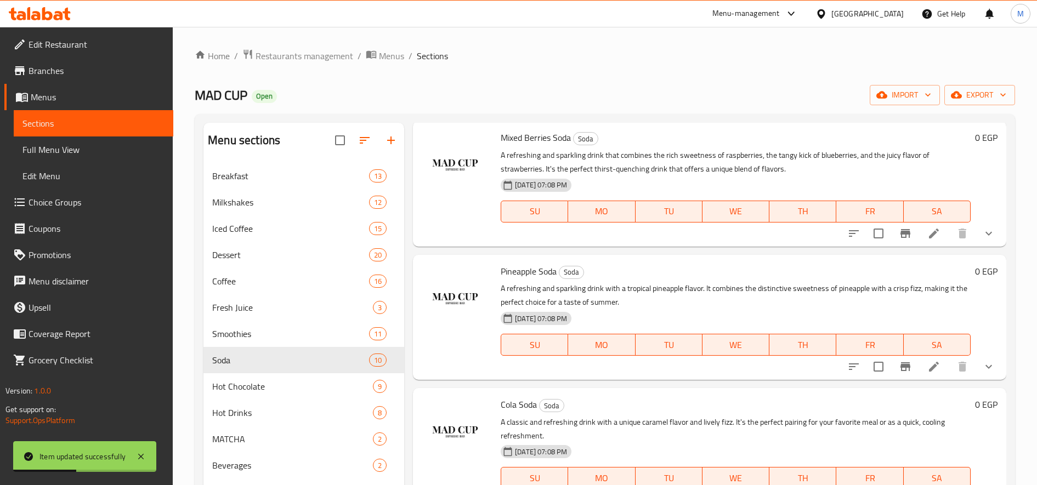
scroll to position [731, 0]
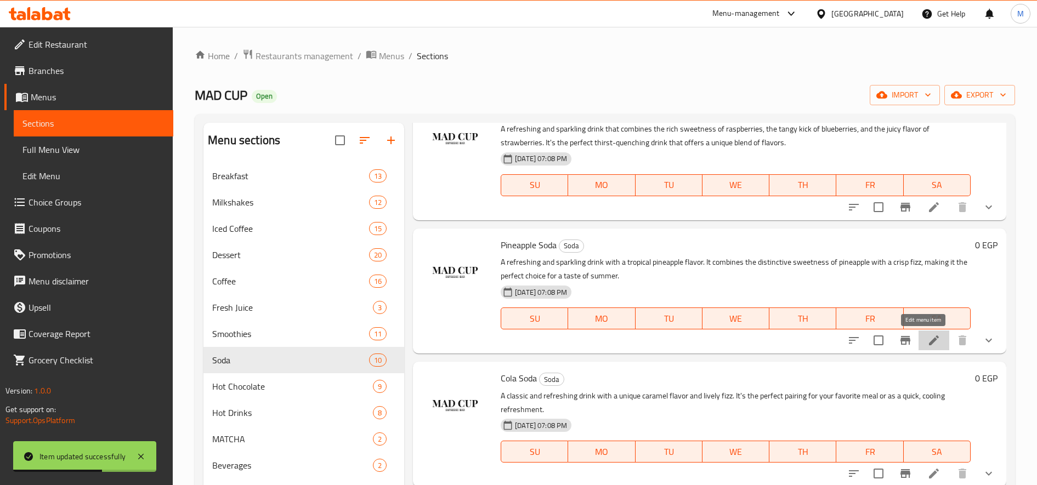
click at [927, 336] on icon at bounding box center [933, 340] width 13 height 13
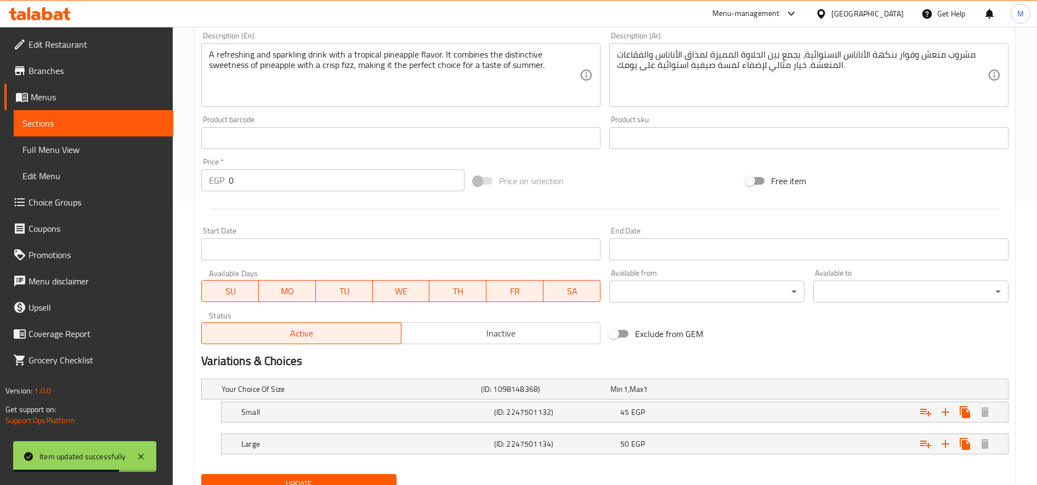
scroll to position [330, 0]
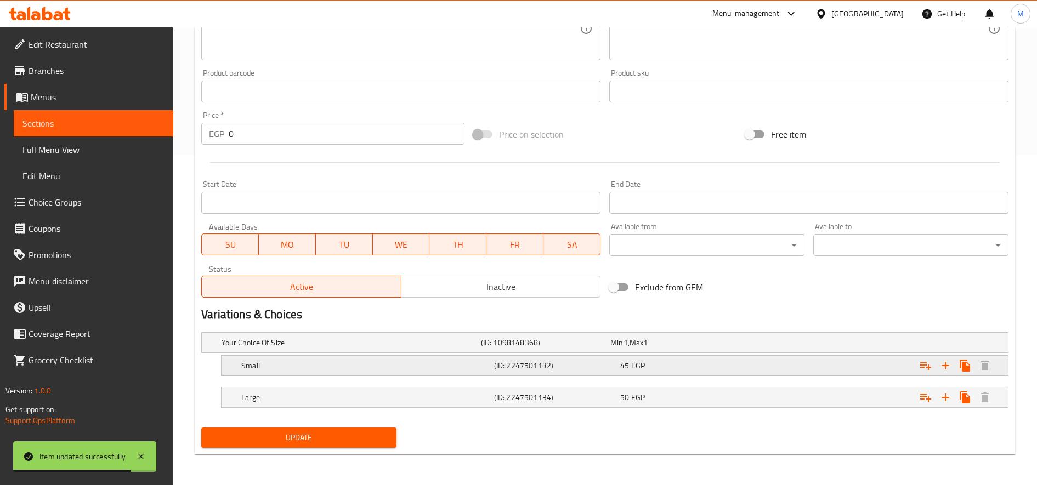
click at [334, 371] on h5 "Small" at bounding box center [365, 365] width 248 height 11
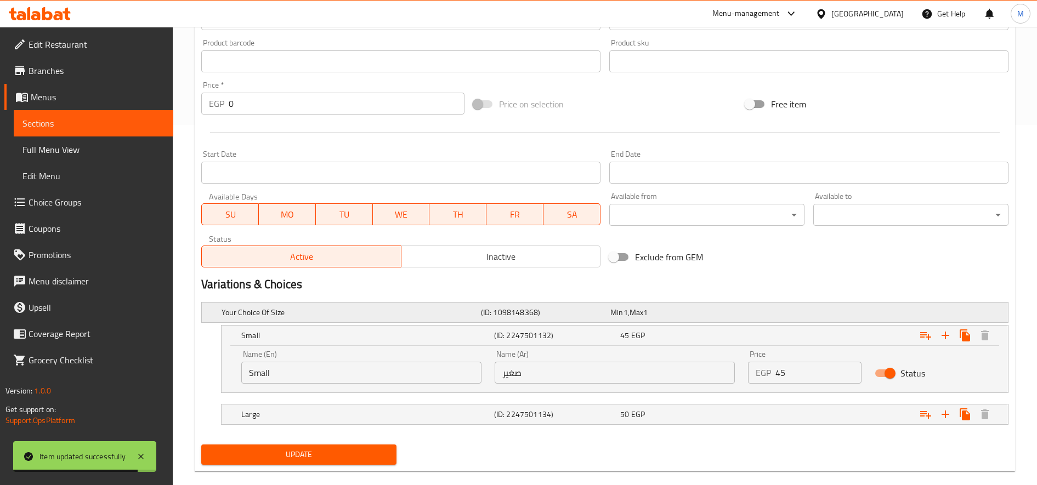
scroll to position [377, 0]
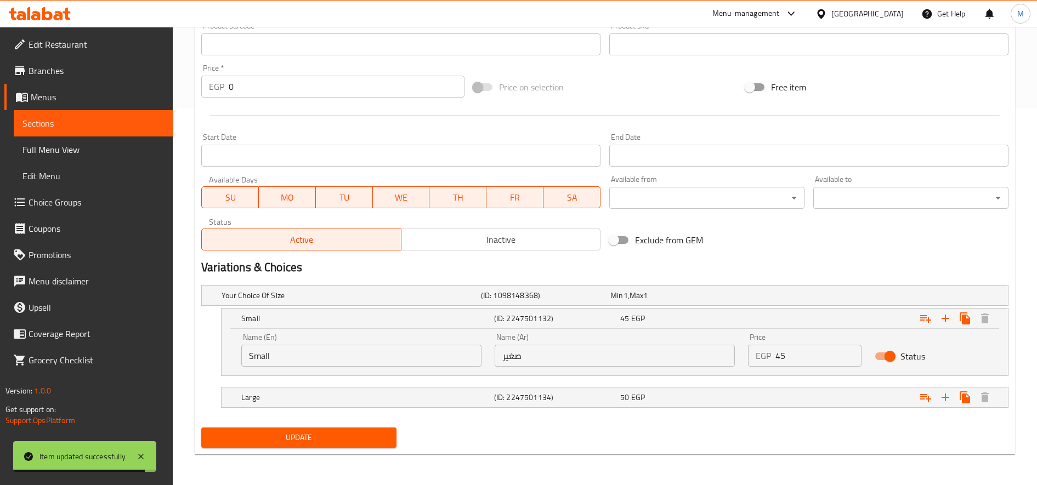
click at [332, 352] on input "Small" at bounding box center [361, 356] width 240 height 22
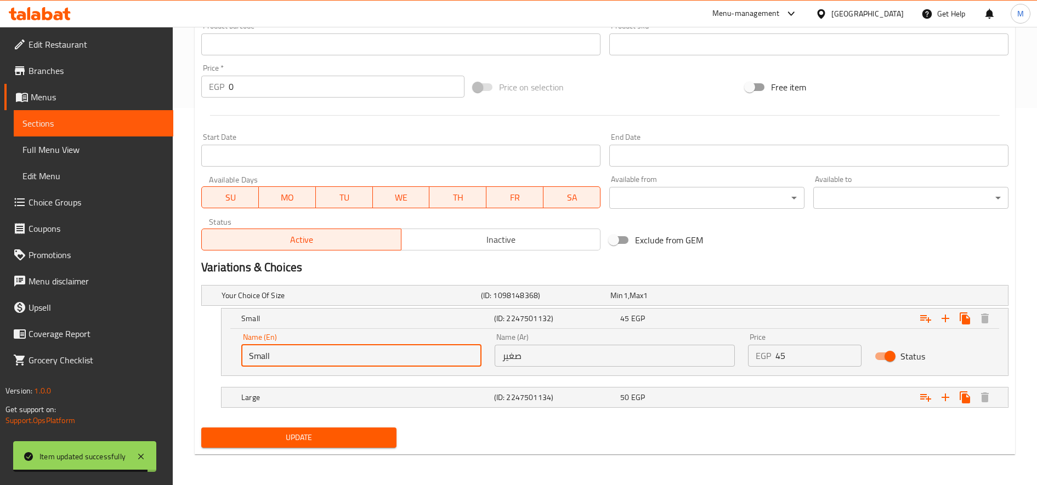
click at [332, 352] on input "Small" at bounding box center [361, 356] width 240 height 22
click at [332, 352] on input "text" at bounding box center [361, 356] width 240 height 22
type input "Medium"
click at [639, 354] on input "صغير" at bounding box center [614, 356] width 240 height 22
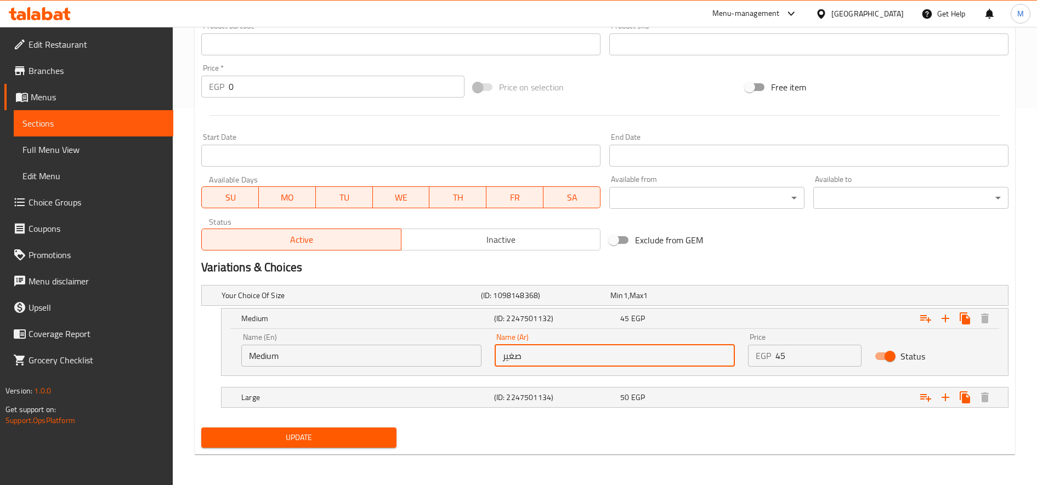
click at [639, 354] on input "صغير" at bounding box center [614, 356] width 240 height 22
click at [639, 353] on input "text" at bounding box center [614, 356] width 240 height 22
type input "وسط"
click at [201, 428] on button "Update" at bounding box center [298, 438] width 195 height 20
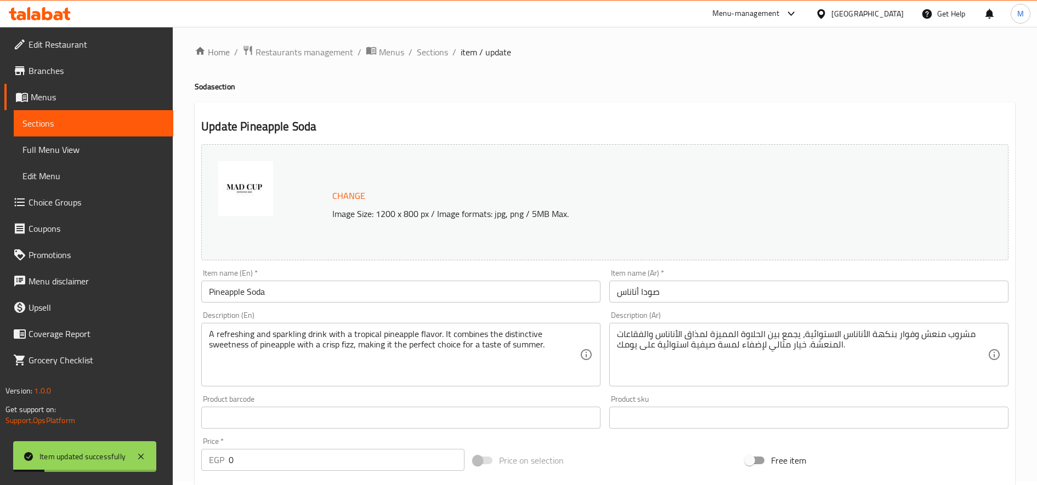
scroll to position [0, 0]
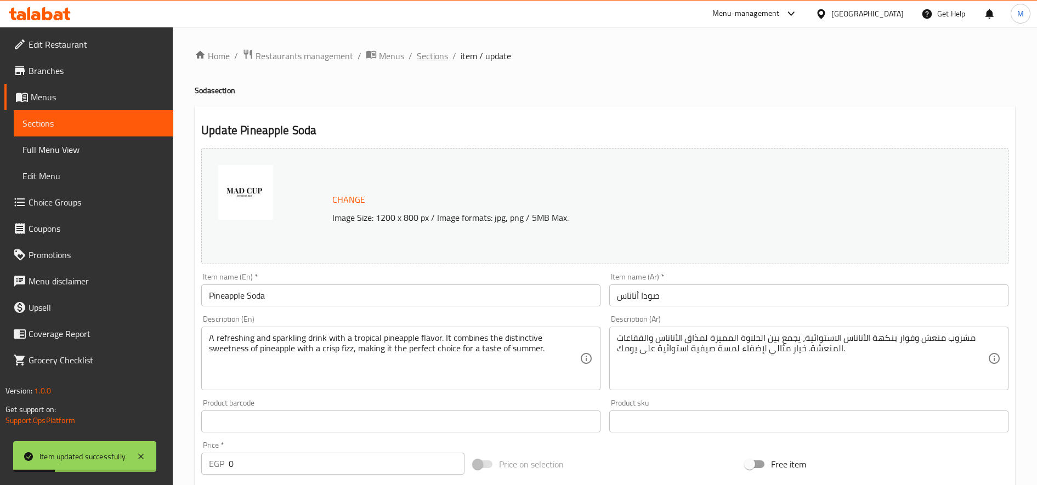
click at [440, 58] on span "Sections" at bounding box center [432, 55] width 31 height 13
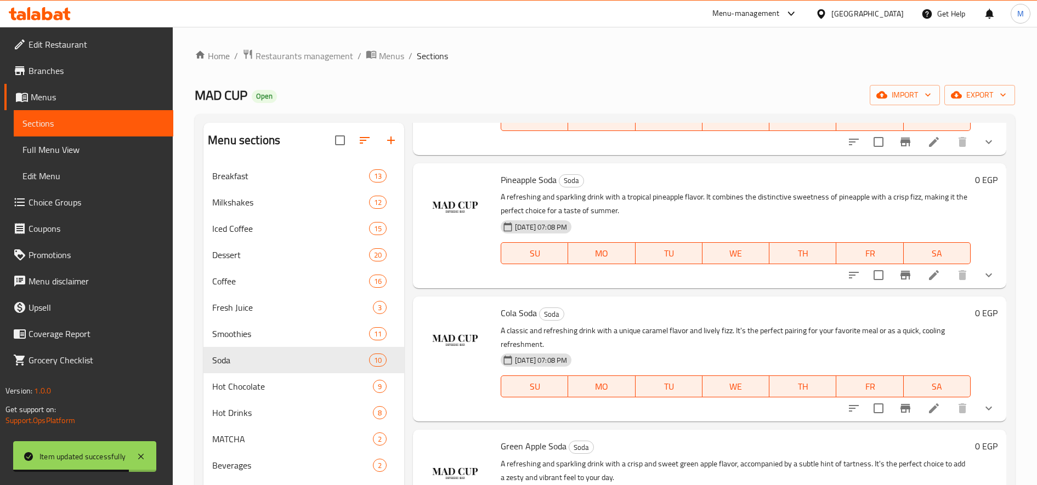
scroll to position [822, 0]
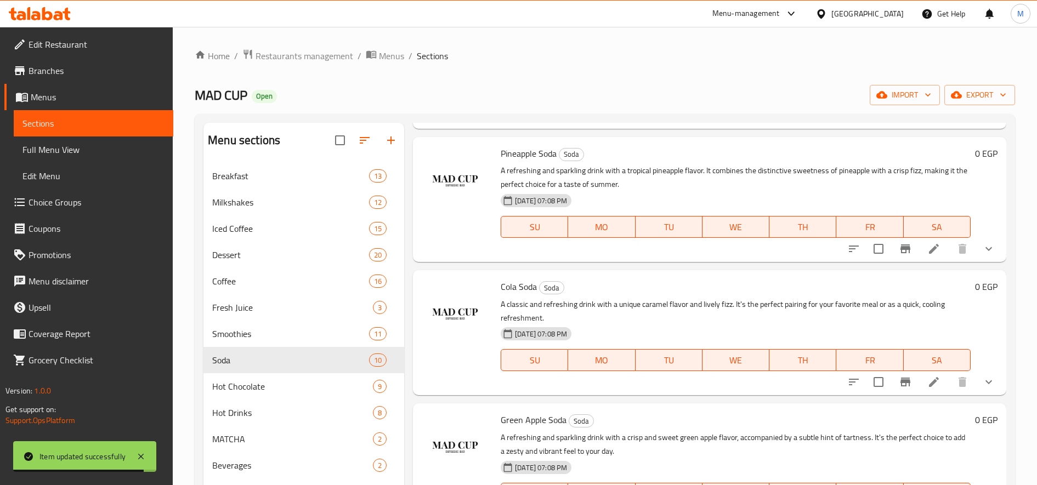
click at [932, 378] on li at bounding box center [933, 382] width 31 height 20
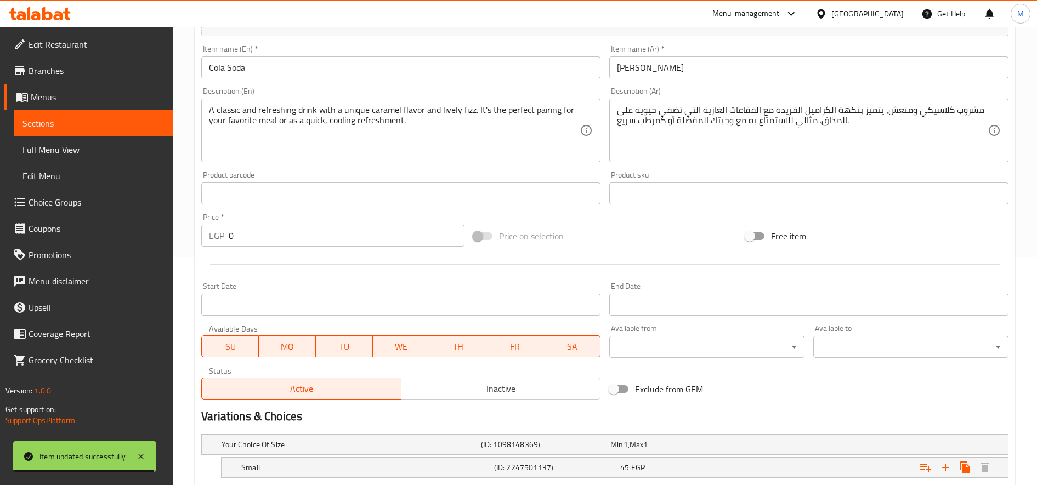
scroll to position [330, 0]
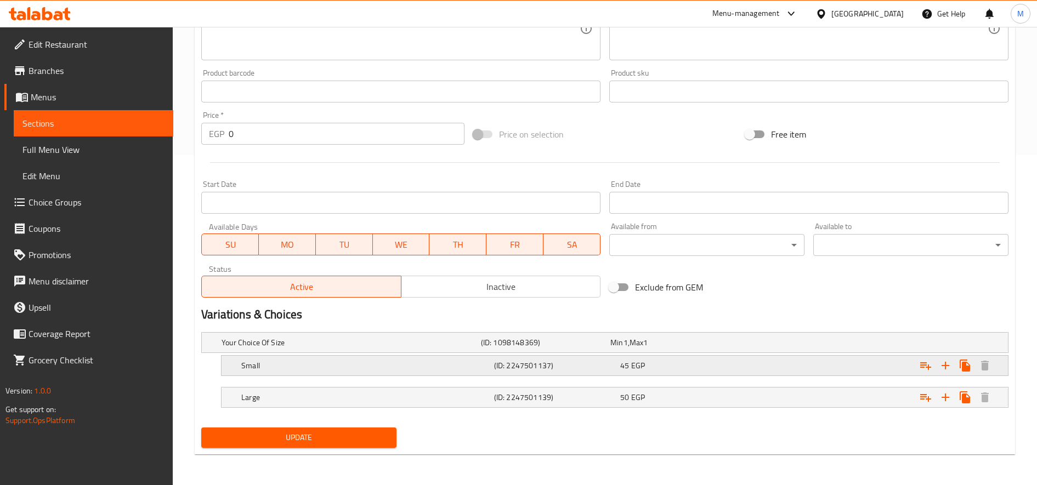
click at [417, 363] on h5 "Small" at bounding box center [365, 365] width 248 height 11
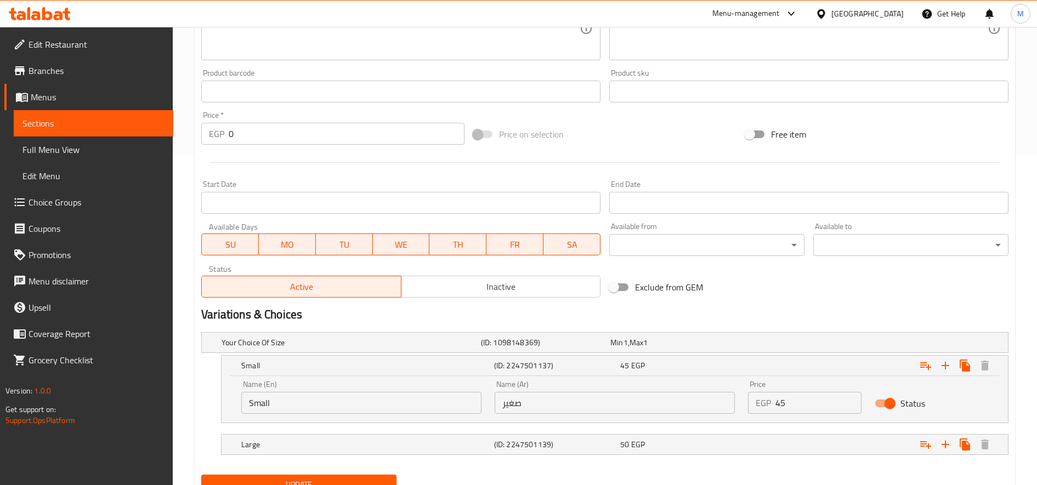
click at [377, 404] on input "Small" at bounding box center [361, 403] width 240 height 22
click at [376, 404] on input "Small" at bounding box center [361, 403] width 240 height 22
click at [374, 397] on input "text" at bounding box center [361, 403] width 240 height 22
type input "Medium"
click at [621, 404] on input "صغير" at bounding box center [614, 403] width 240 height 22
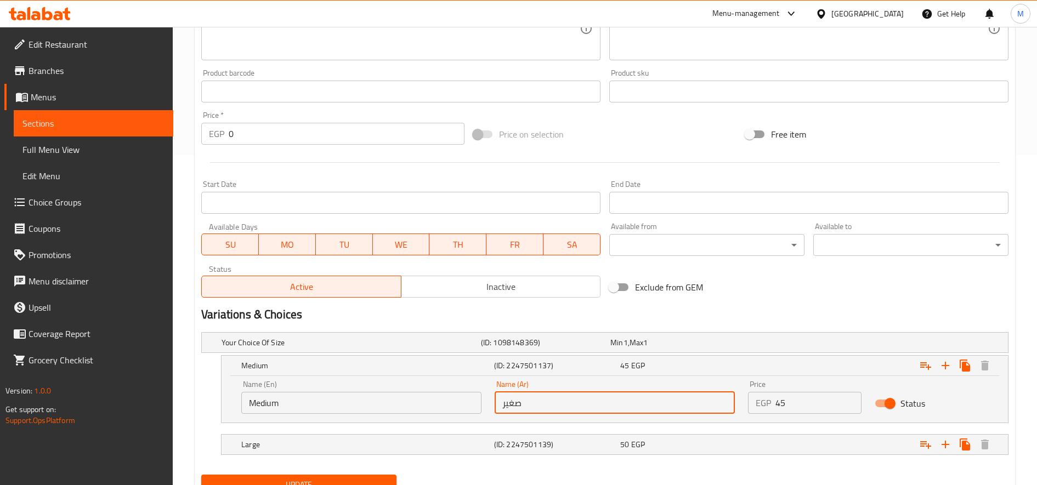
click at [621, 404] on input "صغير" at bounding box center [614, 403] width 240 height 22
click at [621, 403] on input "text" at bounding box center [614, 403] width 240 height 22
type input "وسط"
click at [201, 475] on button "Update" at bounding box center [298, 485] width 195 height 20
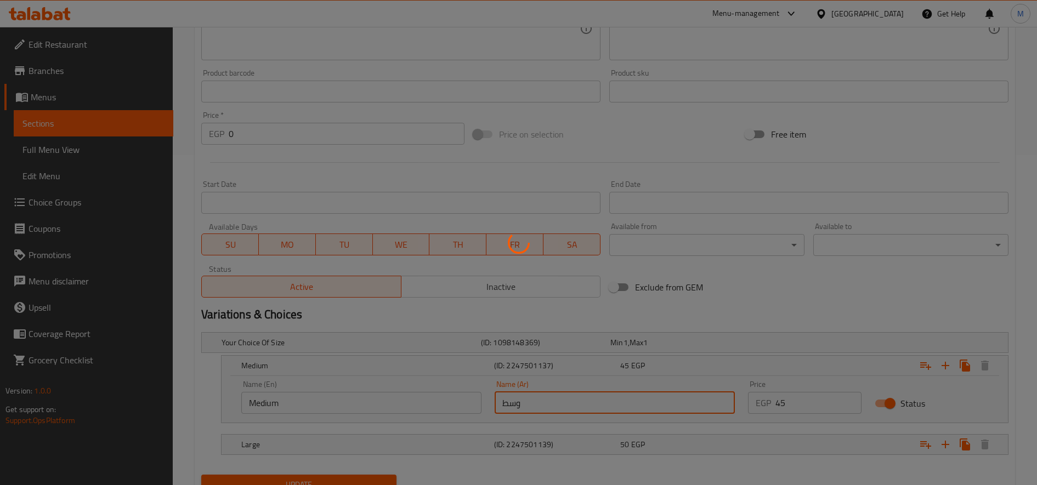
scroll to position [0, 0]
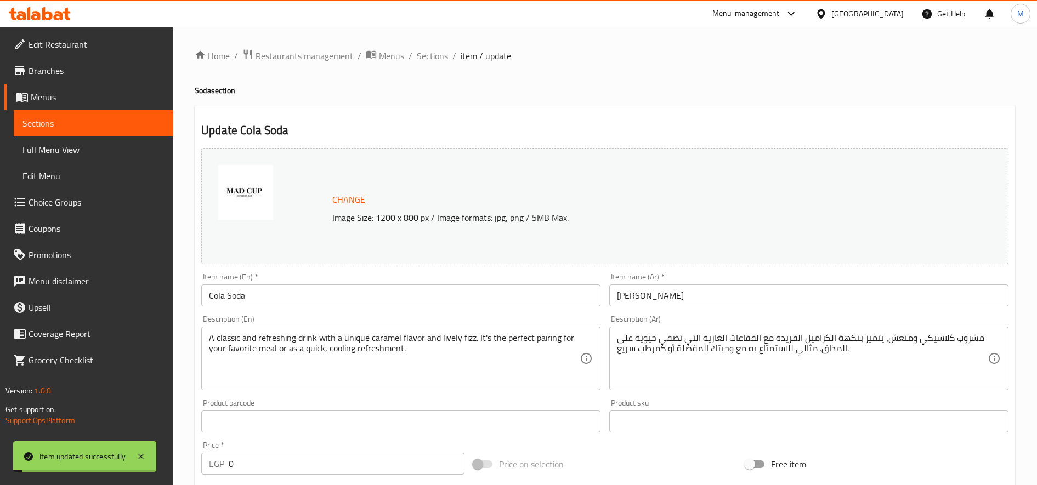
click at [440, 58] on span "Sections" at bounding box center [432, 55] width 31 height 13
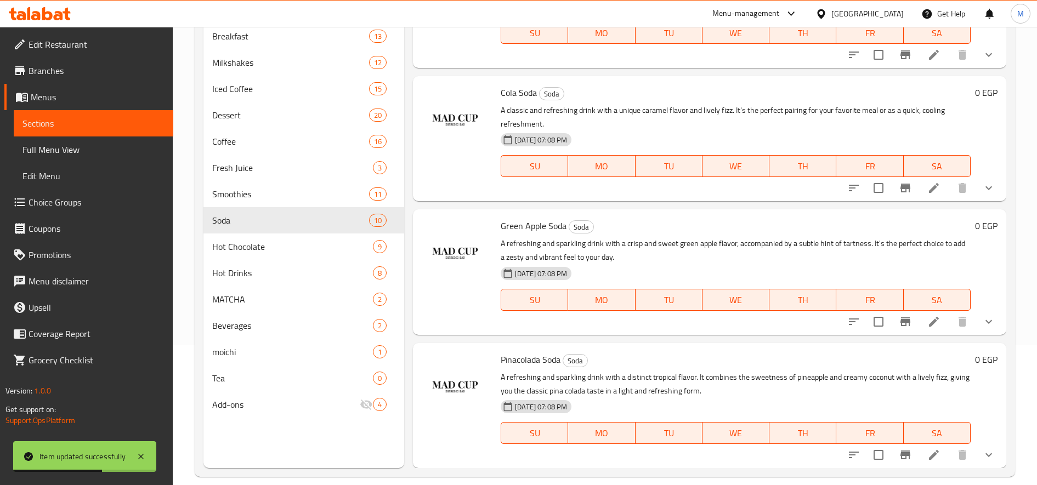
scroll to position [153, 0]
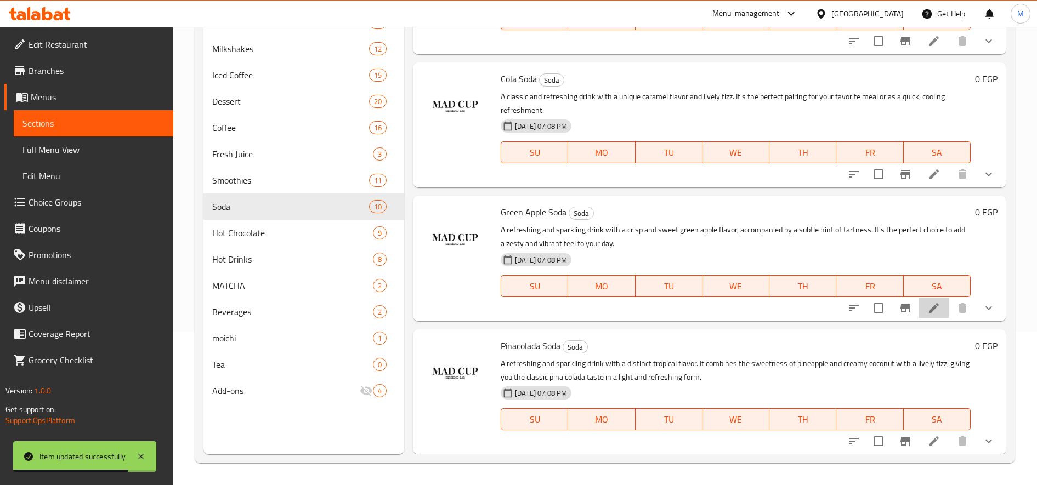
click at [931, 304] on li at bounding box center [933, 308] width 31 height 20
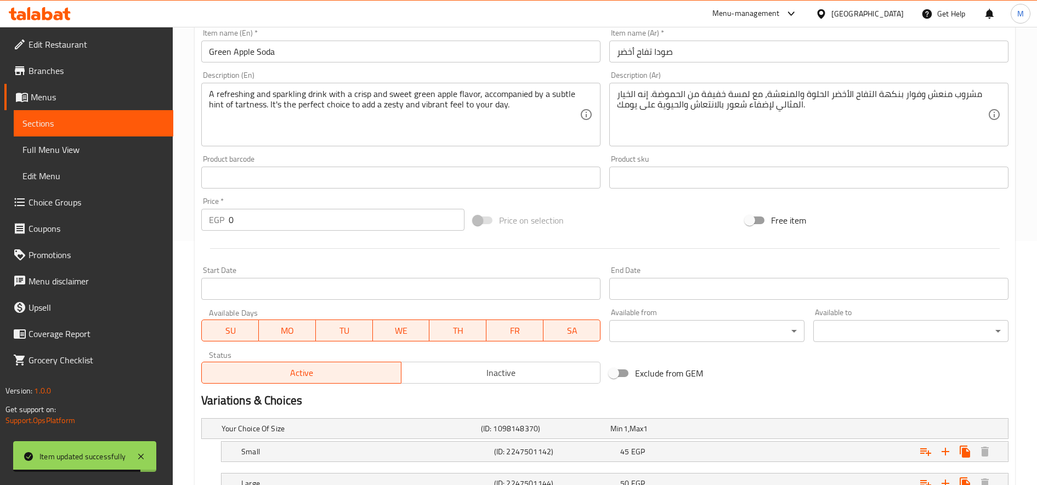
scroll to position [330, 0]
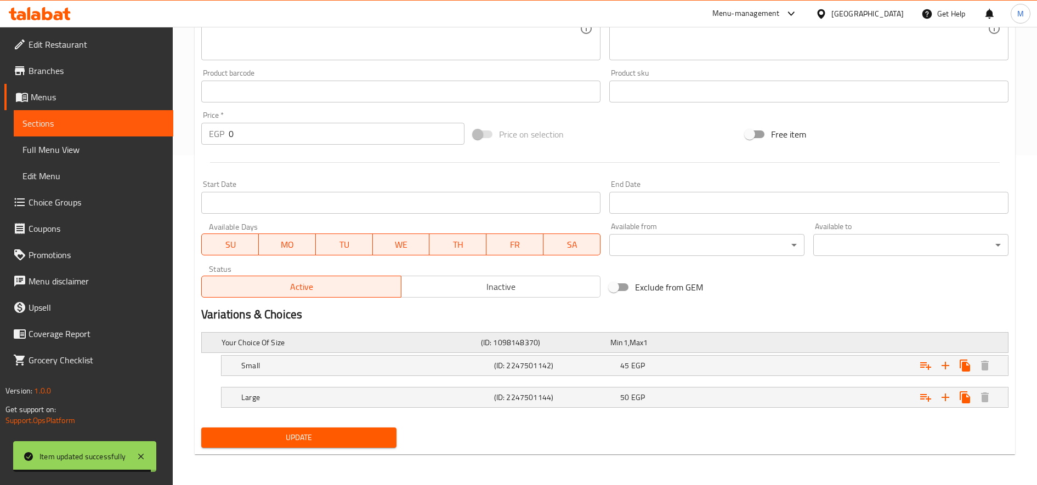
click at [417, 352] on div "Your Choice Of Size (ID: 1098148370) Min 1 , Max 1" at bounding box center [607, 343] width 777 height 24
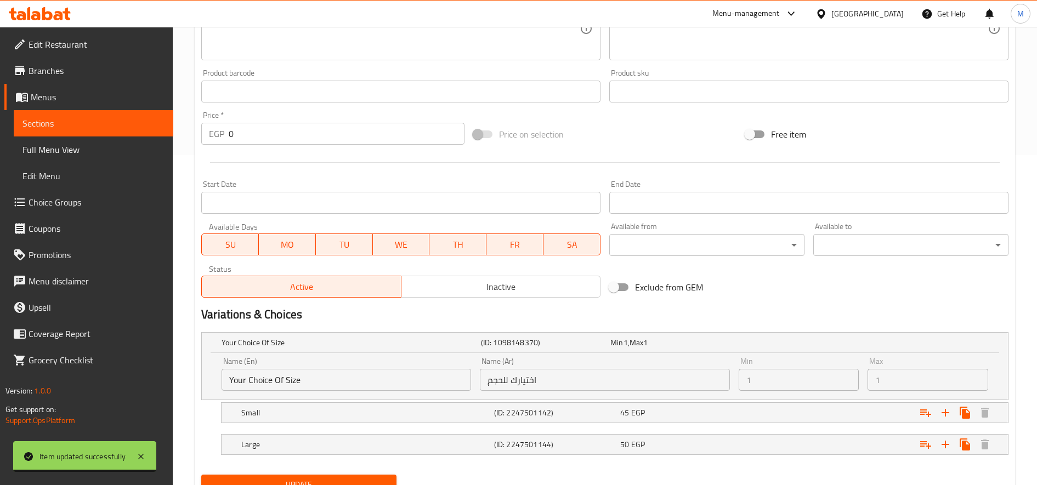
click at [417, 382] on input "Your Choice Of Size" at bounding box center [345, 380] width 249 height 22
click at [385, 414] on h5 "Small" at bounding box center [365, 412] width 248 height 11
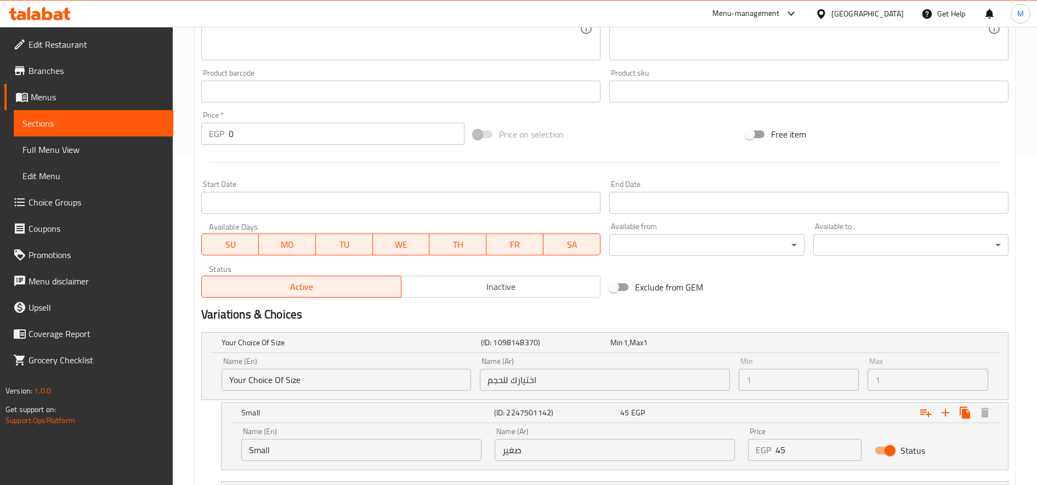
click at [364, 460] on input "Small" at bounding box center [361, 450] width 240 height 22
click at [364, 460] on input "text" at bounding box center [361, 450] width 240 height 22
type input "Large"
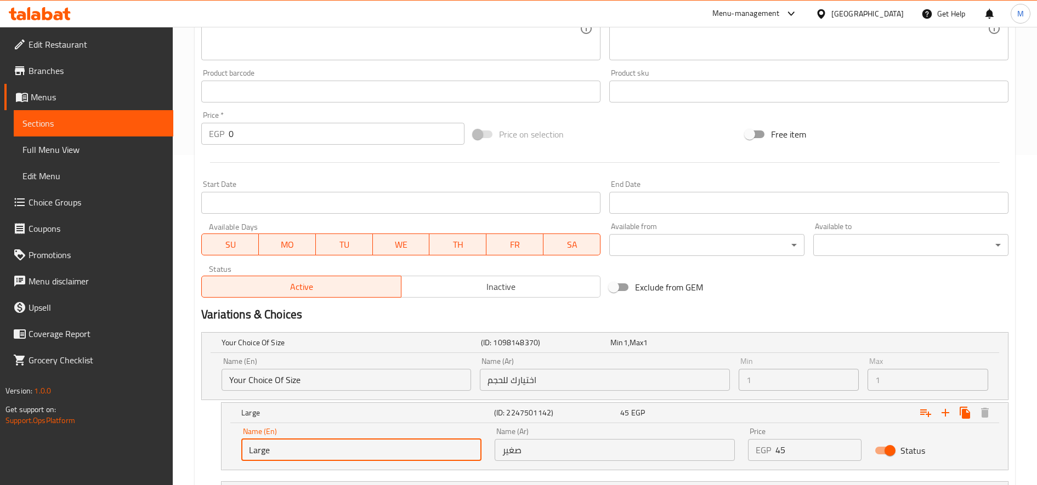
click at [625, 450] on input "صغير" at bounding box center [614, 450] width 240 height 22
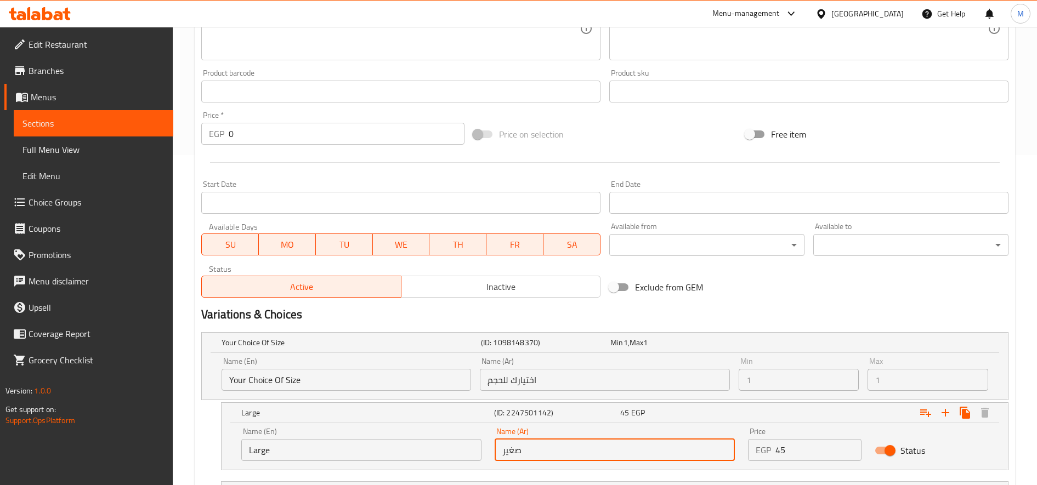
click at [625, 450] on input "صغير" at bounding box center [614, 450] width 240 height 22
click at [625, 450] on input "text" at bounding box center [614, 450] width 240 height 22
type input "كبير"
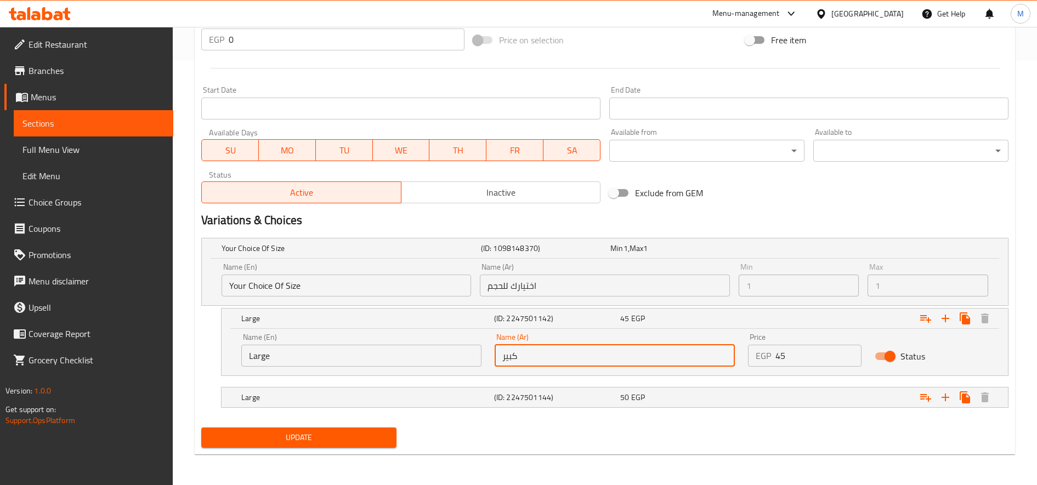
click at [201, 428] on button "Update" at bounding box center [298, 438] width 195 height 20
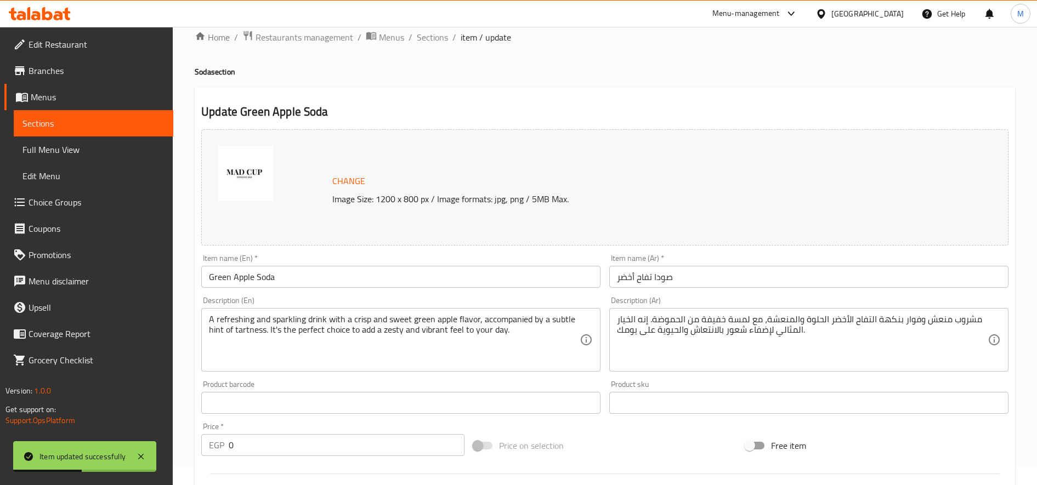
scroll to position [0, 0]
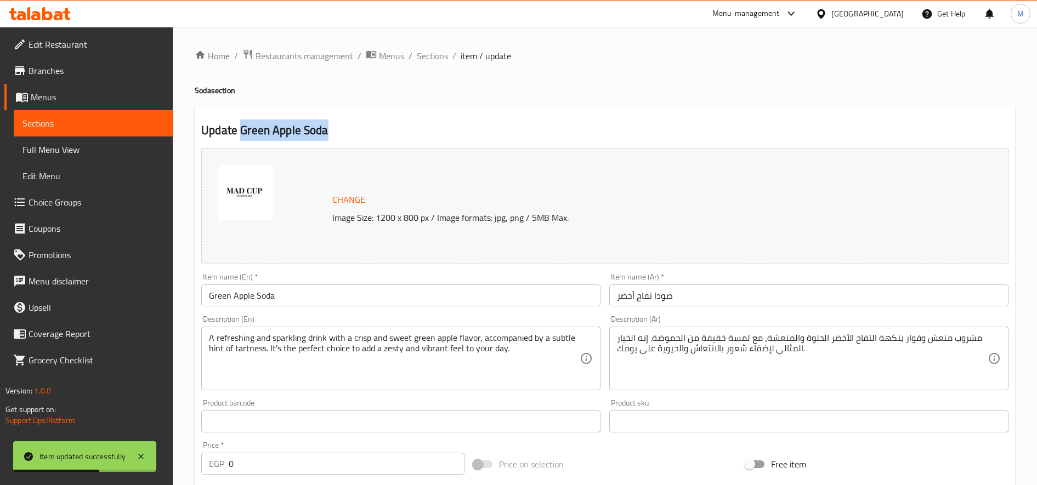
drag, startPoint x: 242, startPoint y: 129, endPoint x: 363, endPoint y: 133, distance: 121.2
click at [363, 133] on h2 "Update Green Apple Soda" at bounding box center [604, 130] width 807 height 16
copy h2 "Green Apple Soda"
drag, startPoint x: 426, startPoint y: 55, endPoint x: 445, endPoint y: 73, distance: 26.7
click at [426, 55] on span "Sections" at bounding box center [432, 55] width 31 height 13
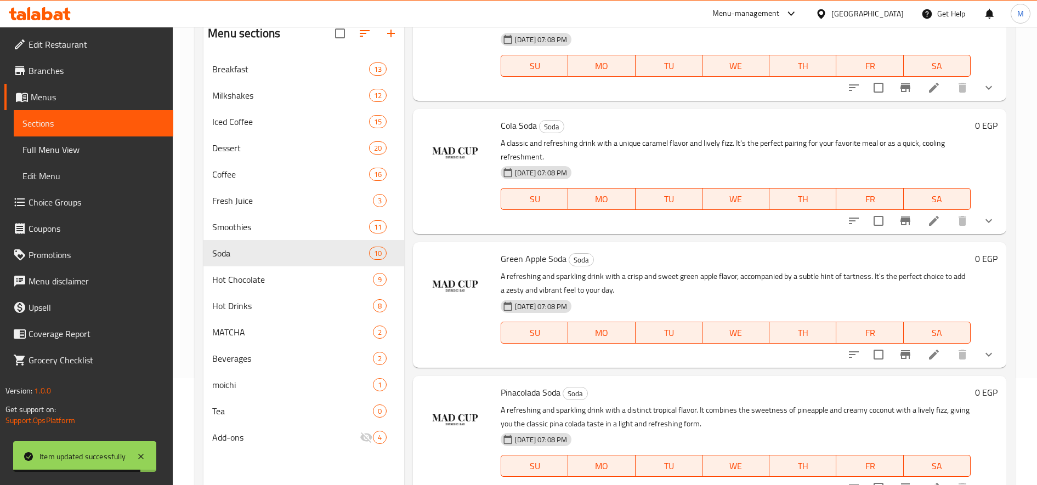
scroll to position [153, 0]
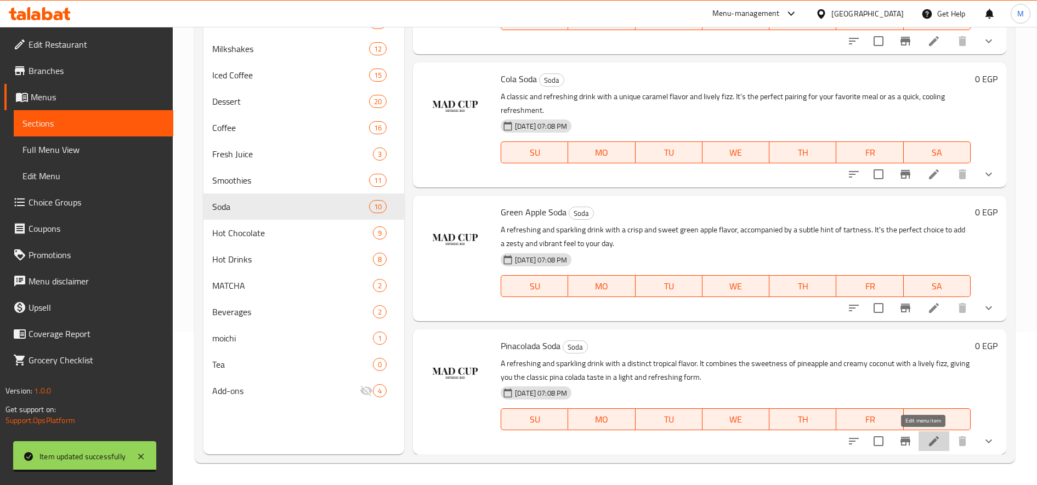
click at [929, 443] on icon at bounding box center [934, 441] width 10 height 10
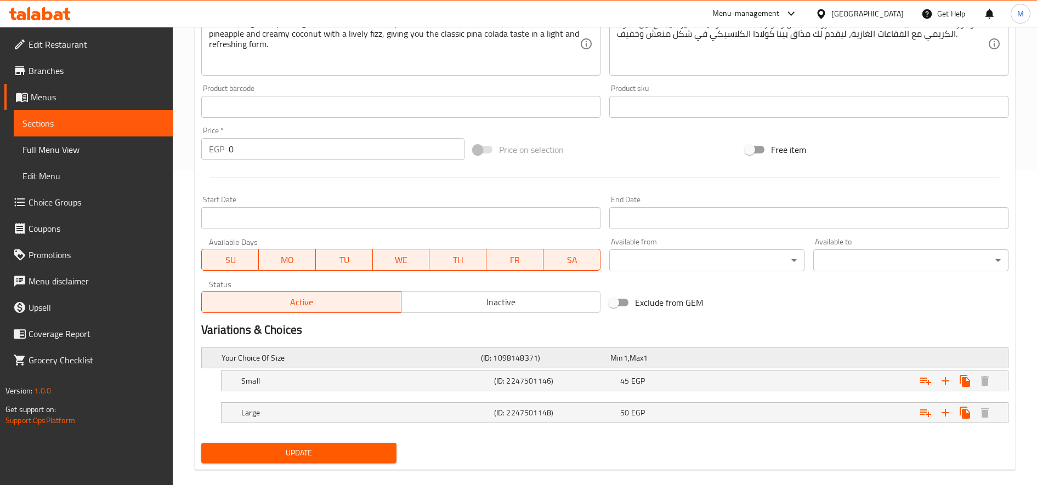
scroll to position [330, 0]
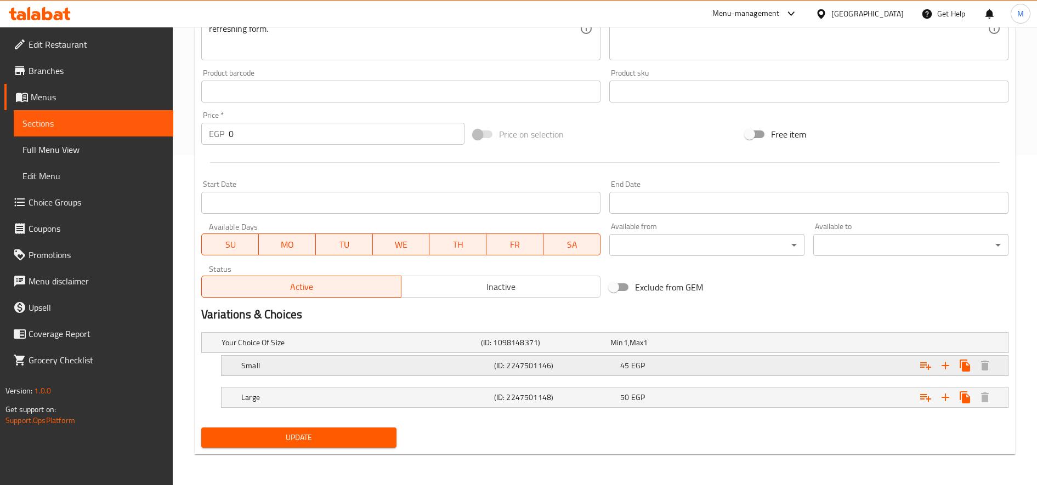
click at [323, 368] on h5 "Small" at bounding box center [365, 365] width 248 height 11
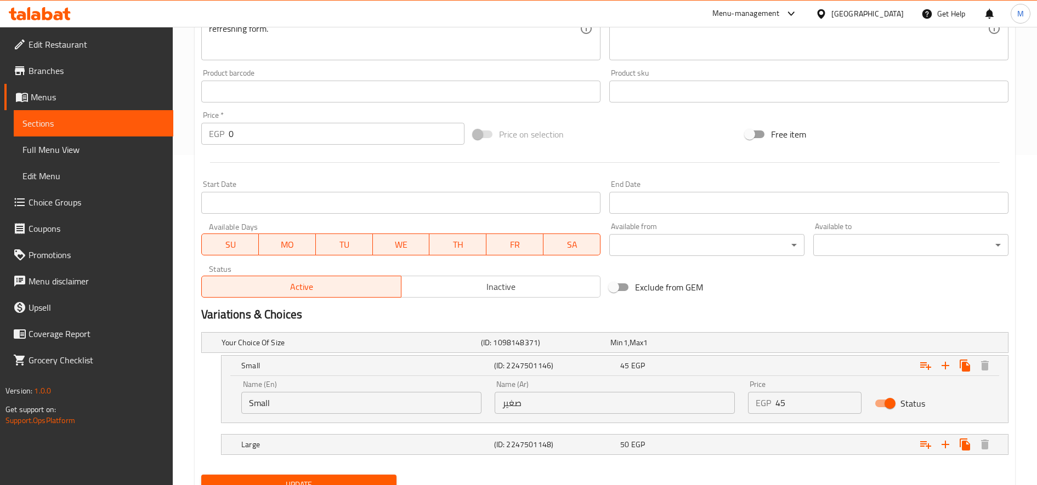
click at [359, 396] on input "Small" at bounding box center [361, 403] width 240 height 22
click at [359, 396] on input "text" at bounding box center [361, 403] width 240 height 22
type input "Medium"
click at [637, 411] on input "صغير" at bounding box center [614, 403] width 240 height 22
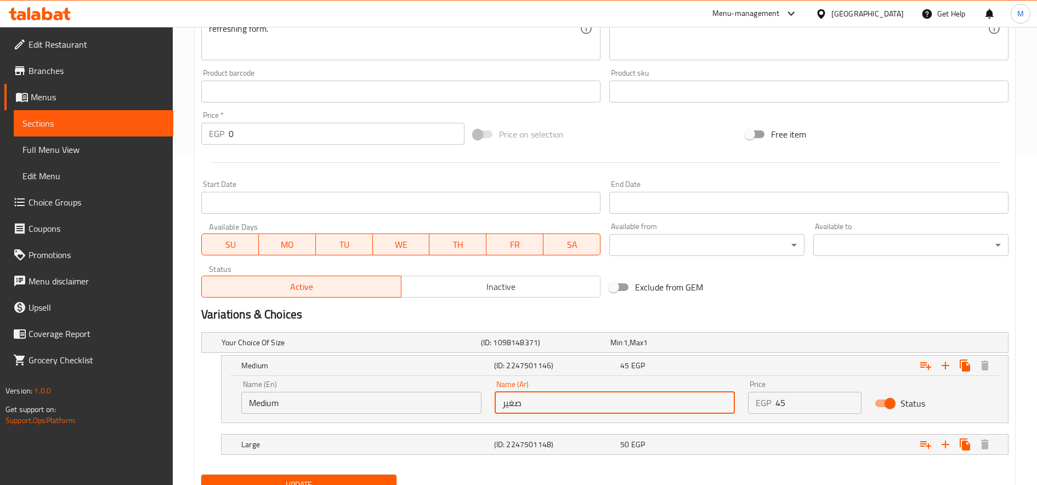
click at [637, 411] on input "صغير" at bounding box center [614, 403] width 240 height 22
click at [637, 408] on input "text" at bounding box center [614, 403] width 240 height 22
type input "وسط"
click at [201, 475] on button "Update" at bounding box center [298, 485] width 195 height 20
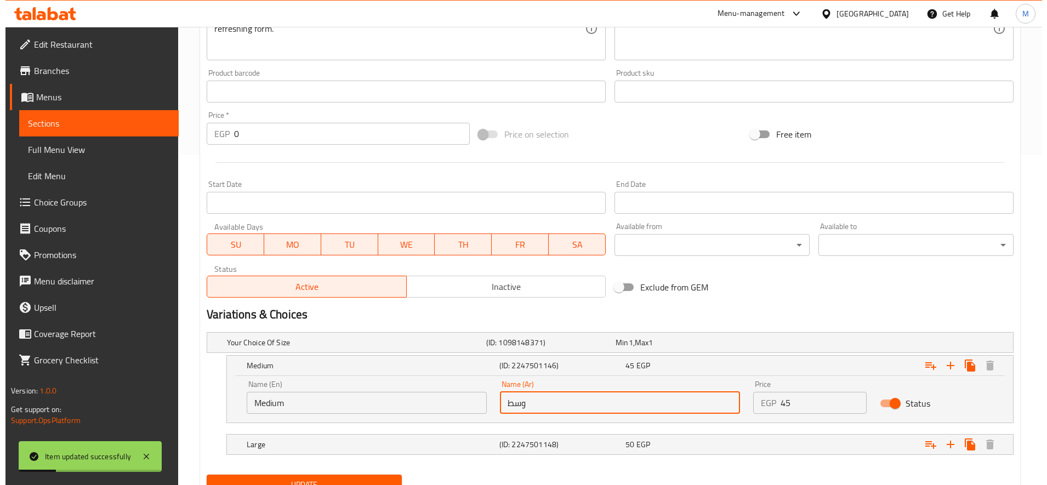
scroll to position [0, 0]
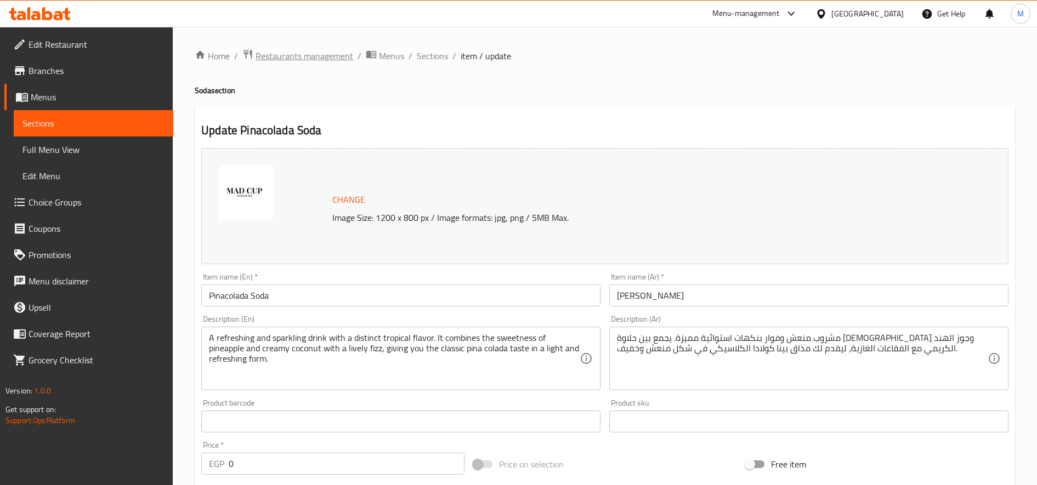
click at [302, 46] on div "Home / Restaurants management / Menus / Sections / item / update Soda section U…" at bounding box center [605, 444] width 864 height 835
click at [299, 52] on span "Restaurants management" at bounding box center [304, 55] width 98 height 13
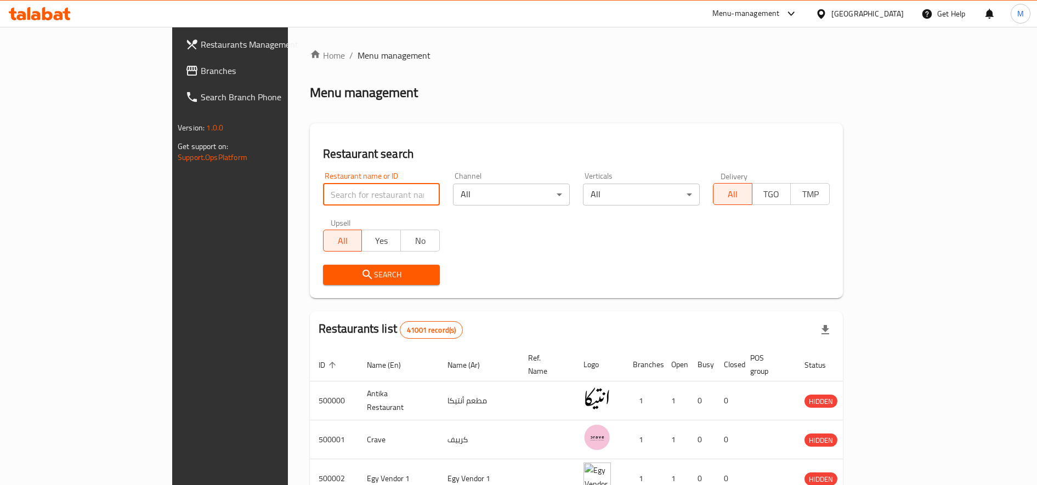
click at [354, 189] on input "search" at bounding box center [381, 195] width 117 height 22
paste input "SARBON"
type input "SARBON"
click at [332, 276] on span "Search" at bounding box center [381, 275] width 99 height 14
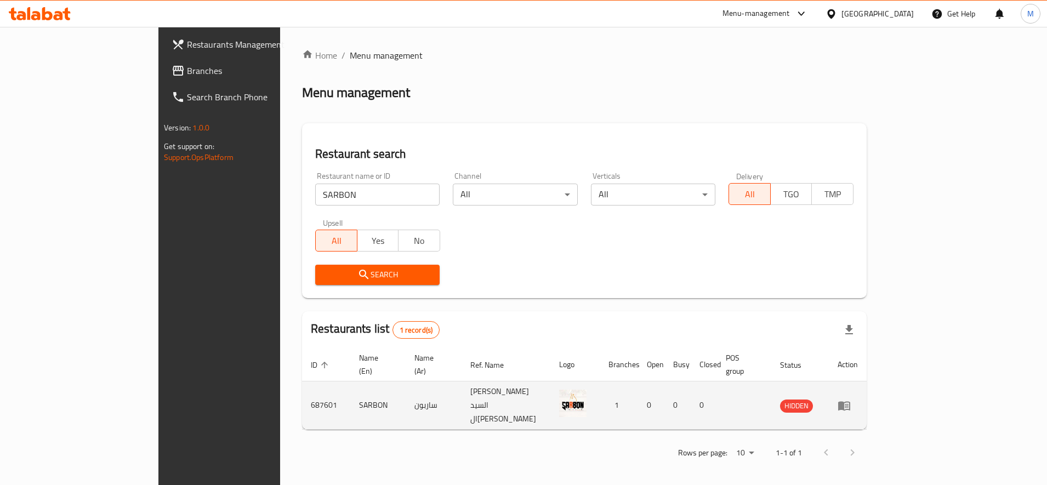
click at [350, 389] on td "SARBON" at bounding box center [377, 406] width 55 height 48
copy td "SARBON"
click at [850, 401] on icon "enhanced table" at bounding box center [844, 405] width 12 height 9
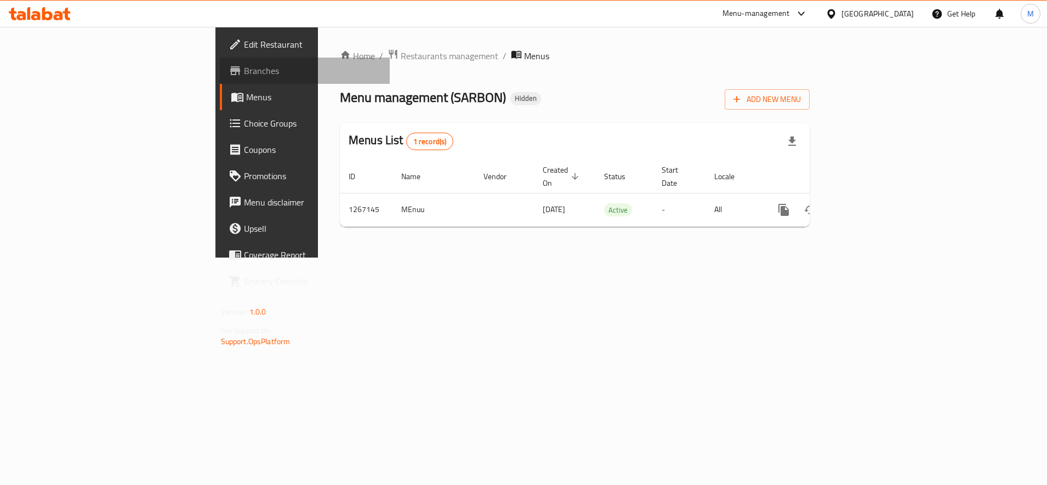
click at [244, 71] on span "Branches" at bounding box center [313, 70] width 138 height 13
